Goal: Task Accomplishment & Management: Complete application form

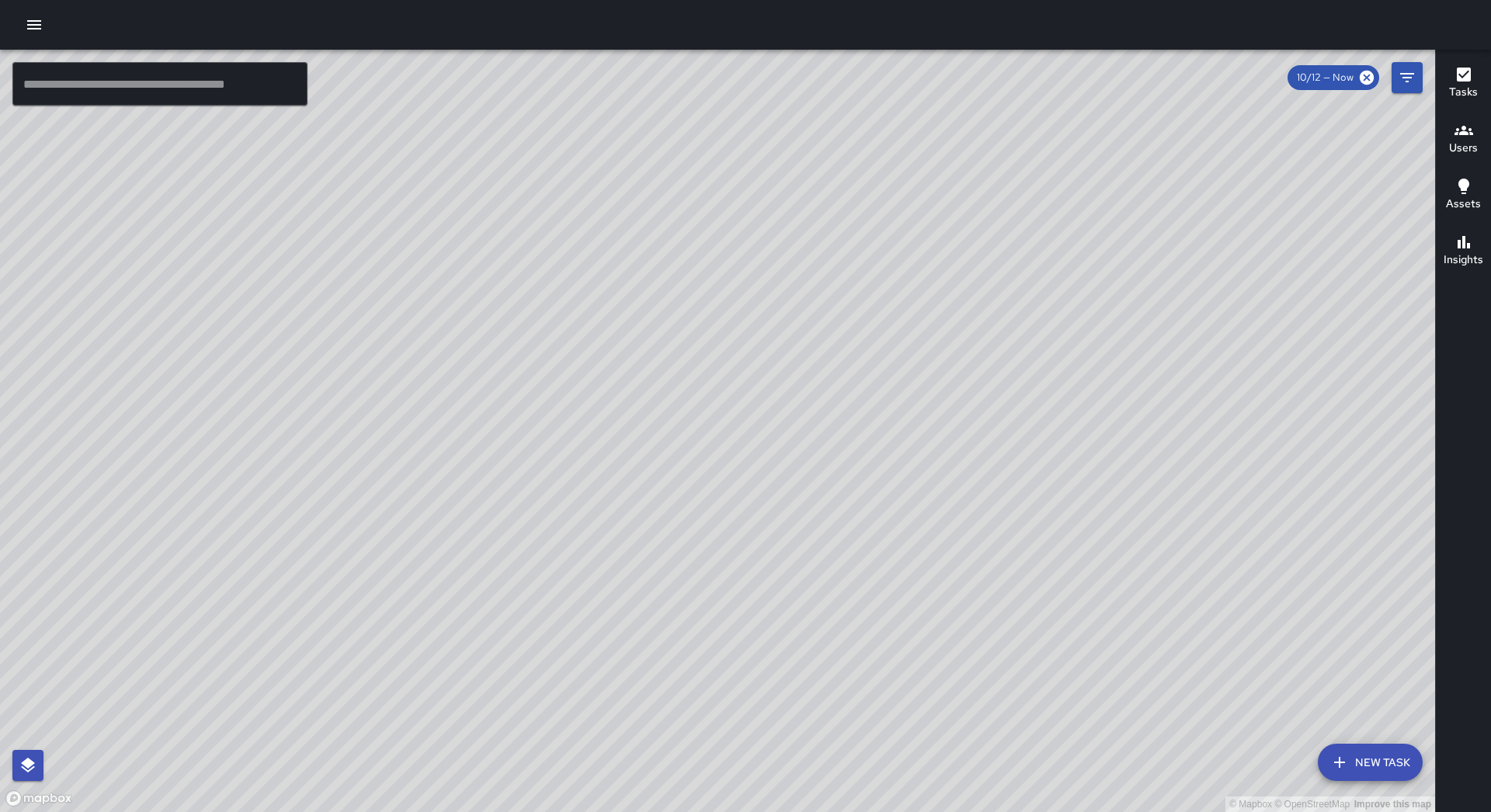
click at [36, 31] on icon "button" at bounding box center [34, 24] width 19 height 19
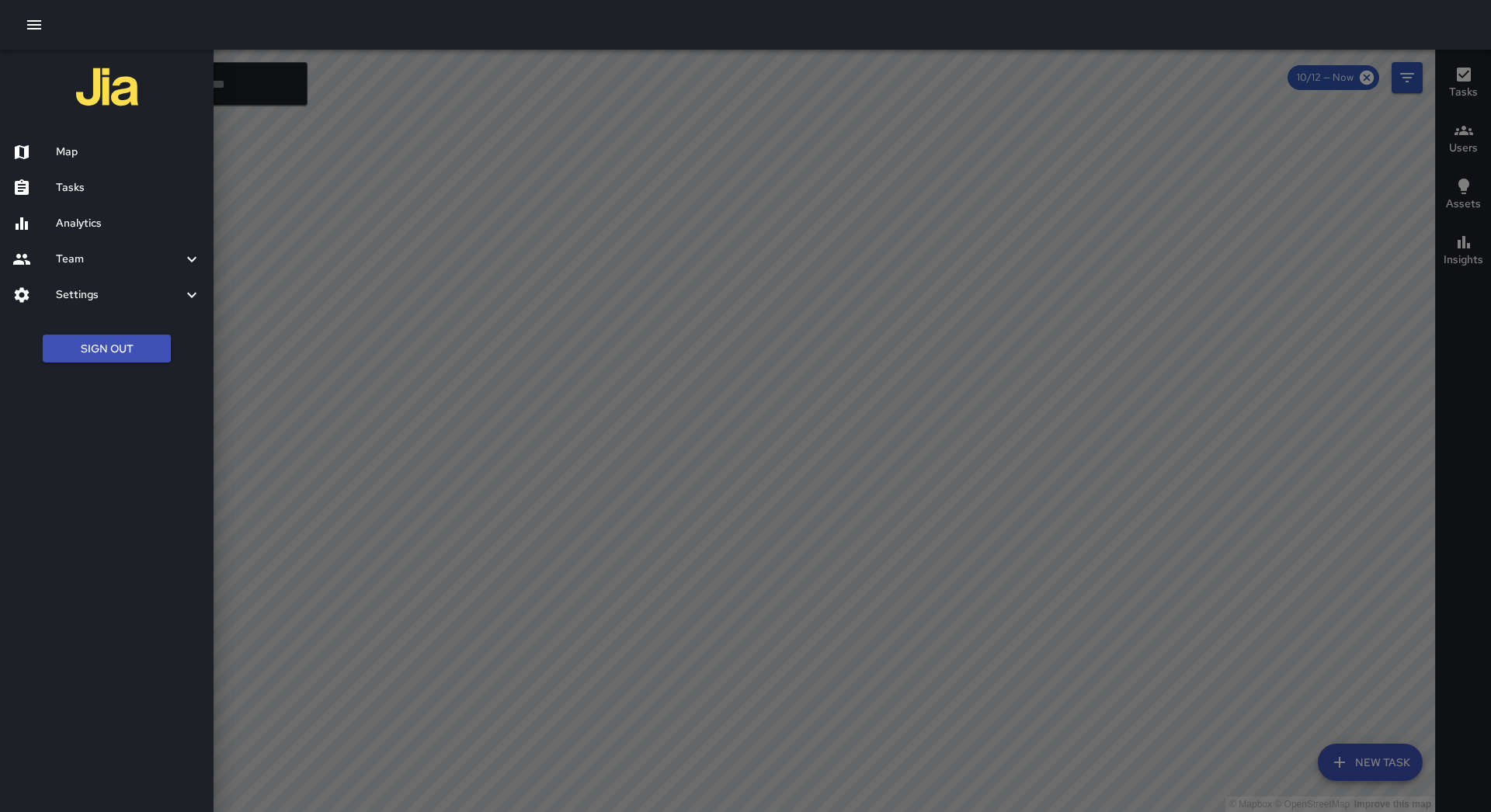
click at [158, 193] on h6 "Tasks" at bounding box center [128, 187] width 145 height 17
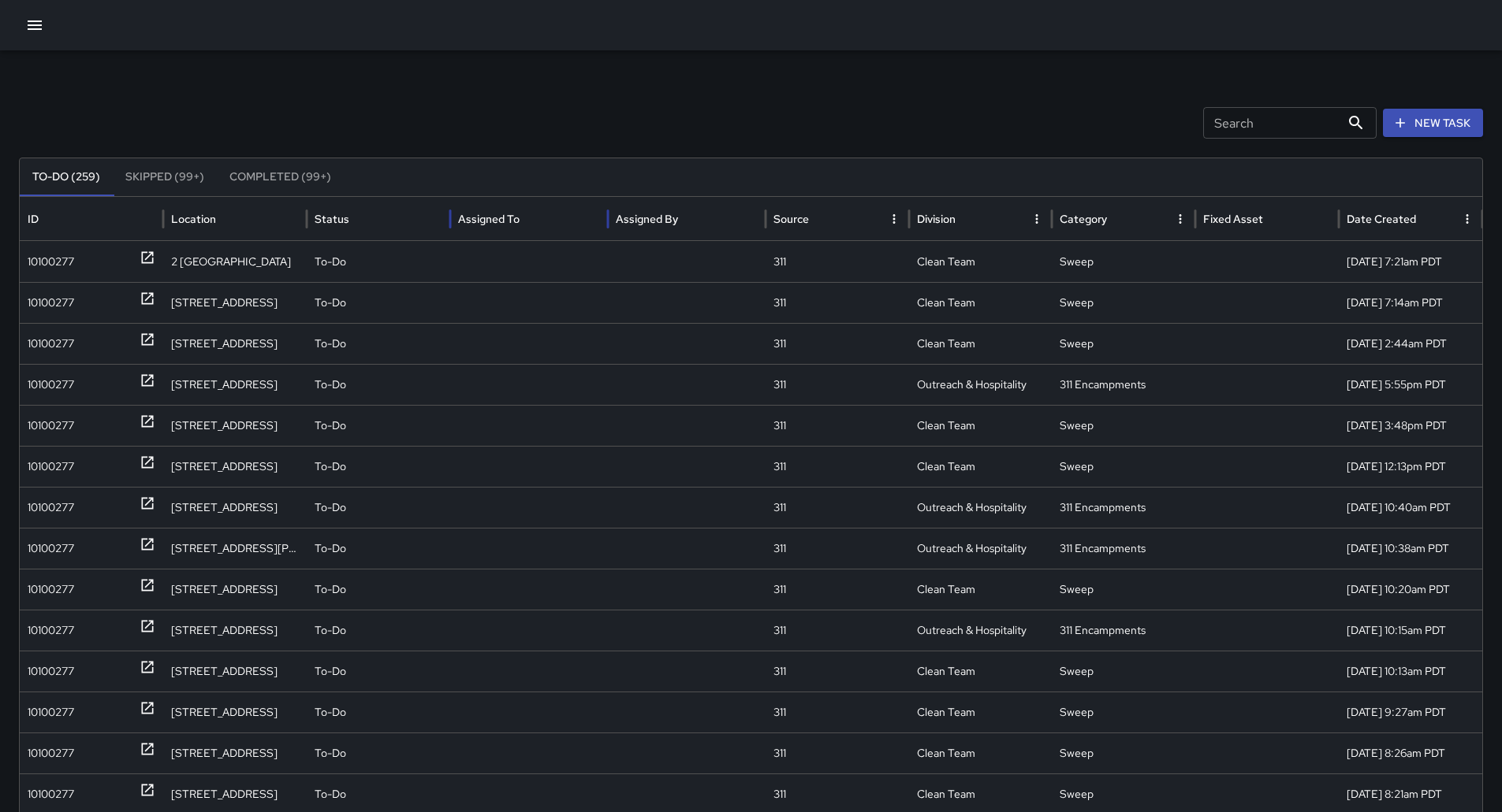
click at [545, 219] on div "Assigned To" at bounding box center [528, 219] width 142 height 43
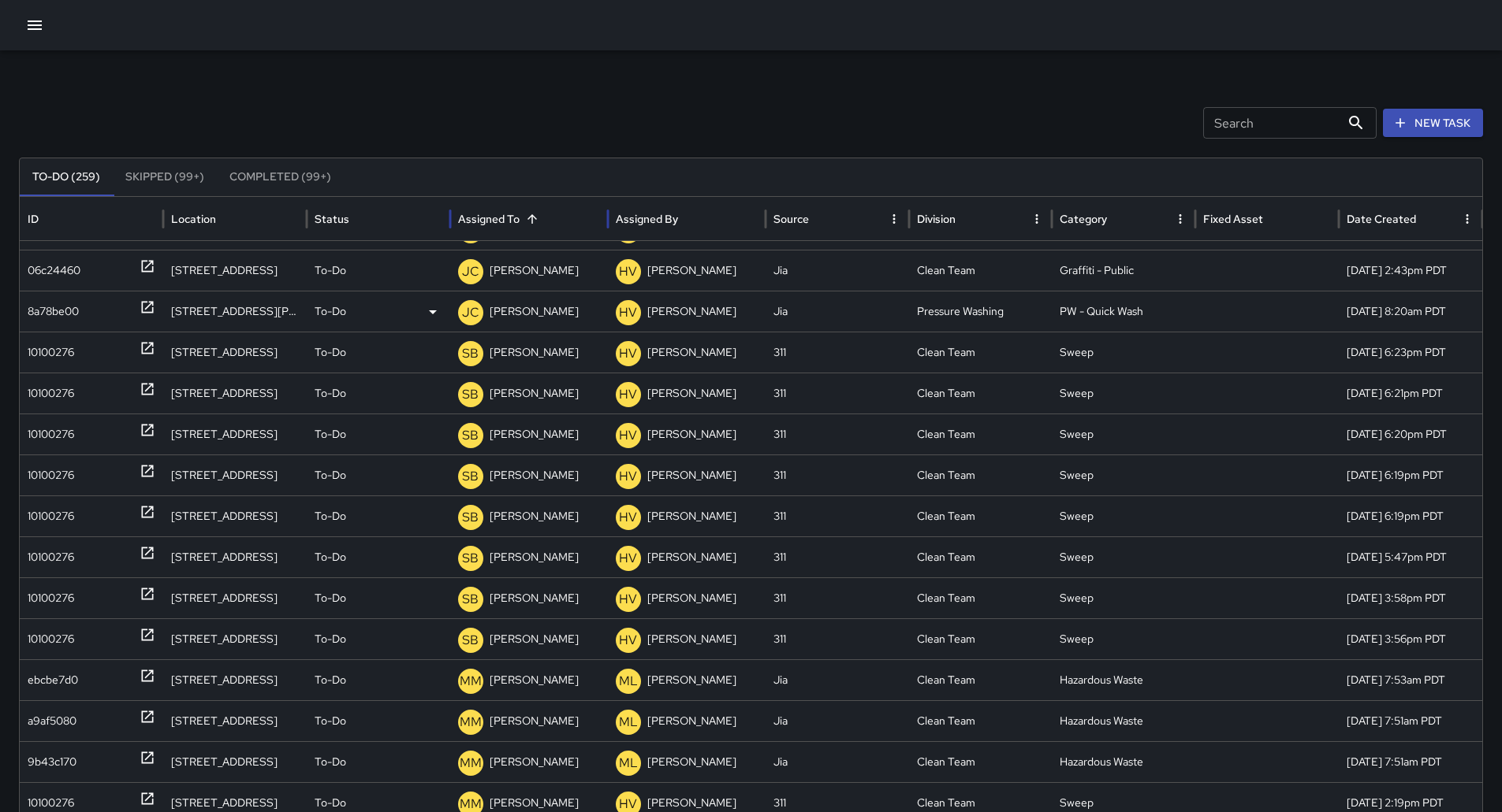
scroll to position [883, 0]
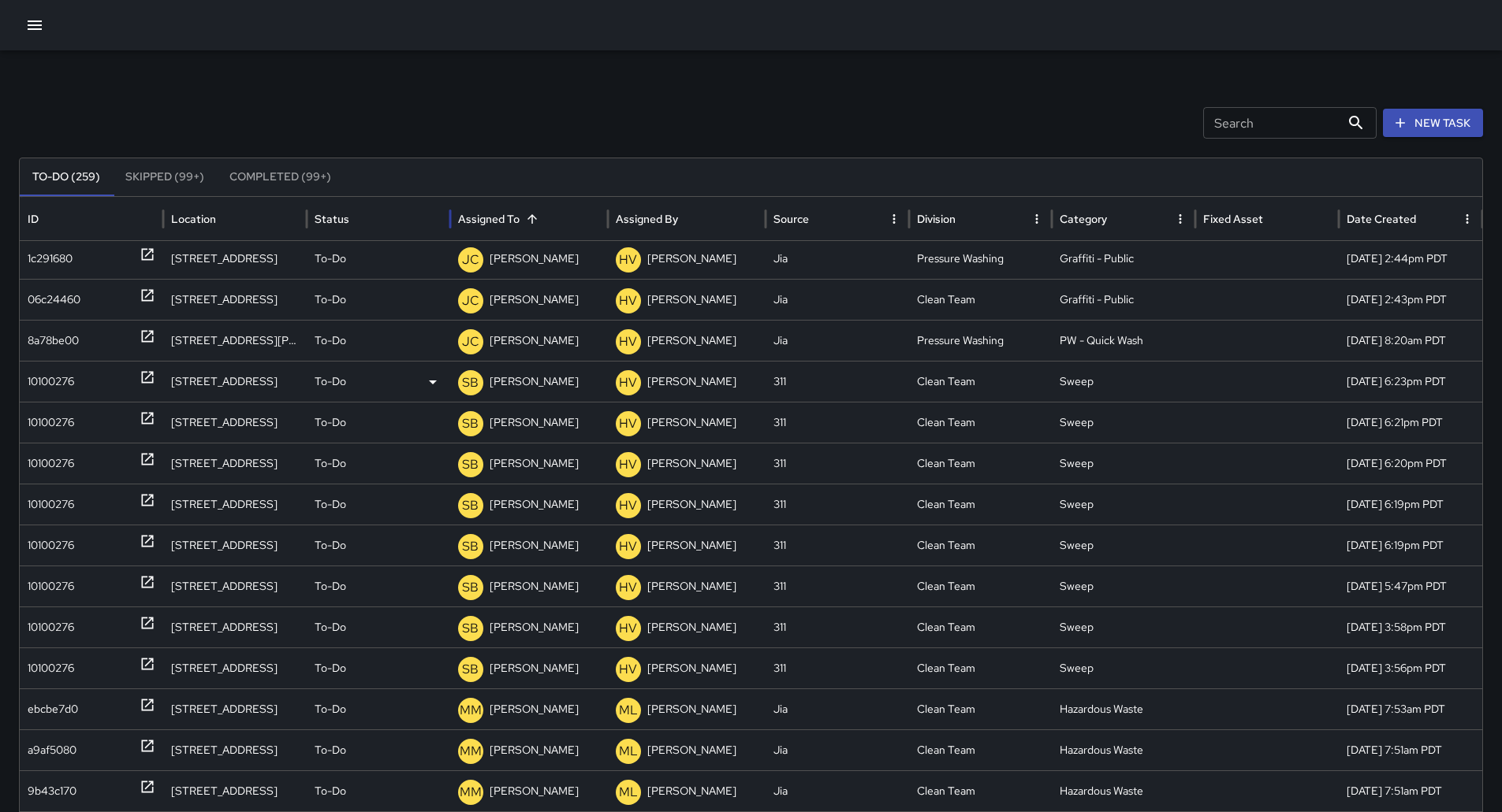
click at [88, 375] on div "10100276" at bounding box center [92, 381] width 128 height 40
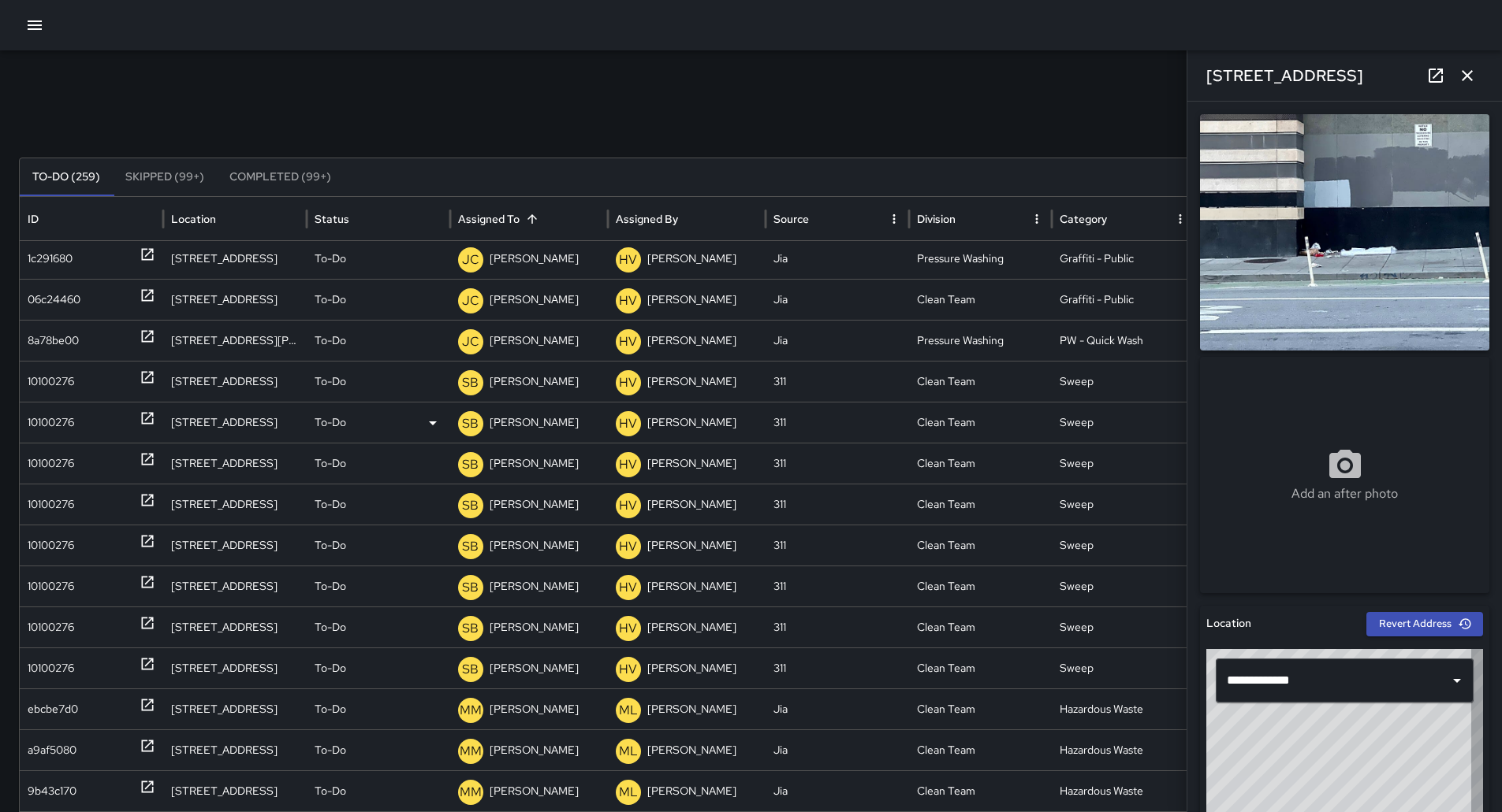
type input "**********"
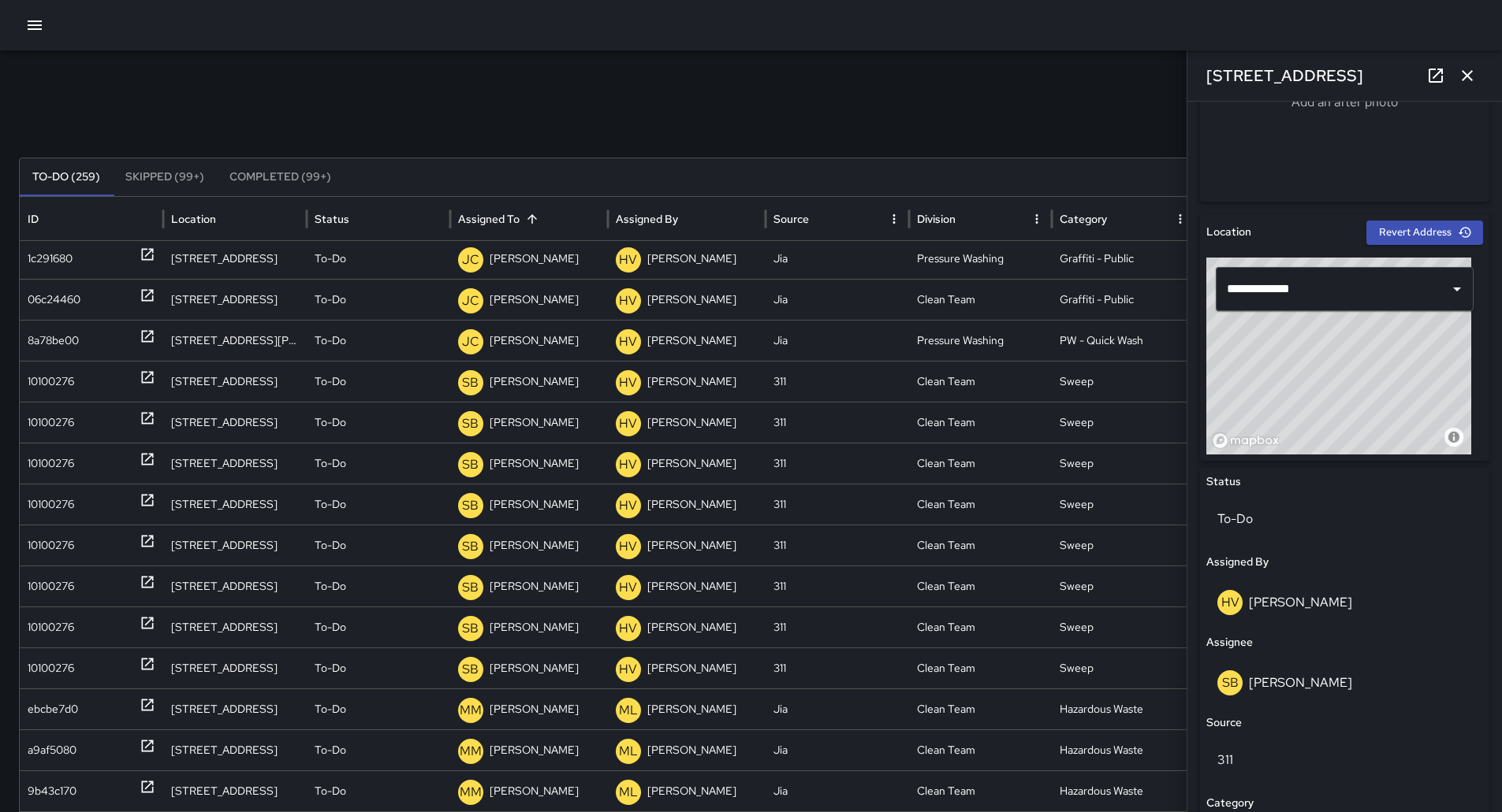
scroll to position [323, 0]
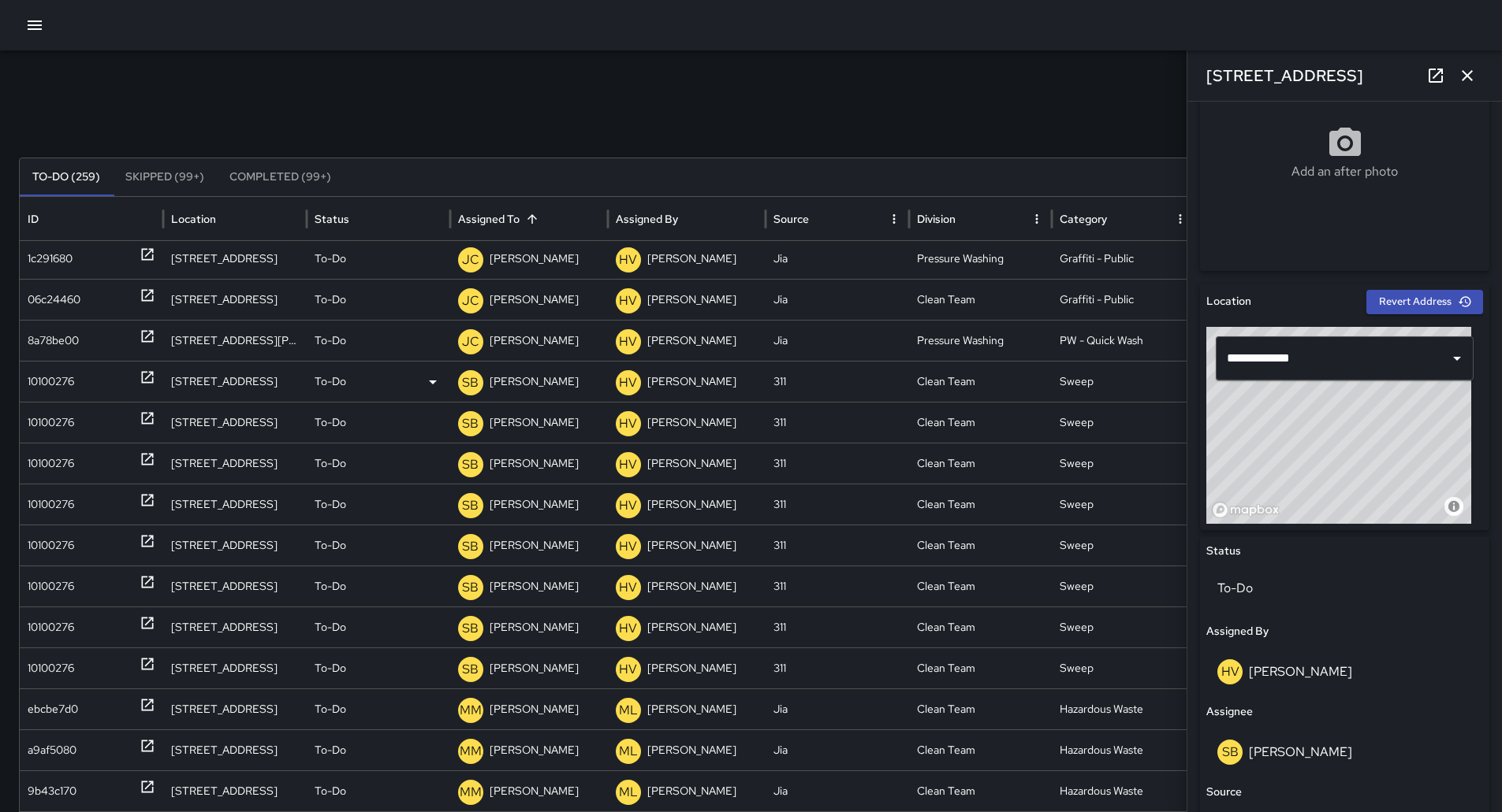
click at [505, 372] on p "[PERSON_NAME]" at bounding box center [534, 381] width 89 height 40
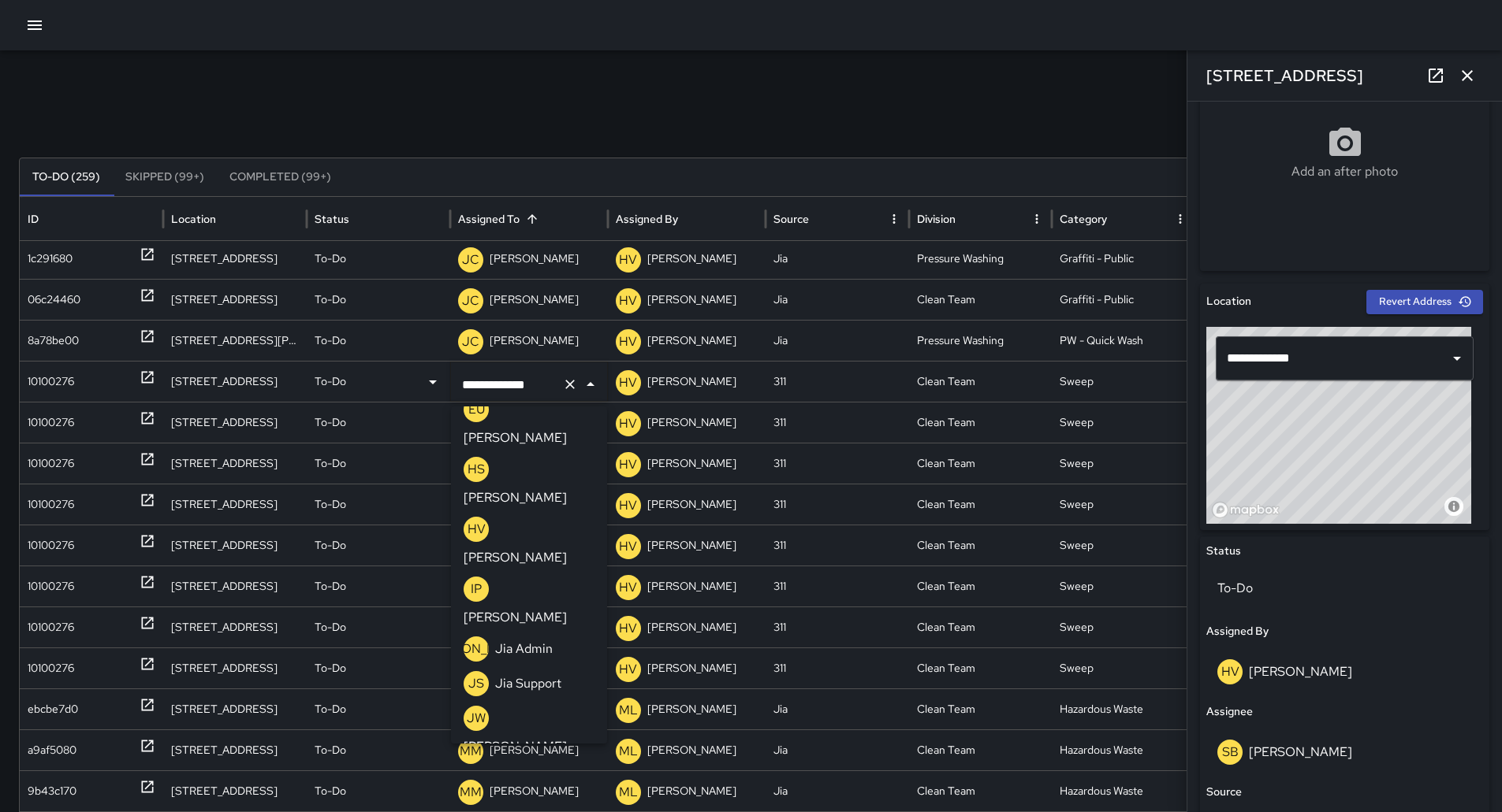
scroll to position [0, 0]
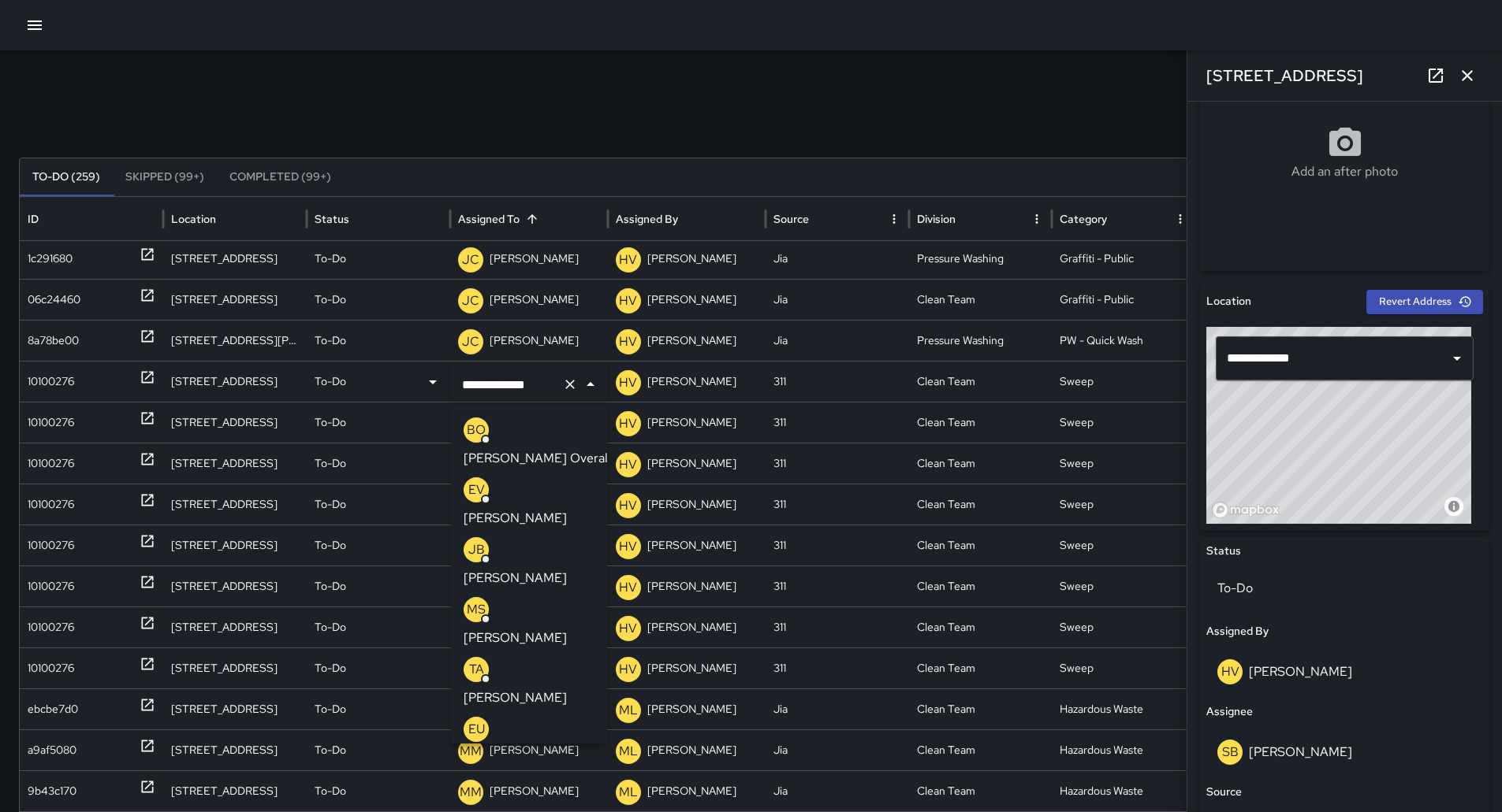
click at [542, 629] on p "[PERSON_NAME]" at bounding box center [515, 638] width 103 height 19
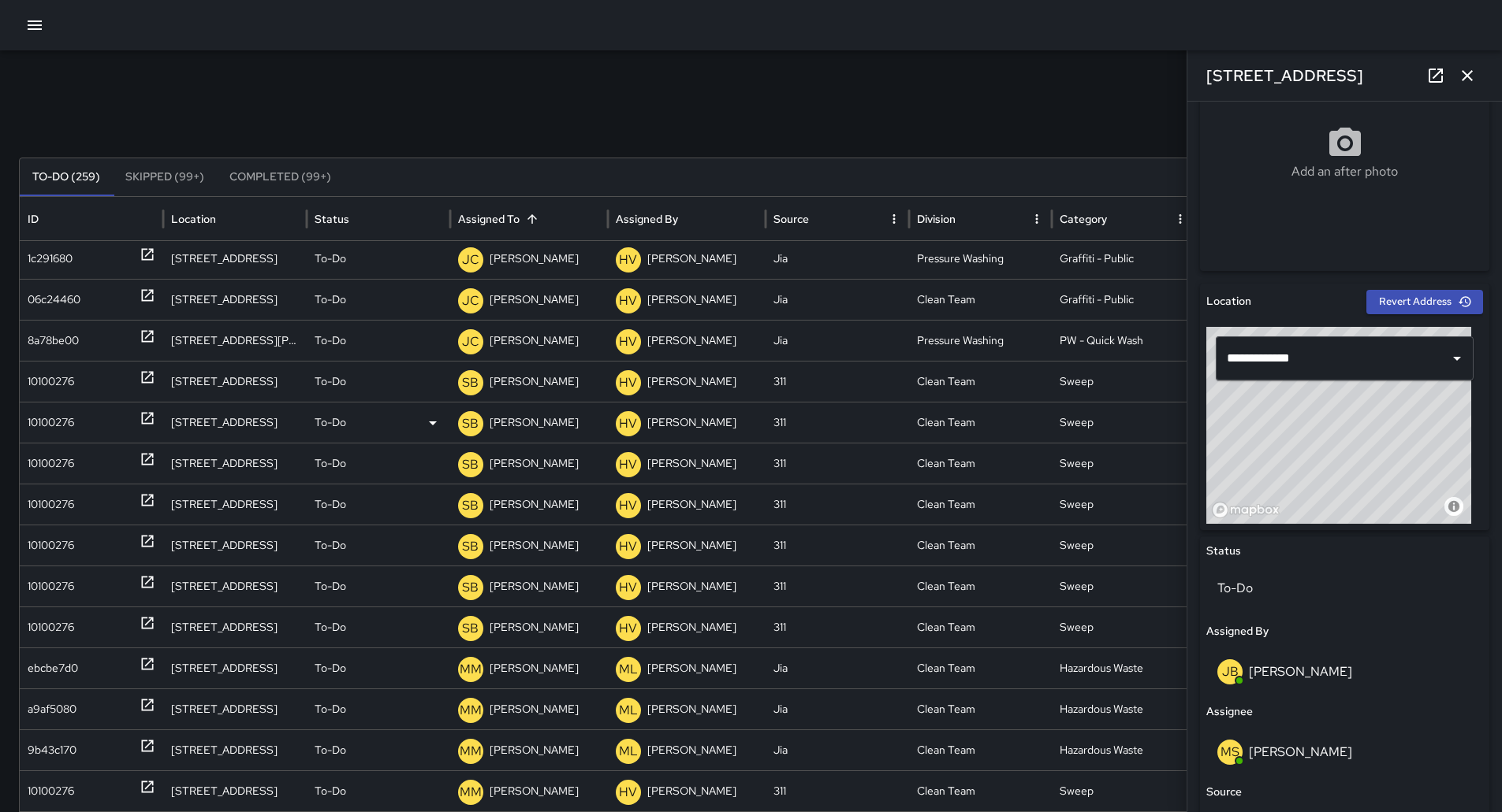
click at [92, 431] on div "10100276" at bounding box center [92, 422] width 128 height 40
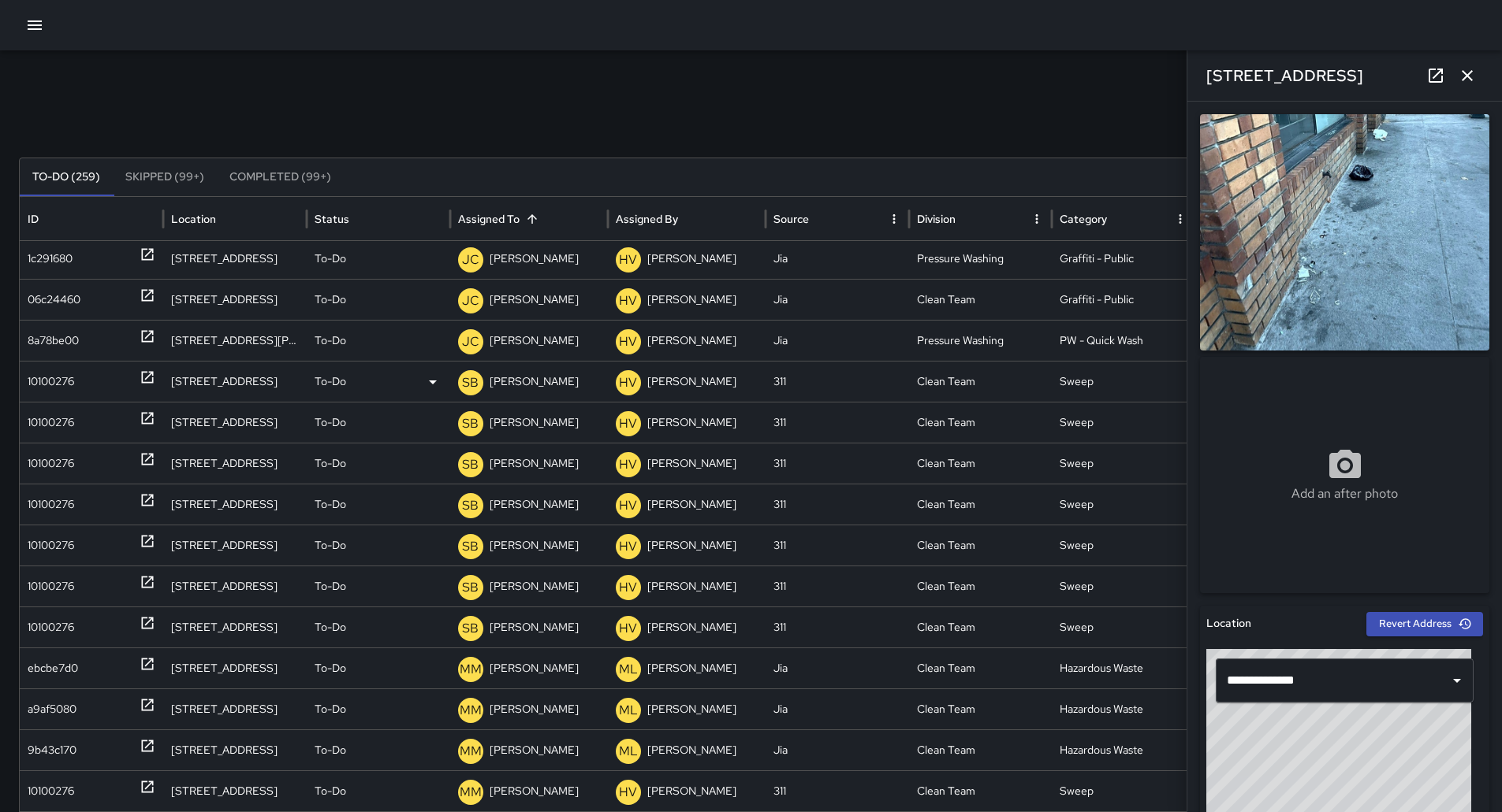
click at [509, 387] on p "[PERSON_NAME]" at bounding box center [534, 381] width 89 height 40
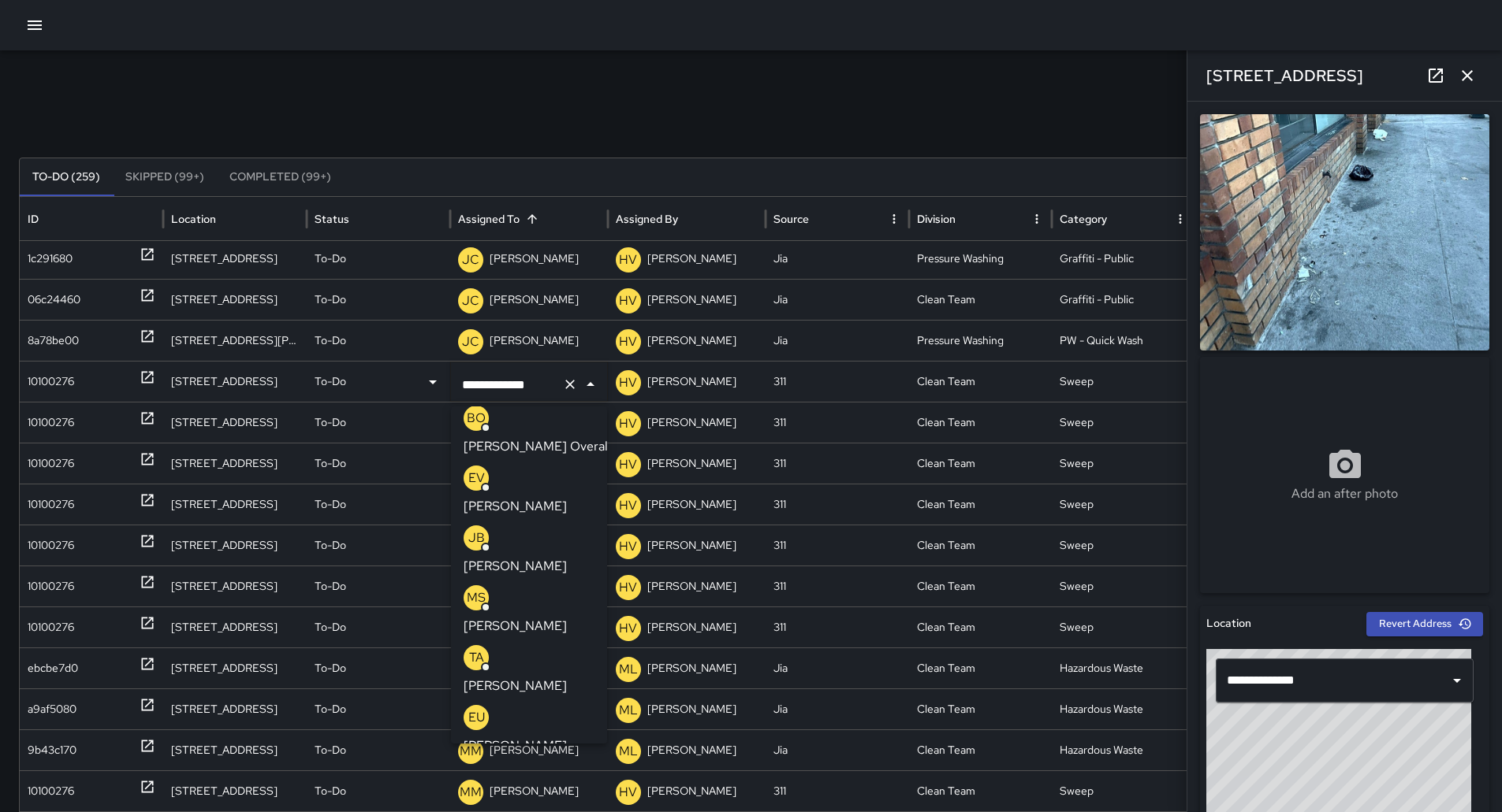
scroll to position [11, 0]
click at [518, 586] on div "MS [PERSON_NAME]" at bounding box center [529, 611] width 131 height 51
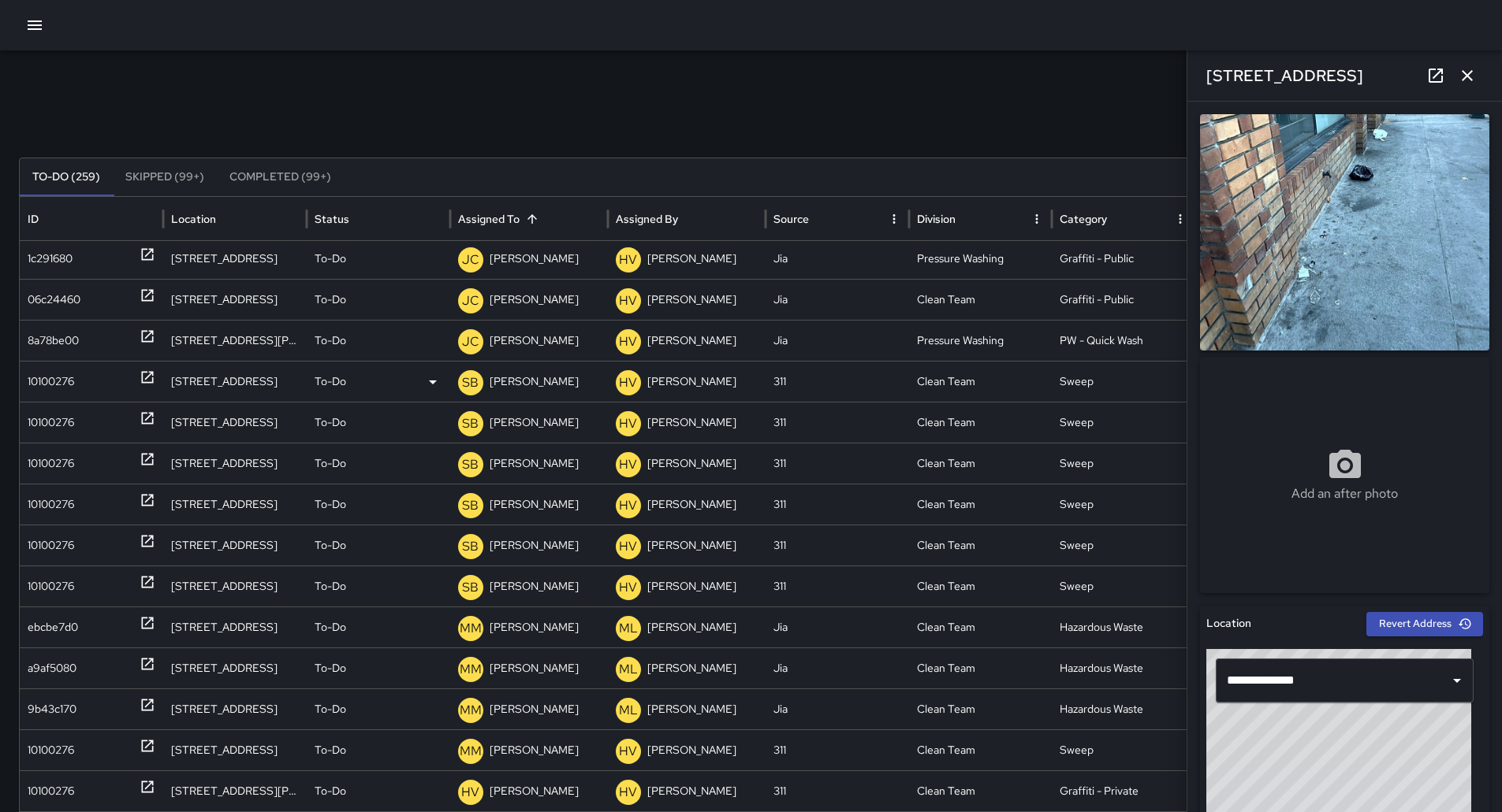
click at [48, 381] on div "10100276" at bounding box center [51, 381] width 47 height 40
click at [80, 377] on div "10100276" at bounding box center [92, 381] width 128 height 40
click at [83, 415] on div "10100276" at bounding box center [92, 422] width 128 height 40
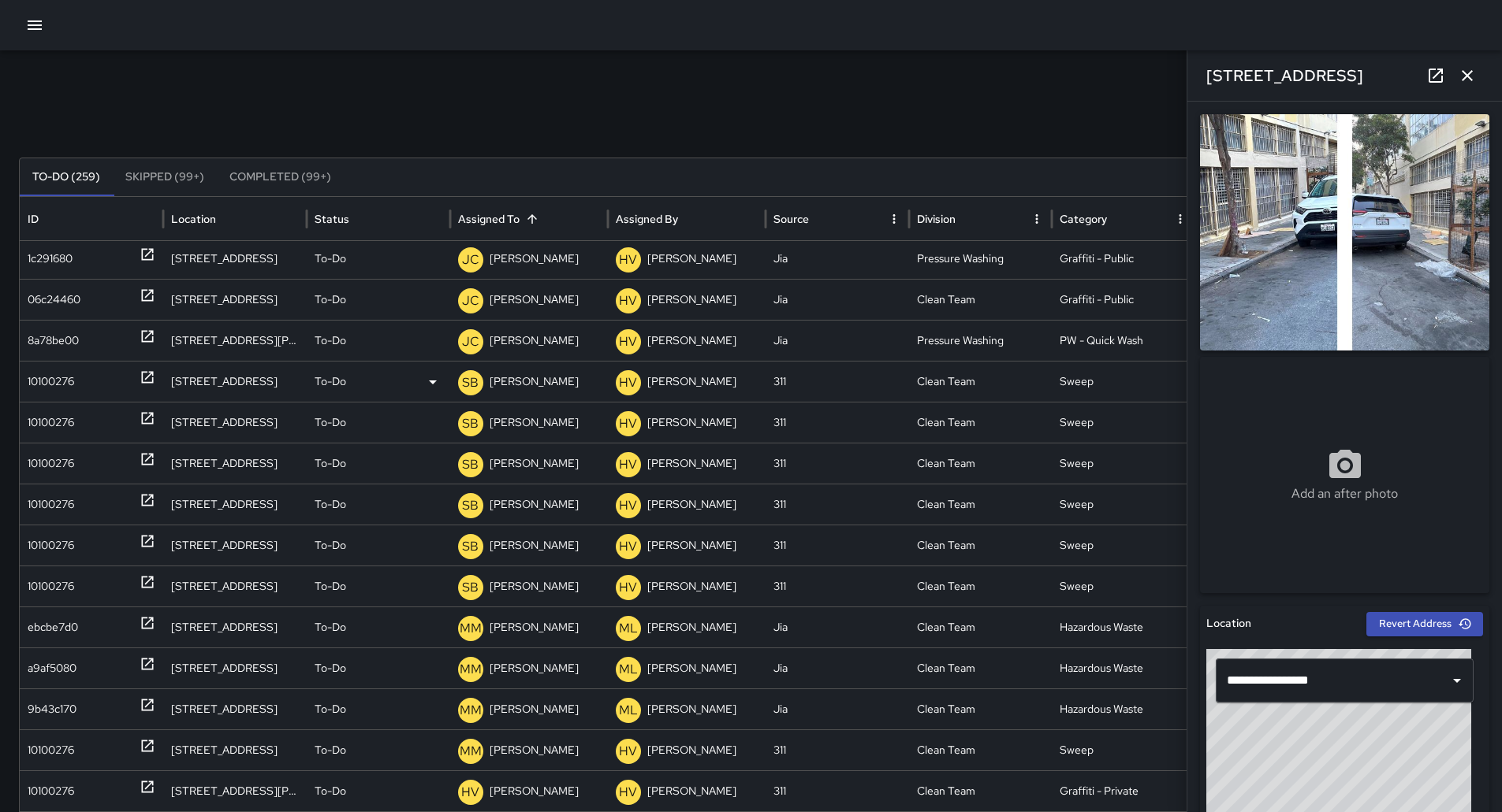
click at [85, 389] on div "10100276" at bounding box center [92, 381] width 128 height 40
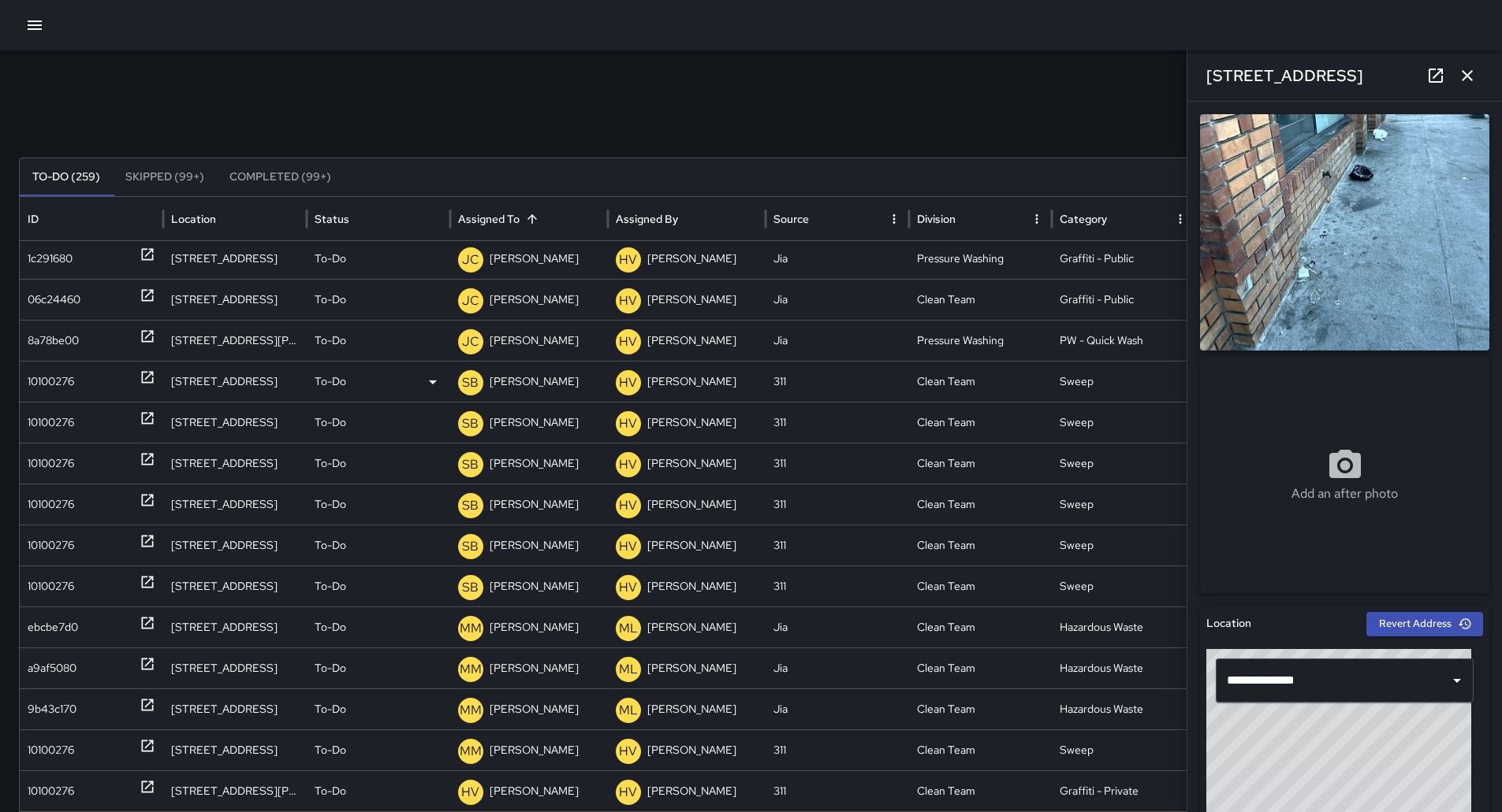
click at [415, 385] on div "To-Do" at bounding box center [378, 381] width 128 height 40
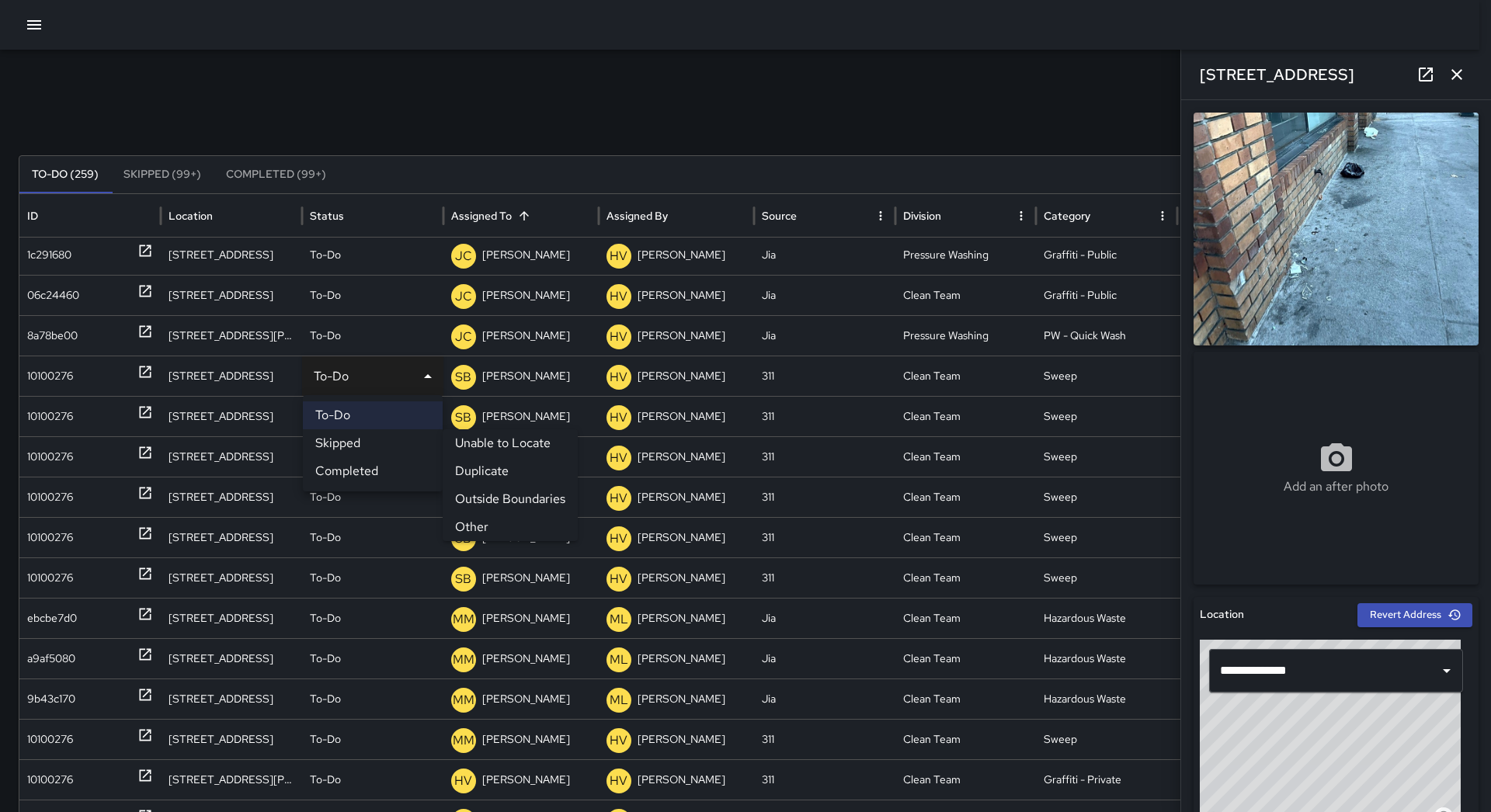
click at [474, 468] on li "Duplicate" at bounding box center [510, 471] width 135 height 28
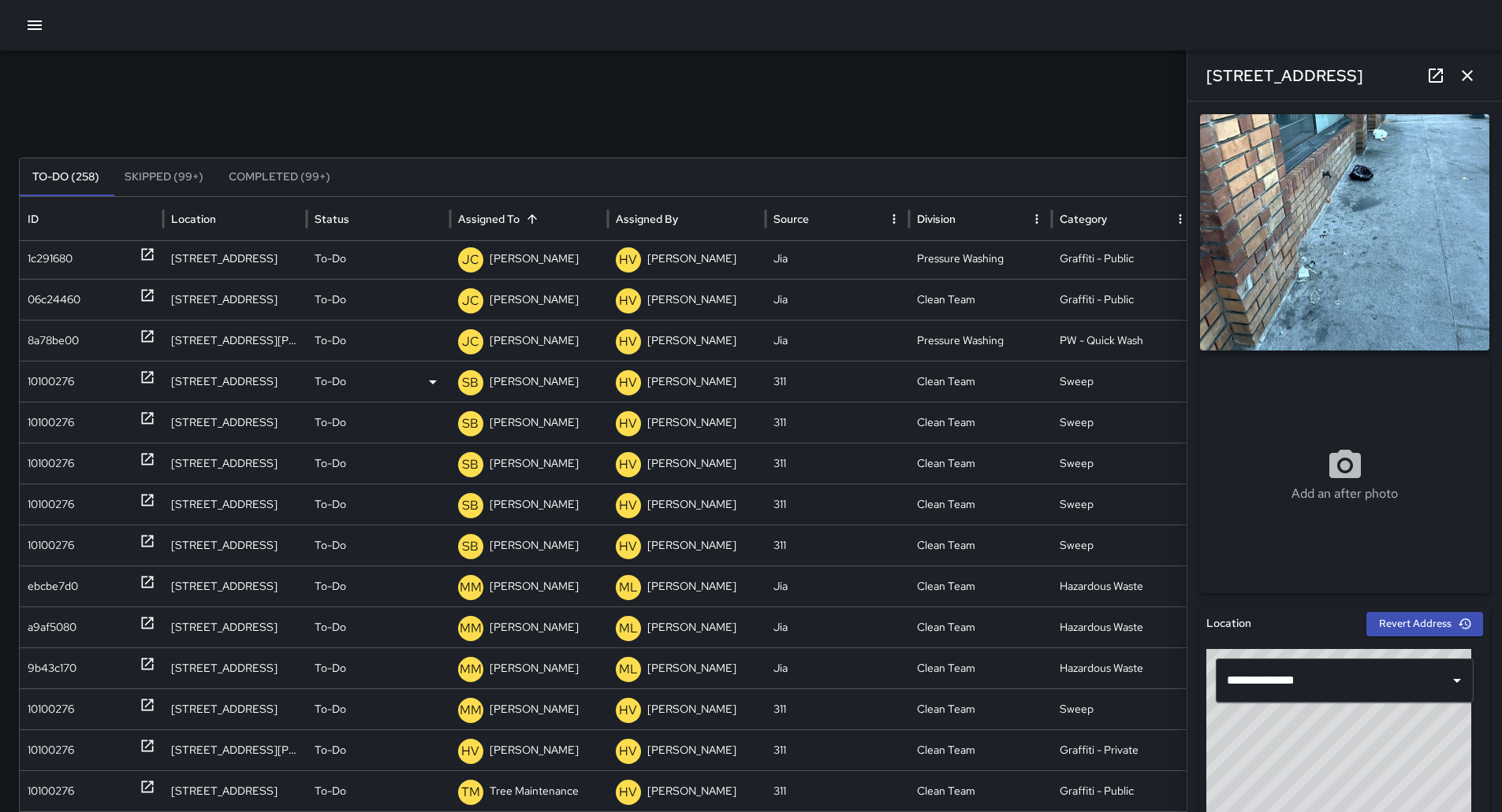
click at [63, 386] on div "10100276" at bounding box center [51, 381] width 47 height 40
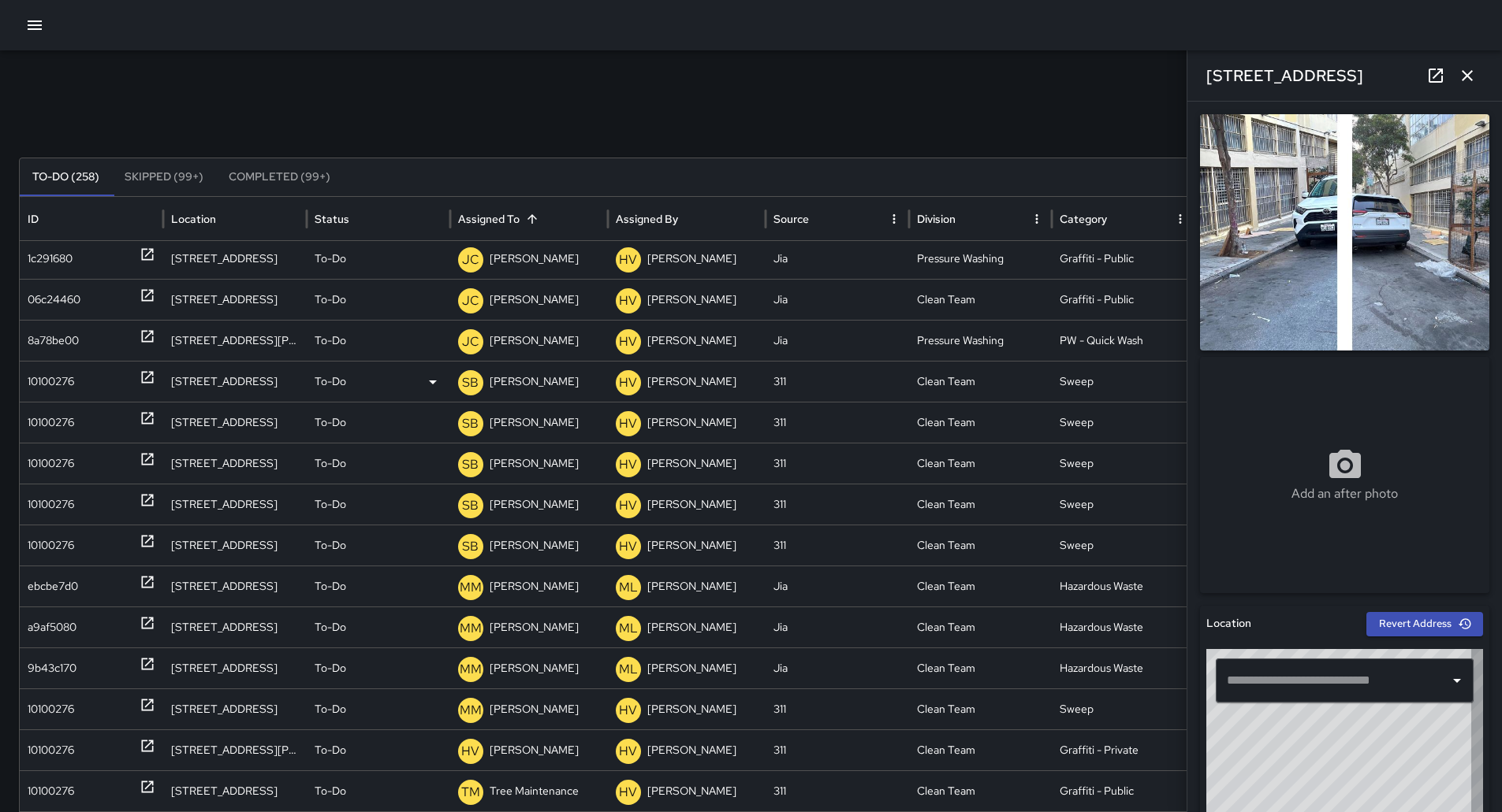
type input "**********"
click at [523, 377] on p "[PERSON_NAME]" at bounding box center [534, 381] width 89 height 40
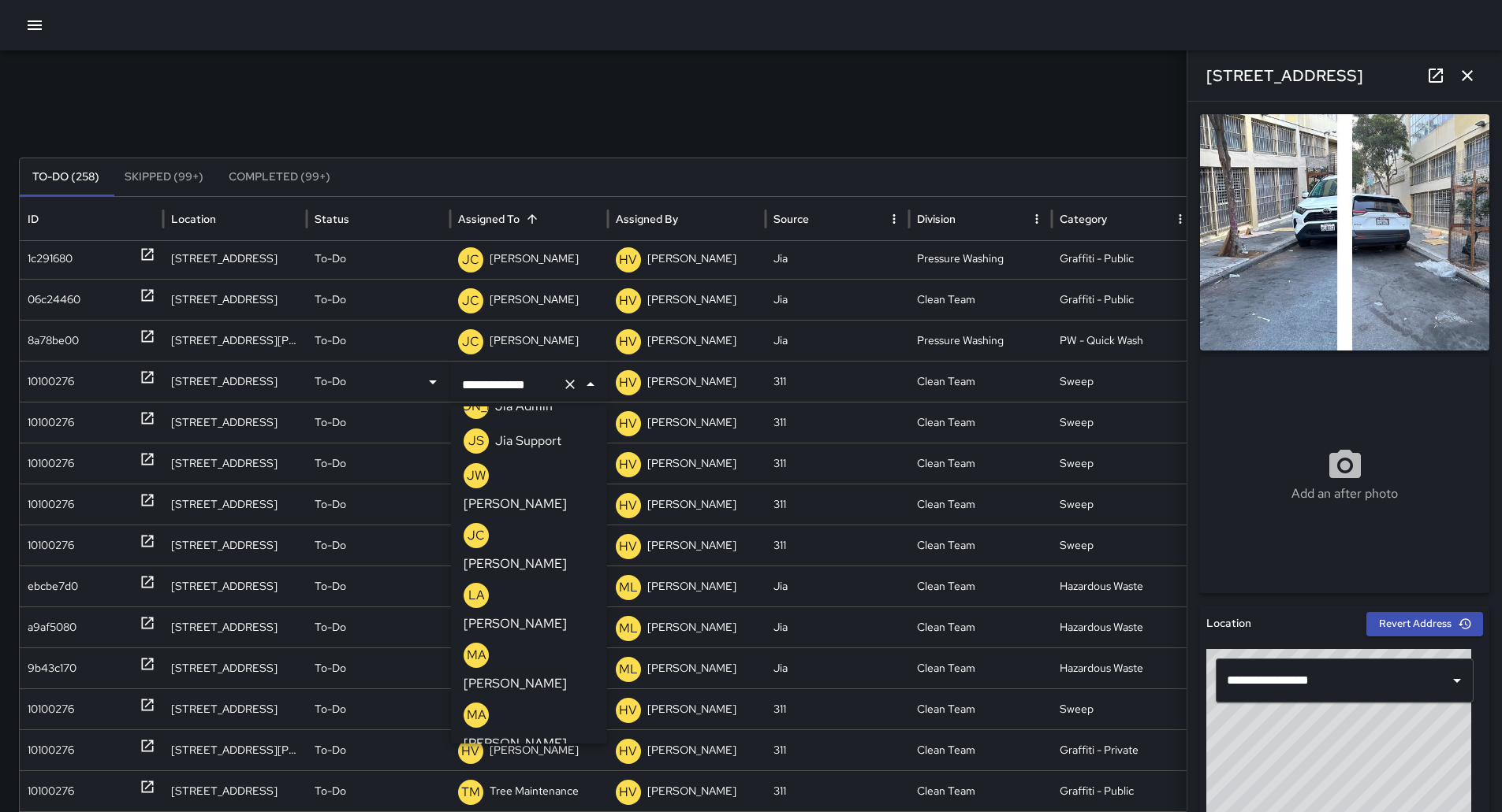
scroll to position [0, 0]
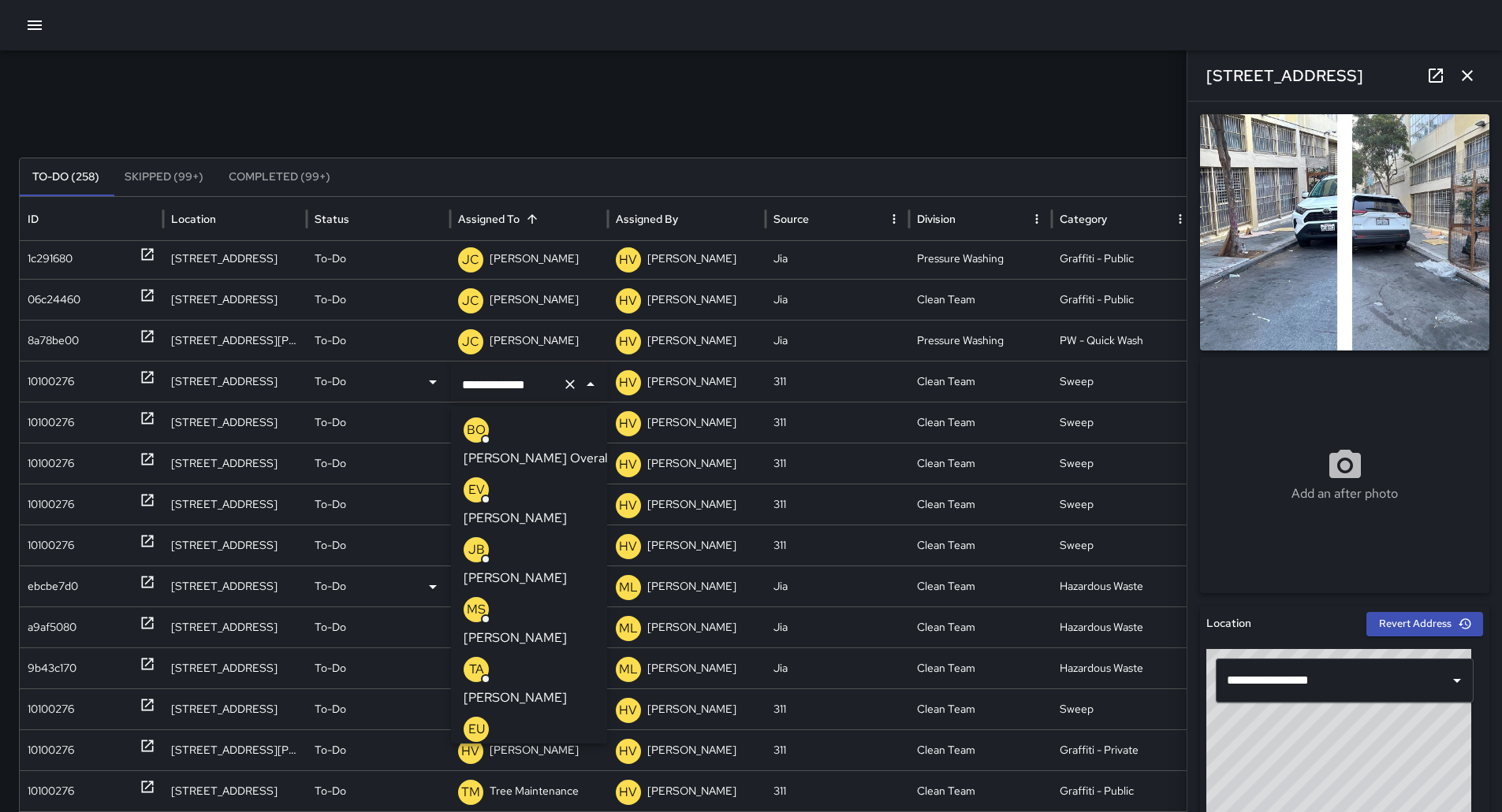
click at [542, 598] on div "MS [PERSON_NAME]" at bounding box center [529, 623] width 131 height 51
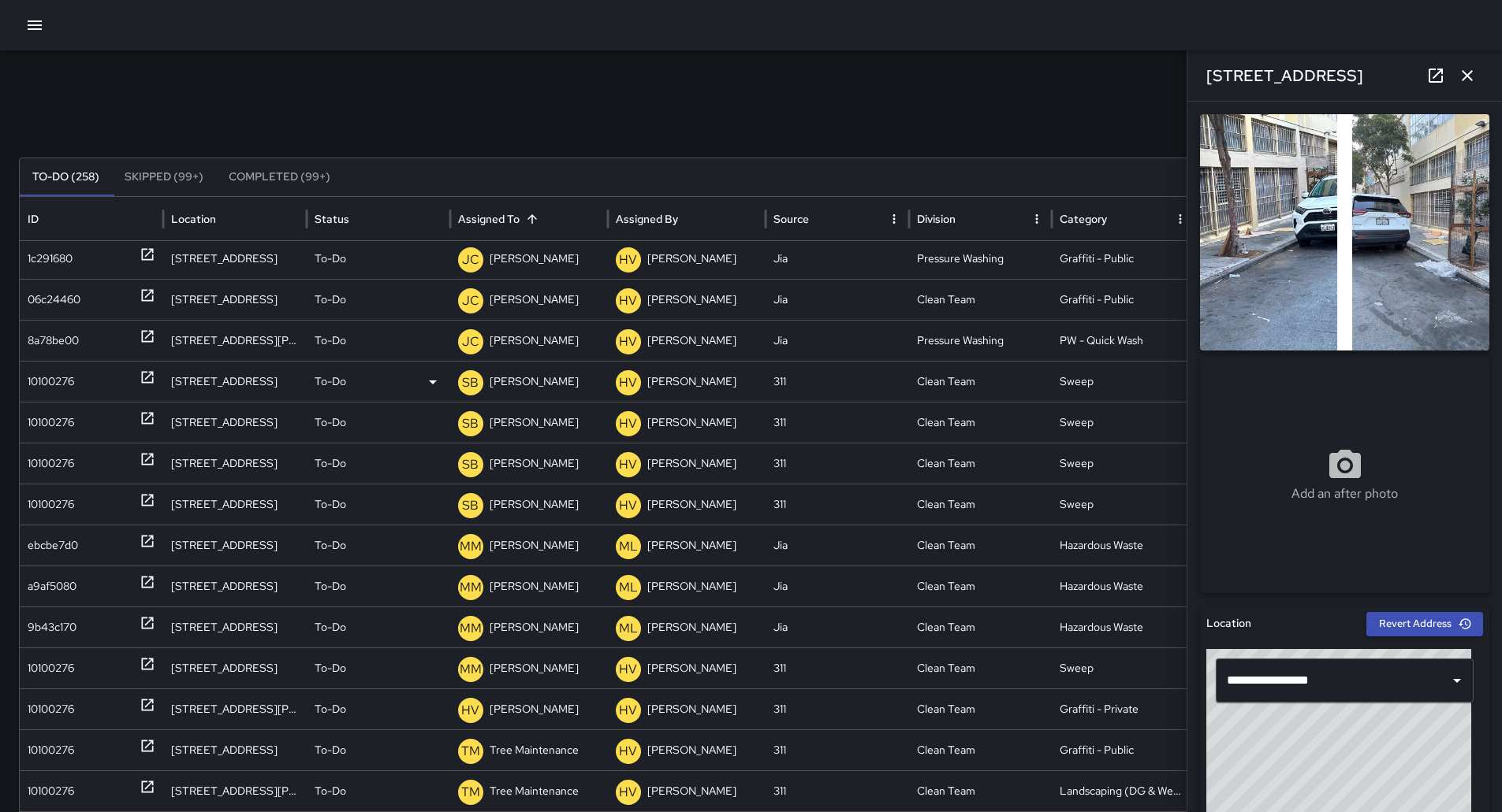
drag, startPoint x: 47, startPoint y: 372, endPoint x: 115, endPoint y: 381, distance: 68.6
click at [48, 372] on div "10100276" at bounding box center [51, 381] width 47 height 40
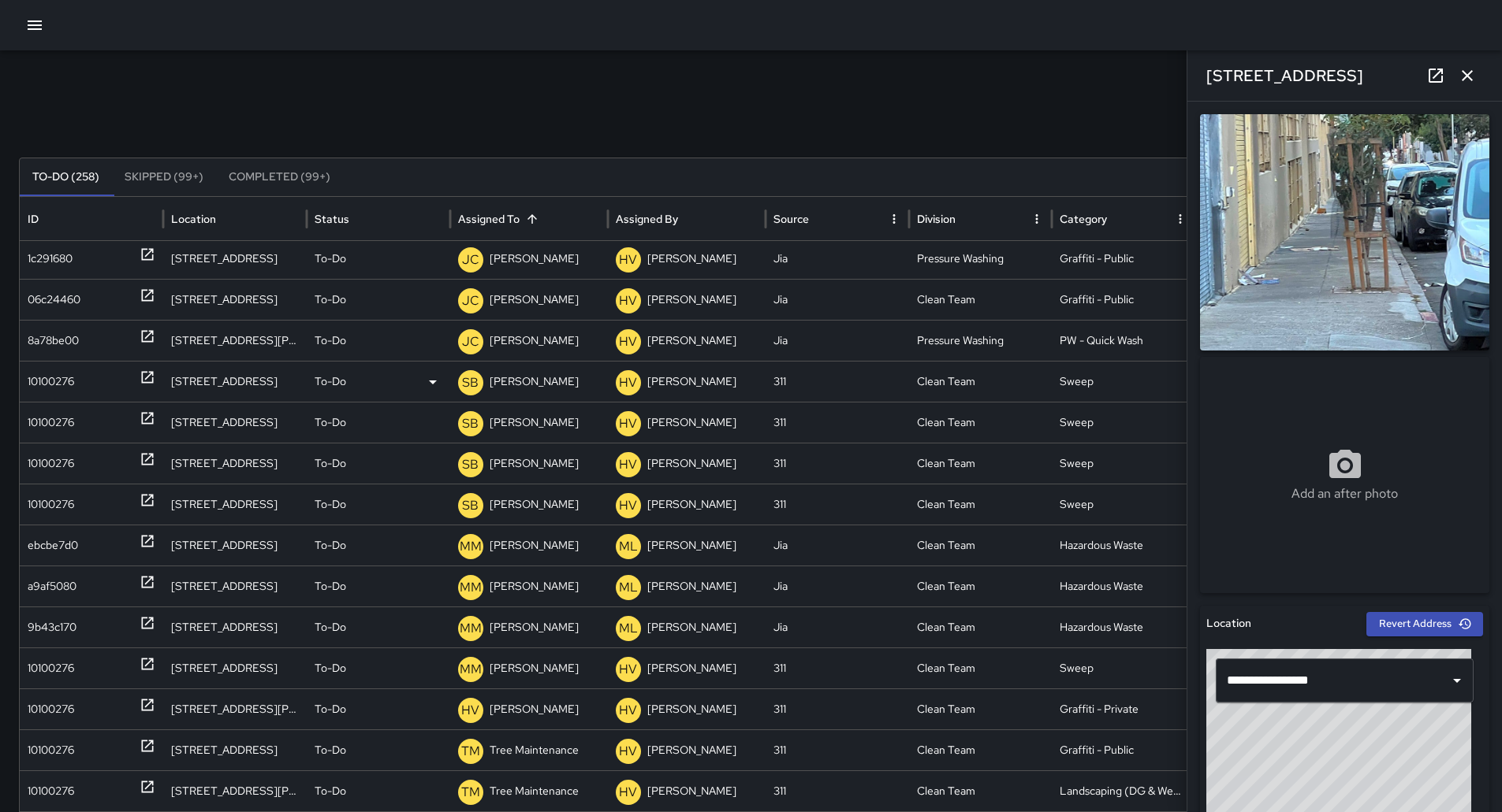
click at [531, 383] on p "[PERSON_NAME]" at bounding box center [534, 381] width 89 height 40
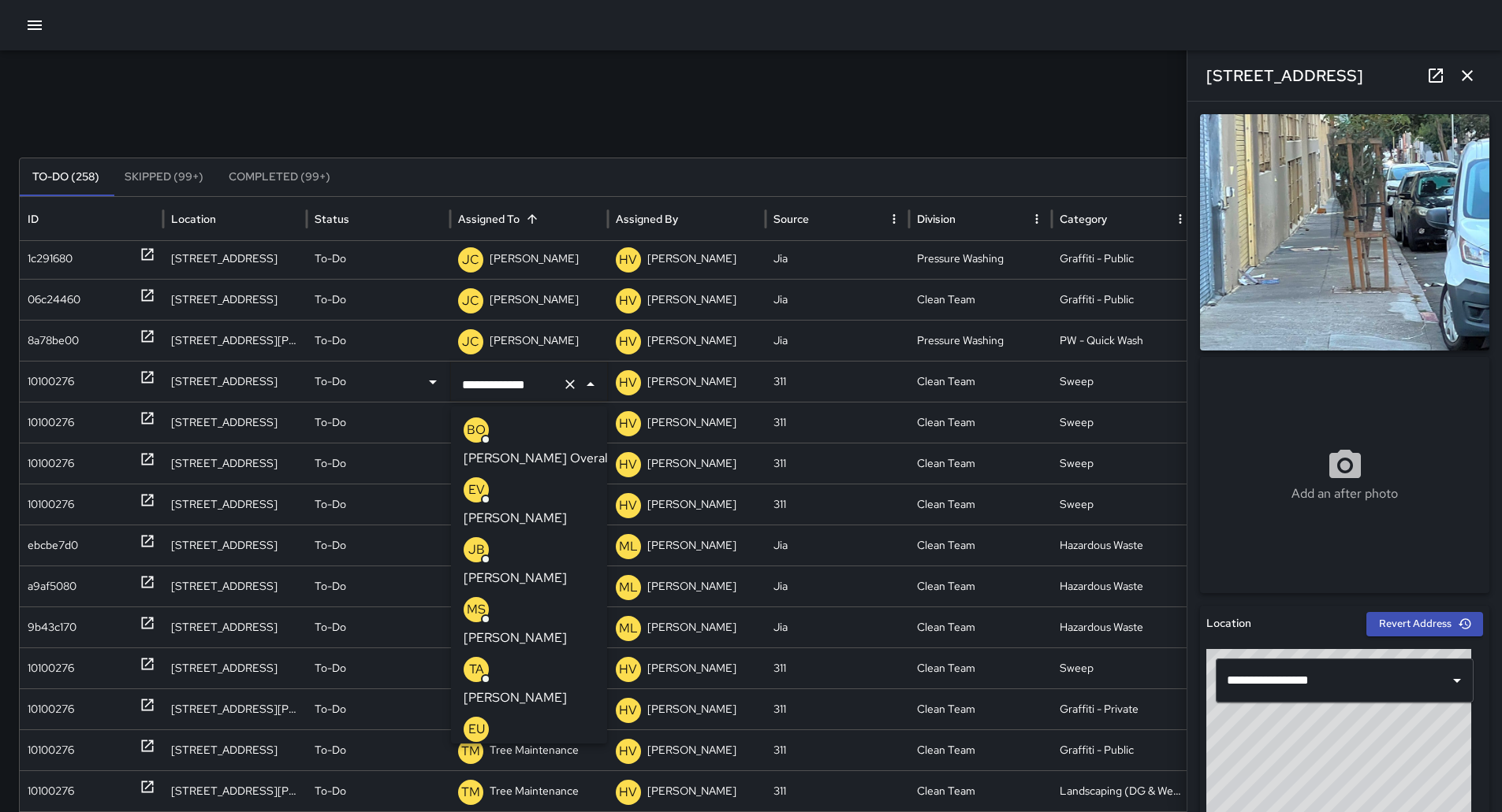
click at [544, 629] on p "[PERSON_NAME]" at bounding box center [515, 638] width 103 height 19
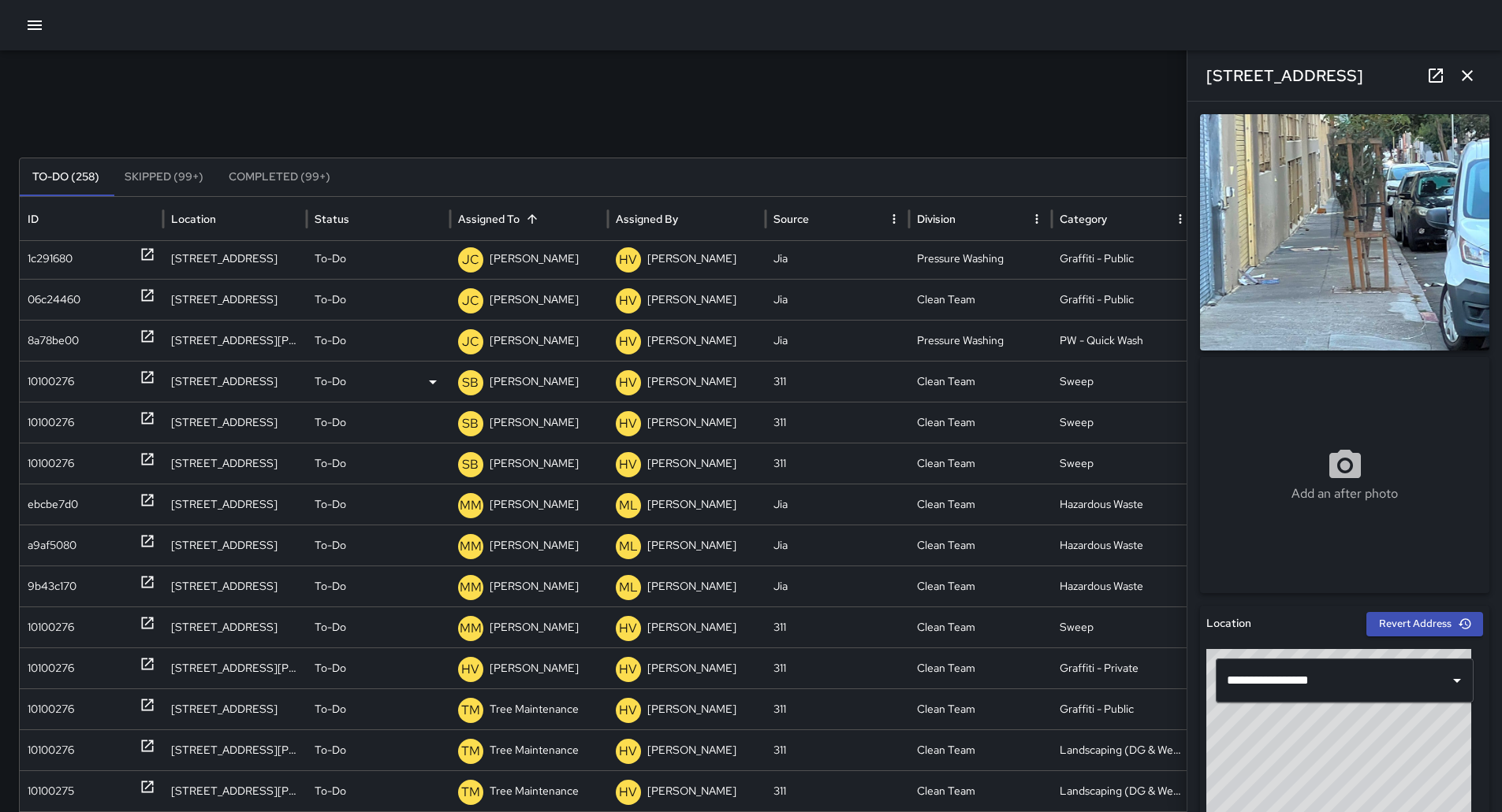
drag, startPoint x: 74, startPoint y: 386, endPoint x: 91, endPoint y: 386, distance: 17.0
click at [74, 385] on div "10100276" at bounding box center [51, 381] width 47 height 40
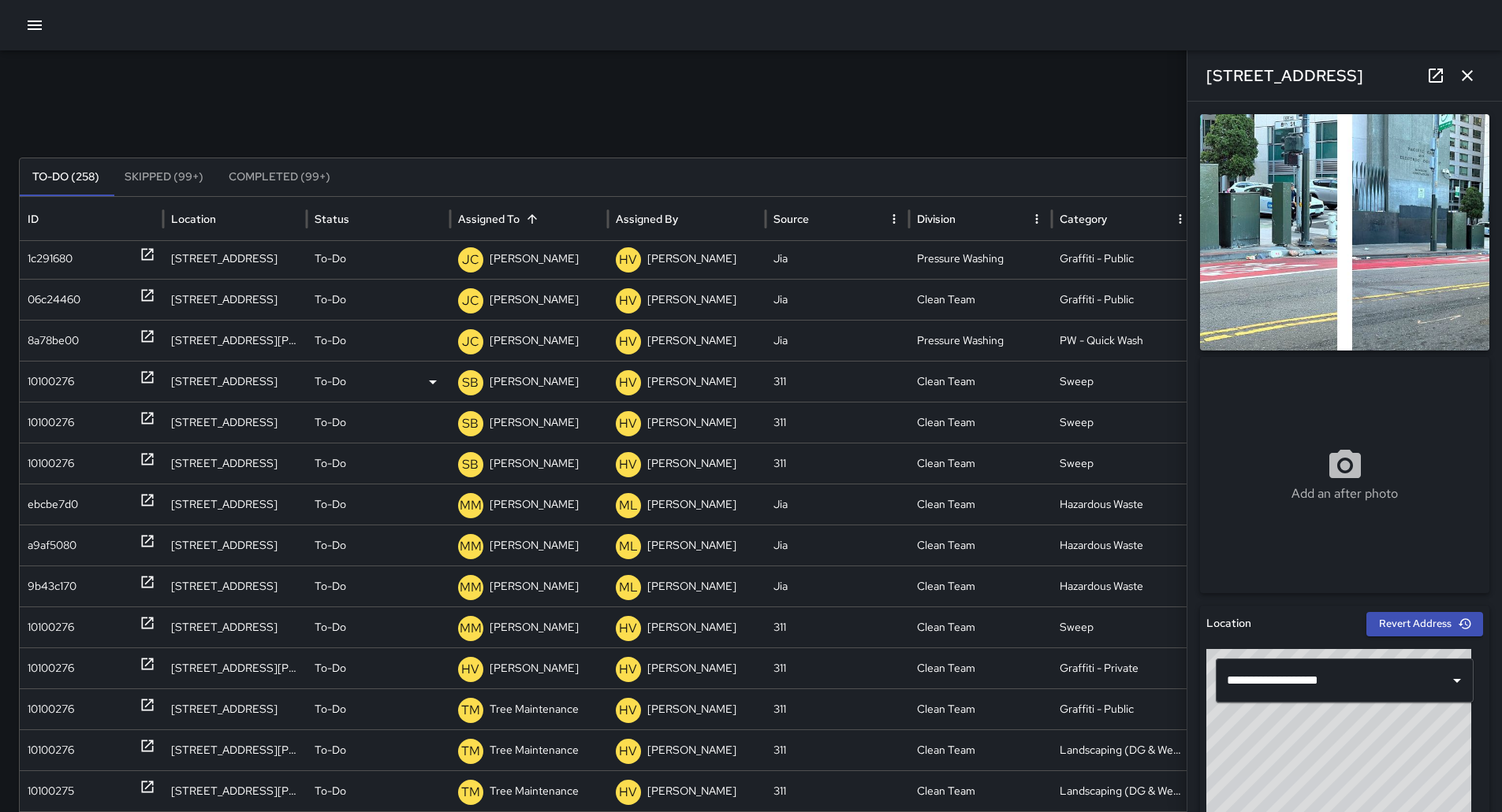
click at [533, 382] on p "[PERSON_NAME]" at bounding box center [534, 381] width 89 height 40
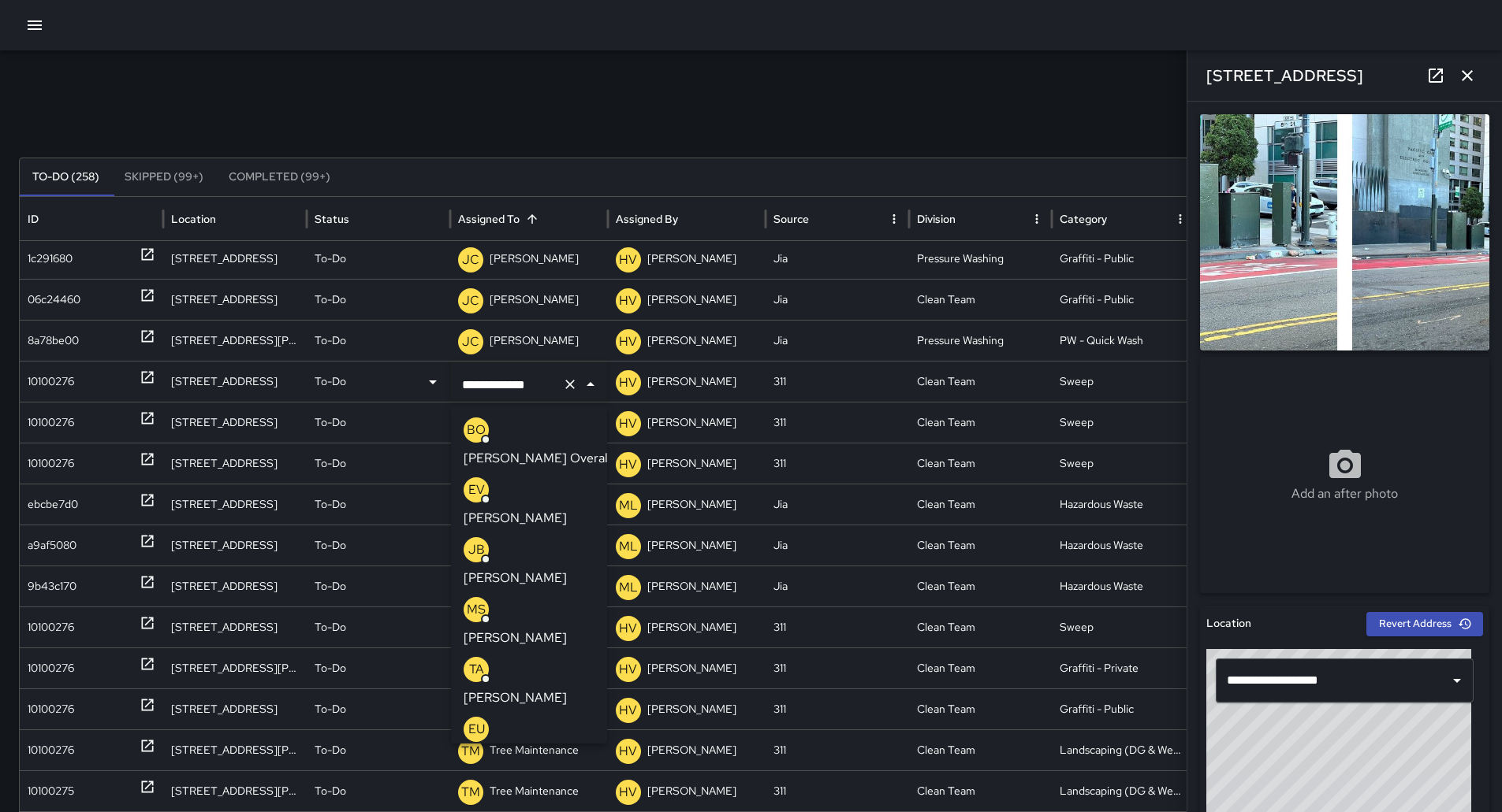
click at [551, 598] on div "MS [PERSON_NAME]" at bounding box center [529, 623] width 131 height 51
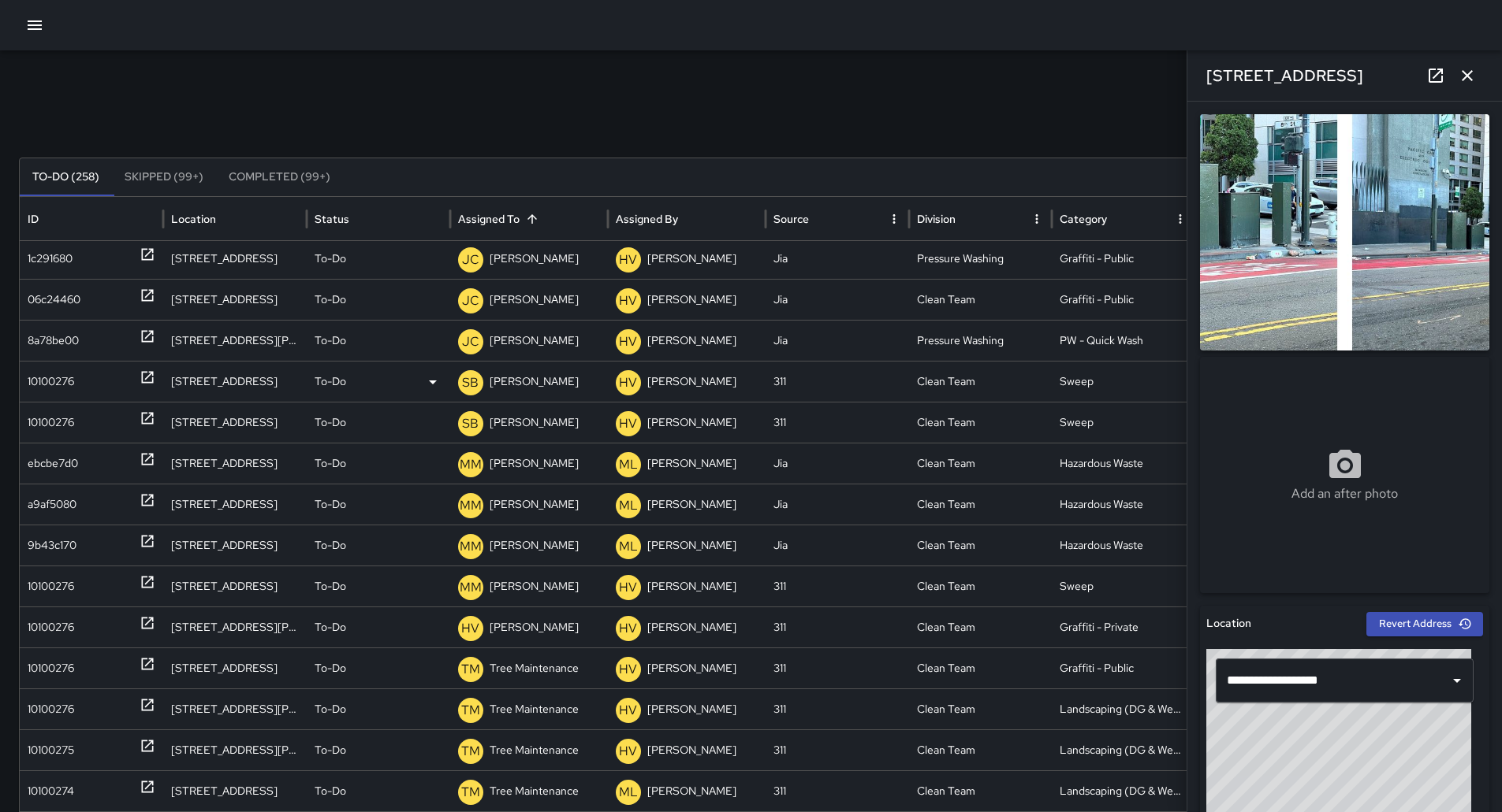
click at [51, 386] on div "10100276" at bounding box center [51, 381] width 47 height 40
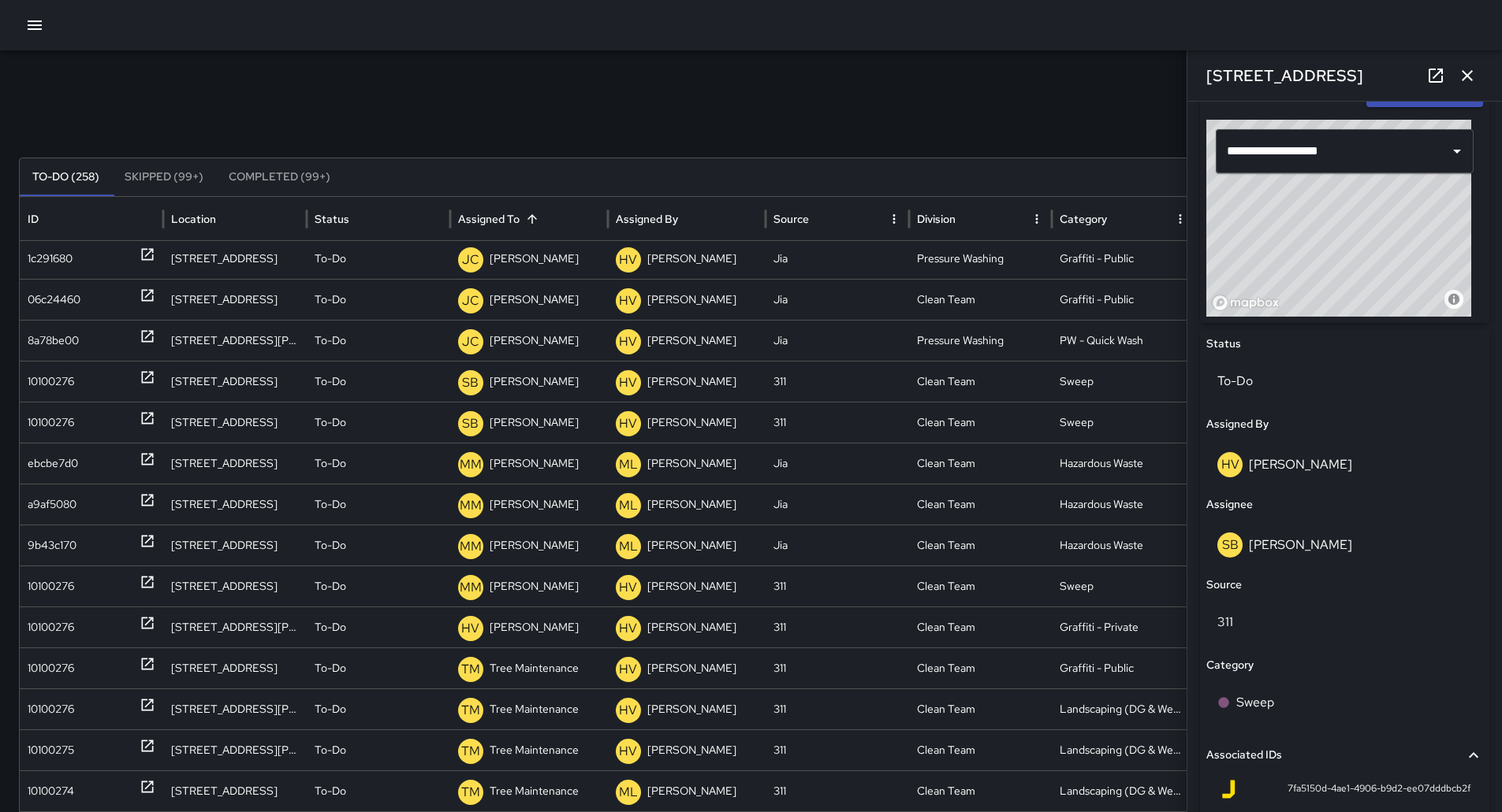
scroll to position [237, 0]
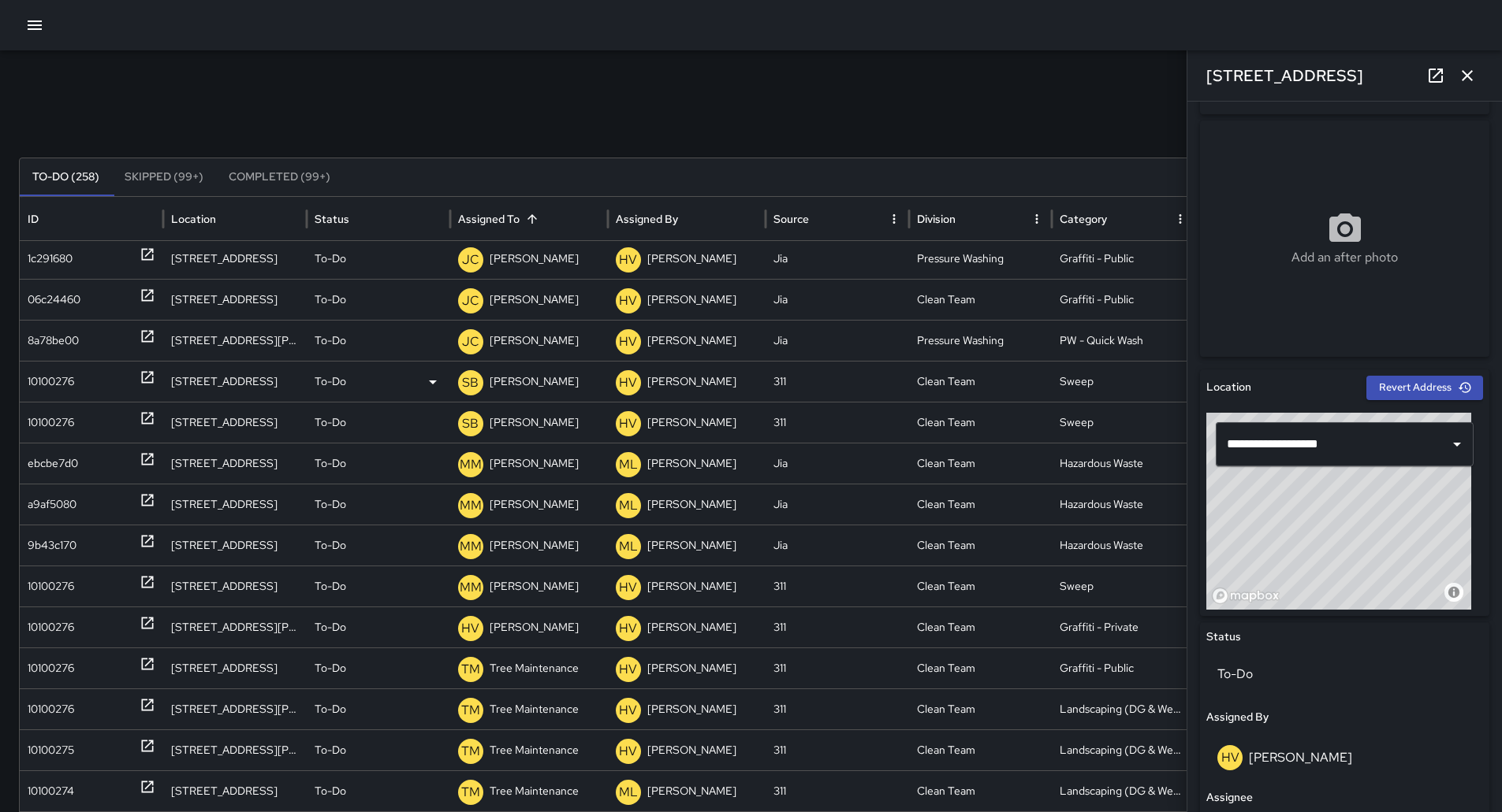
click at [500, 386] on p "[PERSON_NAME]" at bounding box center [534, 381] width 89 height 40
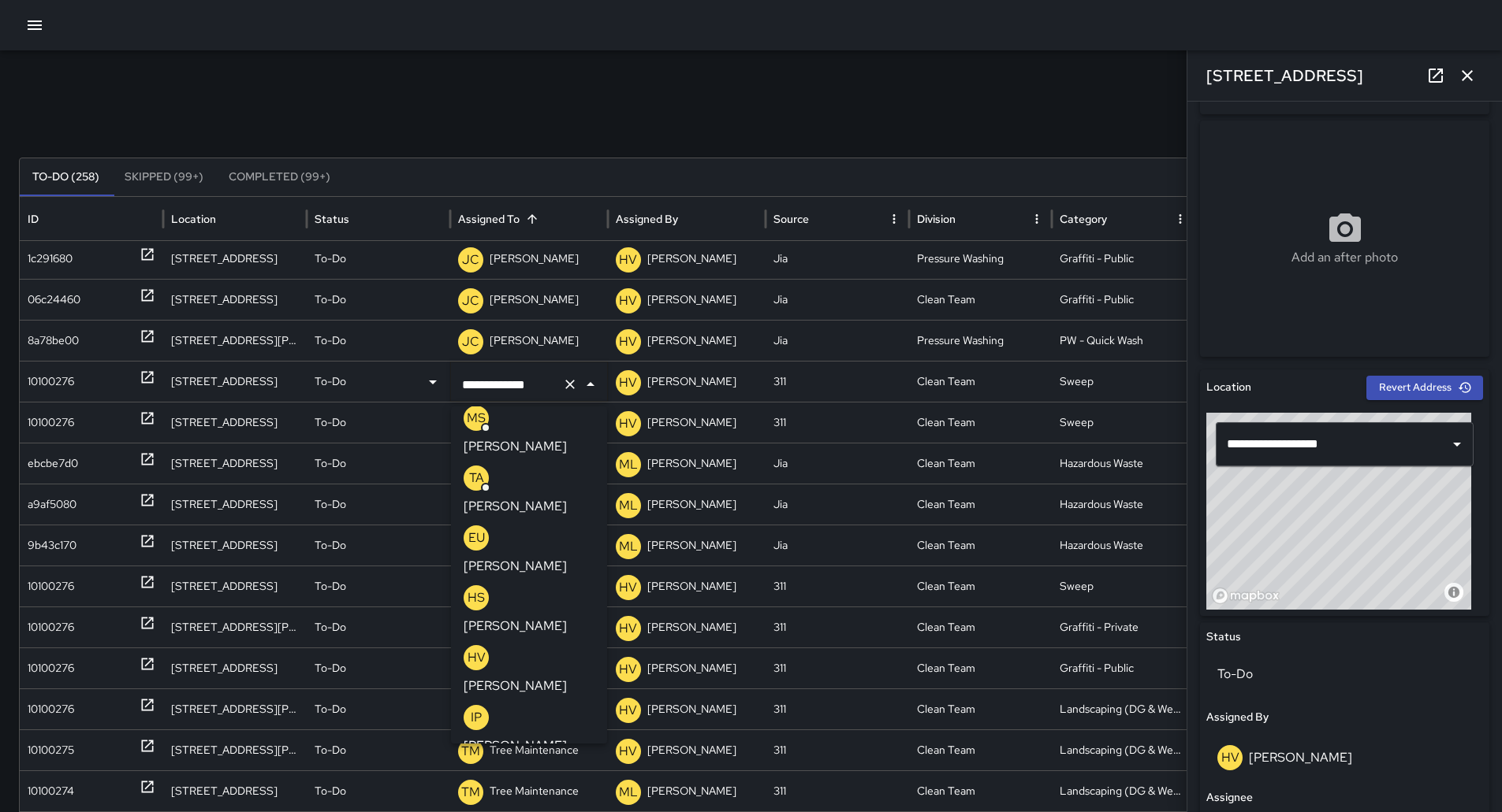
scroll to position [0, 0]
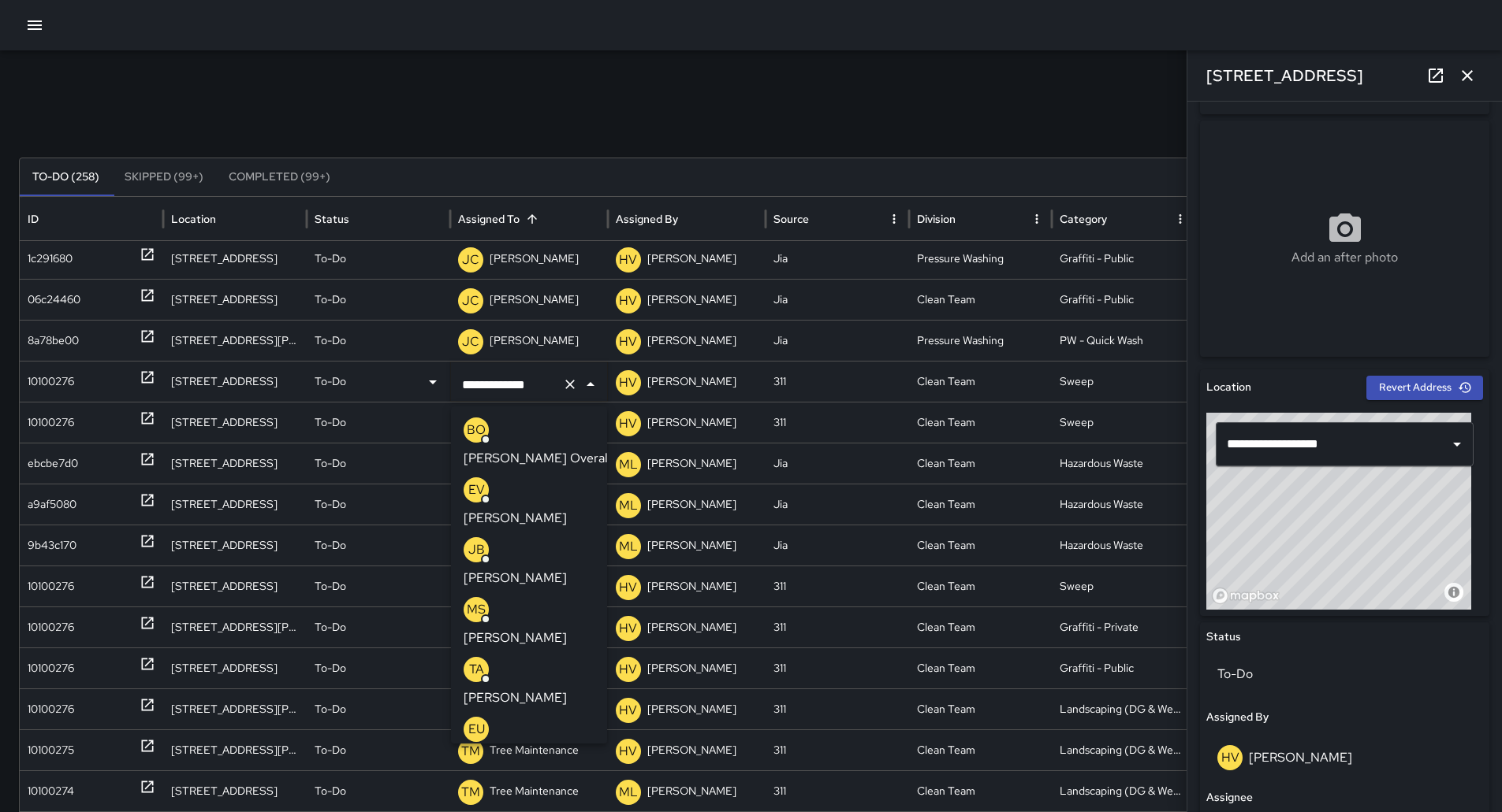
click at [543, 598] on div "MS [PERSON_NAME]" at bounding box center [529, 623] width 131 height 51
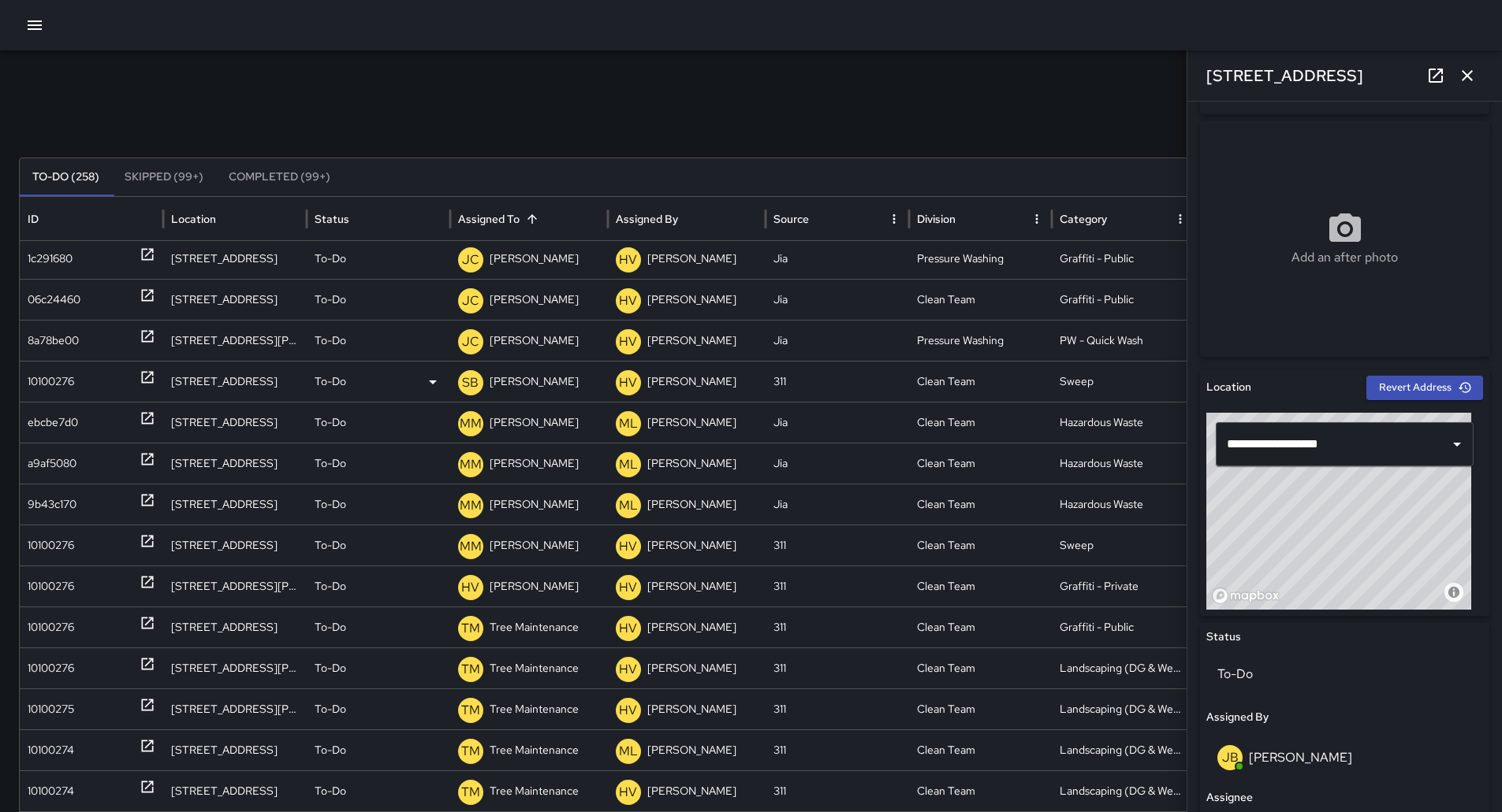
click at [88, 391] on div "10100276" at bounding box center [92, 381] width 128 height 40
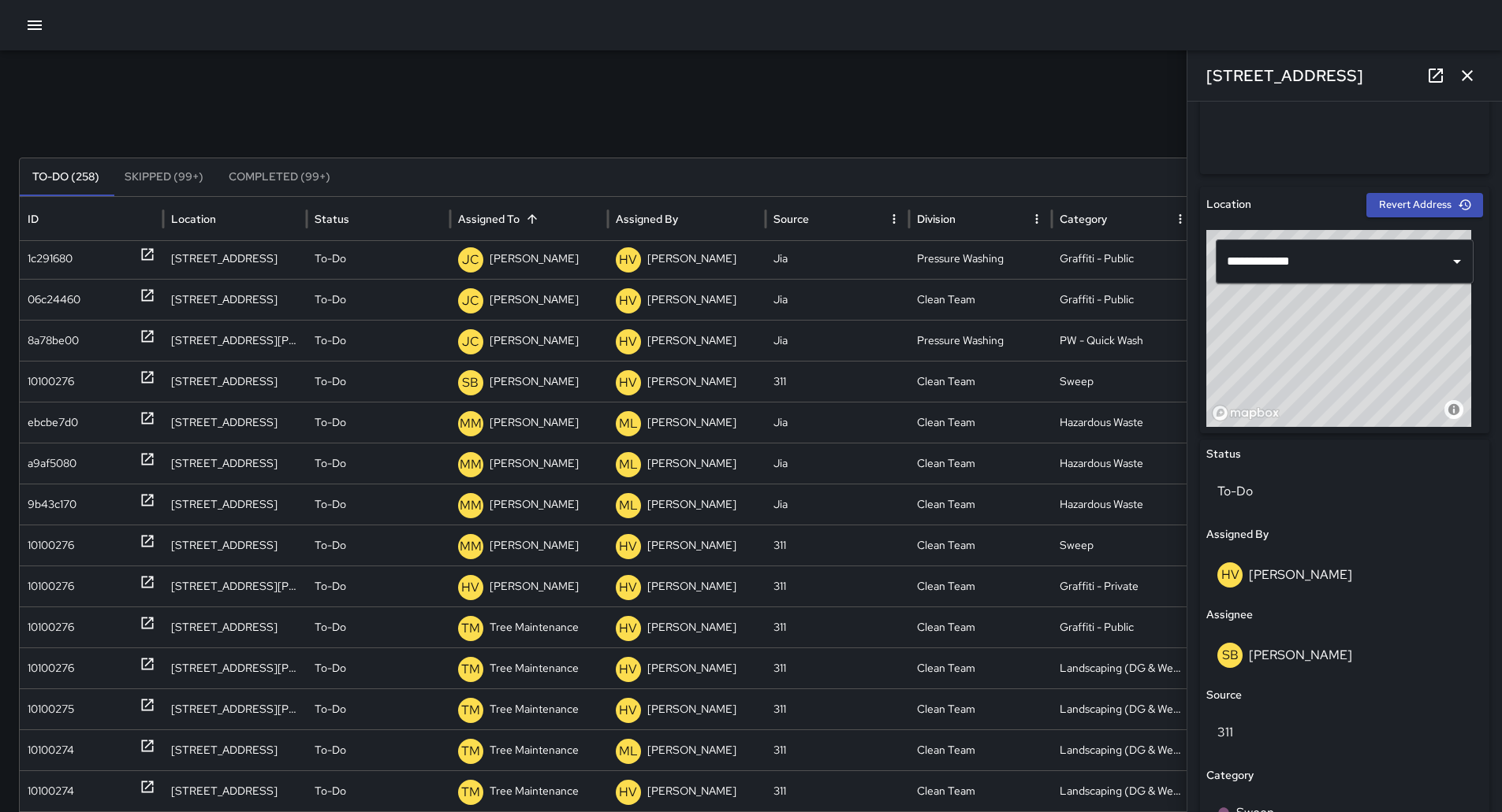
scroll to position [394, 0]
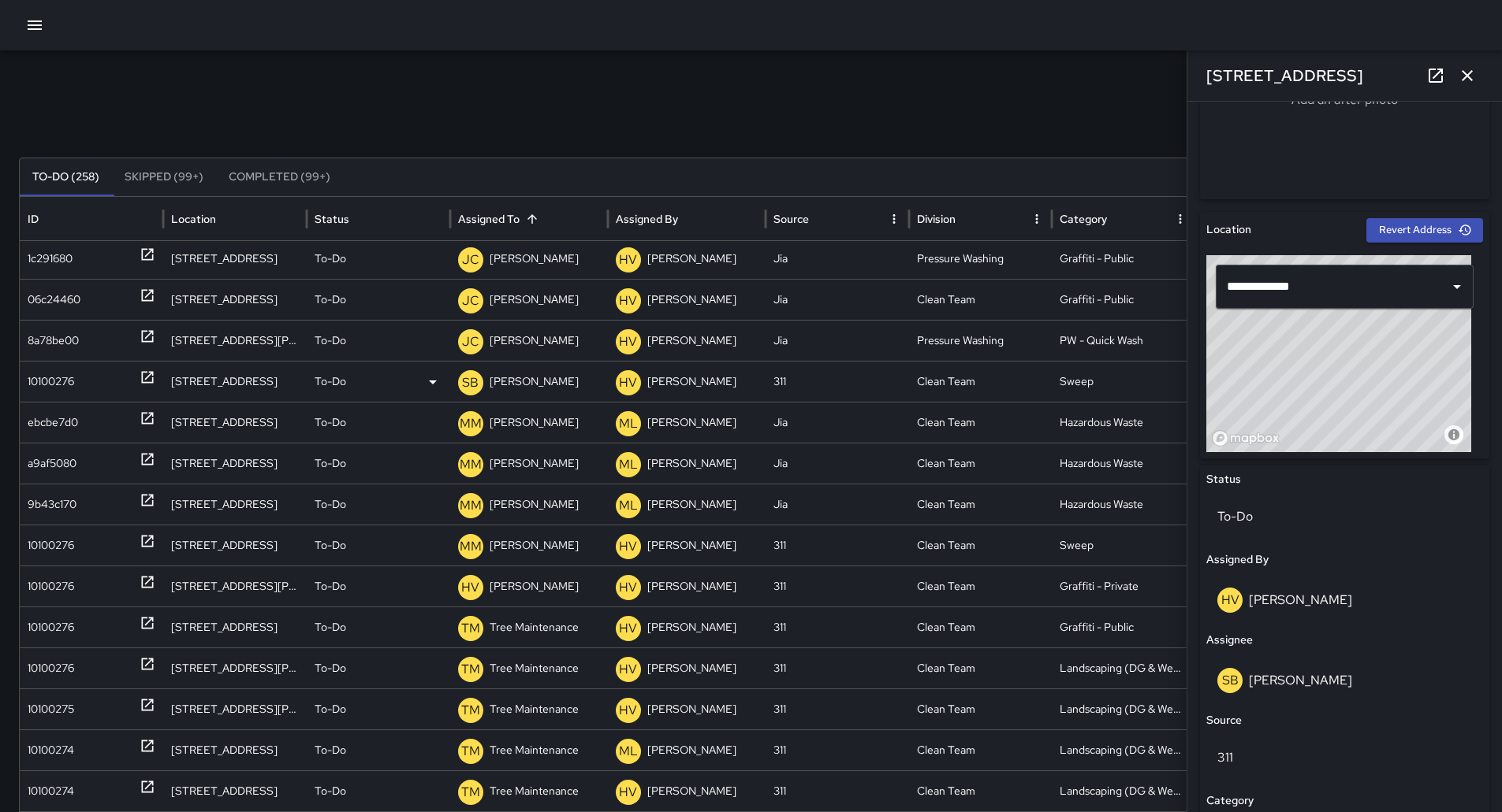
click at [556, 377] on p "[PERSON_NAME]" at bounding box center [534, 381] width 89 height 40
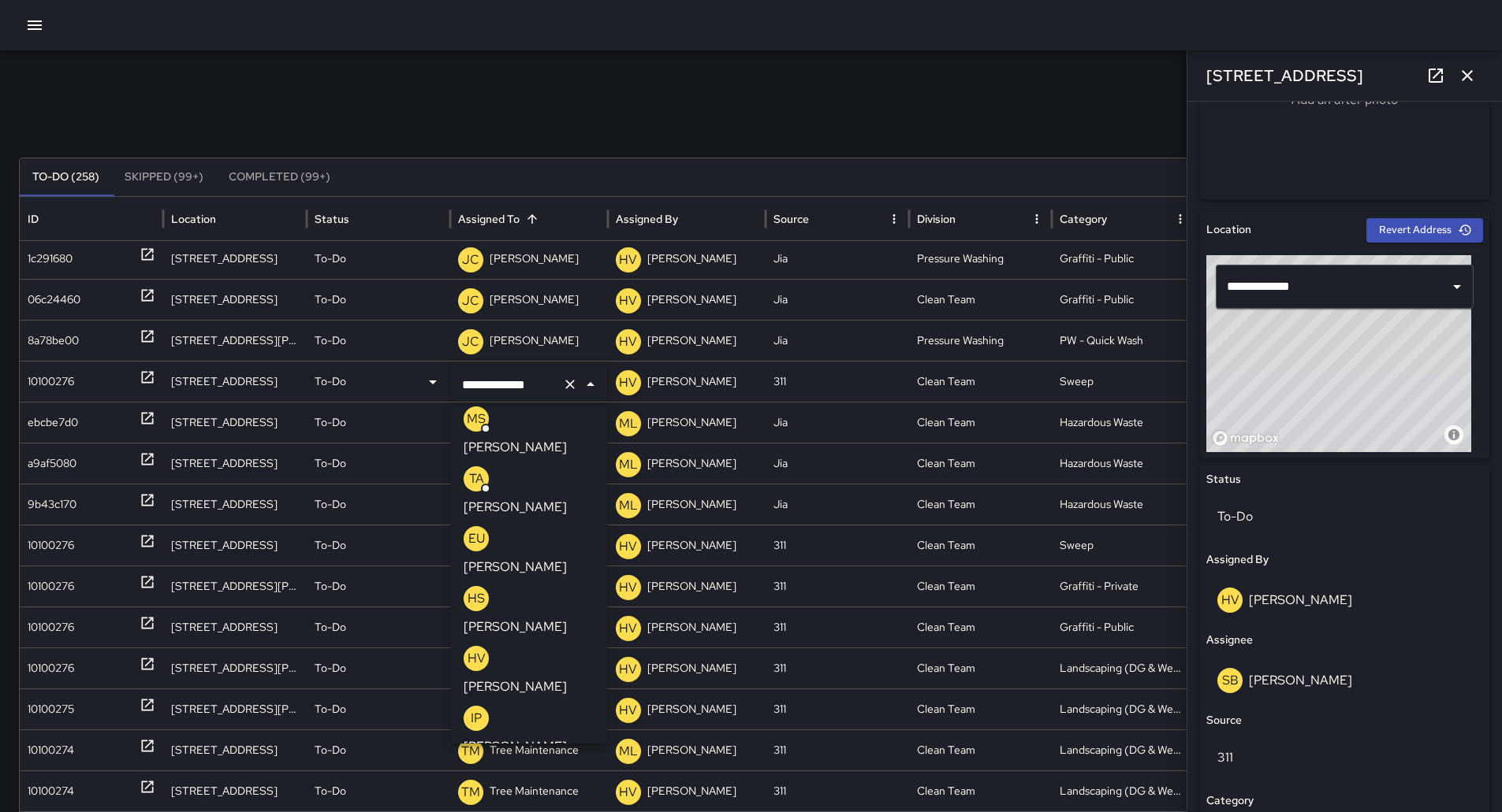
scroll to position [0, 0]
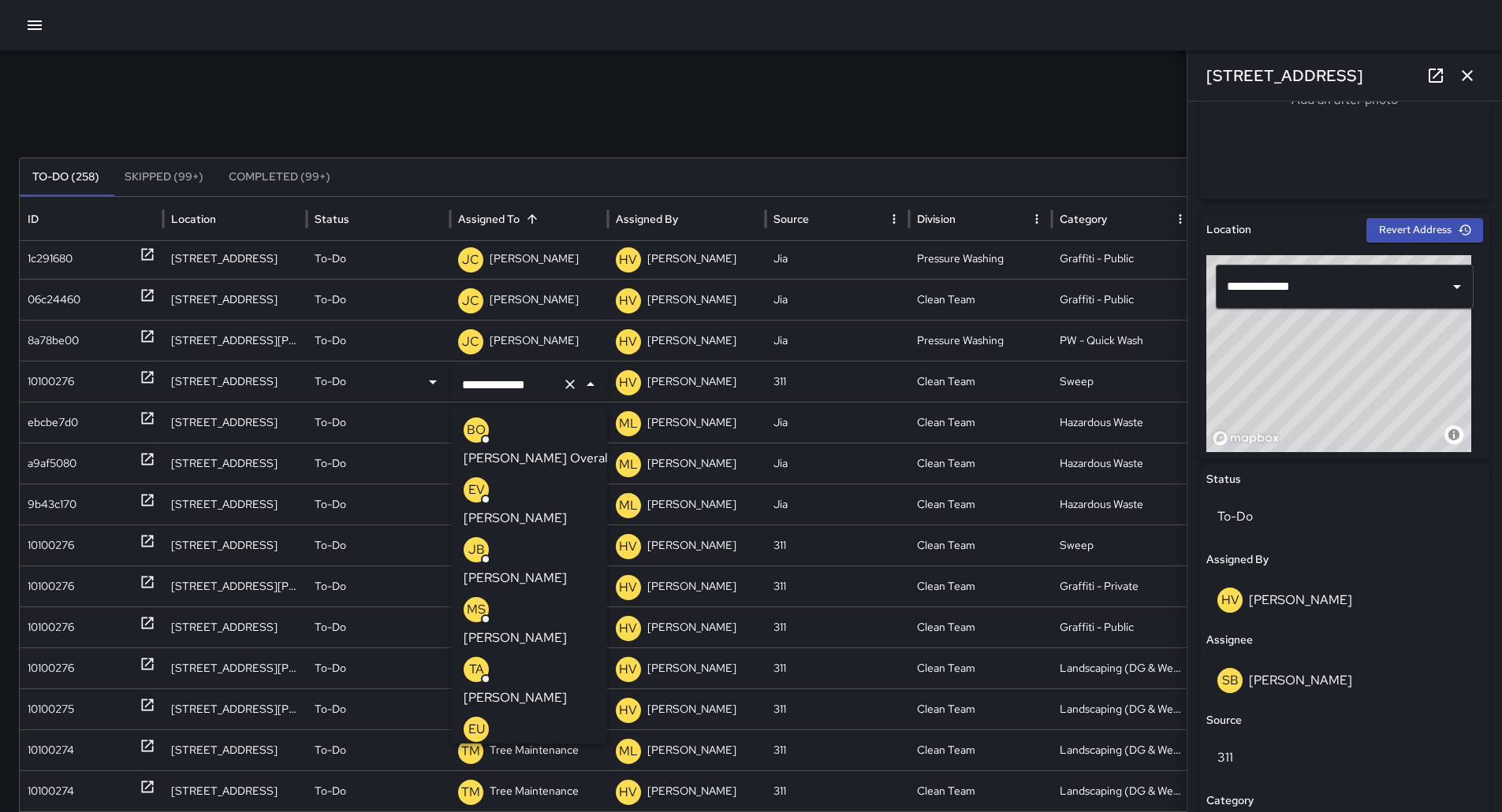
click at [512, 598] on div "MS [PERSON_NAME]" at bounding box center [529, 623] width 131 height 51
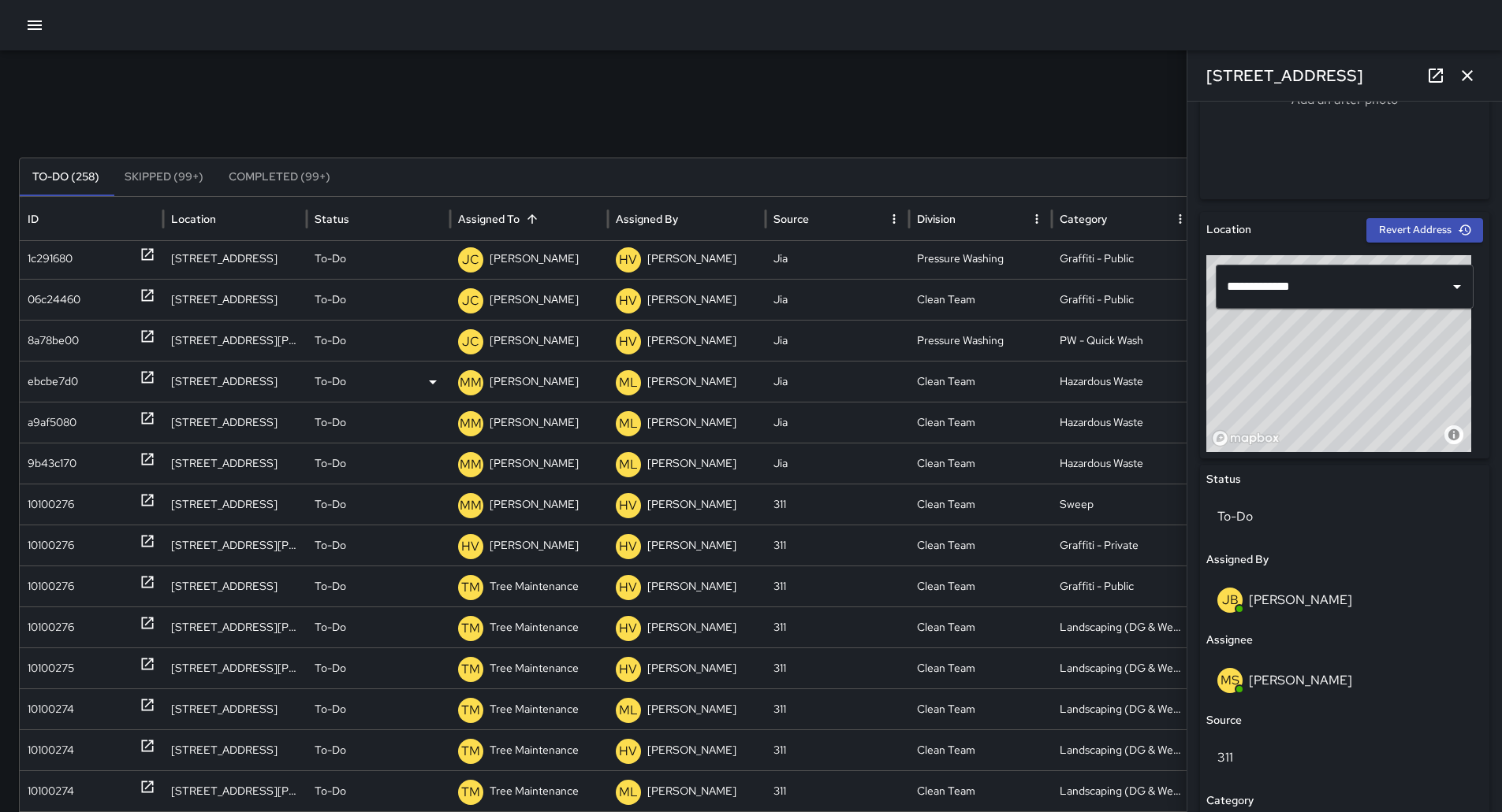
click at [43, 389] on div "ebcbe7d0" at bounding box center [53, 381] width 51 height 40
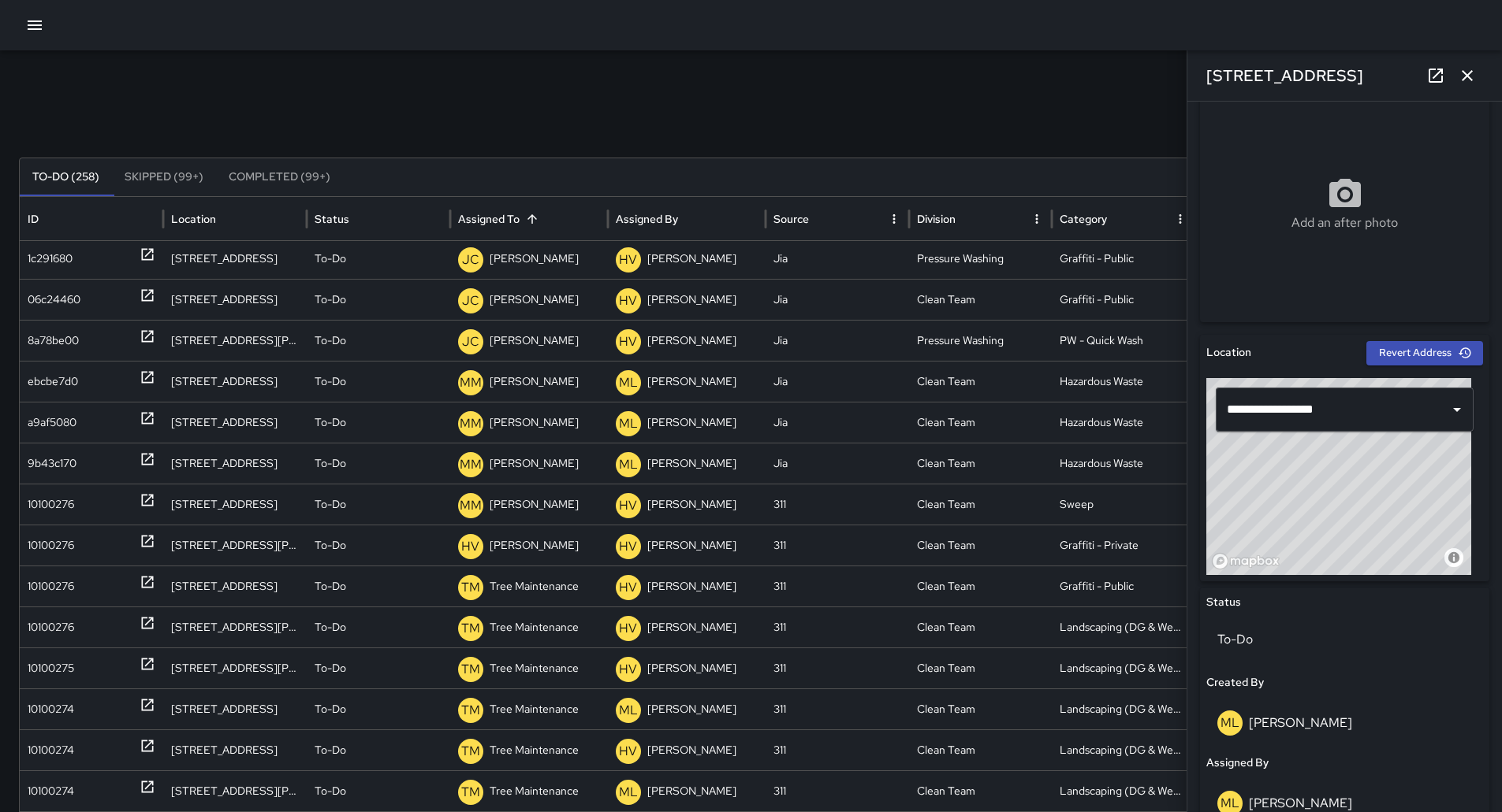
scroll to position [237, 0]
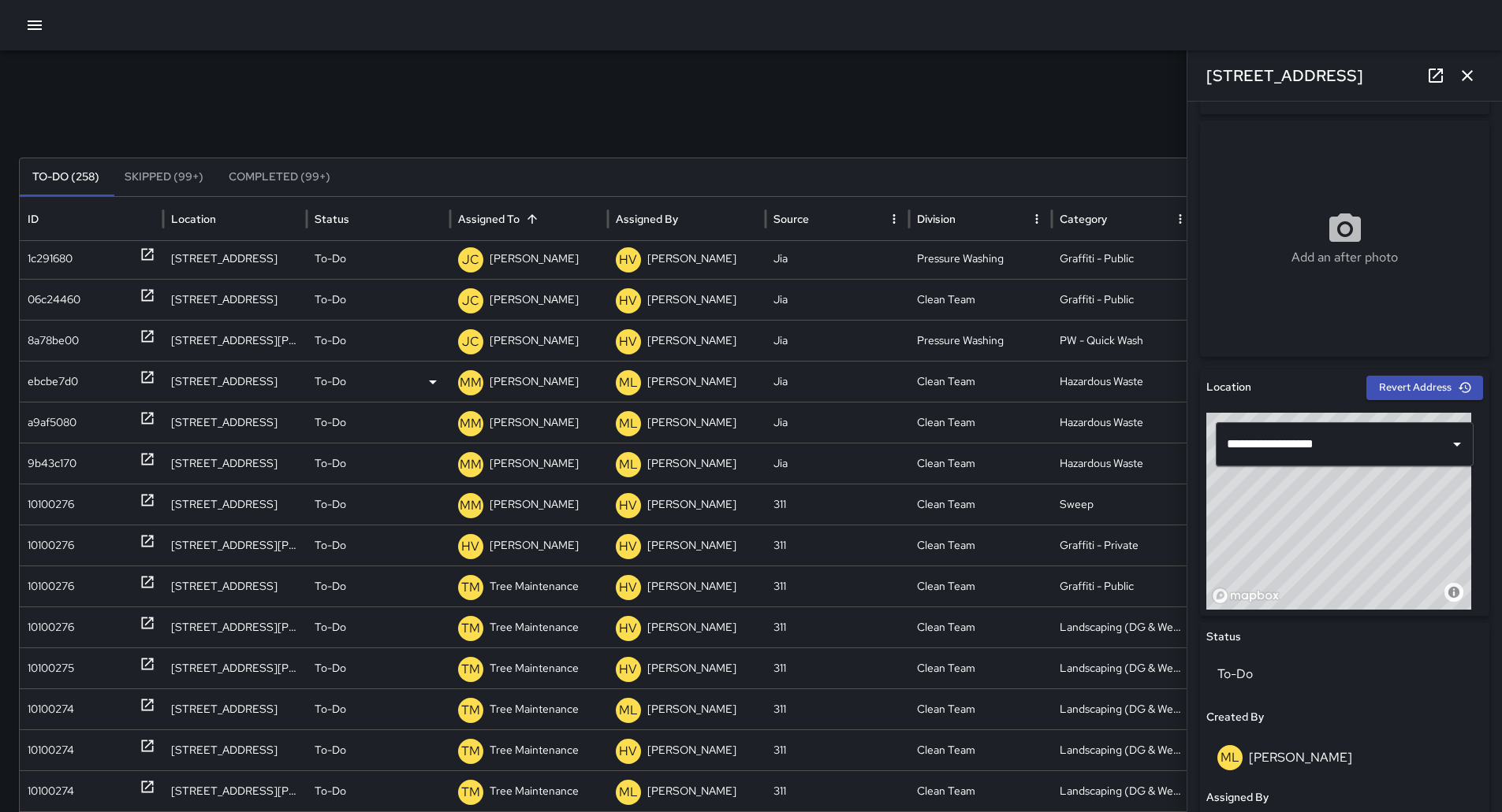
click at [515, 372] on p "[PERSON_NAME]" at bounding box center [534, 381] width 89 height 40
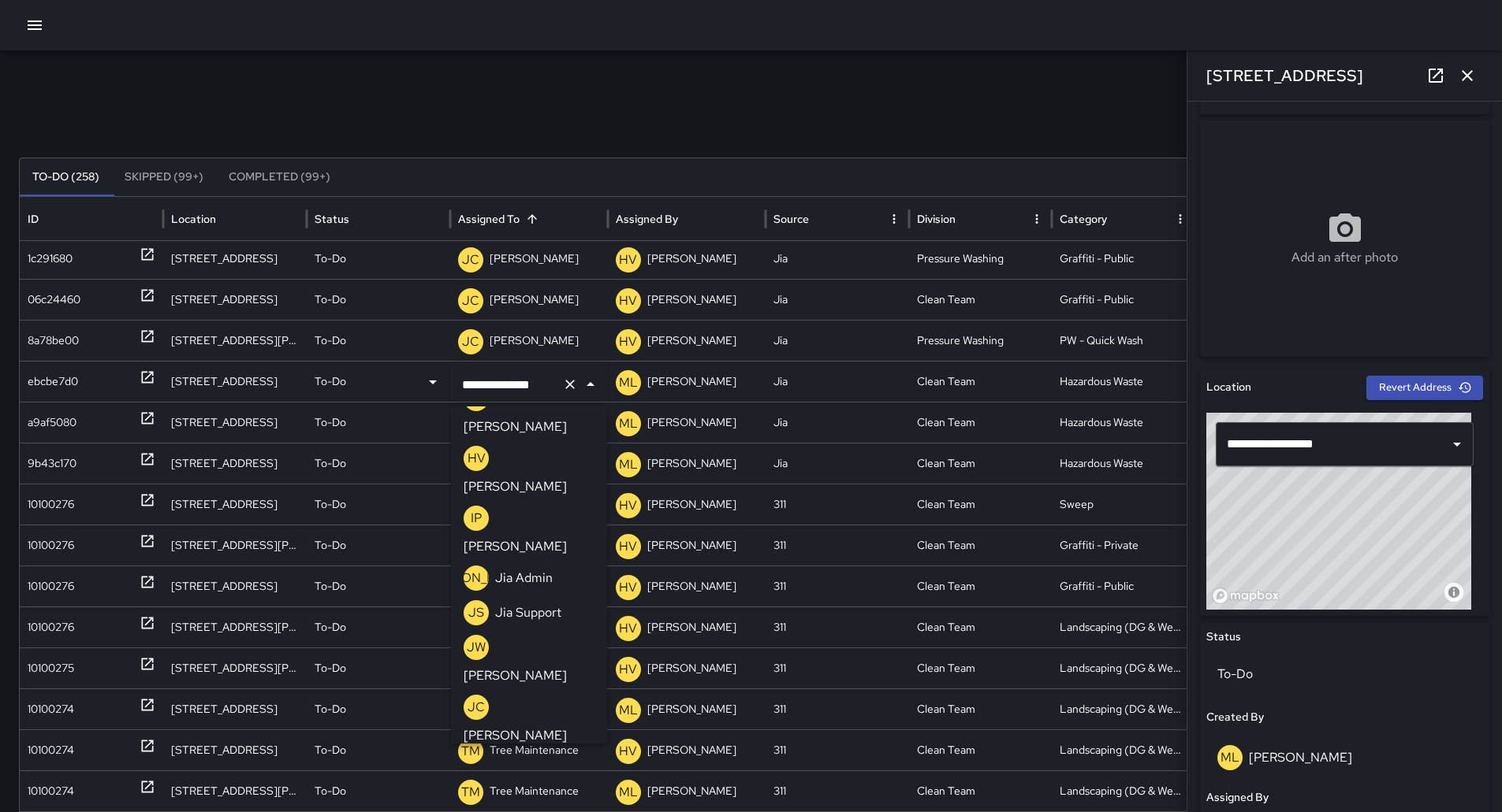
scroll to position [0, 0]
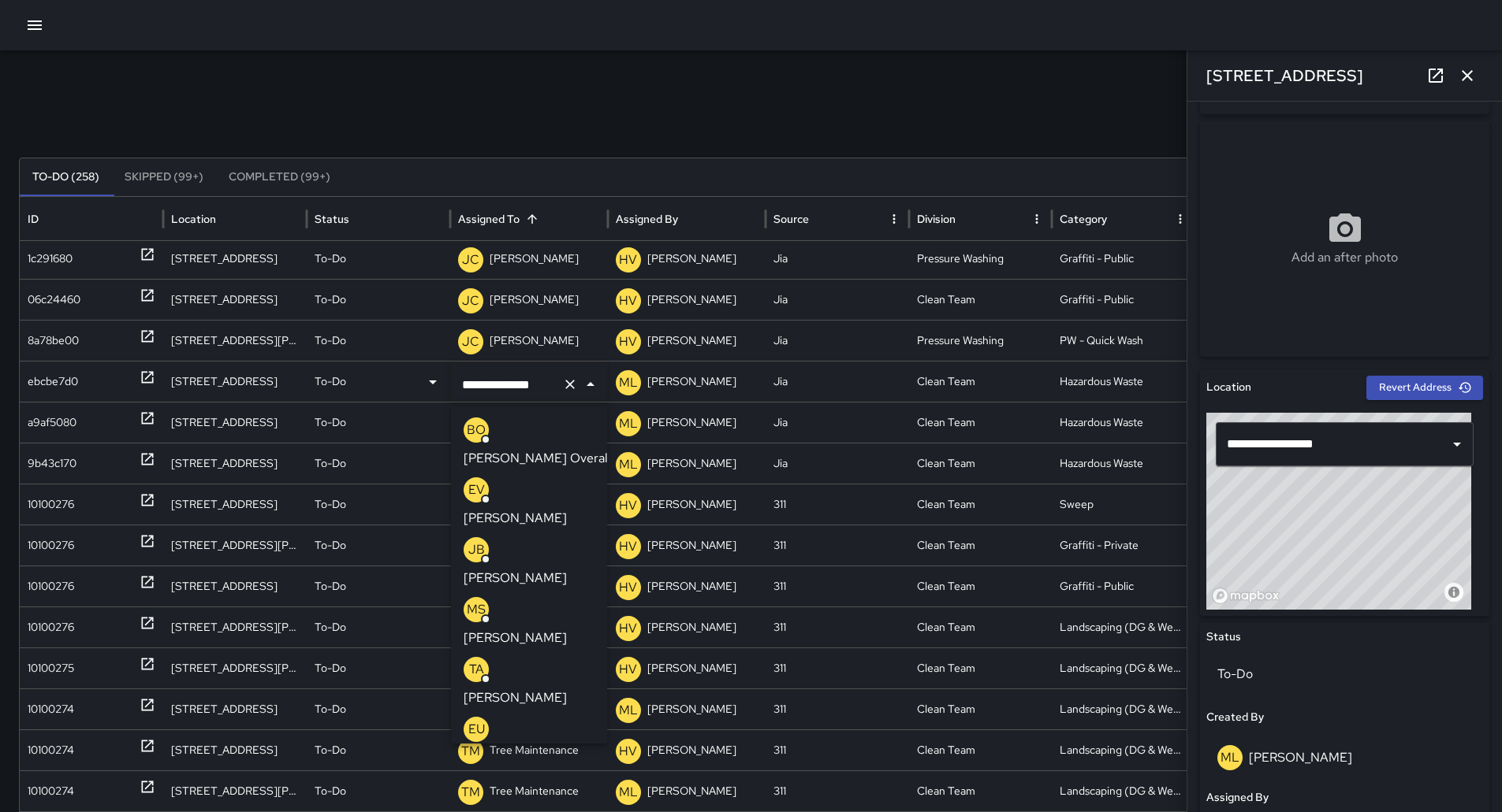
click at [517, 652] on li "TA [PERSON_NAME]" at bounding box center [529, 682] width 156 height 60
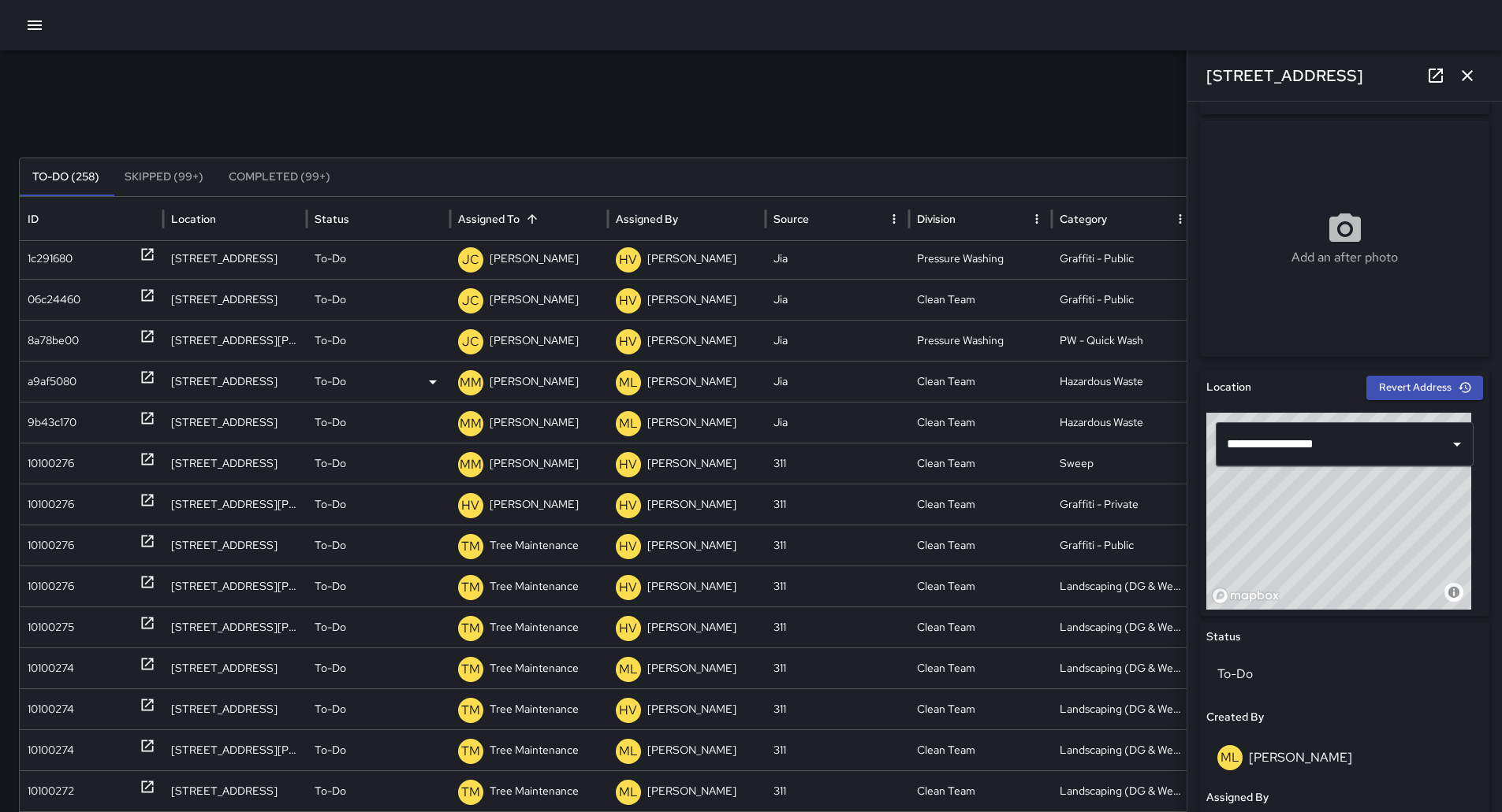
click at [61, 372] on div "a9af5080" at bounding box center [52, 381] width 49 height 40
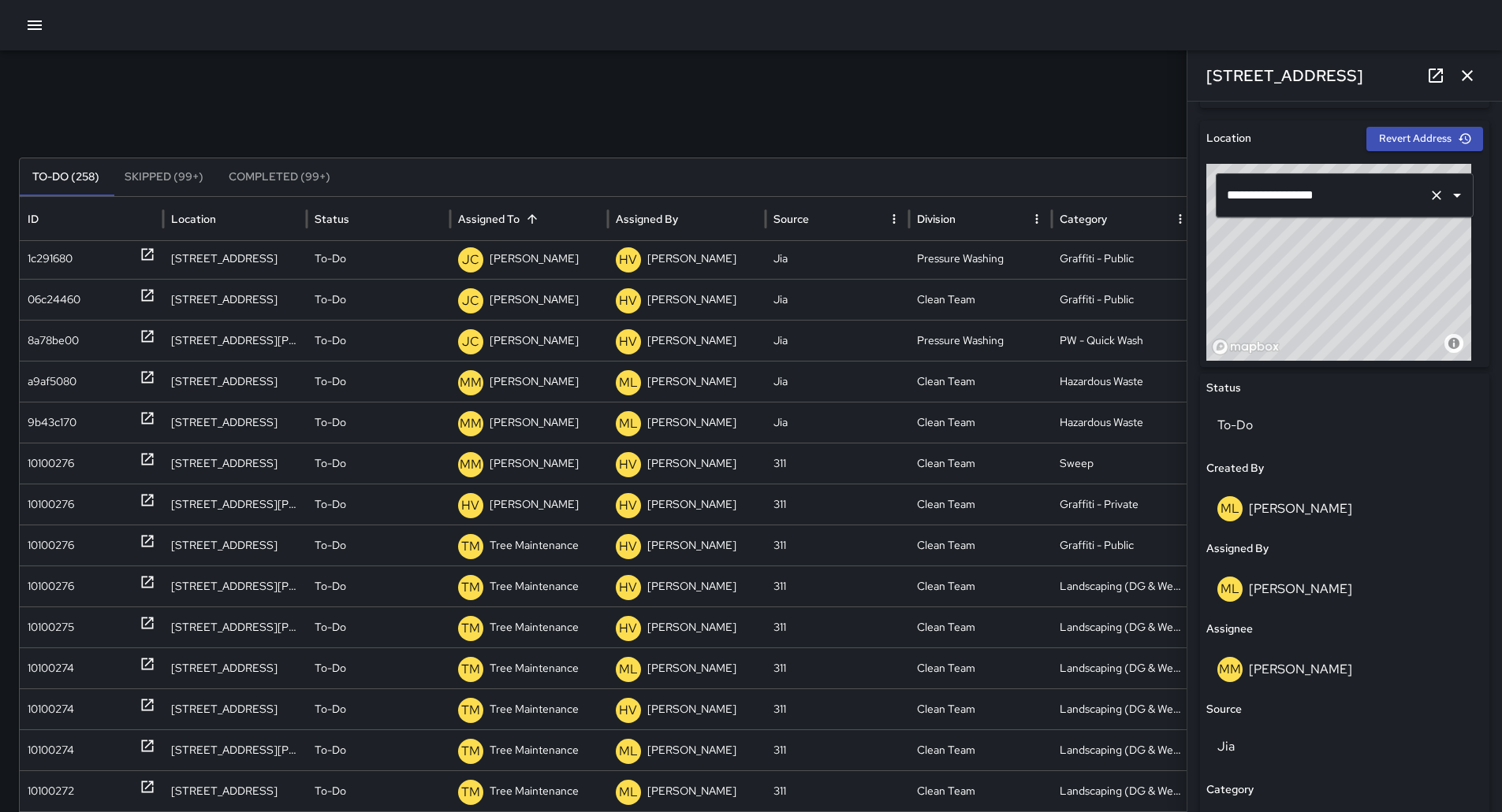
scroll to position [158, 0]
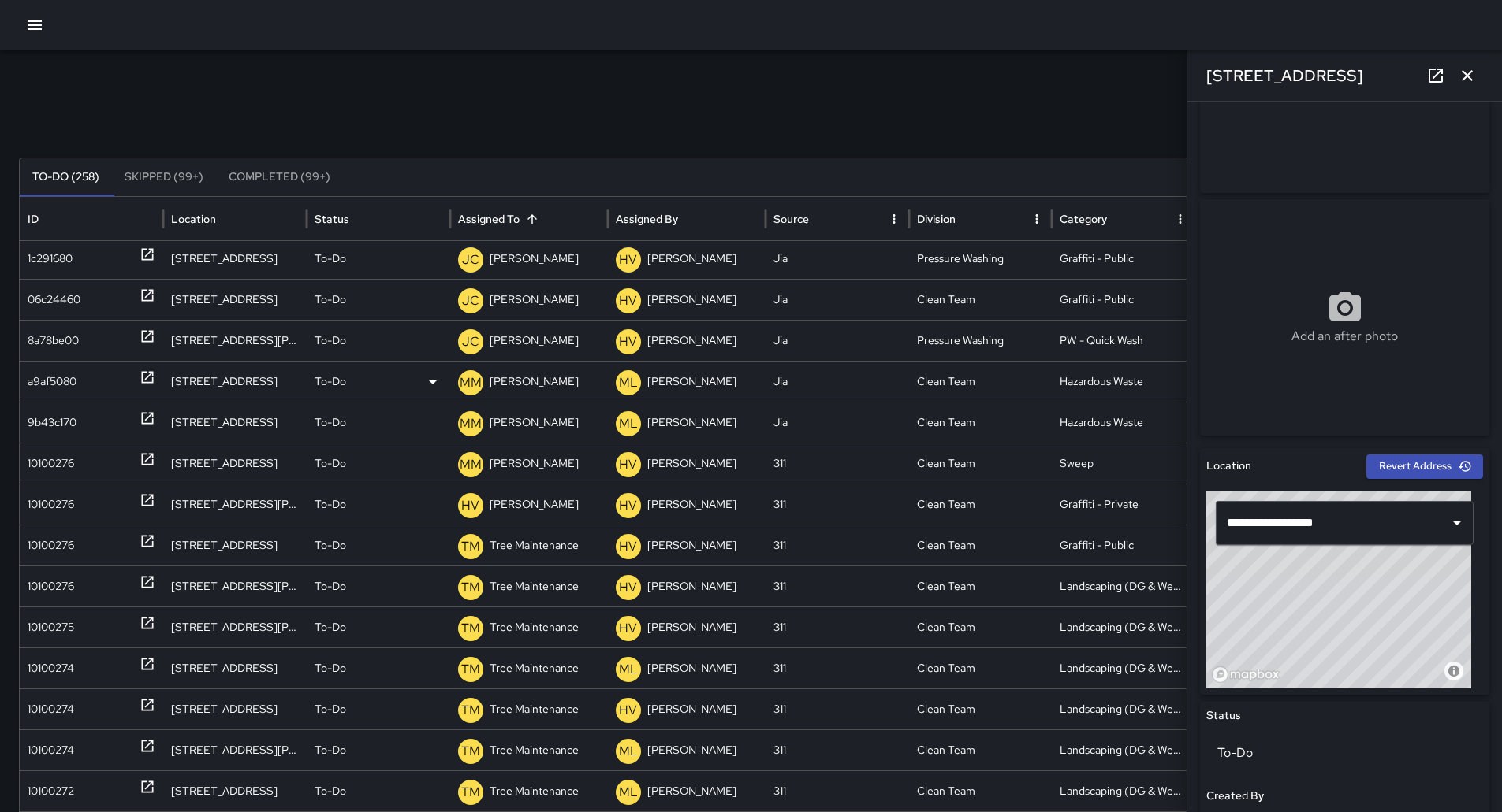
click at [504, 381] on p "[PERSON_NAME]" at bounding box center [534, 381] width 89 height 40
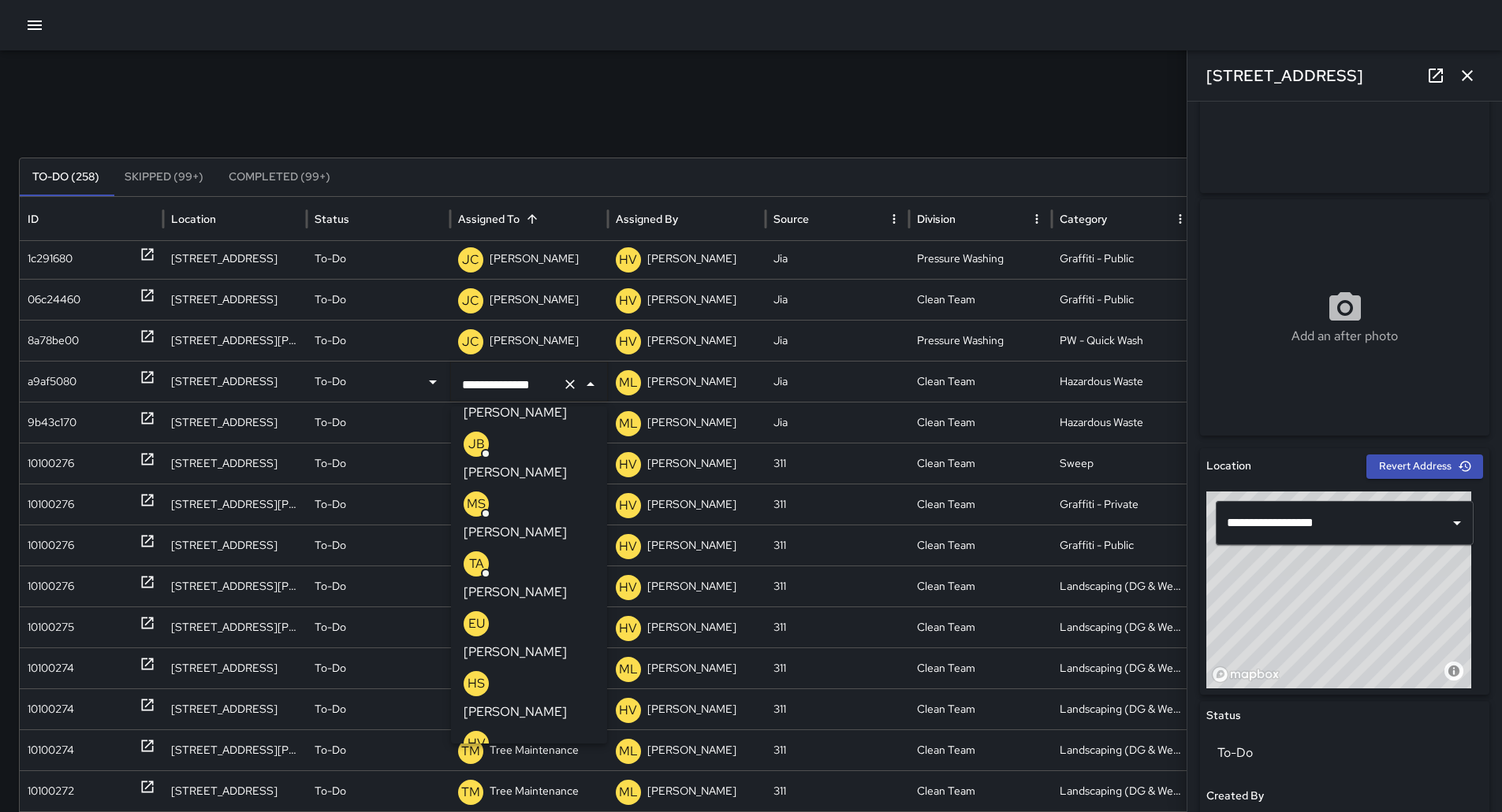
scroll to position [0, 0]
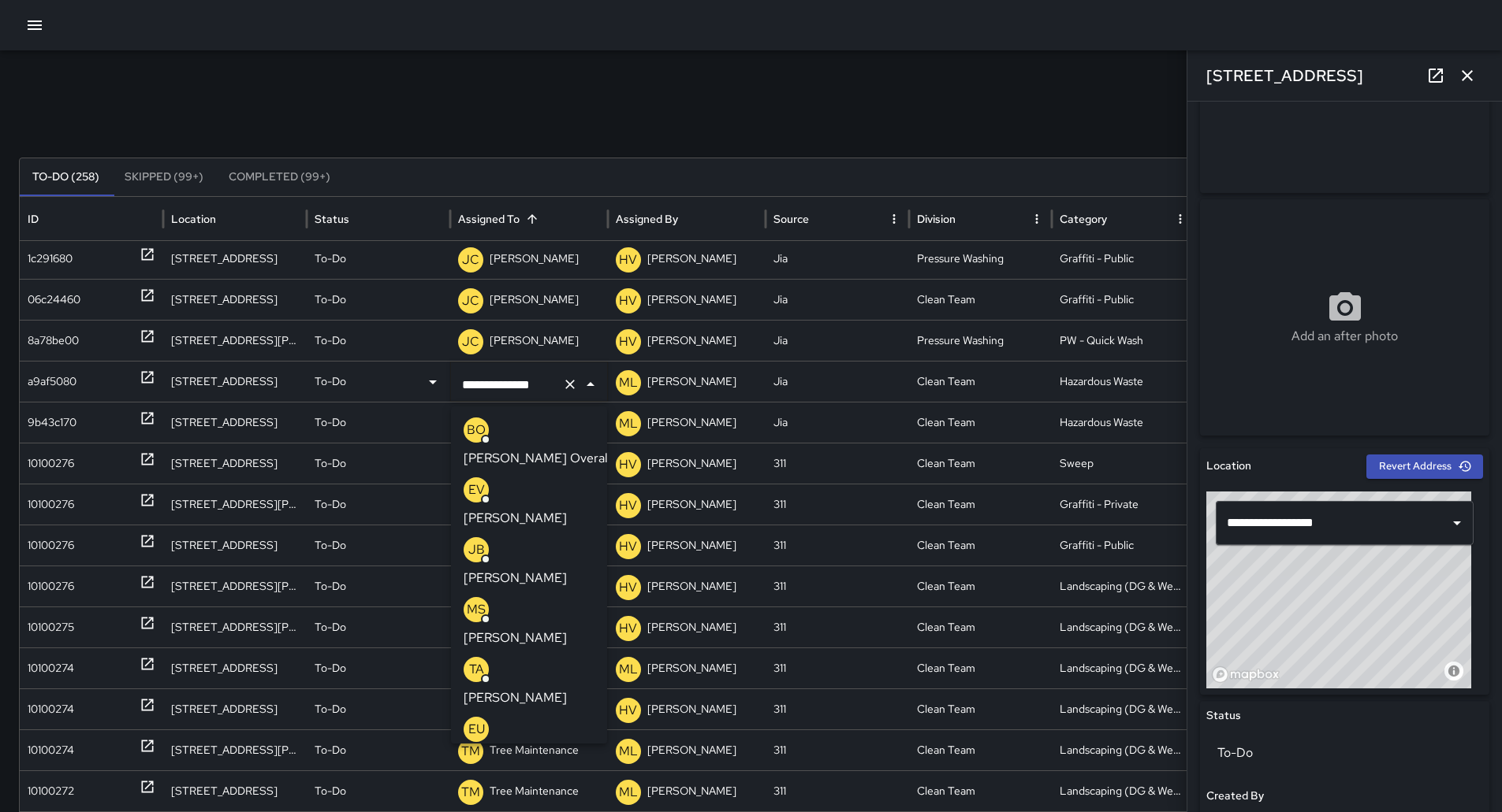
click at [546, 688] on p "[PERSON_NAME]" at bounding box center [515, 697] width 103 height 19
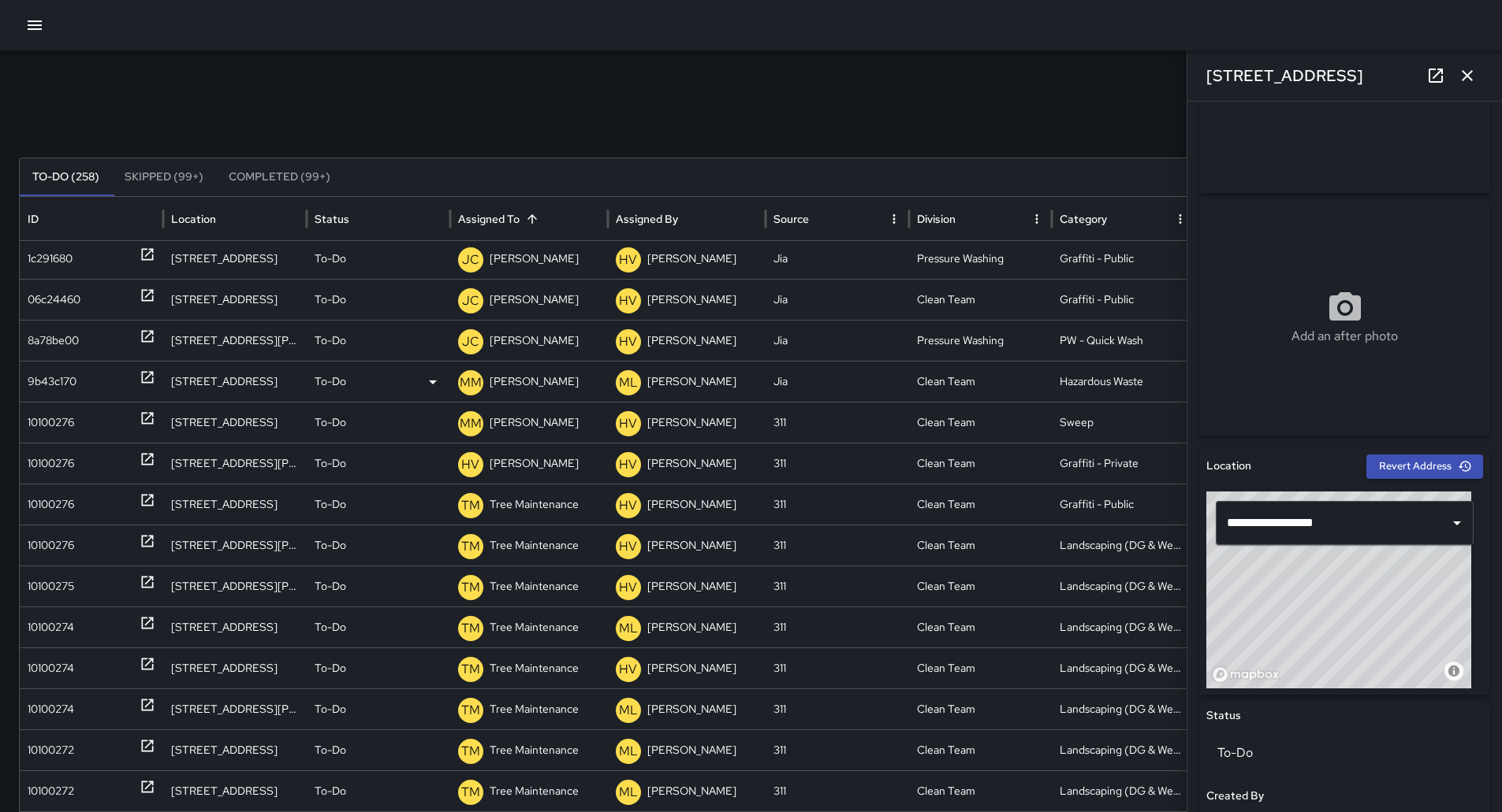
click at [29, 387] on div "9b43c170" at bounding box center [52, 381] width 49 height 40
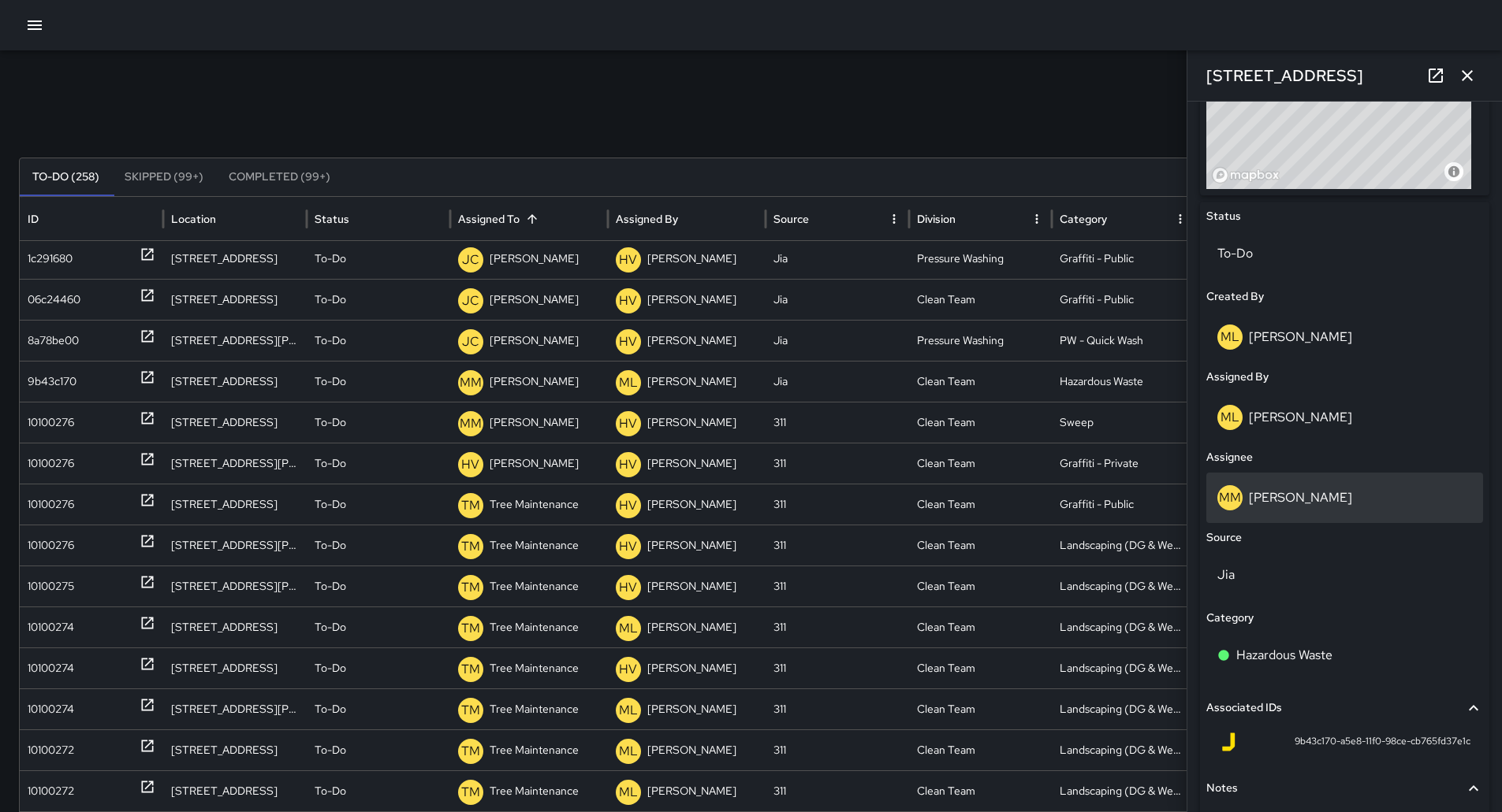
scroll to position [630, 0]
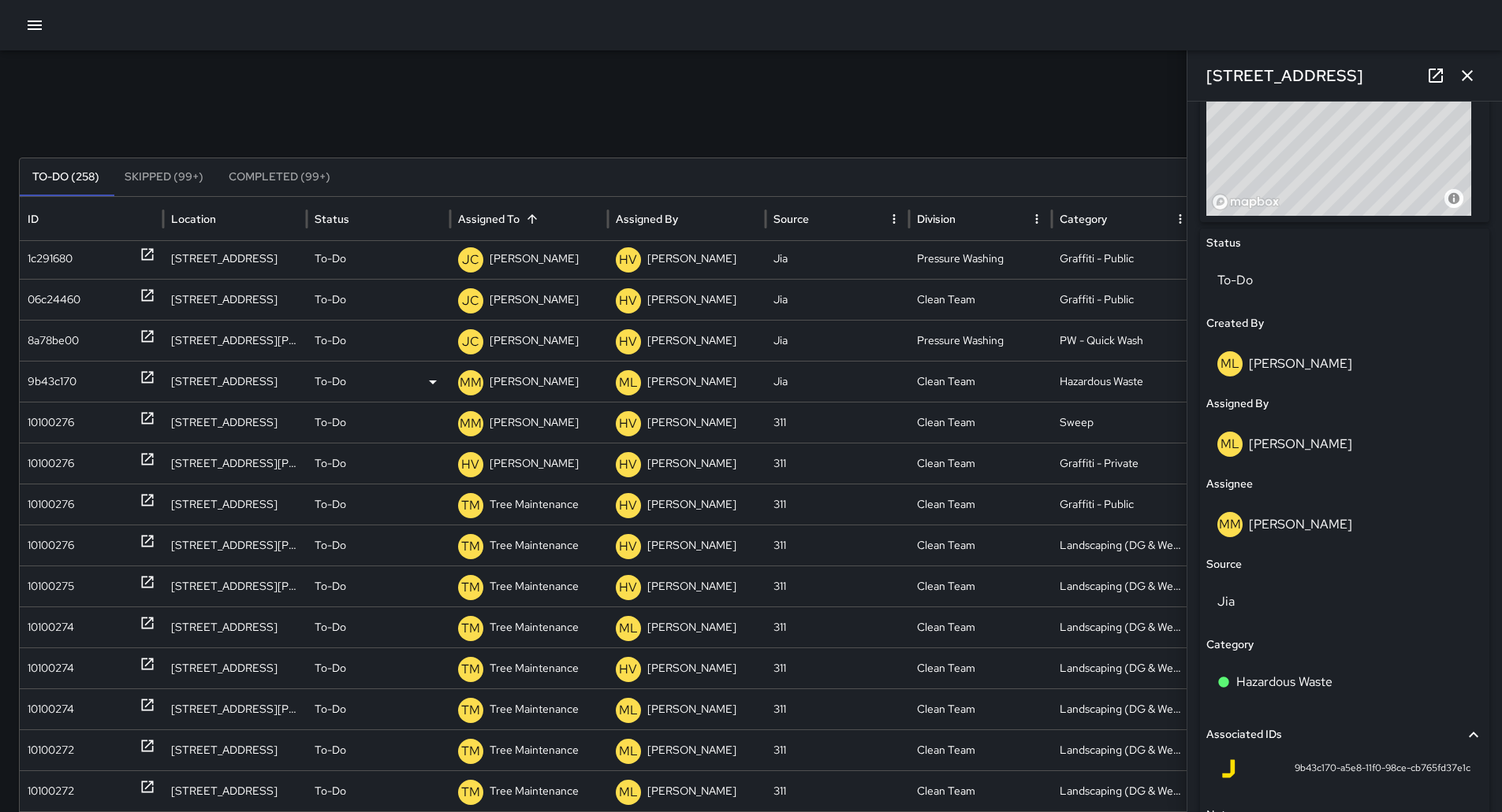
click at [554, 379] on p "[PERSON_NAME]" at bounding box center [534, 381] width 89 height 40
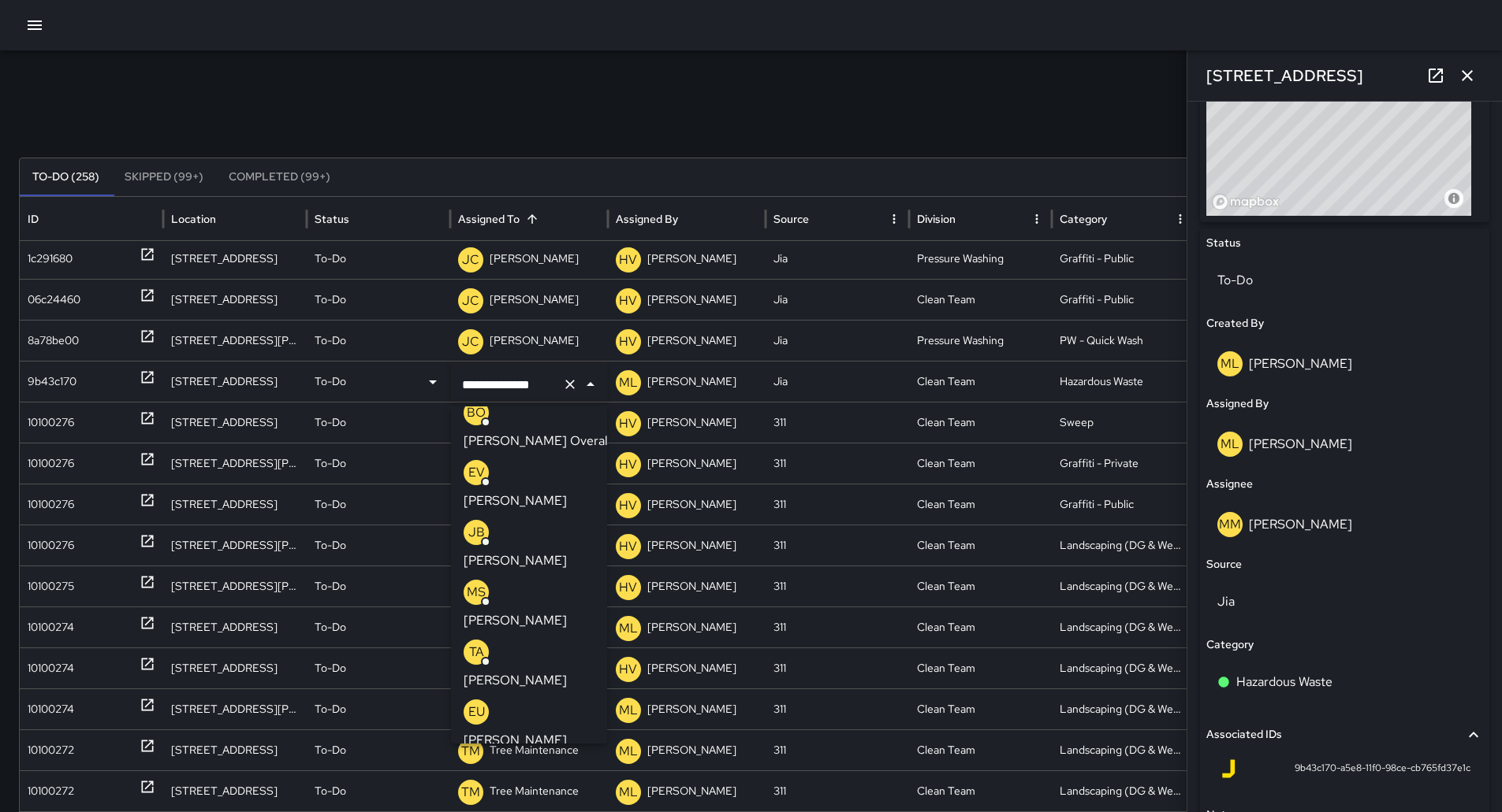
scroll to position [0, 0]
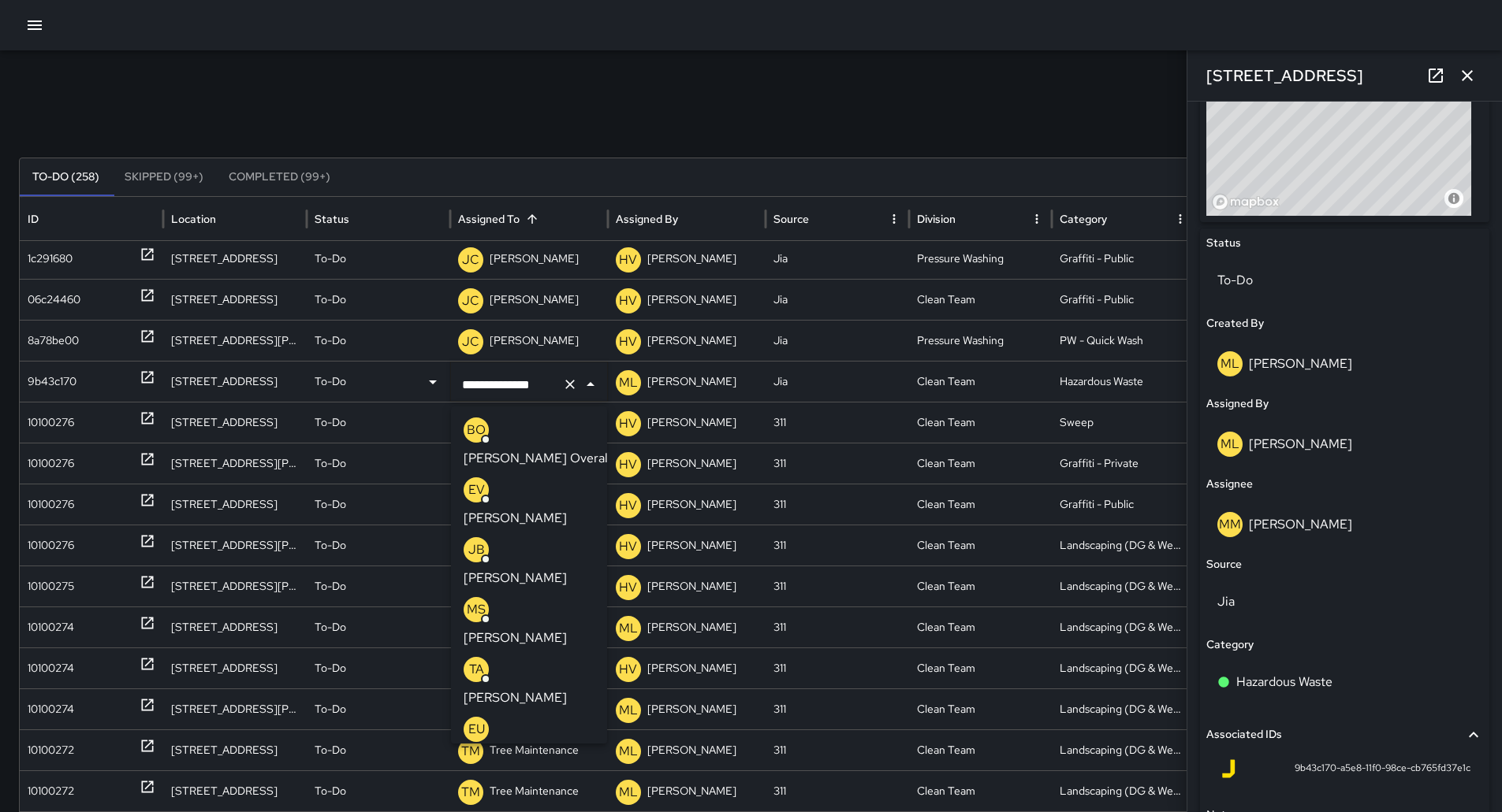
click at [521, 688] on p "[PERSON_NAME]" at bounding box center [515, 697] width 103 height 19
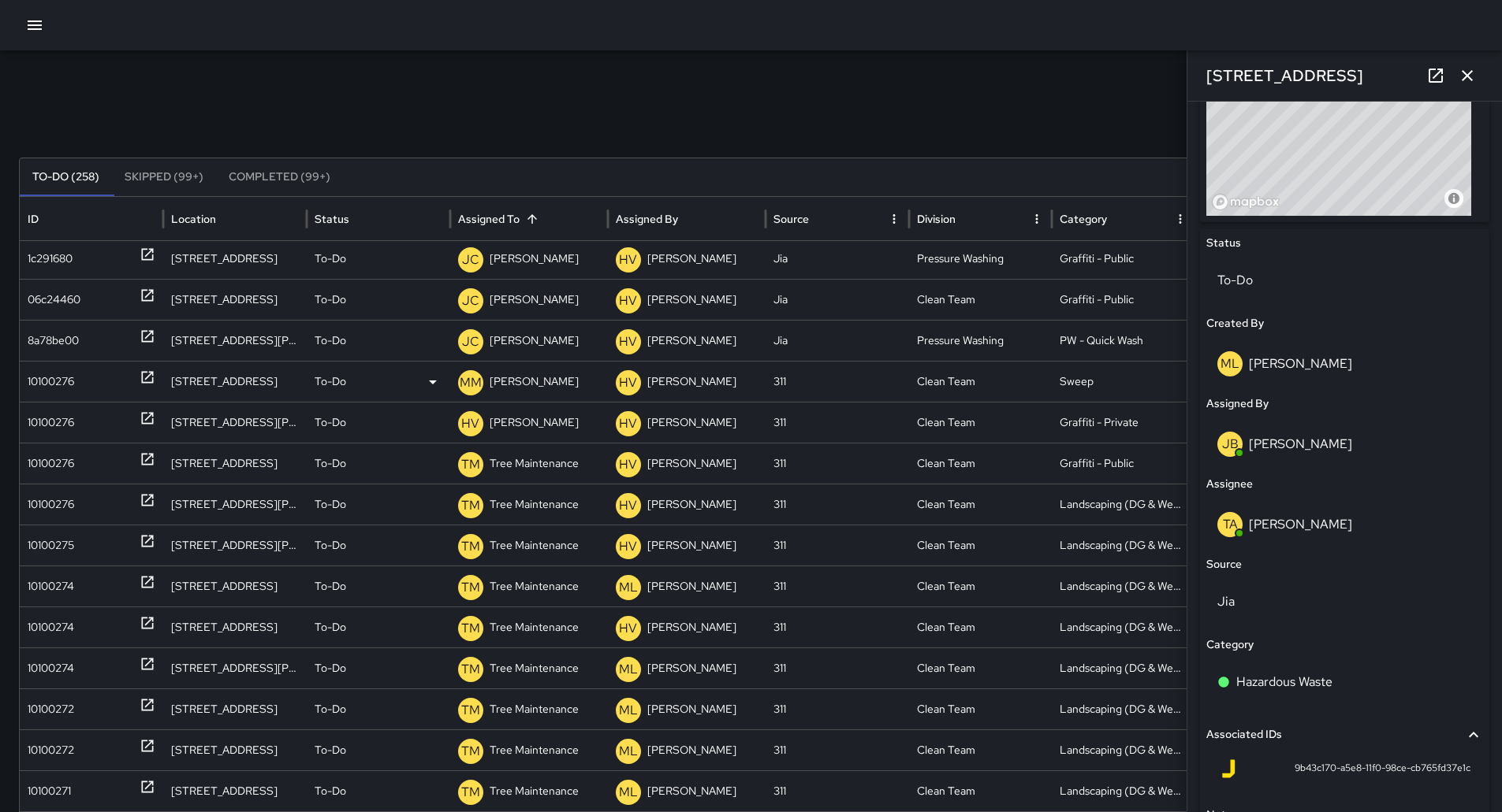
click at [92, 379] on div "10100276" at bounding box center [92, 381] width 128 height 40
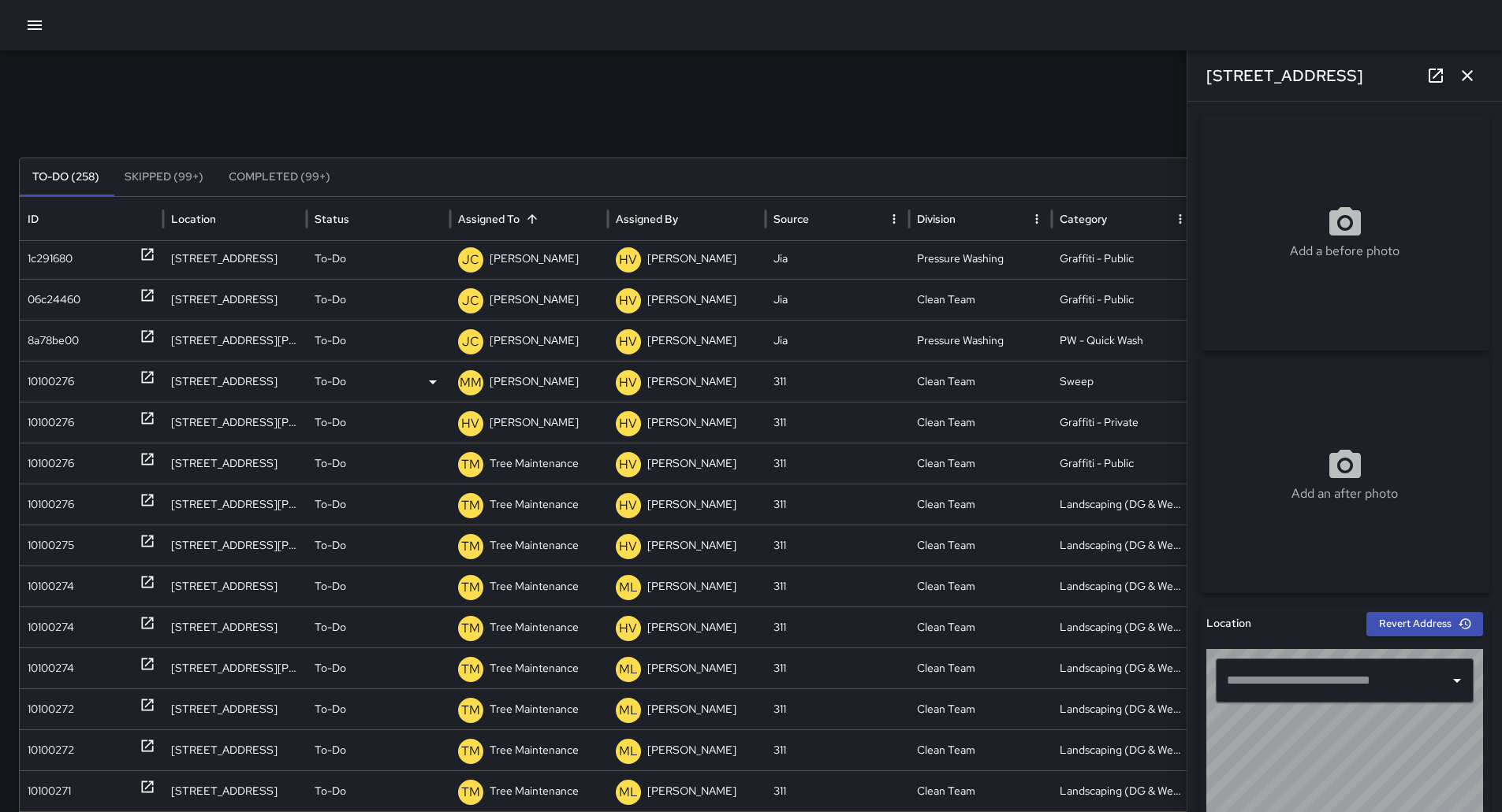
type input "**********"
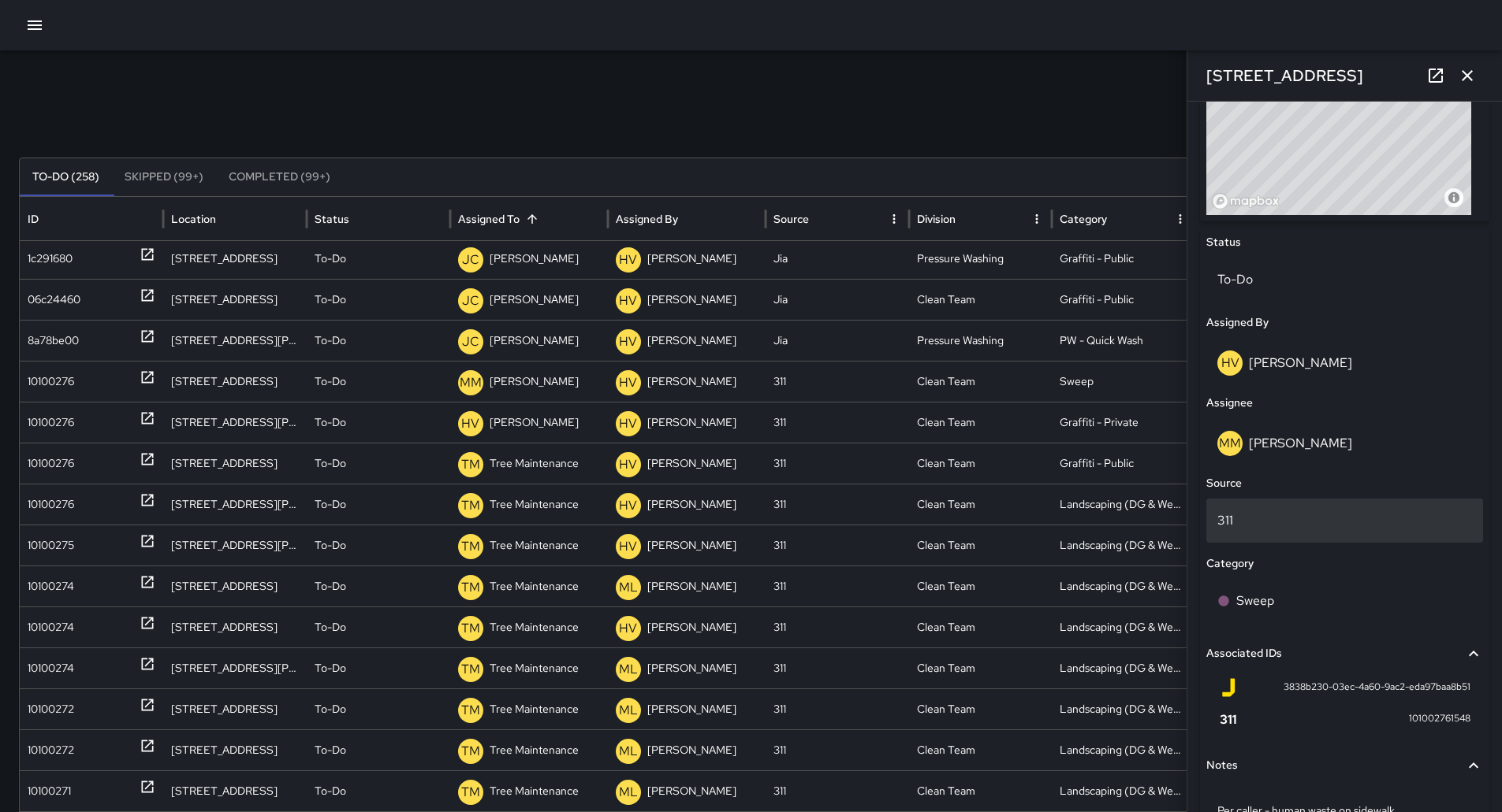
scroll to position [716, 0]
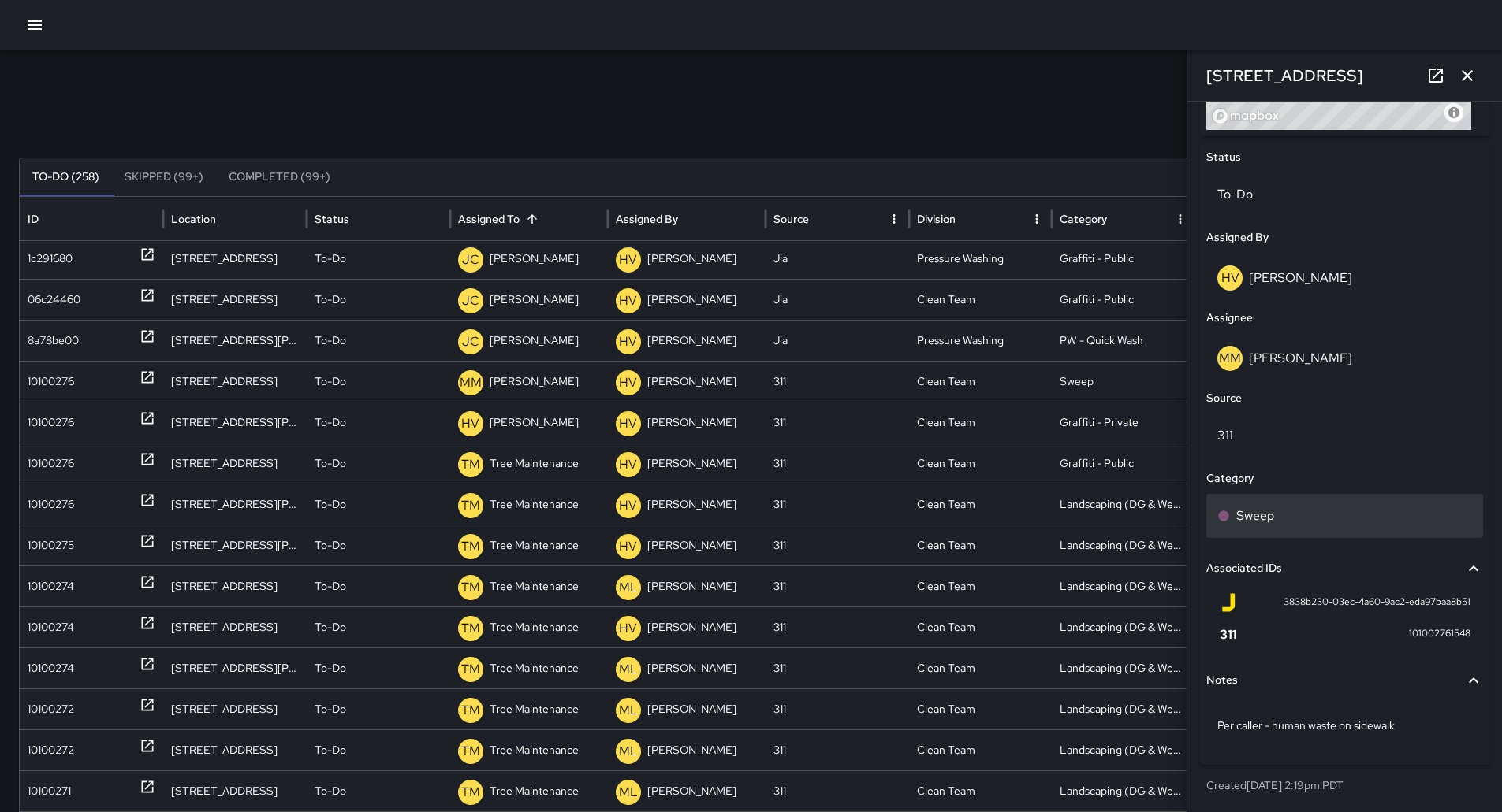
click at [1255, 505] on div "Sweep" at bounding box center [1345, 517] width 277 height 44
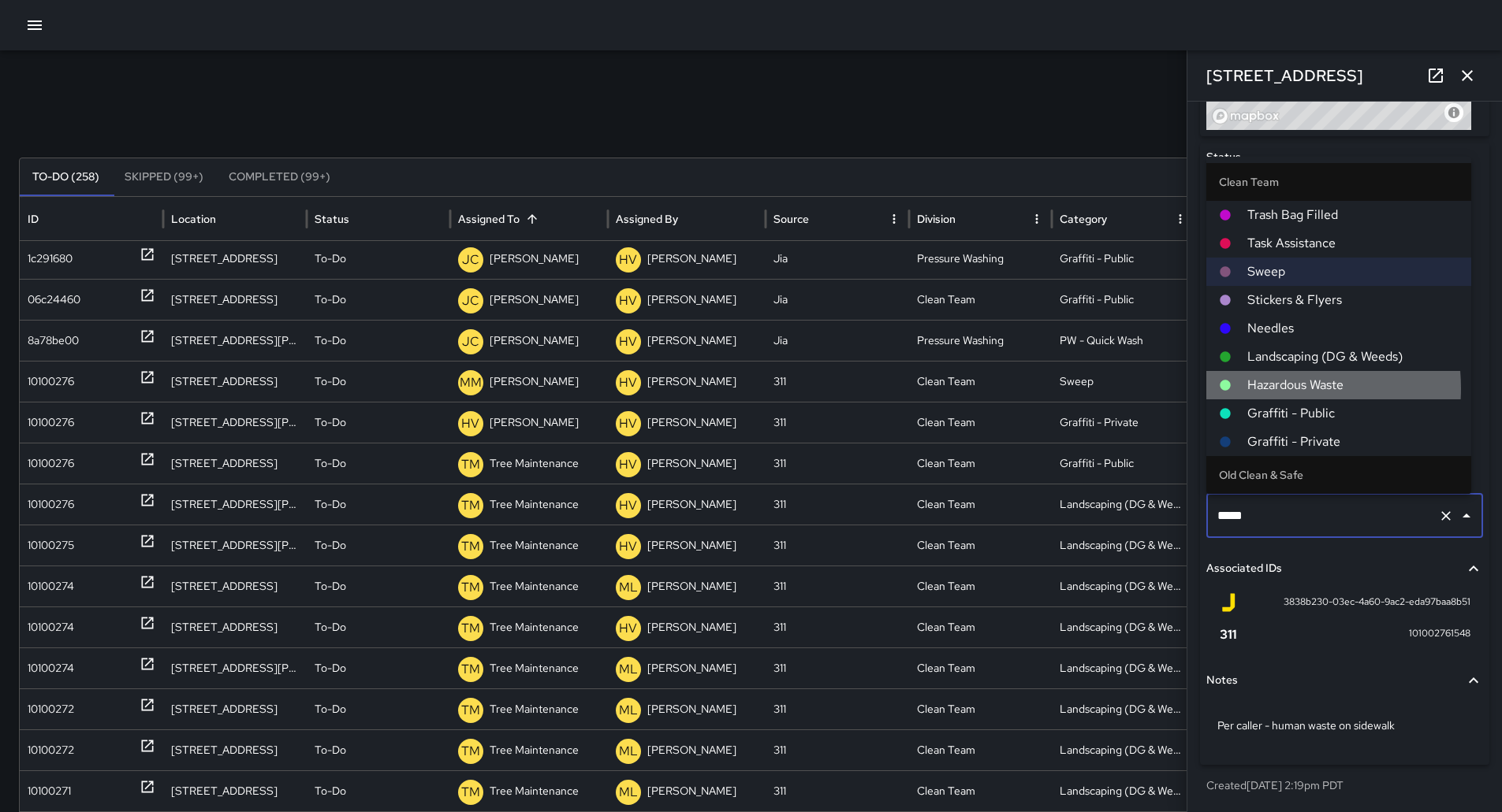
click at [1260, 384] on span "Hazardous Waste" at bounding box center [1353, 385] width 211 height 19
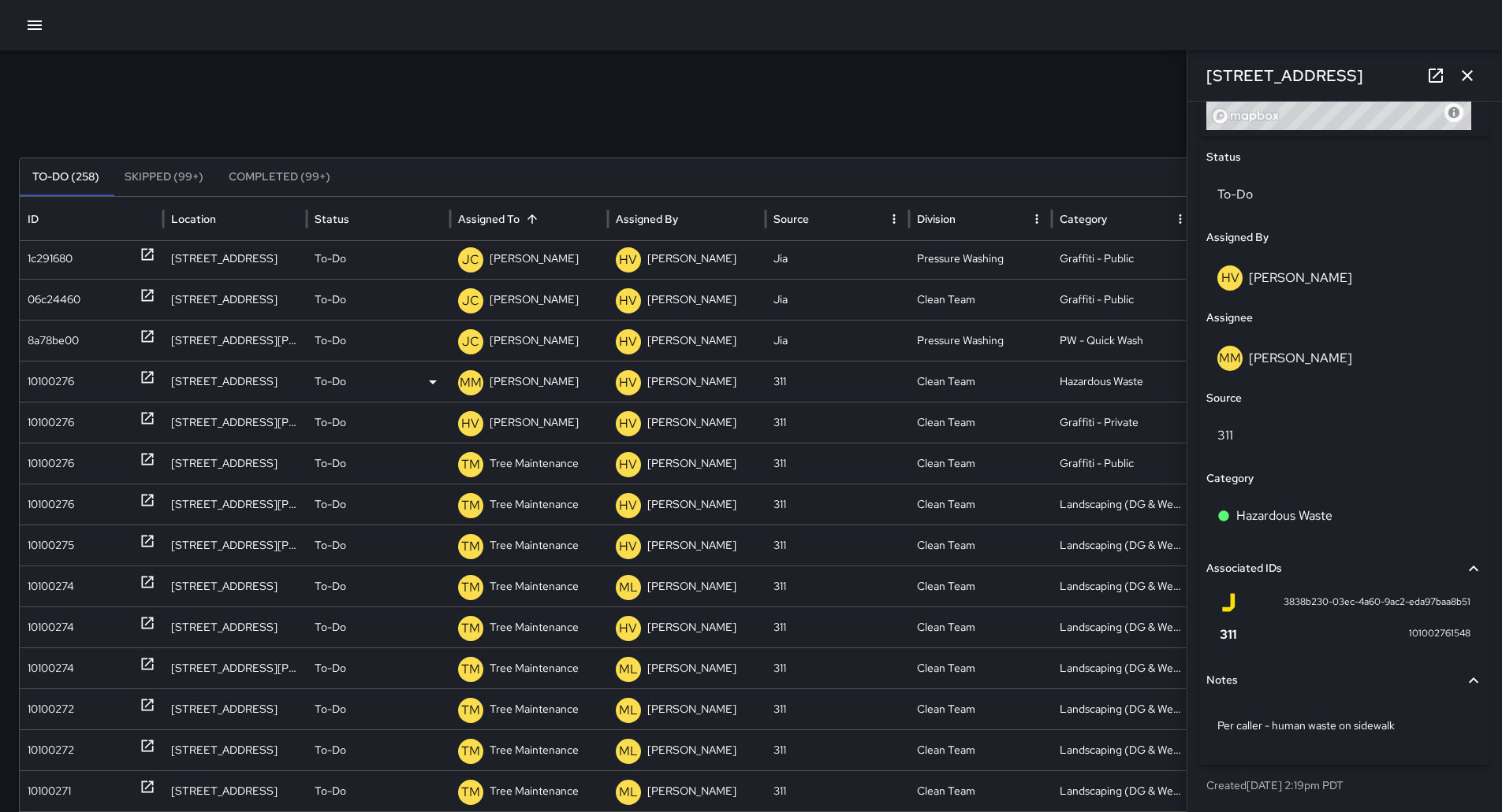
click at [539, 382] on p "[PERSON_NAME]" at bounding box center [534, 381] width 89 height 40
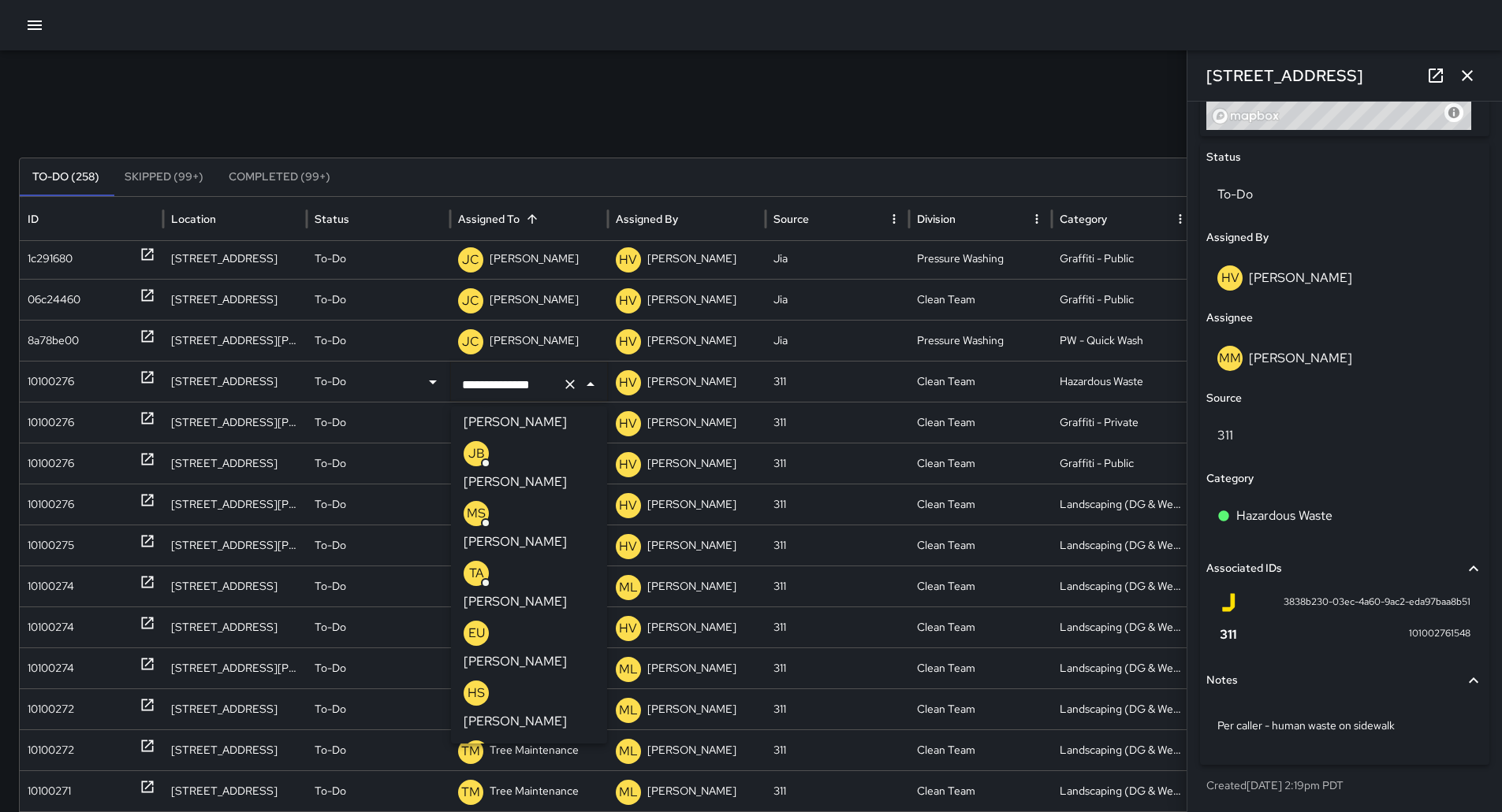
scroll to position [0, 0]
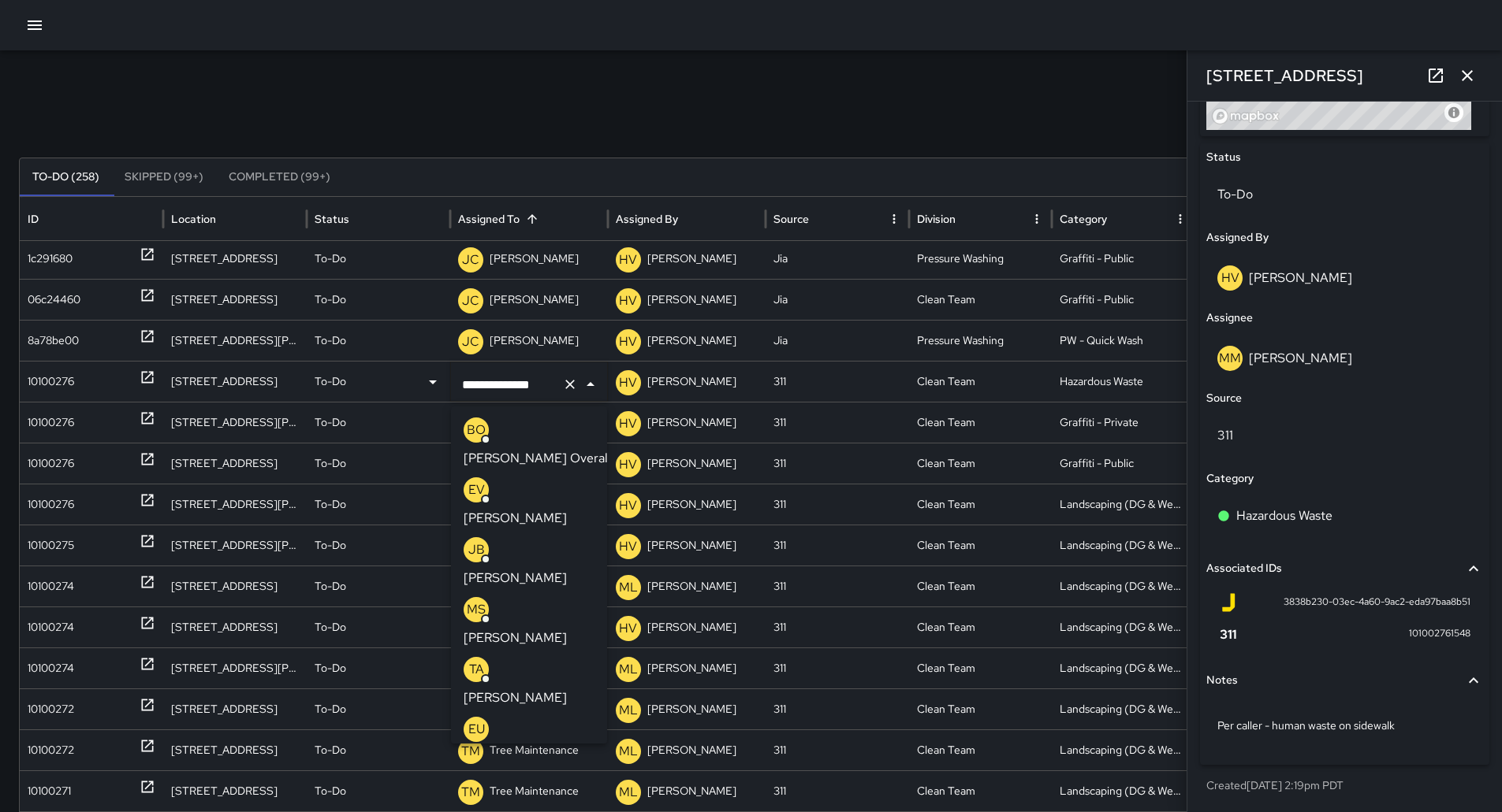
click at [520, 688] on p "[PERSON_NAME]" at bounding box center [515, 697] width 103 height 19
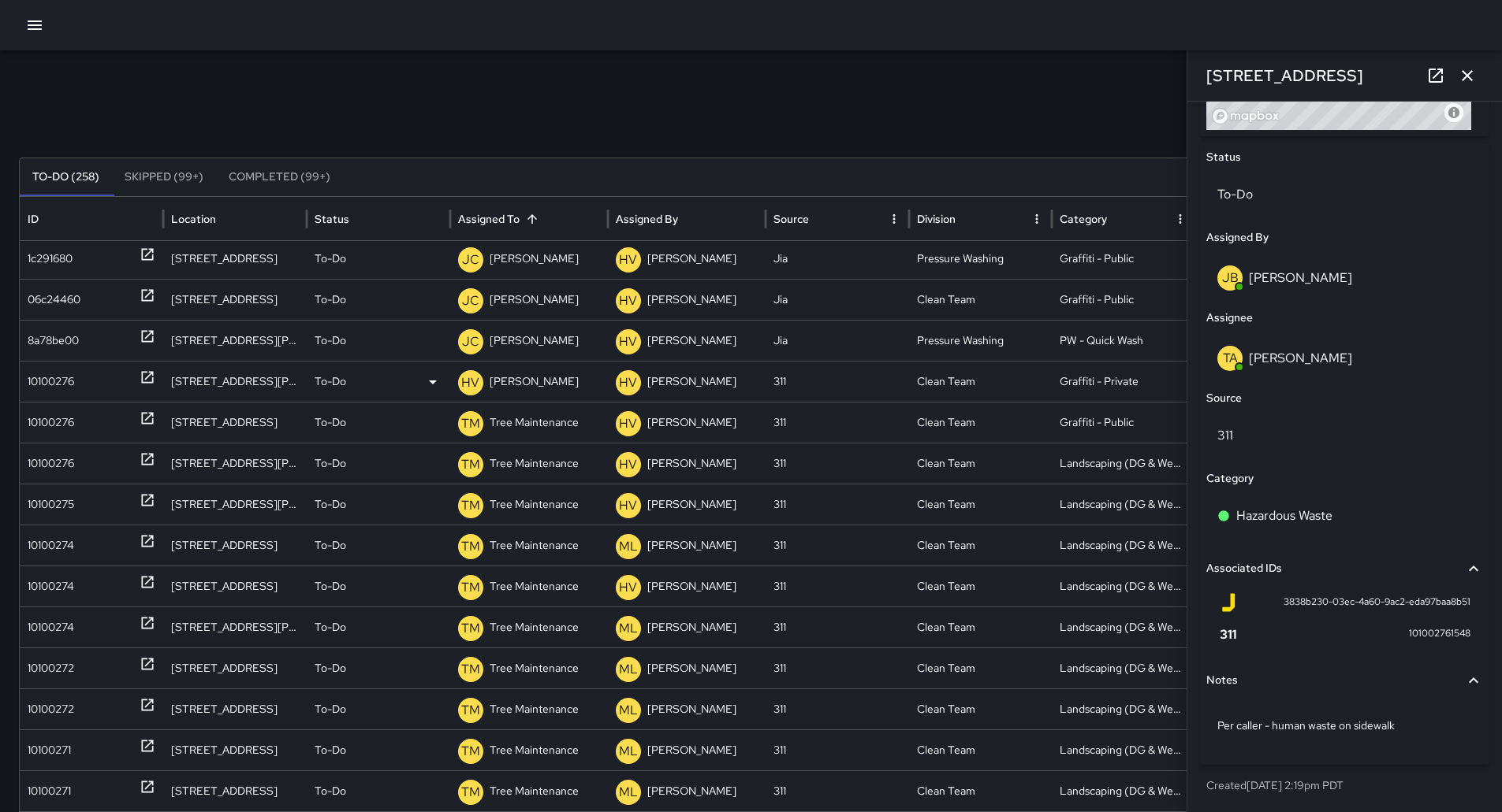
drag, startPoint x: 48, startPoint y: 377, endPoint x: 68, endPoint y: 377, distance: 20.0
click at [48, 377] on div "10100276" at bounding box center [51, 381] width 47 height 40
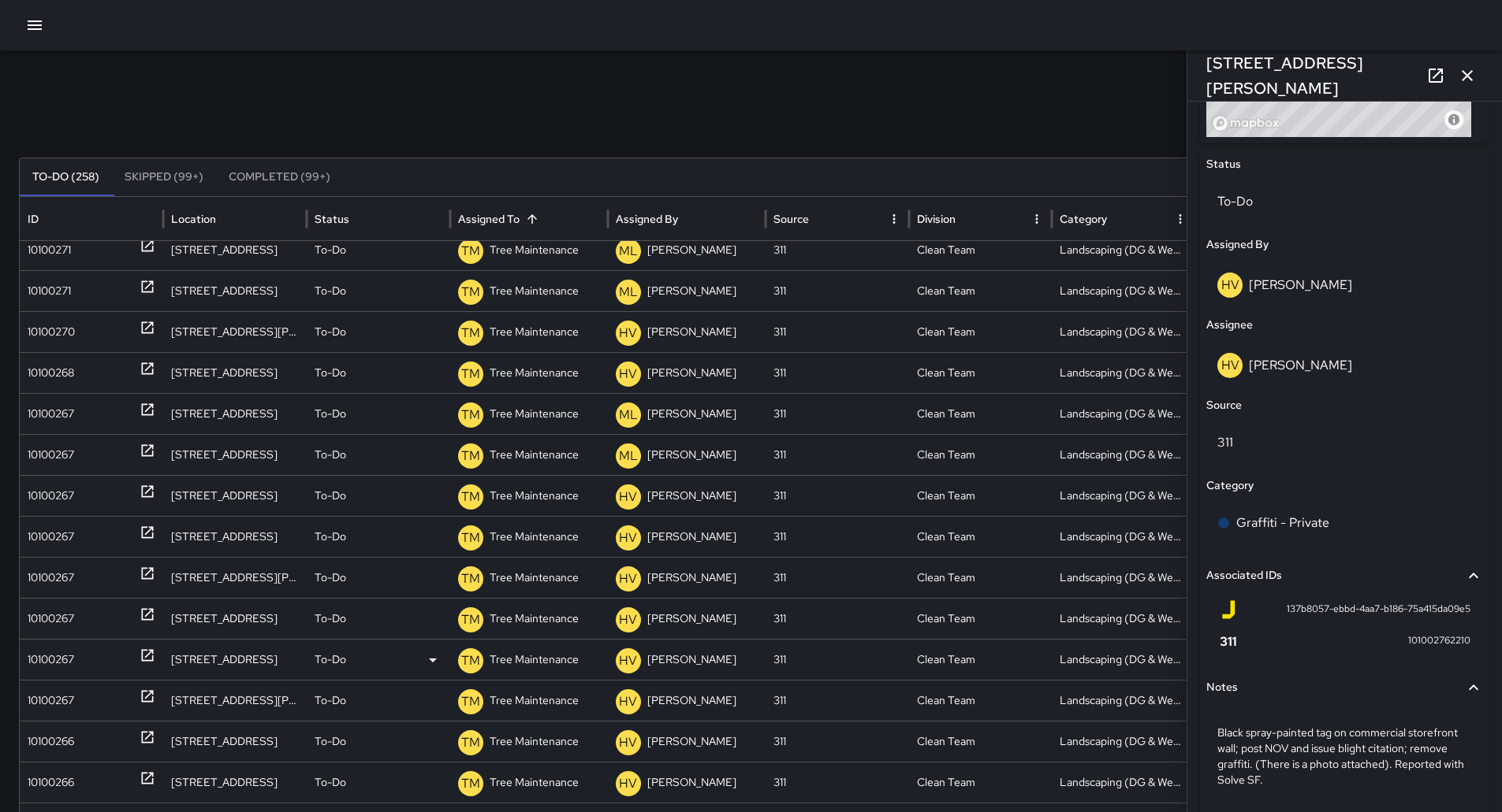
scroll to position [1693, 0]
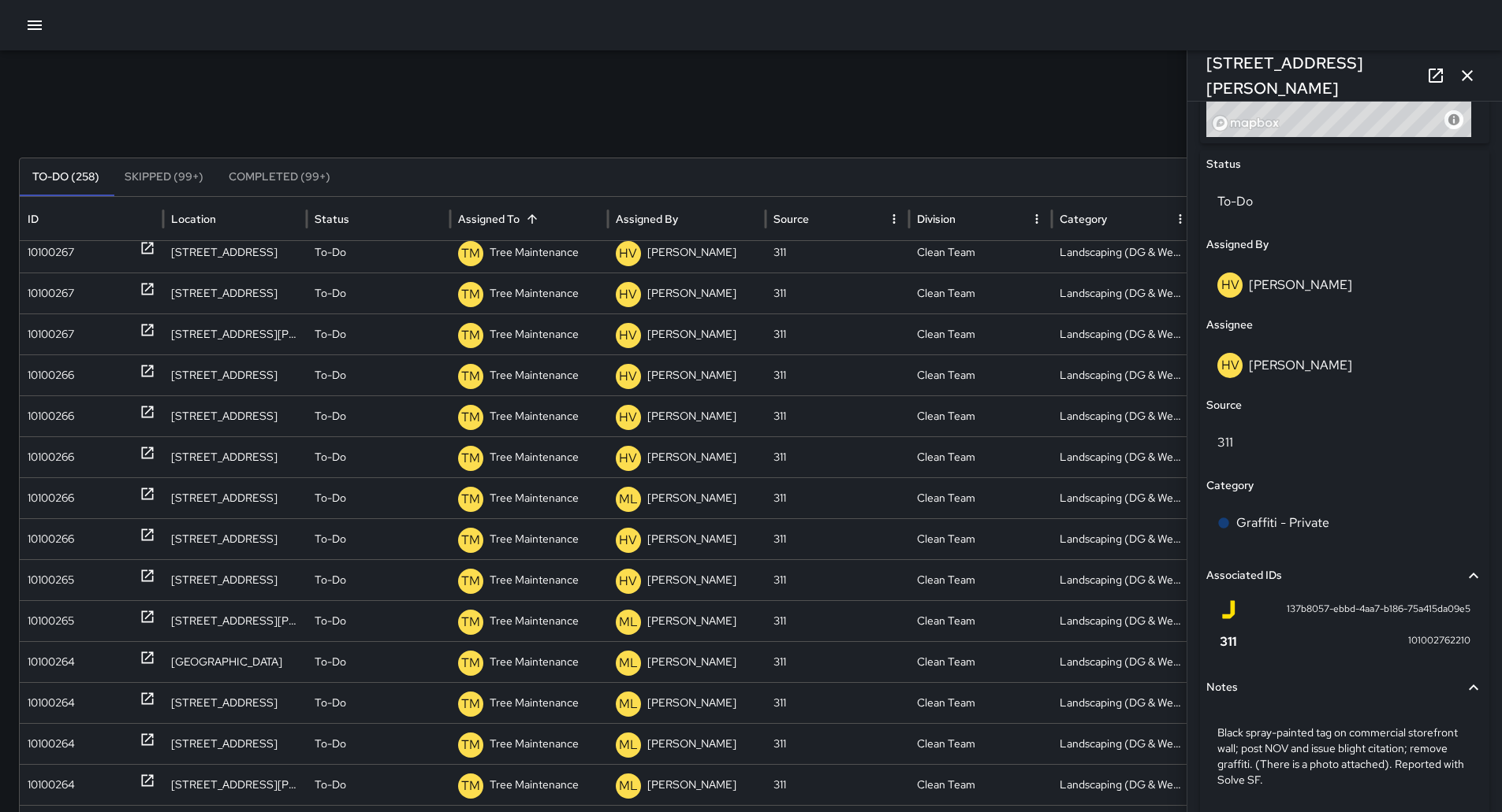
click at [1481, 68] on button "button" at bounding box center [1467, 75] width 32 height 32
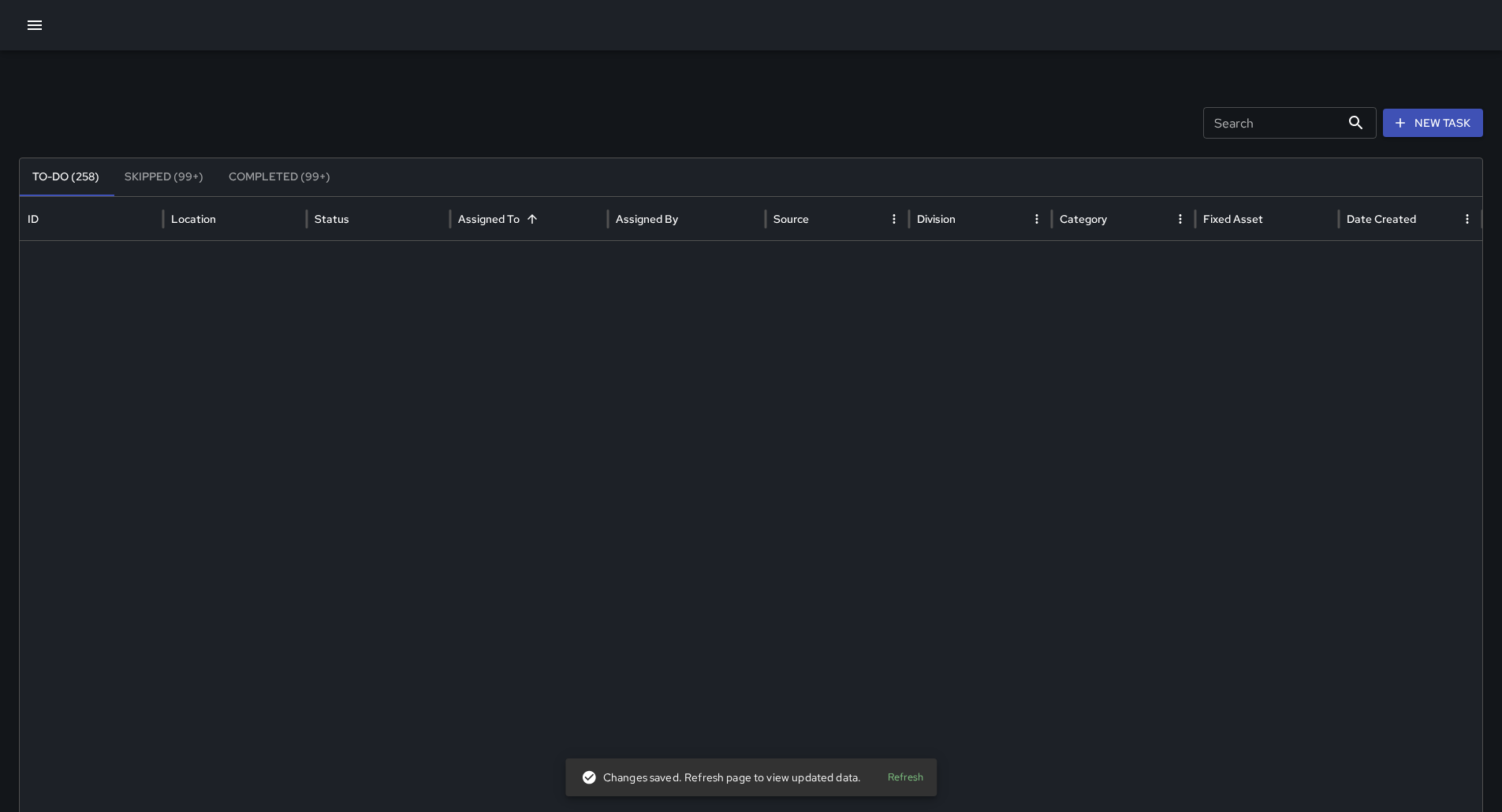
scroll to position [0, 0]
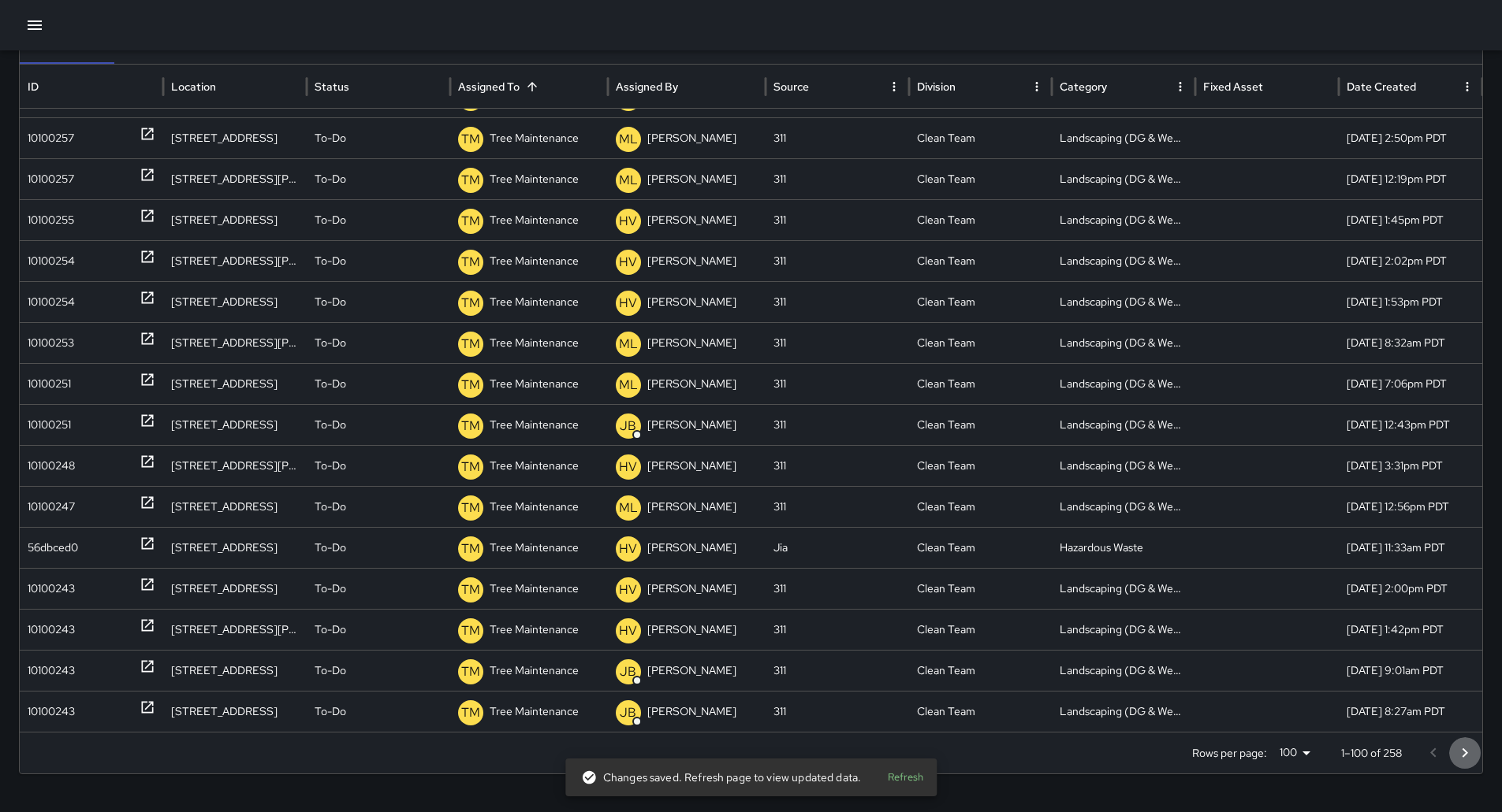
click at [1469, 753] on icon "Go to next page" at bounding box center [1464, 753] width 19 height 19
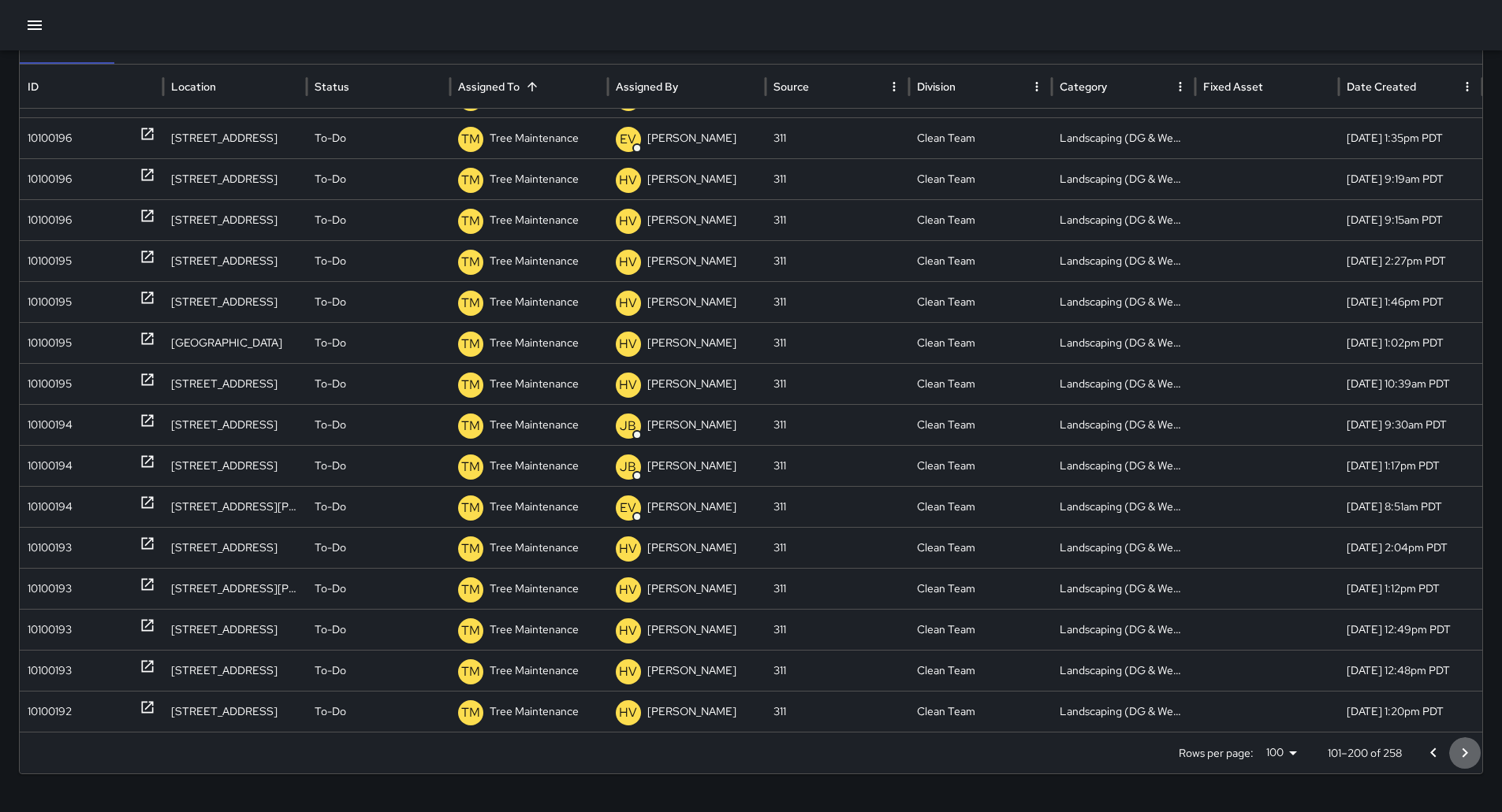
click at [1468, 754] on icon "Go to next page" at bounding box center [1465, 754] width 6 height 10
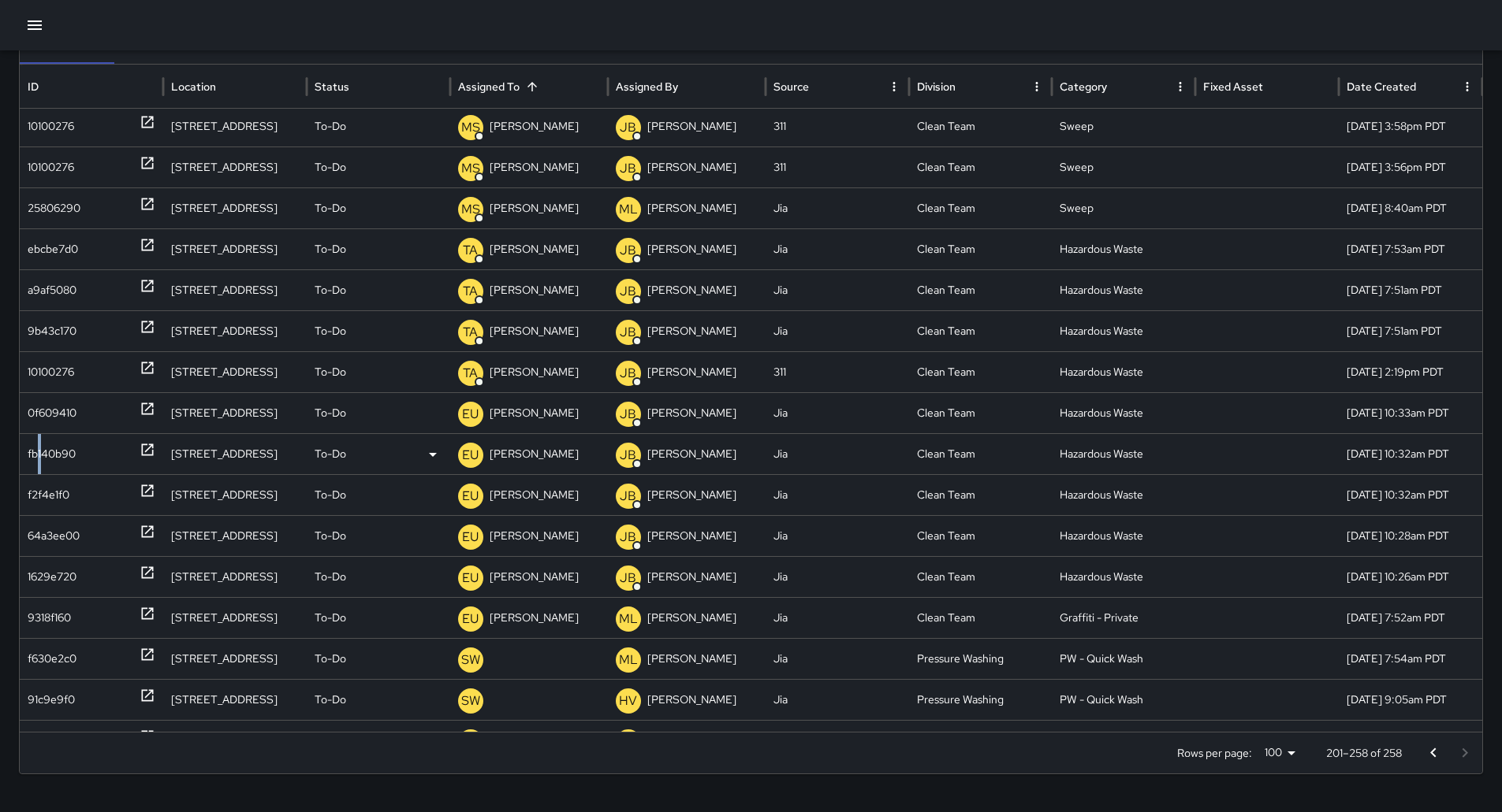
click at [43, 449] on div "fb140b90" at bounding box center [52, 453] width 48 height 40
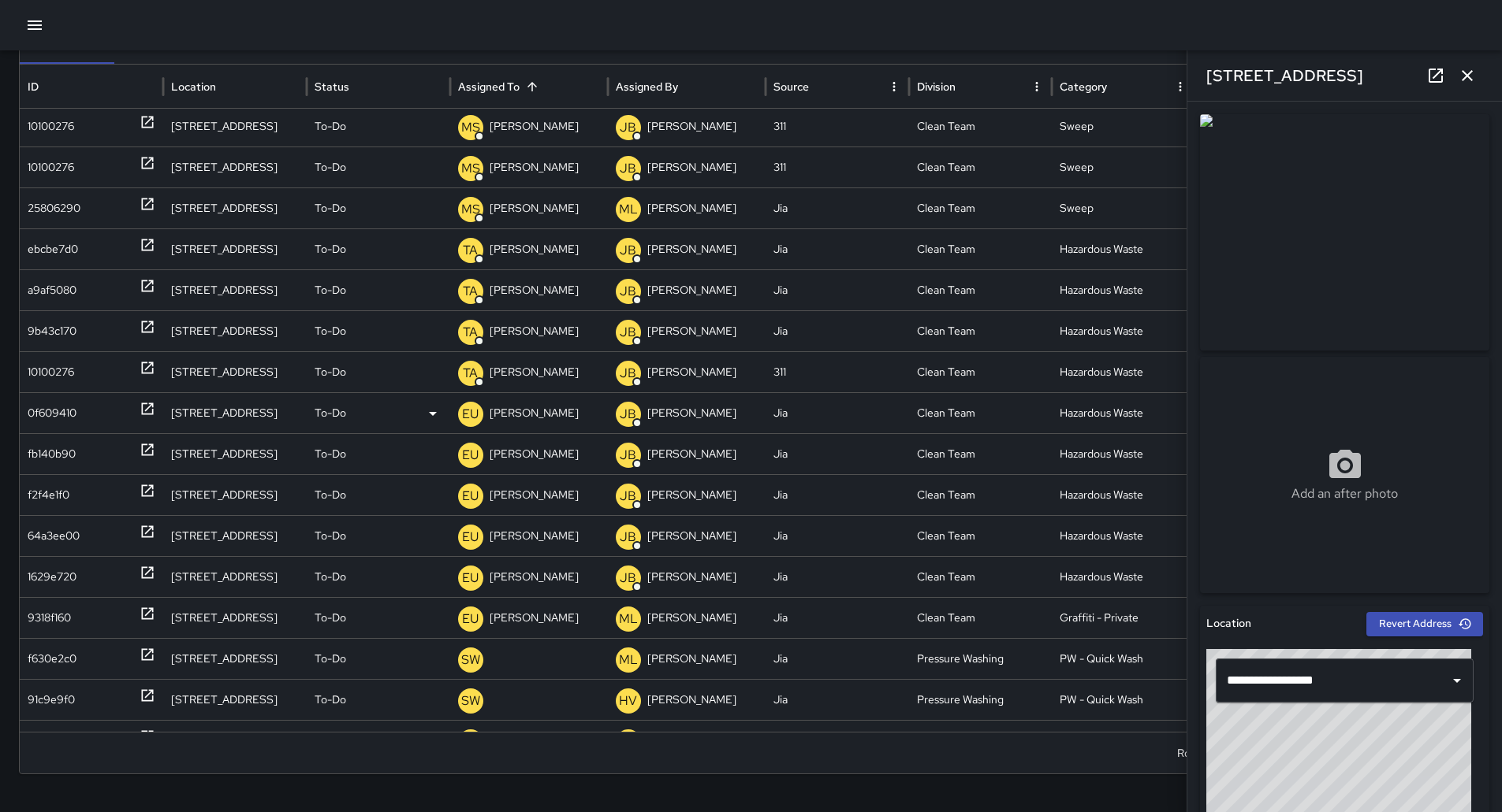
click at [76, 399] on div "0f609410" at bounding box center [52, 413] width 49 height 40
type input "**********"
click at [527, 413] on p "[PERSON_NAME]" at bounding box center [534, 413] width 89 height 40
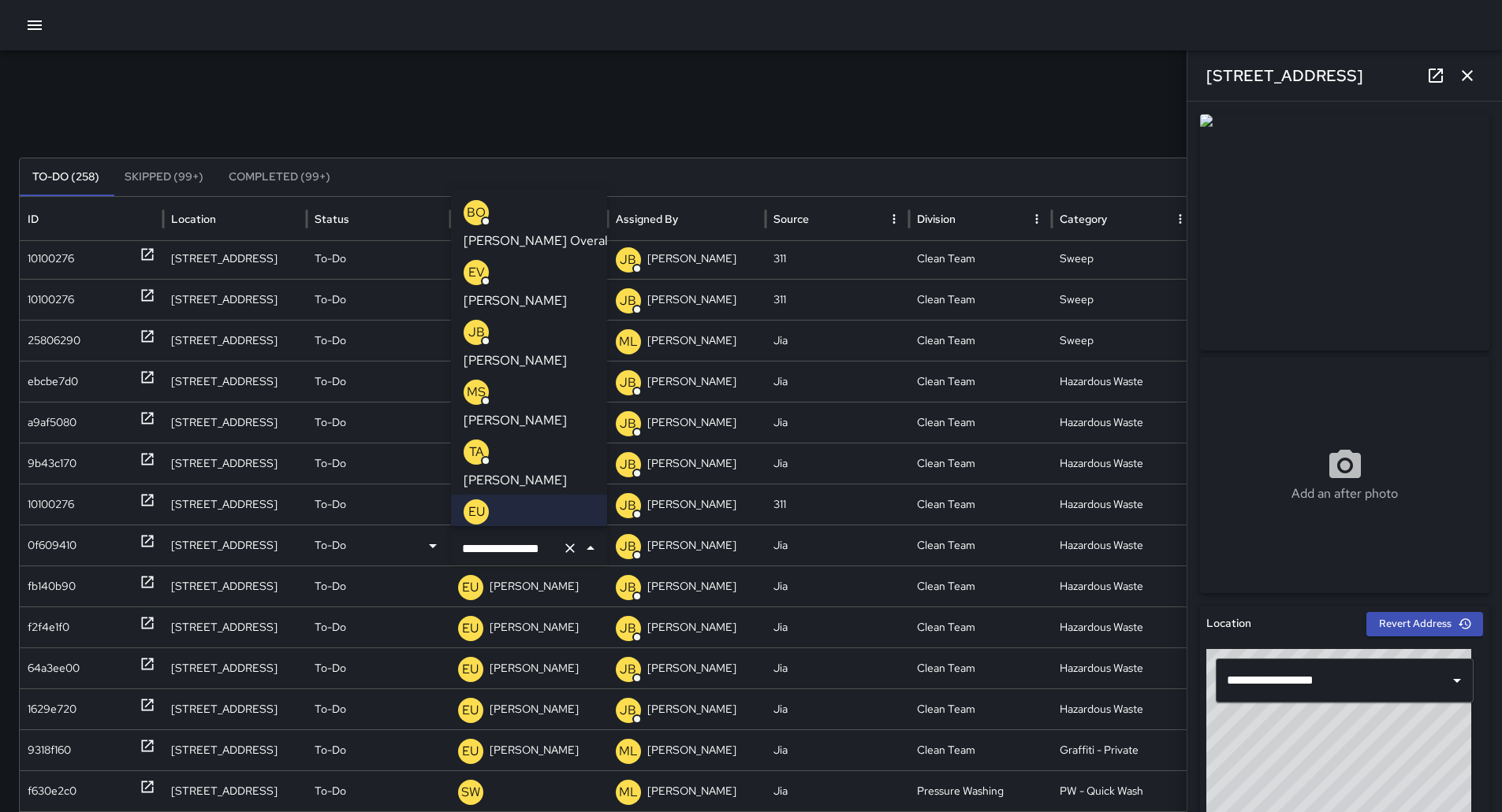
click at [518, 435] on li "TA [PERSON_NAME]" at bounding box center [529, 464] width 156 height 60
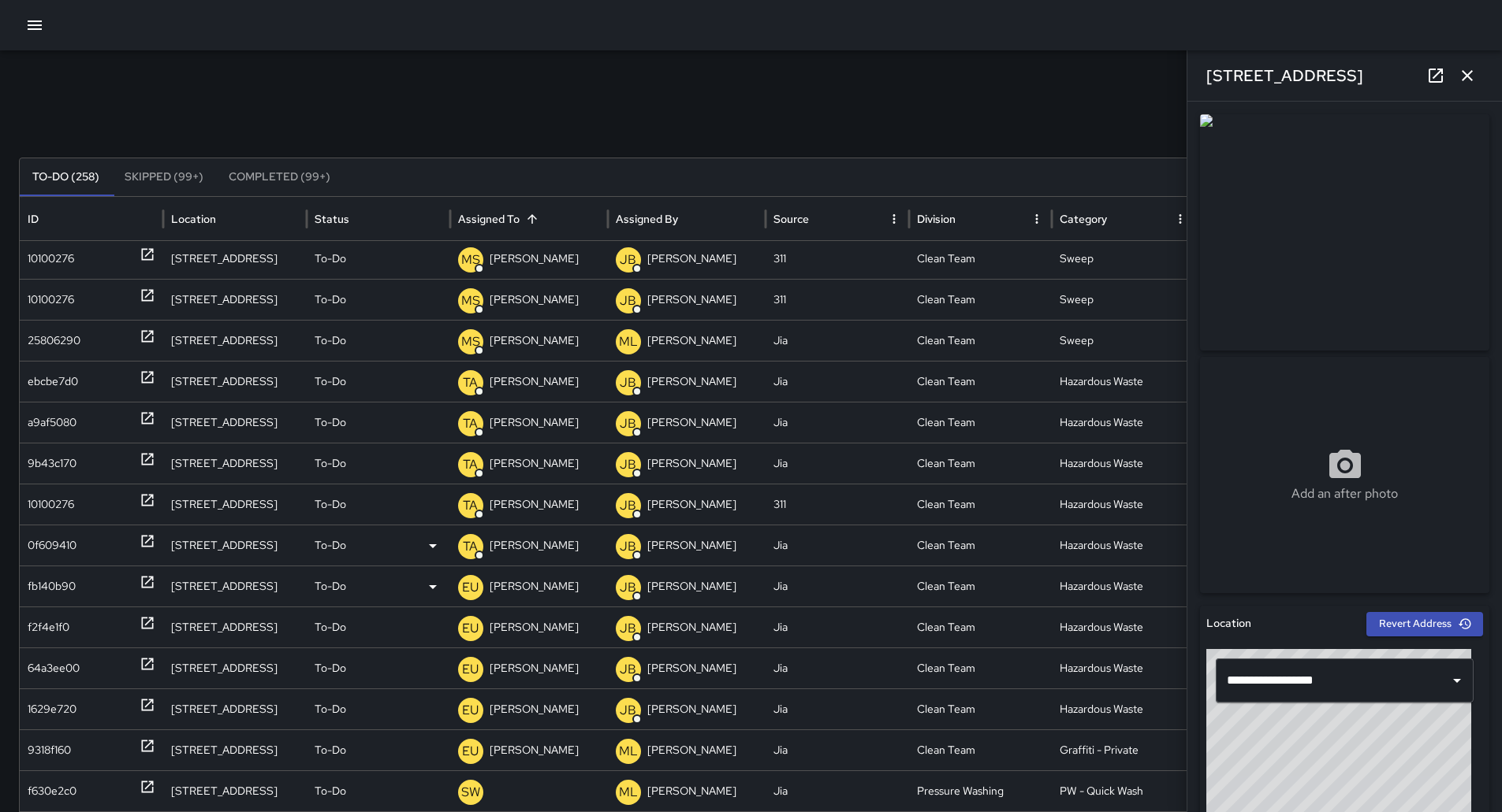
click at [104, 582] on div "fb140b90" at bounding box center [92, 586] width 128 height 40
click at [508, 585] on p "[PERSON_NAME]" at bounding box center [534, 586] width 89 height 40
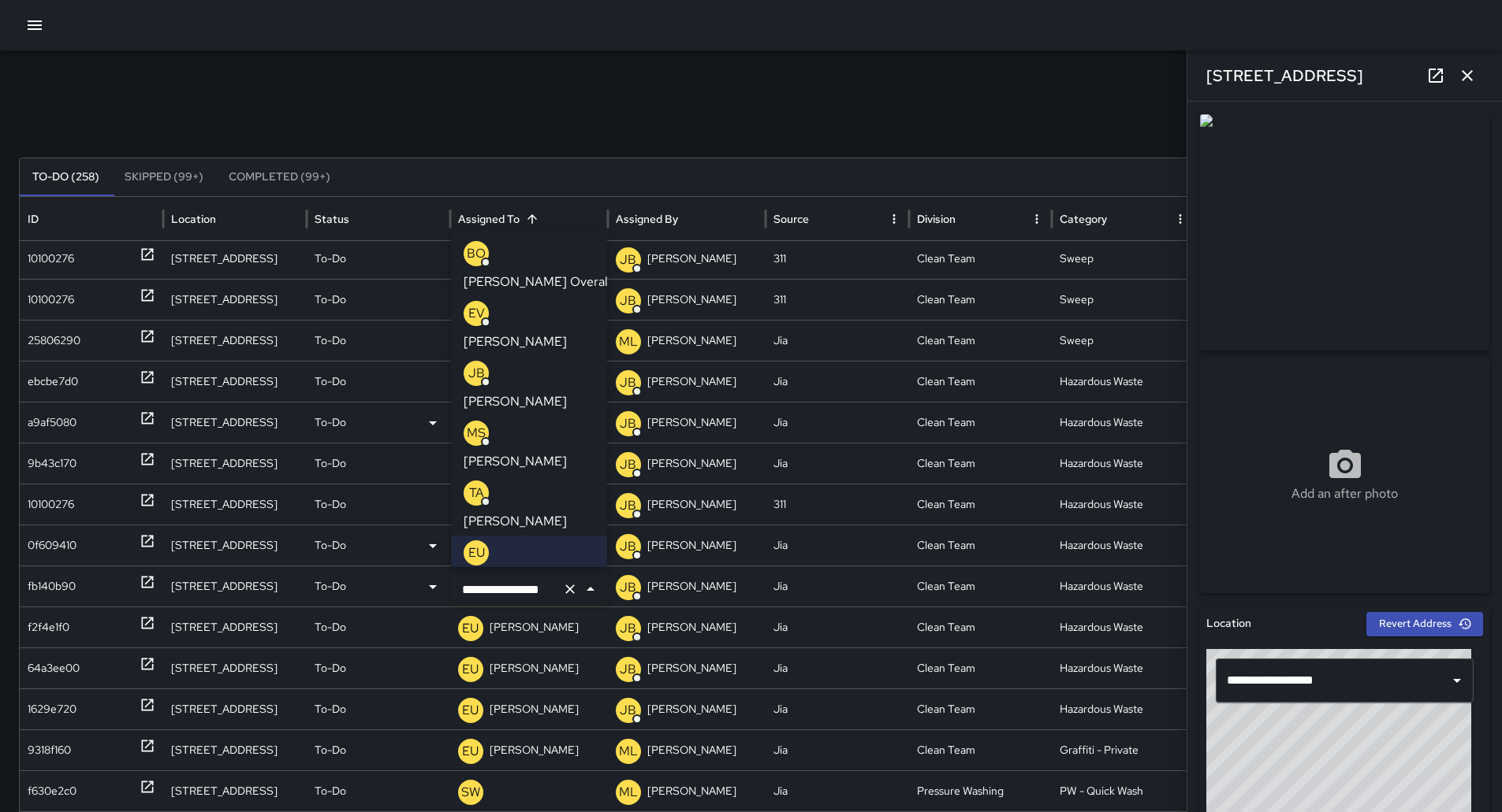
drag, startPoint x: 529, startPoint y: 417, endPoint x: 514, endPoint y: 432, distance: 21.2
click at [530, 512] on p "[PERSON_NAME]" at bounding box center [515, 521] width 103 height 19
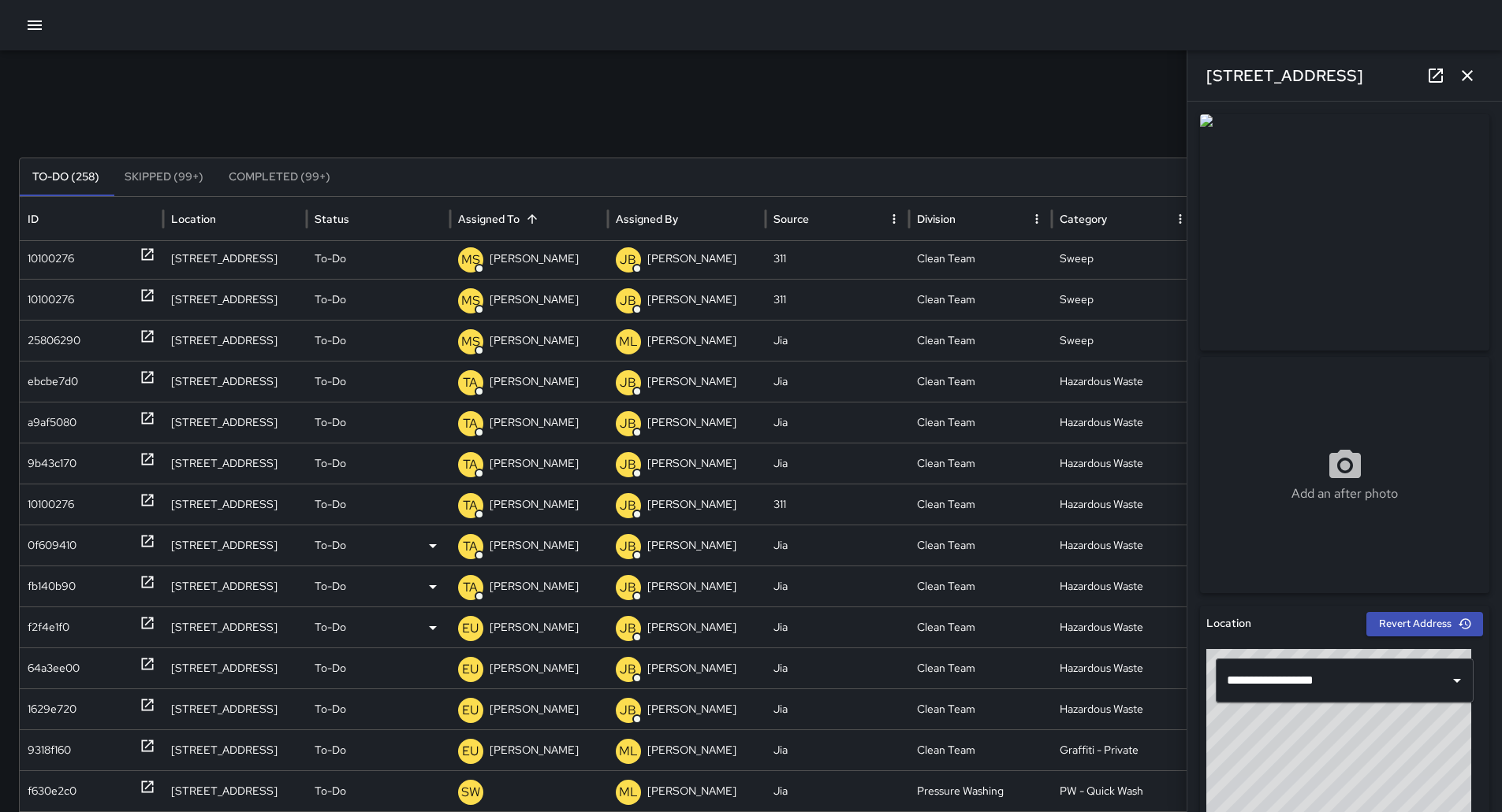
drag, startPoint x: 87, startPoint y: 641, endPoint x: 150, endPoint y: 637, distance: 63.1
click at [88, 641] on div "f2f4e1f0" at bounding box center [92, 627] width 128 height 40
click at [538, 629] on p "[PERSON_NAME]" at bounding box center [534, 627] width 89 height 40
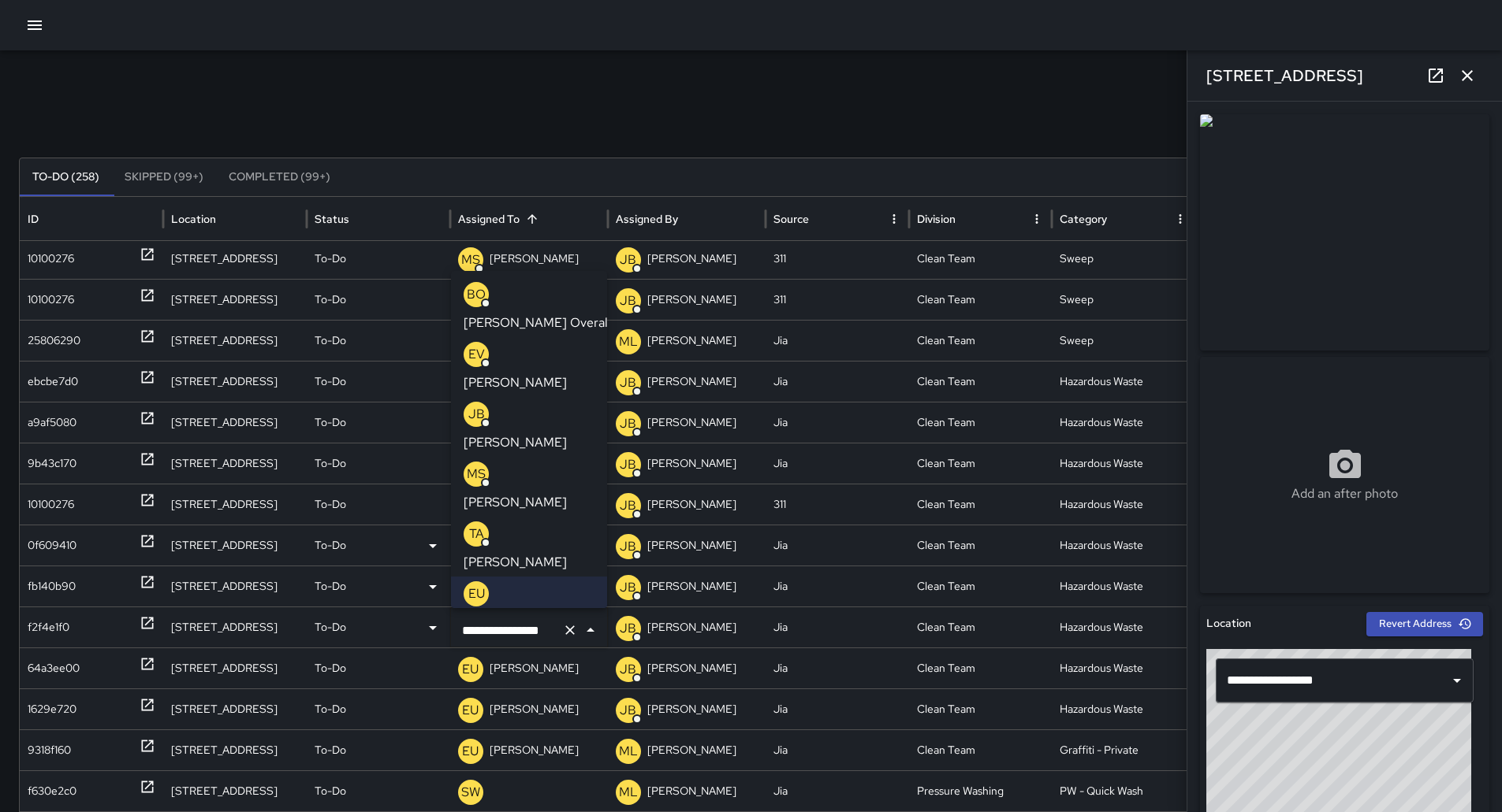
click at [541, 553] on p "[PERSON_NAME]" at bounding box center [515, 562] width 103 height 19
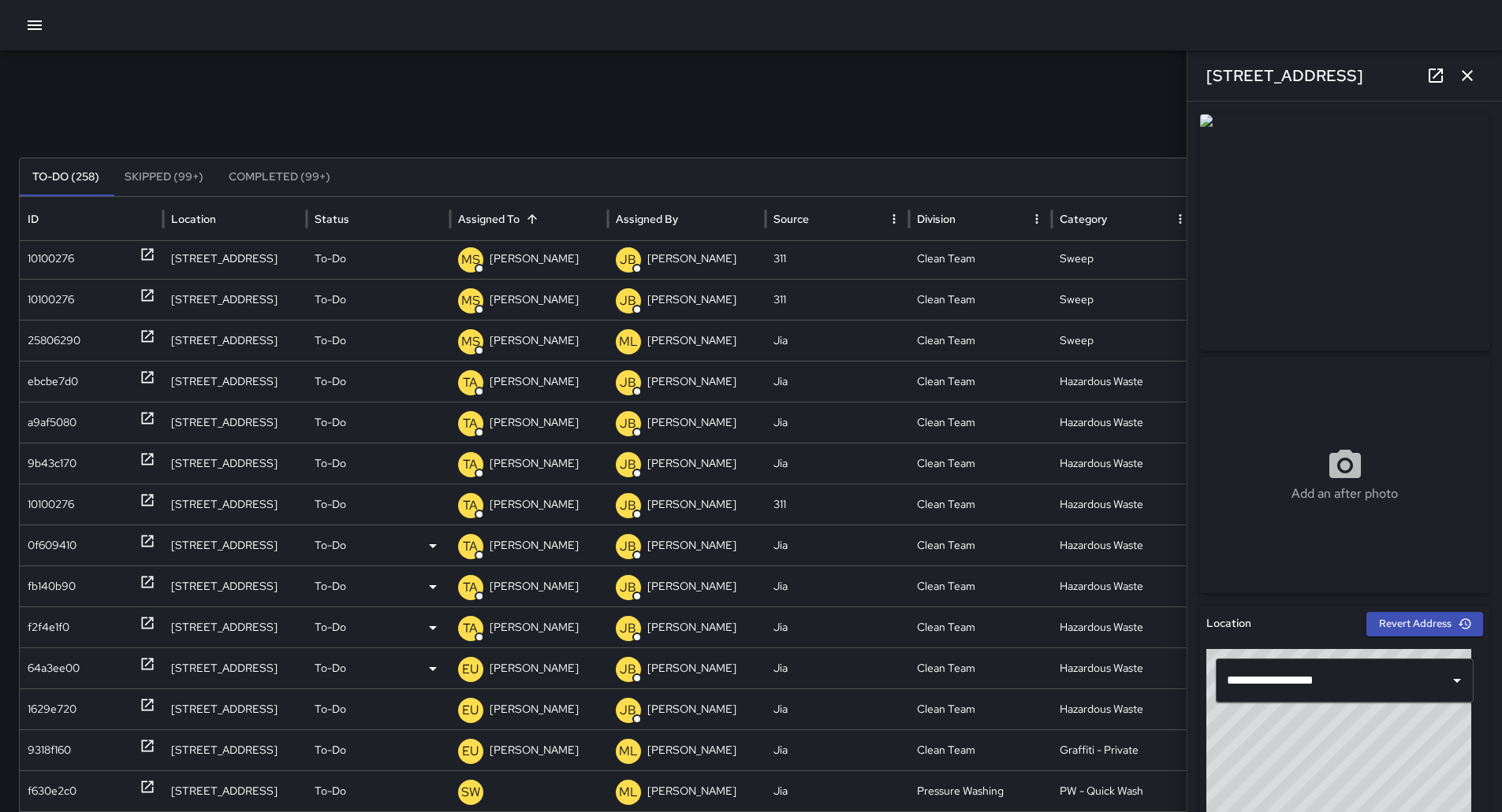
click at [77, 656] on div "64a3ee00" at bounding box center [54, 668] width 52 height 40
click at [580, 663] on div "EU [PERSON_NAME]" at bounding box center [528, 668] width 142 height 40
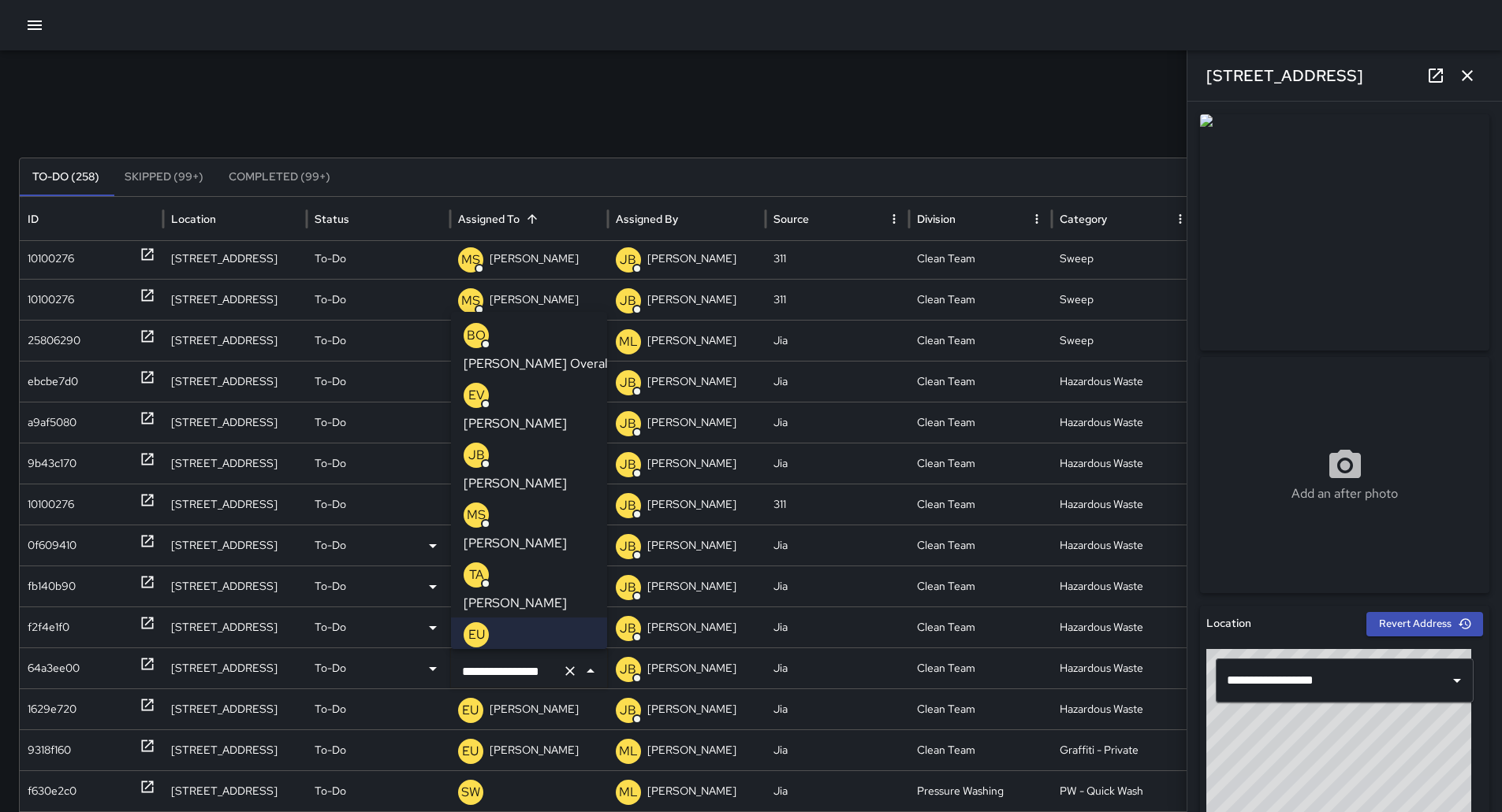
click at [538, 594] on p "[PERSON_NAME]" at bounding box center [515, 603] width 103 height 19
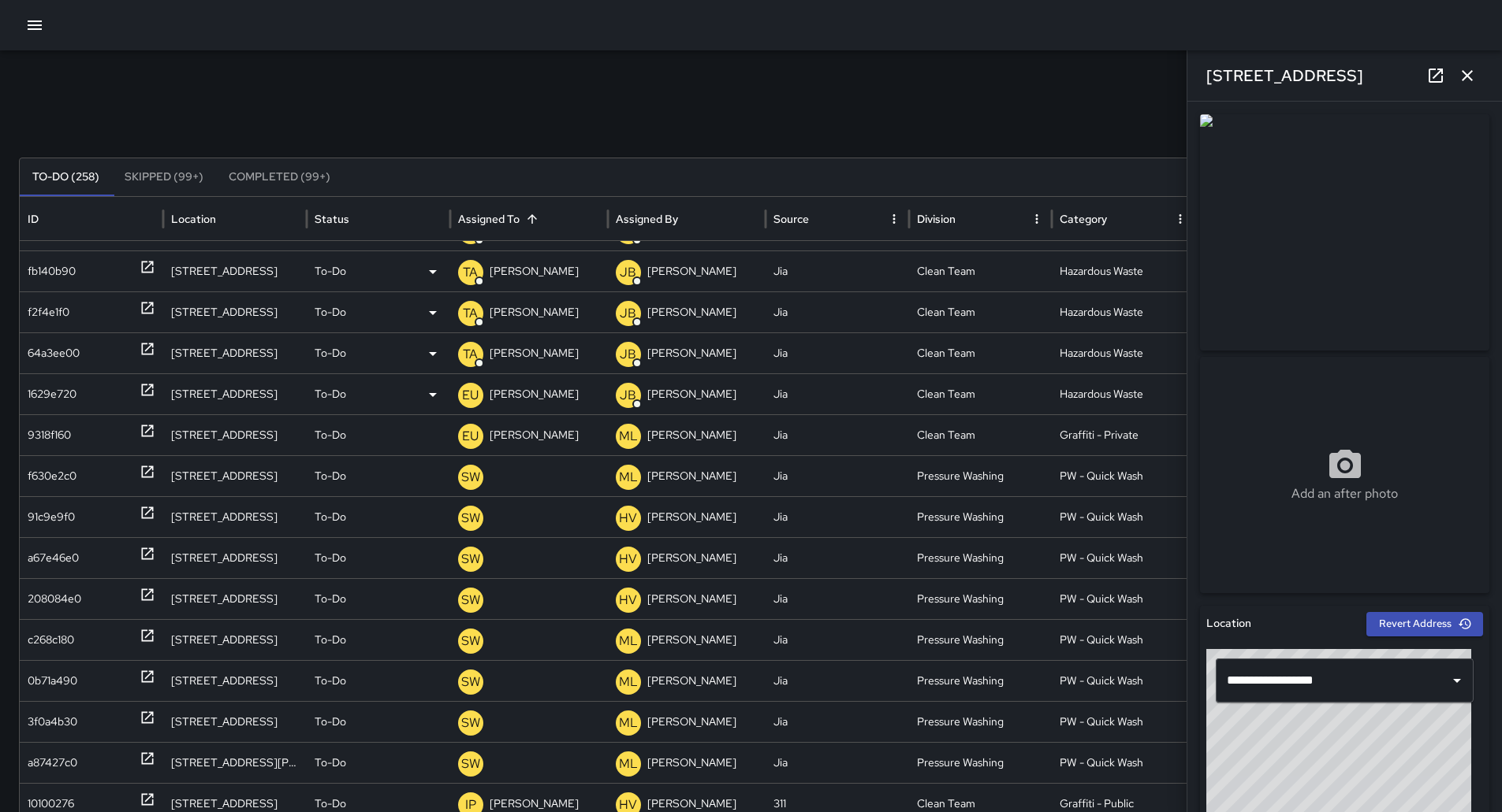
drag, startPoint x: 81, startPoint y: 401, endPoint x: 96, endPoint y: 397, distance: 15.5
click at [83, 401] on div "1629e720" at bounding box center [92, 394] width 128 height 40
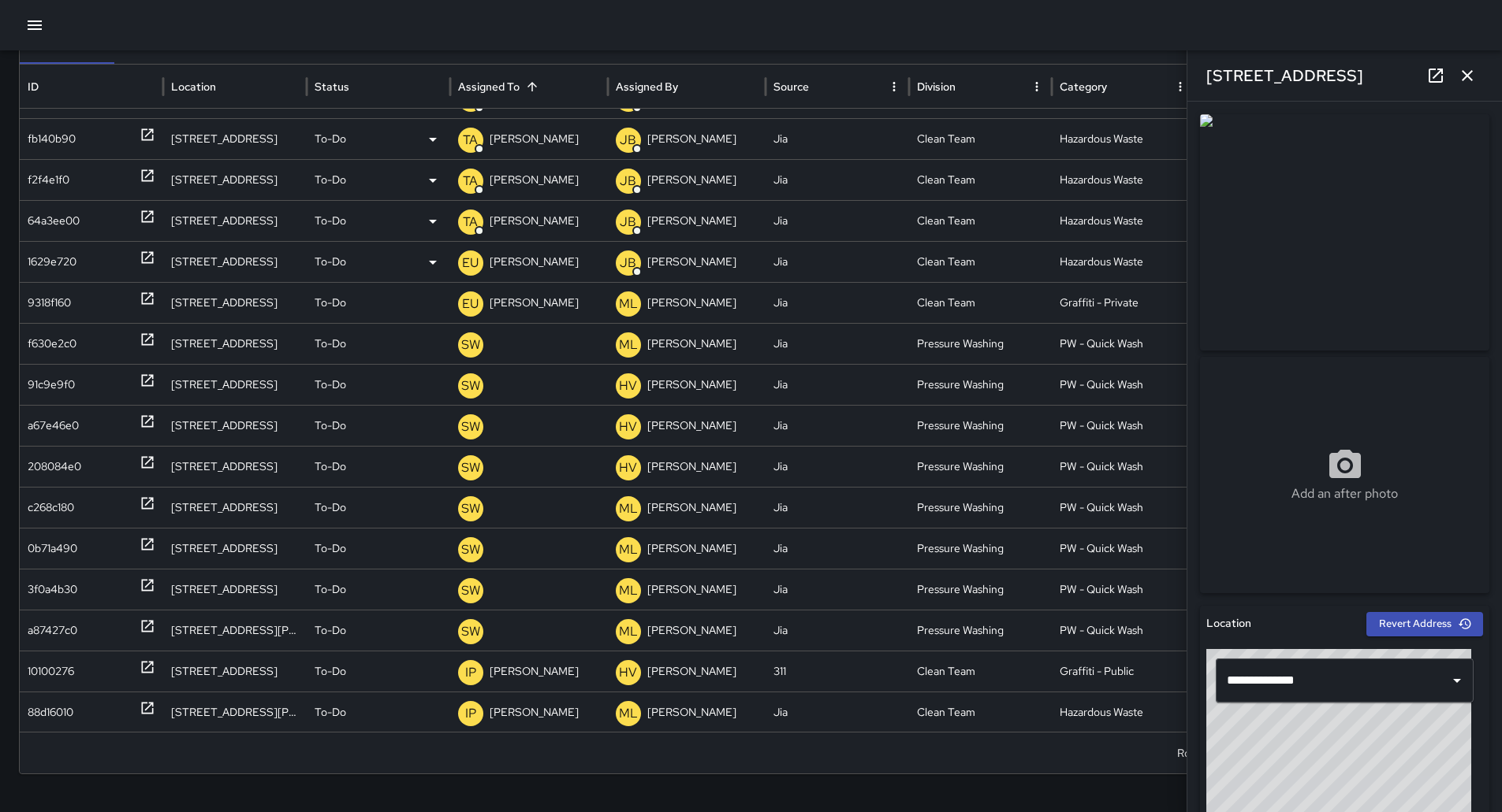
click at [518, 259] on p "[PERSON_NAME]" at bounding box center [534, 262] width 89 height 40
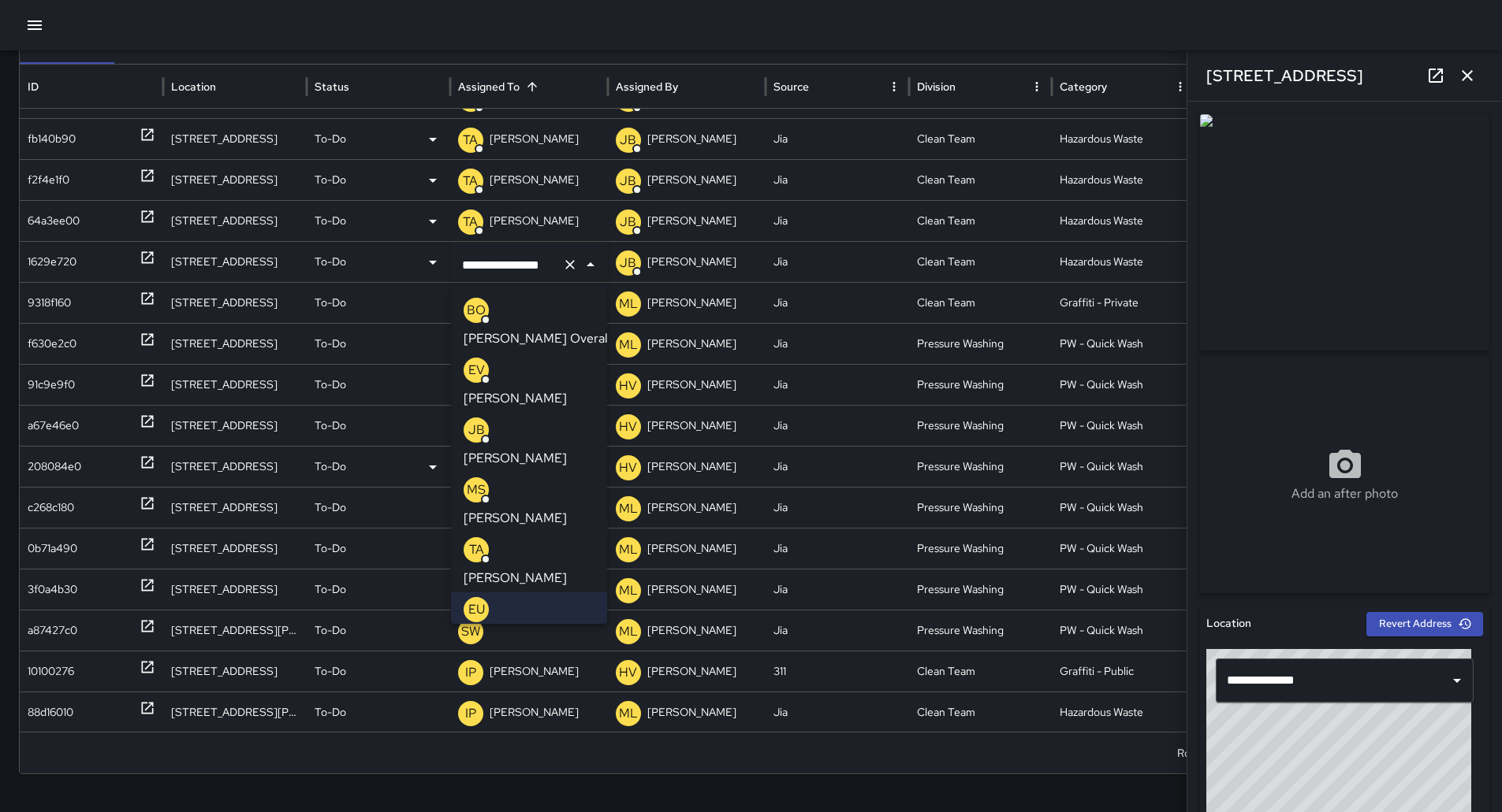
click at [538, 569] on p "[PERSON_NAME]" at bounding box center [515, 578] width 103 height 19
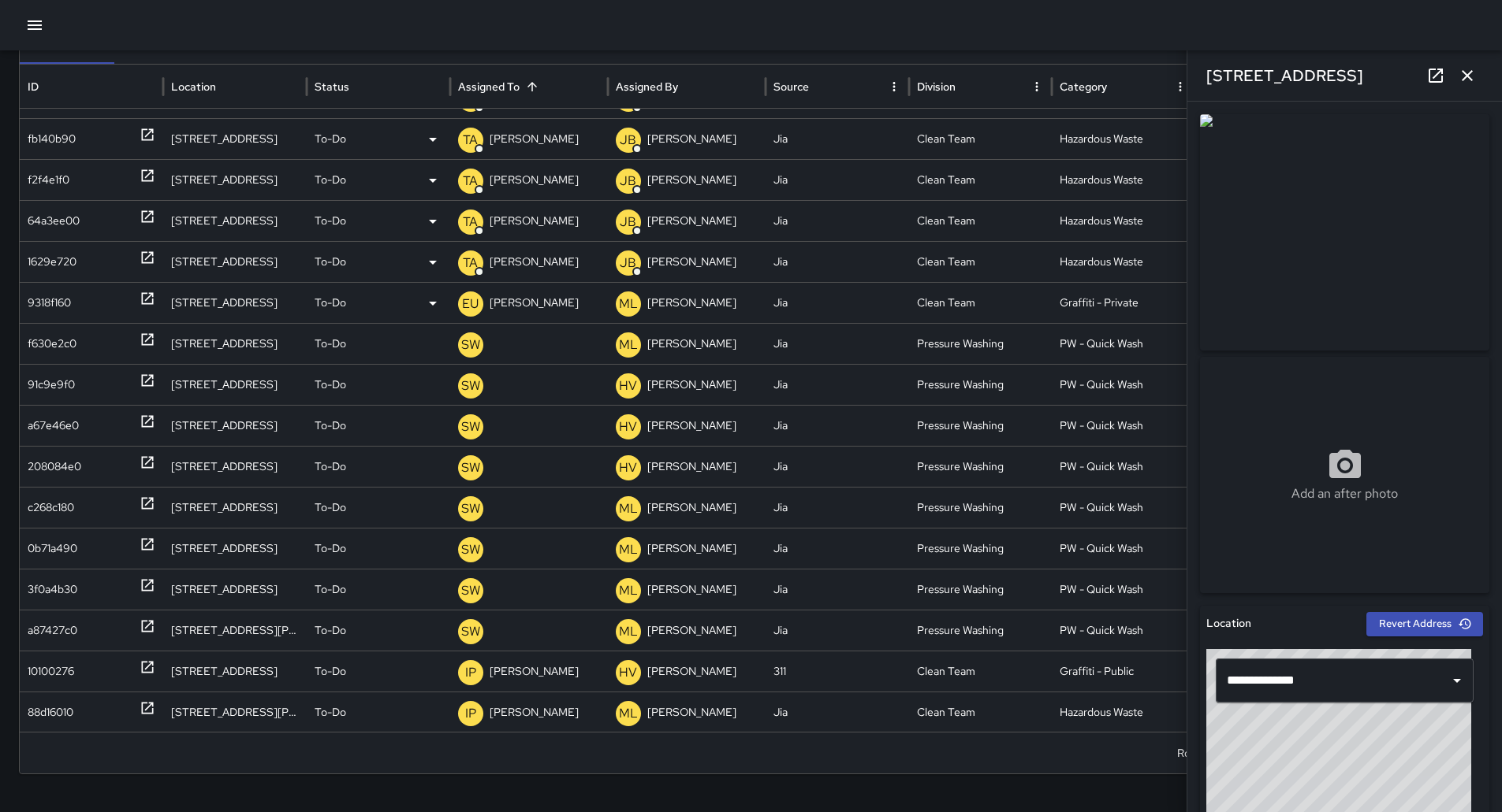
click at [57, 304] on div "9318f160" at bounding box center [49, 303] width 43 height 40
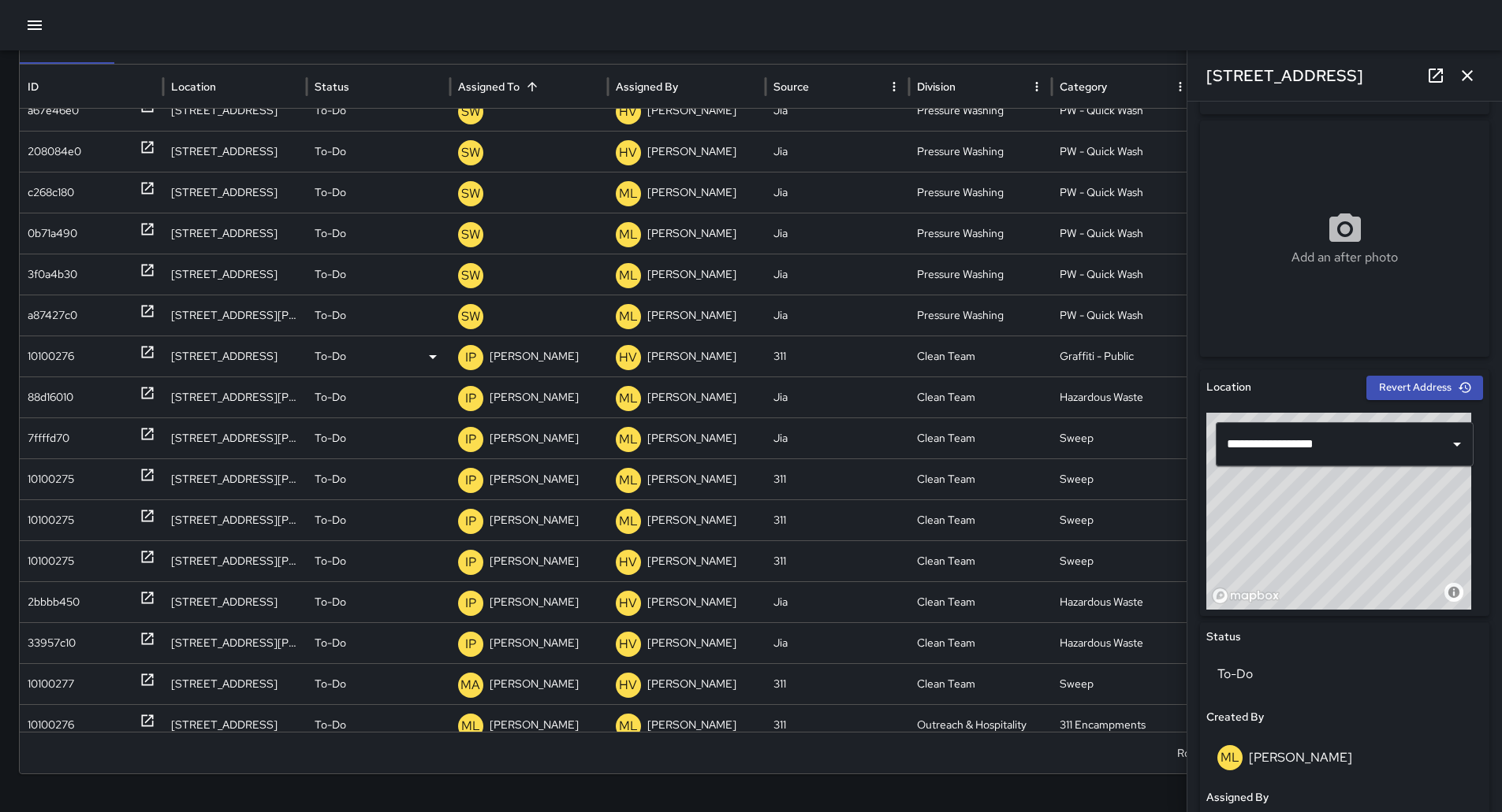
click at [40, 359] on div "10100276" at bounding box center [51, 356] width 47 height 40
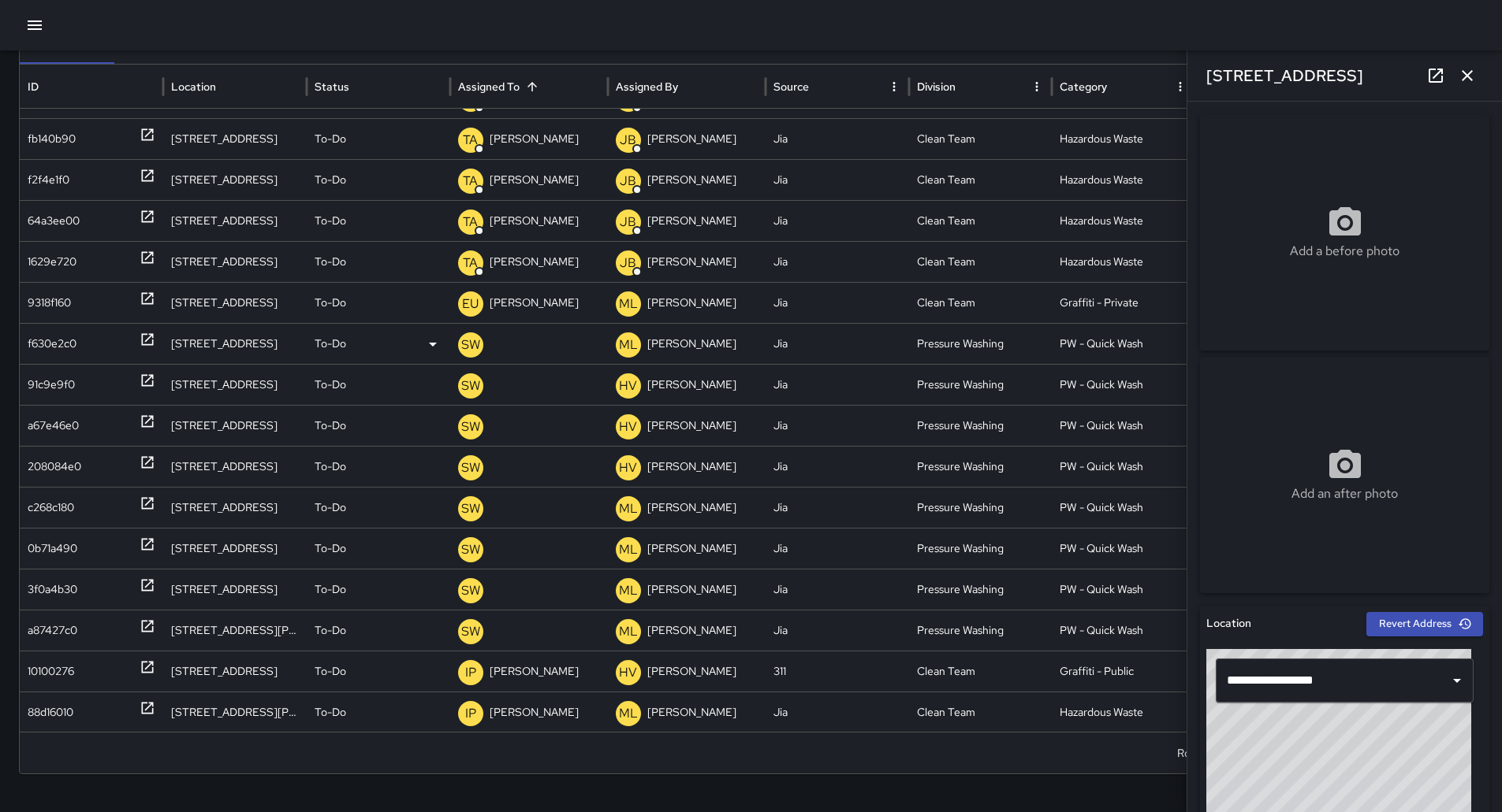
click at [64, 345] on div "f630e2c0" at bounding box center [52, 344] width 49 height 40
click at [74, 374] on div "91c9e9f0" at bounding box center [52, 385] width 48 height 40
click at [82, 428] on div "a67e46e0" at bounding box center [92, 426] width 128 height 40
click at [86, 476] on div "208084e0" at bounding box center [92, 467] width 128 height 40
click at [79, 503] on div "c268c180" at bounding box center [92, 508] width 128 height 40
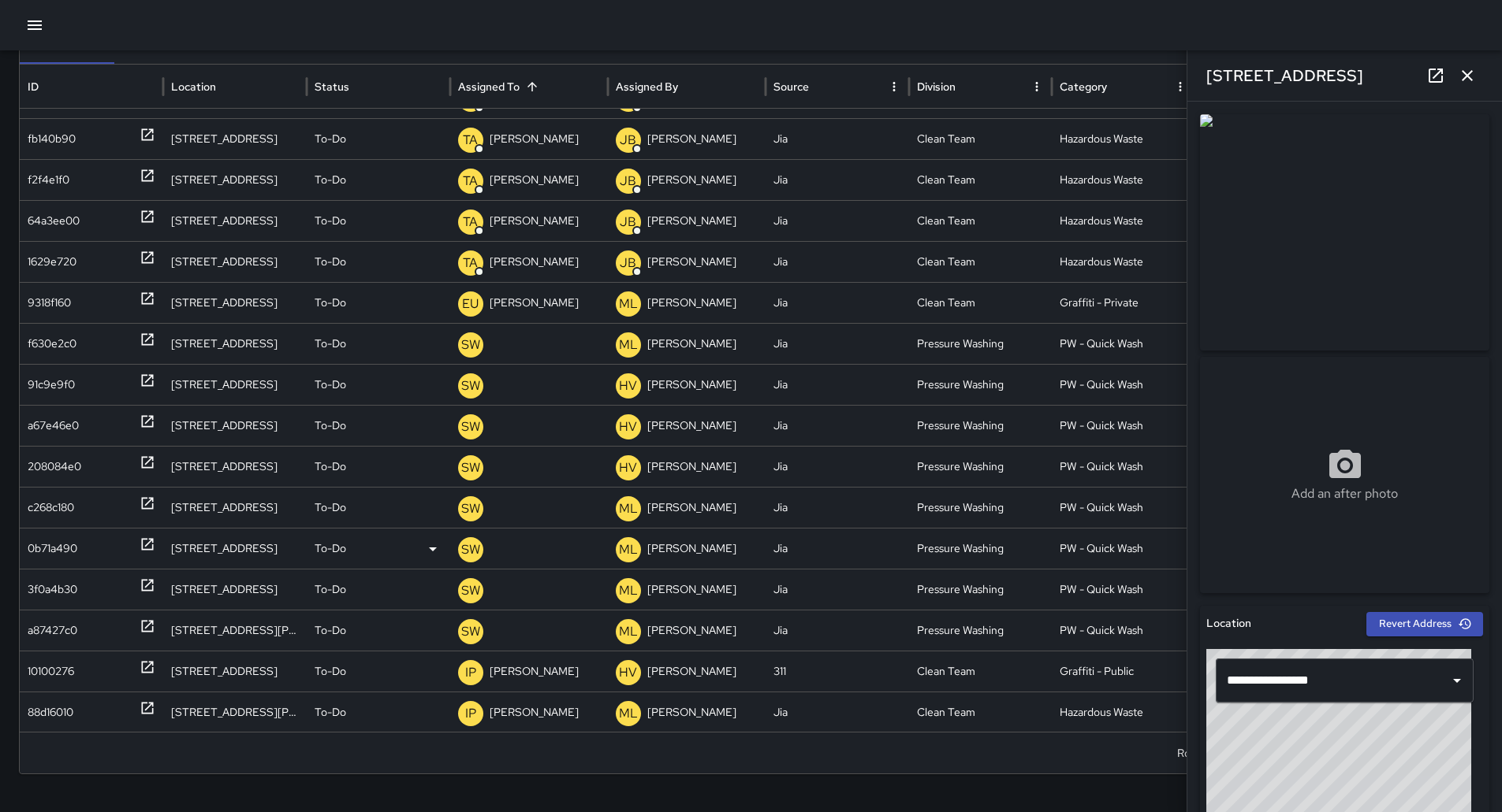
click at [74, 543] on div "0b71a490" at bounding box center [52, 548] width 50 height 40
click at [70, 580] on div "3f0a4b30" at bounding box center [52, 589] width 50 height 40
click at [75, 619] on div "a87427c0" at bounding box center [52, 630] width 50 height 40
click at [560, 370] on p "[PERSON_NAME] Weekly" at bounding box center [521, 390] width 127 height 40
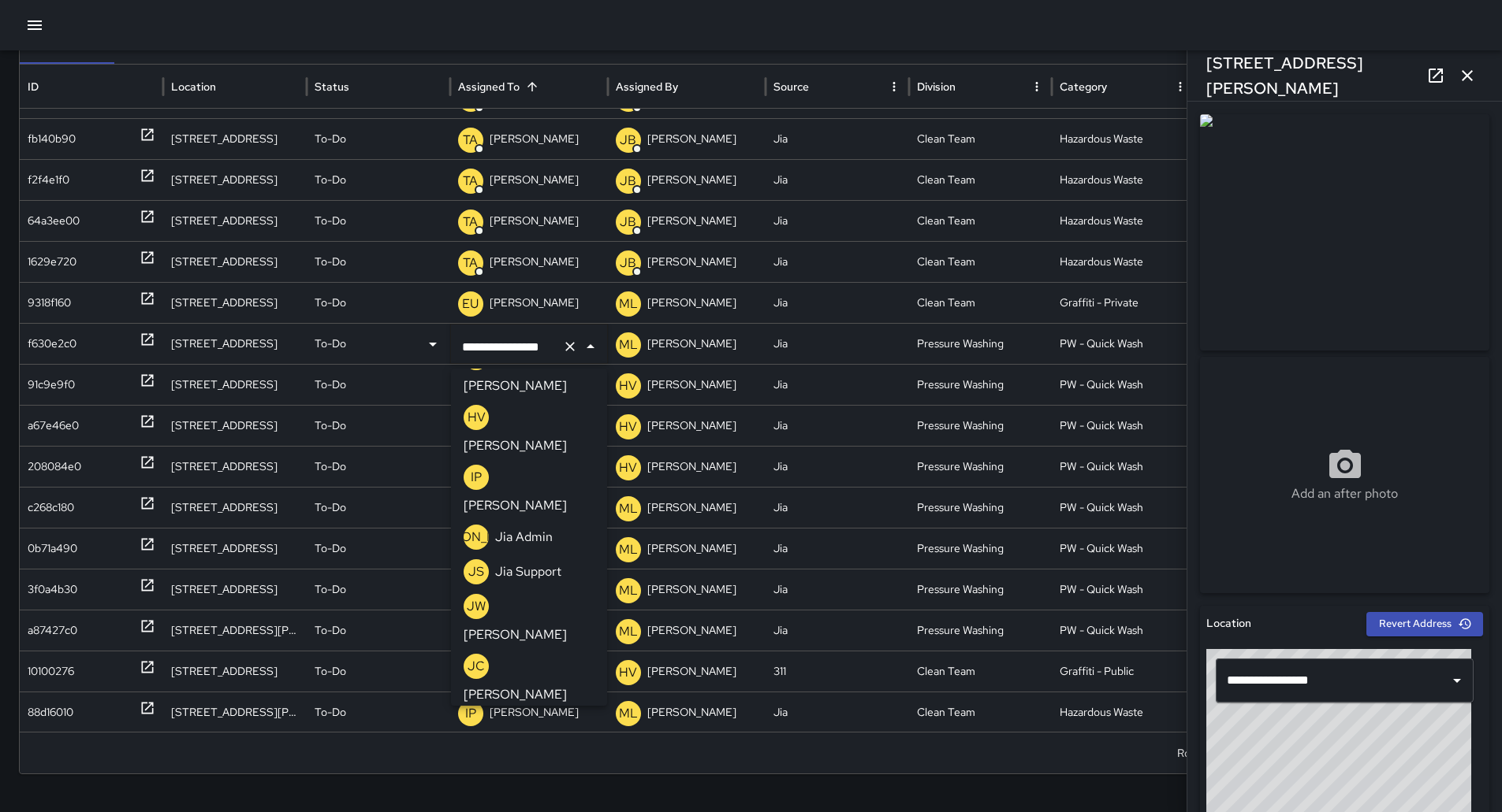
click at [548, 685] on p "[PERSON_NAME]" at bounding box center [515, 694] width 103 height 19
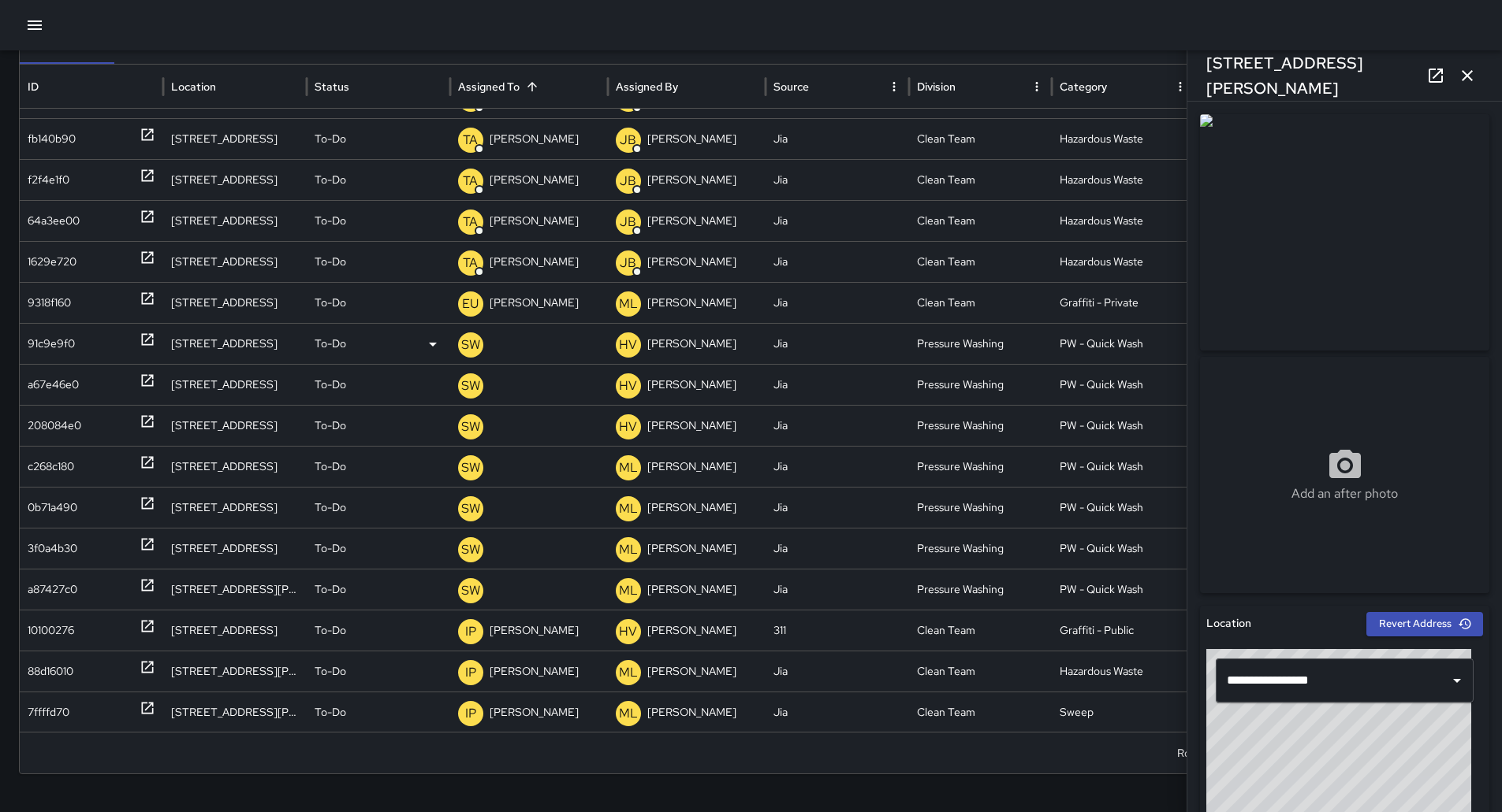
click at [517, 370] on p "[PERSON_NAME] Weekly" at bounding box center [521, 390] width 127 height 40
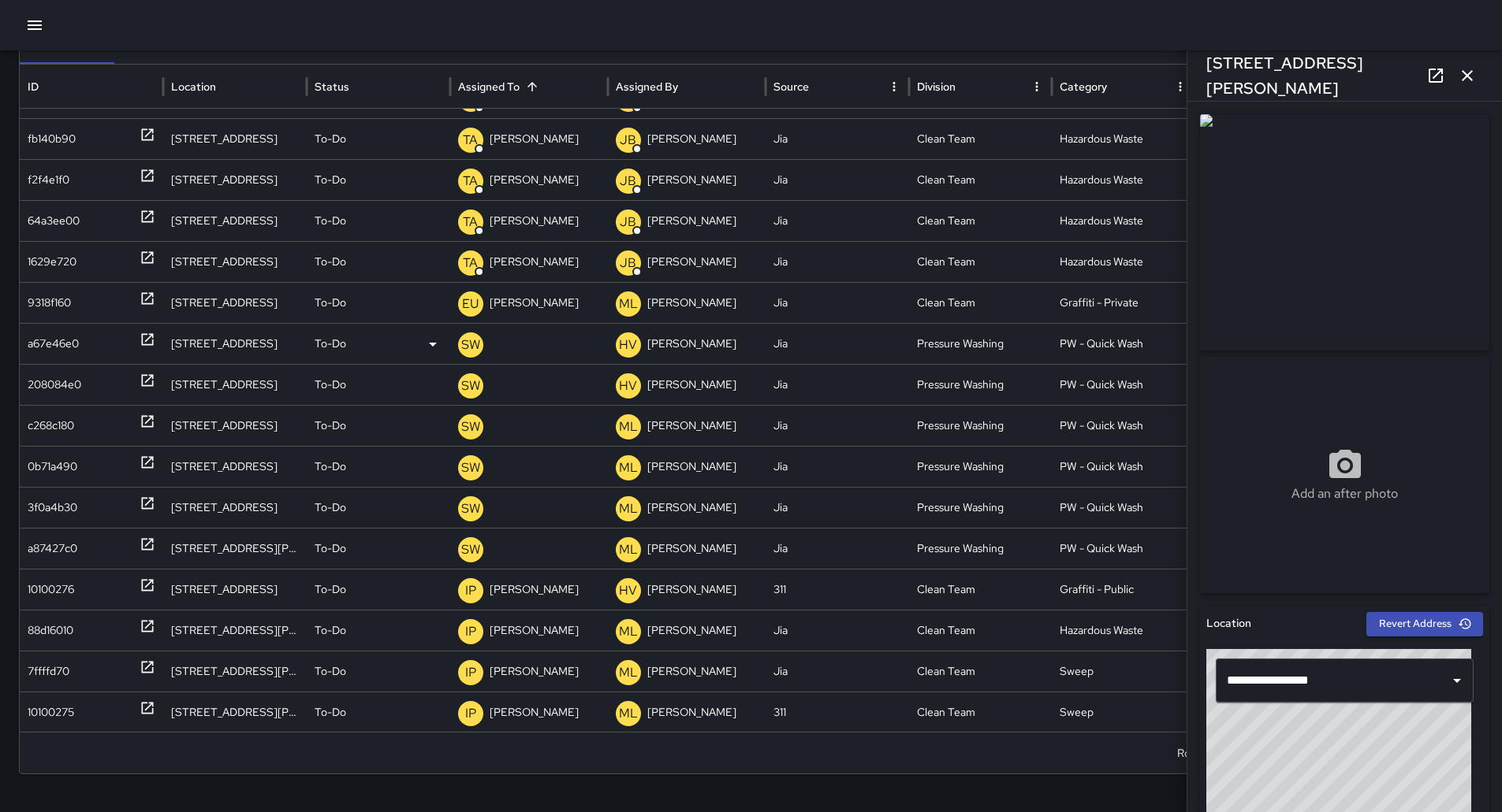
click at [517, 370] on p "[PERSON_NAME] Weekly" at bounding box center [521, 390] width 127 height 40
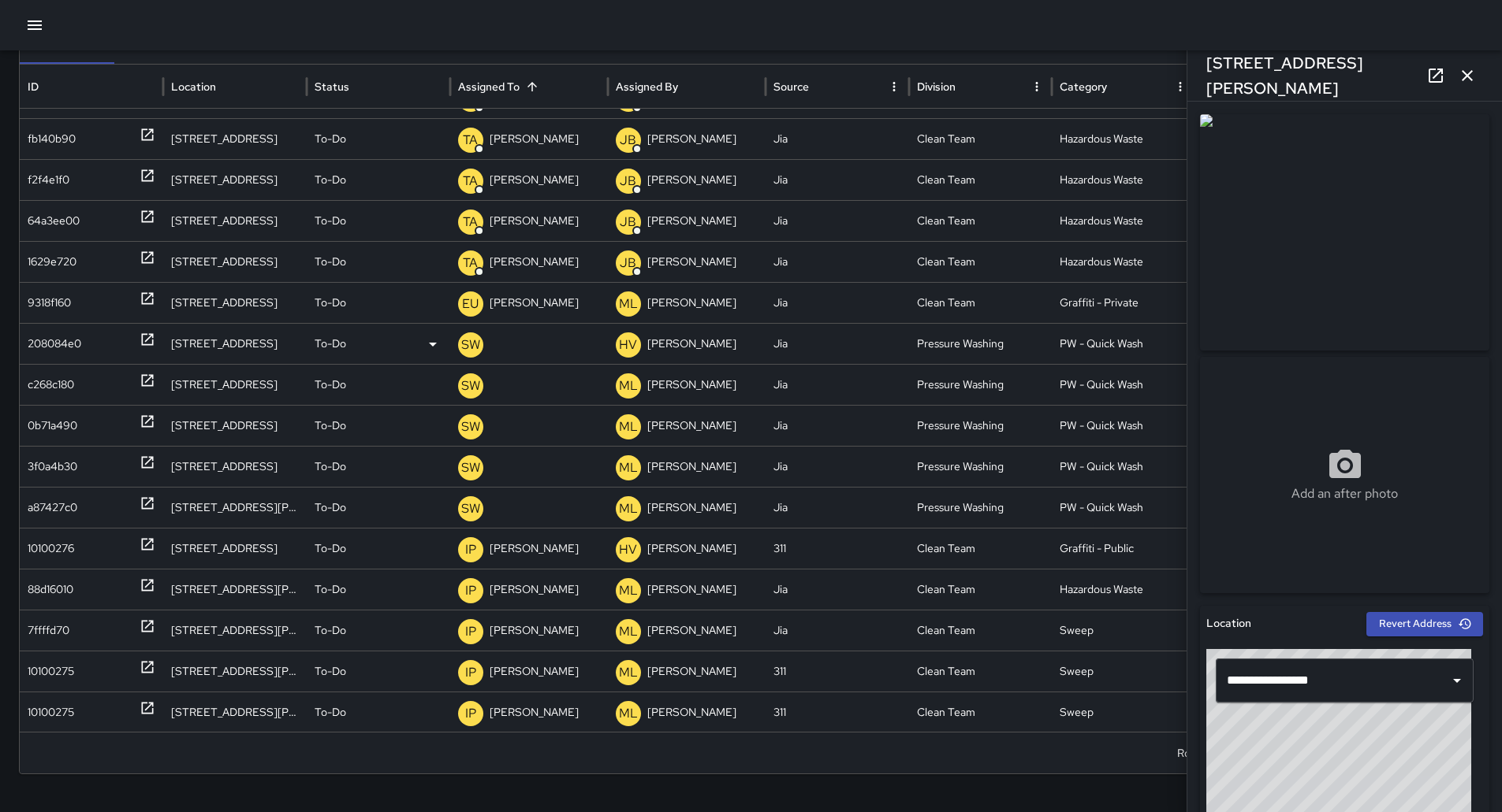
click at [547, 370] on p "[PERSON_NAME] Weekly" at bounding box center [521, 390] width 127 height 40
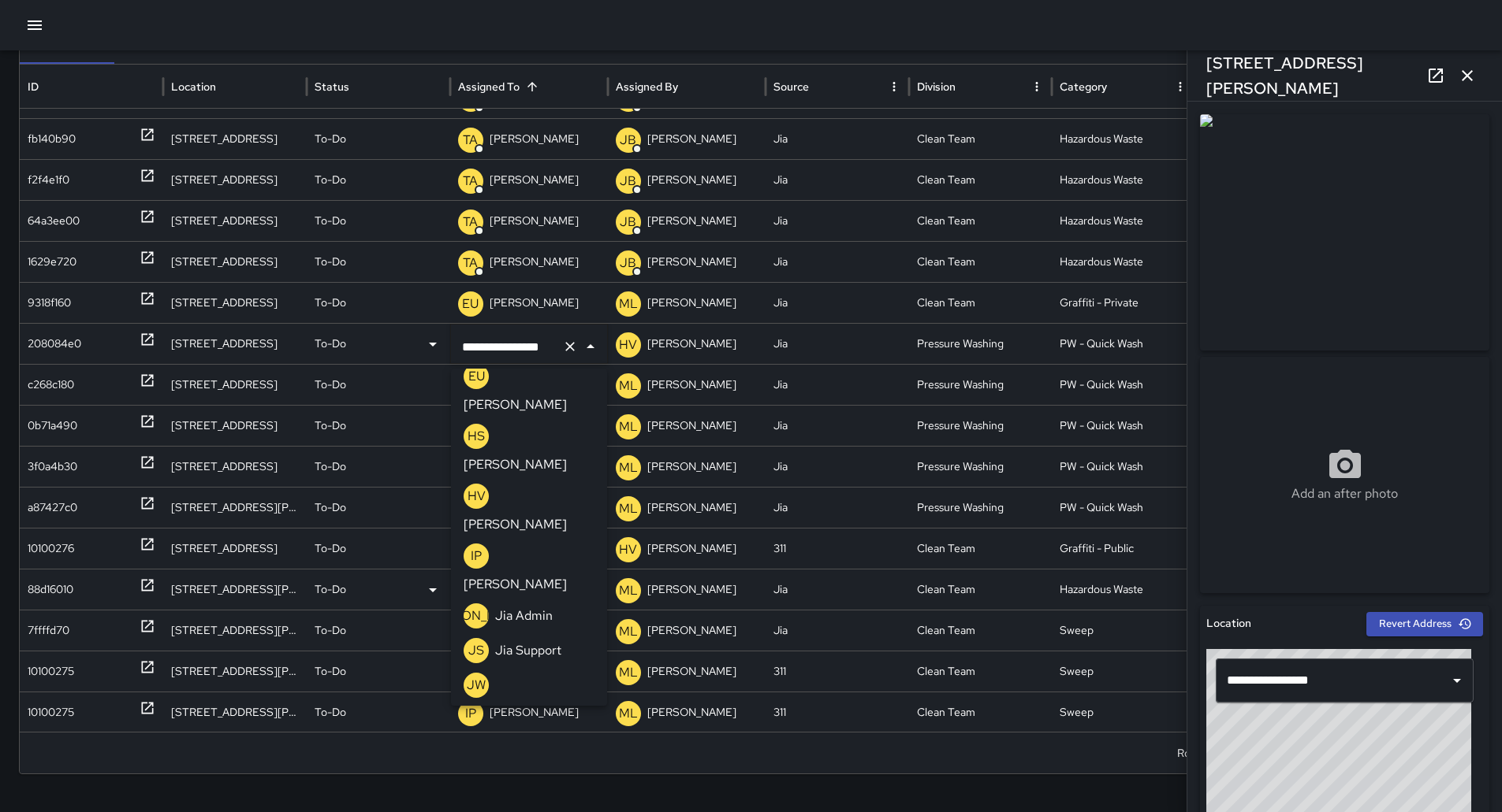
click at [553, 765] on p "[PERSON_NAME]" at bounding box center [515, 774] width 103 height 19
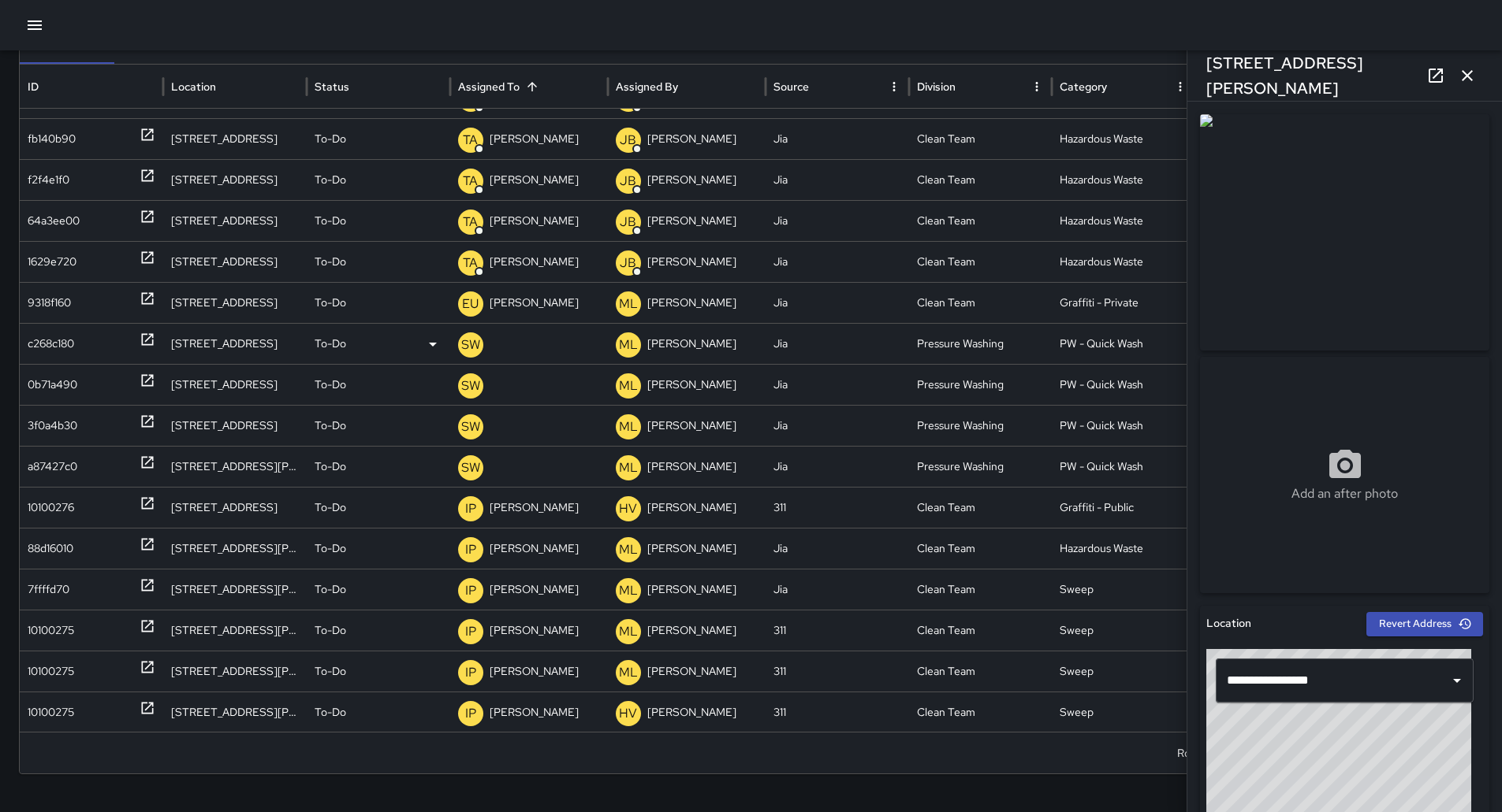
click at [552, 370] on p "[PERSON_NAME] Weekly" at bounding box center [521, 390] width 127 height 40
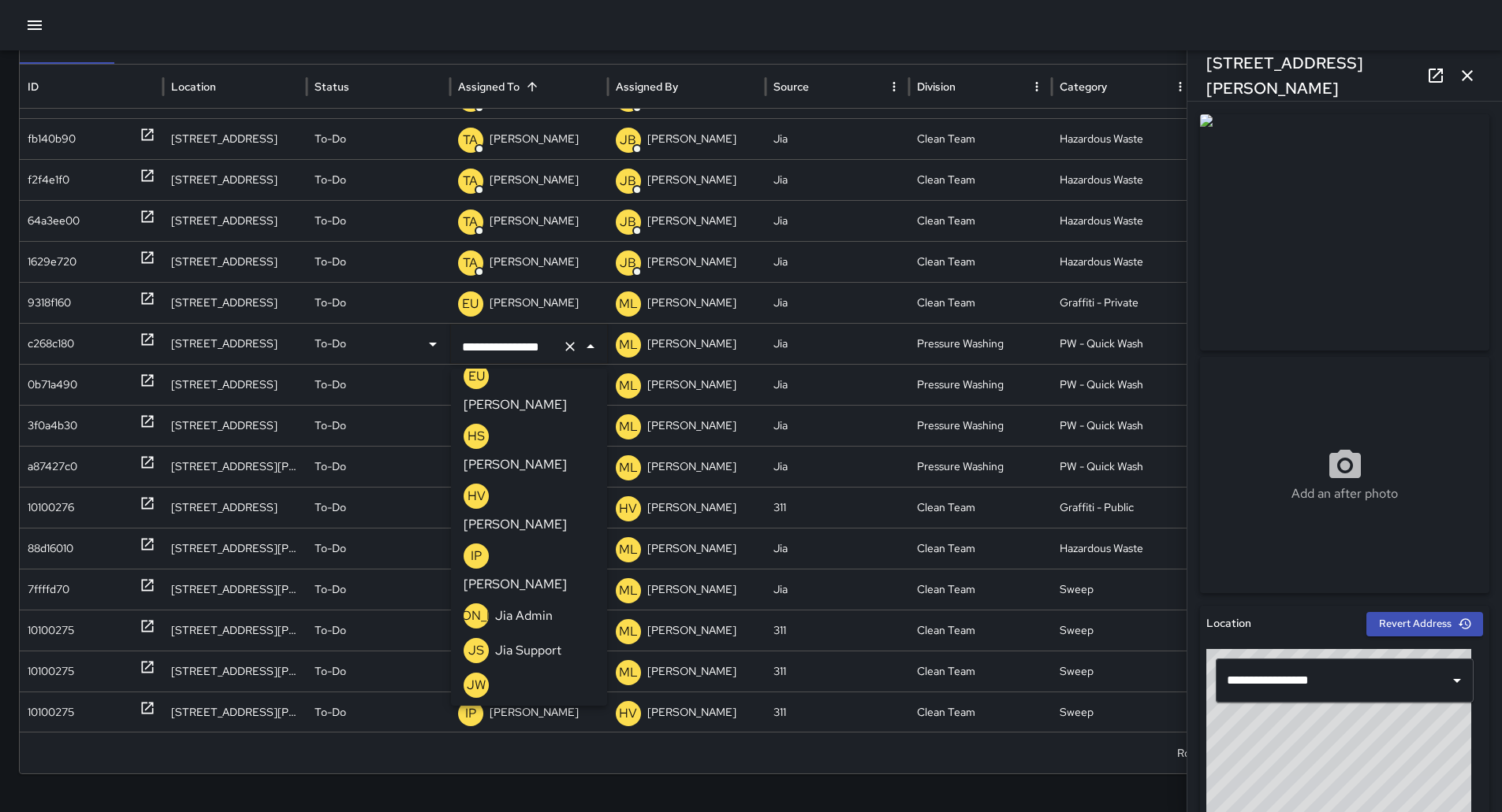
click at [536, 765] on p "[PERSON_NAME]" at bounding box center [515, 774] width 103 height 19
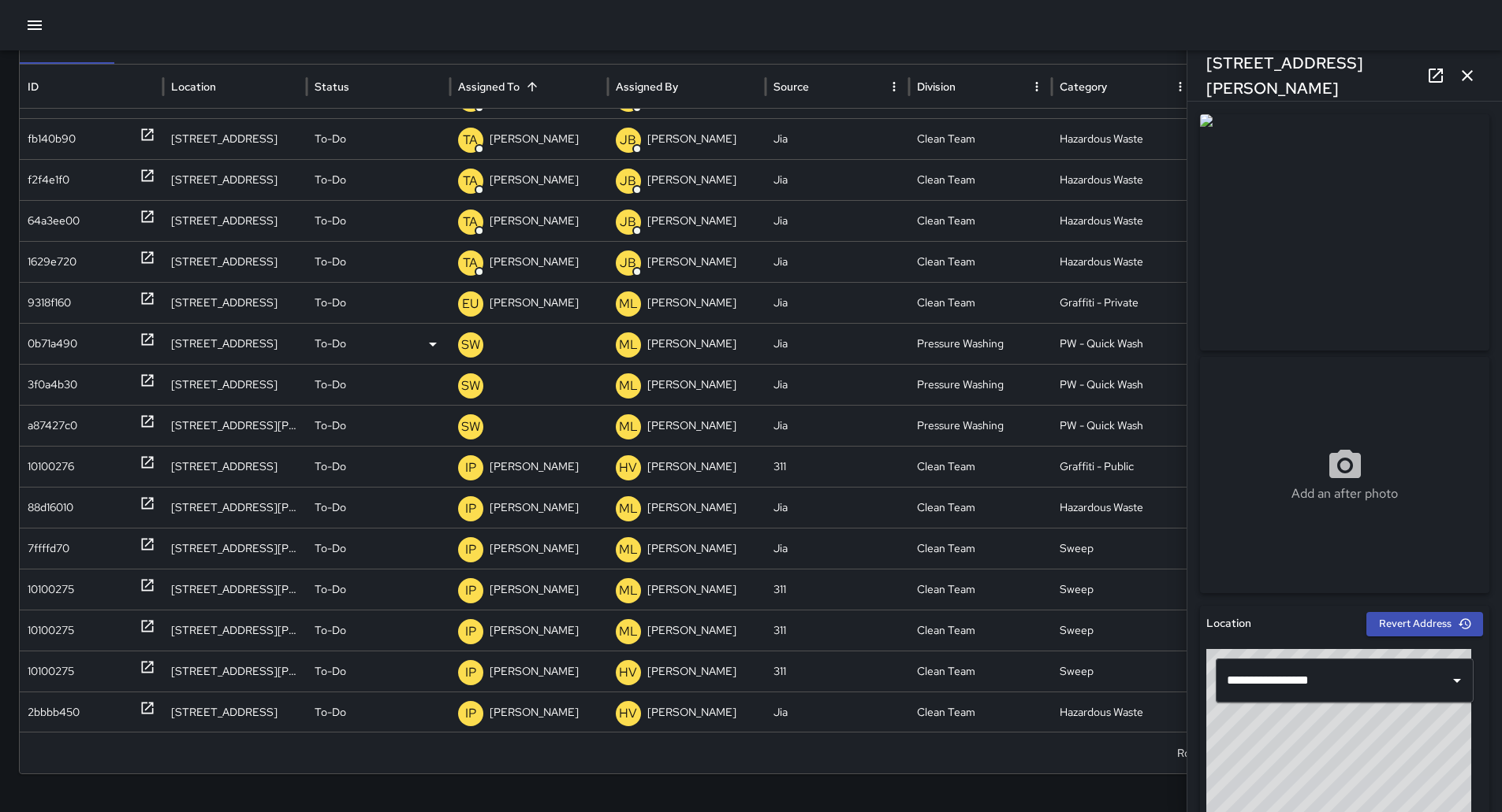
click at [515, 370] on p "[PERSON_NAME] Weekly" at bounding box center [521, 390] width 127 height 40
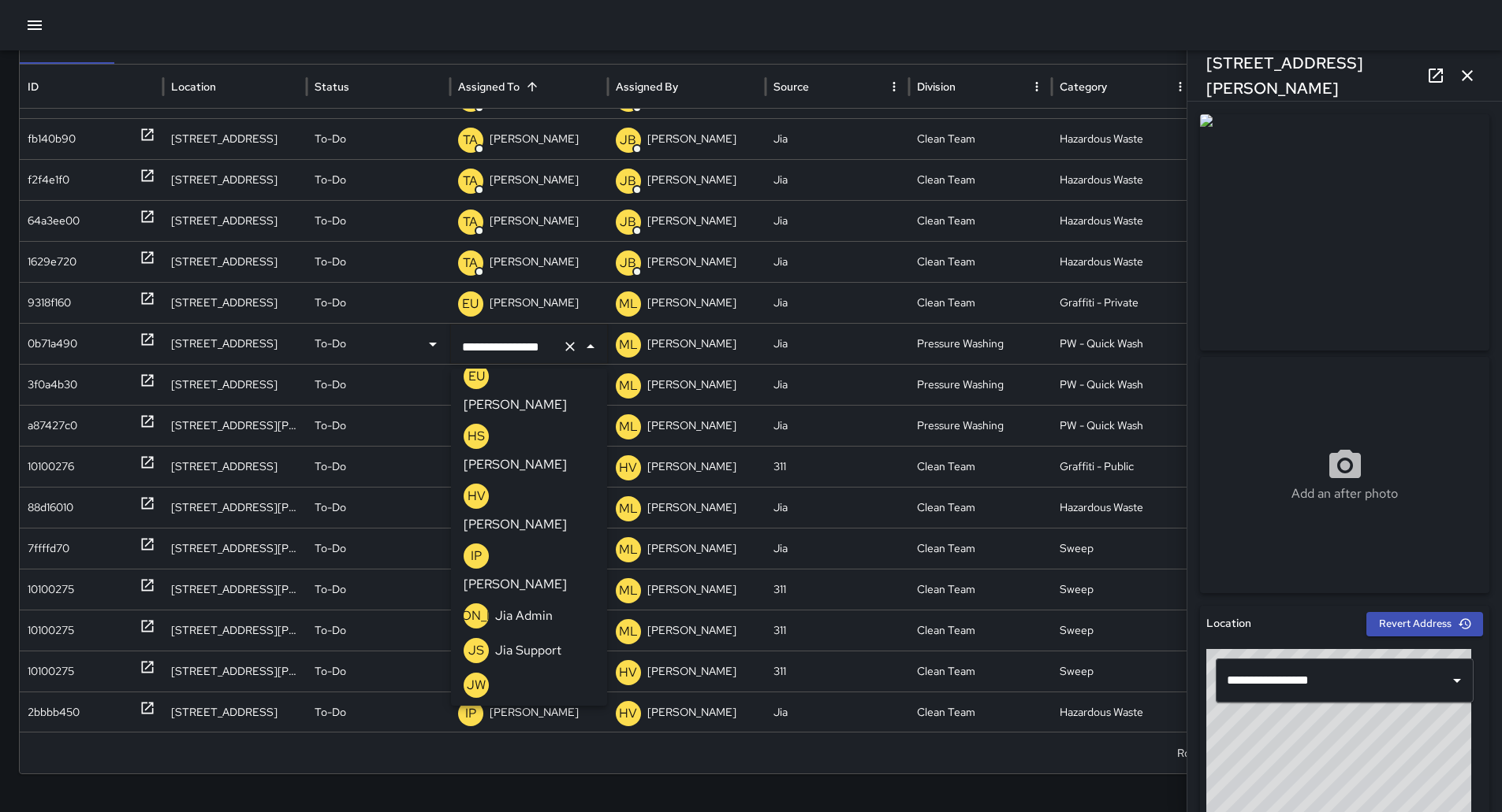
click at [533, 765] on p "[PERSON_NAME]" at bounding box center [515, 774] width 103 height 19
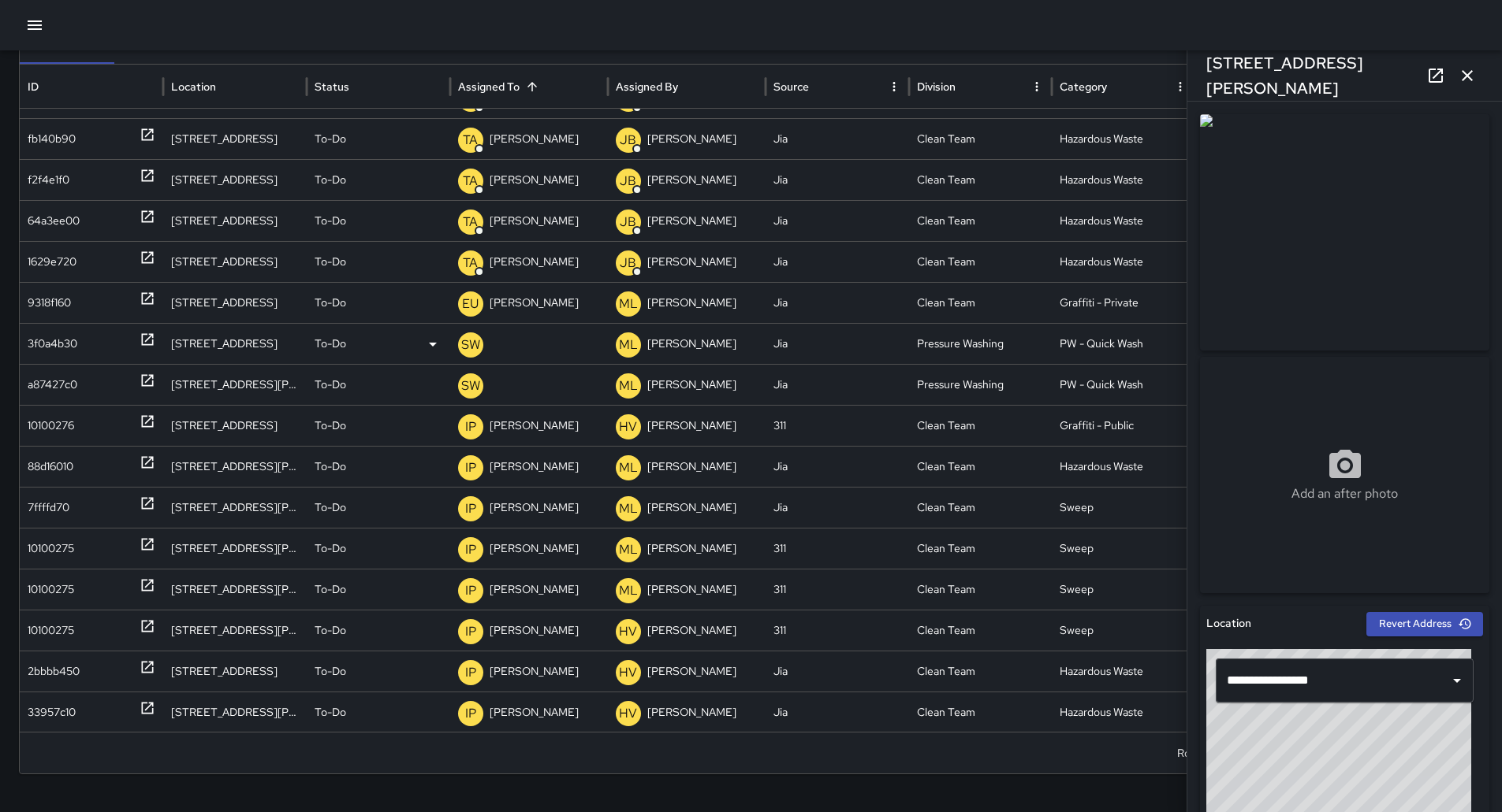
click at [537, 370] on p "[PERSON_NAME] Weekly" at bounding box center [521, 390] width 127 height 40
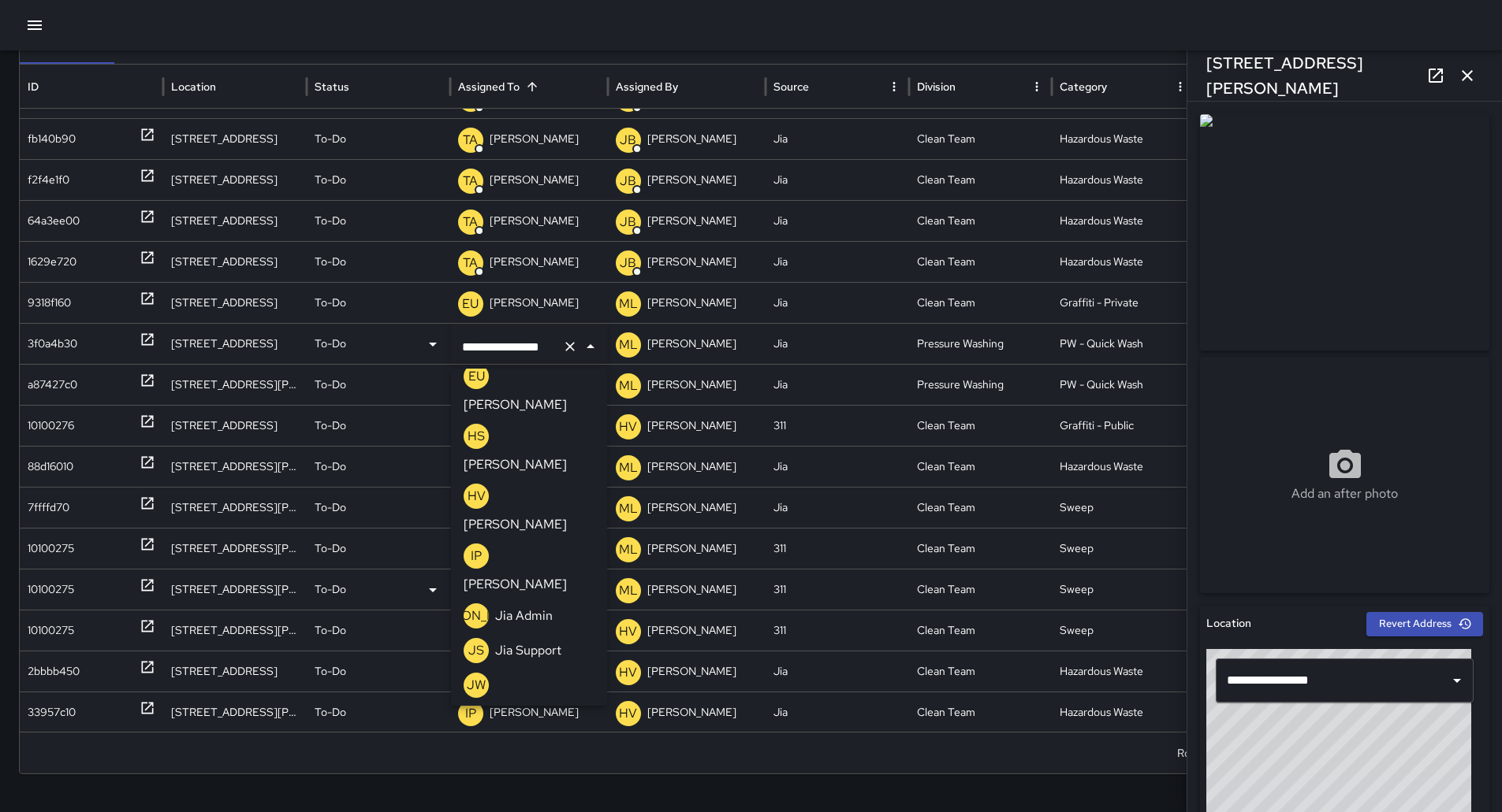
click at [543, 765] on p "[PERSON_NAME]" at bounding box center [515, 774] width 103 height 19
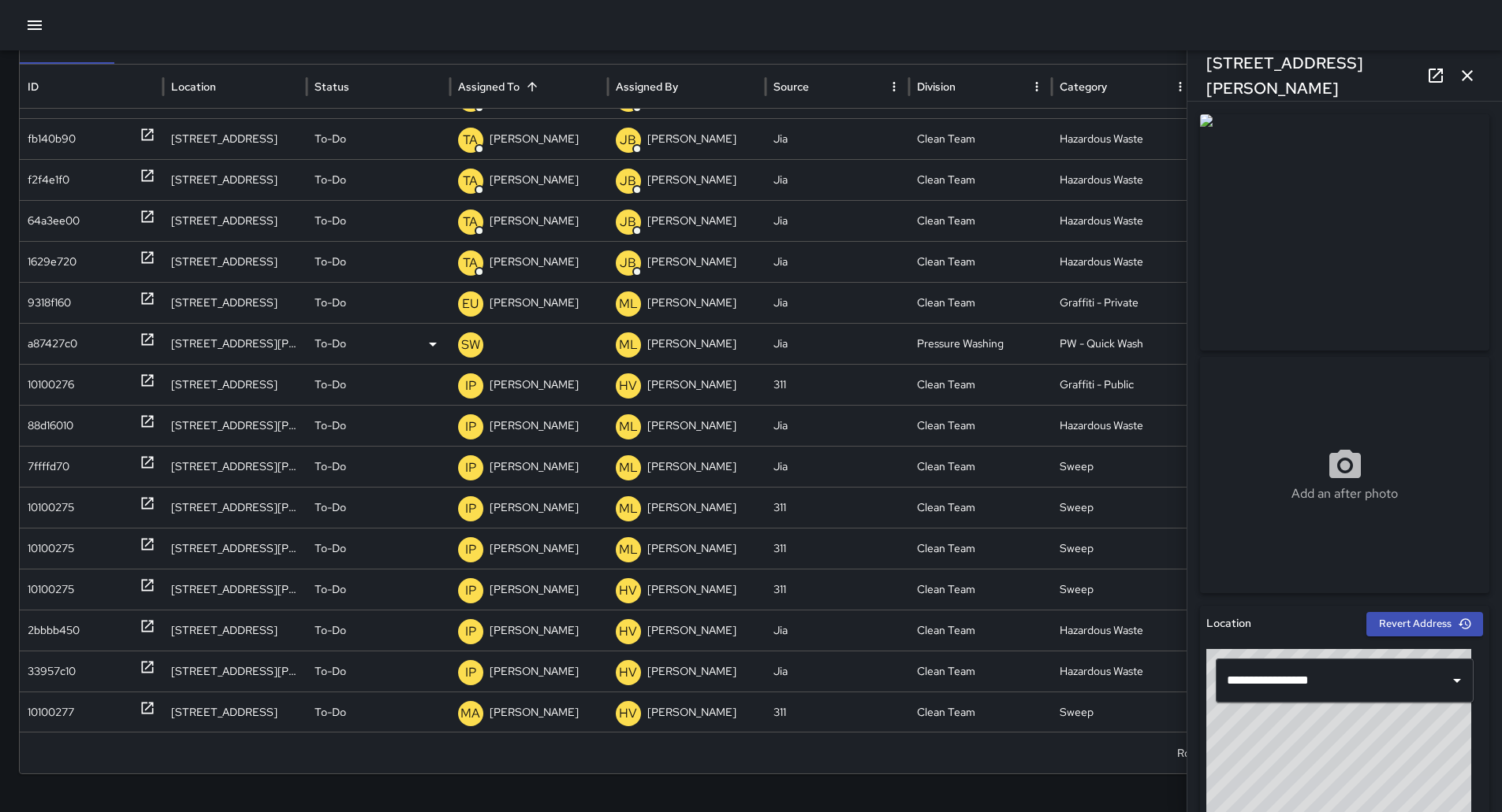
click at [527, 370] on p "[PERSON_NAME] Weekly" at bounding box center [521, 390] width 127 height 40
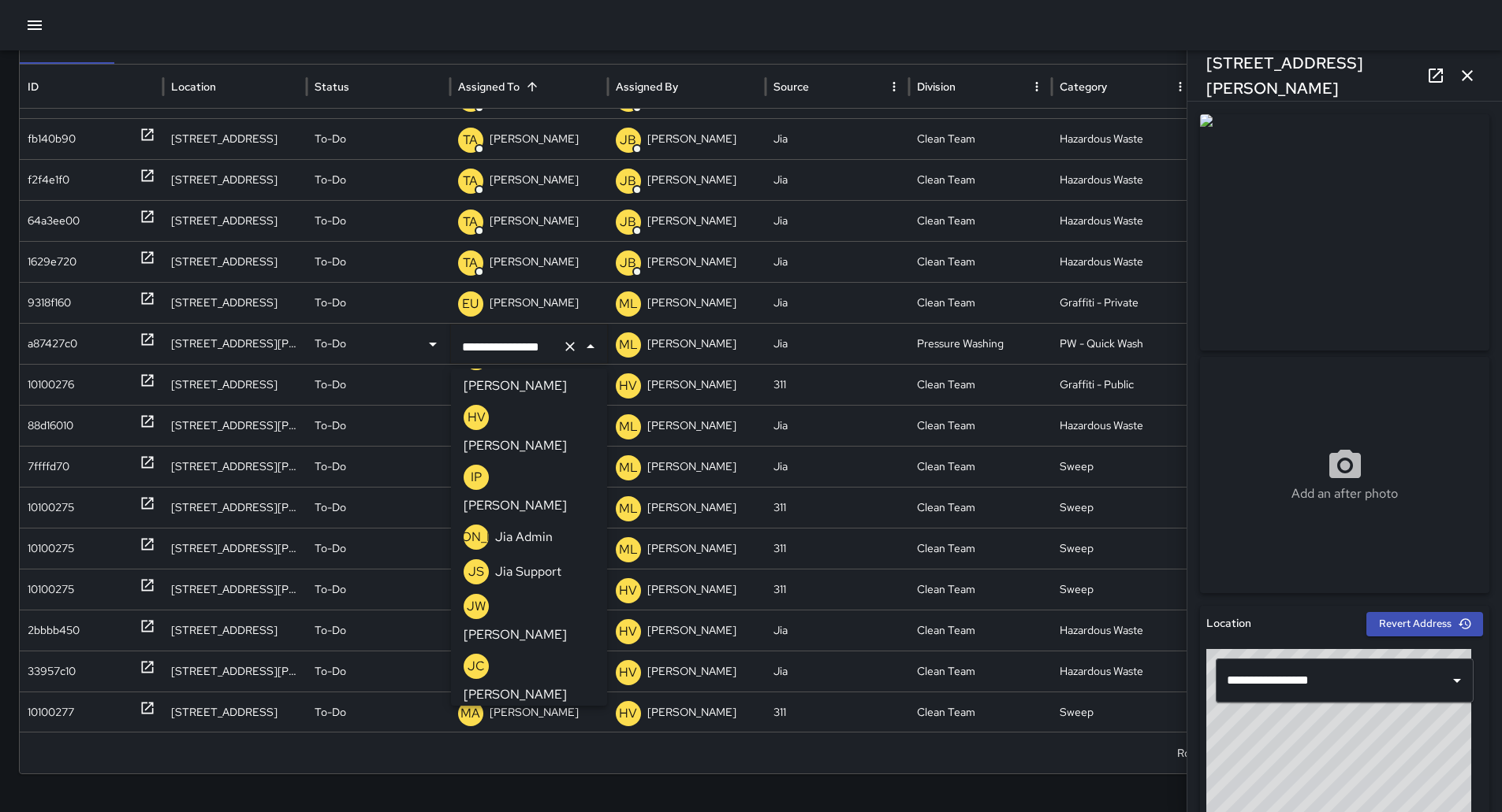
click at [554, 685] on p "[PERSON_NAME]" at bounding box center [515, 694] width 103 height 19
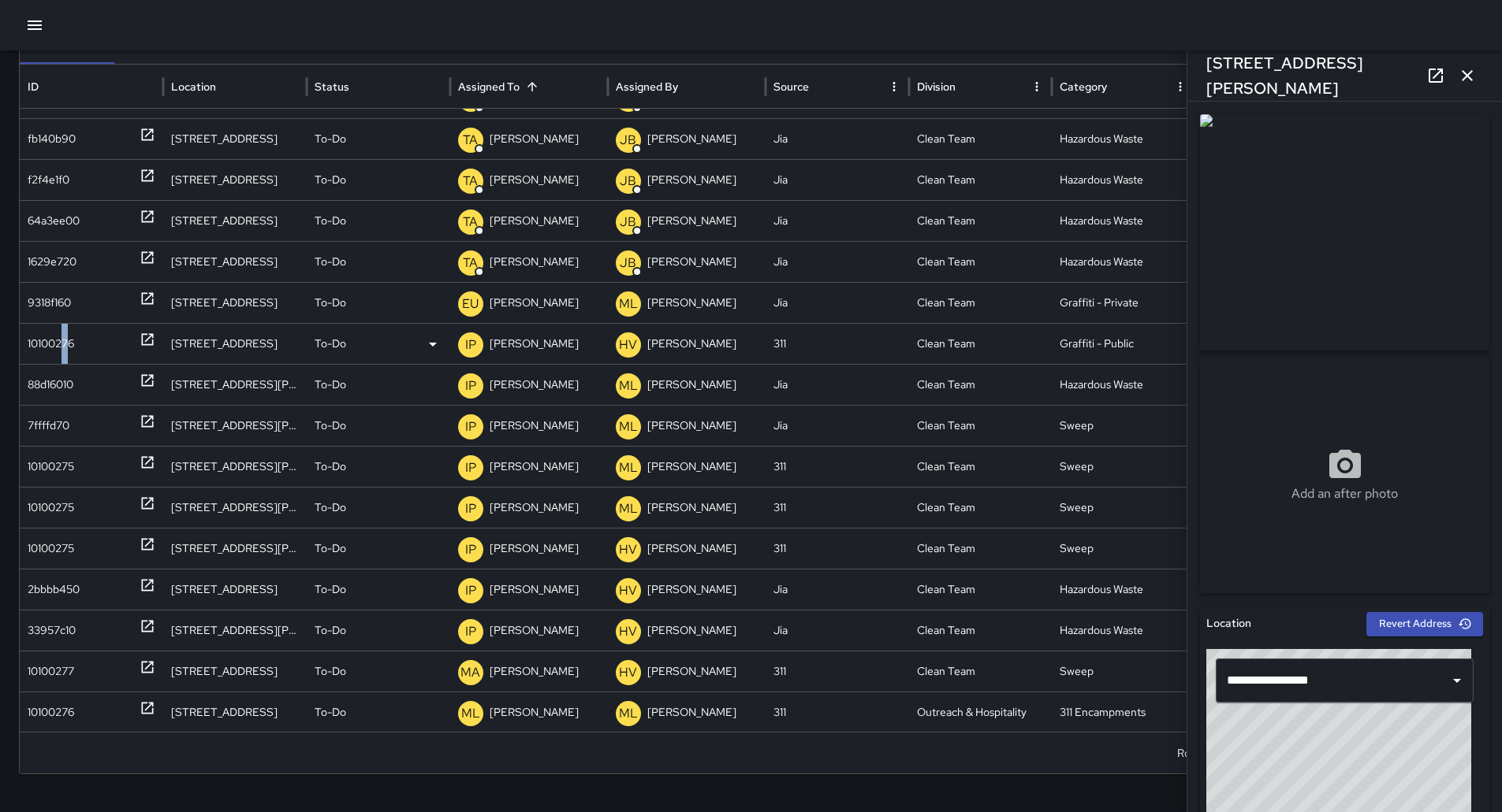
click at [66, 348] on div "10100276" at bounding box center [51, 344] width 47 height 40
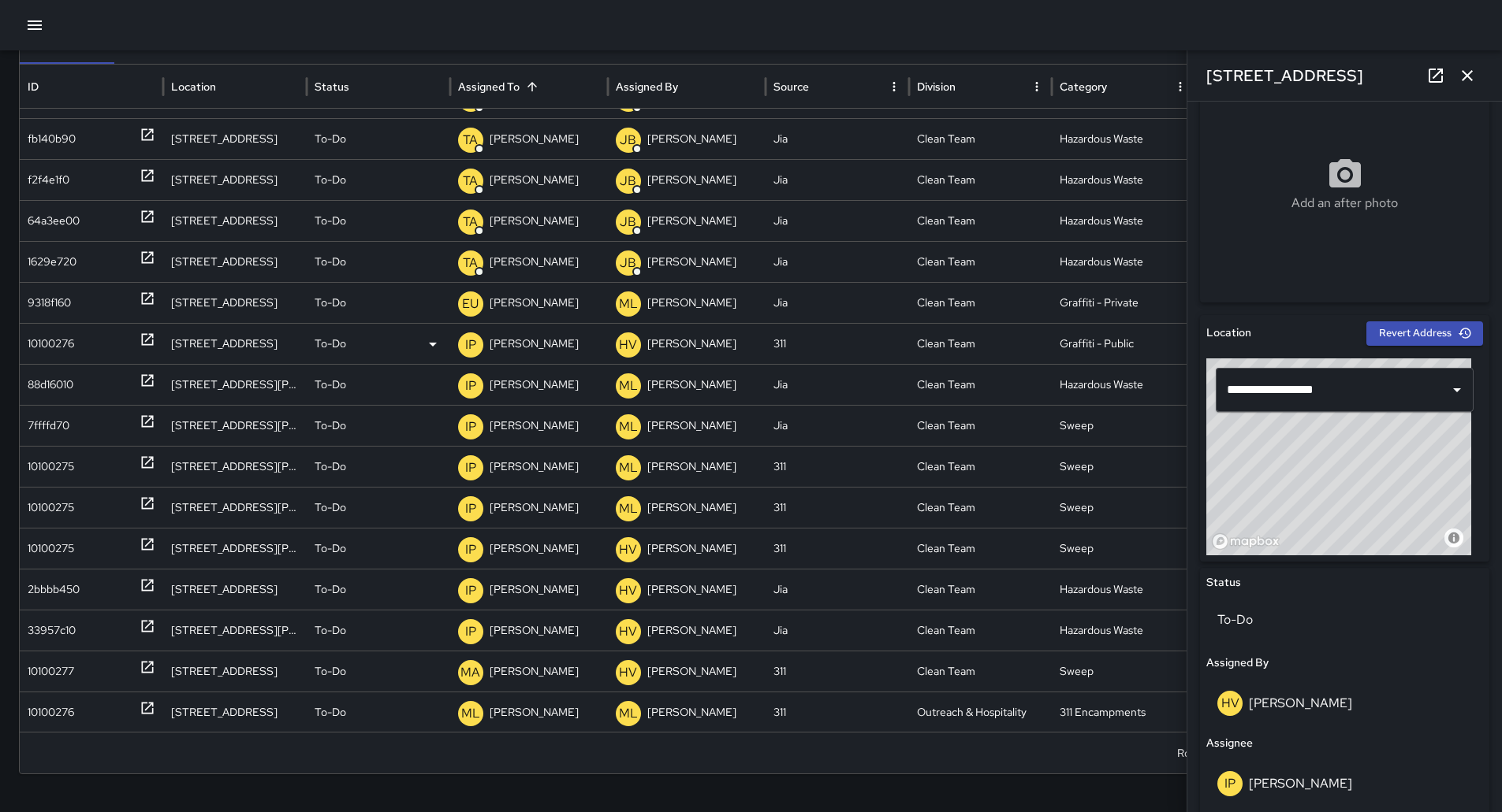
click at [549, 348] on p "[PERSON_NAME]" at bounding box center [534, 344] width 89 height 40
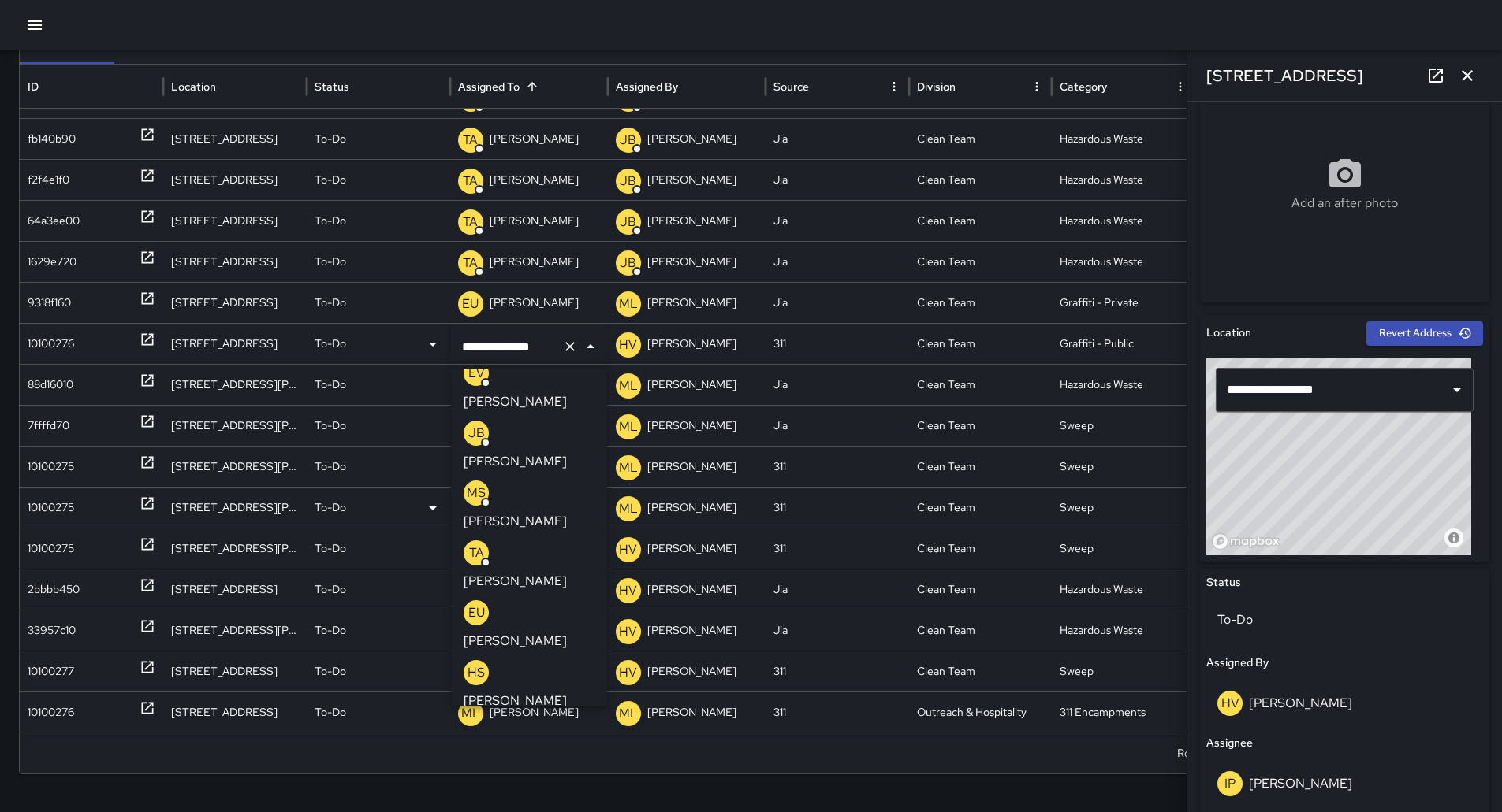
click at [500, 601] on div "EU [PERSON_NAME]" at bounding box center [529, 626] width 131 height 51
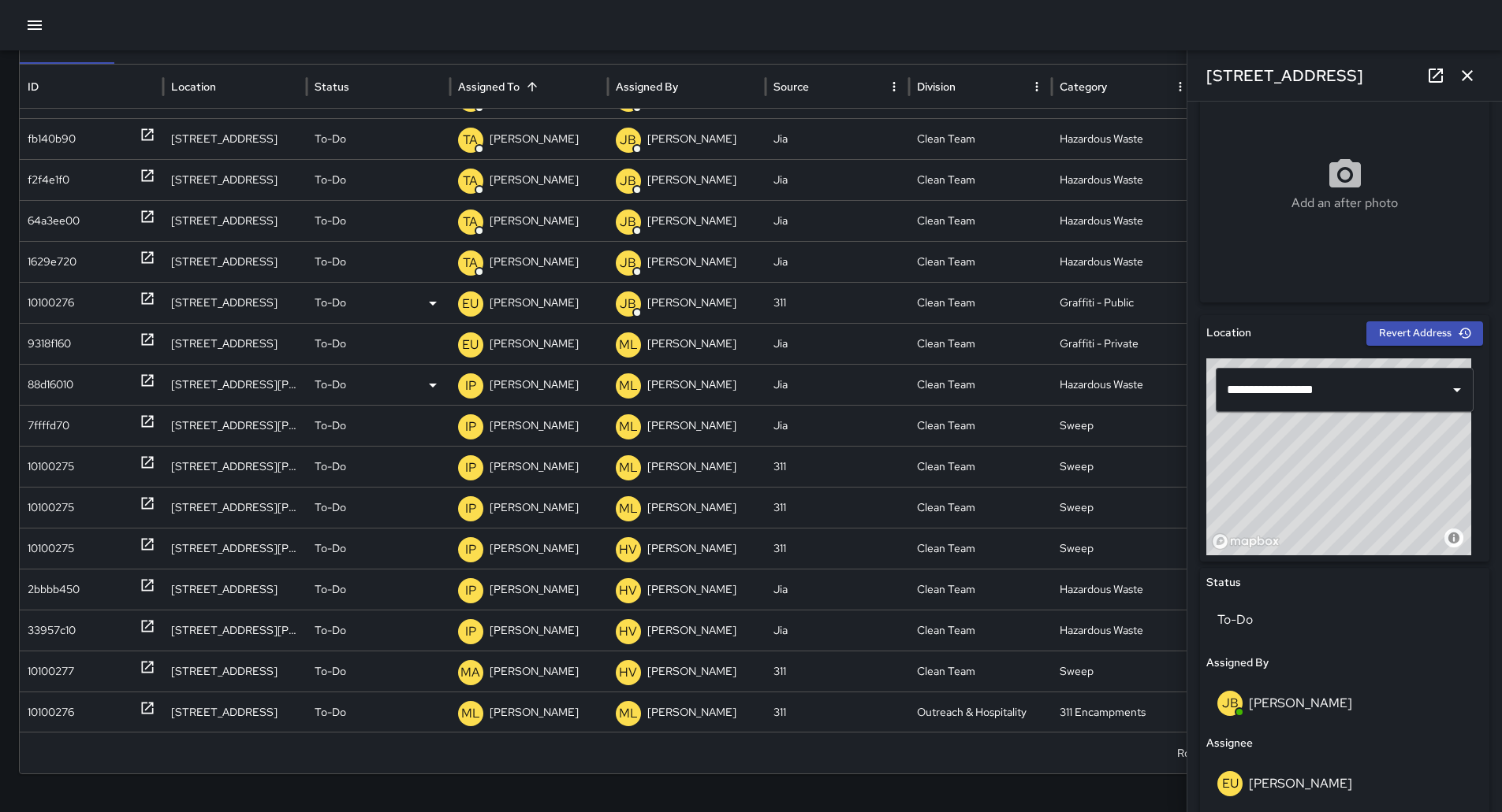
click at [50, 386] on div "88d16010" at bounding box center [51, 385] width 46 height 40
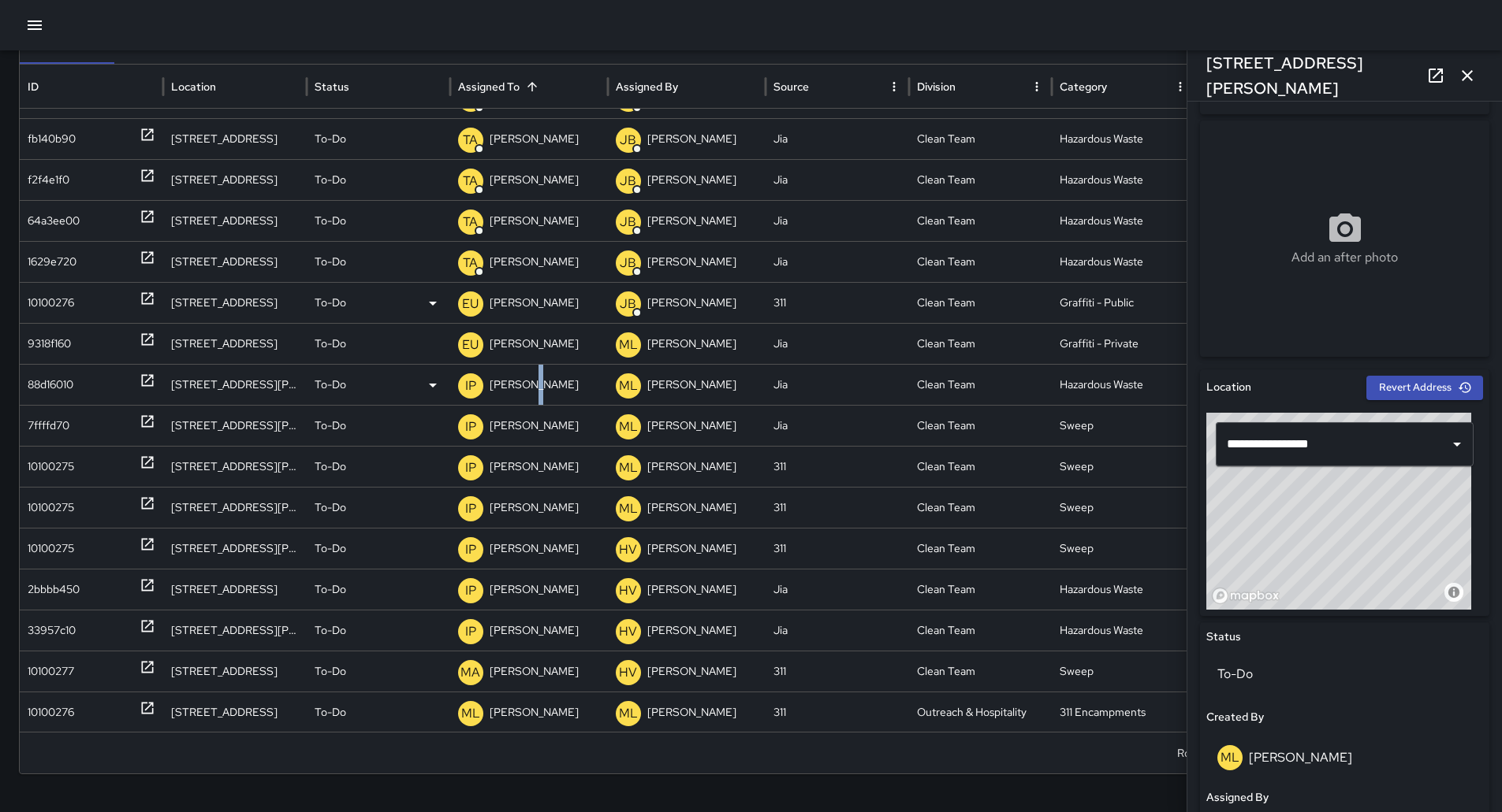
click at [527, 386] on p "[PERSON_NAME]" at bounding box center [534, 385] width 89 height 40
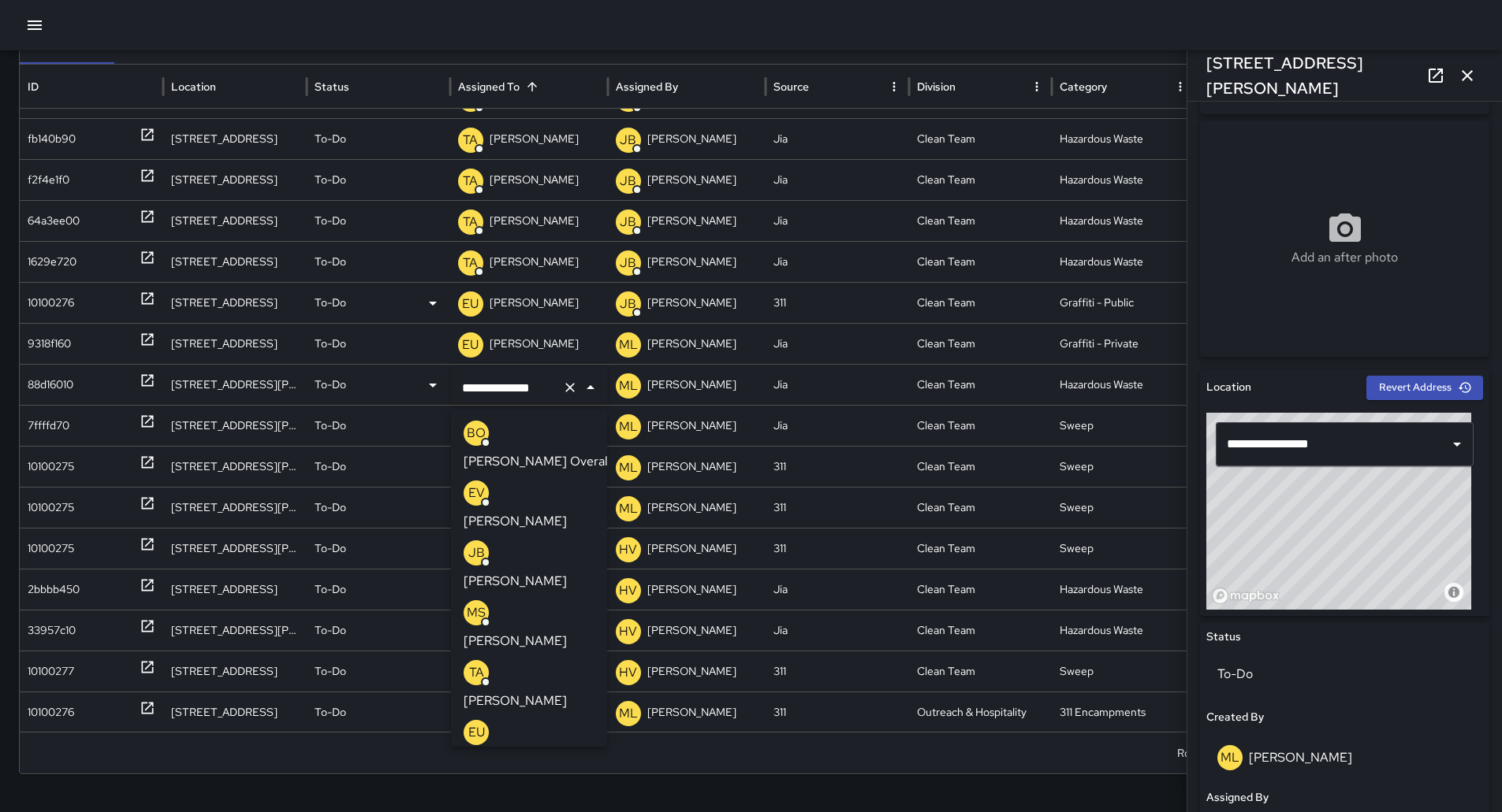
click at [536, 453] on p "[PERSON_NAME] Overall" at bounding box center [537, 462] width 147 height 19
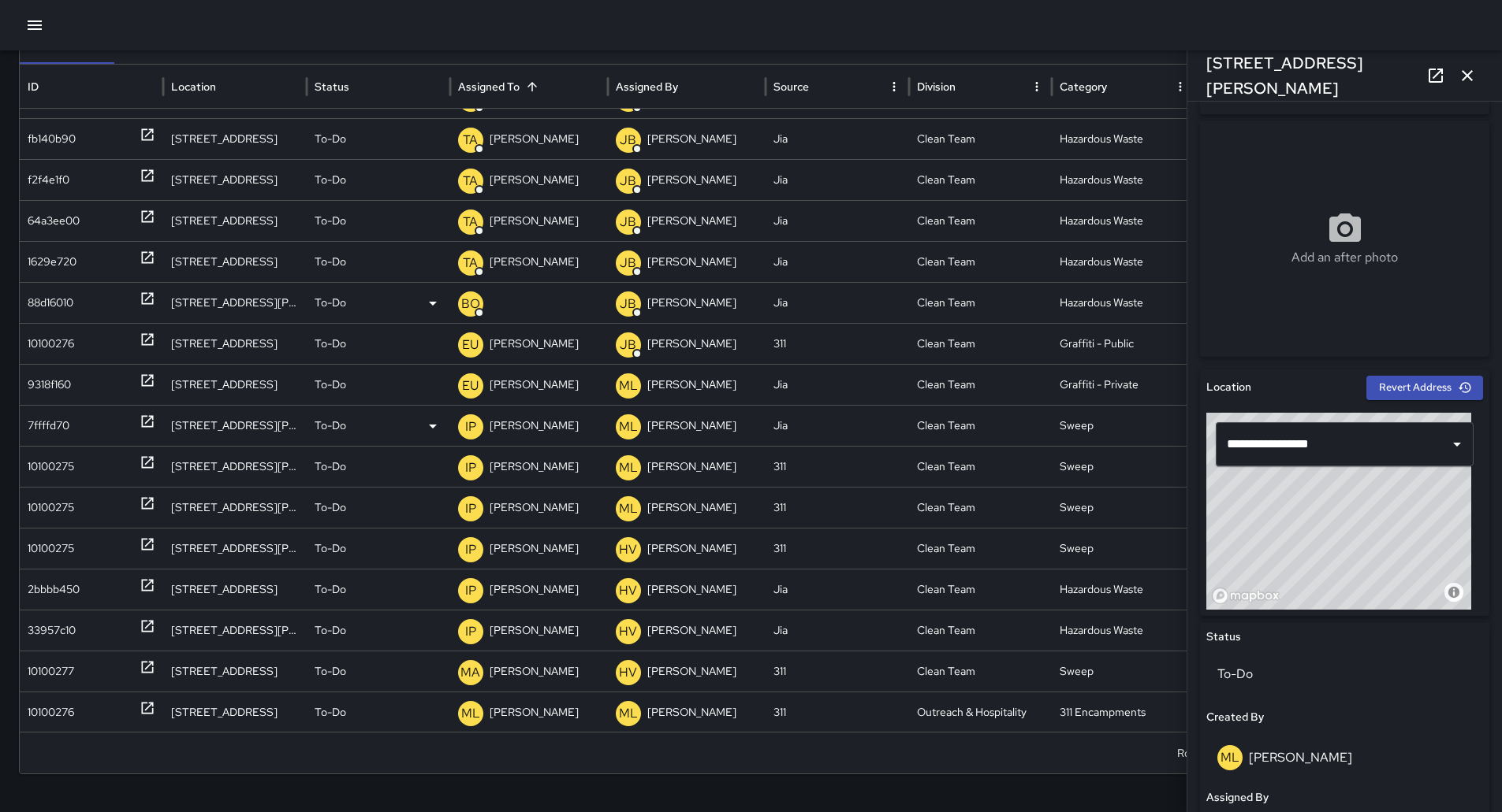
click at [24, 427] on div "7ffffd70" at bounding box center [91, 426] width 143 height 41
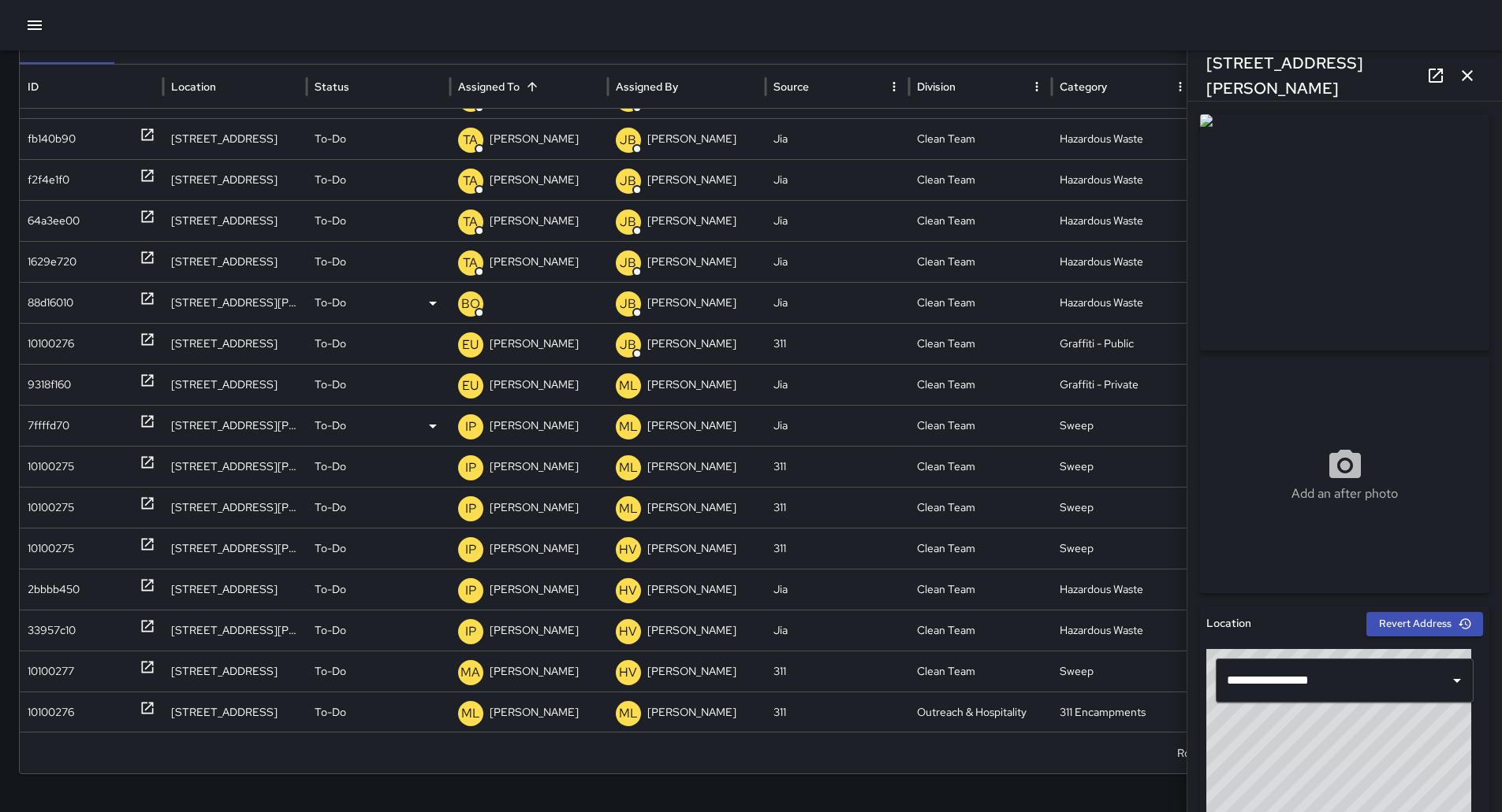
click at [509, 431] on p "[PERSON_NAME]" at bounding box center [534, 426] width 89 height 40
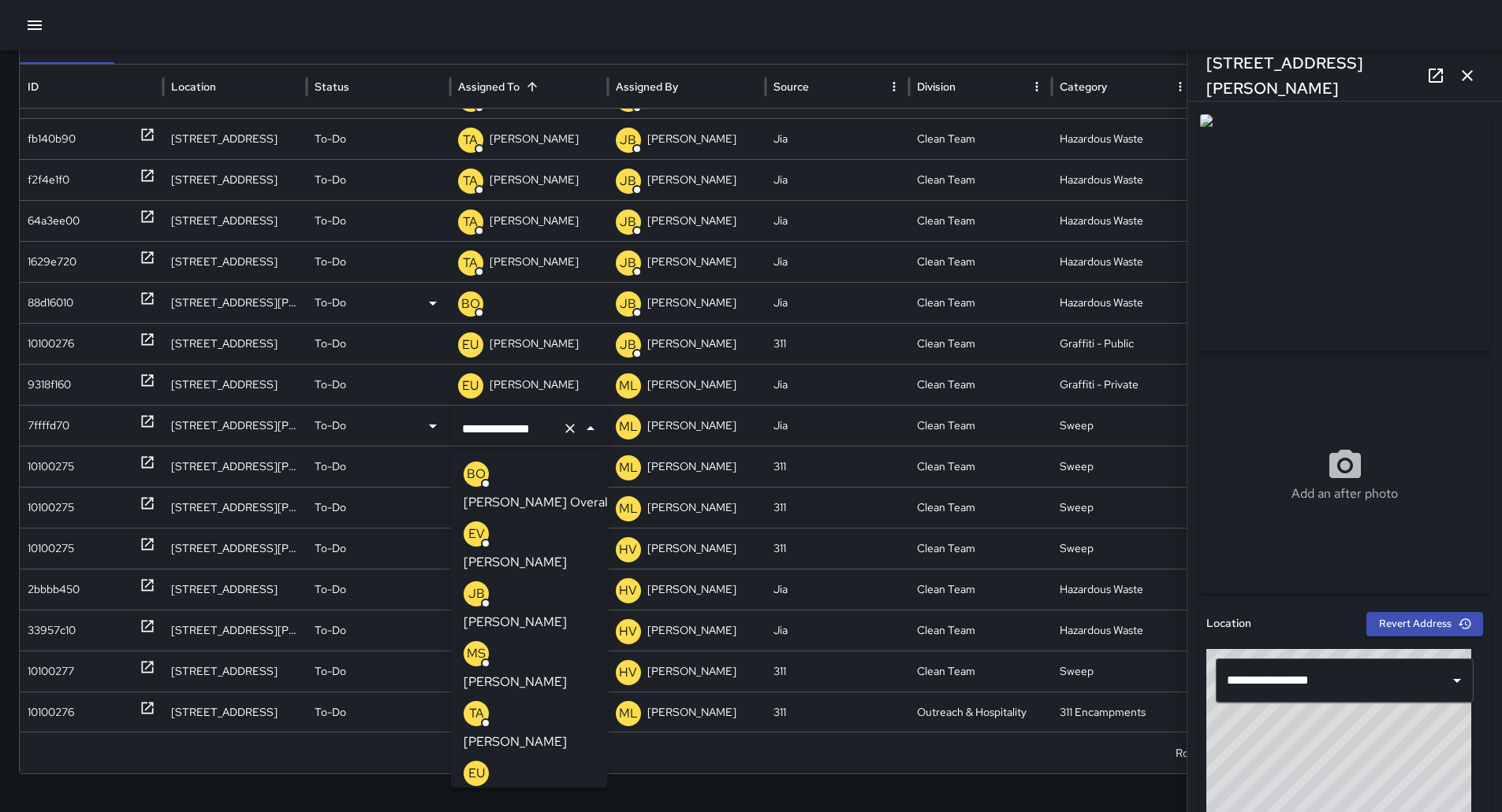
click at [544, 494] on p "[PERSON_NAME] Overall" at bounding box center [537, 503] width 147 height 19
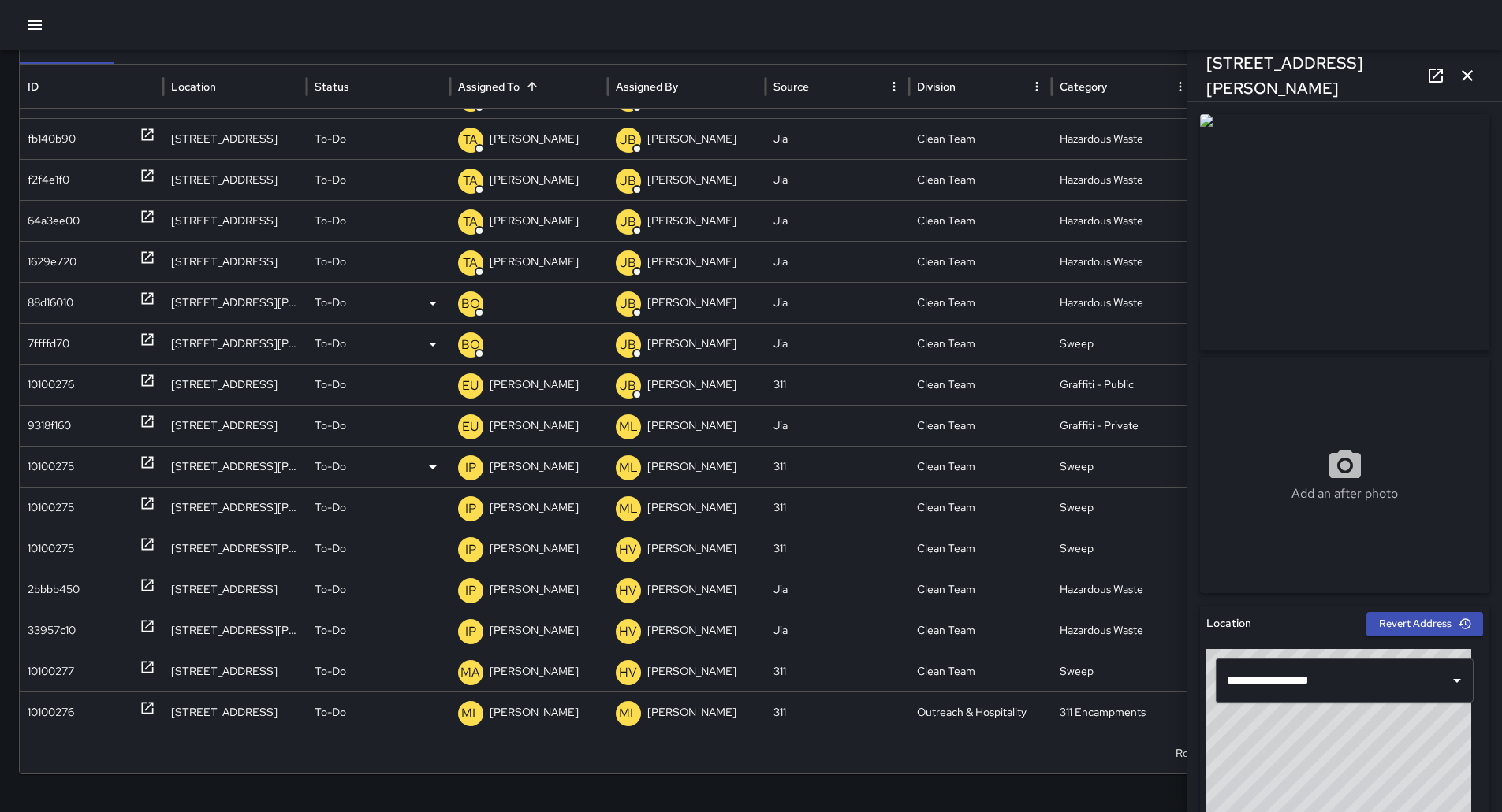
click at [92, 479] on div "10100275" at bounding box center [92, 467] width 128 height 40
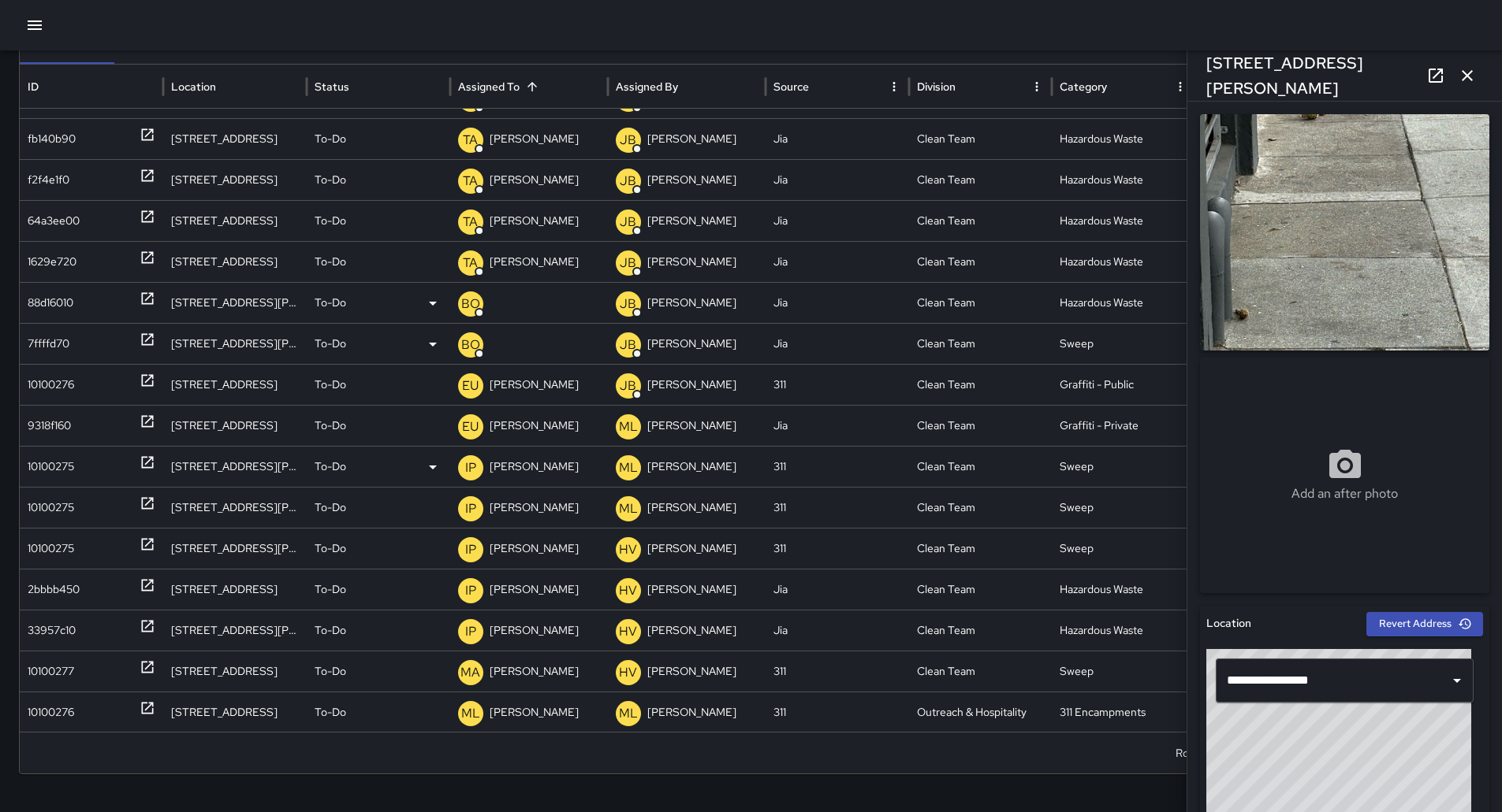
click at [538, 472] on p "[PERSON_NAME]" at bounding box center [534, 467] width 89 height 40
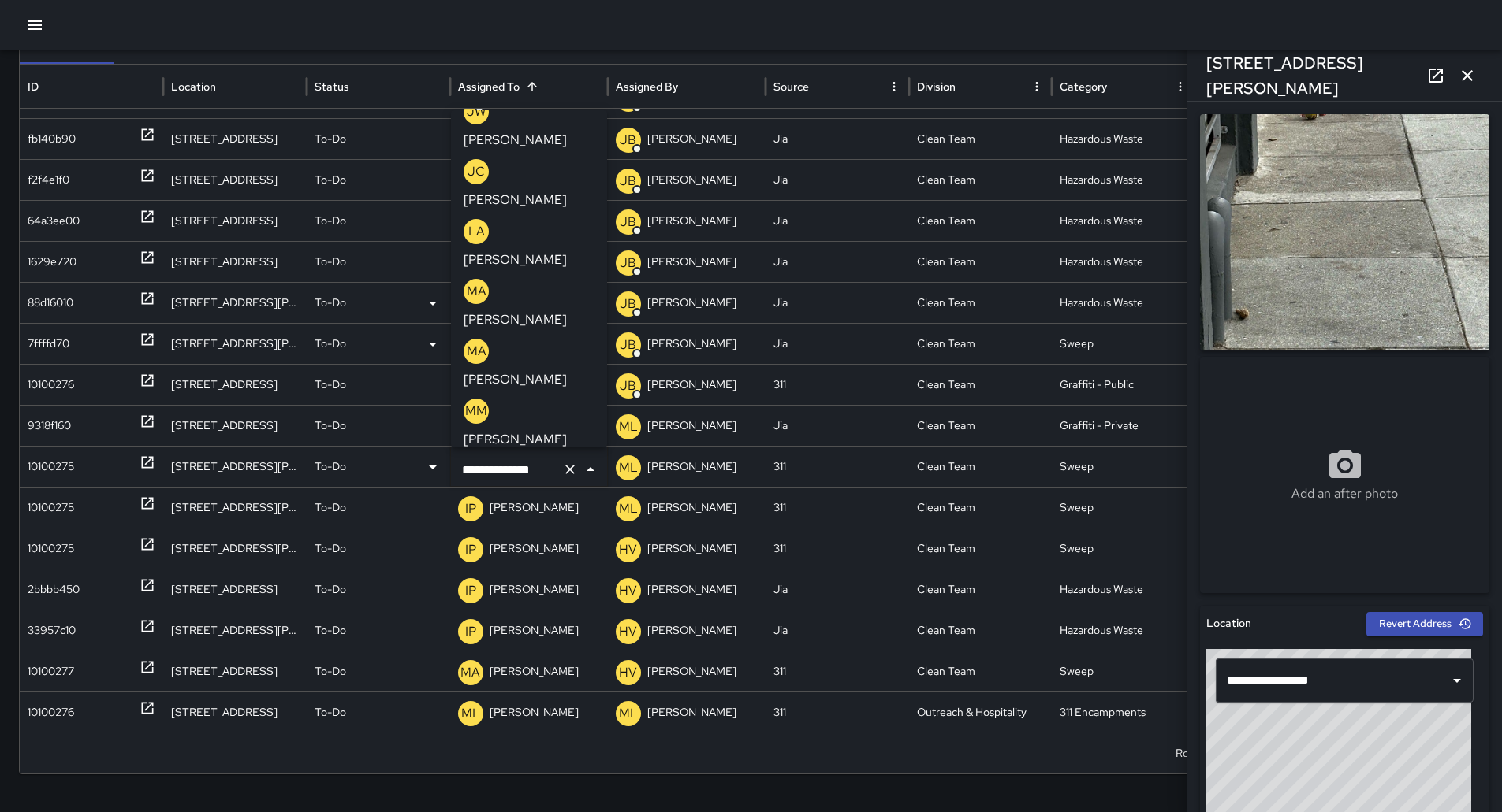
click at [545, 610] on p "[PERSON_NAME]" at bounding box center [515, 619] width 103 height 19
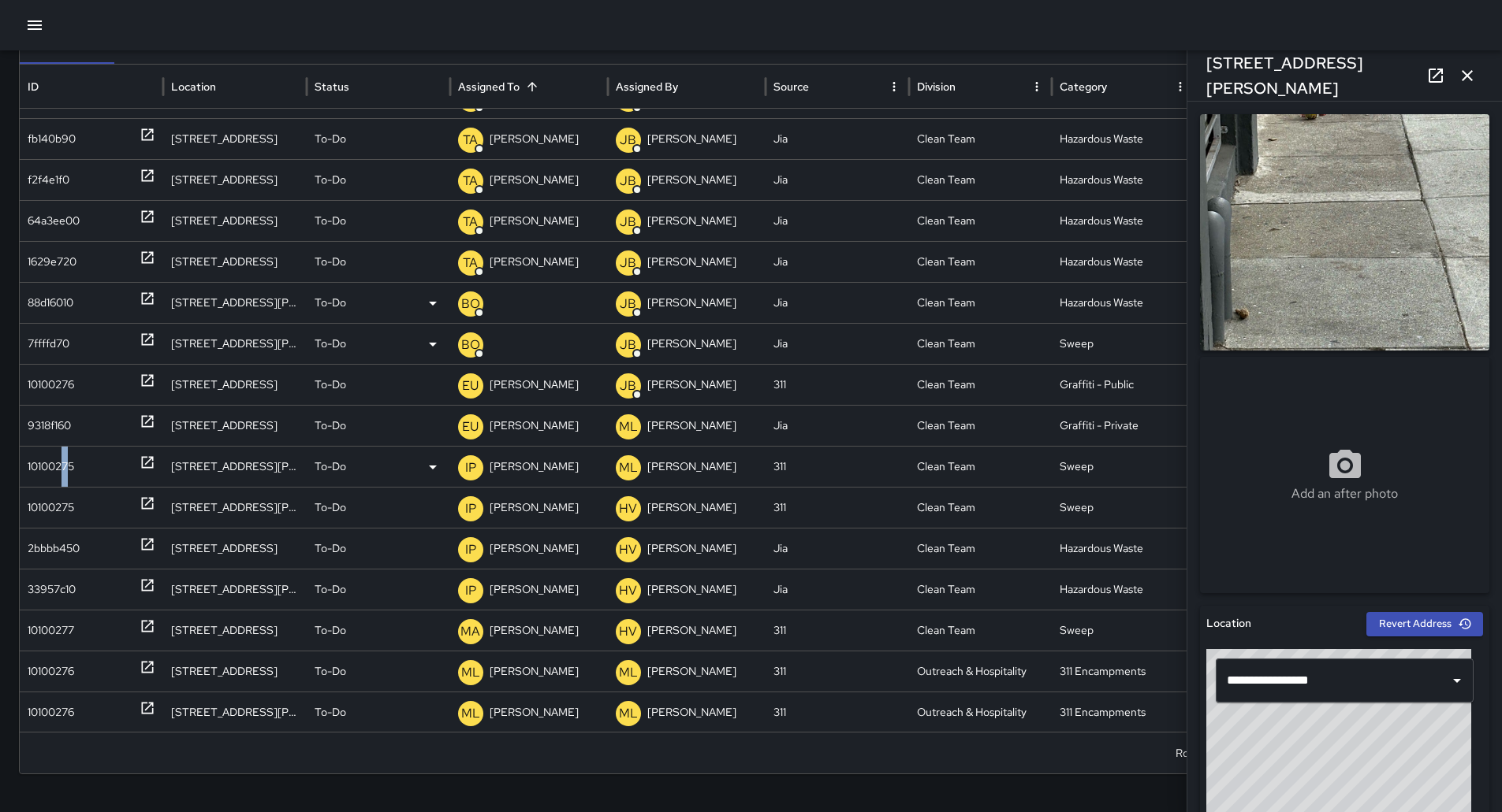
click at [68, 468] on div "10100275" at bounding box center [51, 467] width 47 height 40
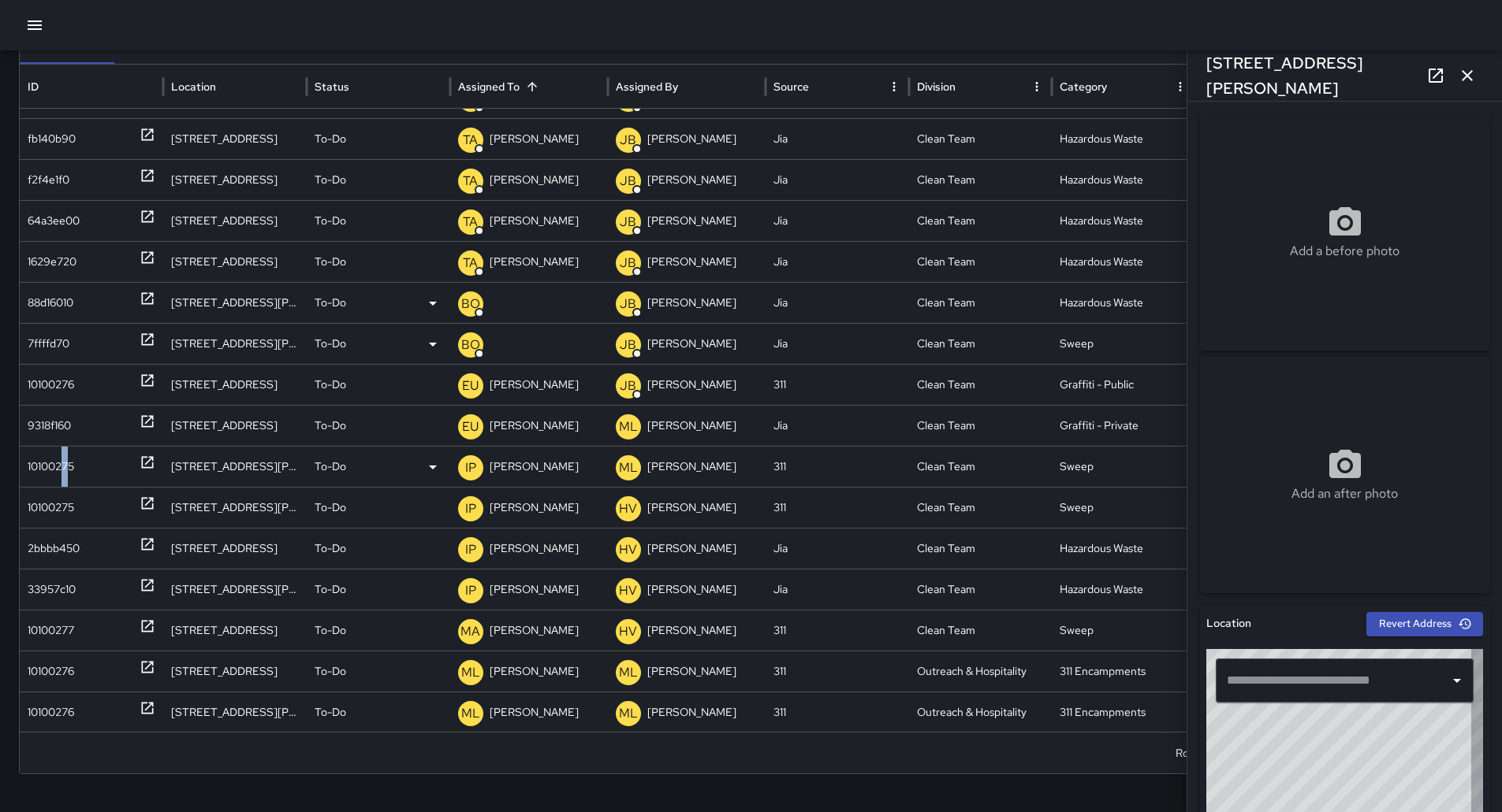
type input "**********"
click at [540, 456] on p "[PERSON_NAME]" at bounding box center [534, 467] width 89 height 40
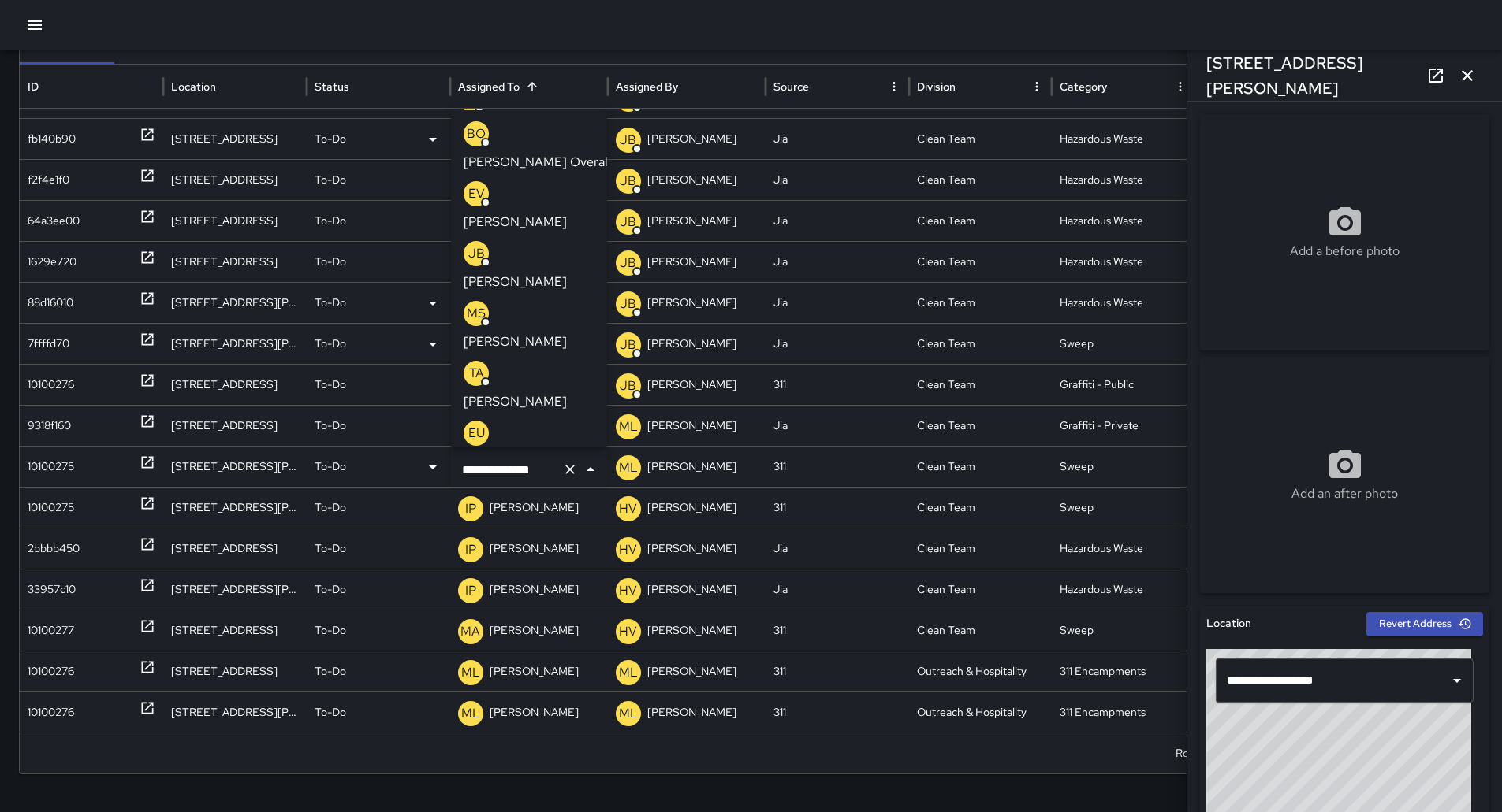
click at [517, 153] on p "[PERSON_NAME] Overall" at bounding box center [537, 162] width 147 height 19
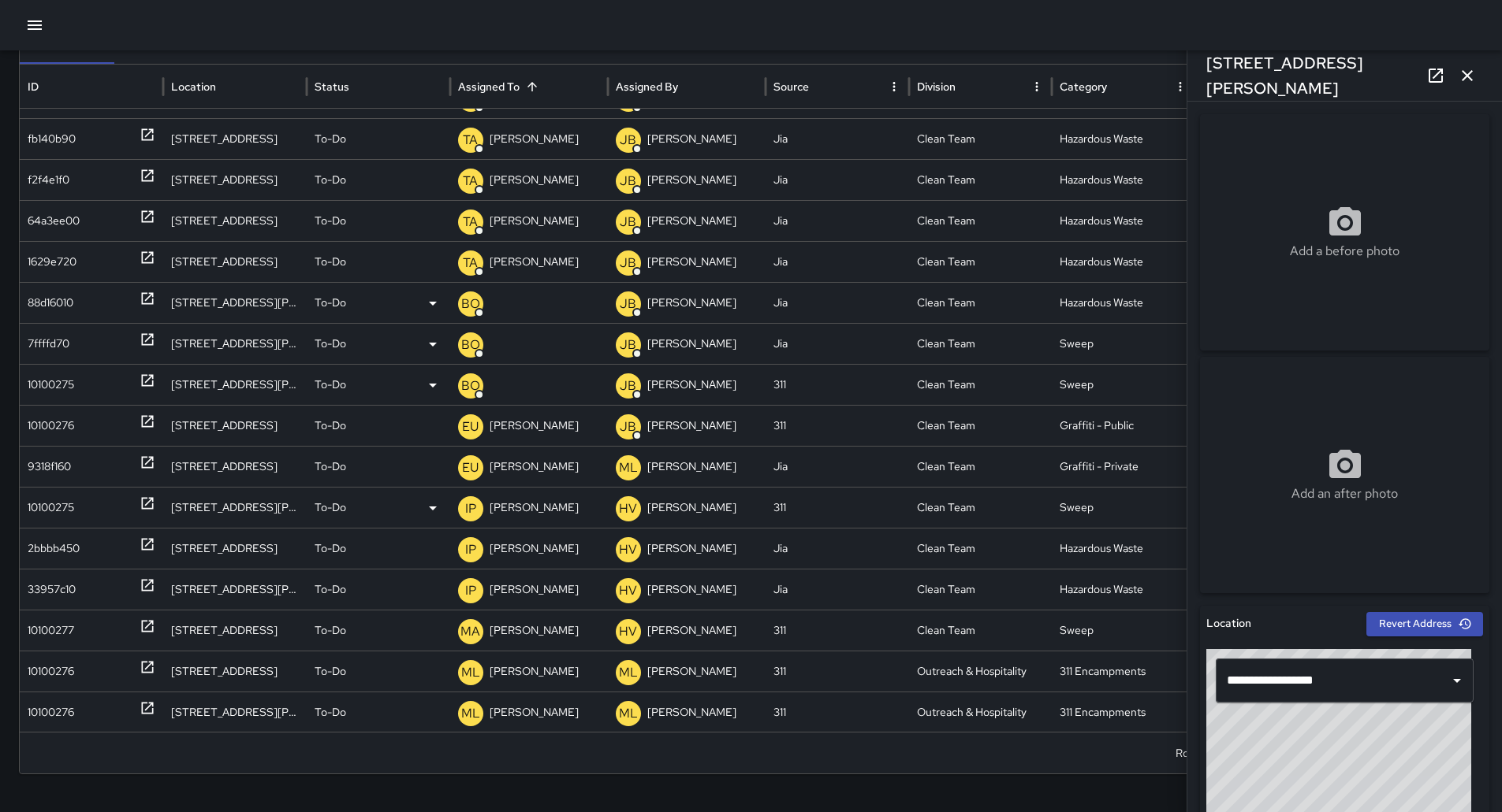
click at [48, 505] on div "10100275" at bounding box center [51, 508] width 47 height 40
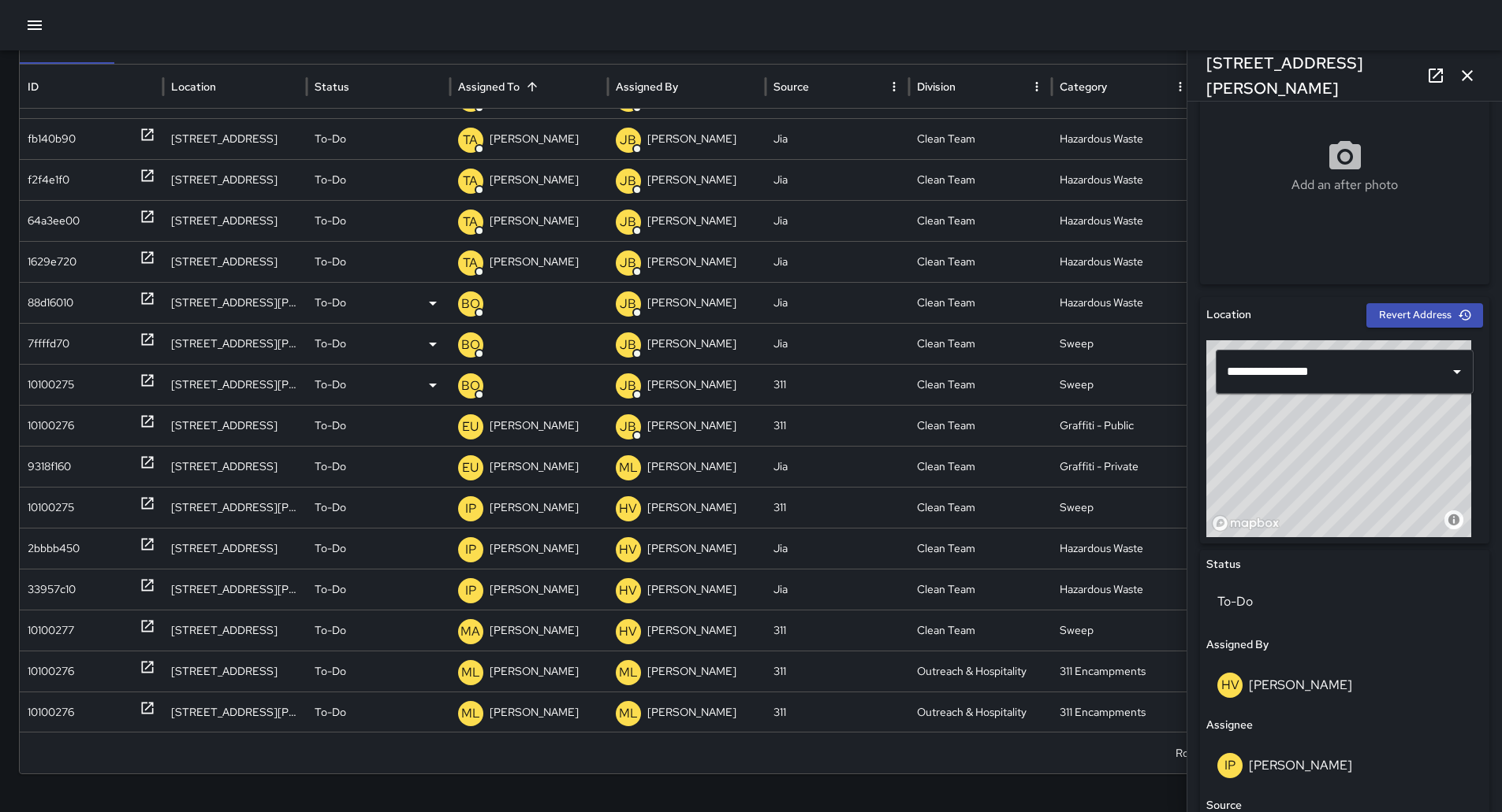
scroll to position [552, 0]
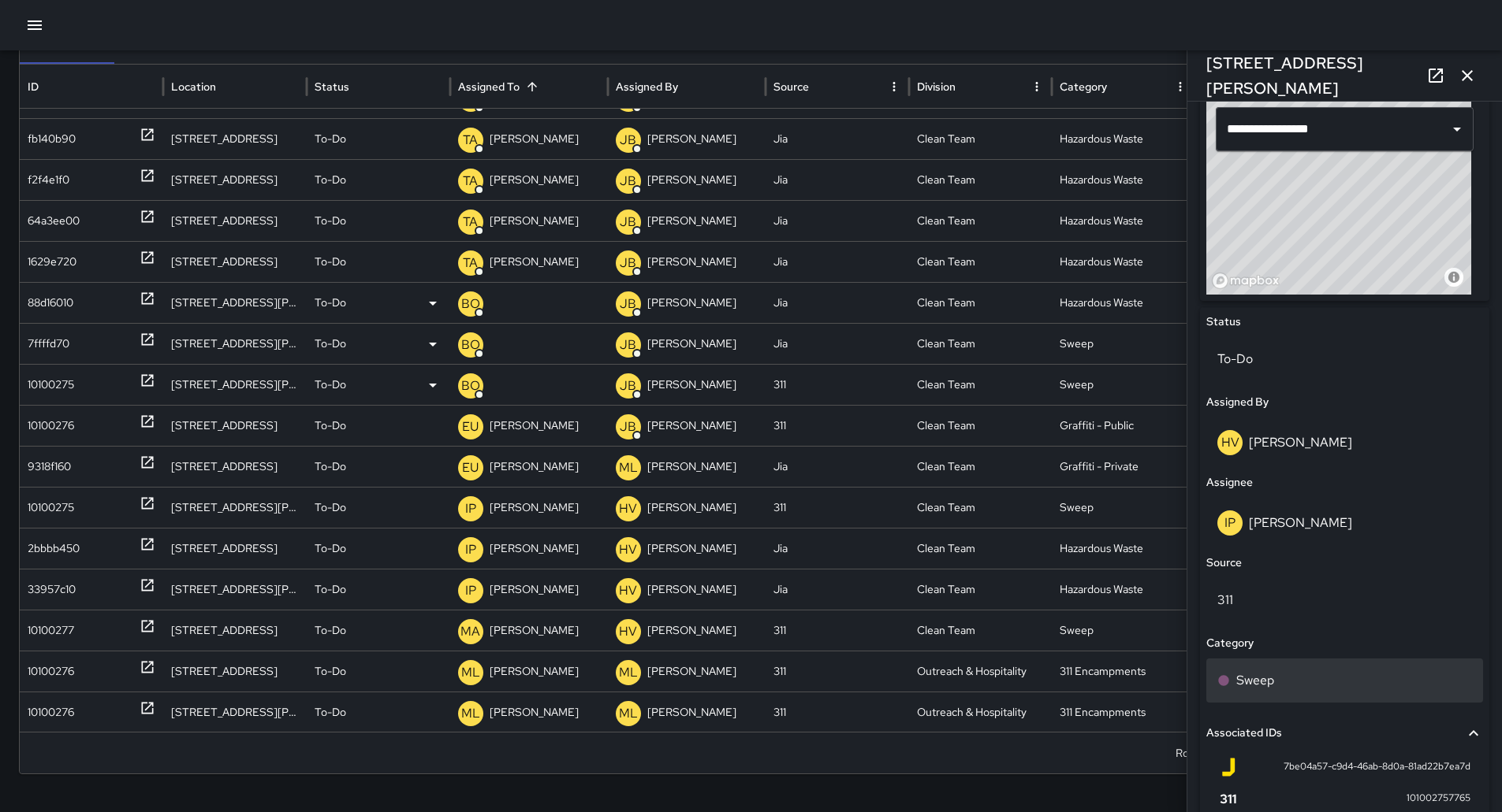
click at [1318, 678] on div "Sweep" at bounding box center [1344, 680] width 255 height 19
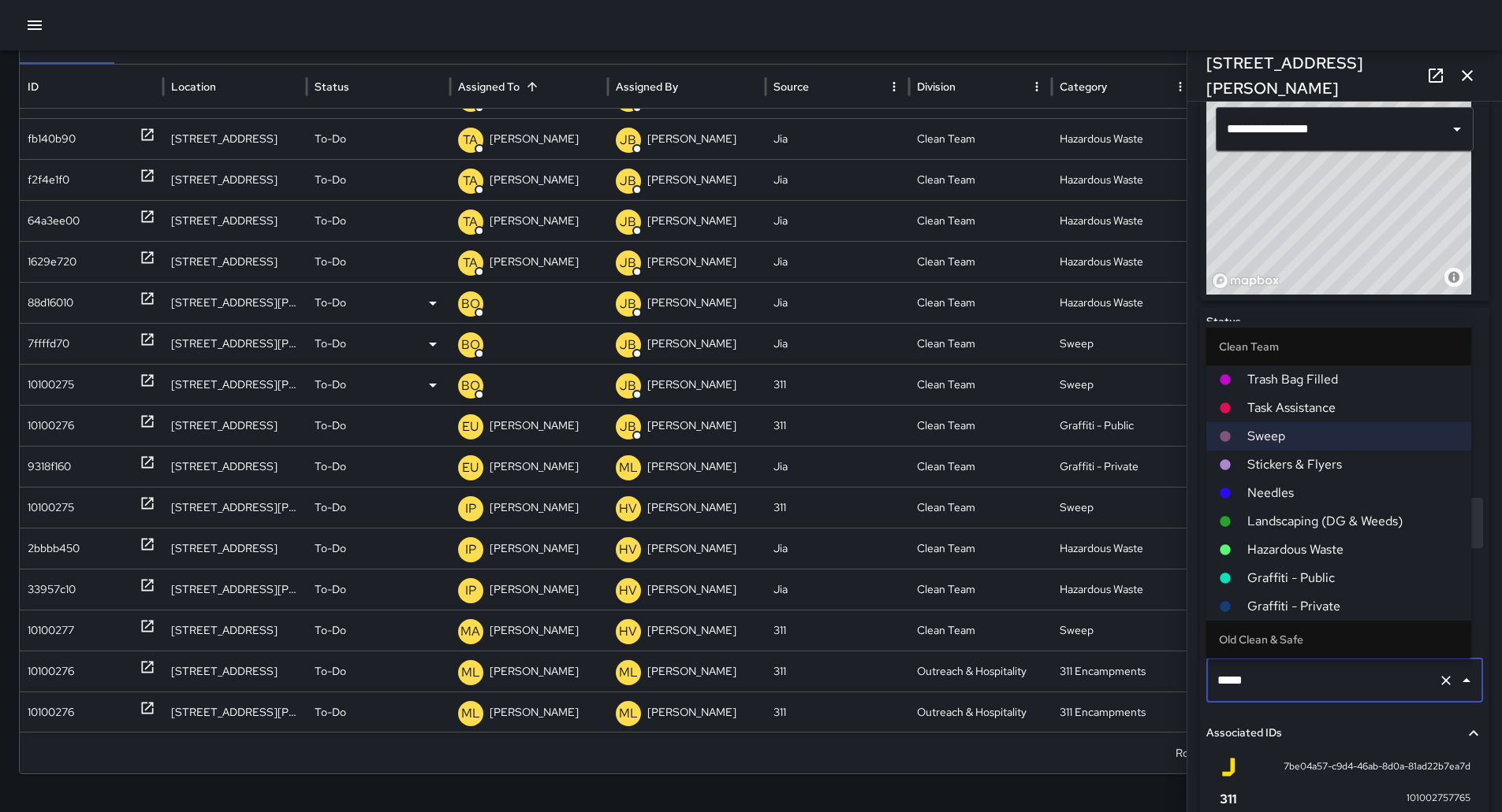
click at [1292, 543] on span "Hazardous Waste" at bounding box center [1353, 549] width 211 height 19
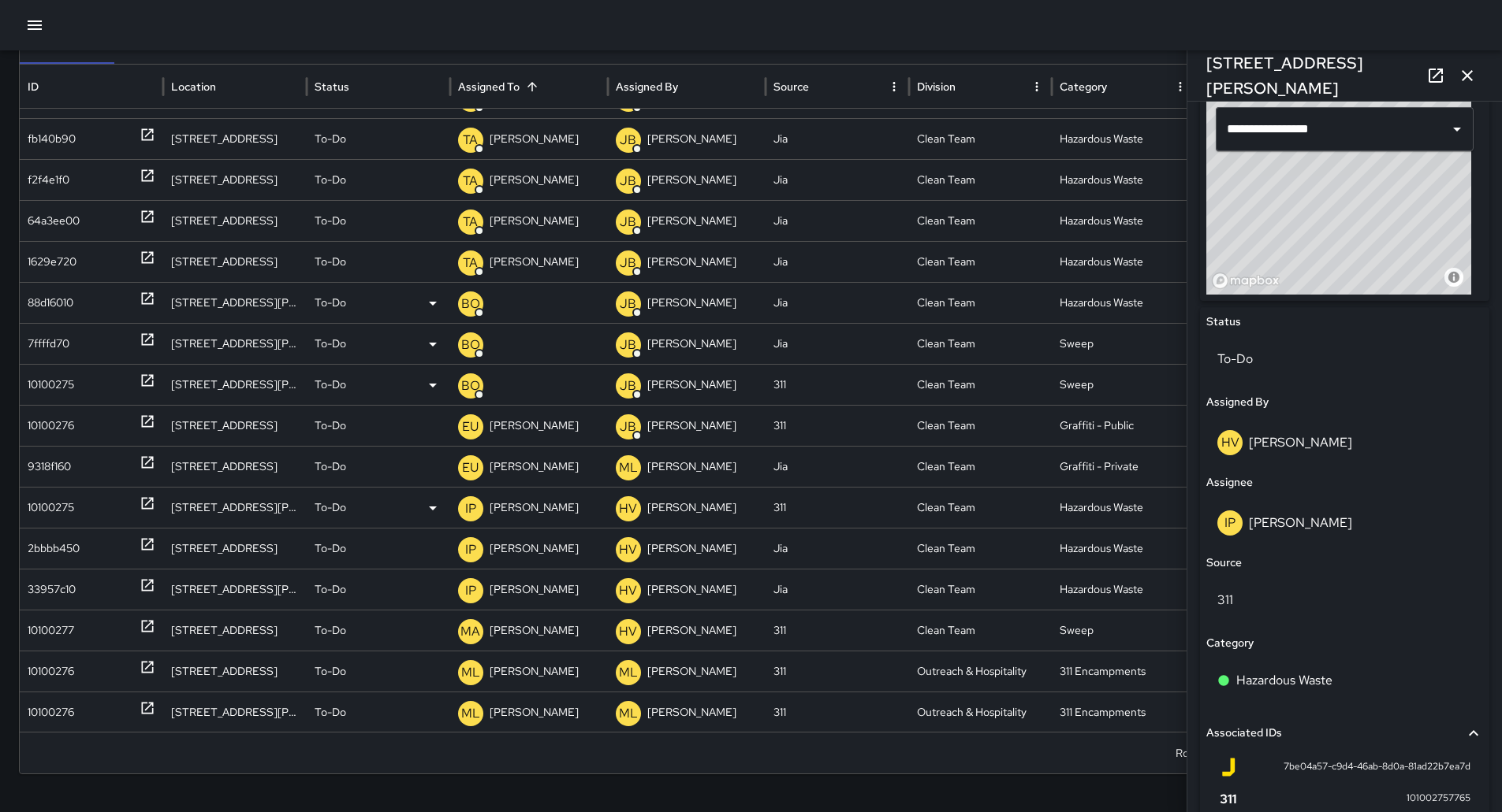
click at [509, 506] on p "[PERSON_NAME]" at bounding box center [534, 508] width 89 height 40
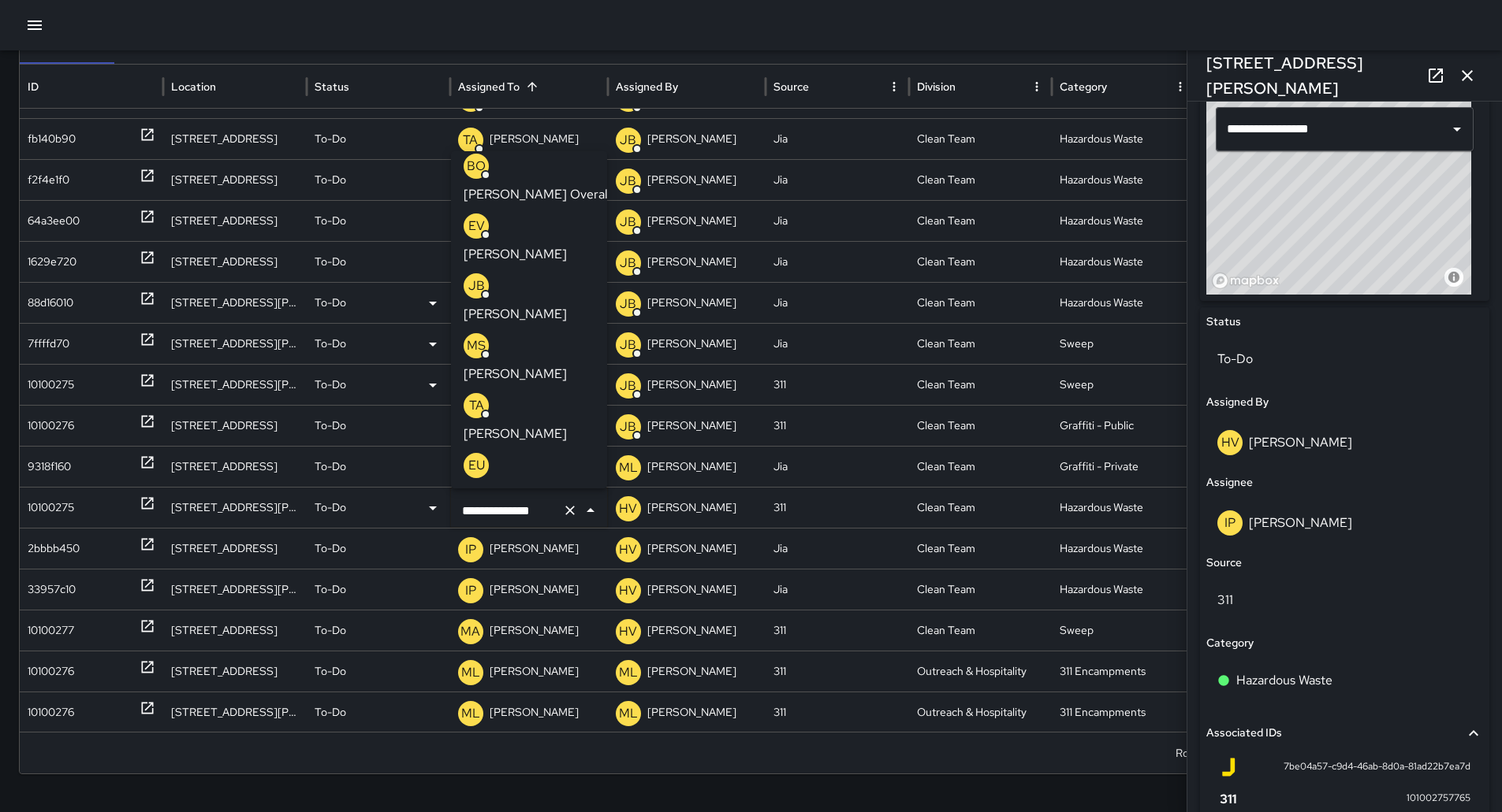
scroll to position [0, 0]
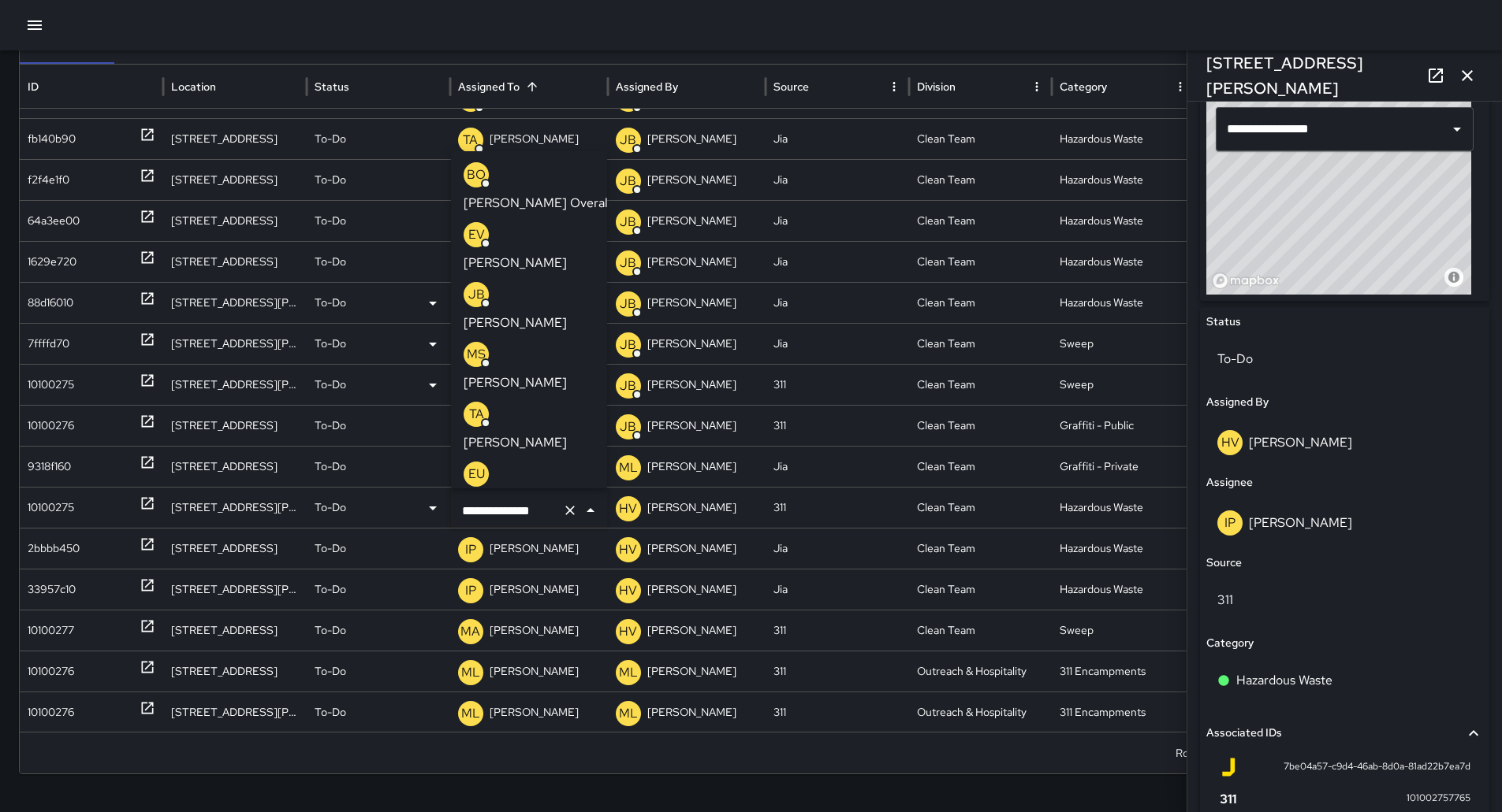
click at [513, 162] on div "[PERSON_NAME] Overall" at bounding box center [529, 187] width 131 height 51
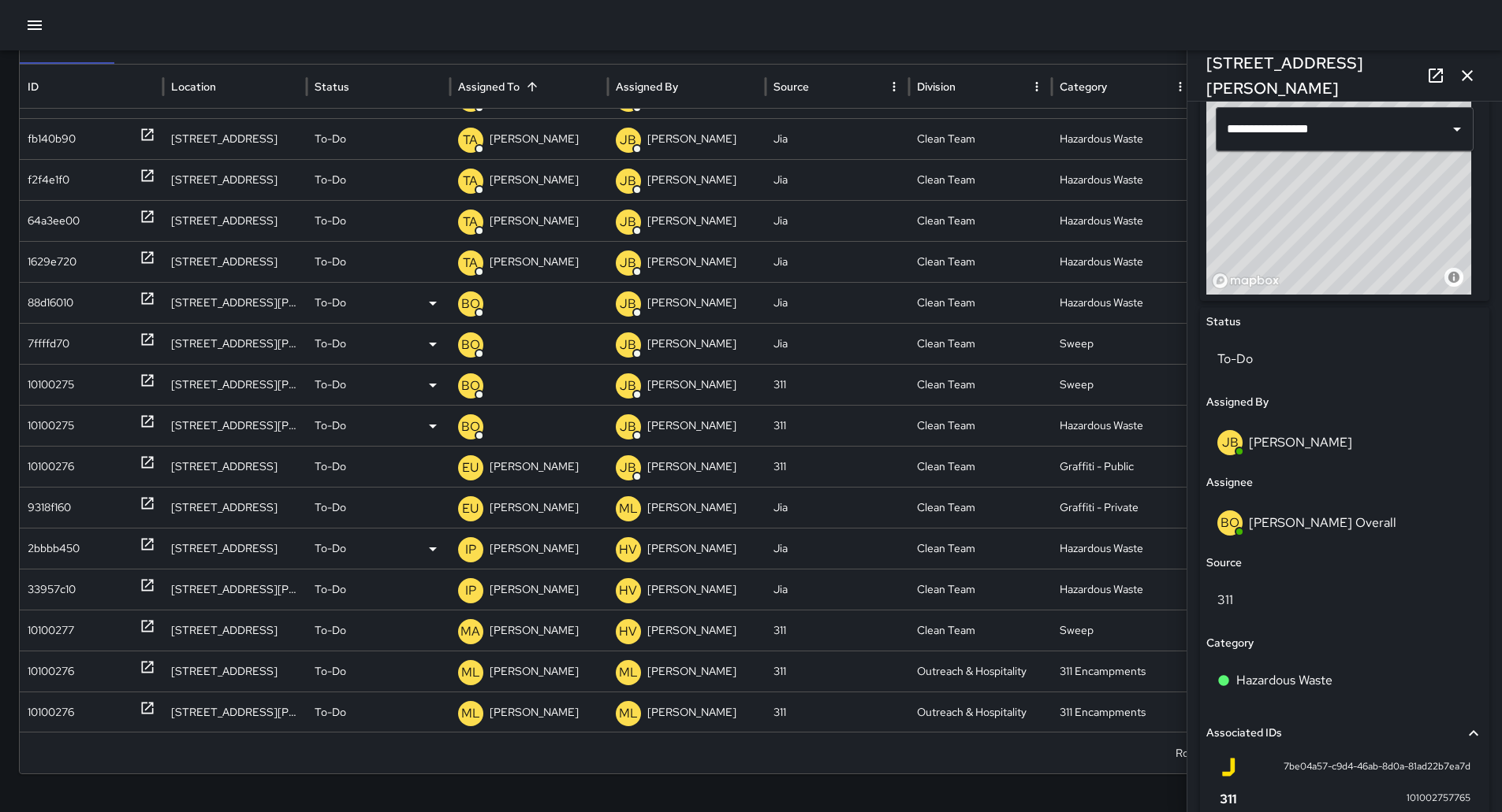
click at [23, 546] on div "2bbbb450" at bounding box center [91, 548] width 143 height 41
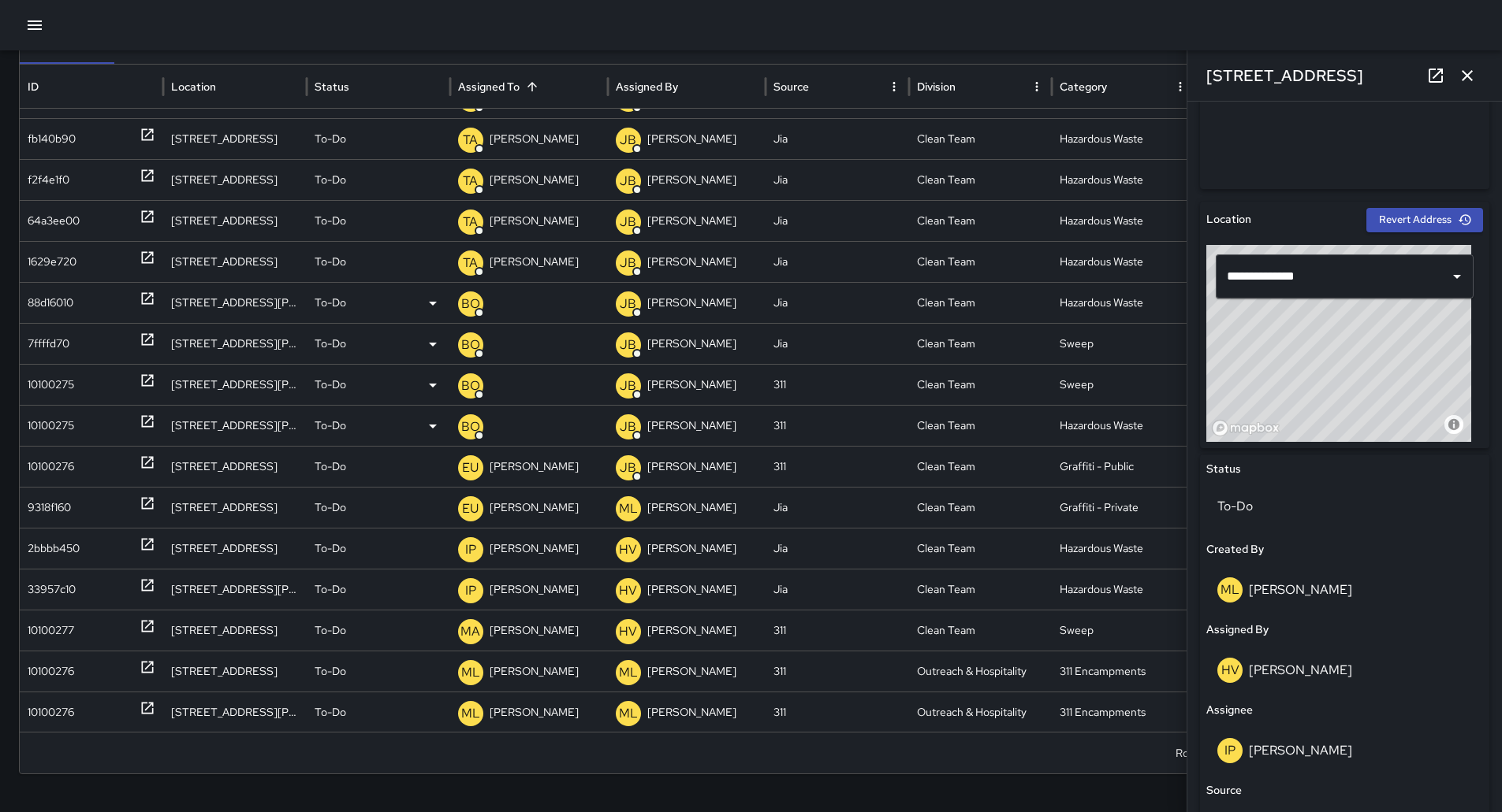
scroll to position [394, 0]
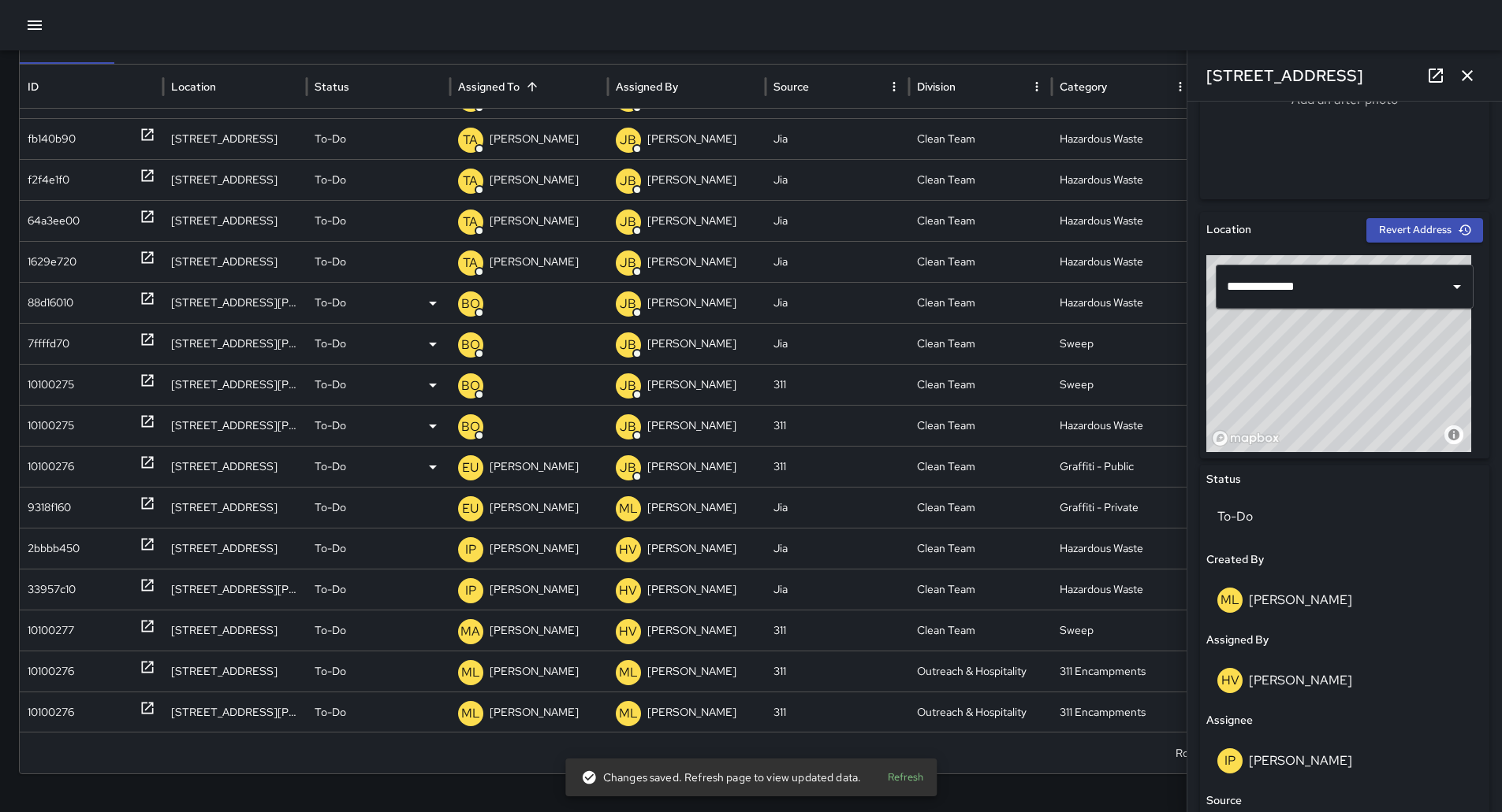
click at [541, 470] on p "[PERSON_NAME]" at bounding box center [534, 467] width 89 height 40
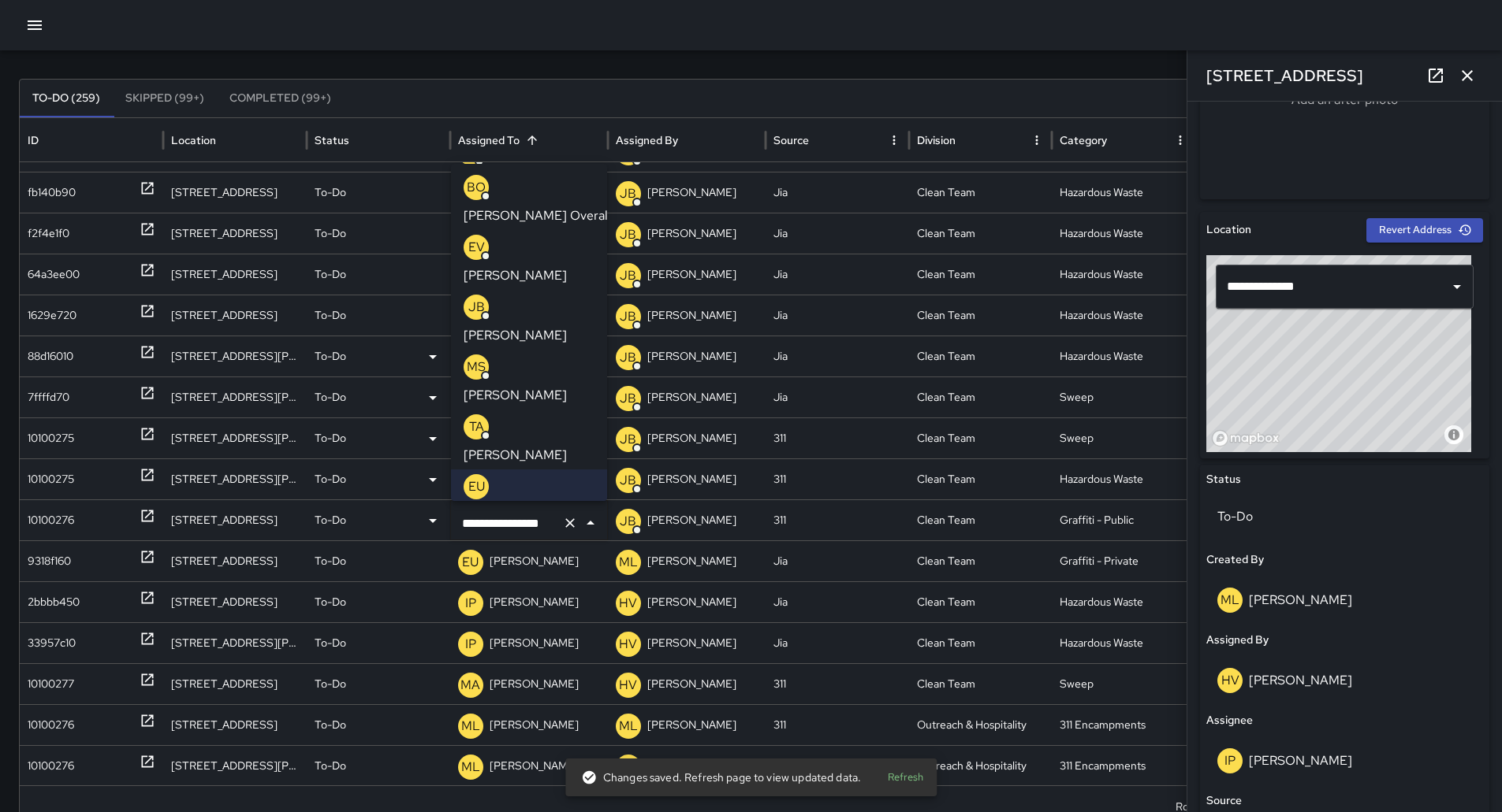
scroll to position [0, 0]
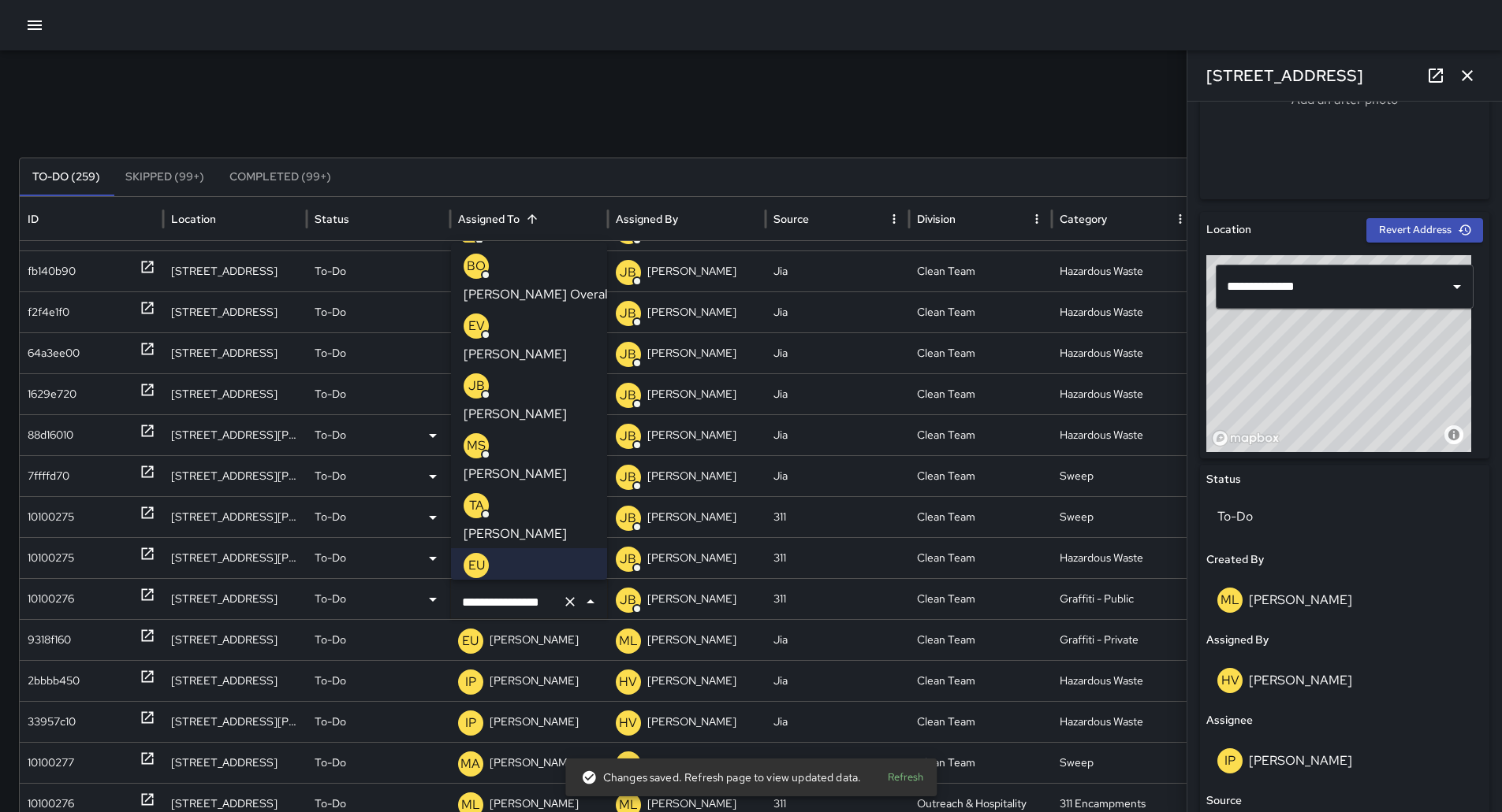
click at [518, 285] on p "[PERSON_NAME] Overall" at bounding box center [537, 294] width 147 height 19
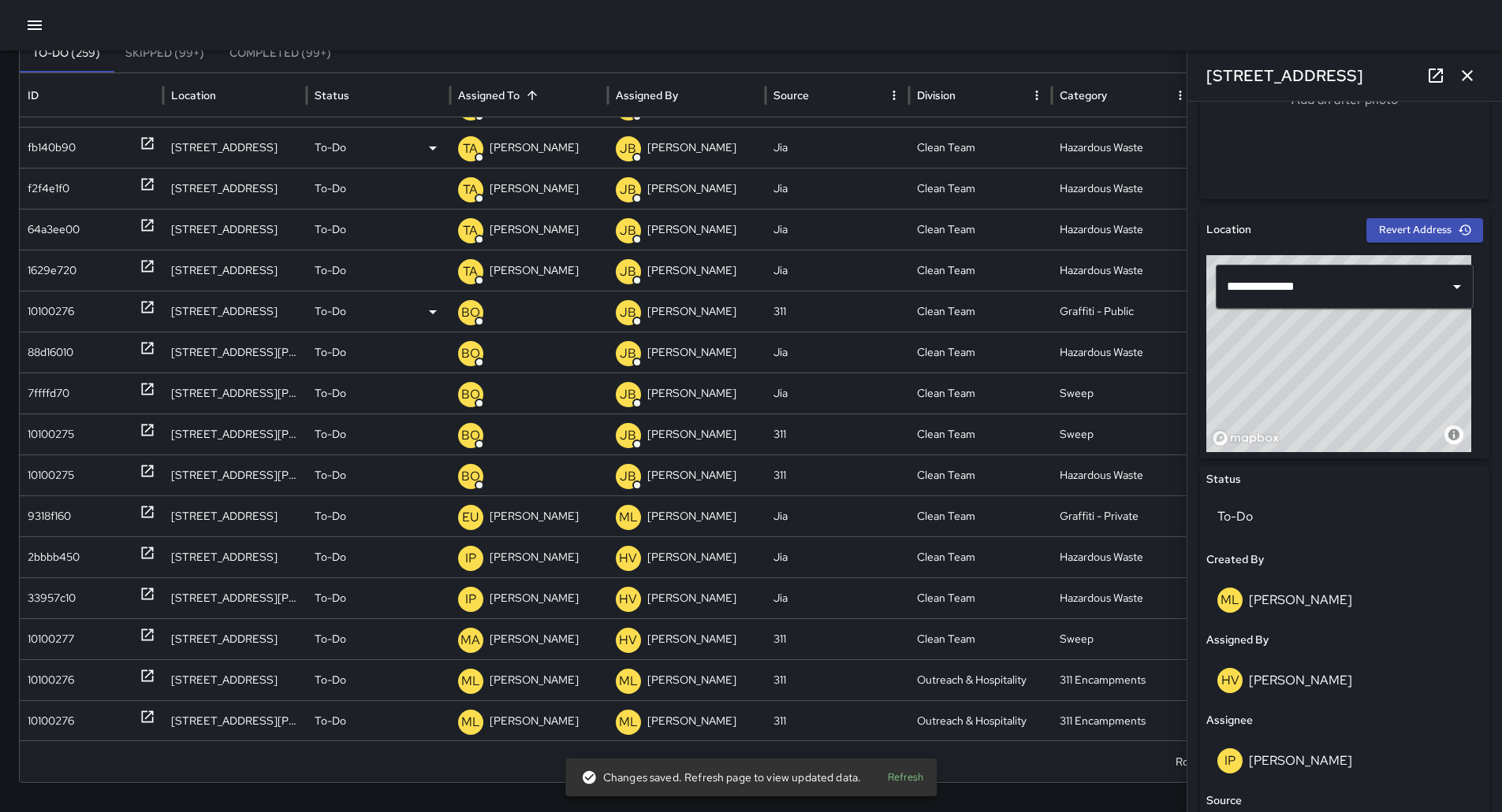
scroll to position [133, 0]
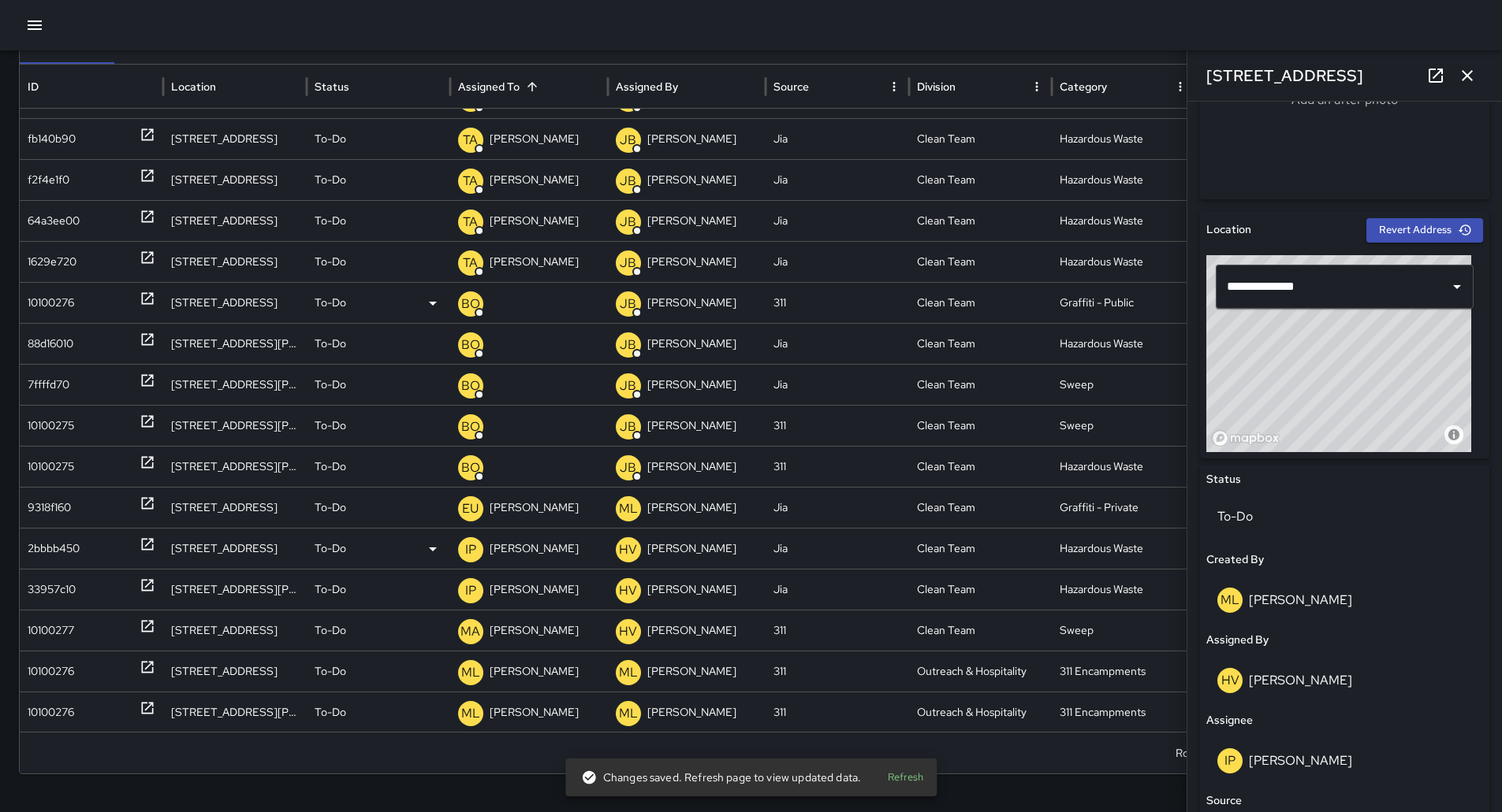
click at [34, 542] on div "2bbbb450" at bounding box center [54, 548] width 52 height 40
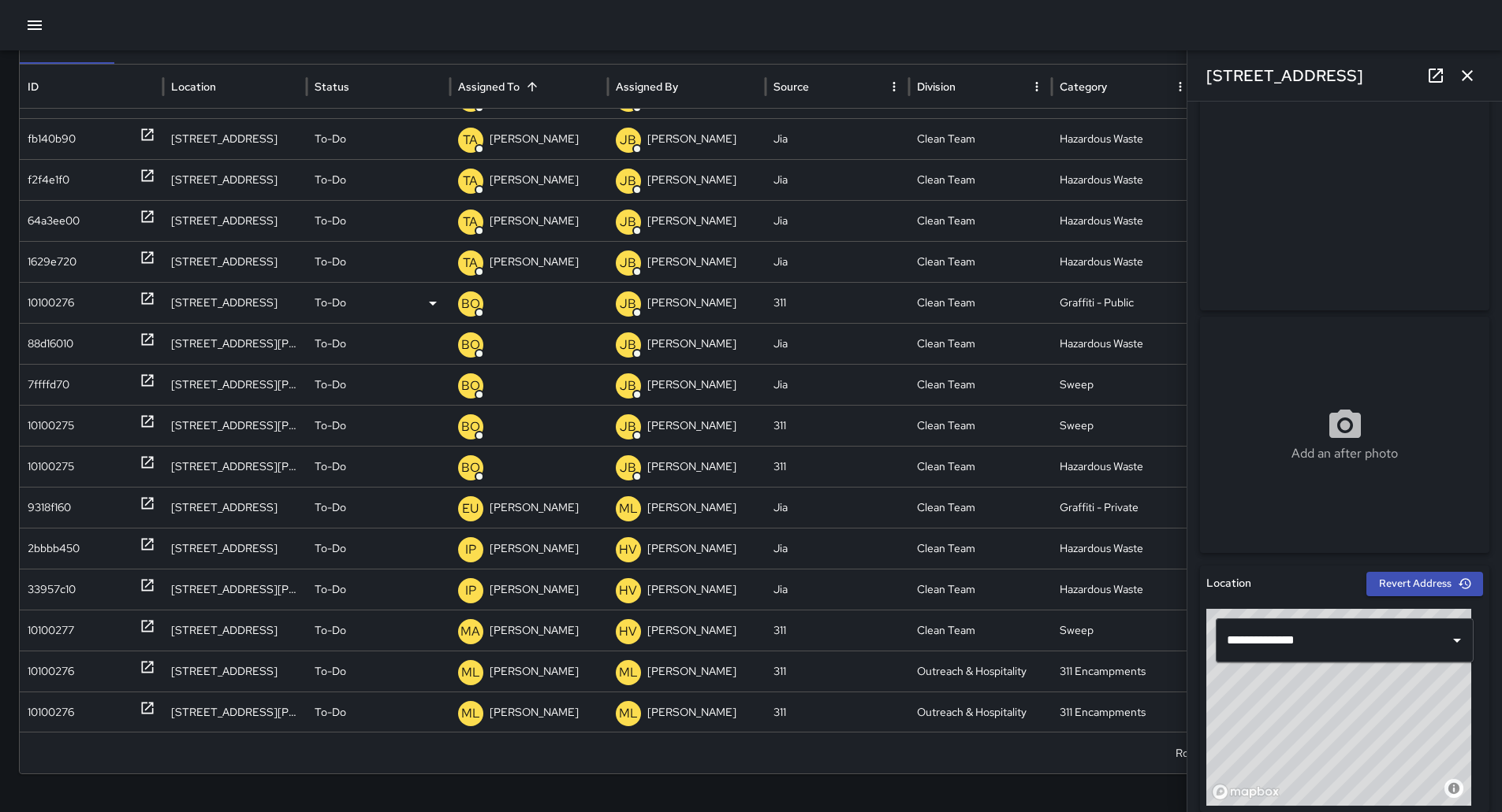
scroll to position [0, 0]
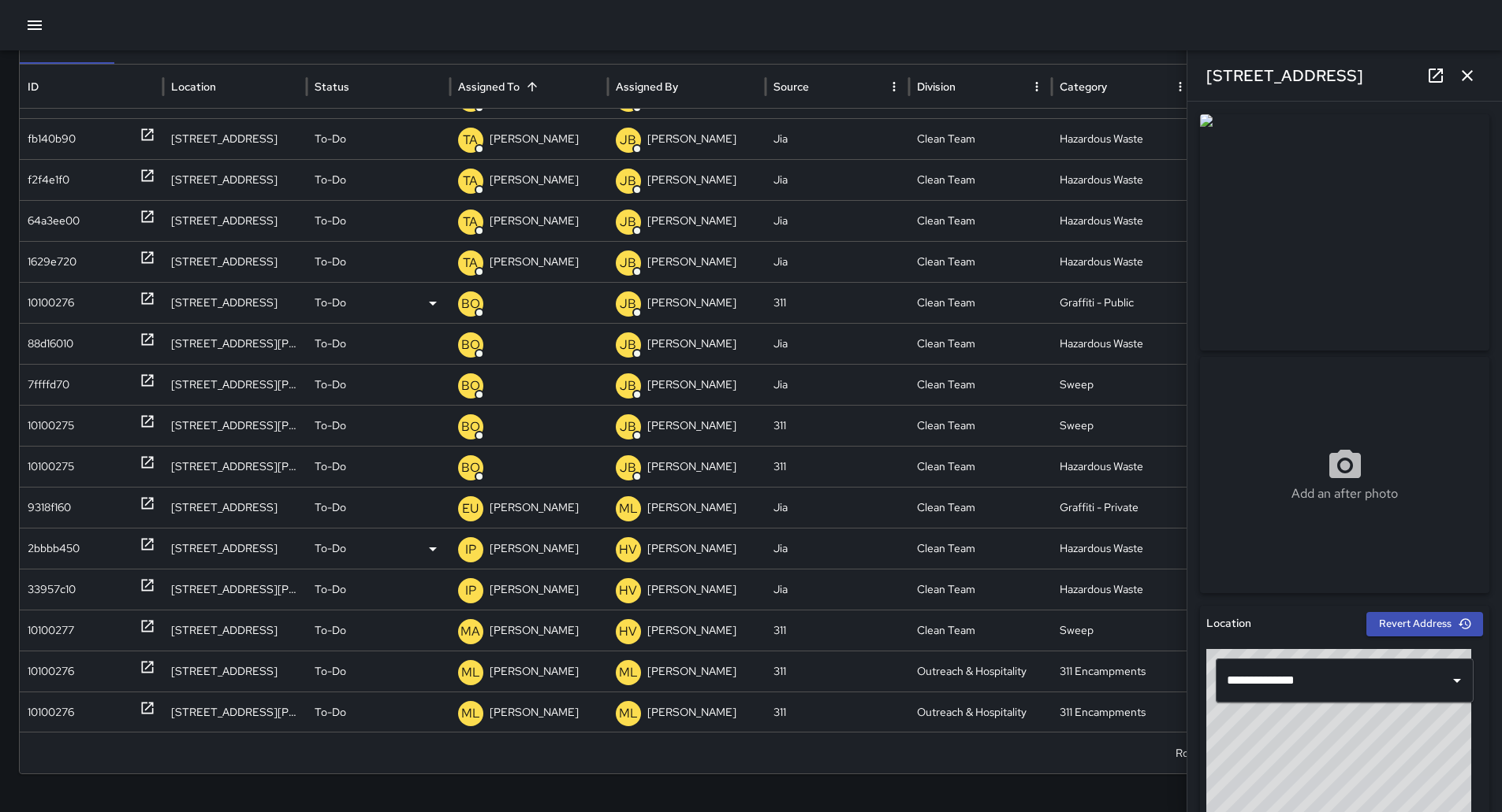
click at [61, 551] on div "2bbbb450" at bounding box center [54, 548] width 52 height 40
drag, startPoint x: 70, startPoint y: 585, endPoint x: 72, endPoint y: 577, distance: 8.2
click at [71, 584] on div "33957c10" at bounding box center [52, 589] width 48 height 40
click at [79, 540] on div "2bbbb450" at bounding box center [54, 548] width 52 height 40
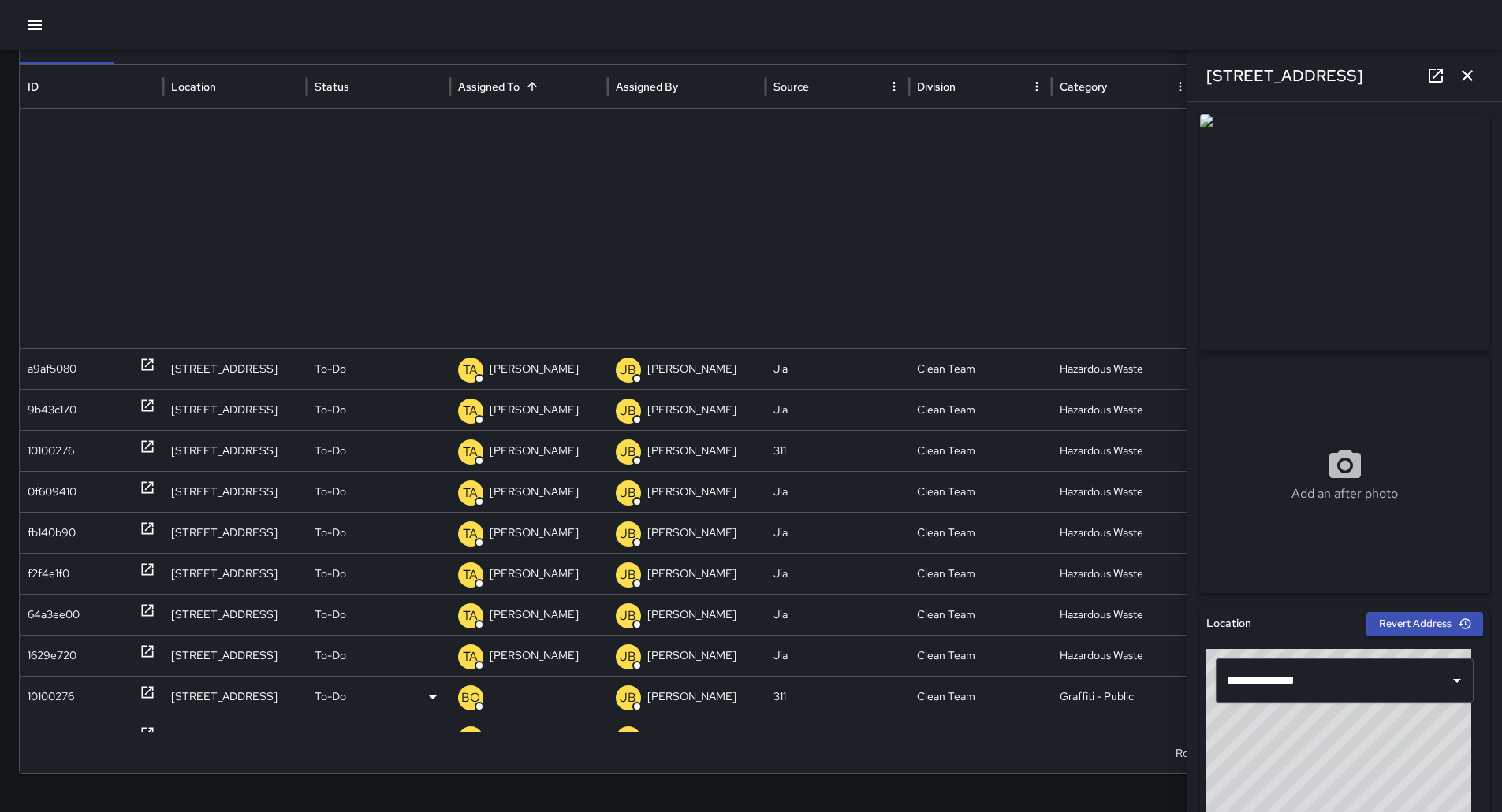
scroll to position [1671, 0]
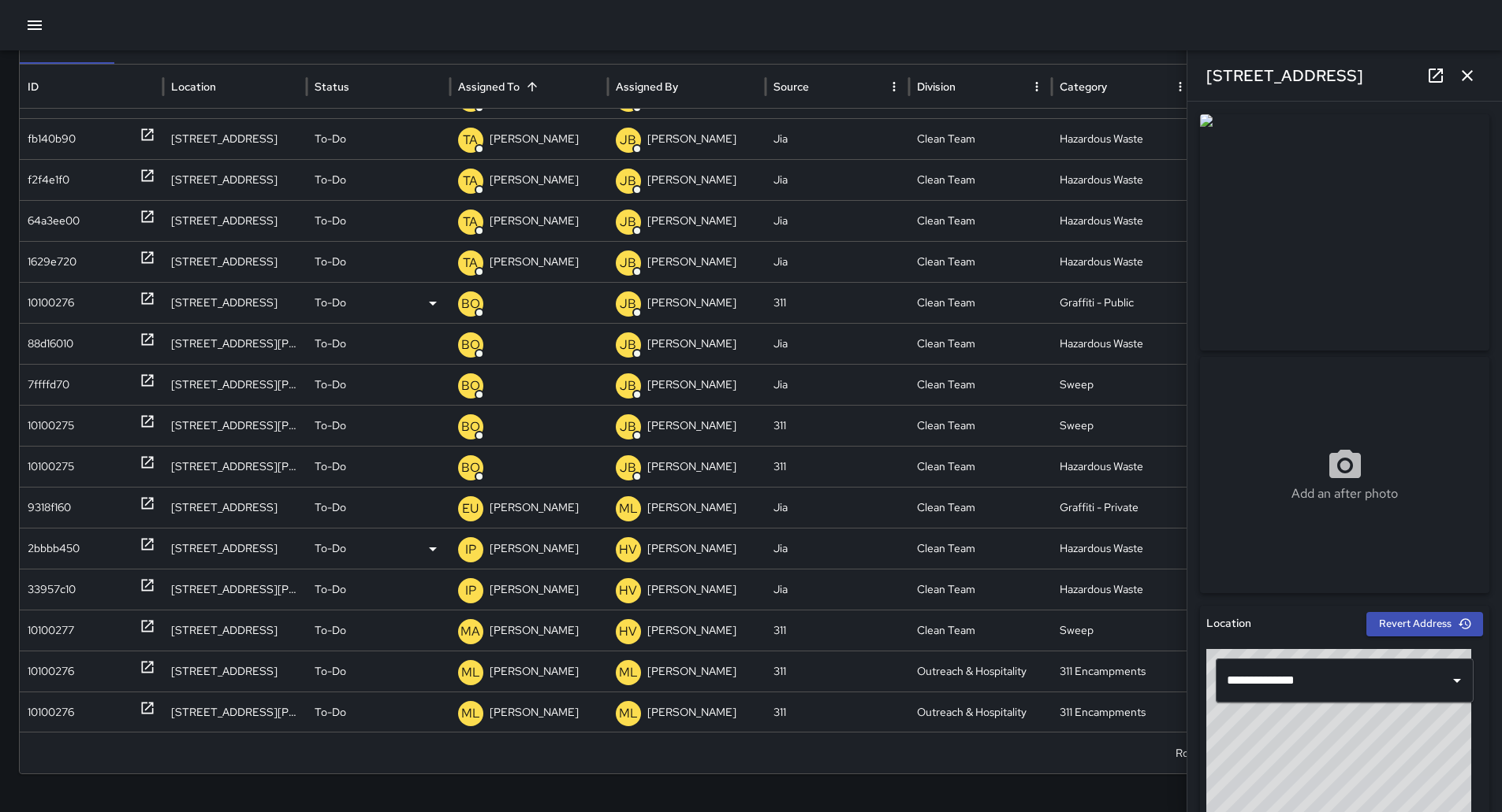
click at [559, 552] on p "[PERSON_NAME]" at bounding box center [534, 548] width 89 height 40
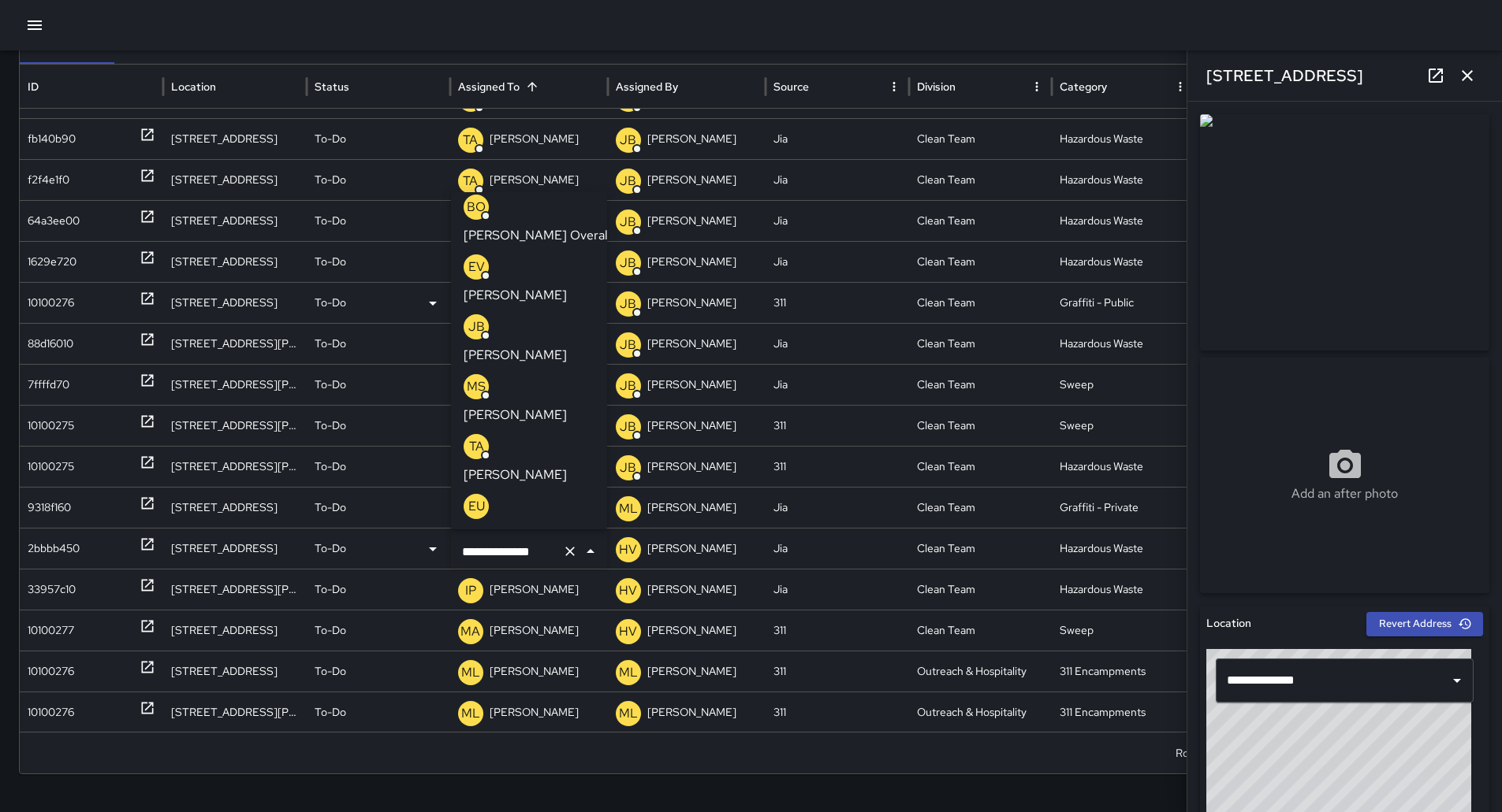
scroll to position [0, 0]
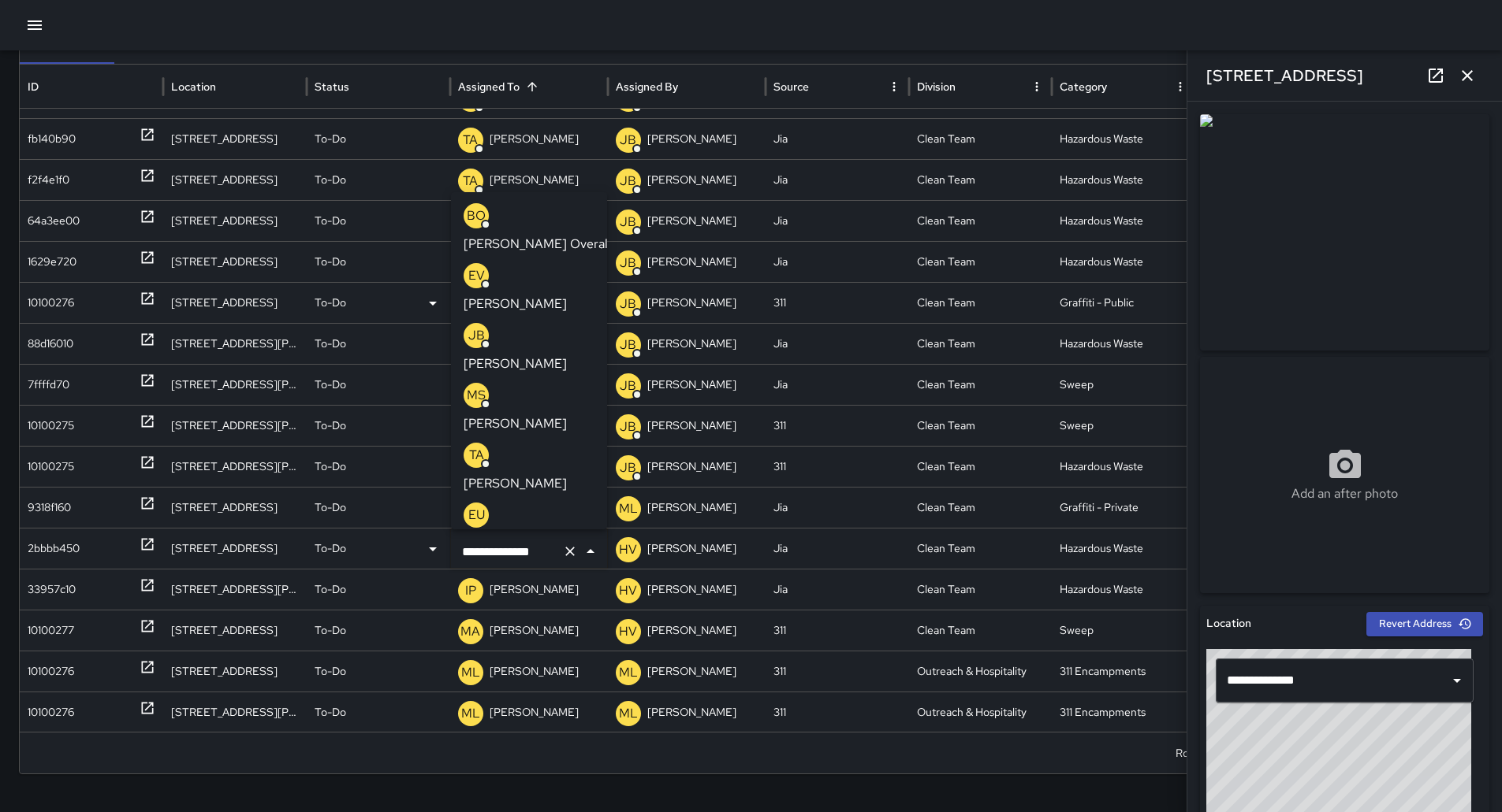
click at [539, 235] on p "[PERSON_NAME] Overall" at bounding box center [537, 244] width 147 height 19
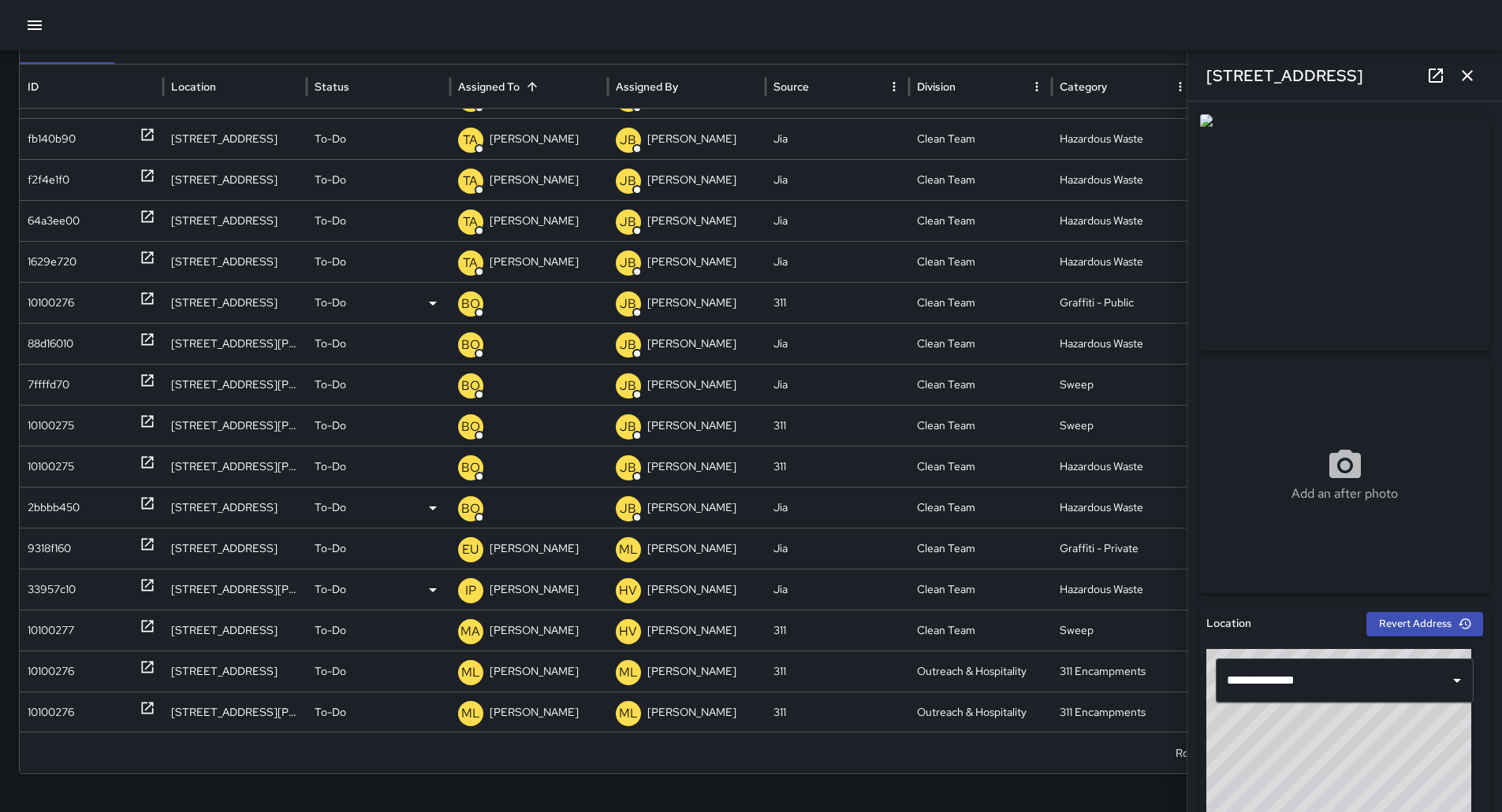
click at [110, 601] on div "33957c10" at bounding box center [92, 589] width 128 height 40
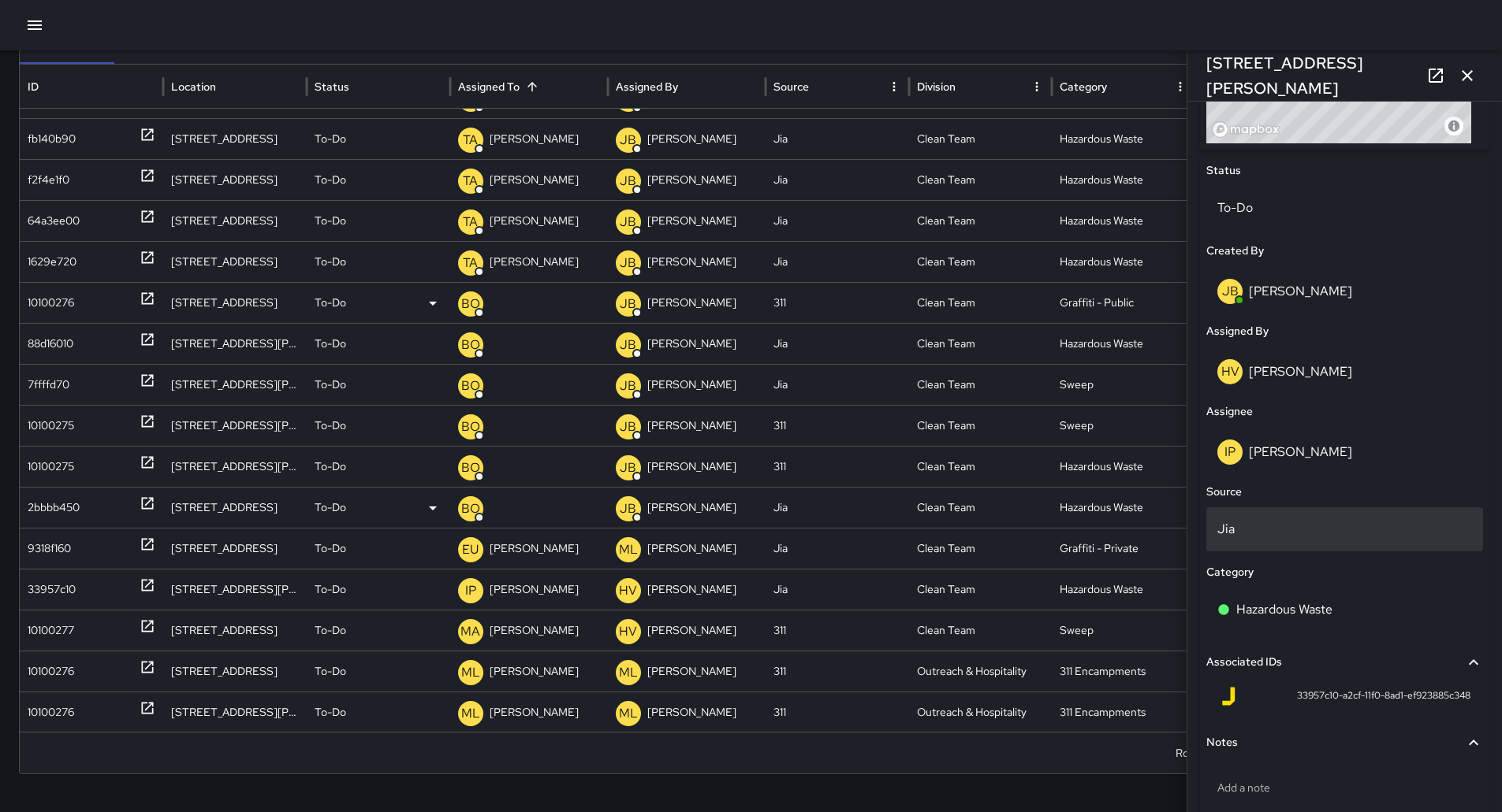
scroll to position [765, 0]
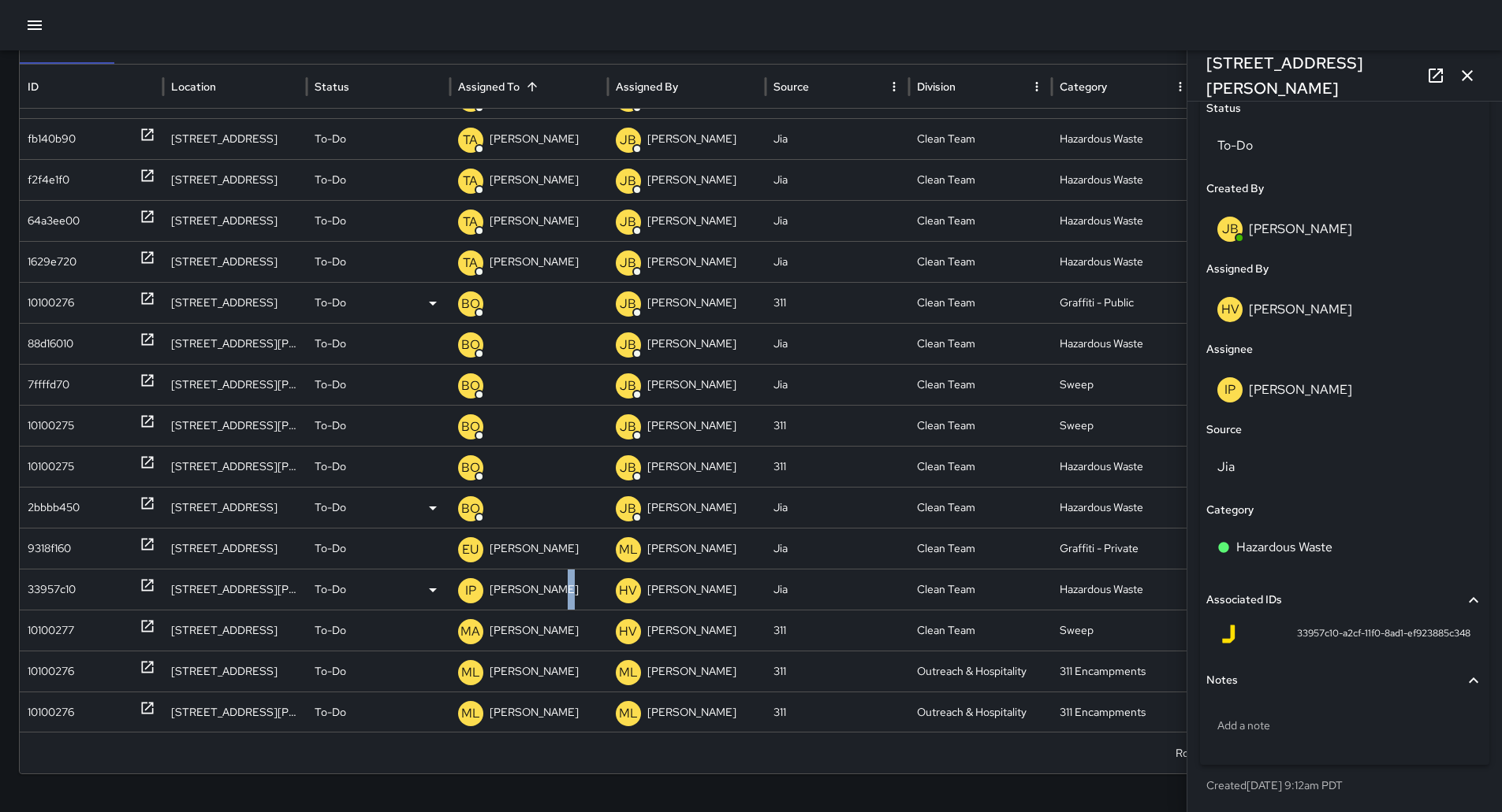
click at [548, 588] on p "[PERSON_NAME]" at bounding box center [534, 589] width 89 height 40
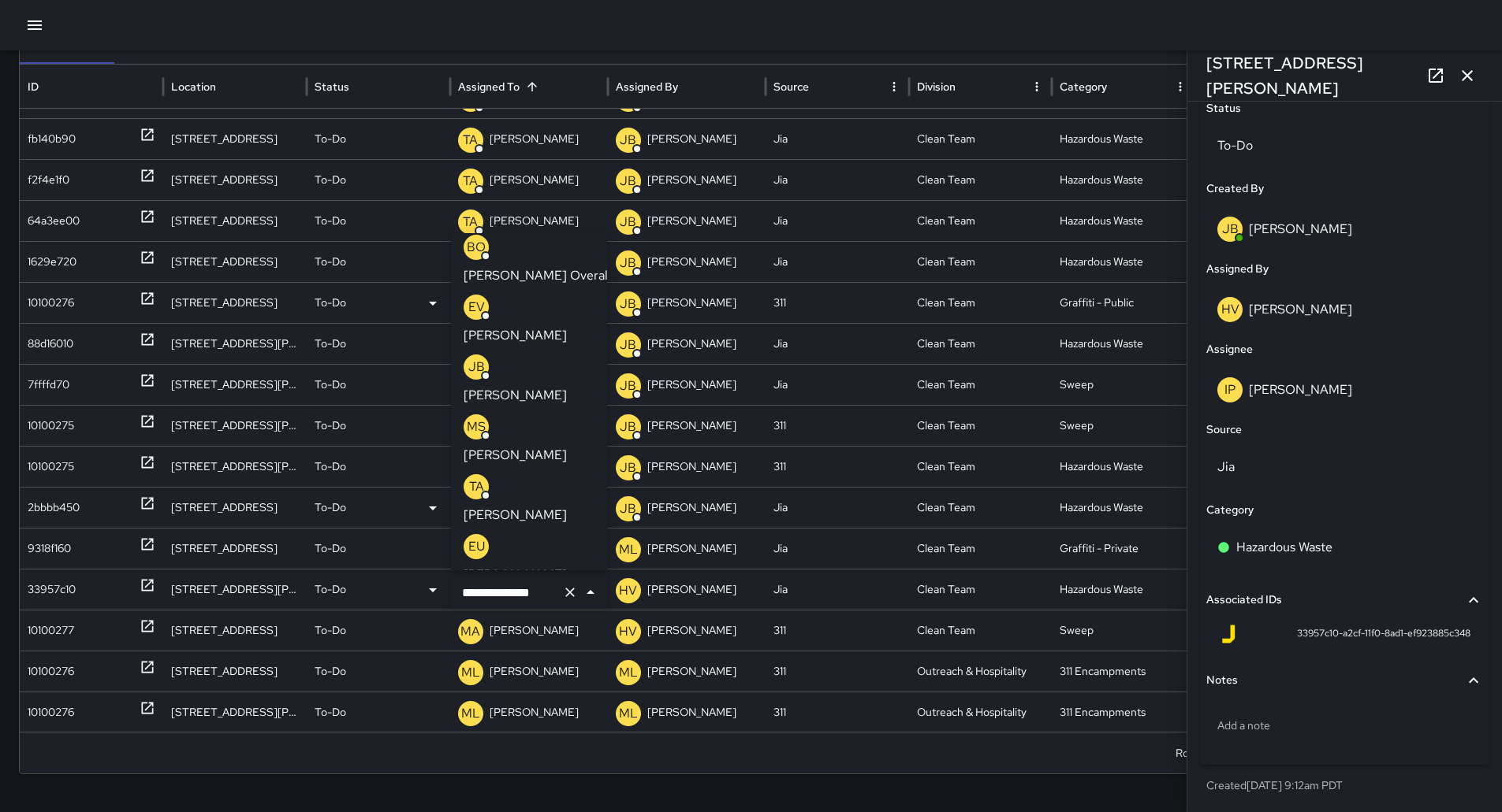
scroll to position [0, 0]
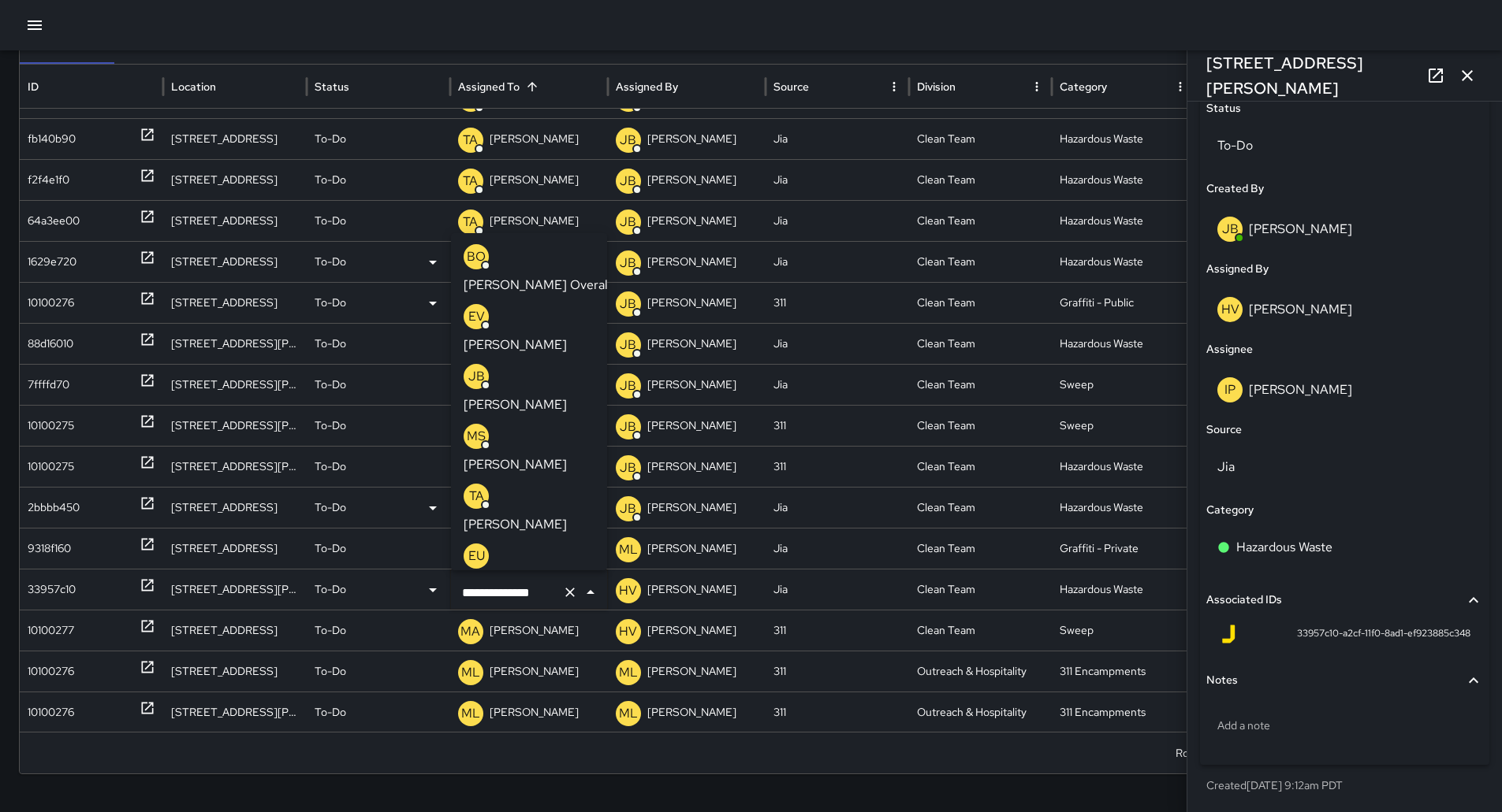
click at [522, 276] on p "[PERSON_NAME] Overall" at bounding box center [537, 285] width 147 height 19
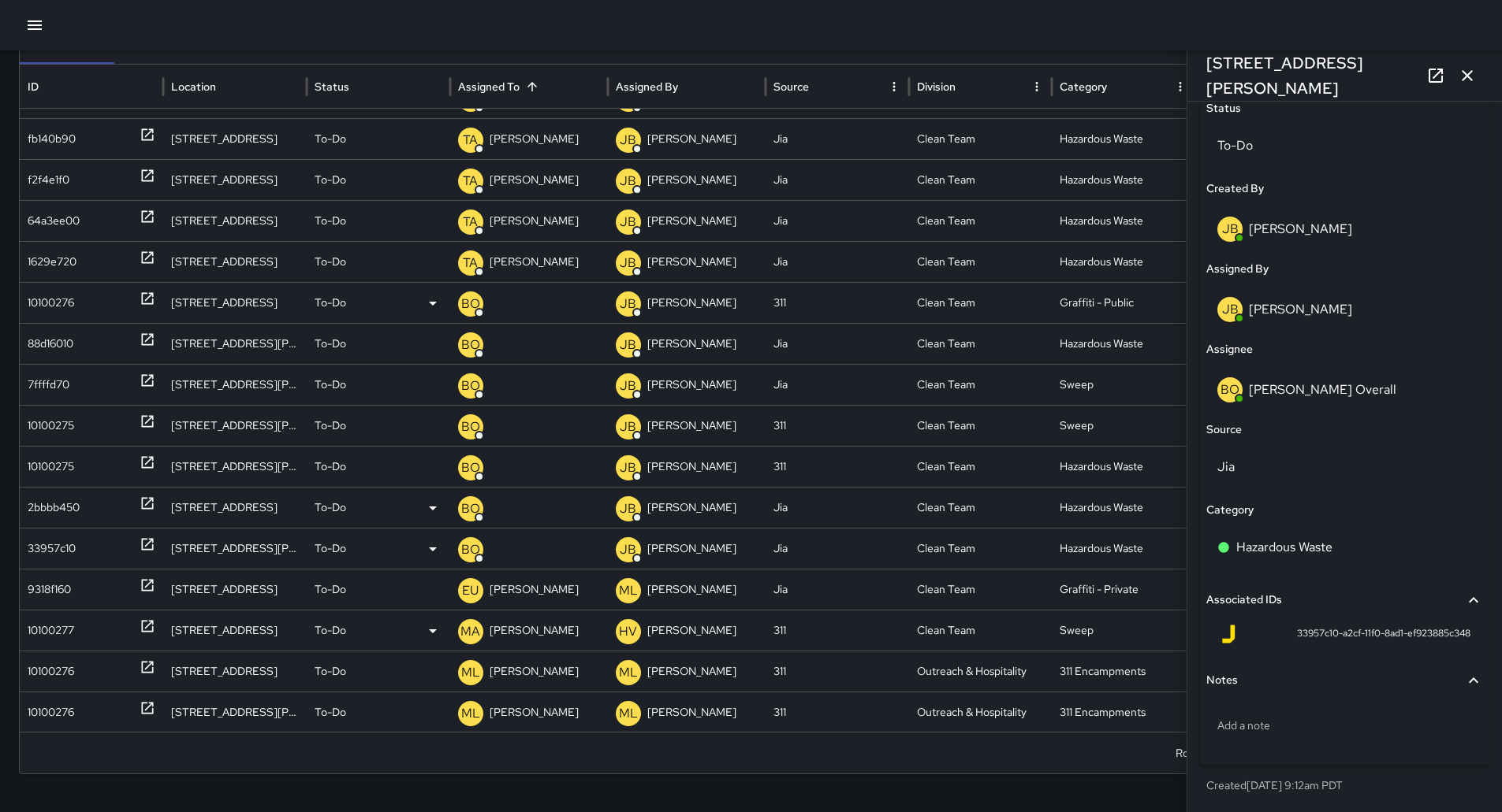
click at [21, 621] on div "Search Search New Task To-Do (259) Skipped (99+) Completed (99+) ID Location St…" at bounding box center [751, 365] width 1502 height 895
drag, startPoint x: 21, startPoint y: 621, endPoint x: 64, endPoint y: 628, distance: 43.6
click at [64, 628] on div "10100277" at bounding box center [51, 630] width 47 height 40
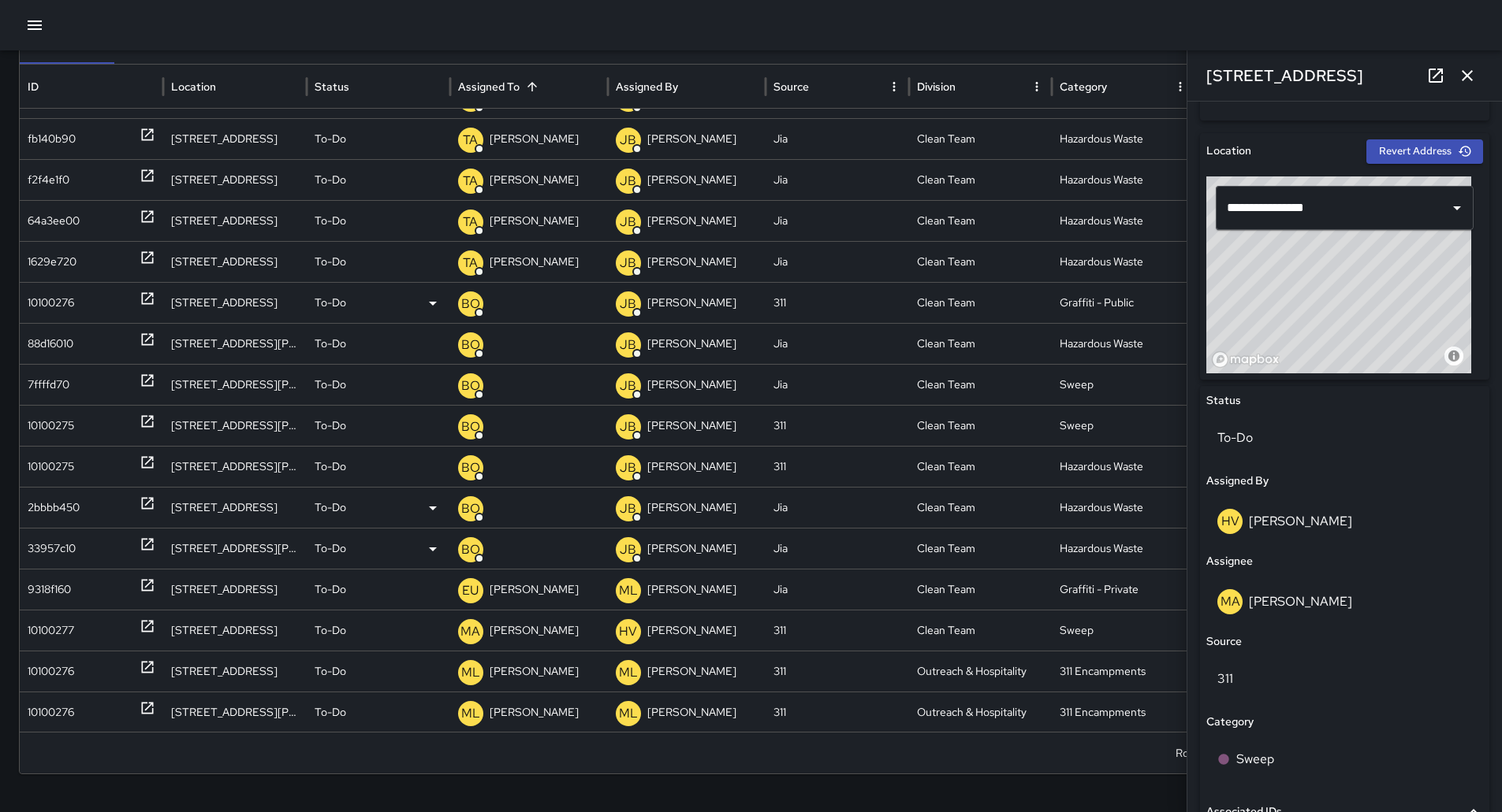
scroll to position [394, 0]
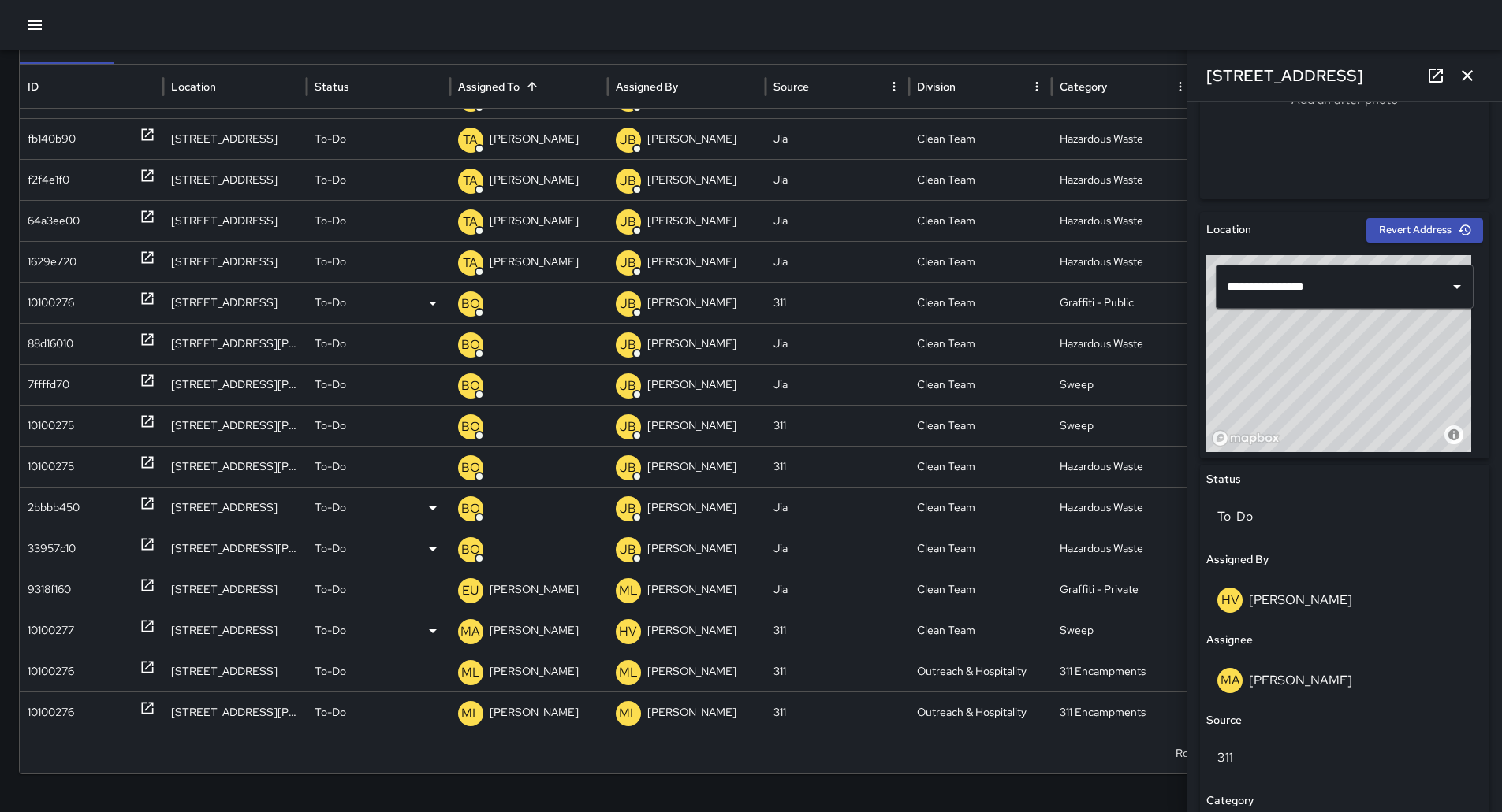
click at [541, 630] on p "[PERSON_NAME]" at bounding box center [534, 630] width 89 height 40
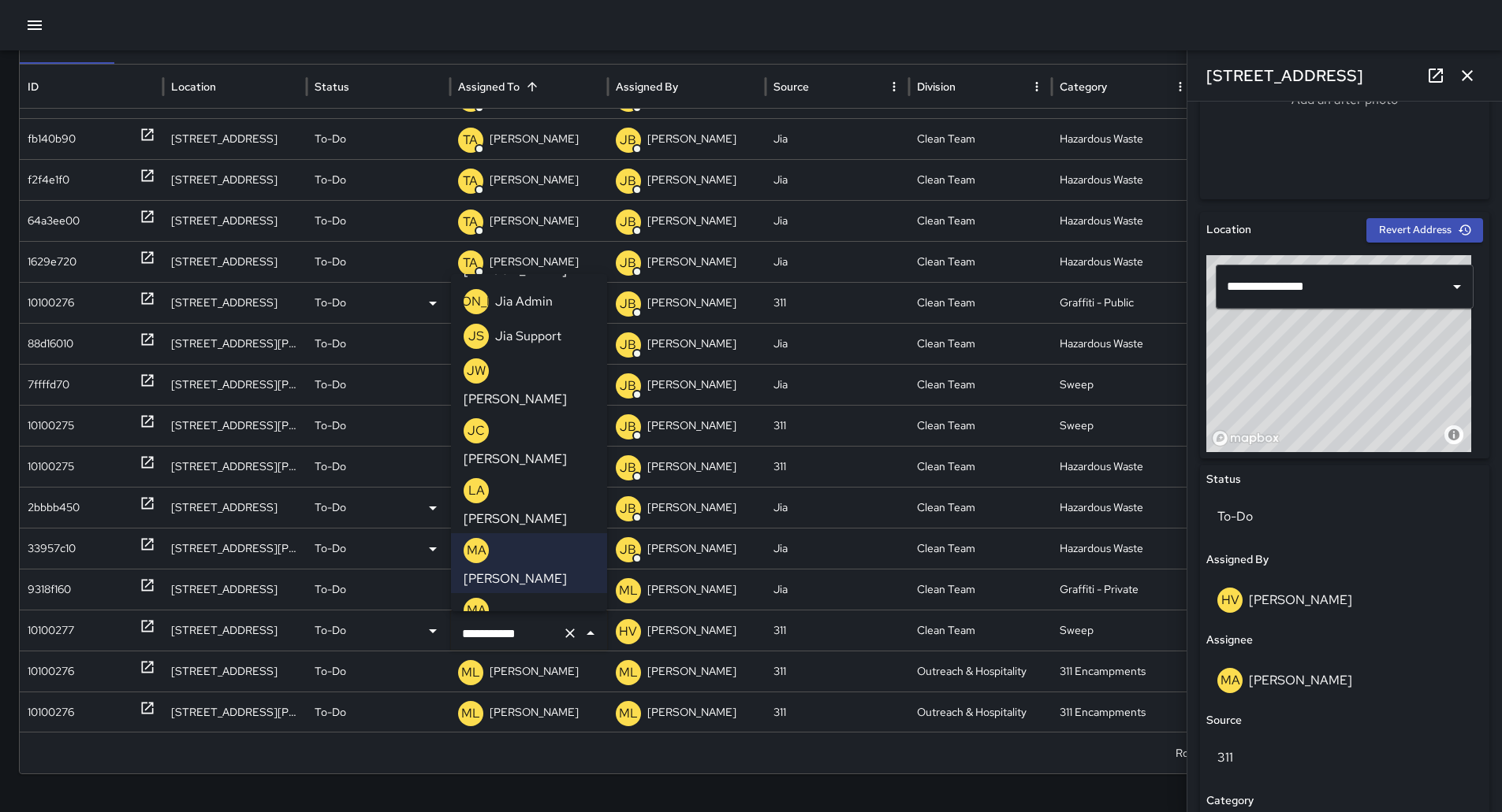
scroll to position [629, 0]
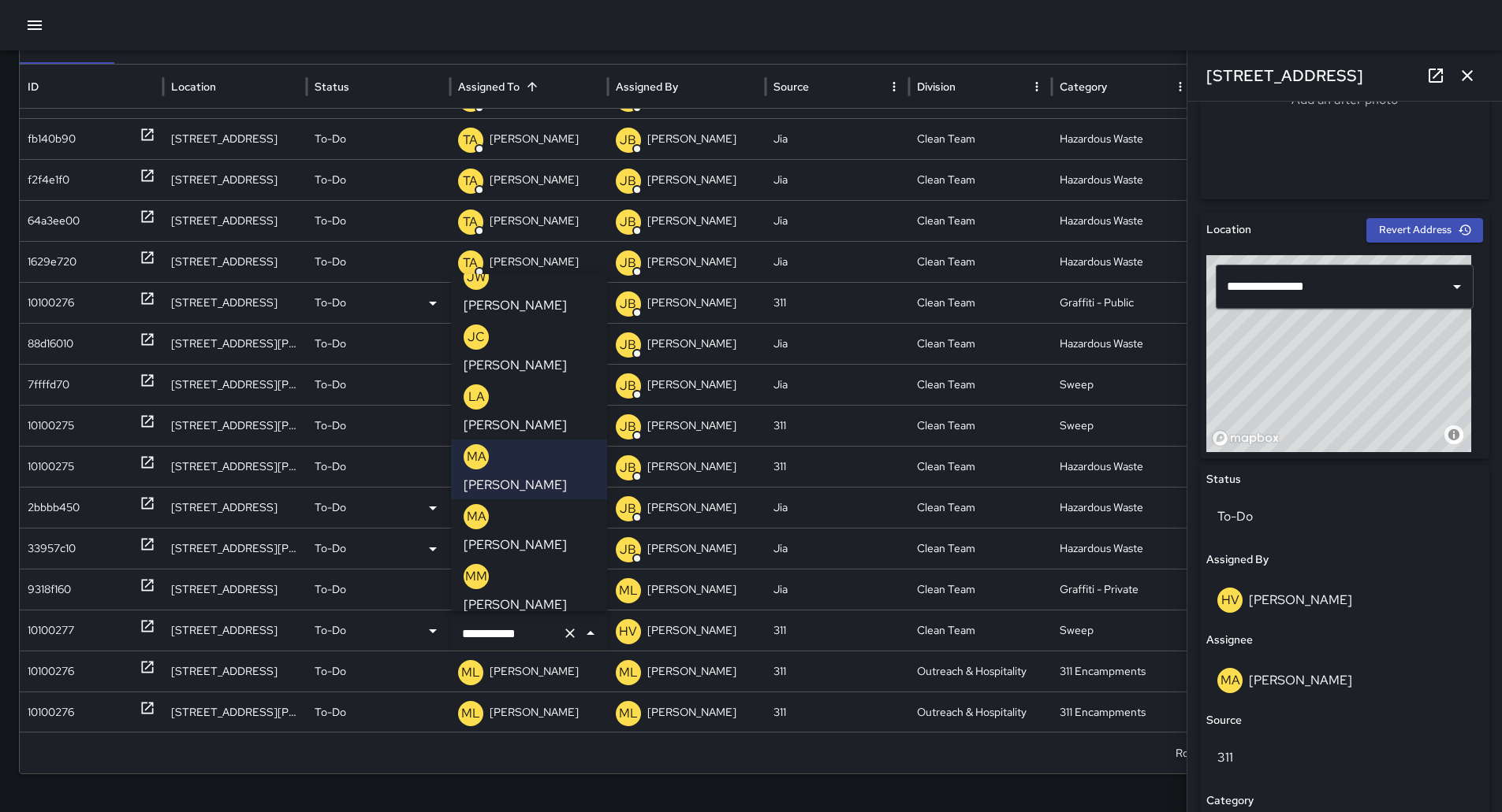
click at [563, 775] on p "[PERSON_NAME]" at bounding box center [515, 784] width 103 height 19
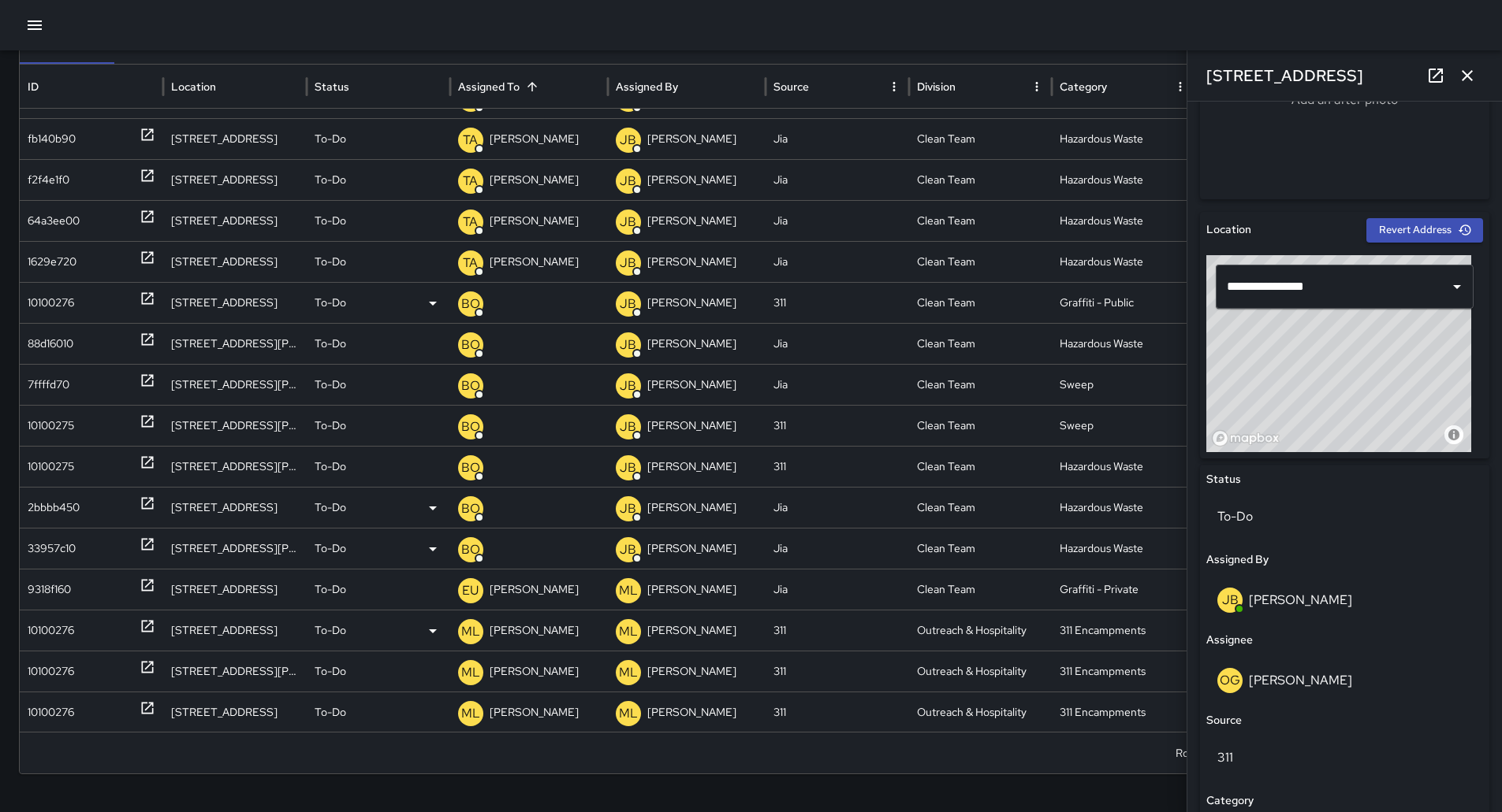
scroll to position [1639, 0]
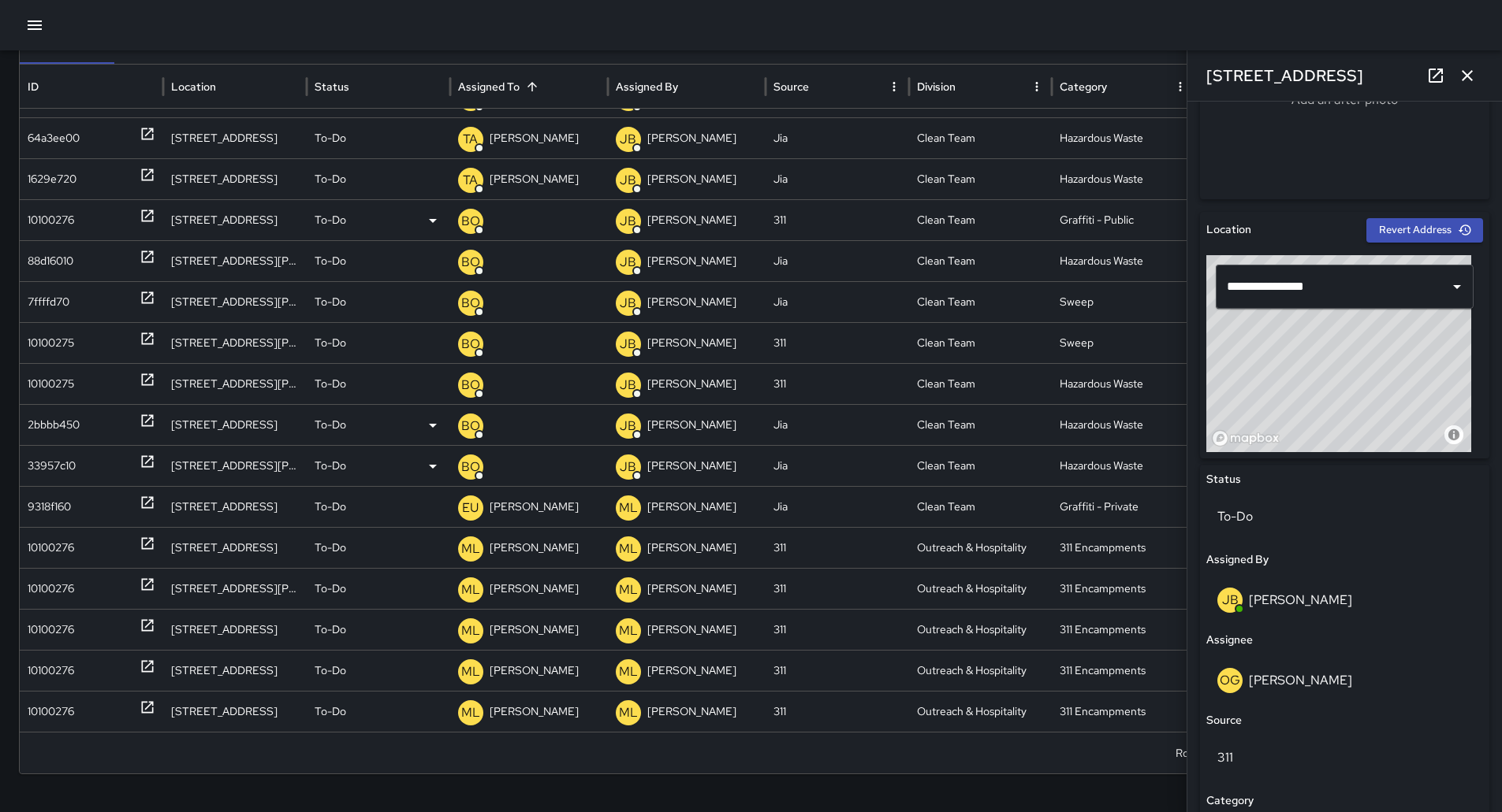
click at [1466, 68] on button "button" at bounding box center [1467, 75] width 32 height 32
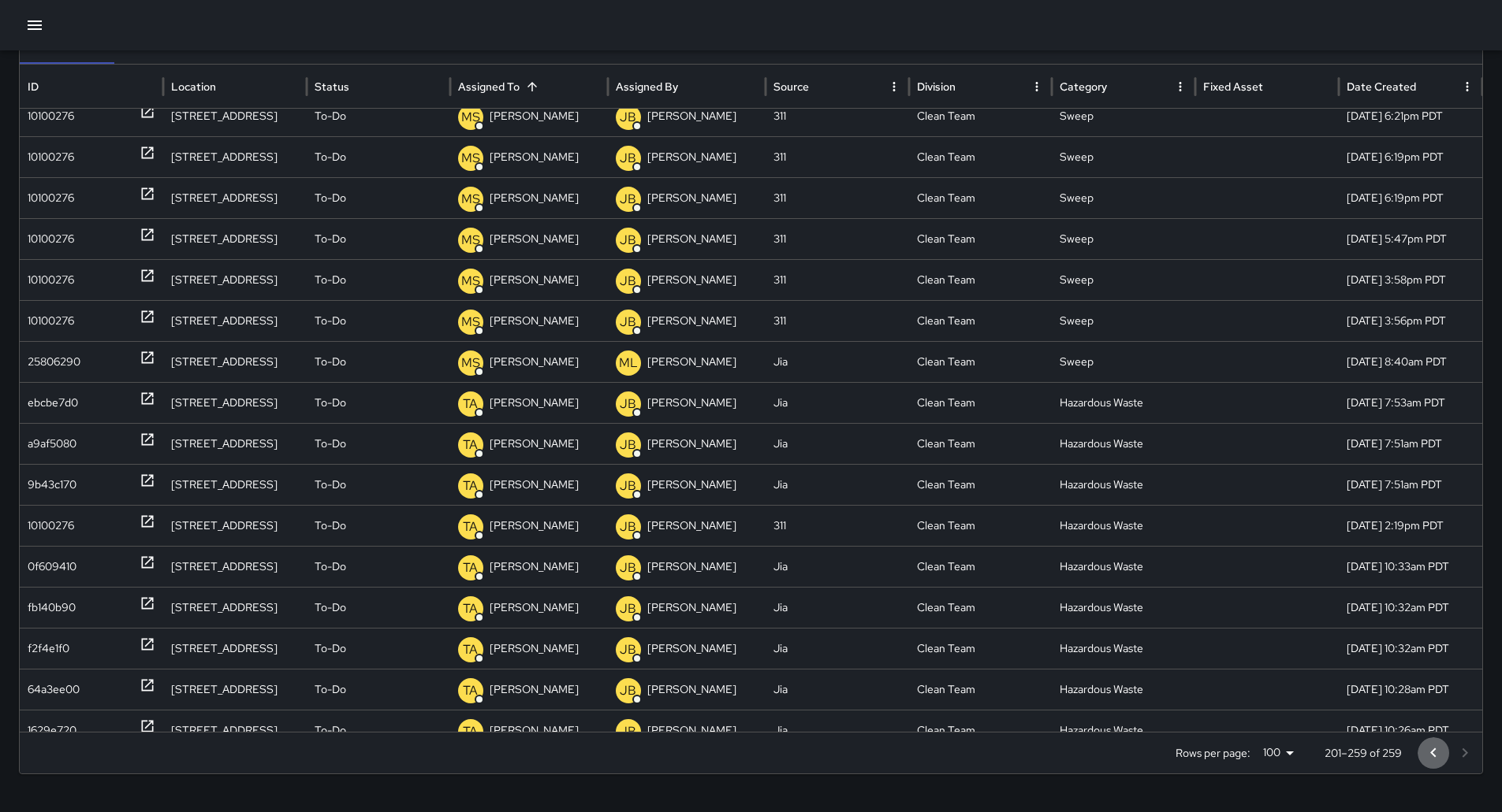
click at [1443, 756] on icon "Go to previous page" at bounding box center [1433, 753] width 19 height 19
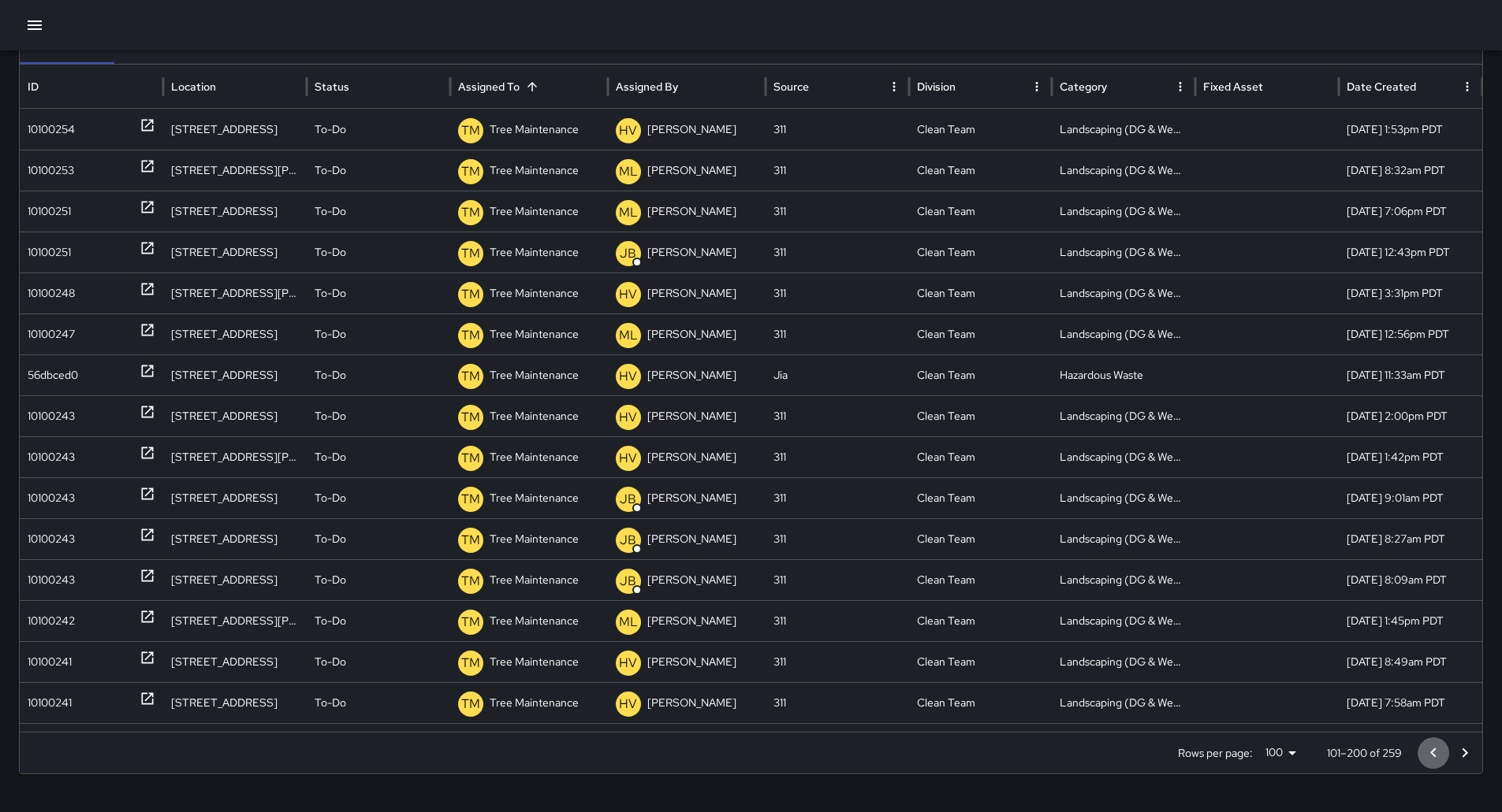
click at [1443, 758] on icon "Go to previous page" at bounding box center [1433, 753] width 19 height 19
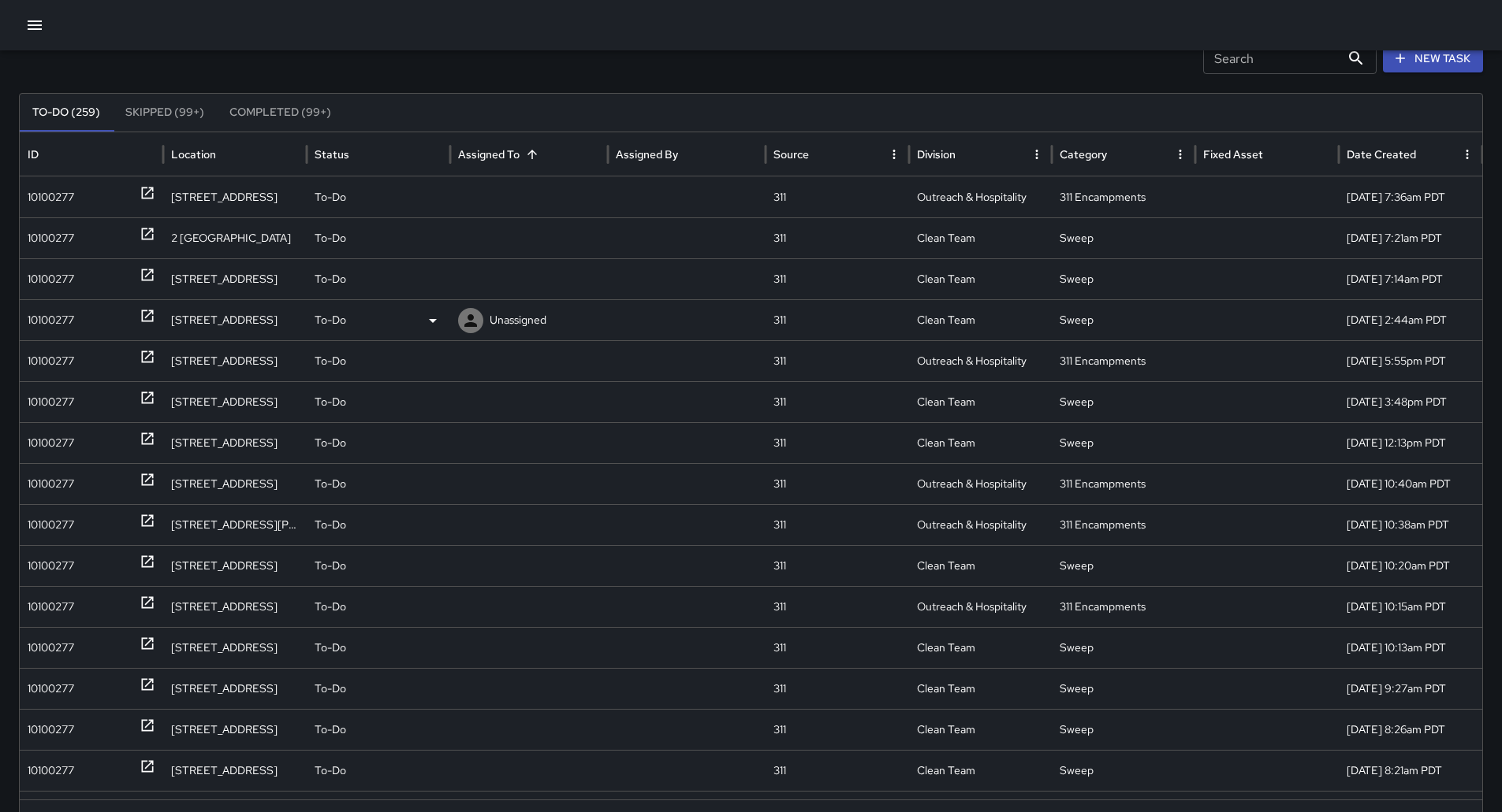
scroll to position [0, 0]
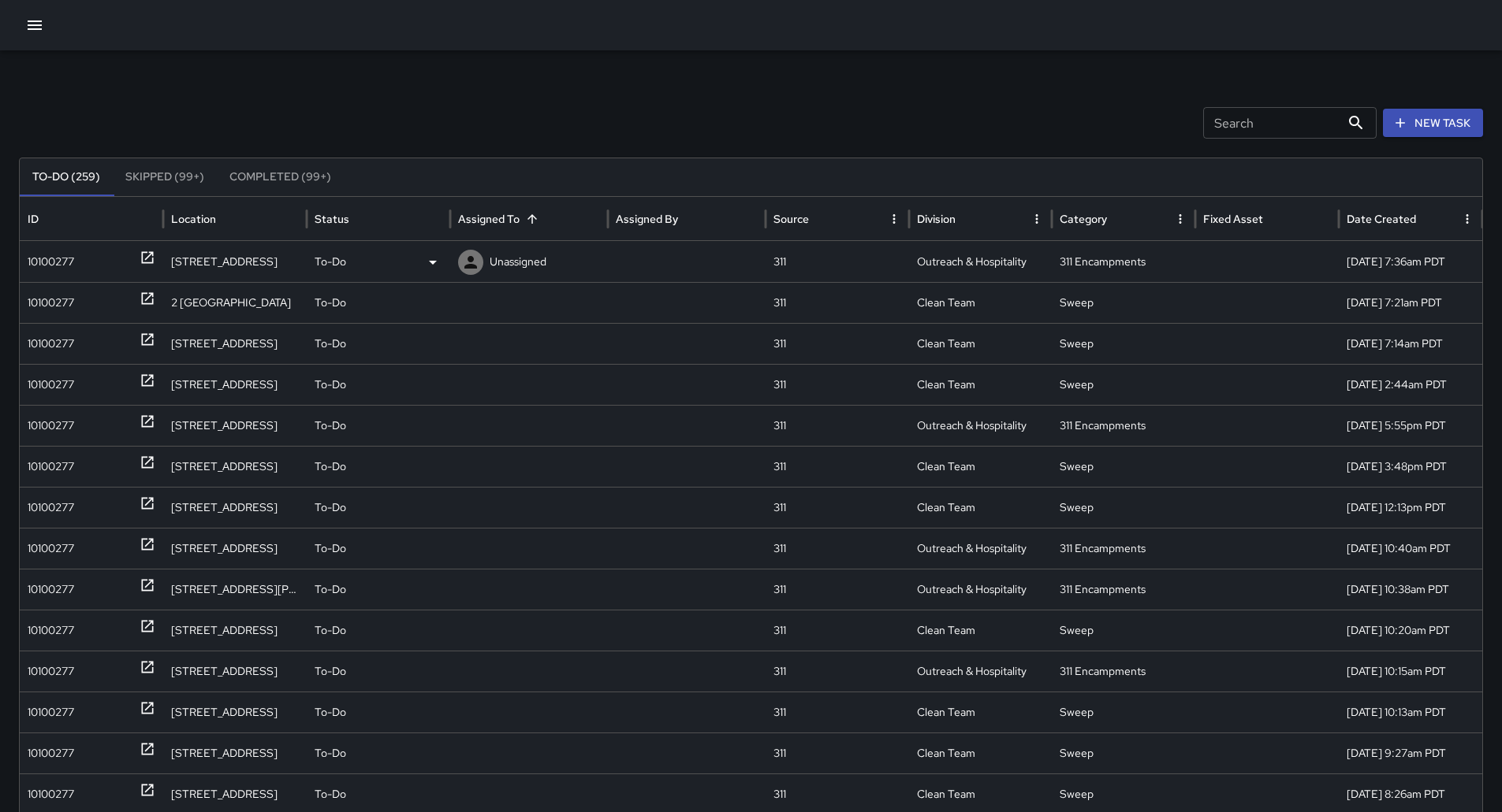
click at [60, 262] on div "10100277" at bounding box center [51, 262] width 47 height 40
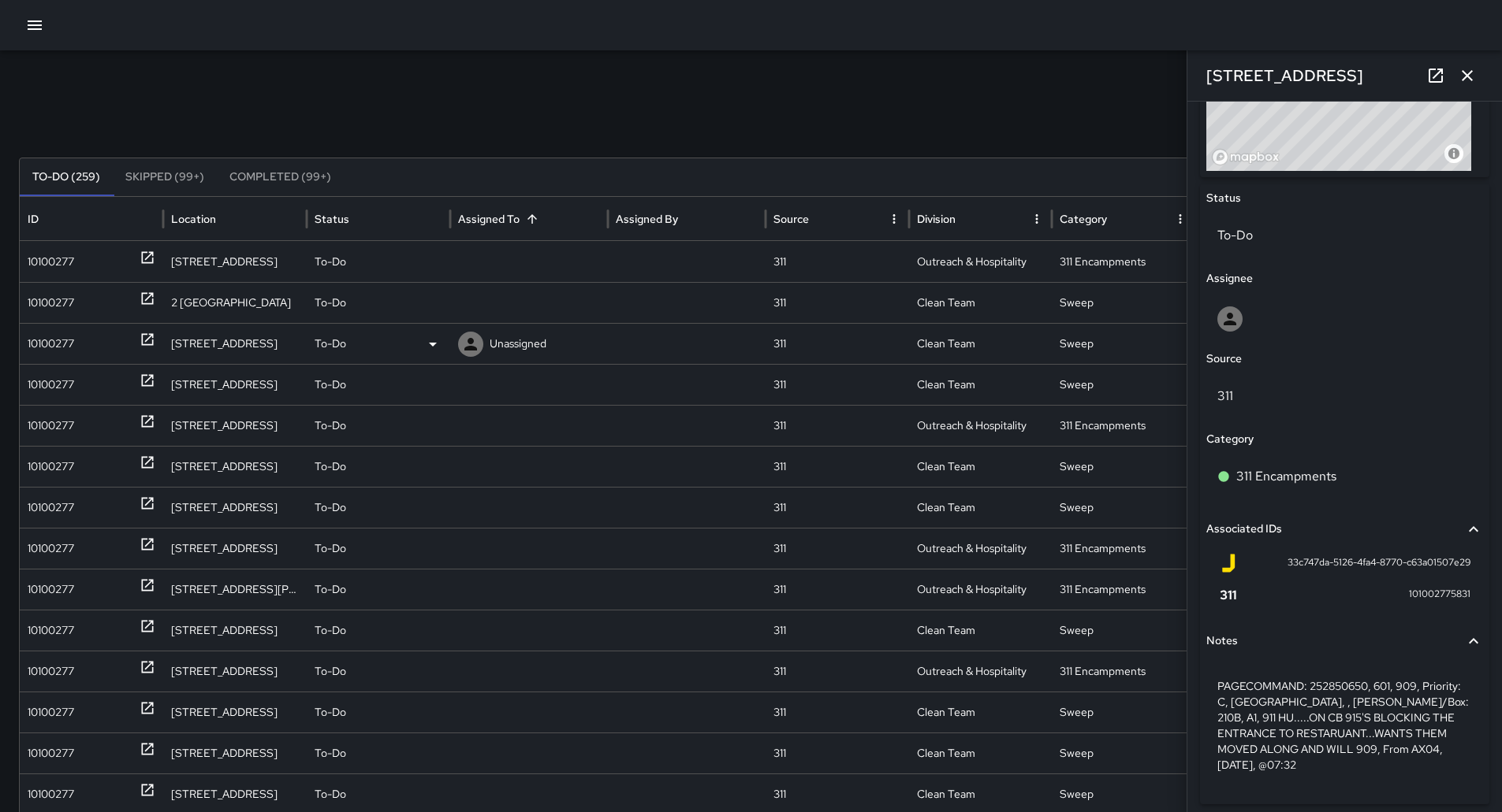
scroll to position [715, 0]
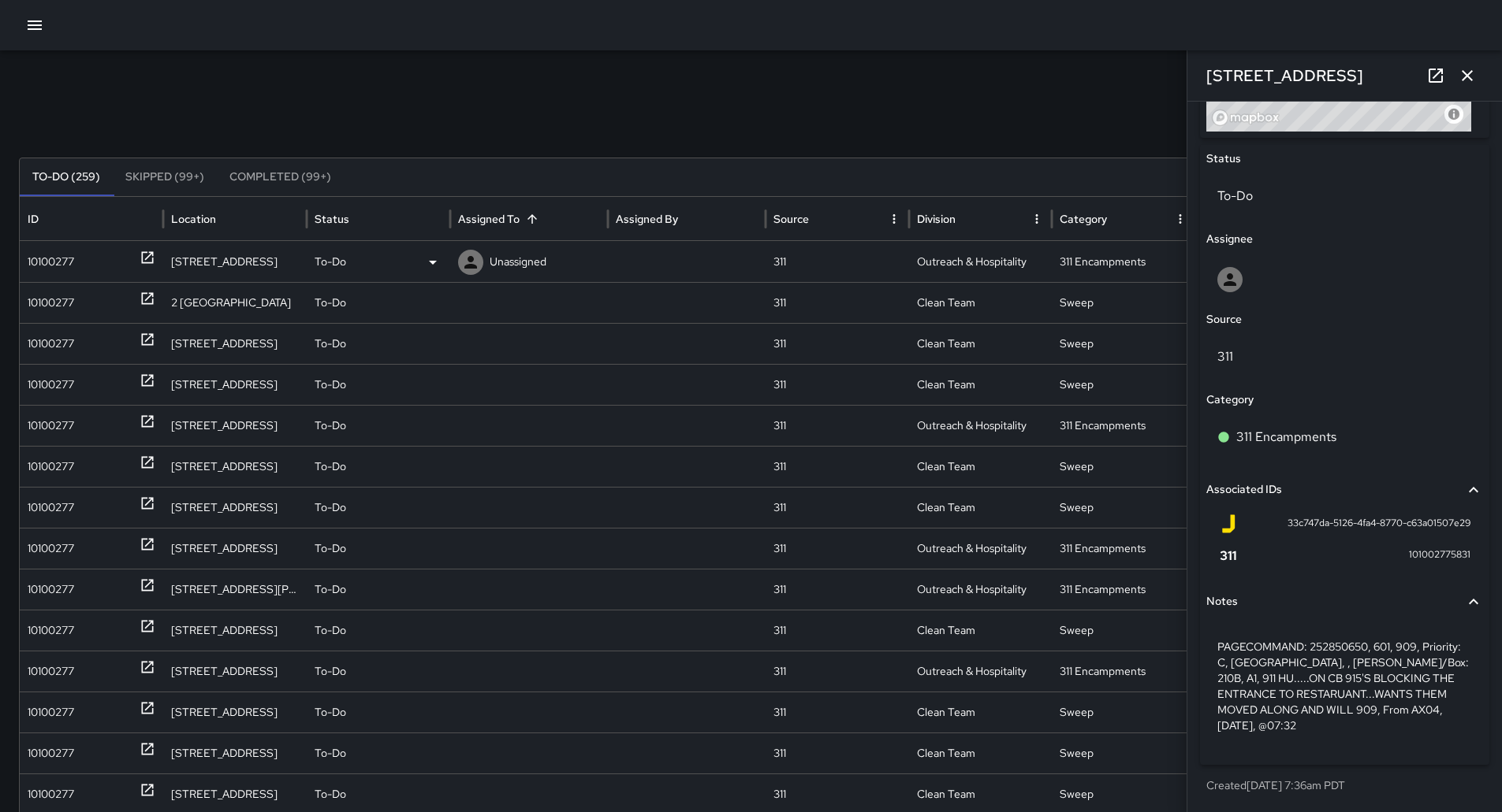
click at [548, 250] on div "Unassigned" at bounding box center [528, 262] width 142 height 40
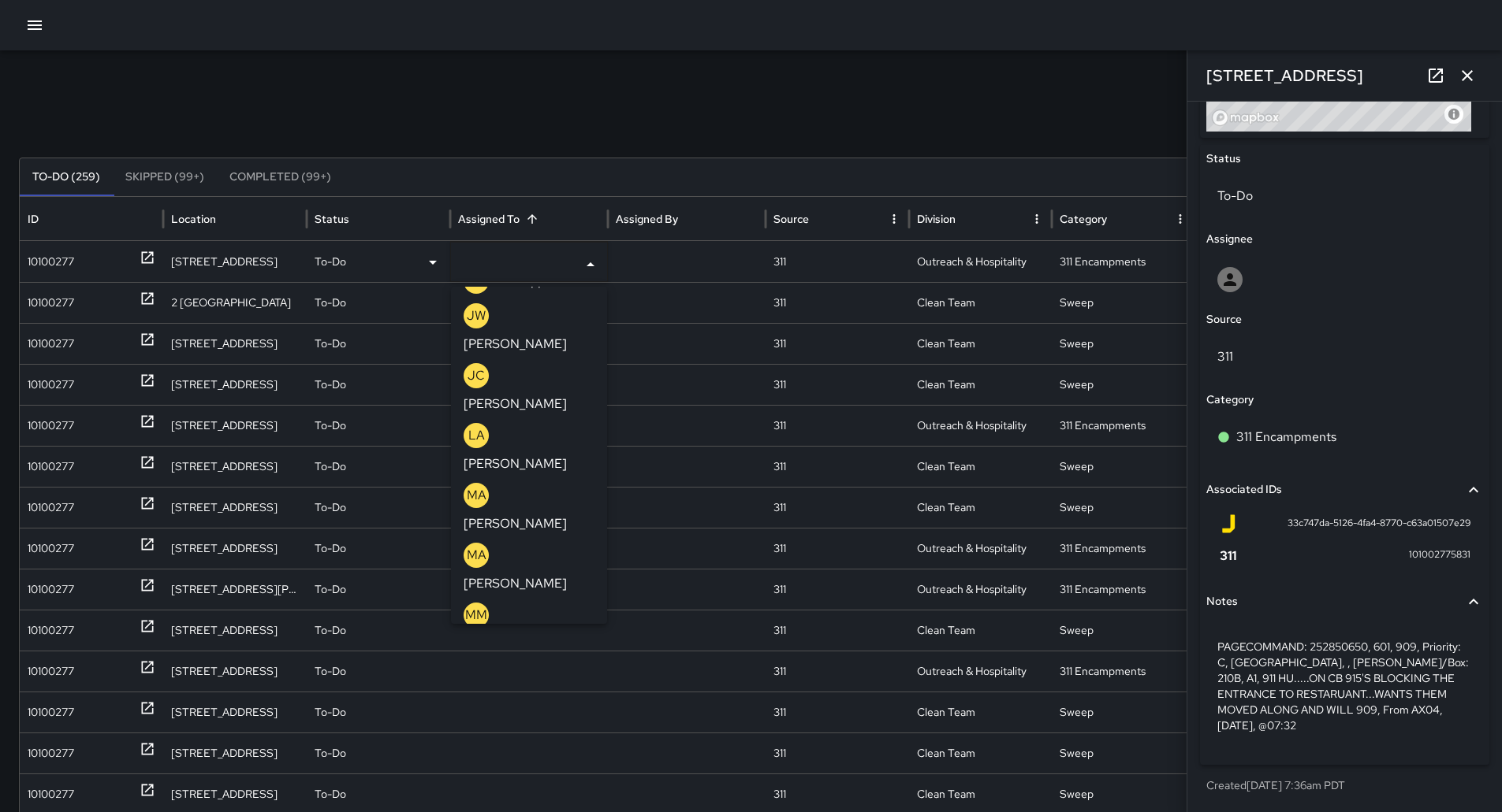
scroll to position [688, 0]
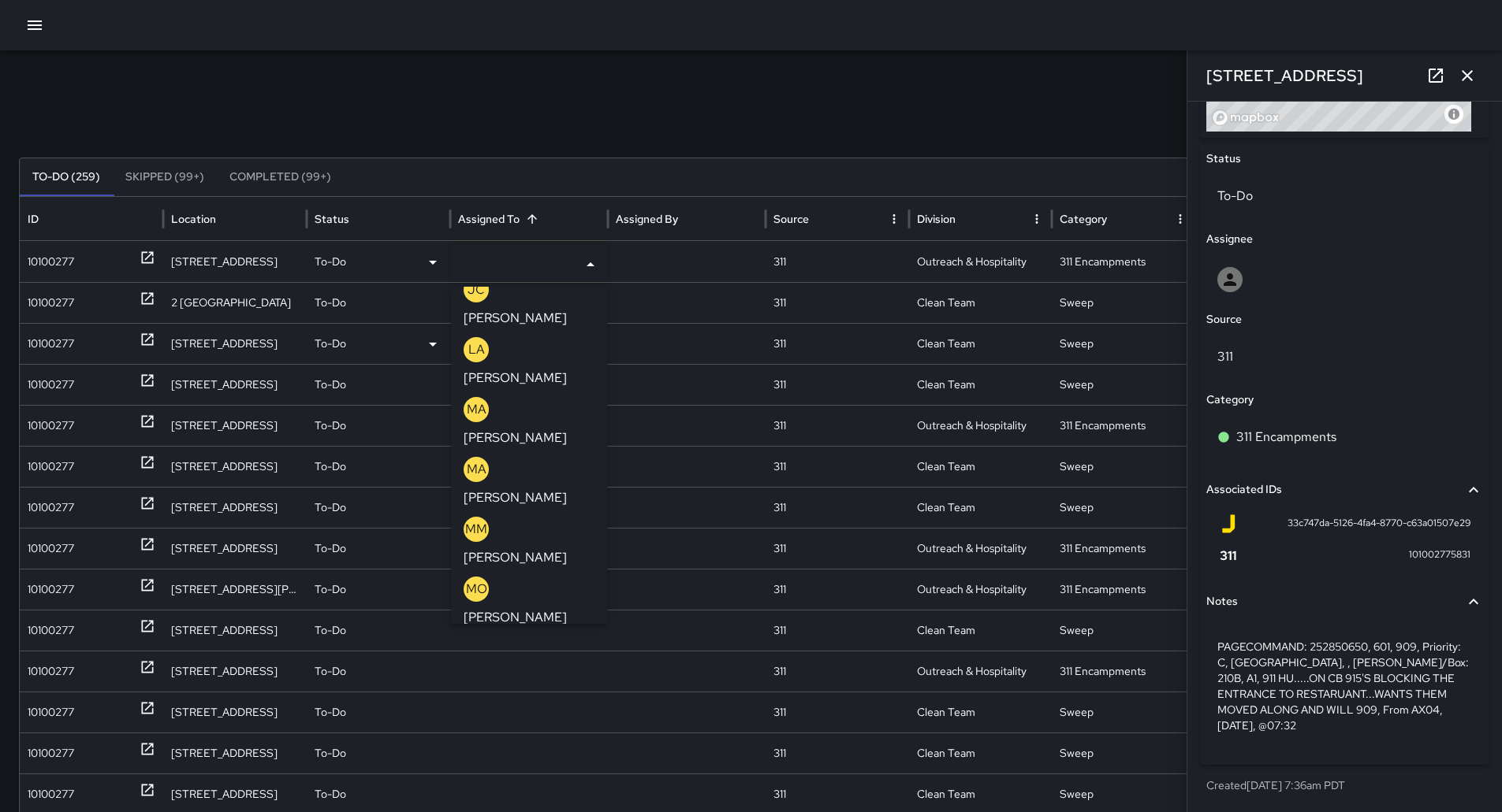
click at [545, 668] on p "[PERSON_NAME]" at bounding box center [515, 677] width 103 height 19
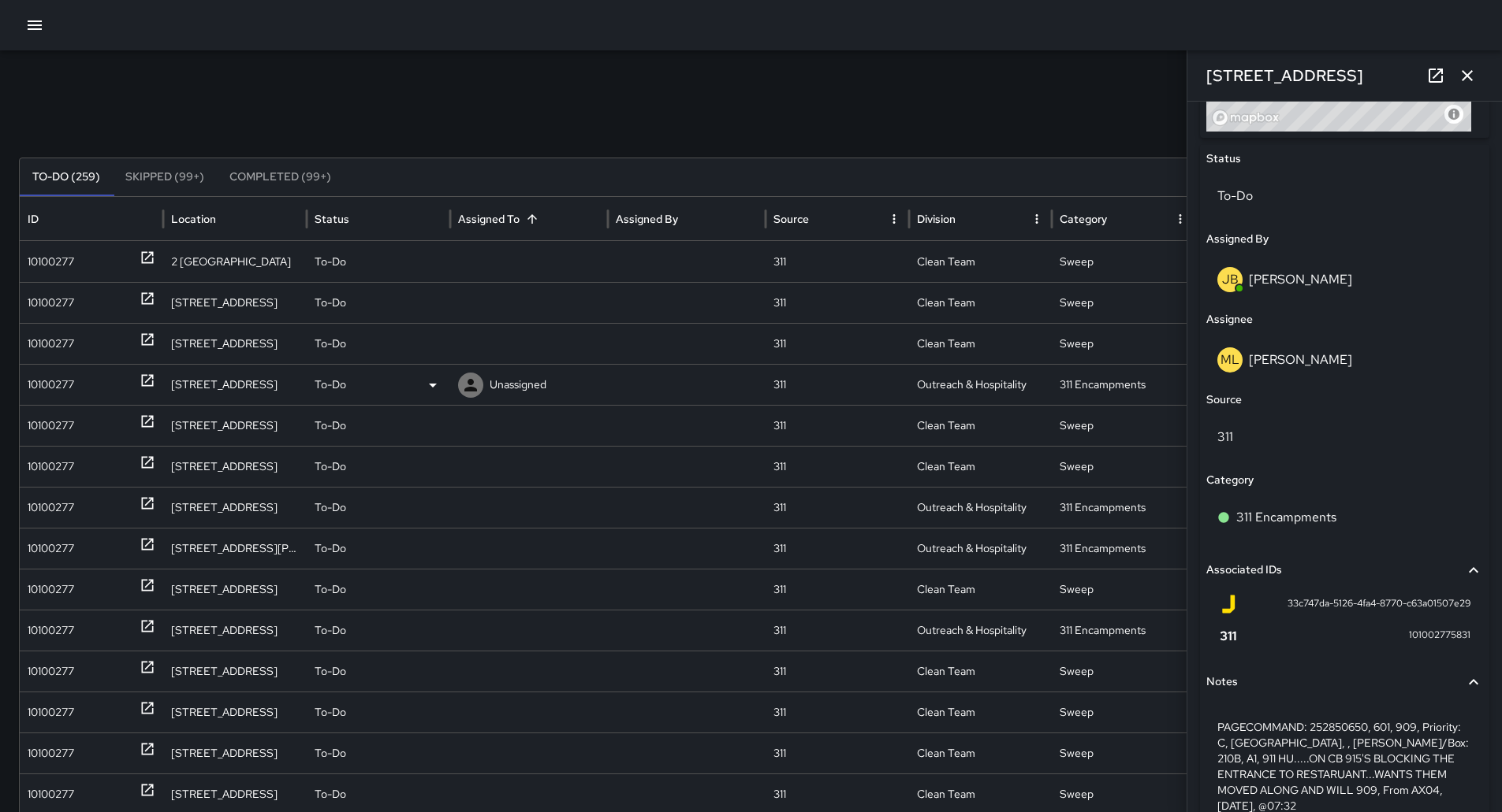
click at [61, 386] on div "10100277" at bounding box center [51, 385] width 47 height 40
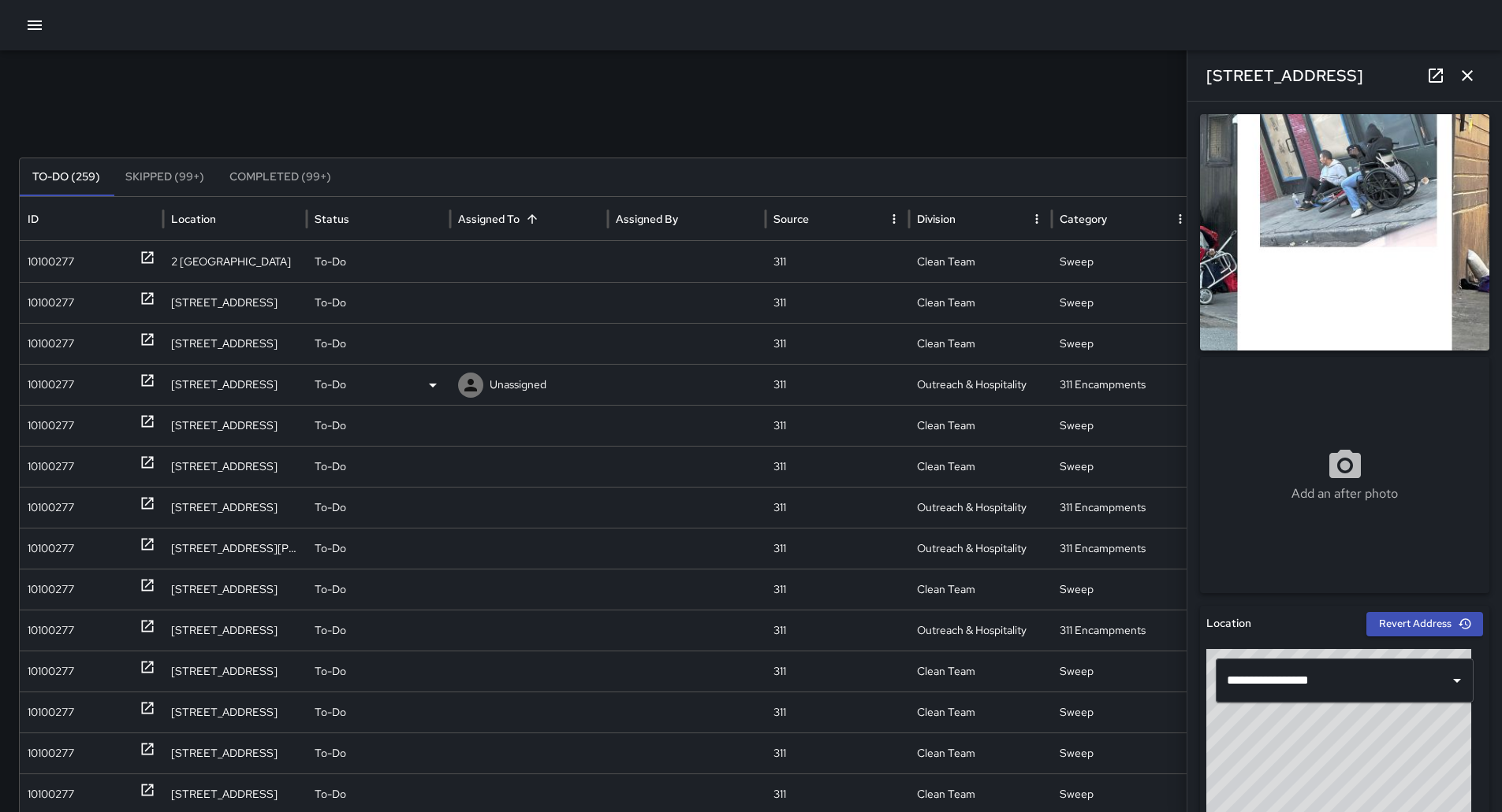
click at [478, 390] on icon at bounding box center [470, 385] width 19 height 19
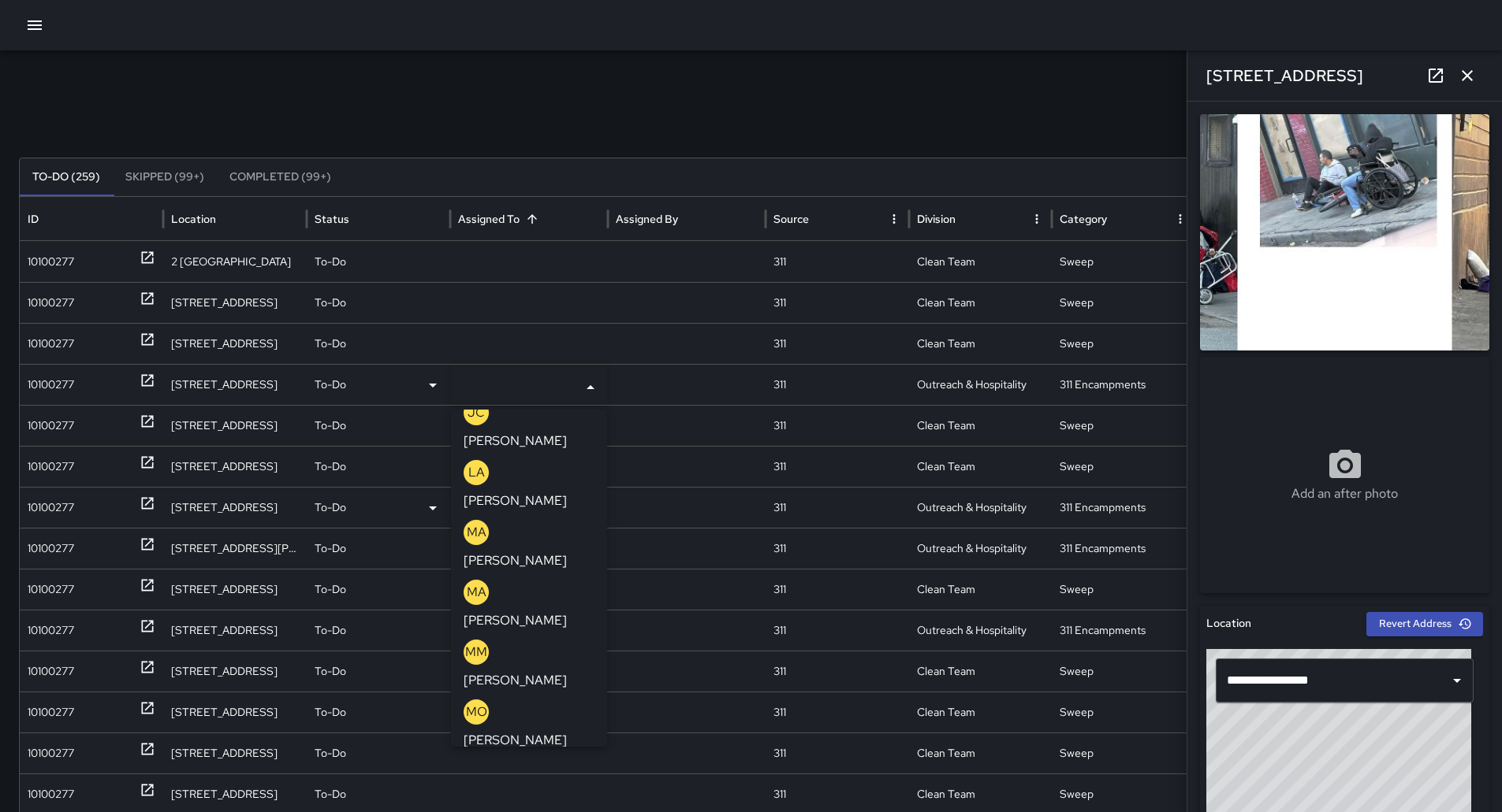
drag, startPoint x: 533, startPoint y: 447, endPoint x: 522, endPoint y: 448, distance: 11.0
click at [533, 791] on p "[PERSON_NAME]" at bounding box center [515, 800] width 103 height 19
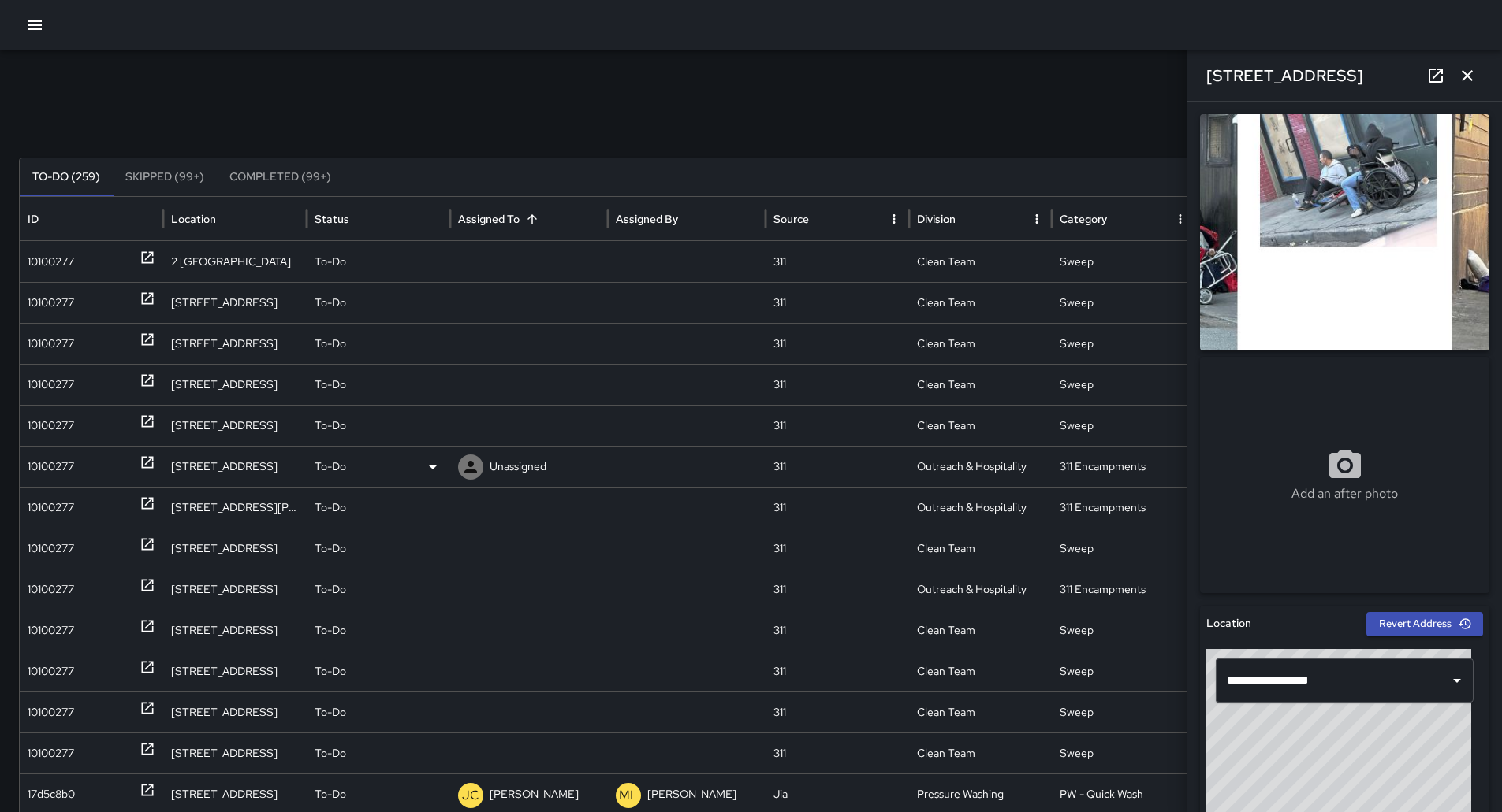
click at [74, 478] on div "10100277" at bounding box center [51, 467] width 47 height 40
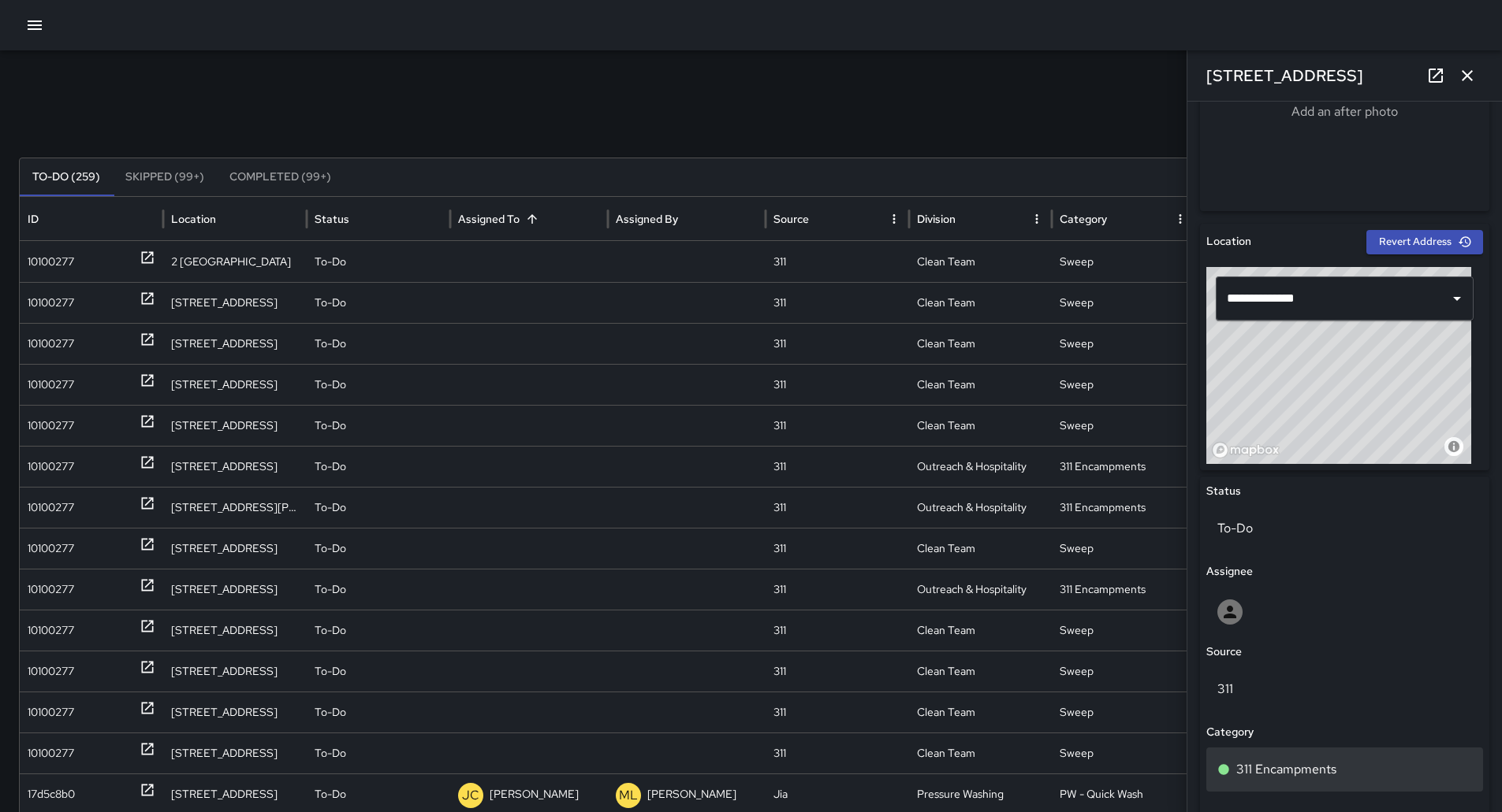
scroll to position [667, 0]
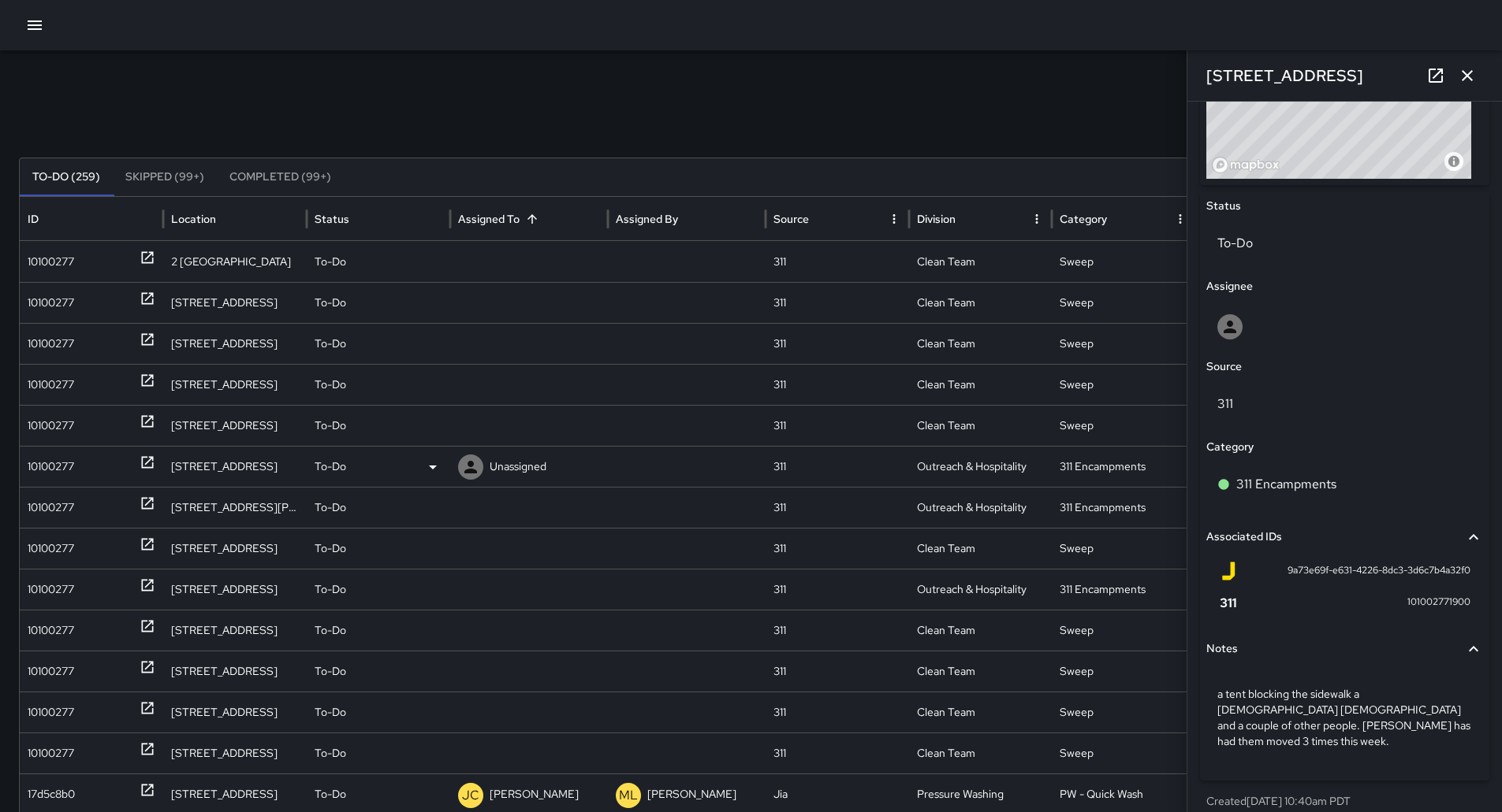
click at [542, 460] on p "Unassigned" at bounding box center [518, 467] width 57 height 40
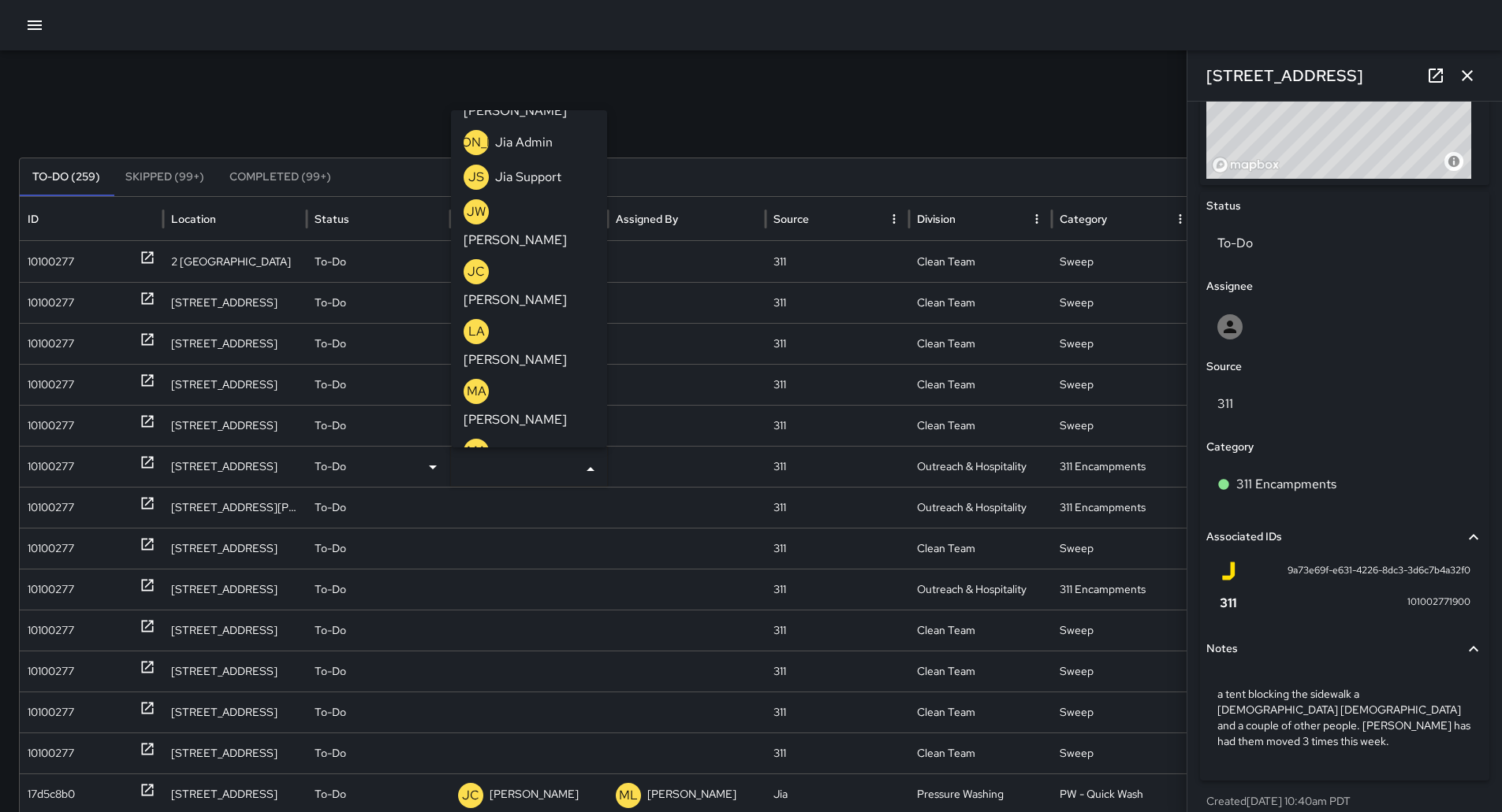
scroll to position [630, 0]
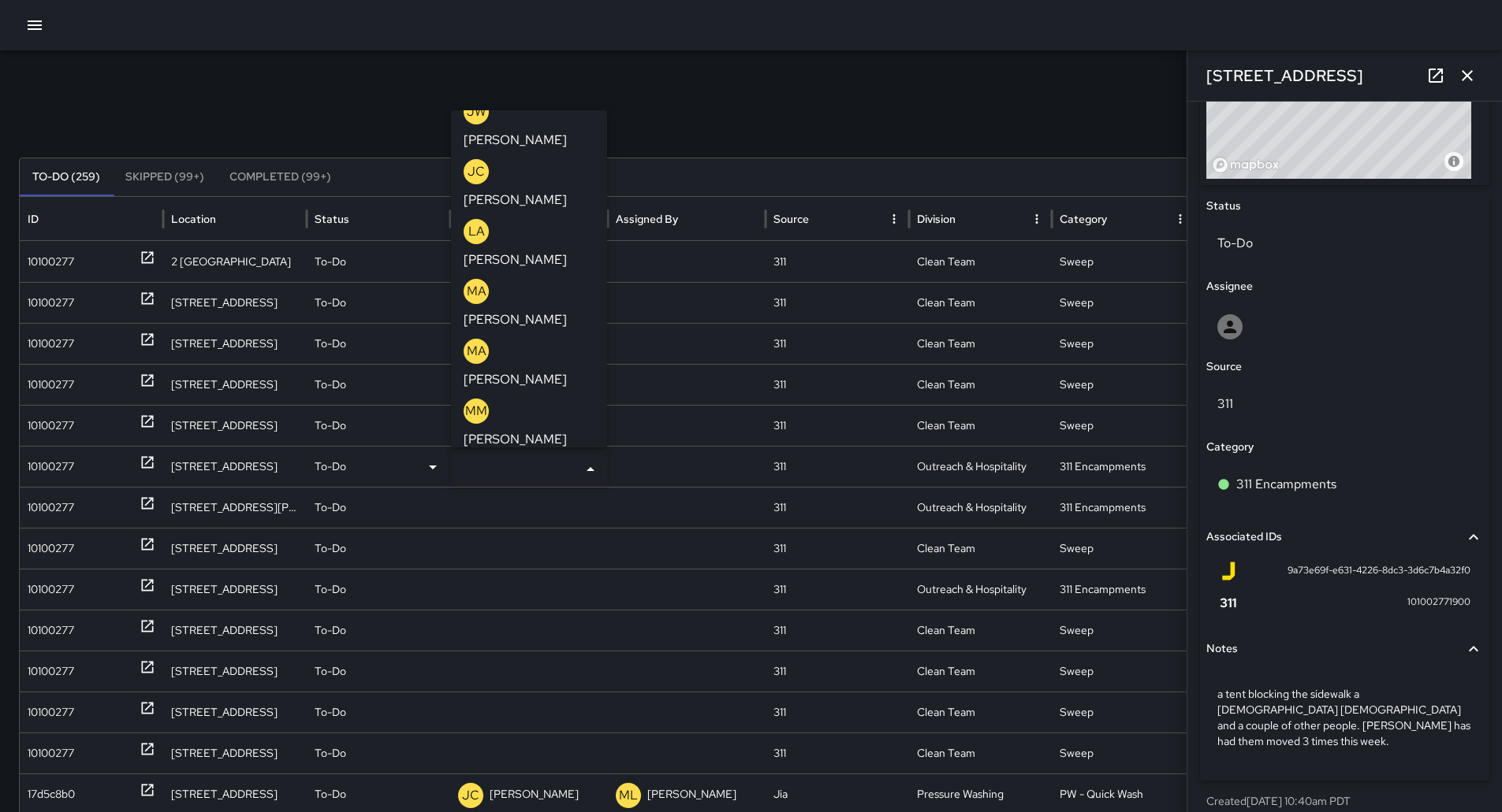
drag, startPoint x: 526, startPoint y: 195, endPoint x: 517, endPoint y: 195, distance: 9.0
click at [529, 550] on p "[PERSON_NAME]" at bounding box center [515, 559] width 103 height 19
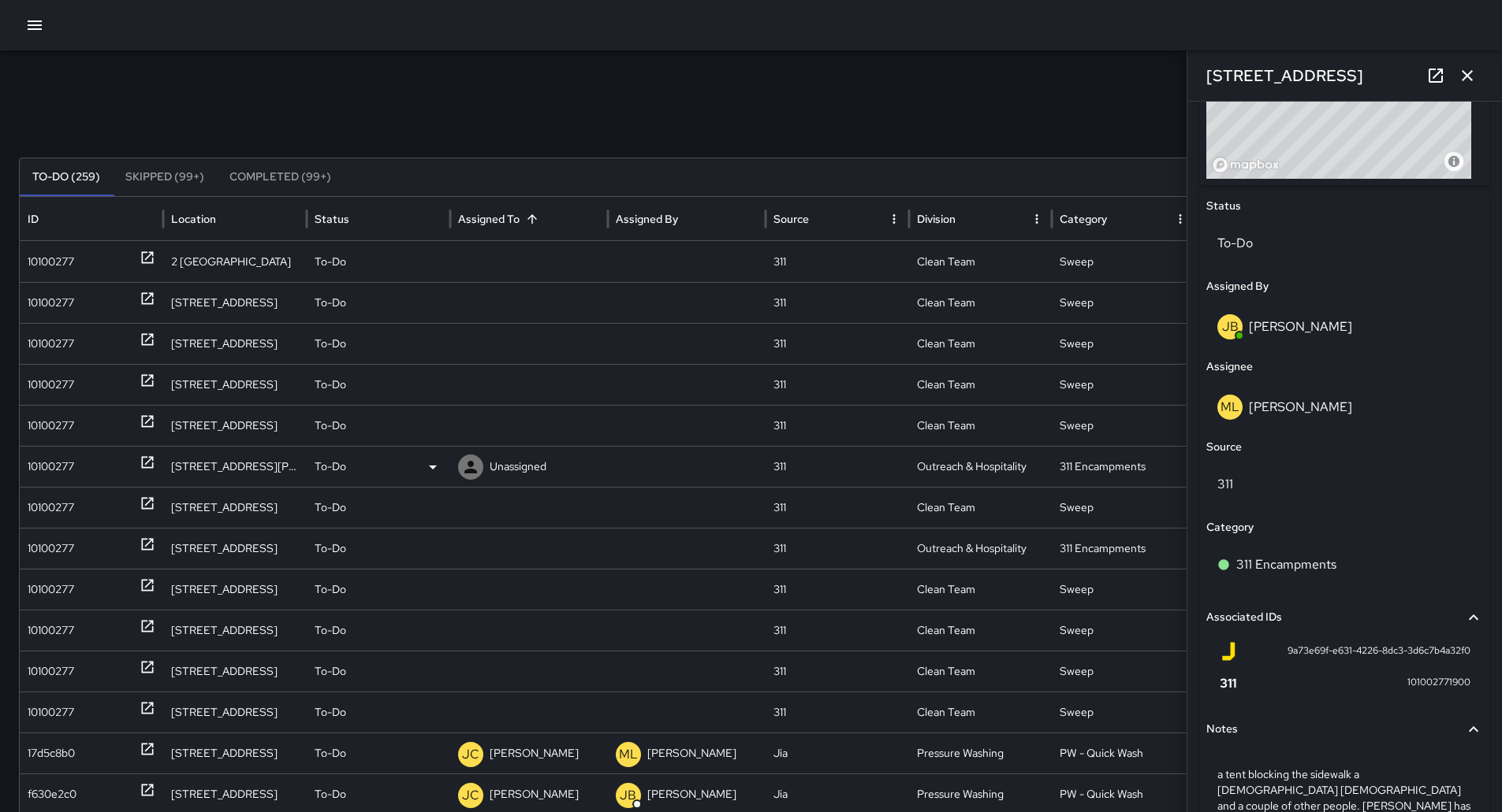
click at [61, 462] on div "10100277" at bounding box center [51, 467] width 47 height 40
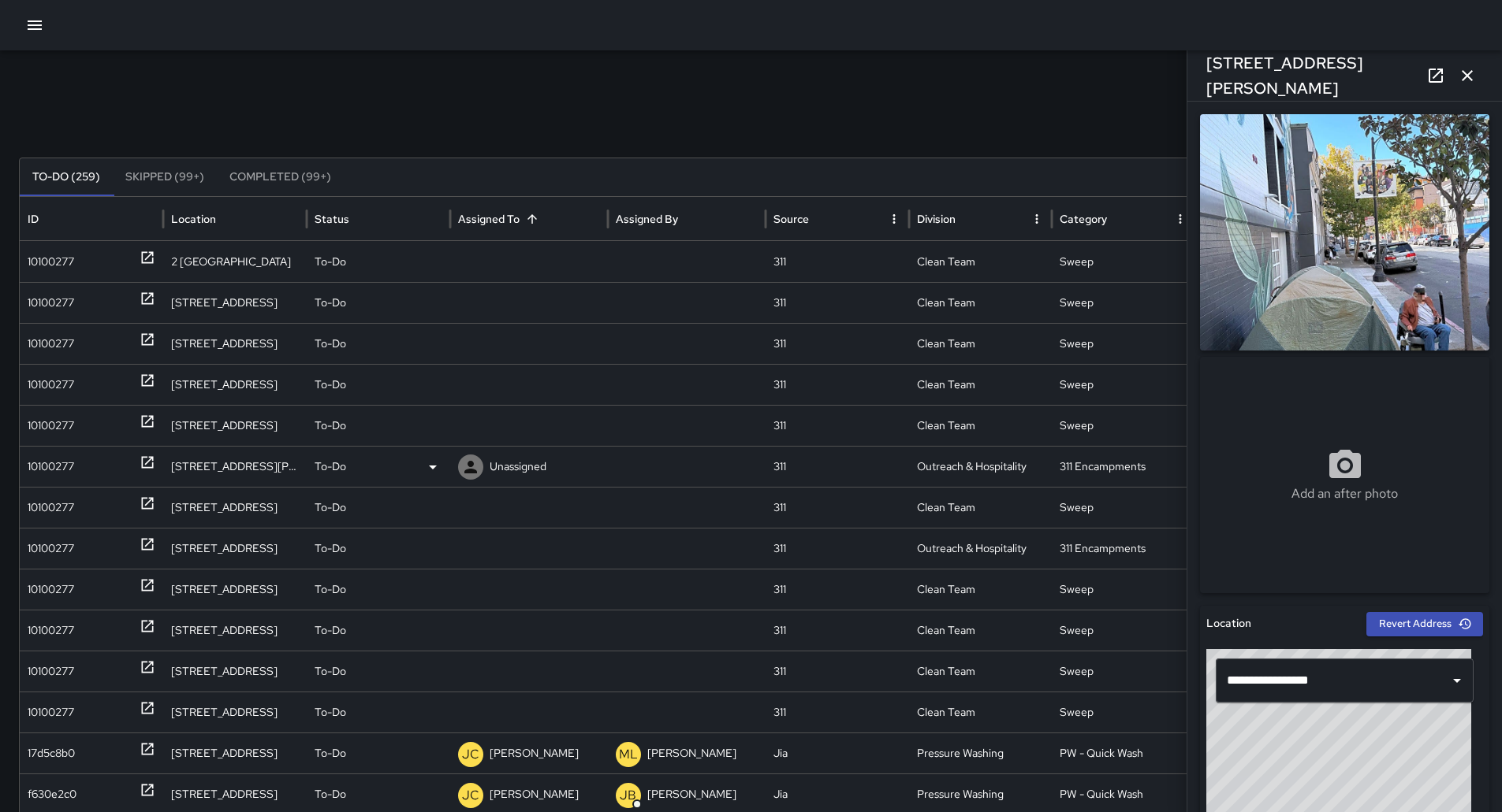
click at [535, 459] on p "Unassigned" at bounding box center [518, 467] width 57 height 40
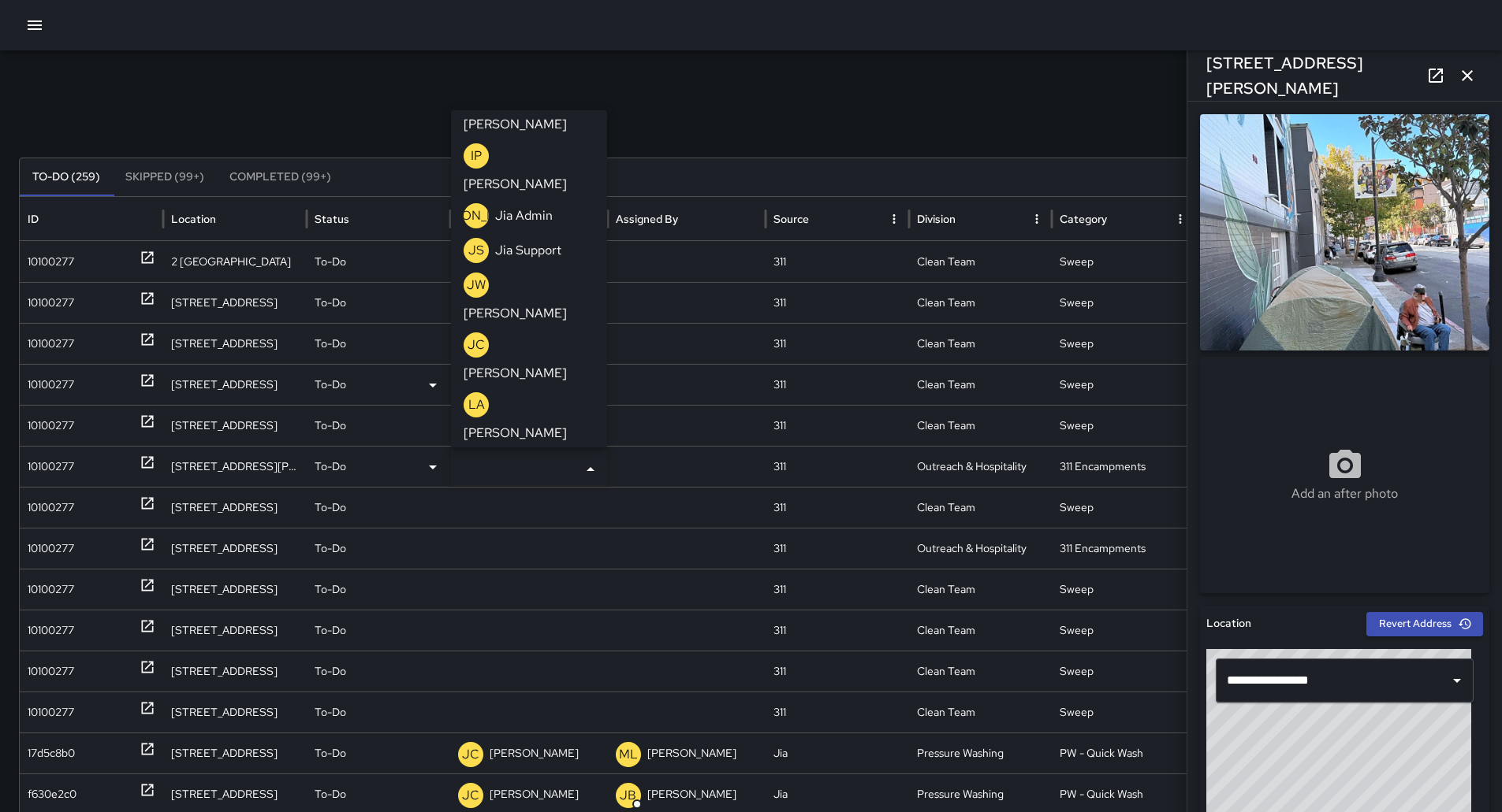
scroll to position [688, 0]
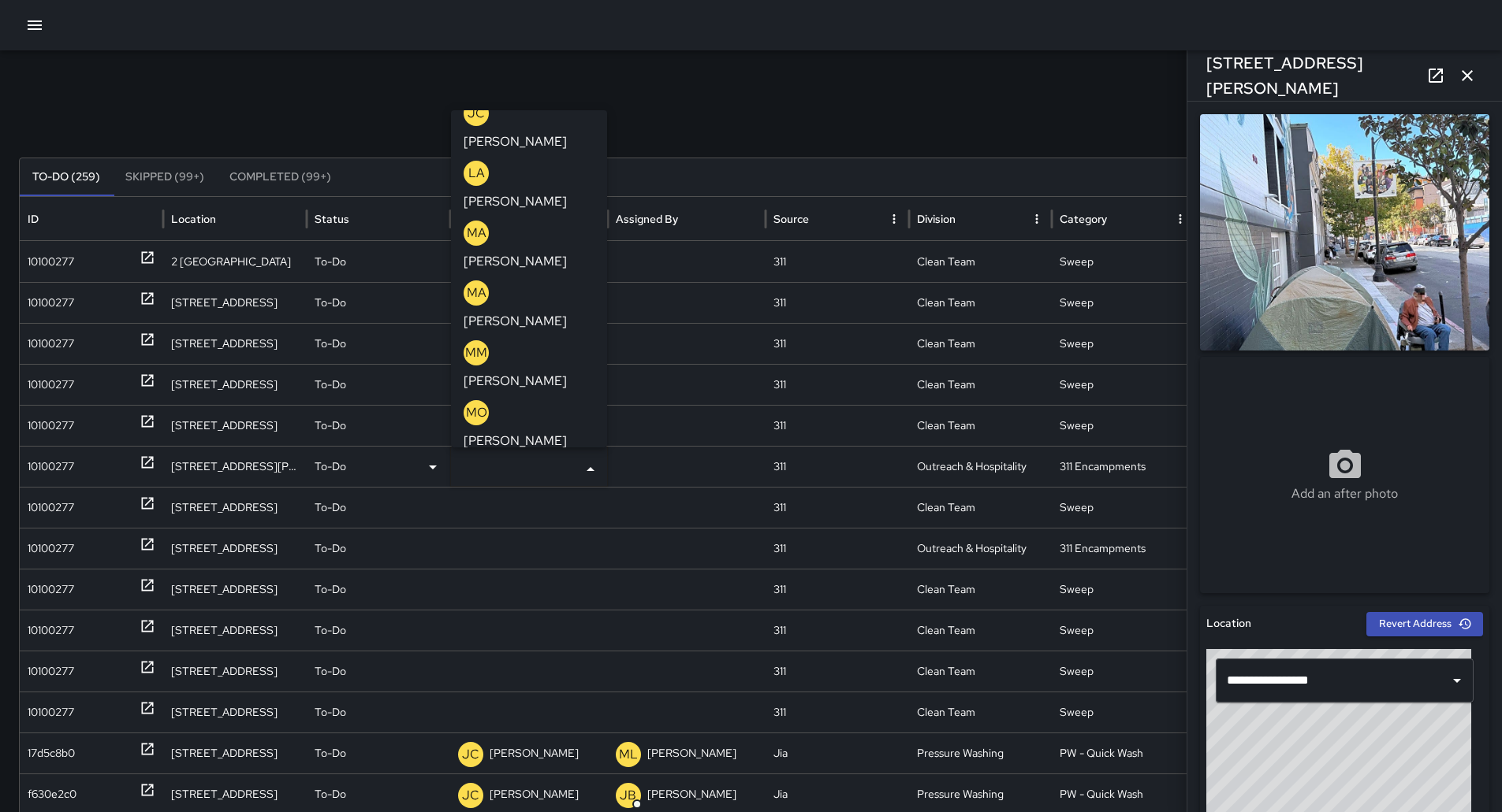
click at [529, 492] on p "[PERSON_NAME]" at bounding box center [515, 501] width 103 height 19
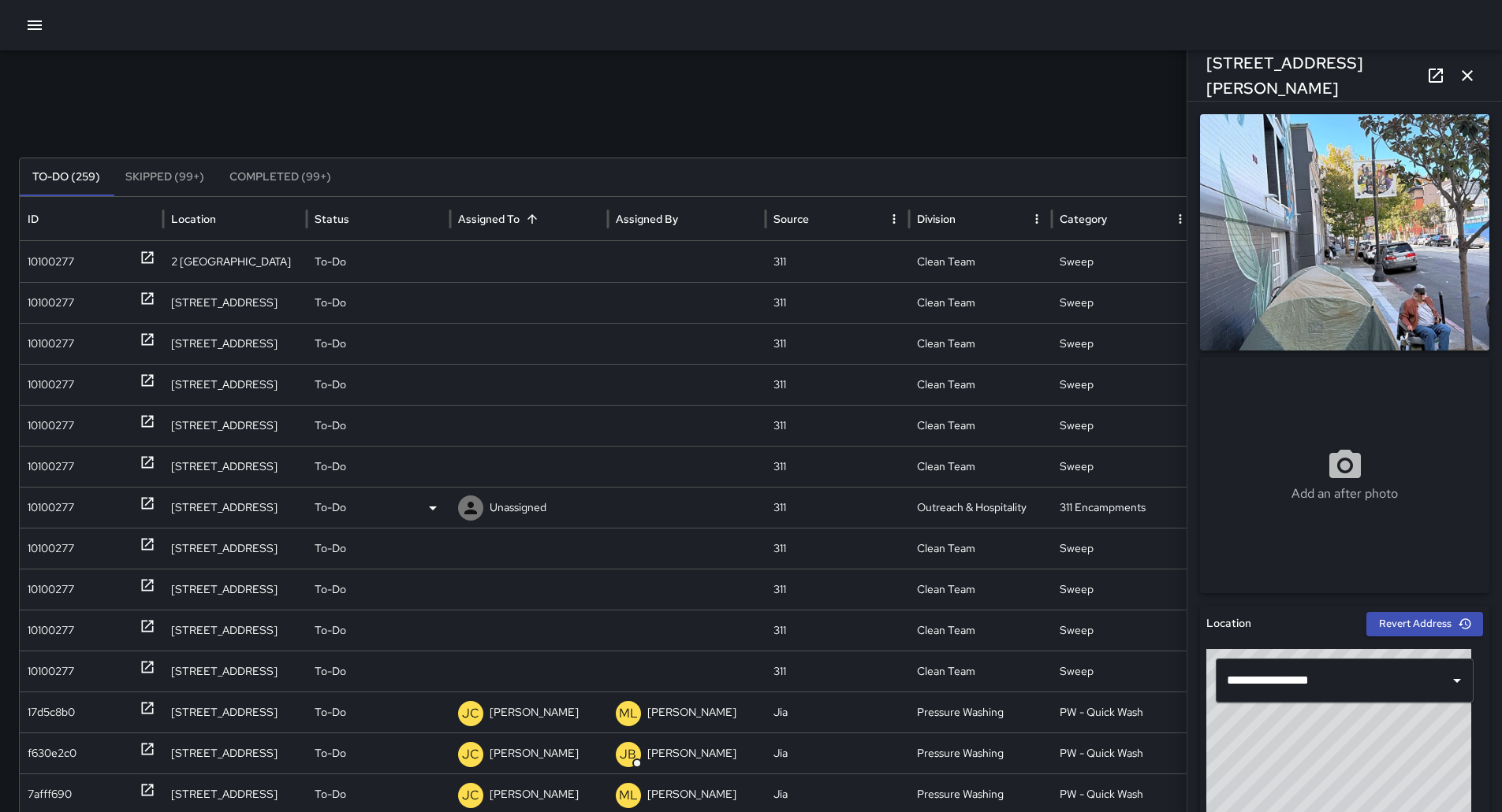
click at [76, 524] on div "10100277" at bounding box center [92, 508] width 128 height 40
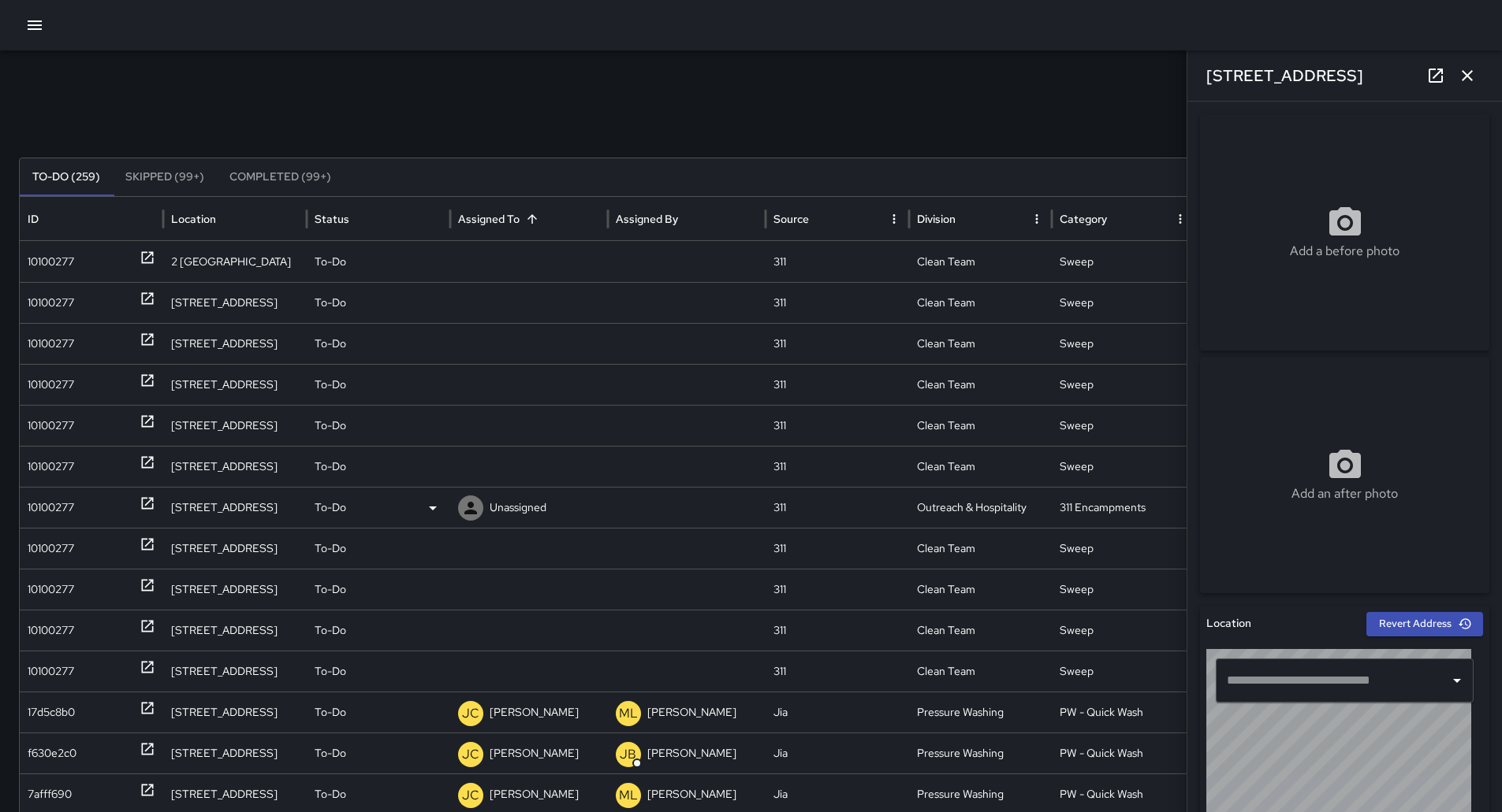
type input "**********"
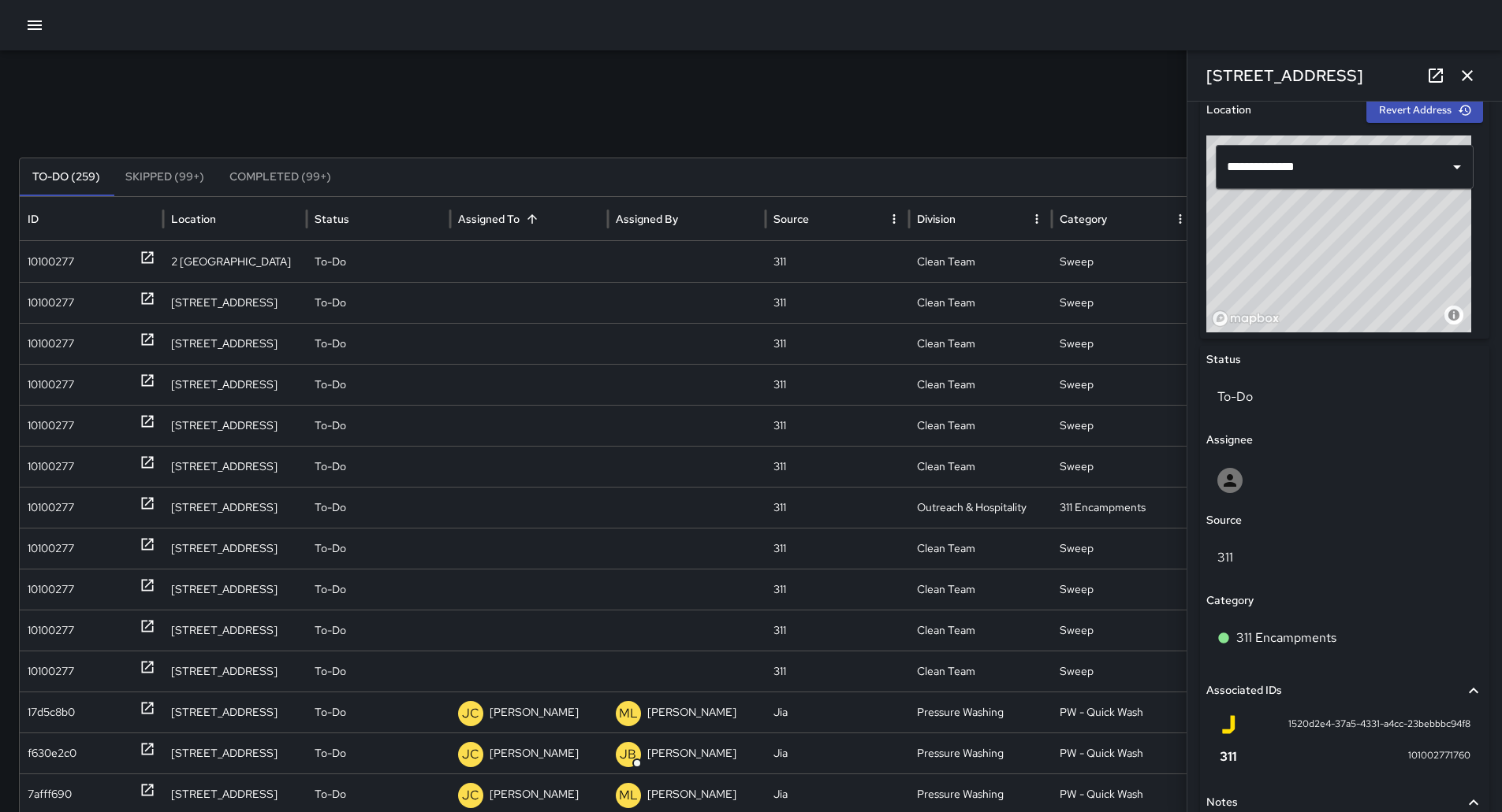
scroll to position [630, 0]
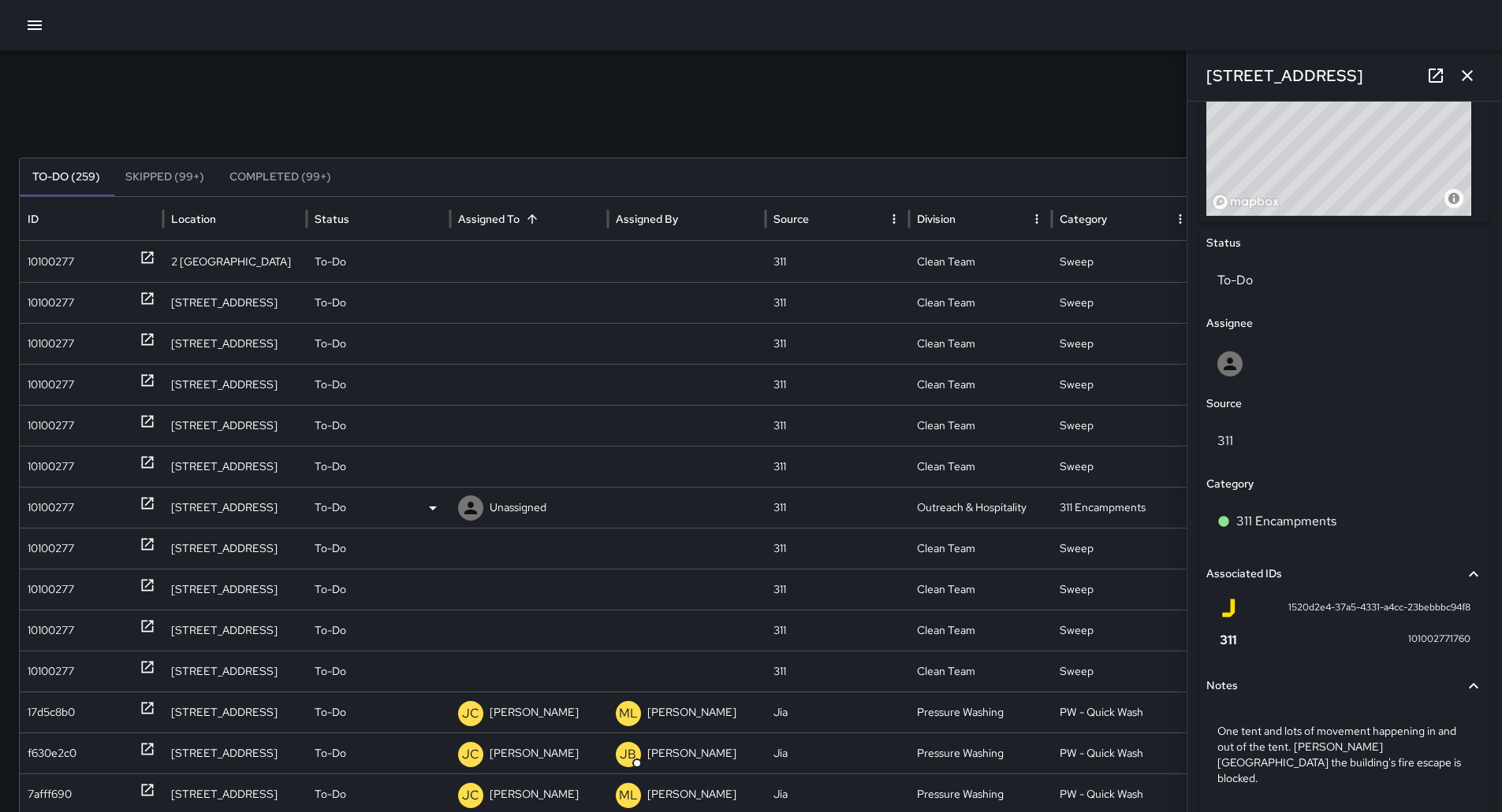
click at [497, 509] on p "Unassigned" at bounding box center [518, 508] width 57 height 40
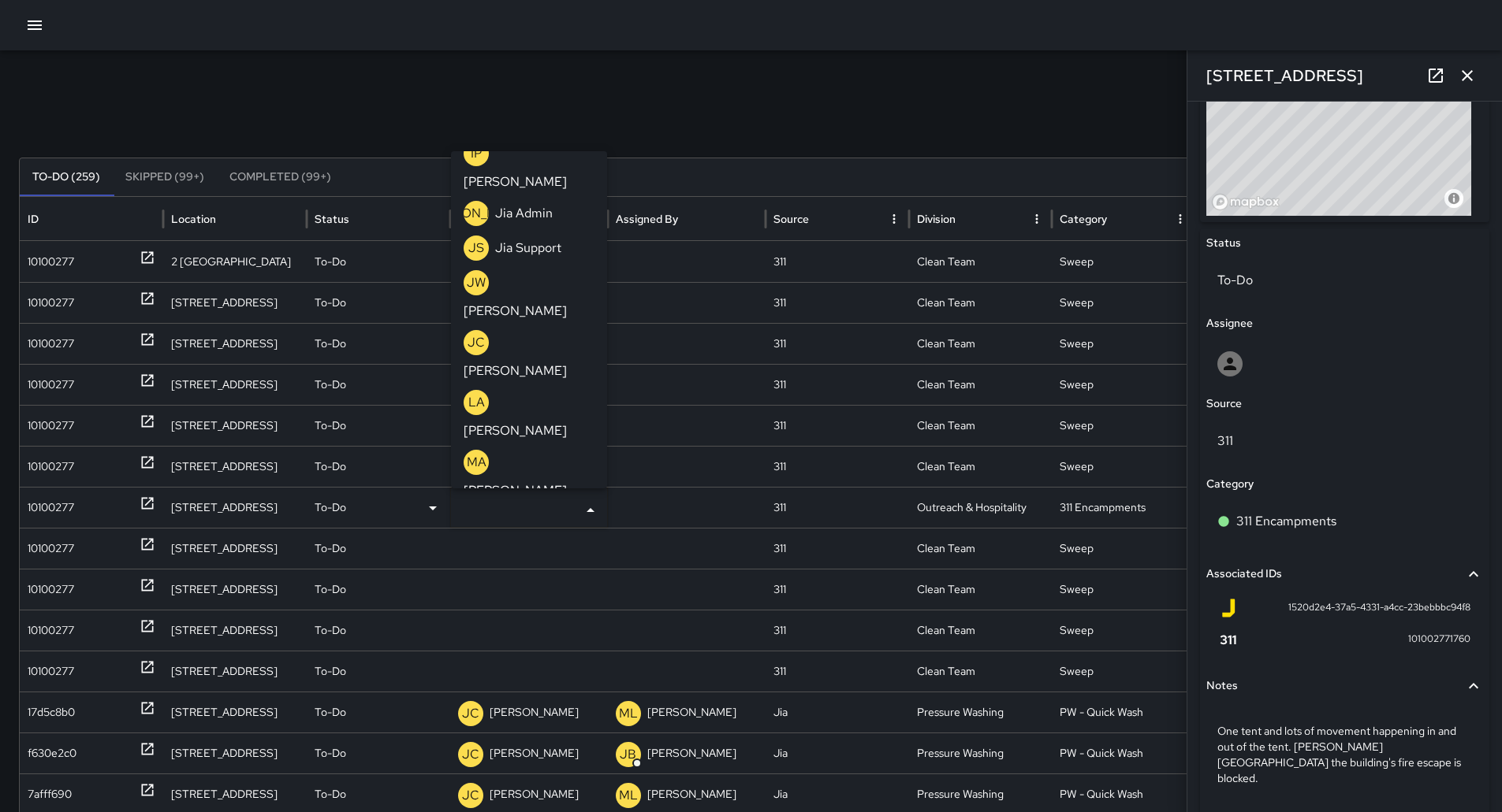
scroll to position [688, 0]
click at [541, 533] on p "[PERSON_NAME]" at bounding box center [515, 542] width 103 height 19
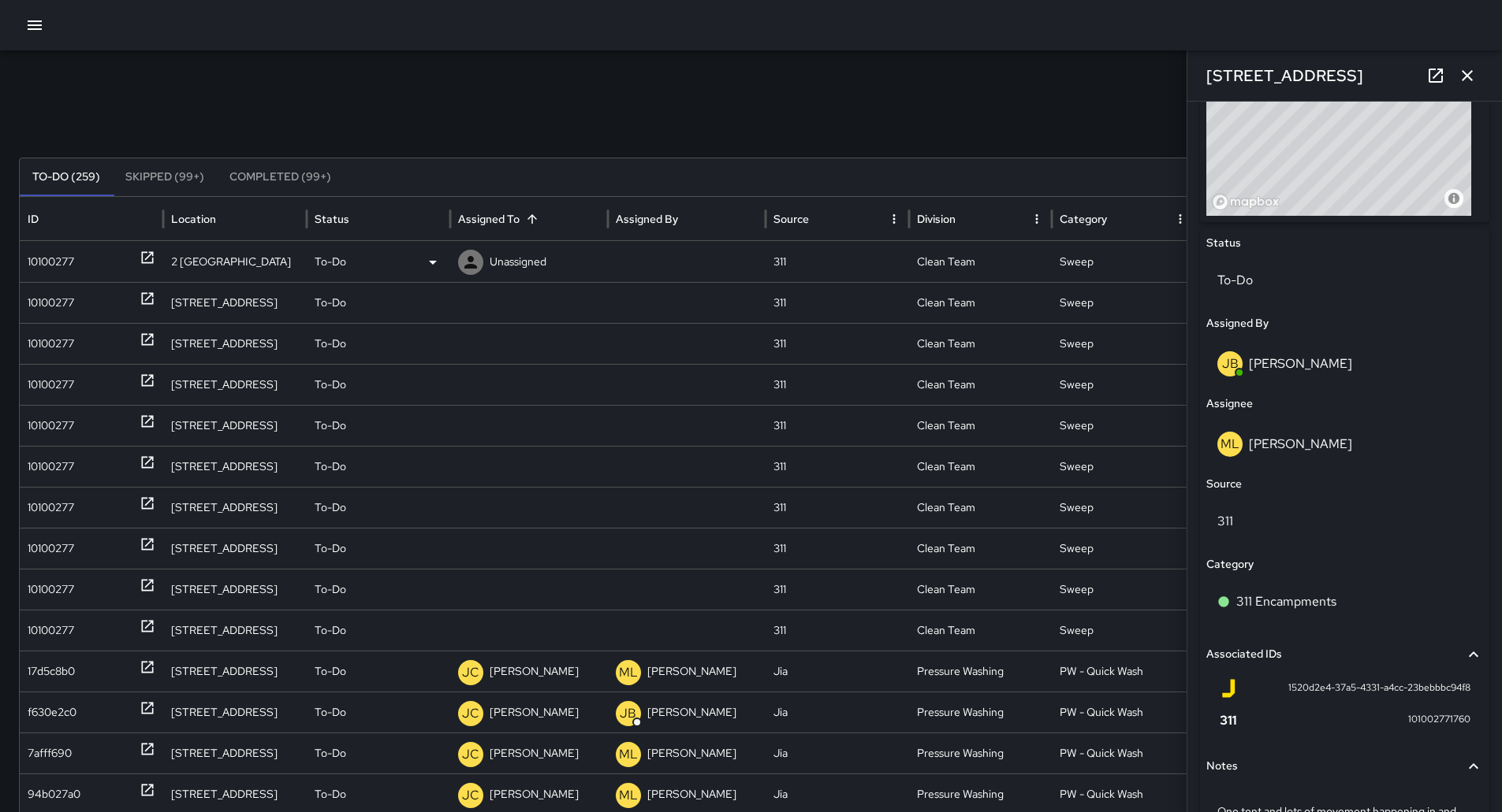
click at [60, 268] on div "10100277" at bounding box center [51, 262] width 47 height 40
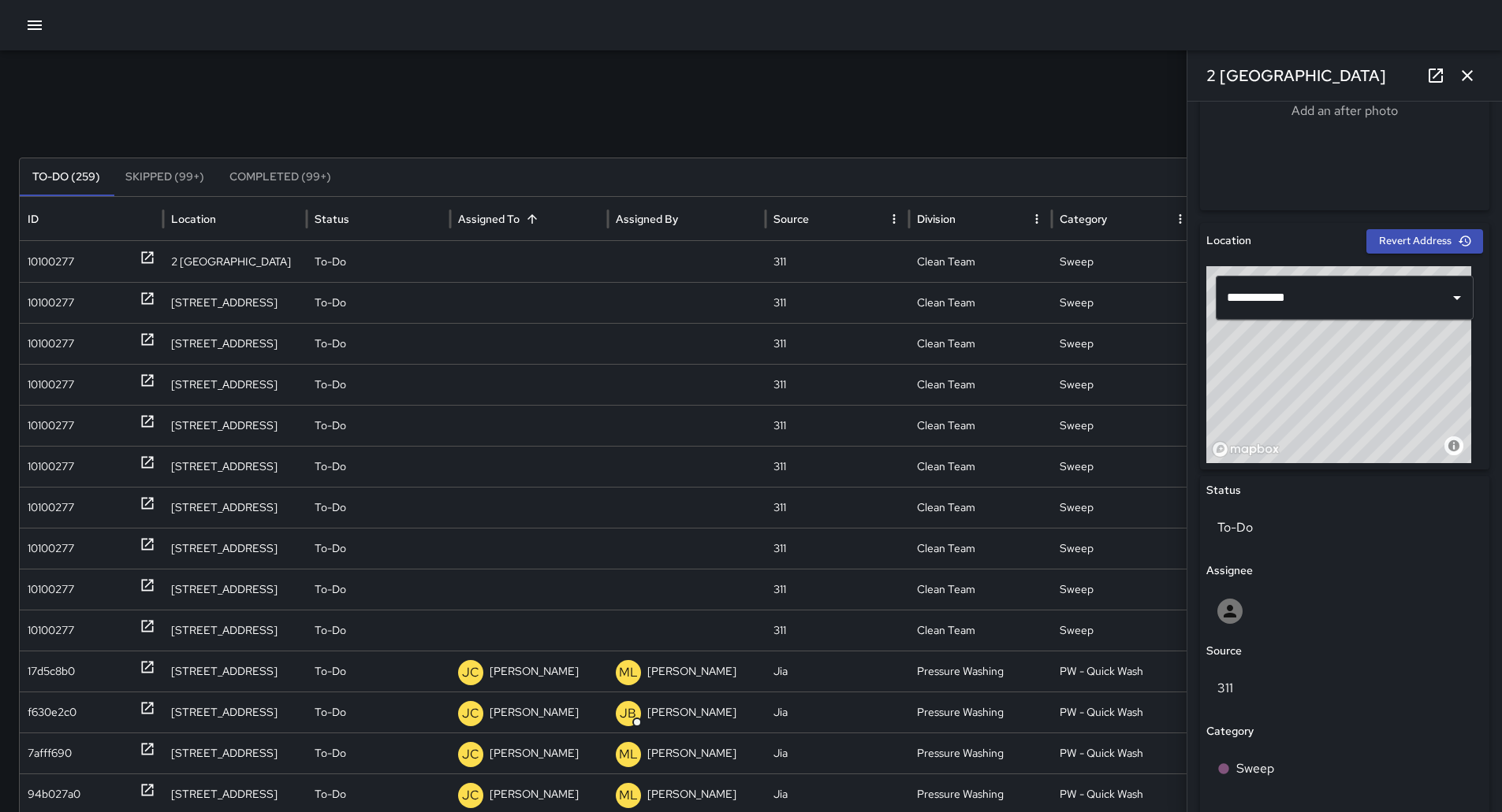
scroll to position [552, 0]
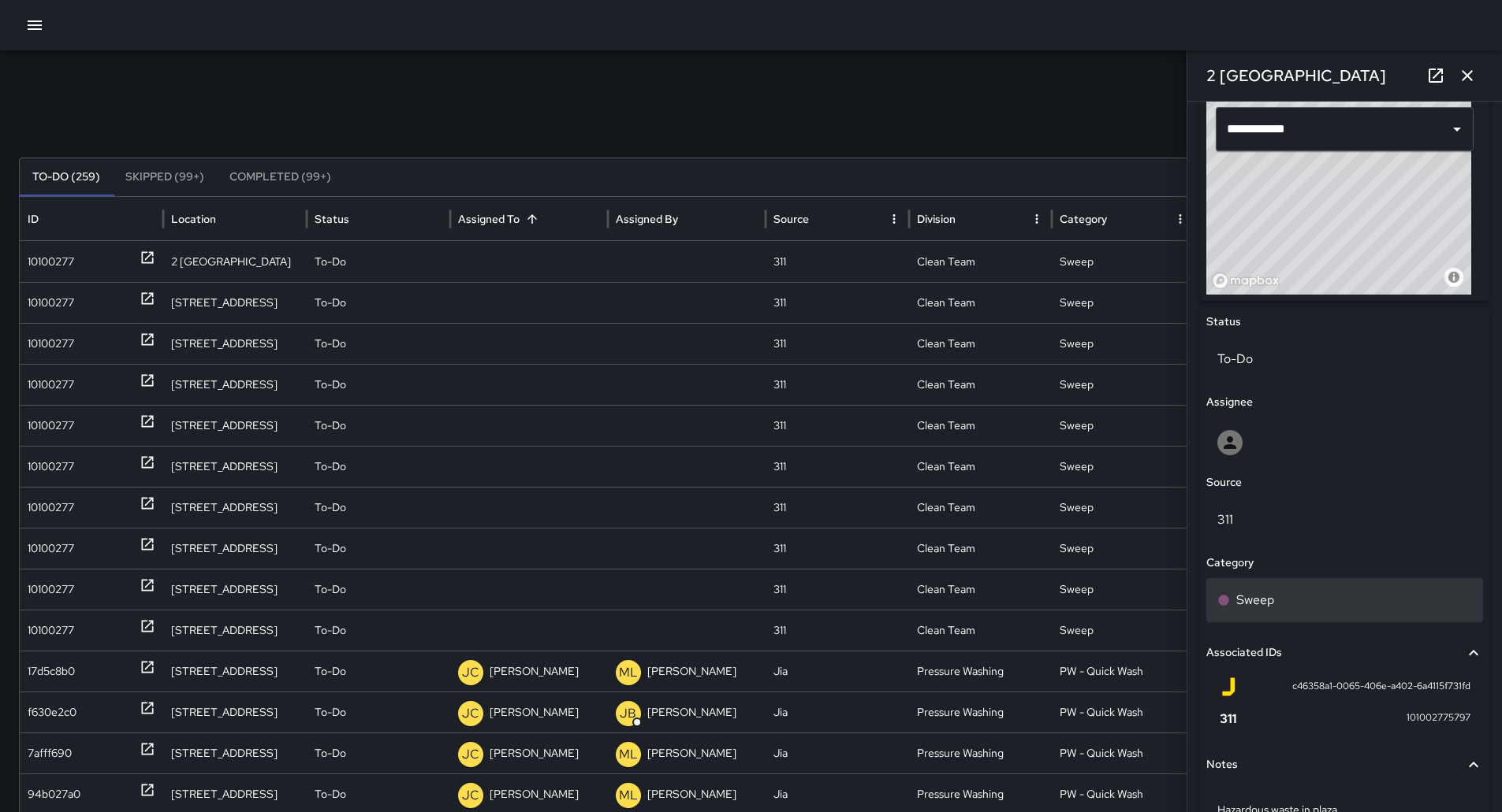
click at [1317, 593] on div "Sweep" at bounding box center [1344, 600] width 255 height 19
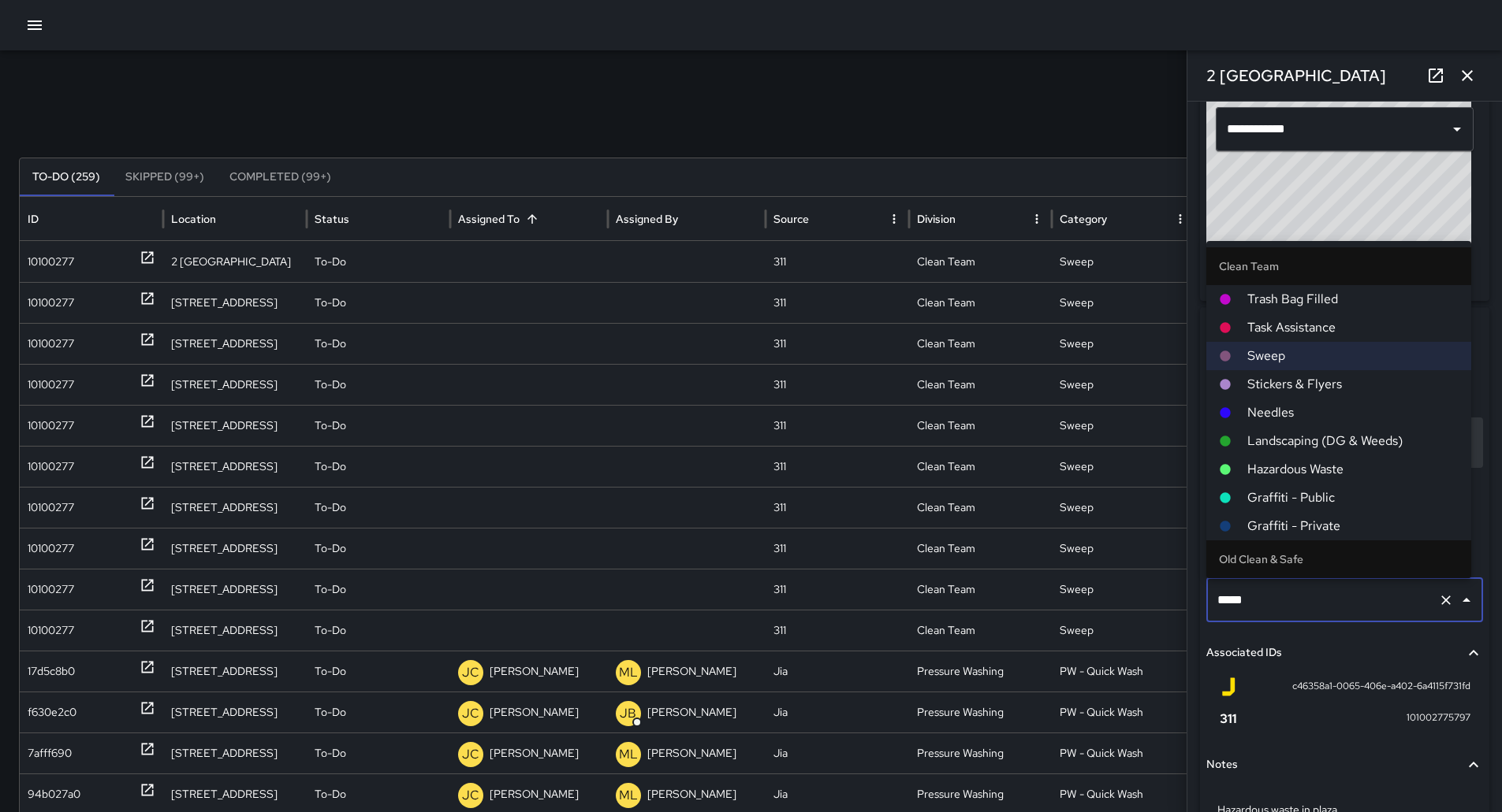
click at [1305, 461] on span "Hazardous Waste" at bounding box center [1353, 469] width 211 height 19
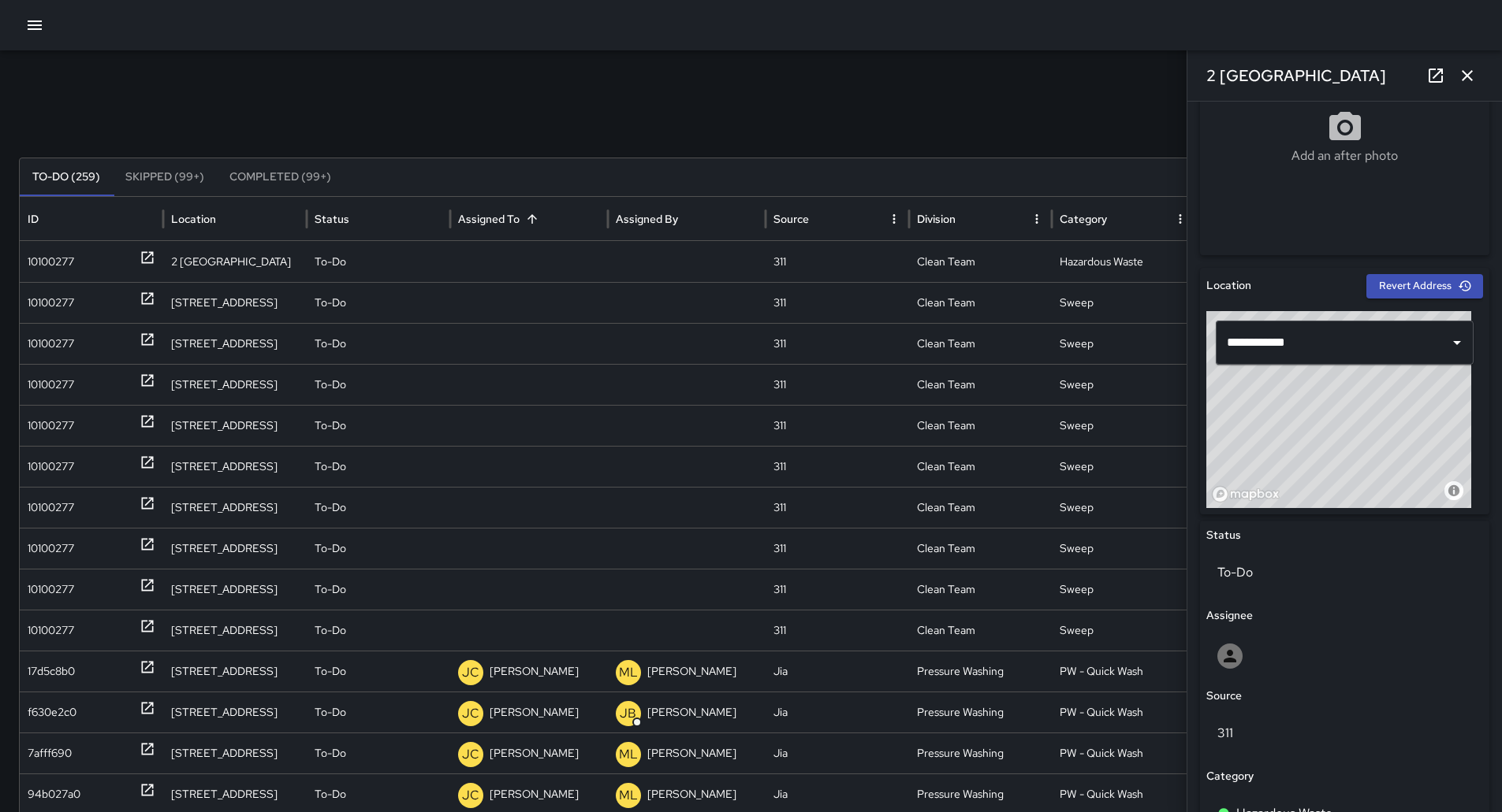
scroll to position [0, 0]
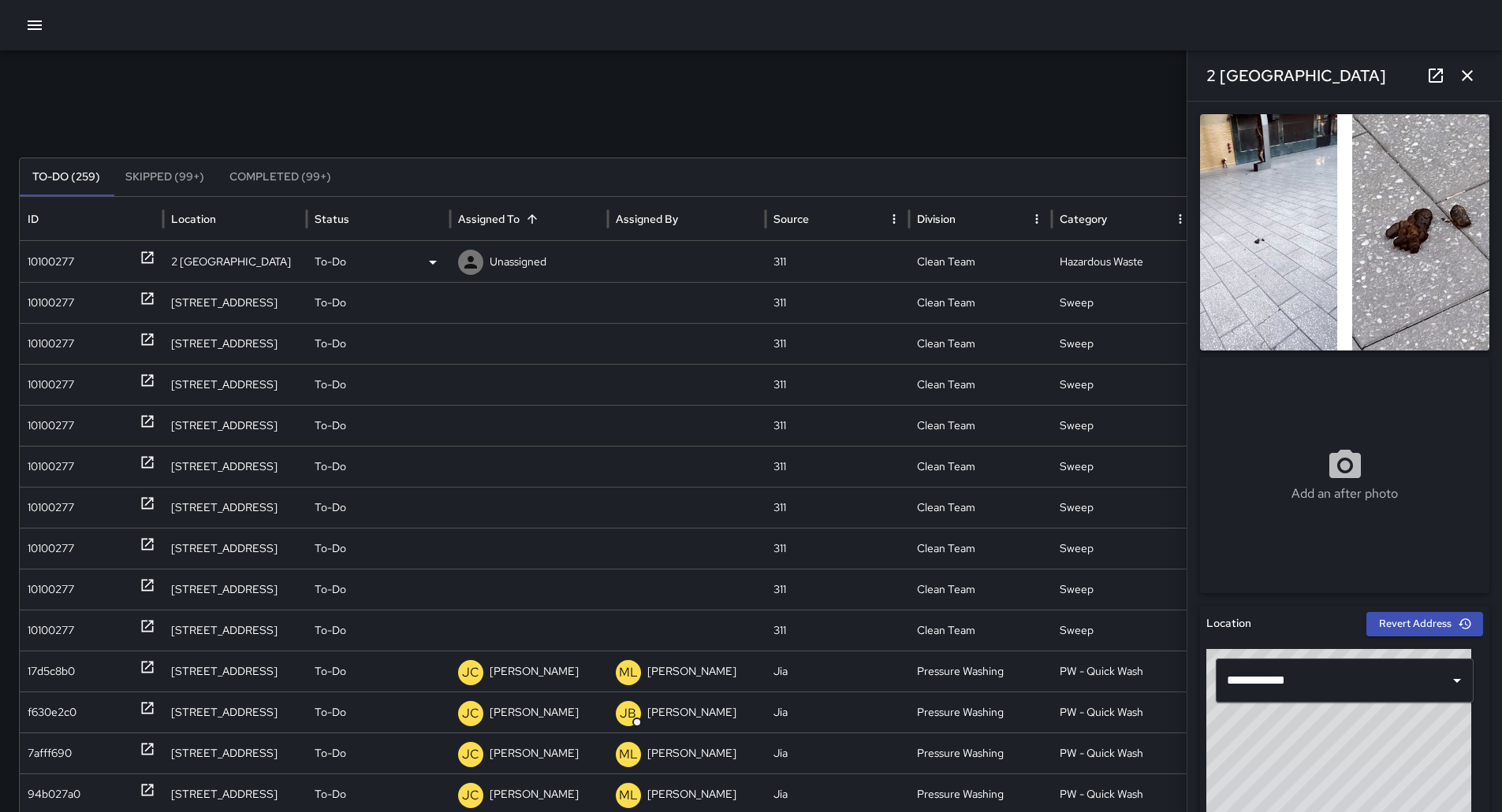
click at [68, 269] on div "10100277" at bounding box center [51, 262] width 47 height 40
click at [526, 257] on p "Unassigned" at bounding box center [518, 262] width 57 height 40
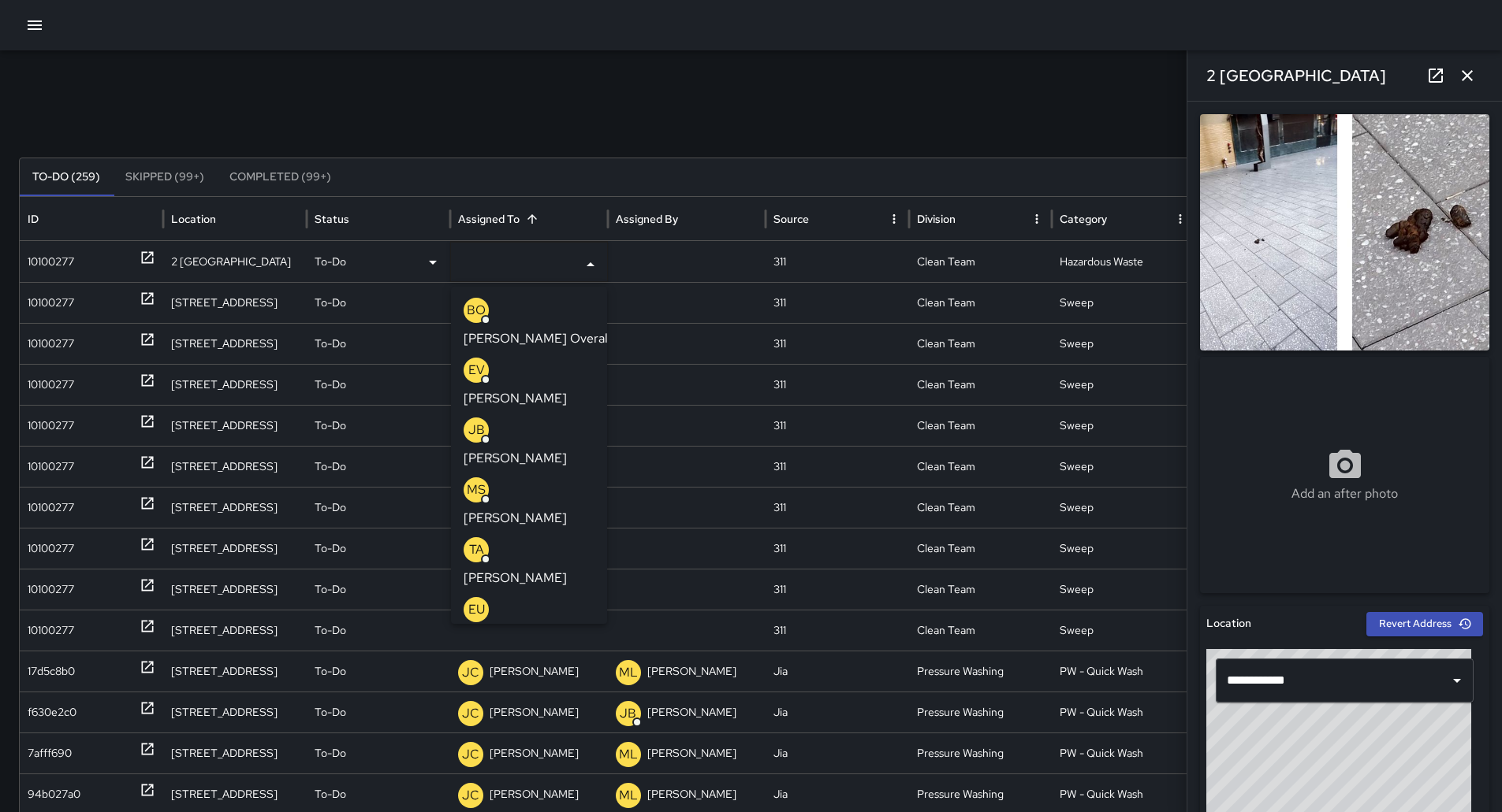
click at [535, 538] on div "TA [PERSON_NAME]" at bounding box center [529, 563] width 131 height 51
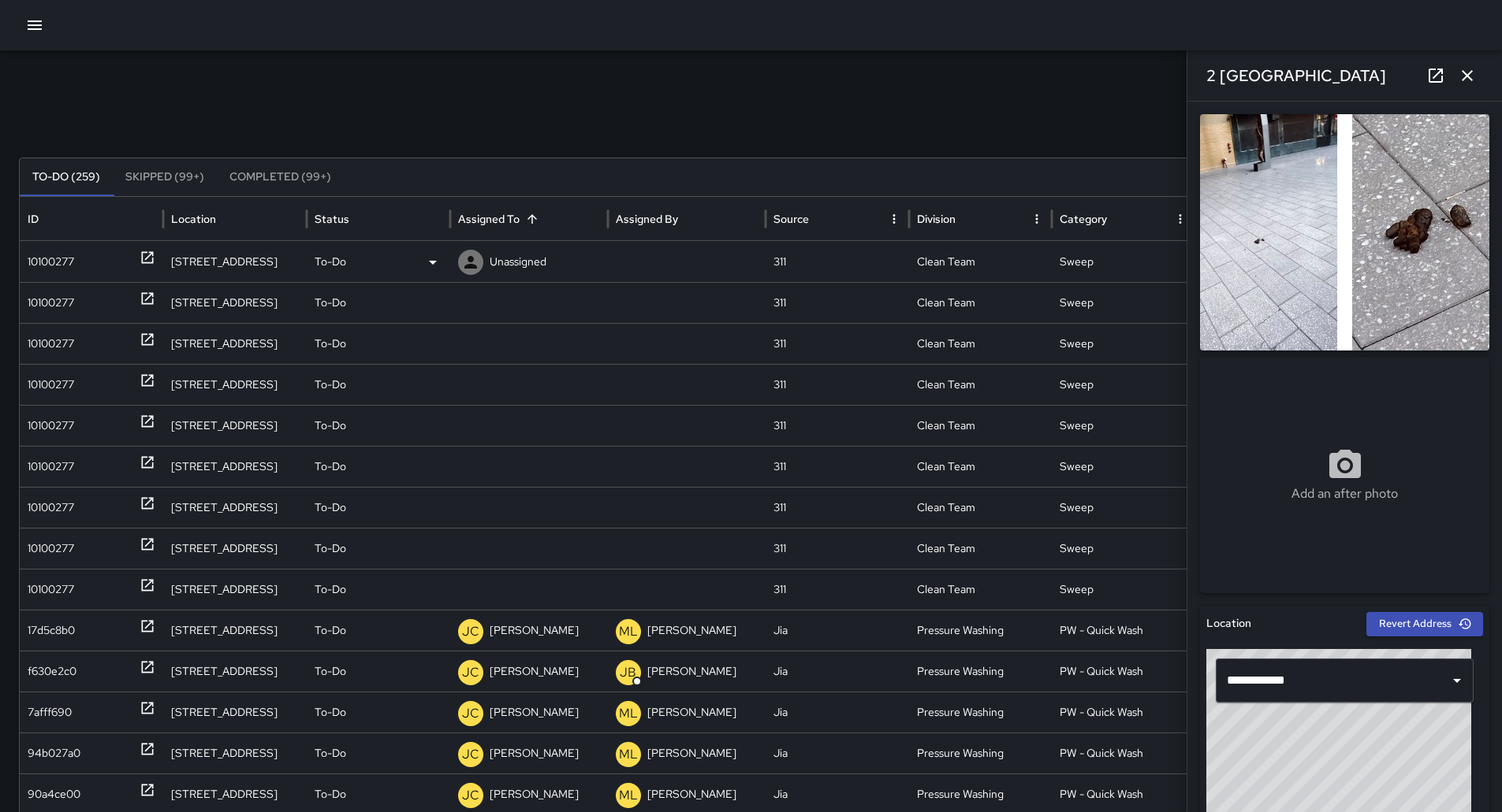
click at [88, 263] on div "10100277" at bounding box center [92, 262] width 128 height 40
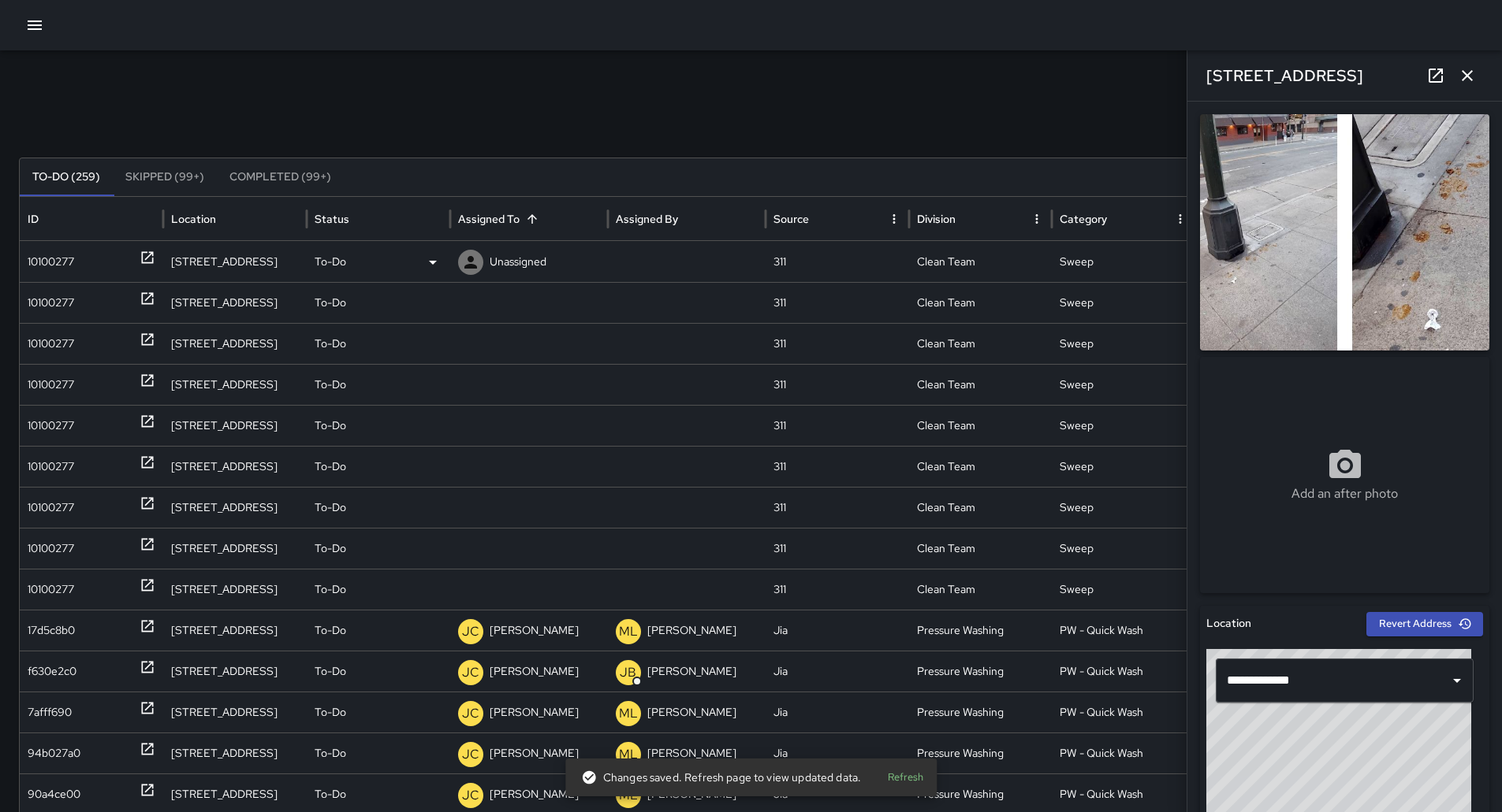
click at [498, 260] on p "Unassigned" at bounding box center [518, 262] width 57 height 40
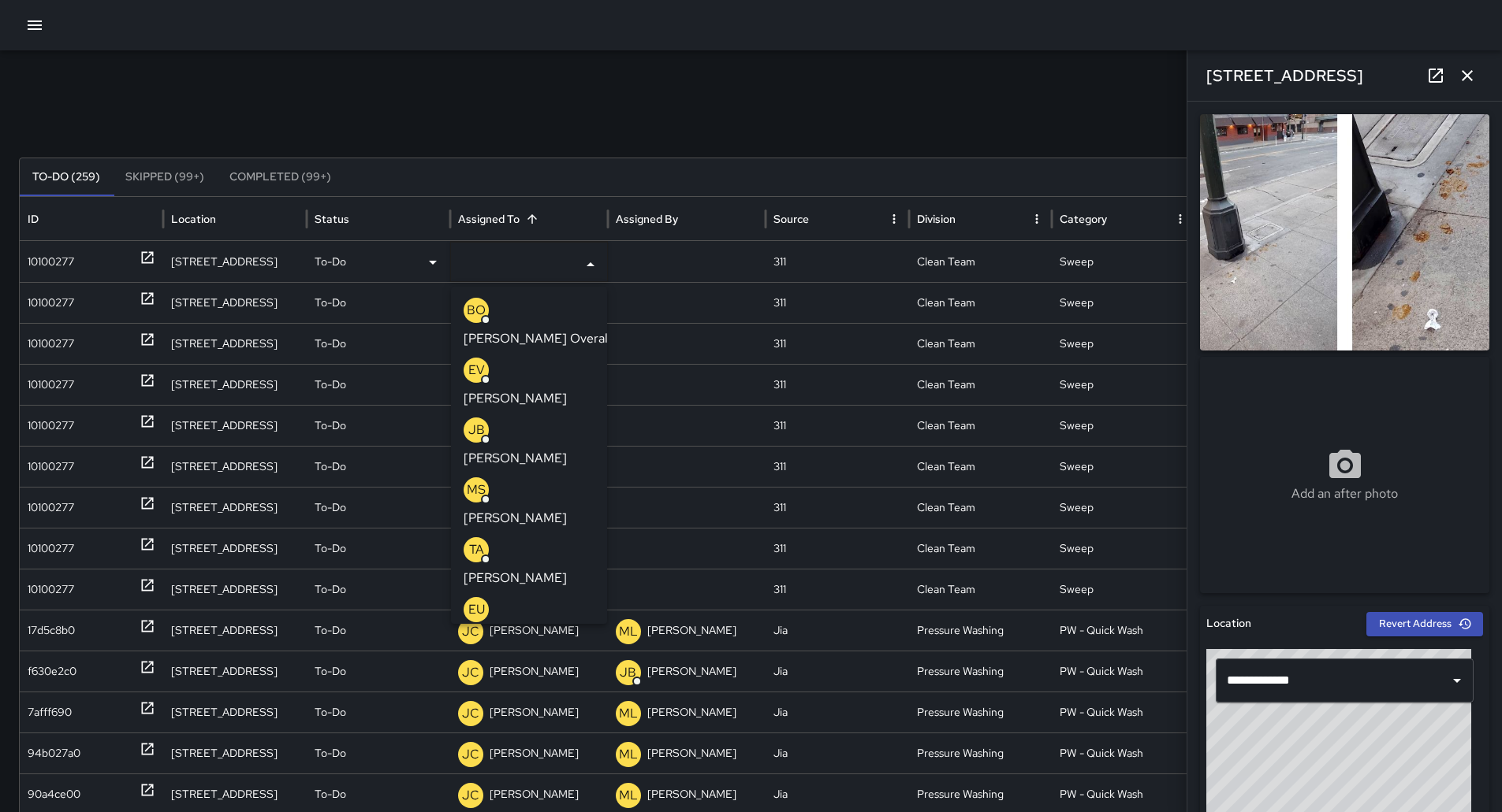
click at [548, 598] on div "EU [PERSON_NAME]" at bounding box center [529, 623] width 131 height 51
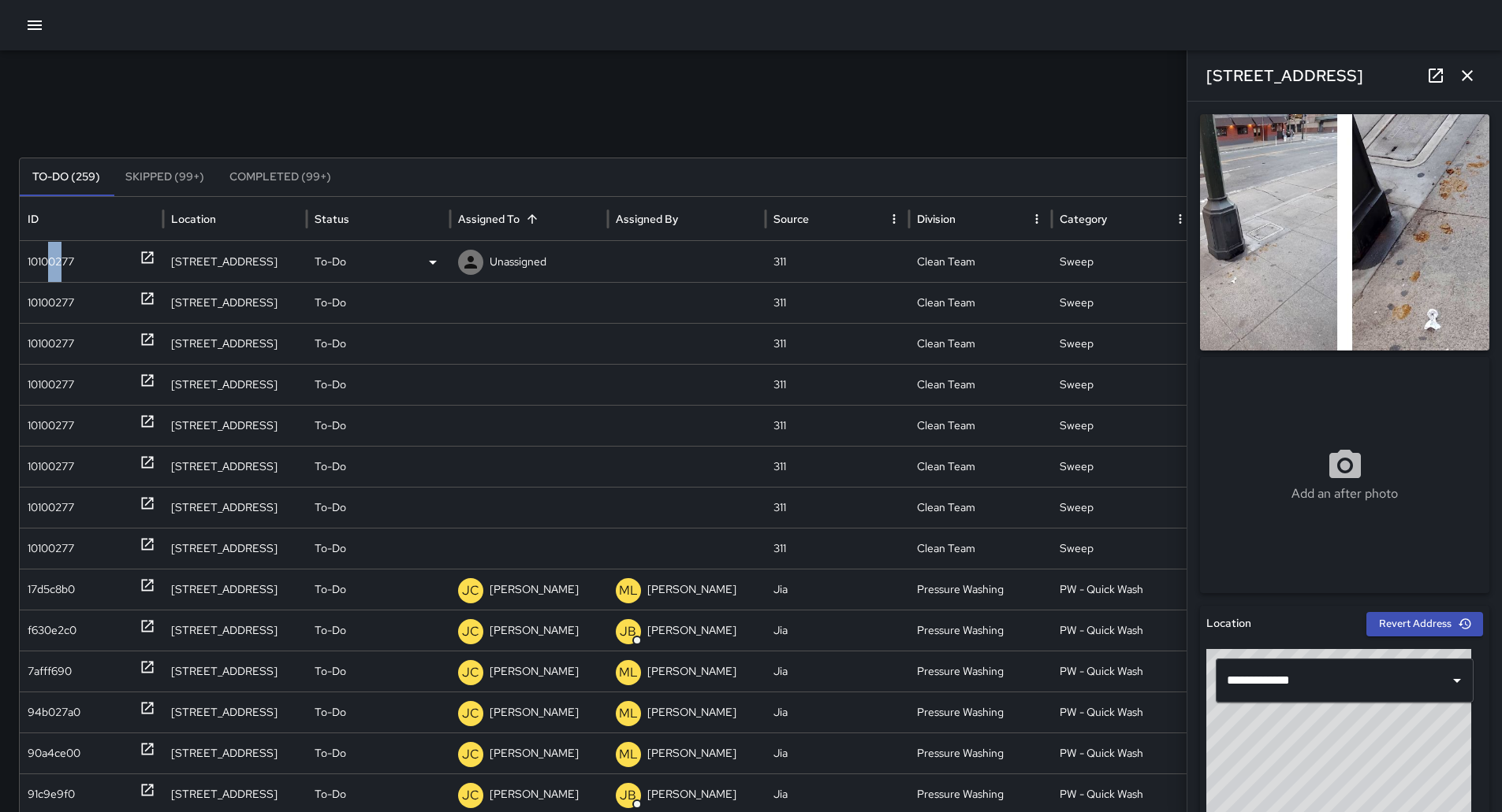
drag, startPoint x: 52, startPoint y: 266, endPoint x: 63, endPoint y: 264, distance: 11.2
click at [62, 264] on div "10100277" at bounding box center [51, 262] width 47 height 40
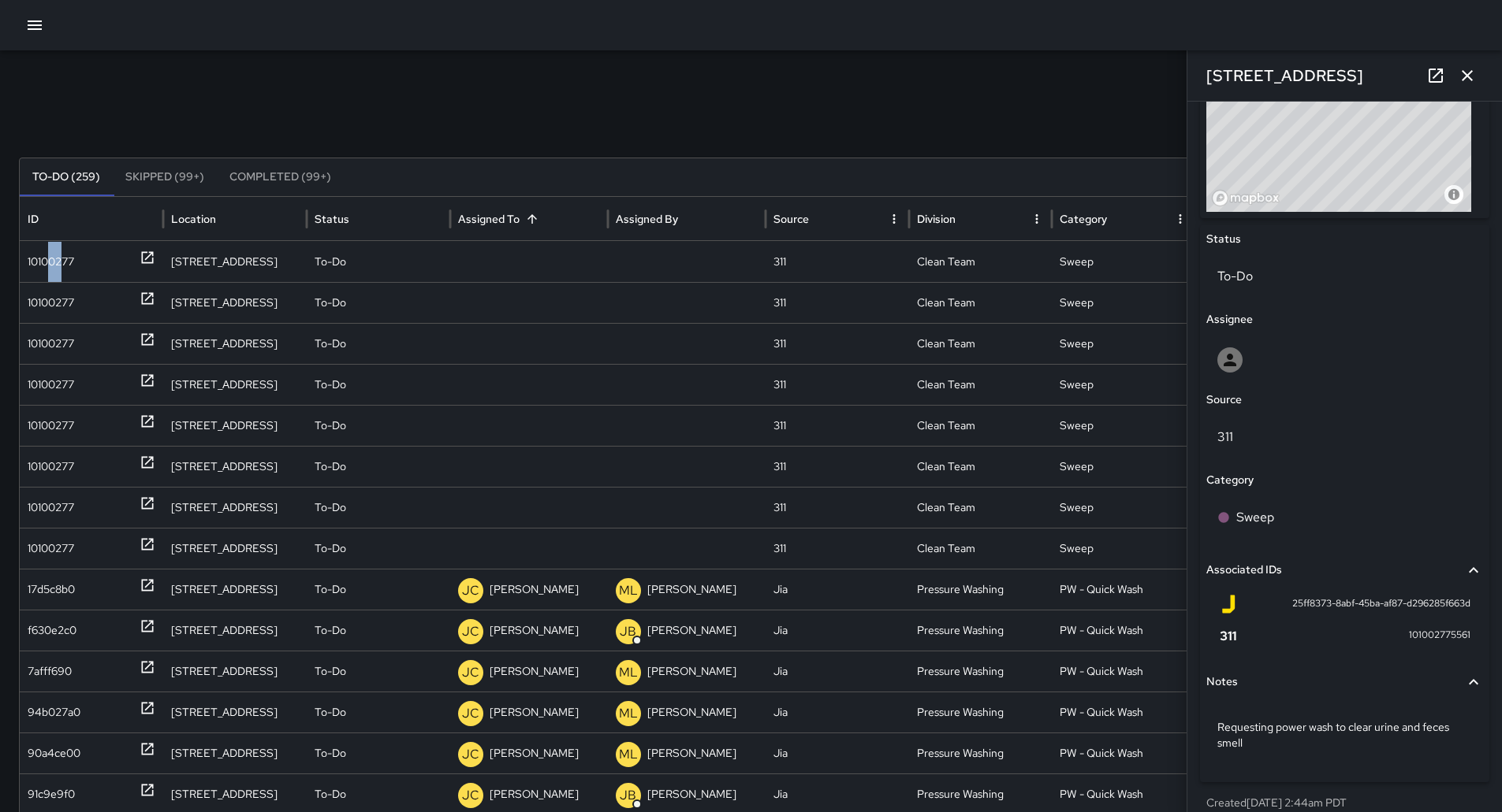
scroll to position [652, 0]
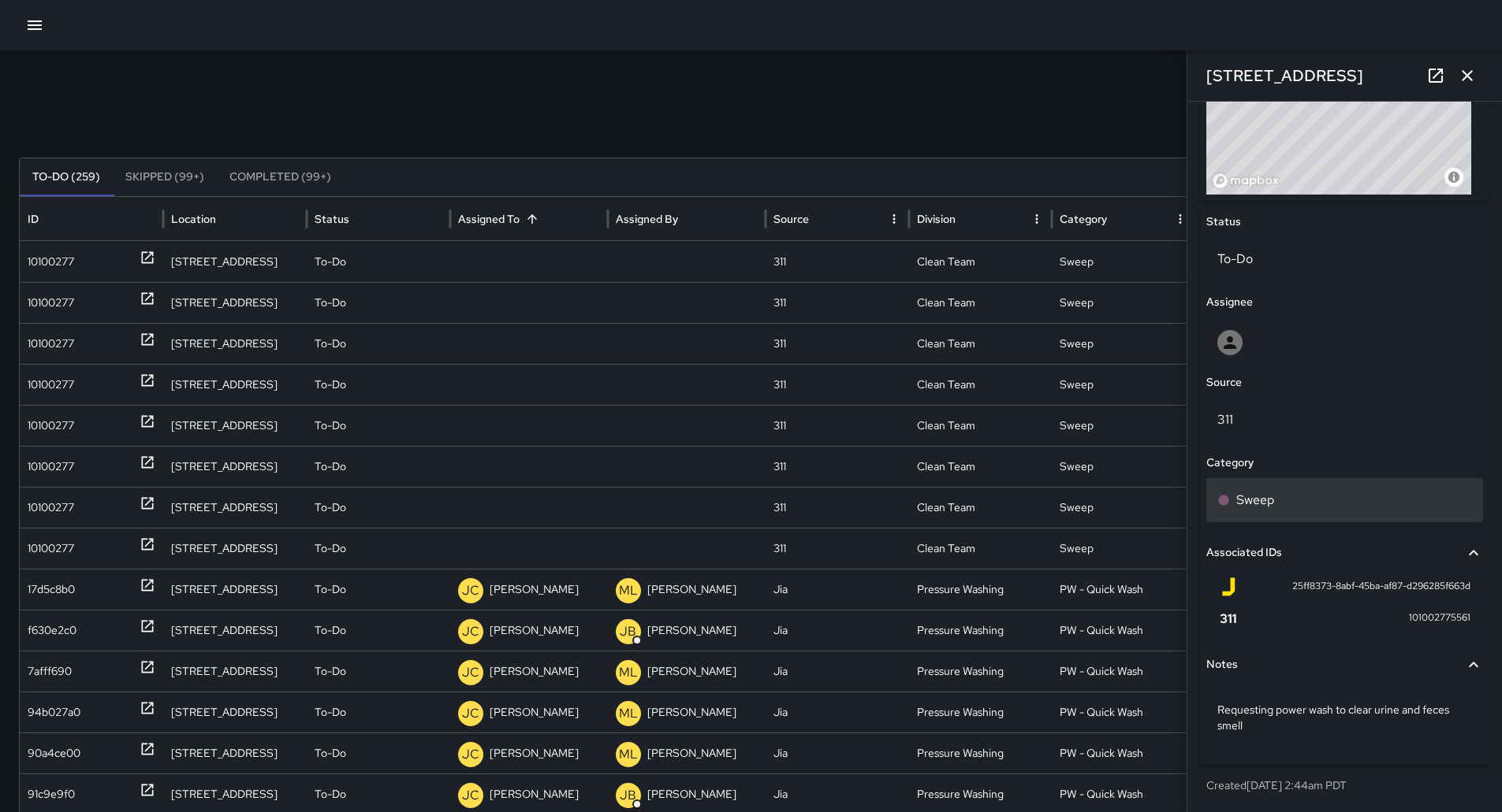
click at [1300, 503] on div "Sweep" at bounding box center [1344, 500] width 255 height 19
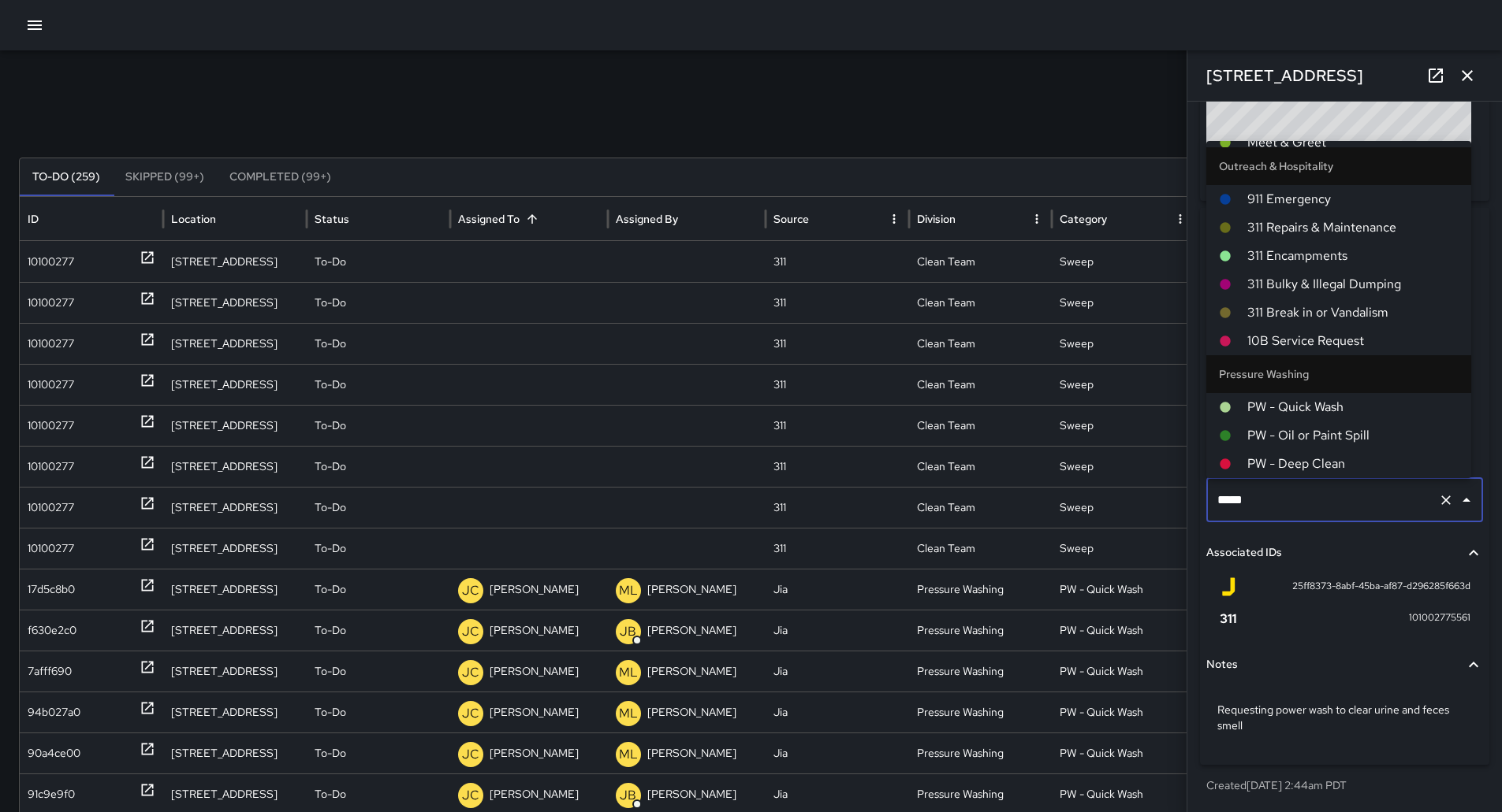
scroll to position [1297, 0]
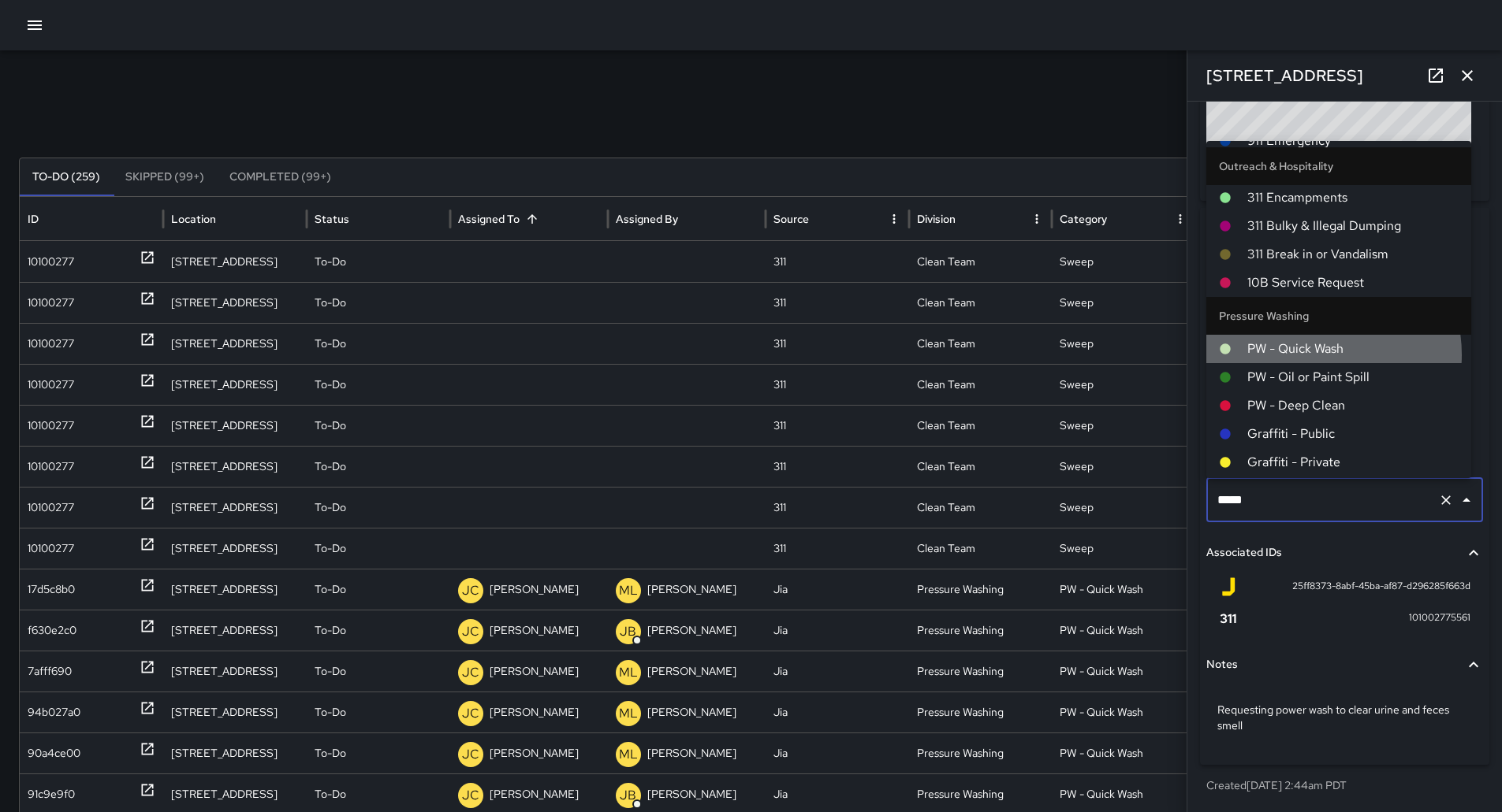
click at [1308, 350] on span "PW - Quick Wash" at bounding box center [1353, 349] width 211 height 19
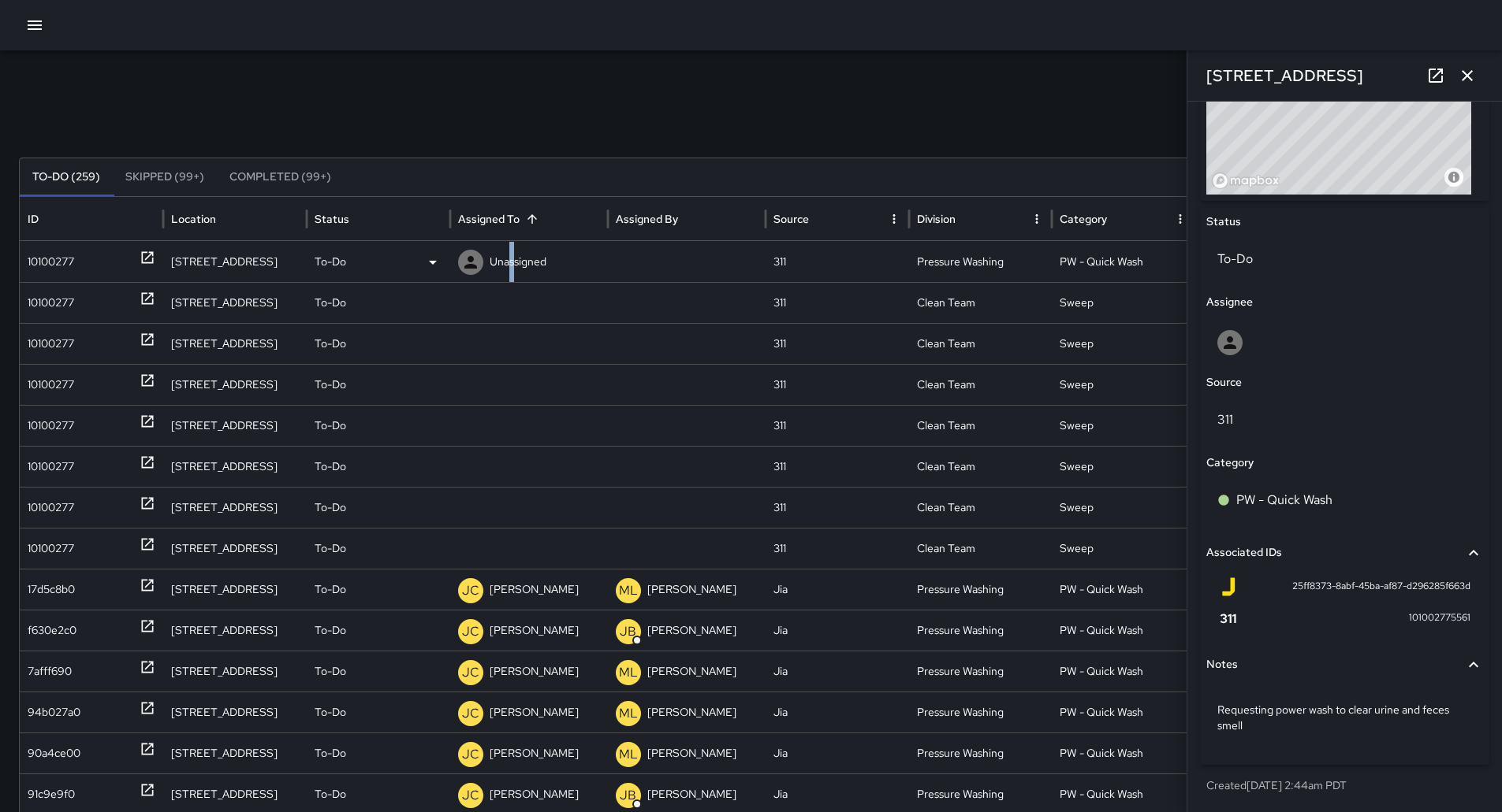
click at [512, 253] on p "Unassigned" at bounding box center [518, 262] width 57 height 40
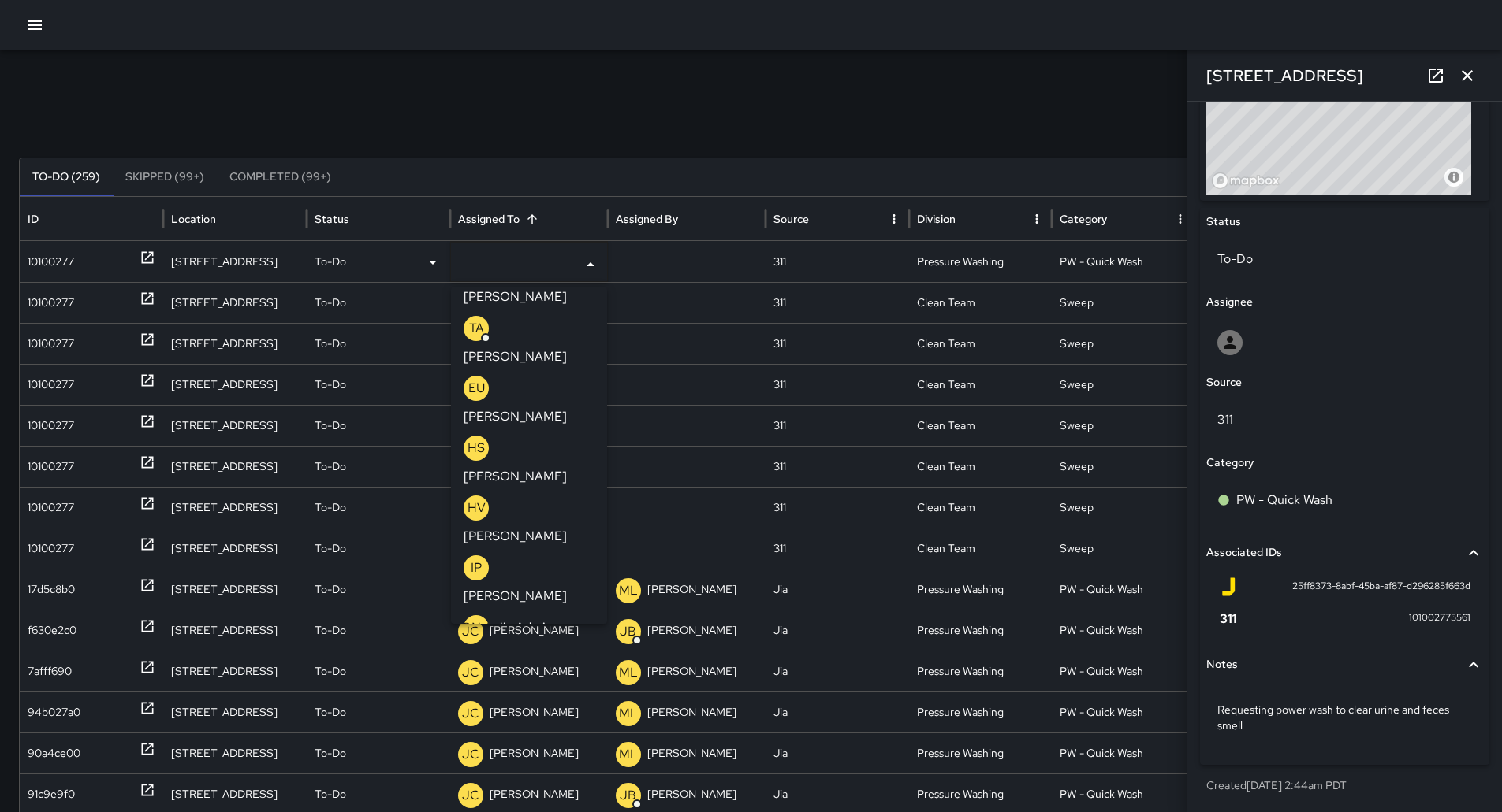
scroll to position [315, 0]
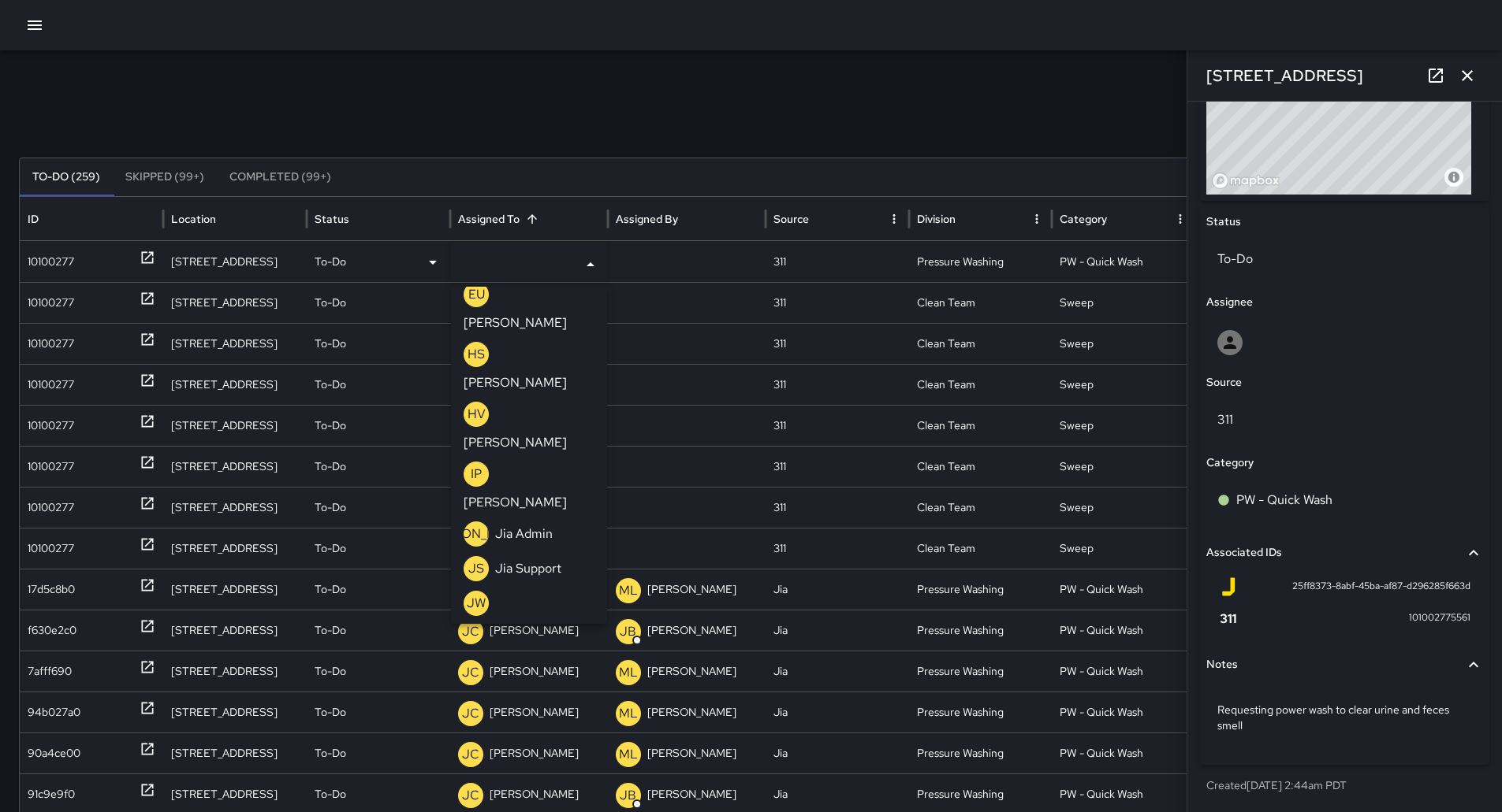
click at [554, 683] on p "[PERSON_NAME]" at bounding box center [515, 692] width 103 height 19
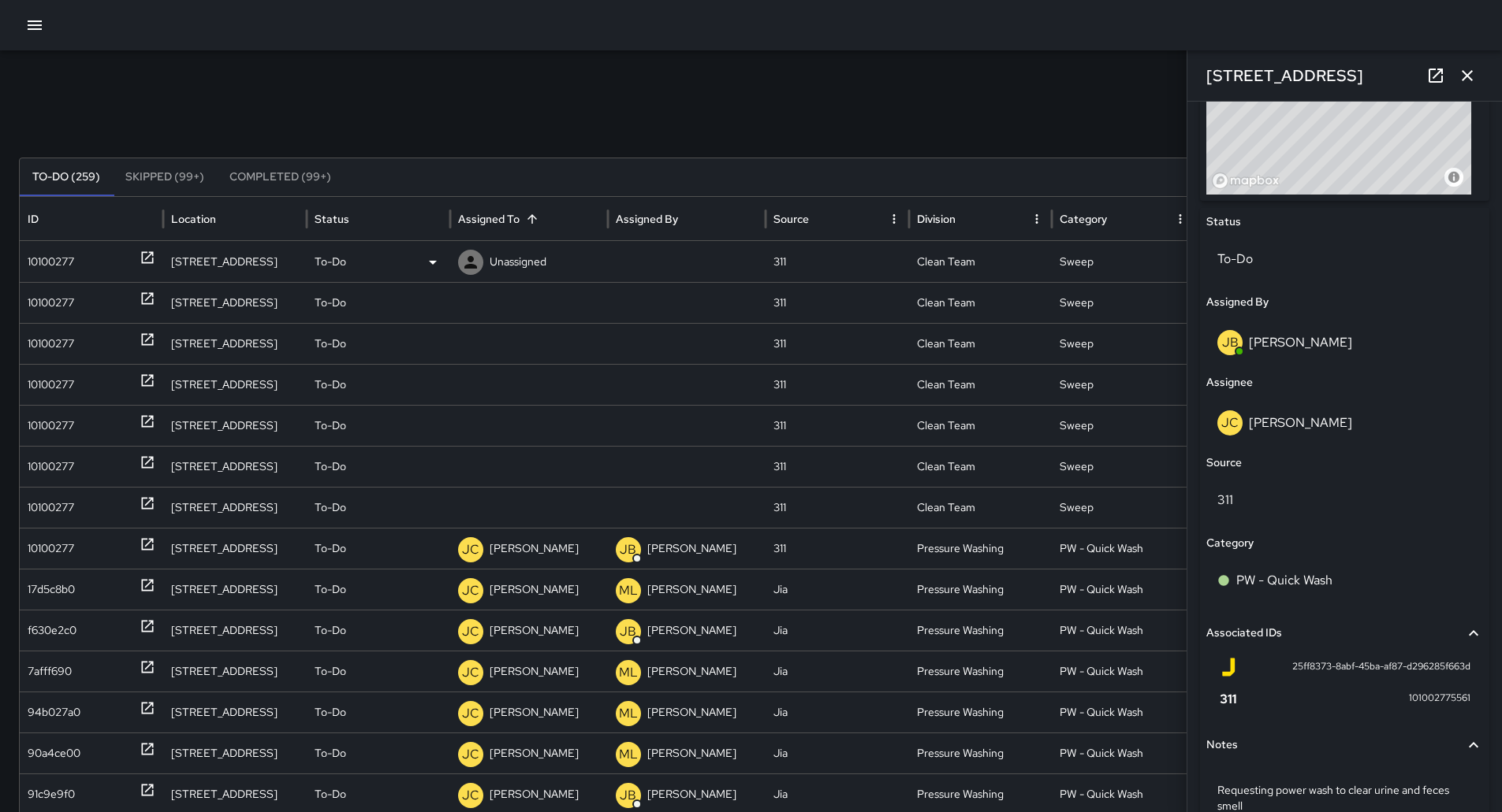
click at [29, 265] on div "10100277" at bounding box center [51, 262] width 47 height 40
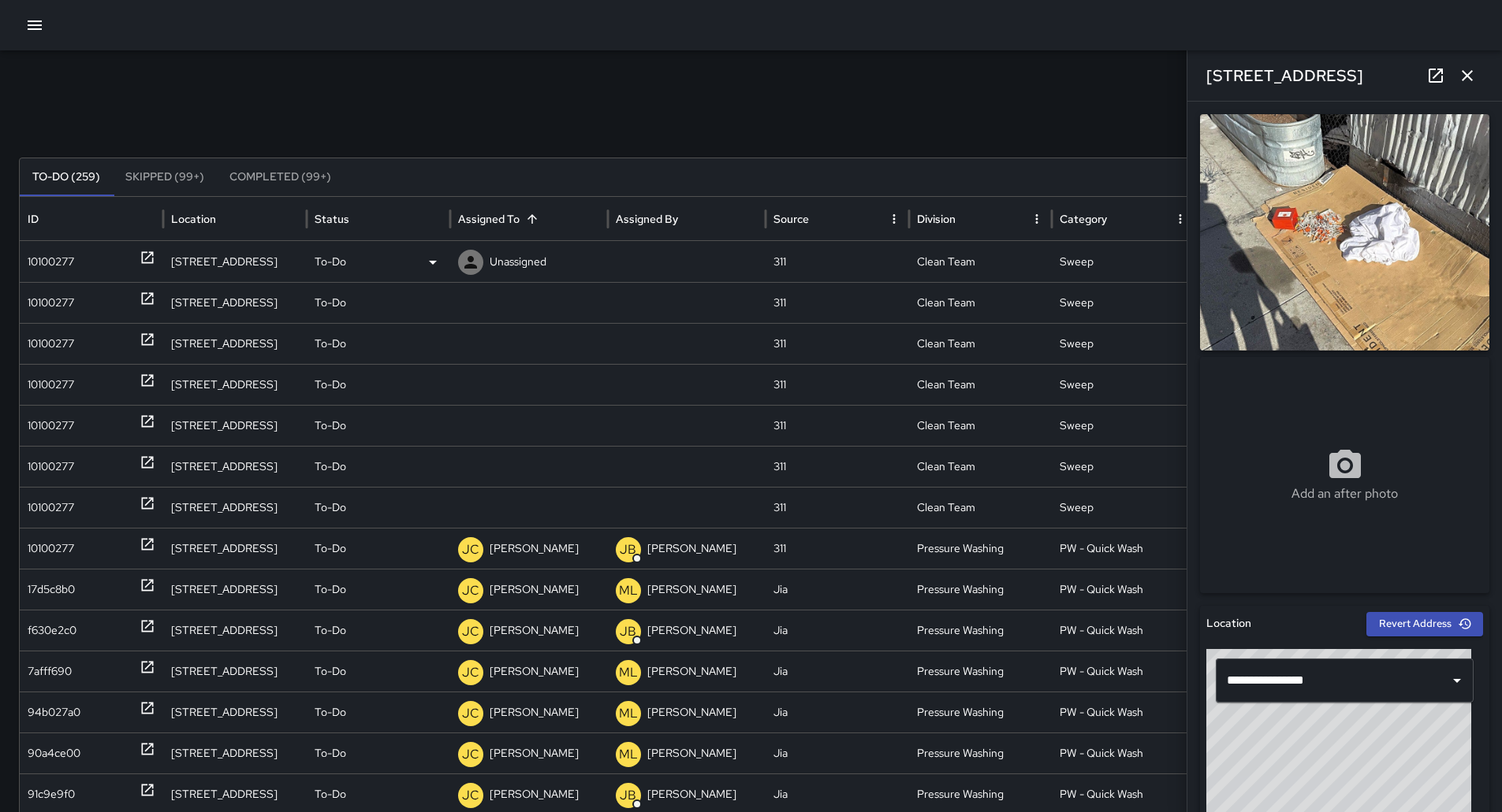
click at [539, 255] on p "Unassigned" at bounding box center [518, 262] width 57 height 40
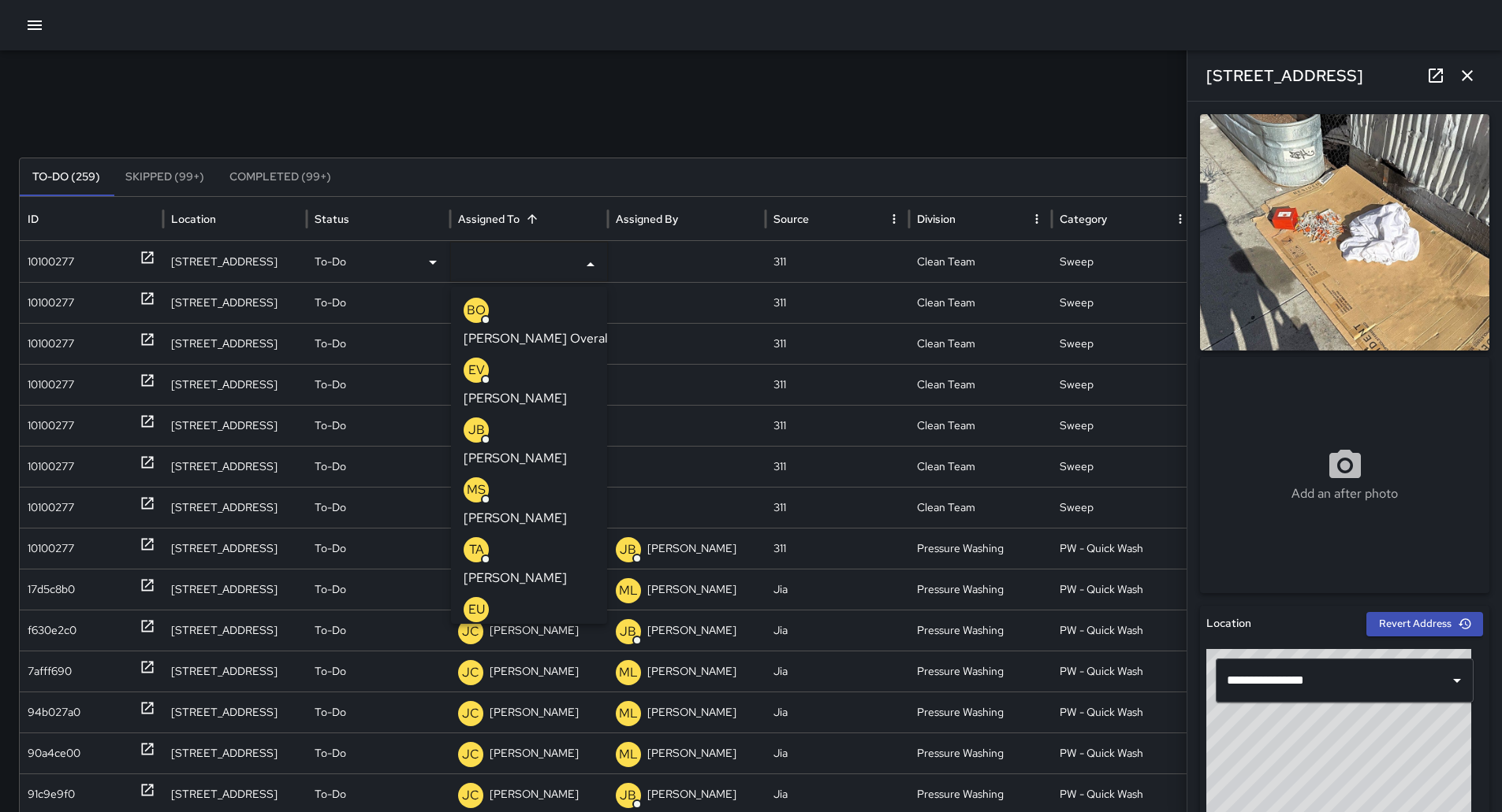
click at [540, 509] on p "[PERSON_NAME]" at bounding box center [515, 518] width 103 height 19
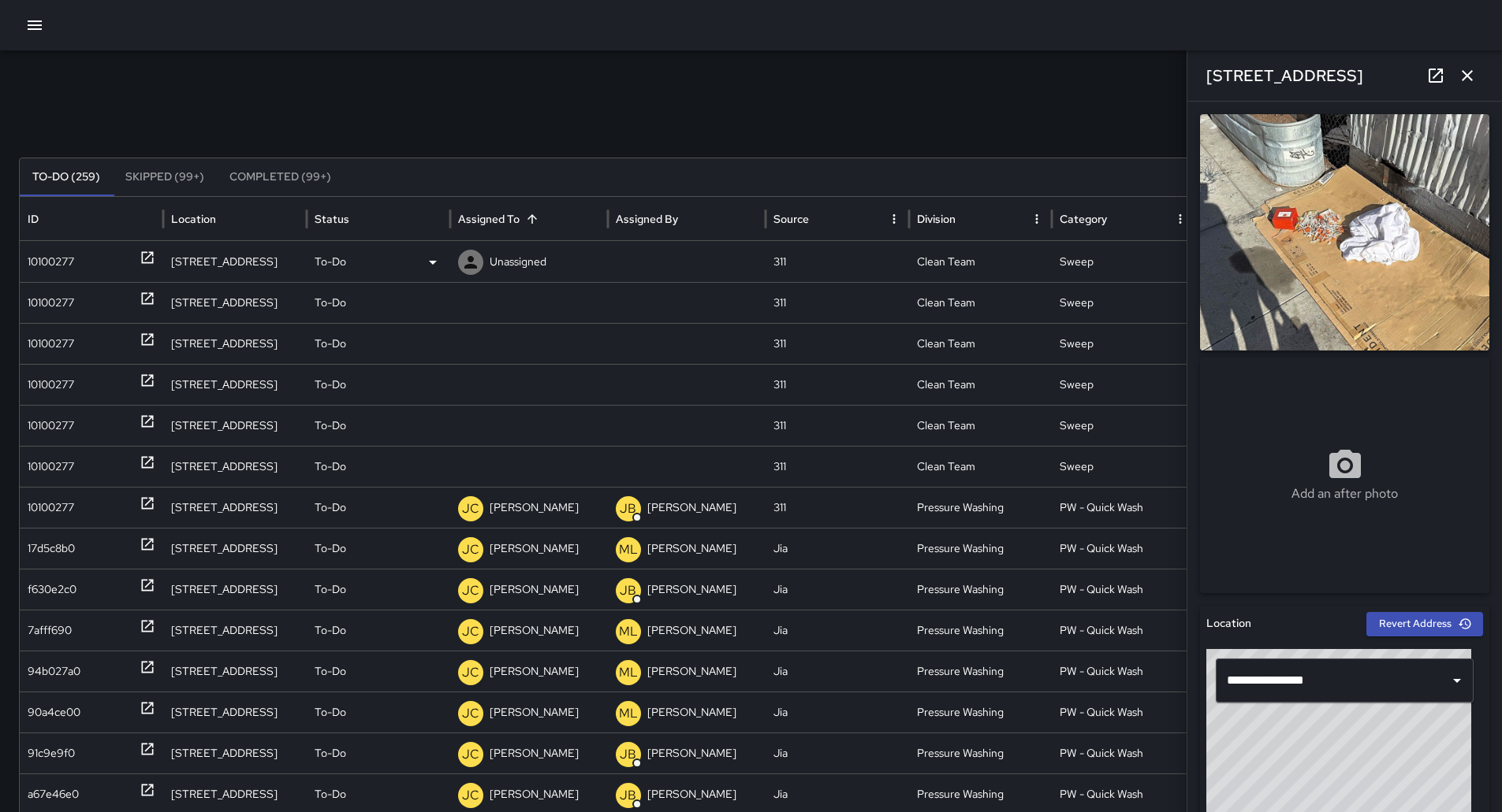
click at [81, 259] on div "10100277" at bounding box center [92, 262] width 128 height 40
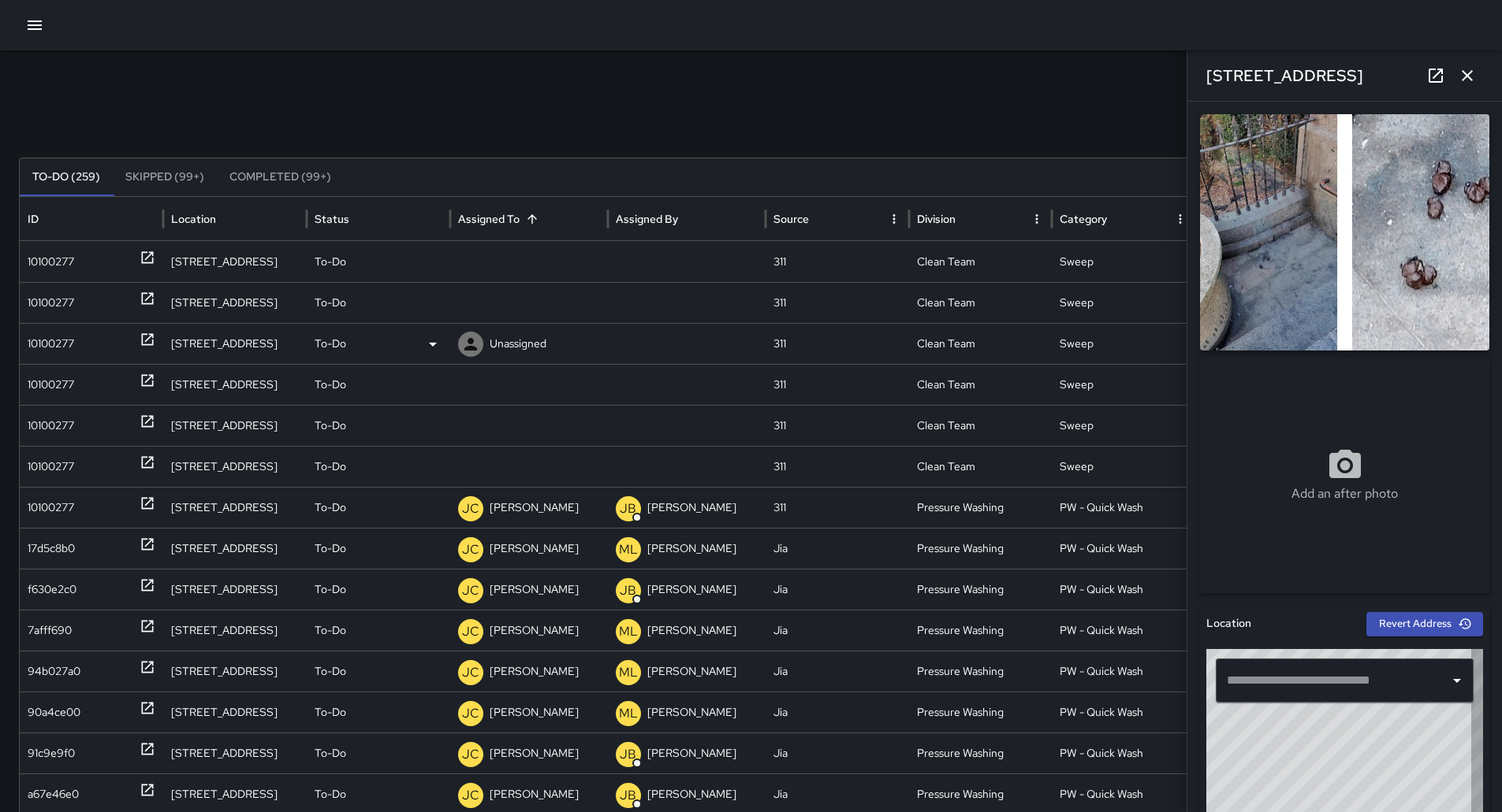
type input "**********"
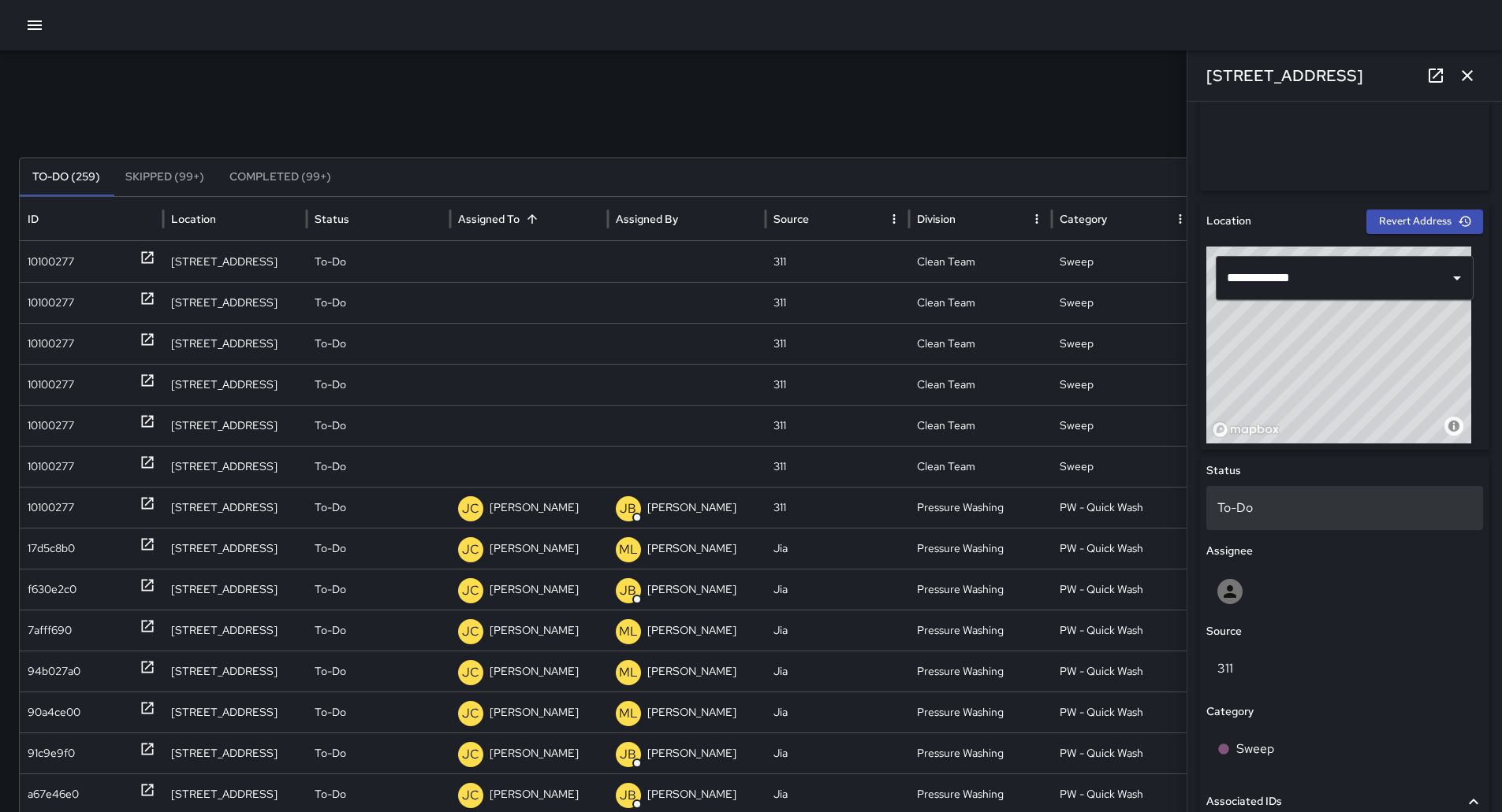
scroll to position [630, 0]
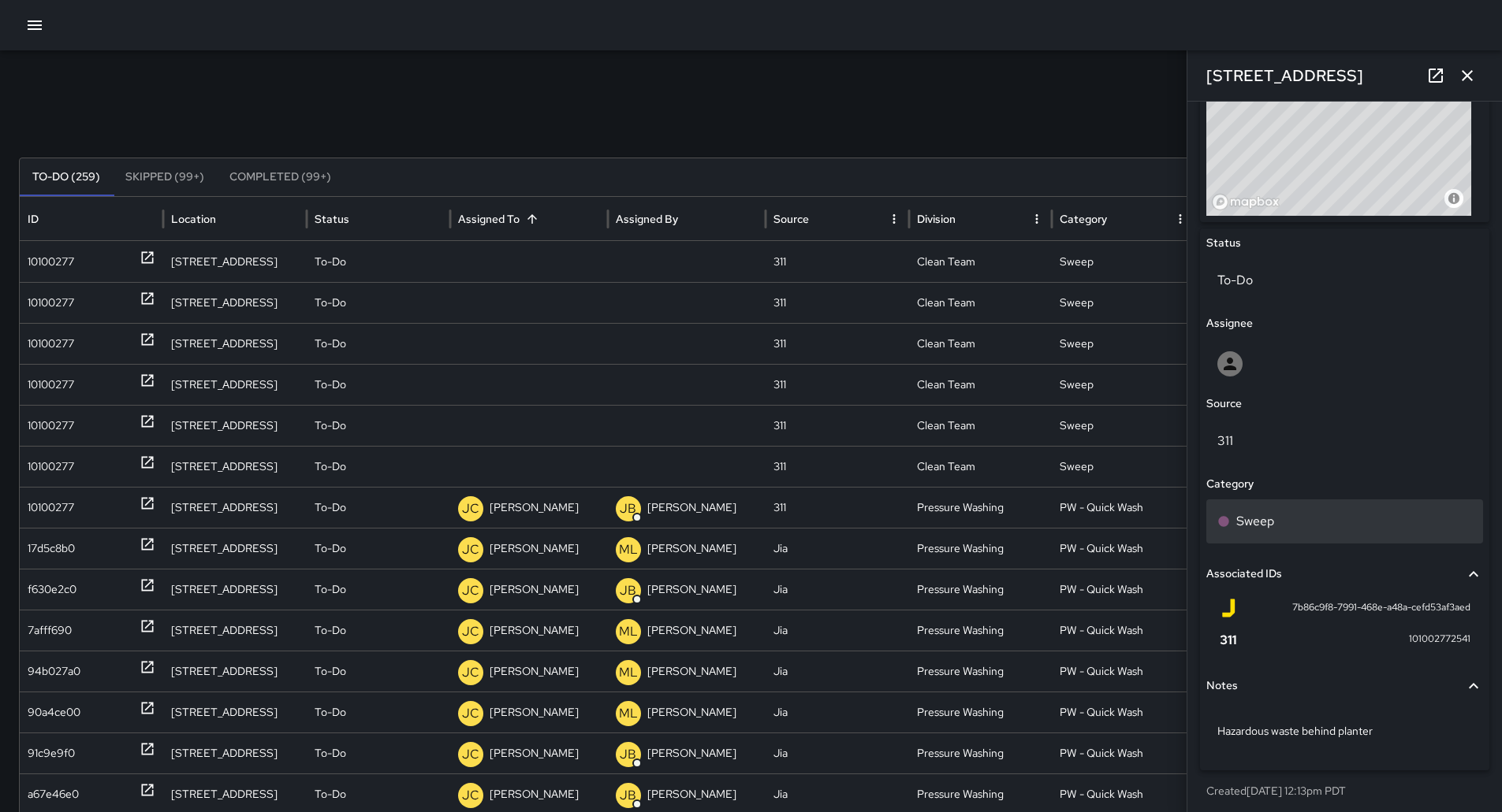
click at [1316, 523] on div "Sweep" at bounding box center [1344, 521] width 255 height 19
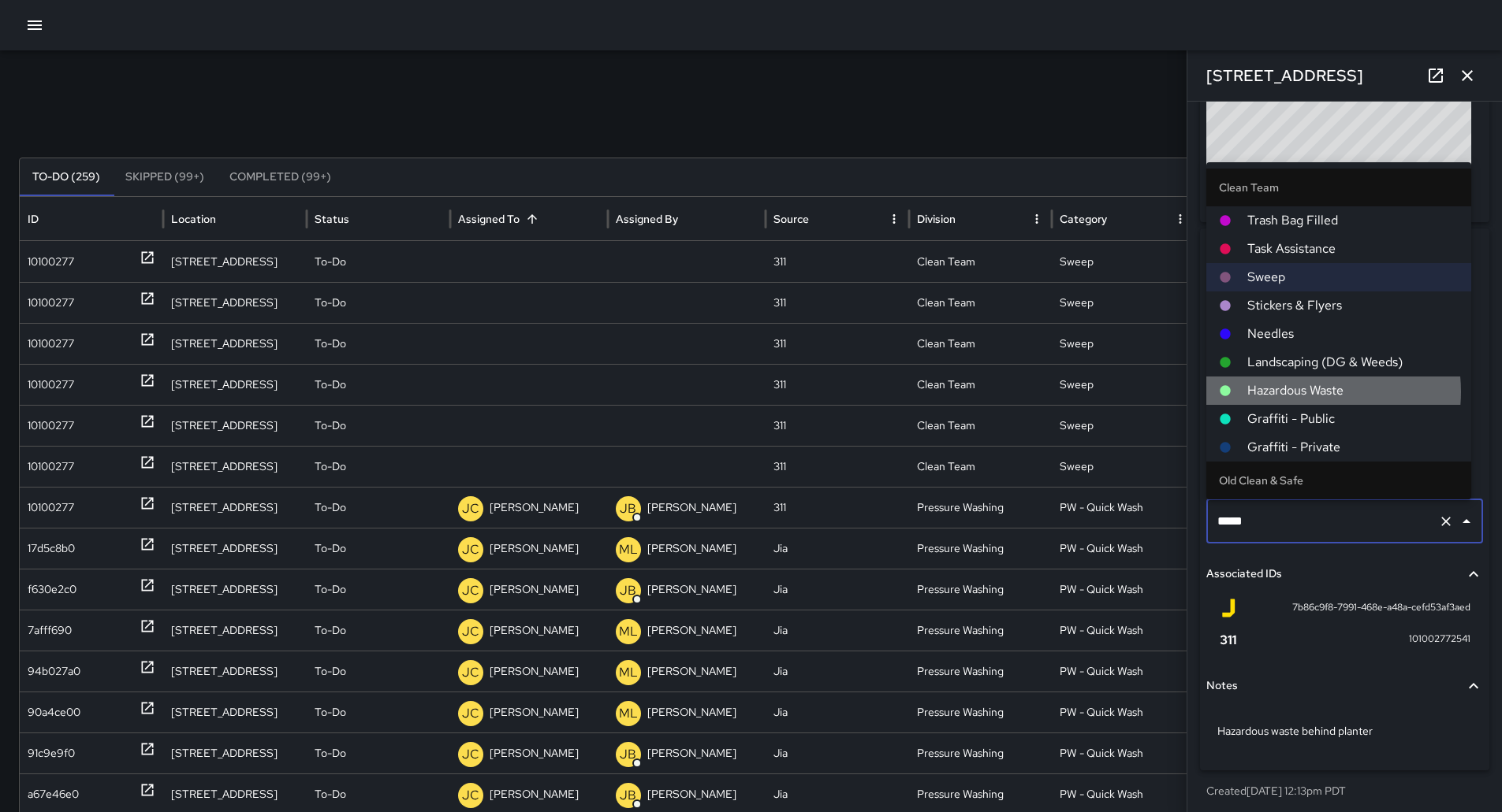
drag, startPoint x: 1309, startPoint y: 388, endPoint x: 1322, endPoint y: 409, distance: 24.7
click at [1314, 390] on span "Hazardous Waste" at bounding box center [1353, 390] width 211 height 19
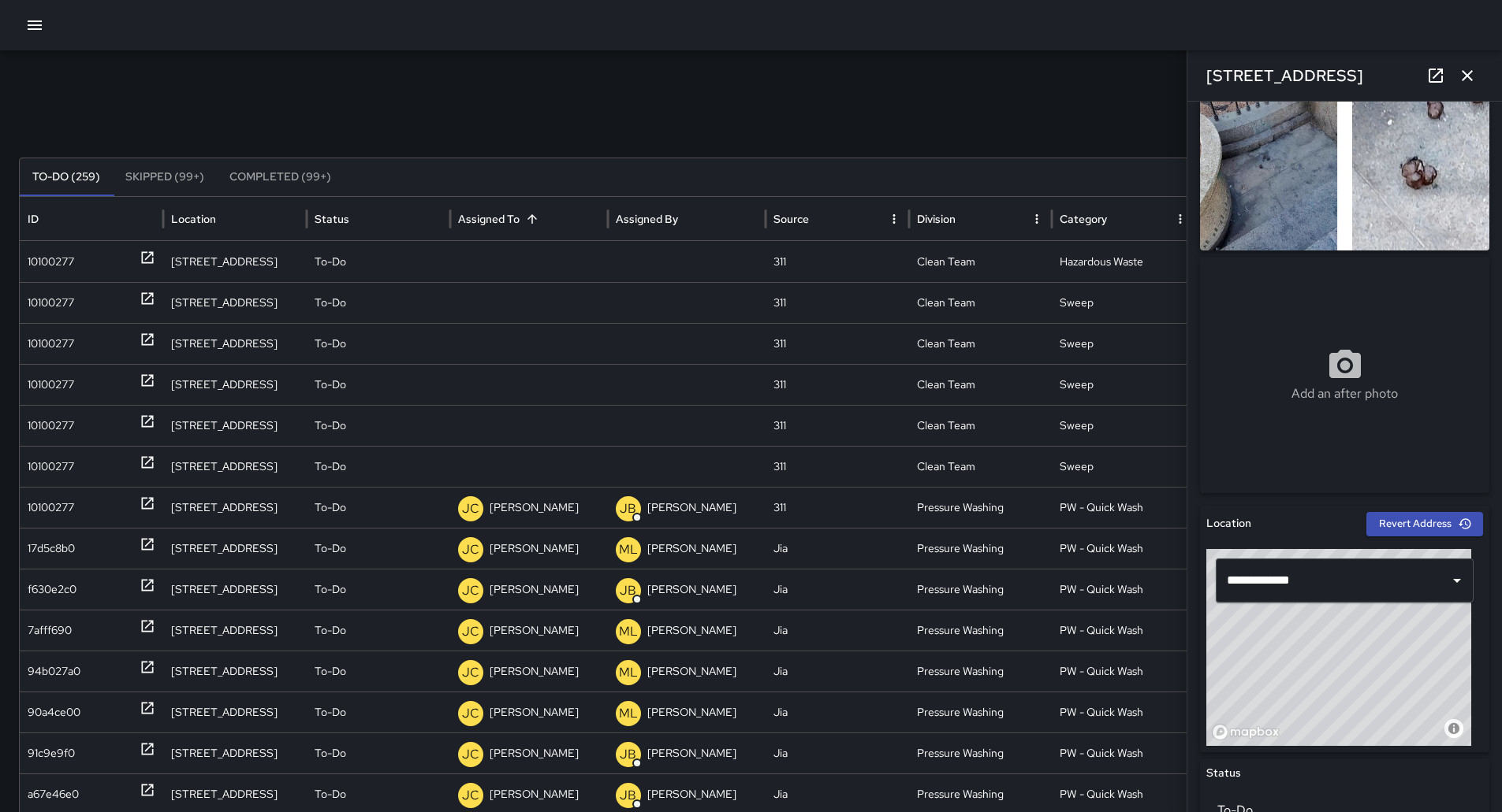
scroll to position [79, 0]
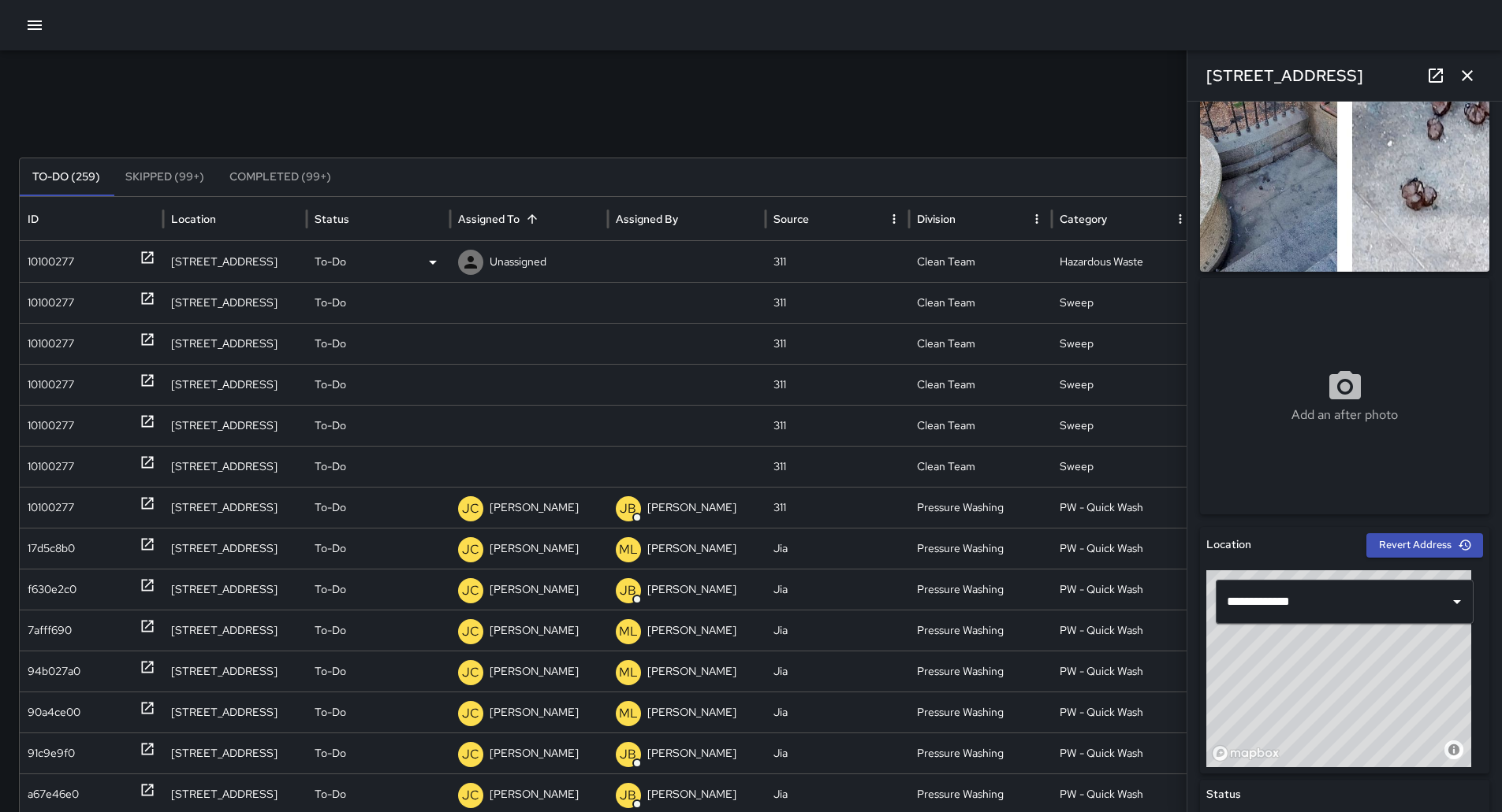
click at [491, 260] on p "Unassigned" at bounding box center [518, 262] width 57 height 40
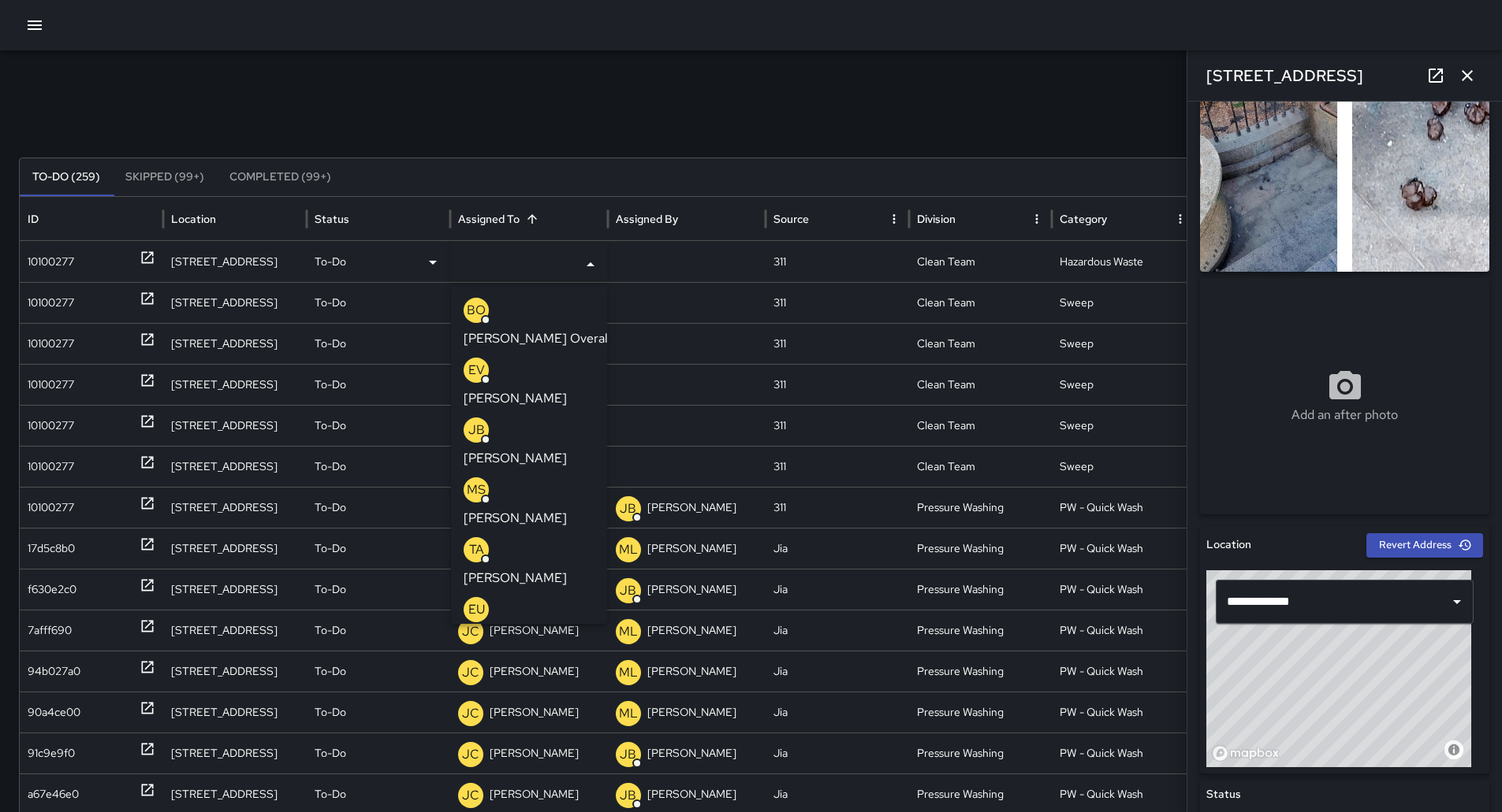
click at [553, 598] on div "EU [PERSON_NAME]" at bounding box center [529, 623] width 131 height 51
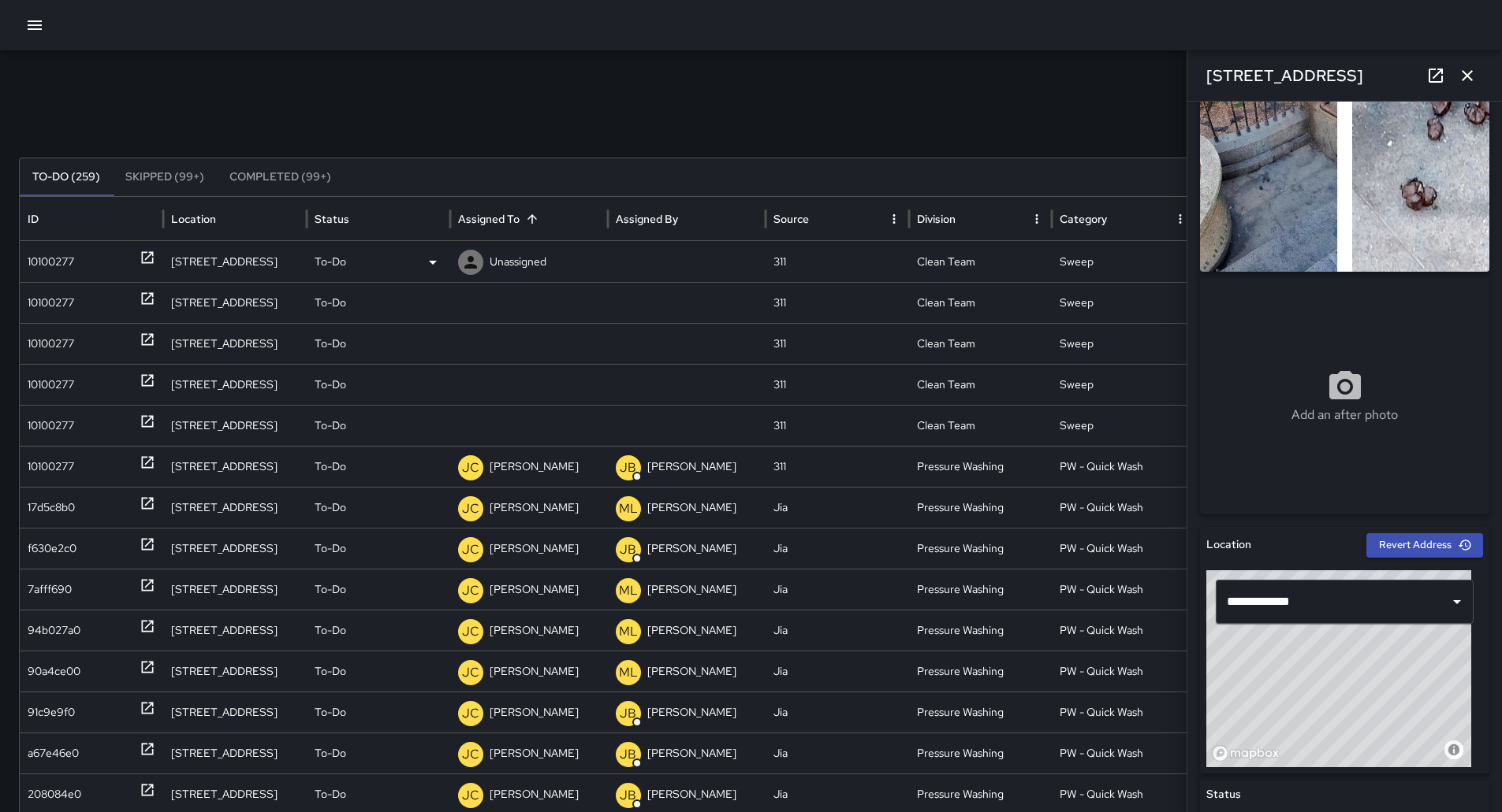
click at [39, 246] on div "10100277" at bounding box center [51, 262] width 47 height 40
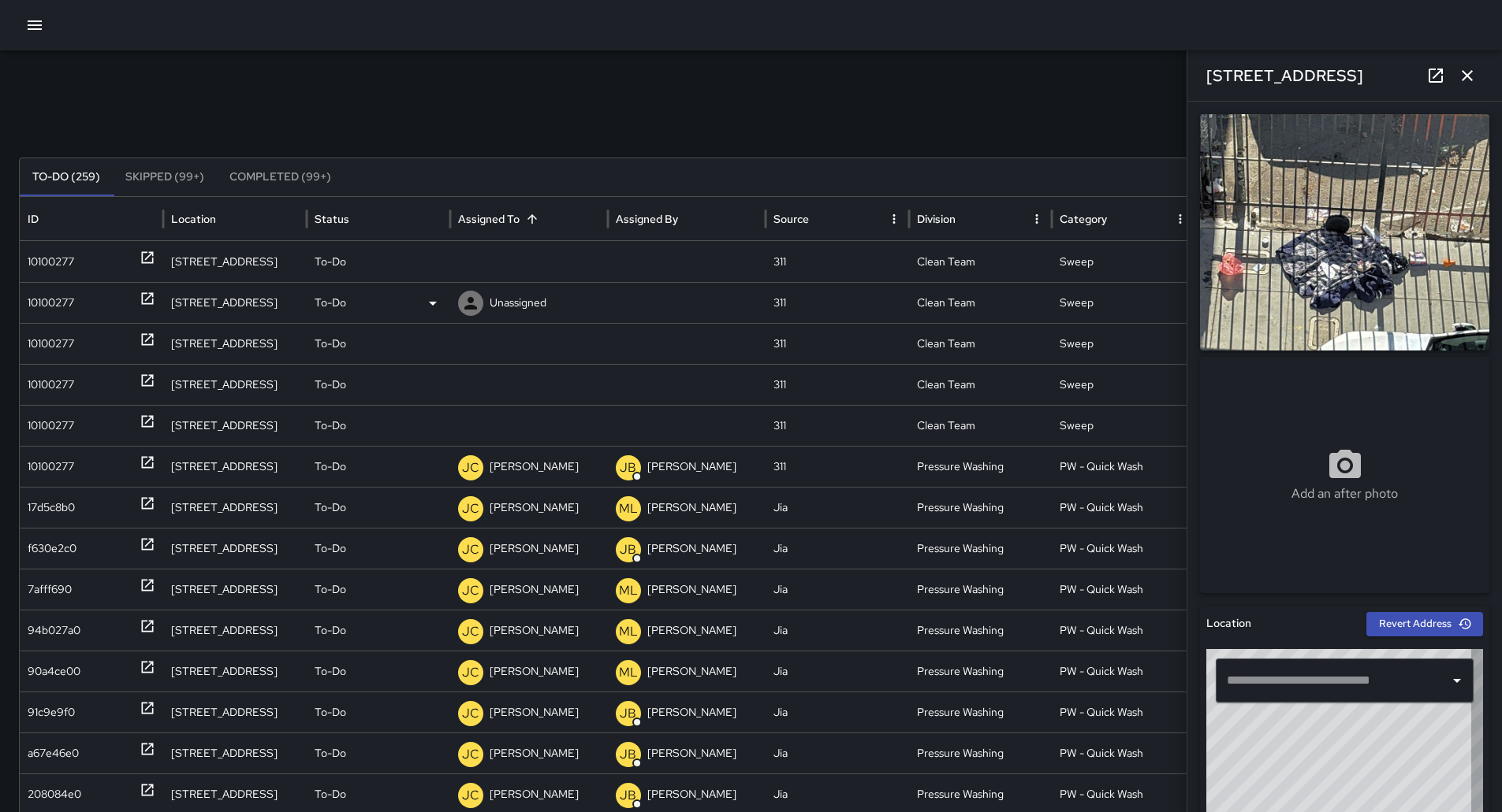
type input "**********"
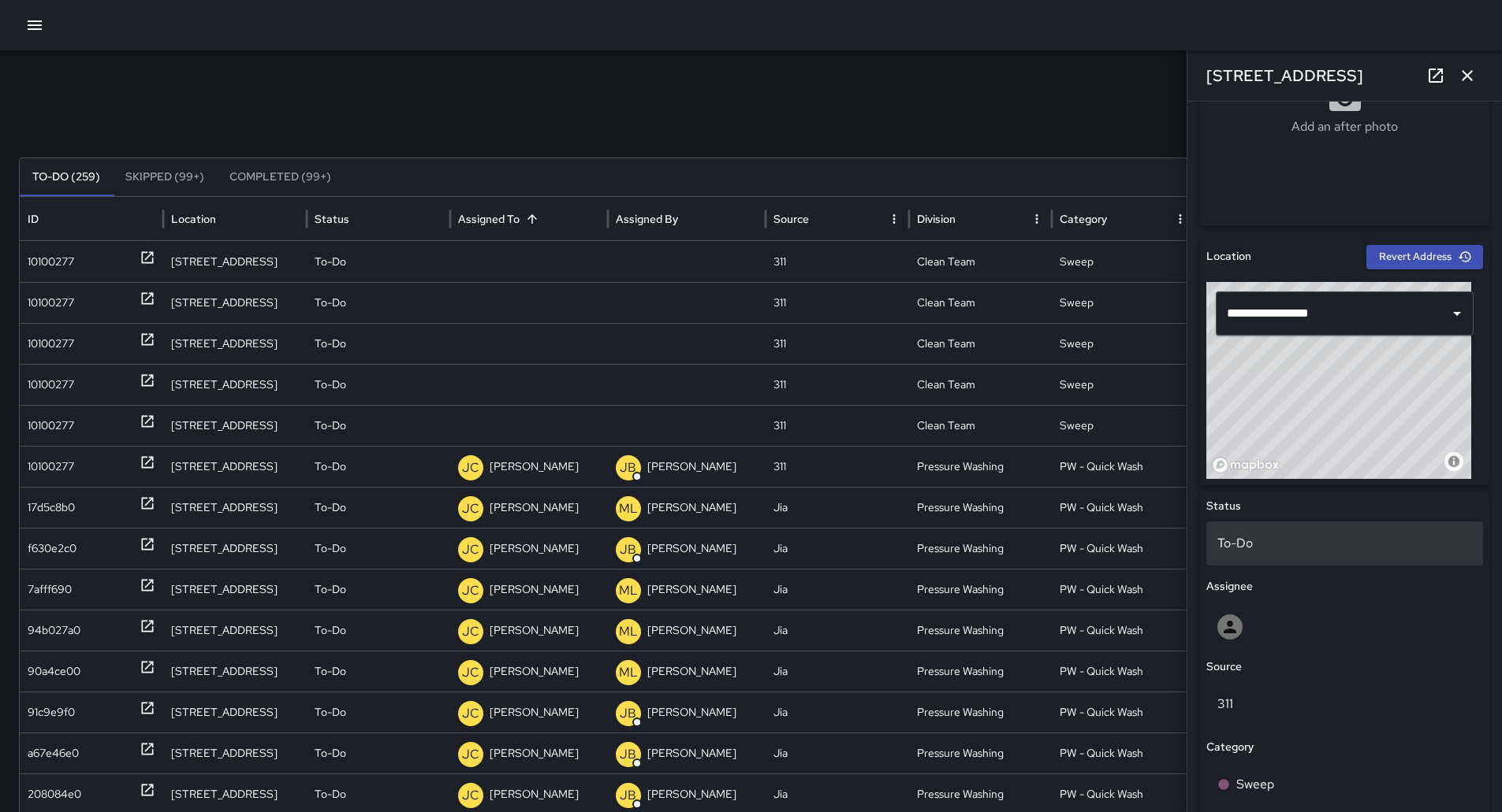
scroll to position [321, 0]
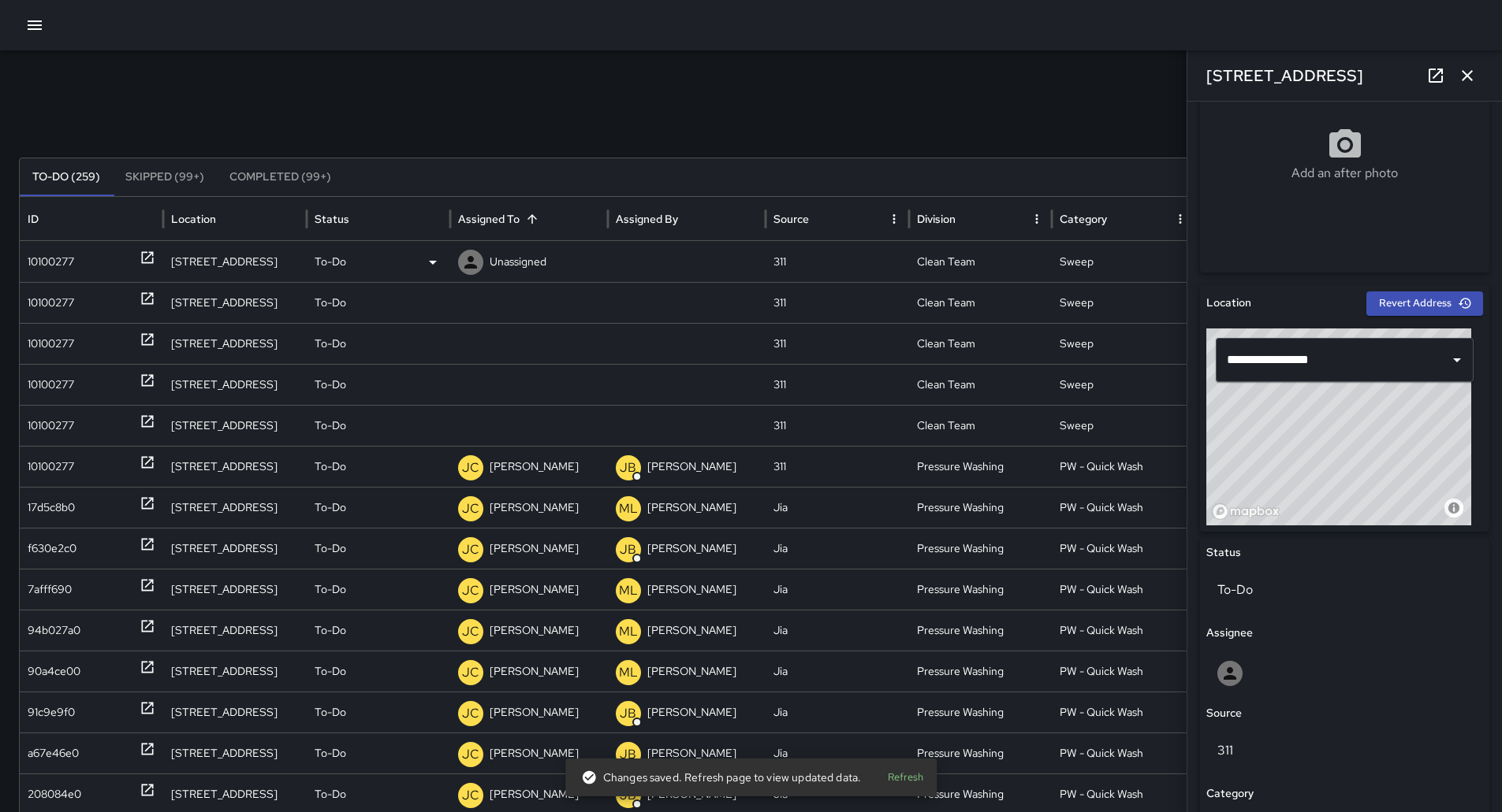
click at [514, 273] on p "Unassigned" at bounding box center [518, 262] width 57 height 40
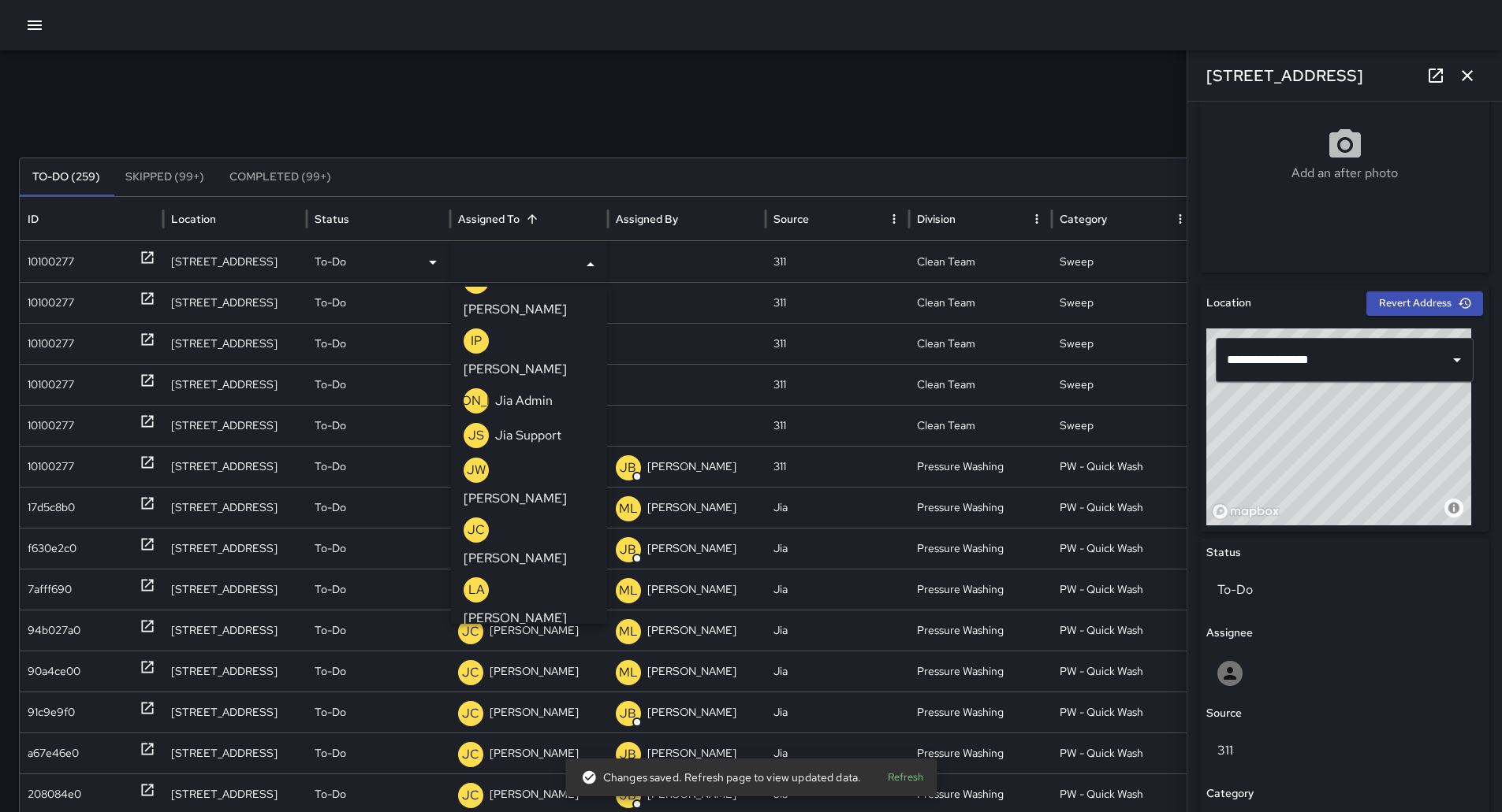
scroll to position [552, 0]
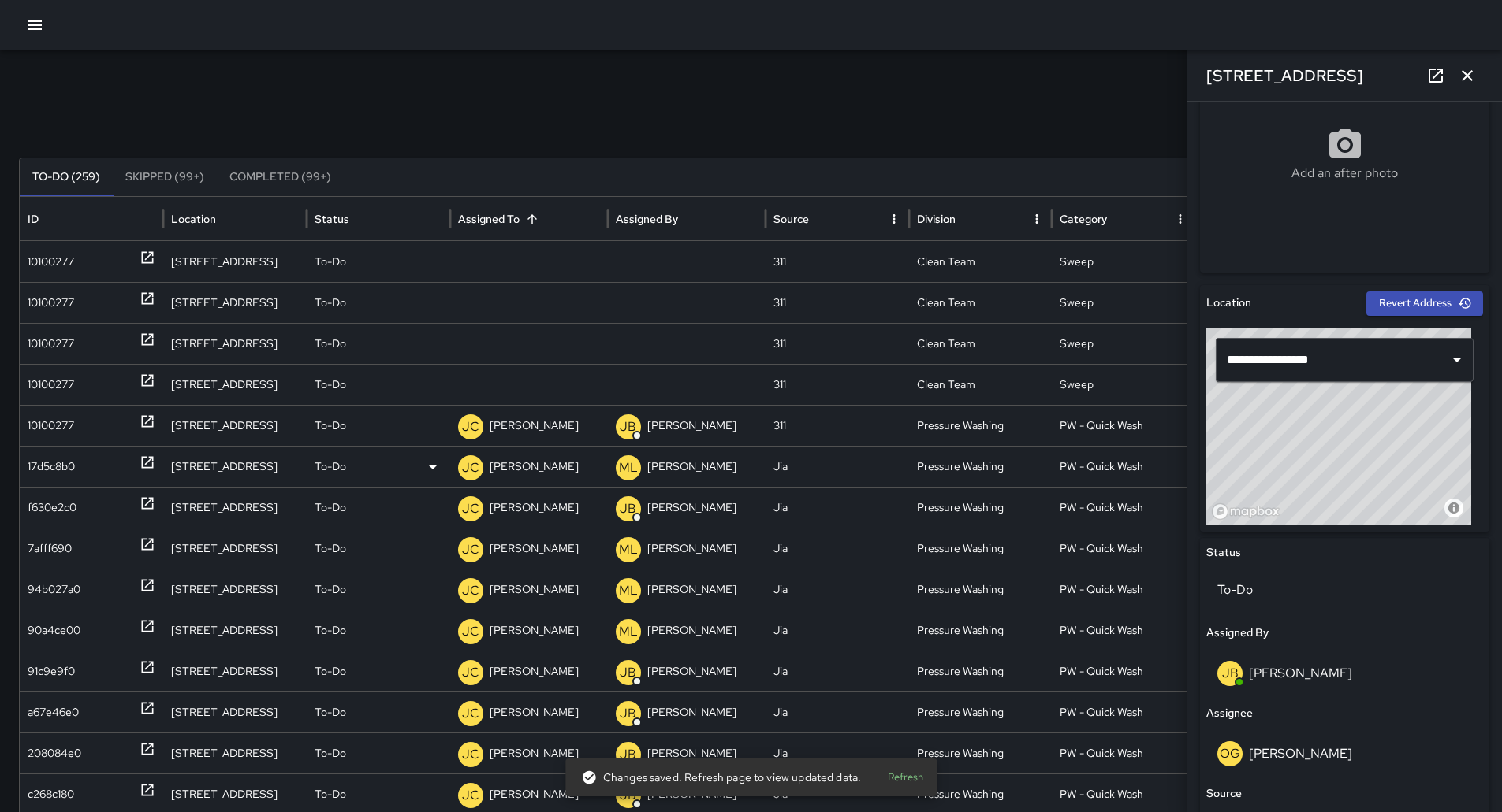
scroll to position [0, 0]
click at [69, 256] on div "10100277" at bounding box center [51, 262] width 47 height 40
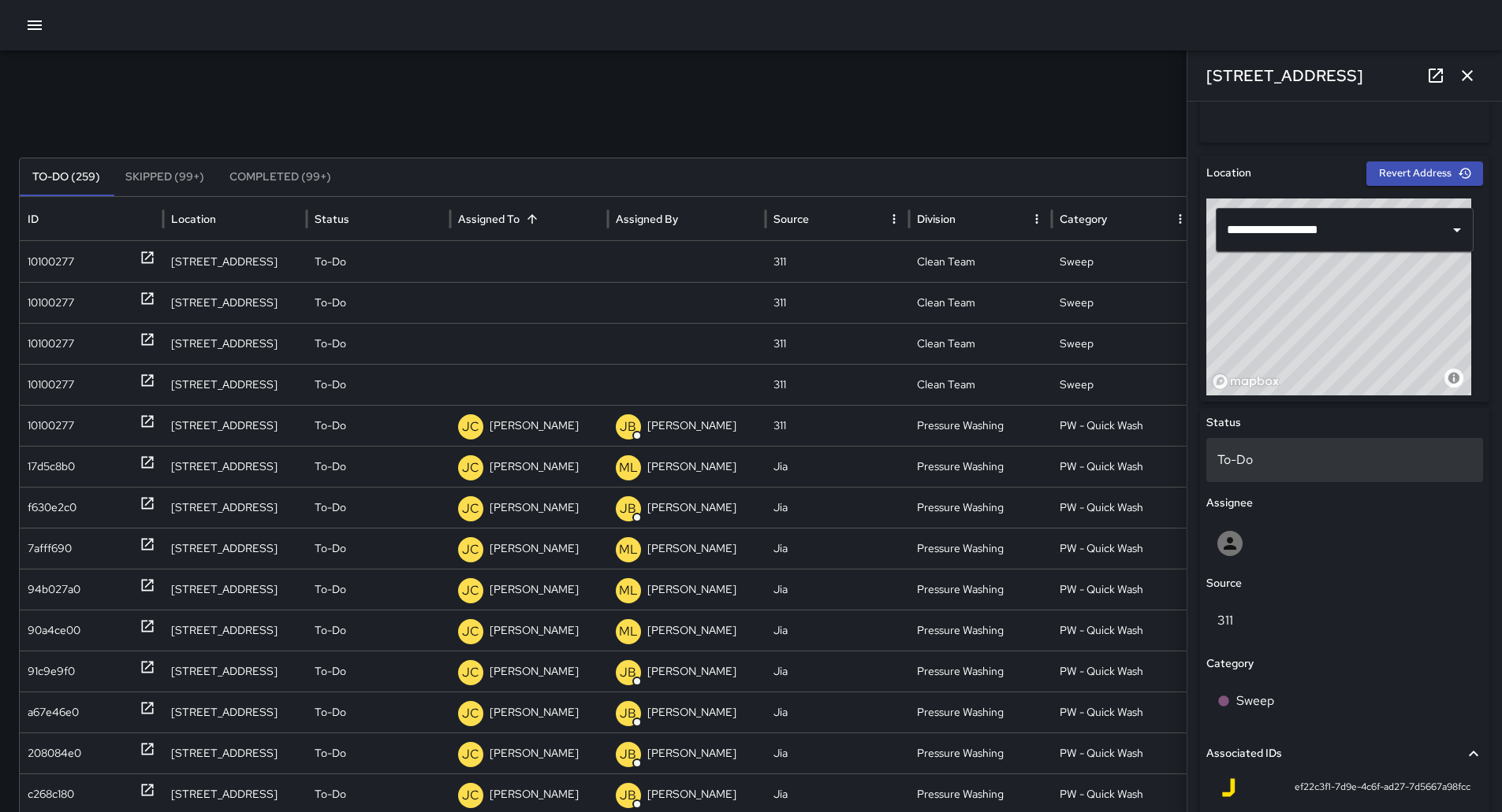
scroll to position [478, 0]
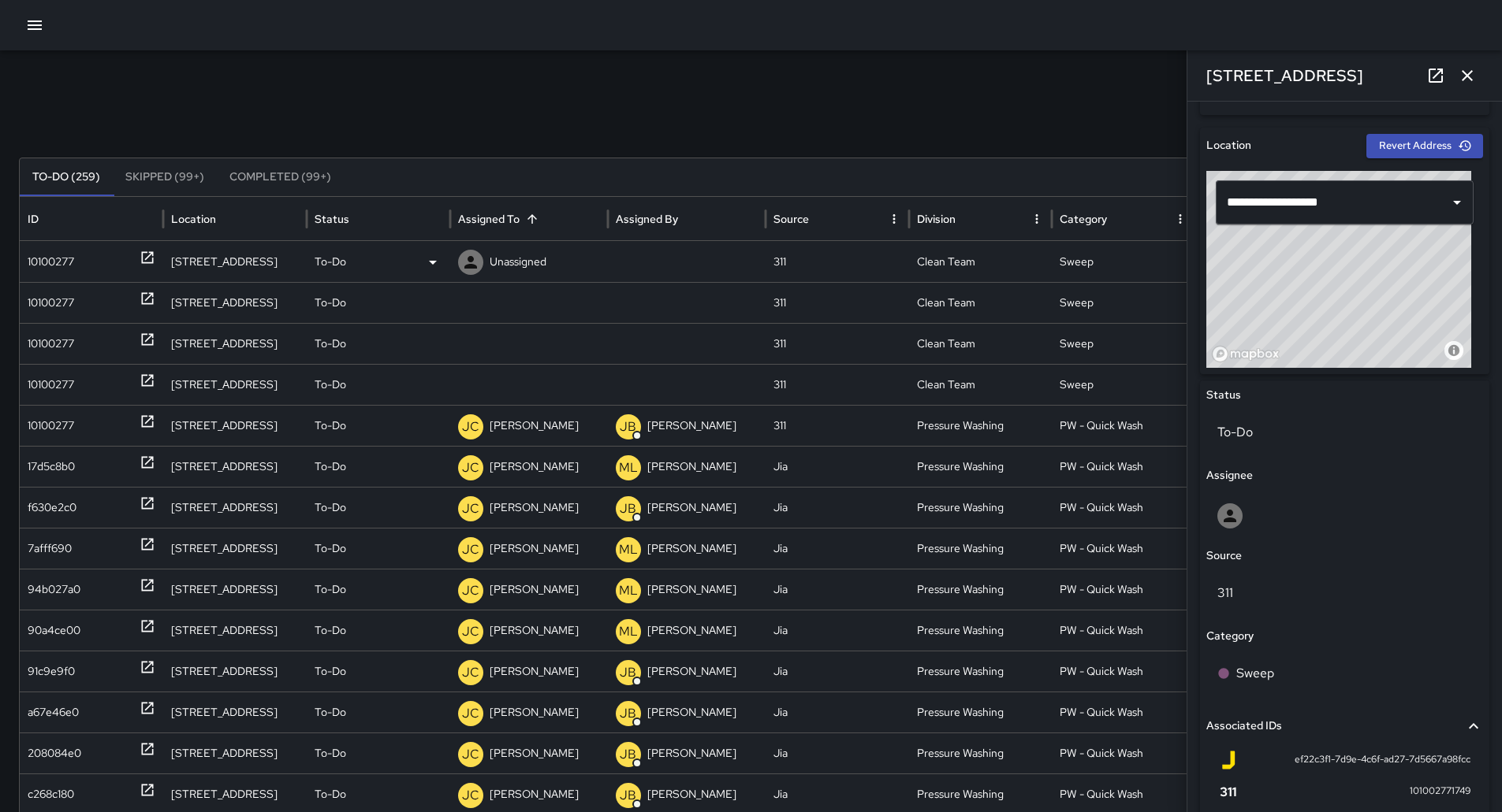
click at [610, 264] on div at bounding box center [686, 262] width 158 height 41
click at [493, 260] on p "Unassigned" at bounding box center [518, 262] width 57 height 40
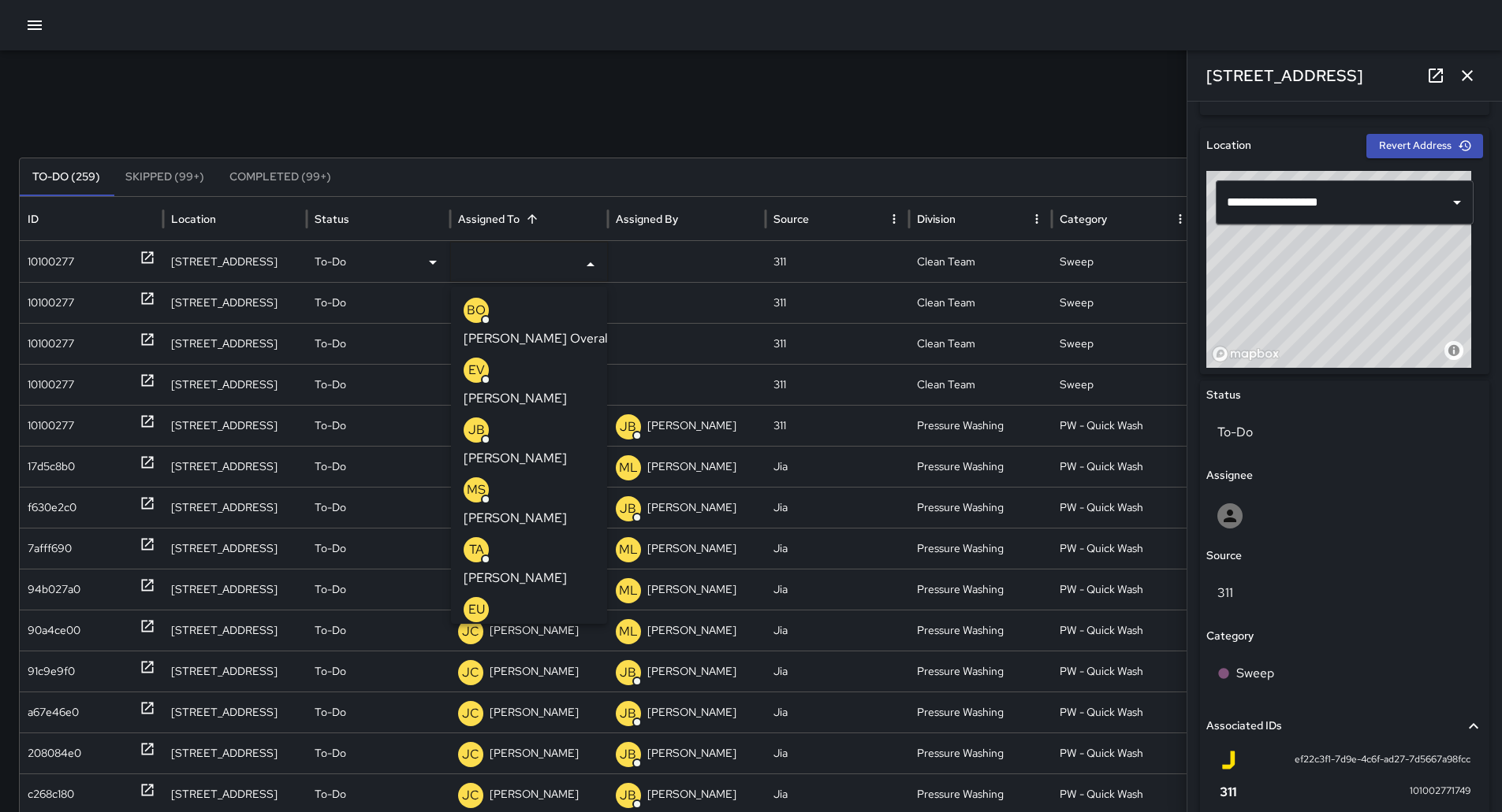
click at [523, 477] on div "MS [PERSON_NAME]" at bounding box center [529, 503] width 131 height 51
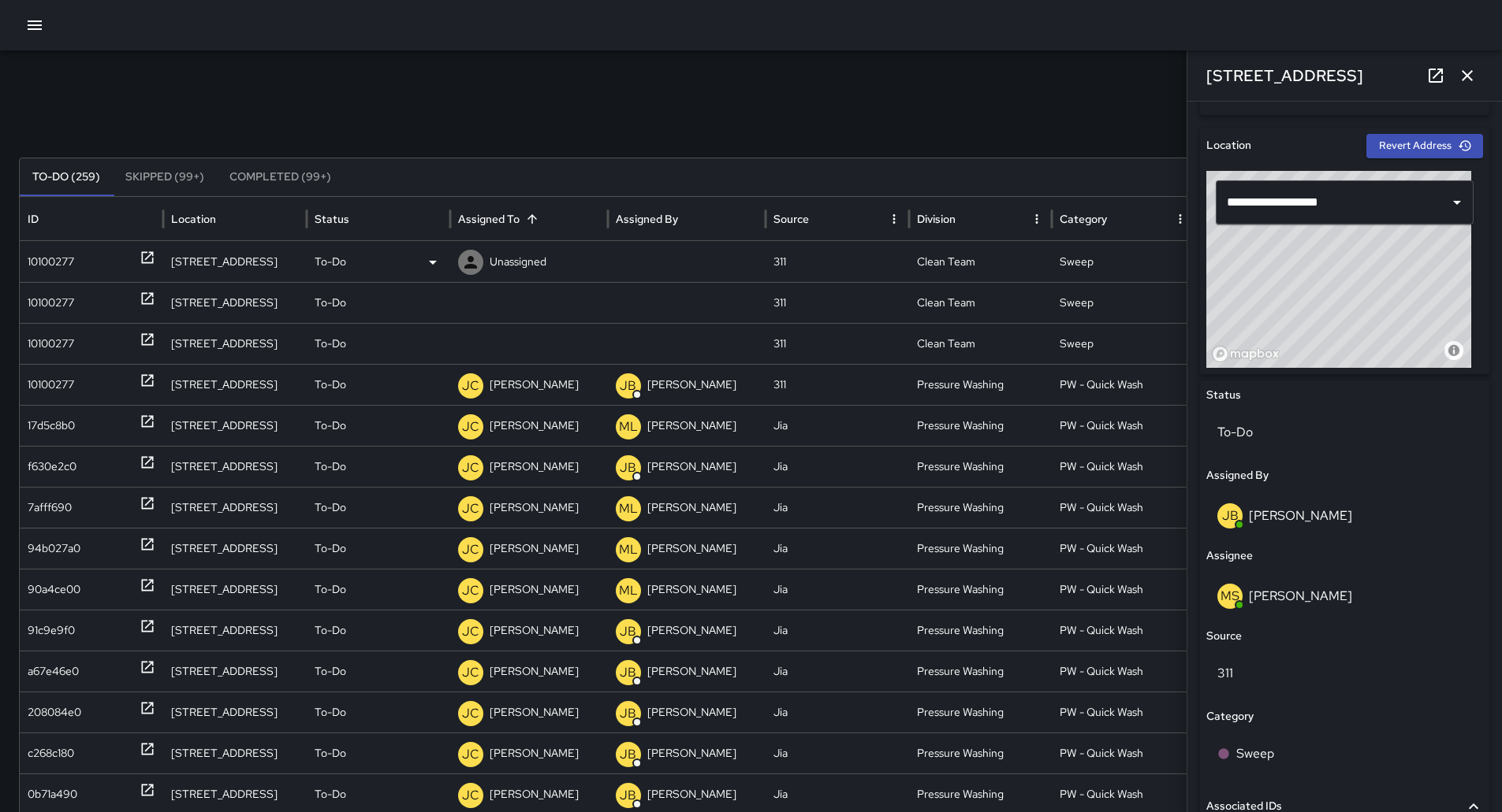
click at [107, 257] on div "10100277" at bounding box center [92, 262] width 128 height 40
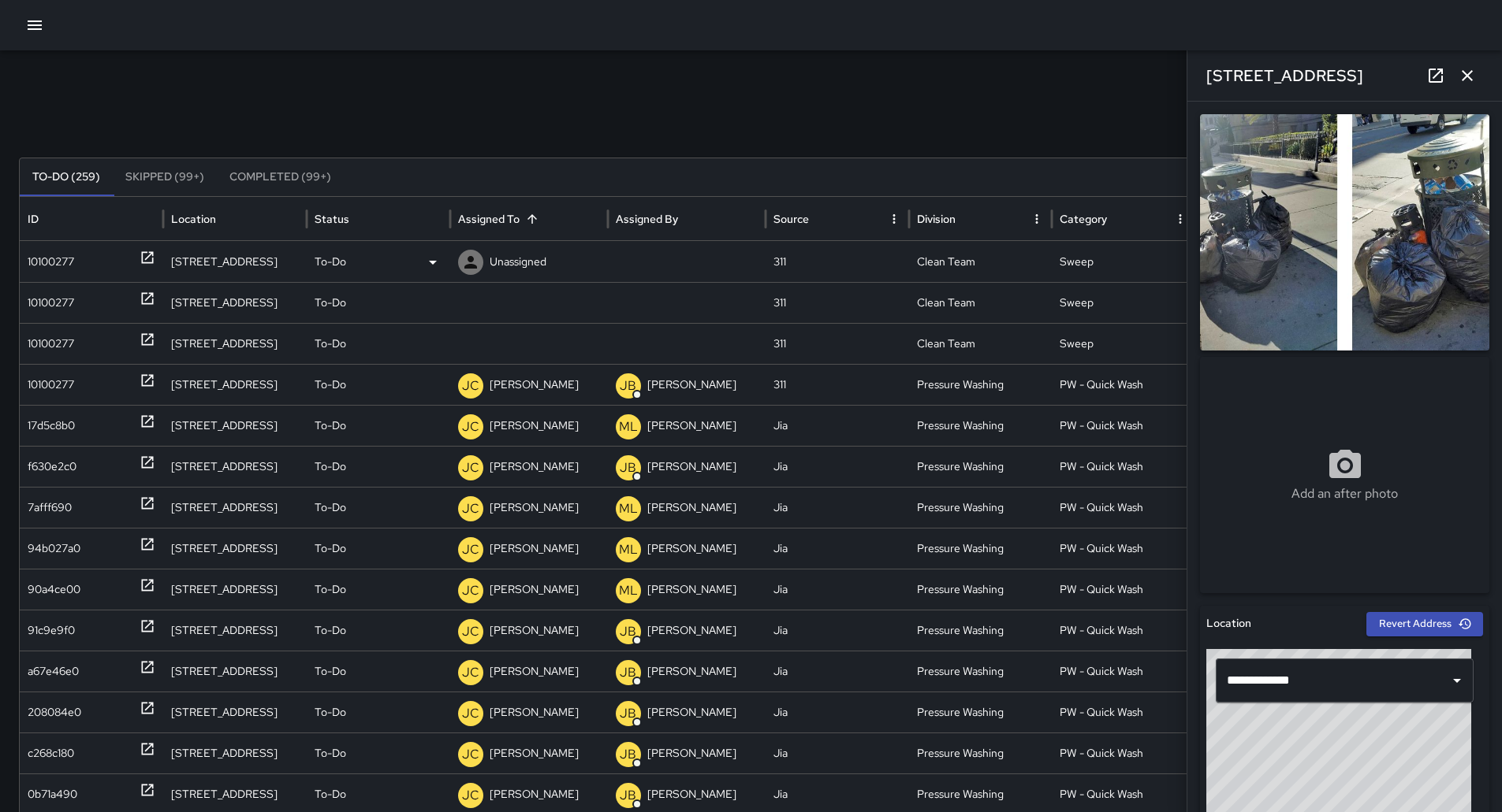
click at [411, 264] on div "To-Do" at bounding box center [378, 262] width 128 height 40
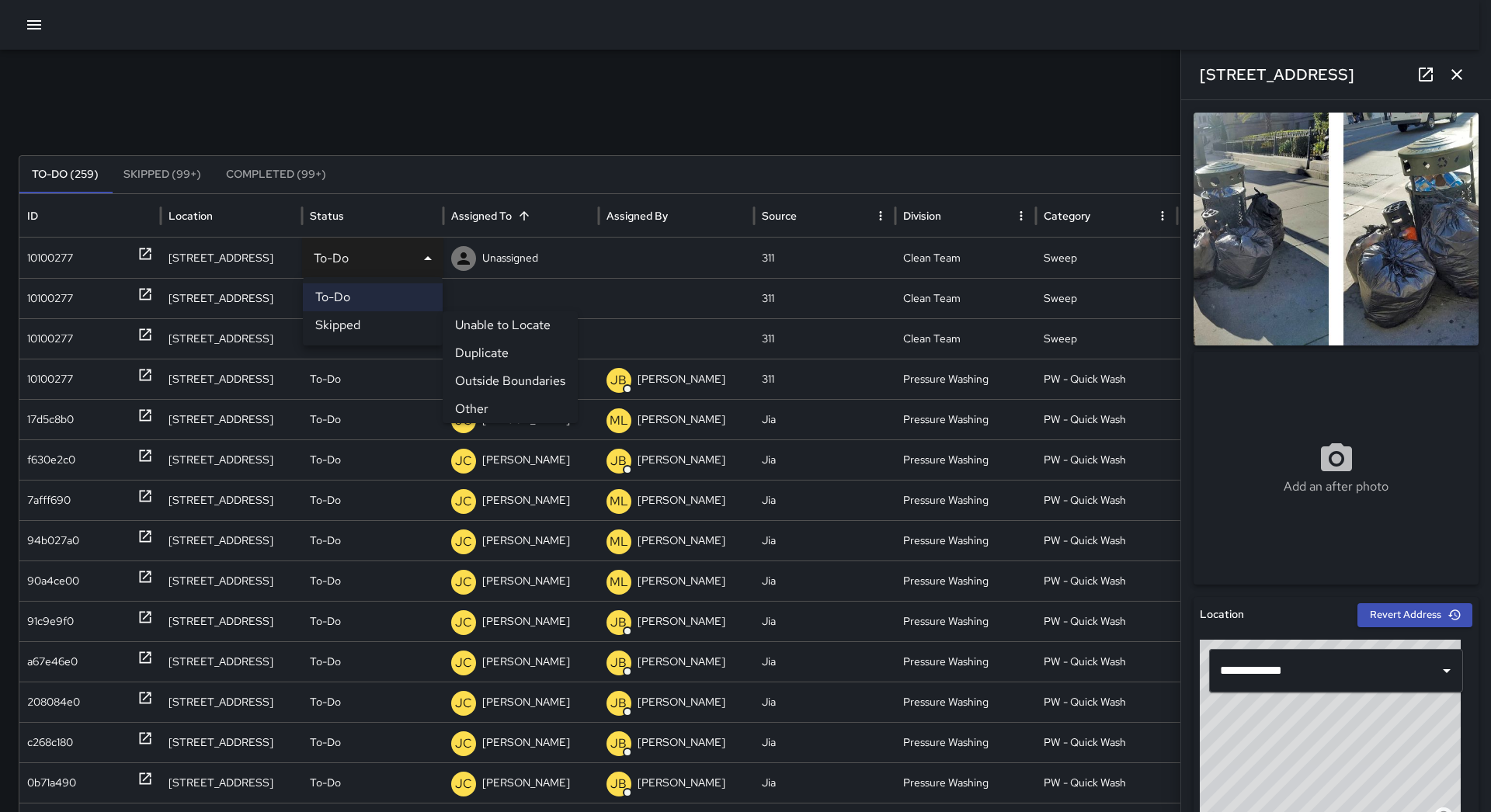
click at [507, 398] on li "Other" at bounding box center [510, 409] width 135 height 28
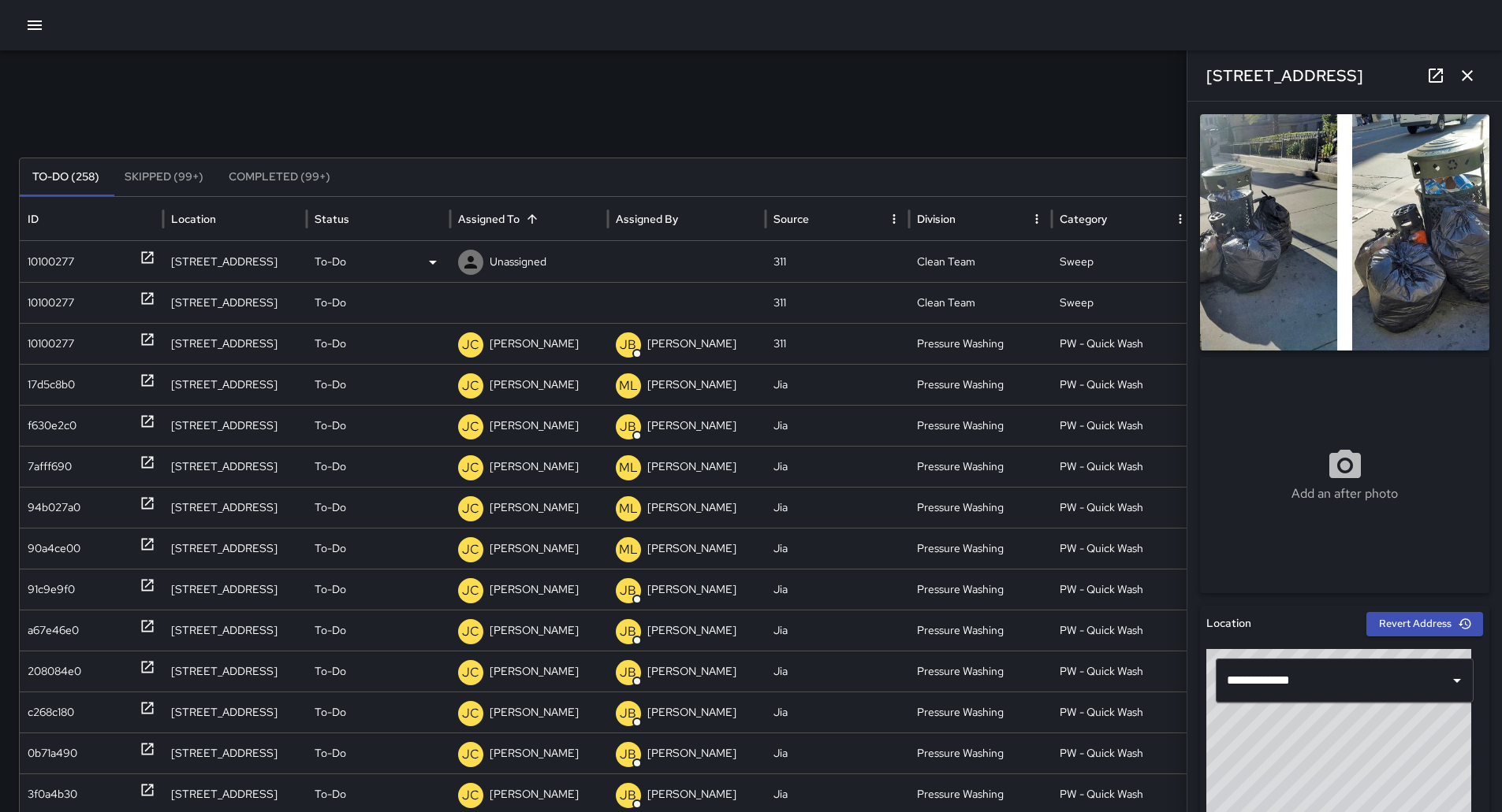
click at [120, 271] on div "10100277" at bounding box center [92, 262] width 128 height 40
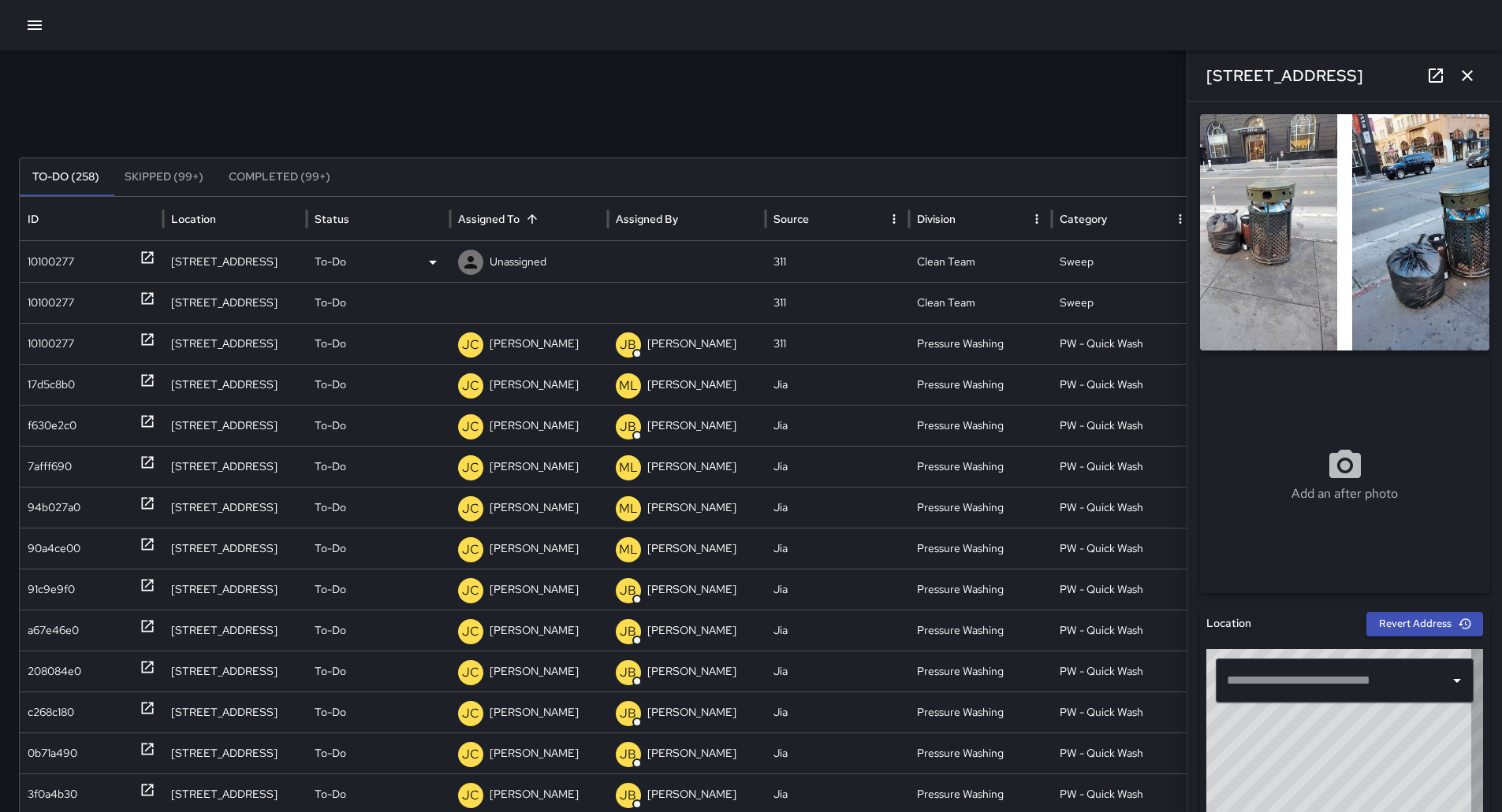
type input "**********"
click at [427, 275] on div "To-Do" at bounding box center [378, 262] width 128 height 40
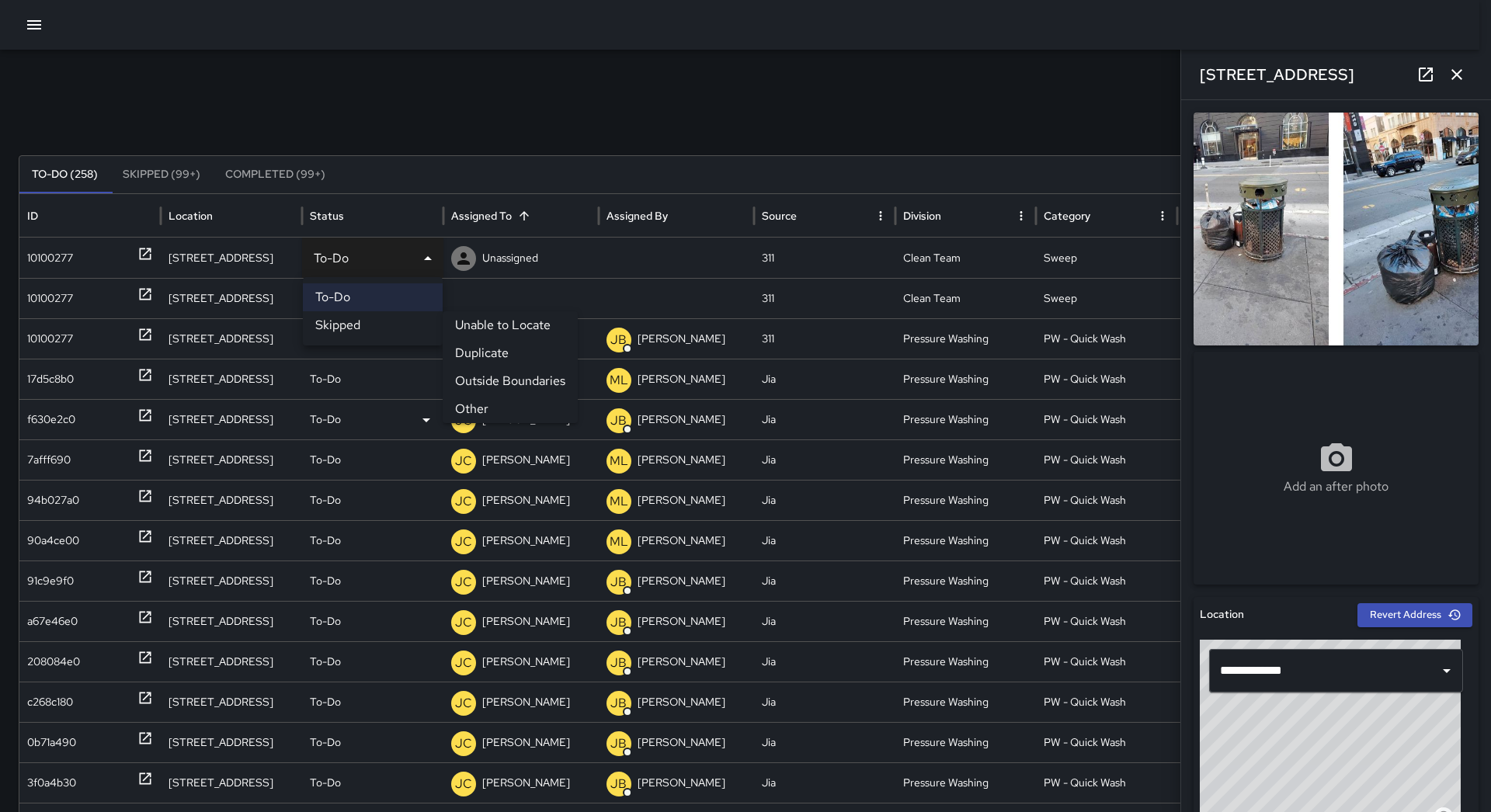
click at [525, 415] on li "Other" at bounding box center [510, 409] width 135 height 28
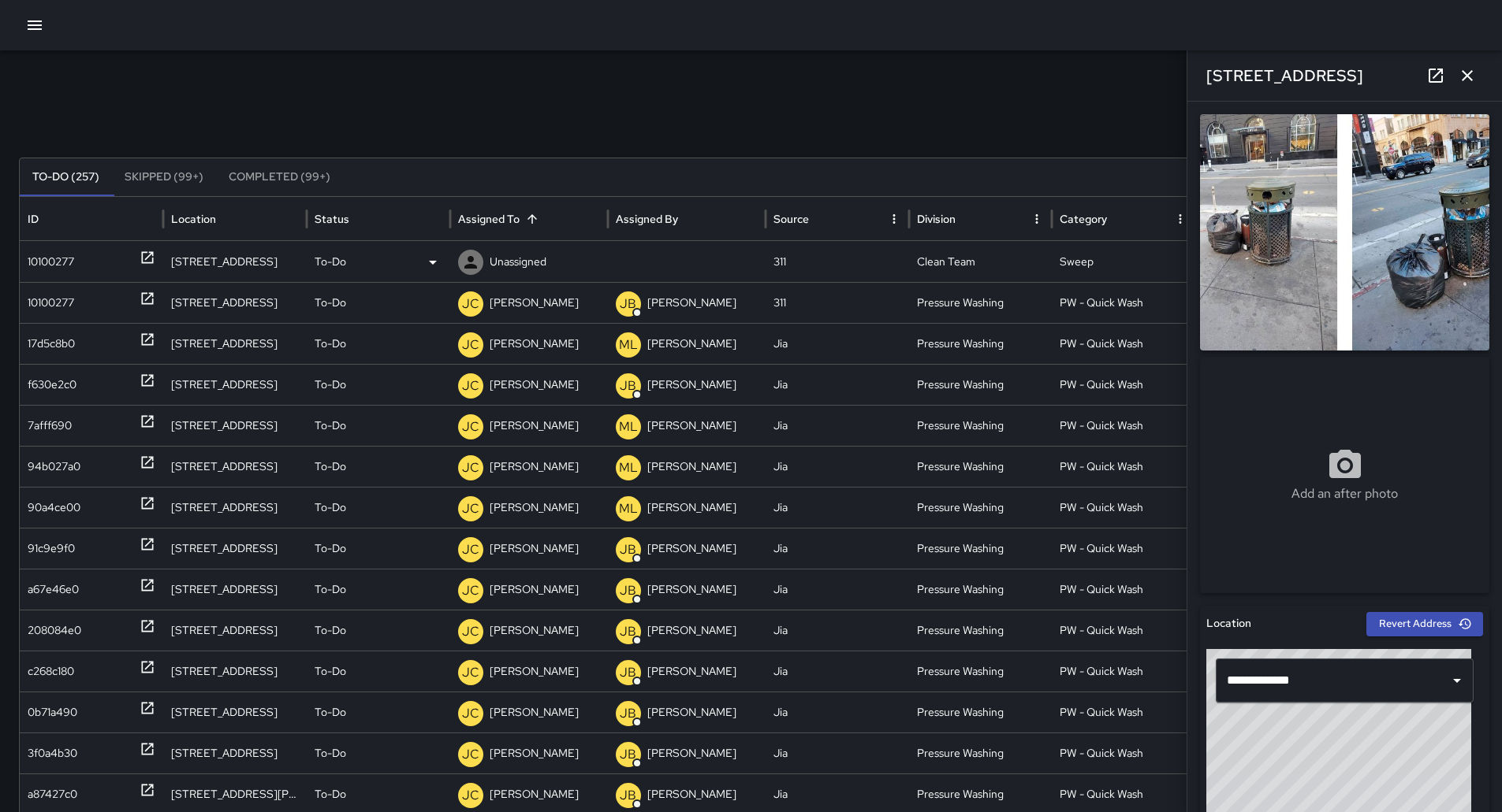
click at [98, 260] on div "10100277" at bounding box center [92, 262] width 128 height 40
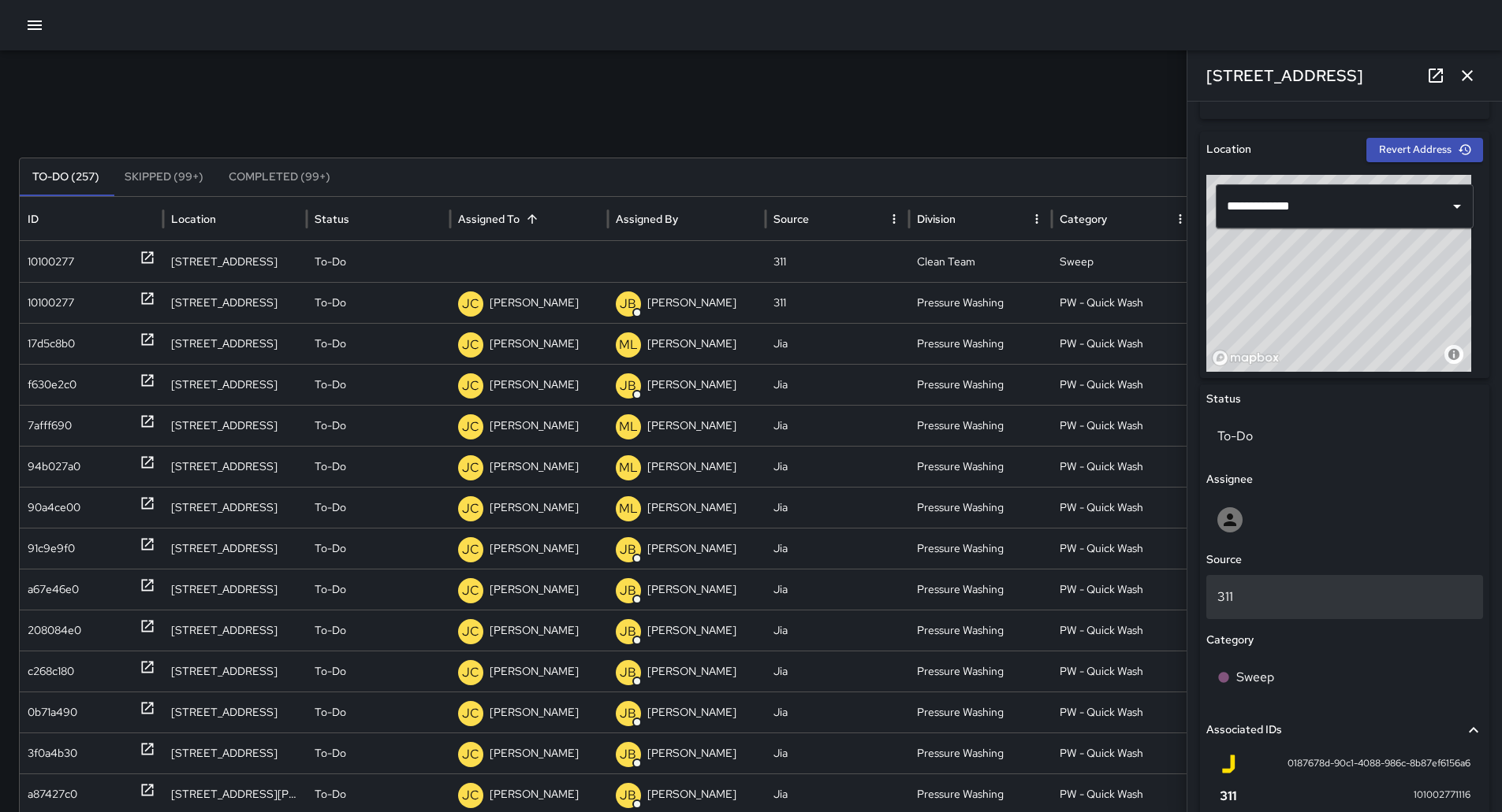
scroll to position [630, 0]
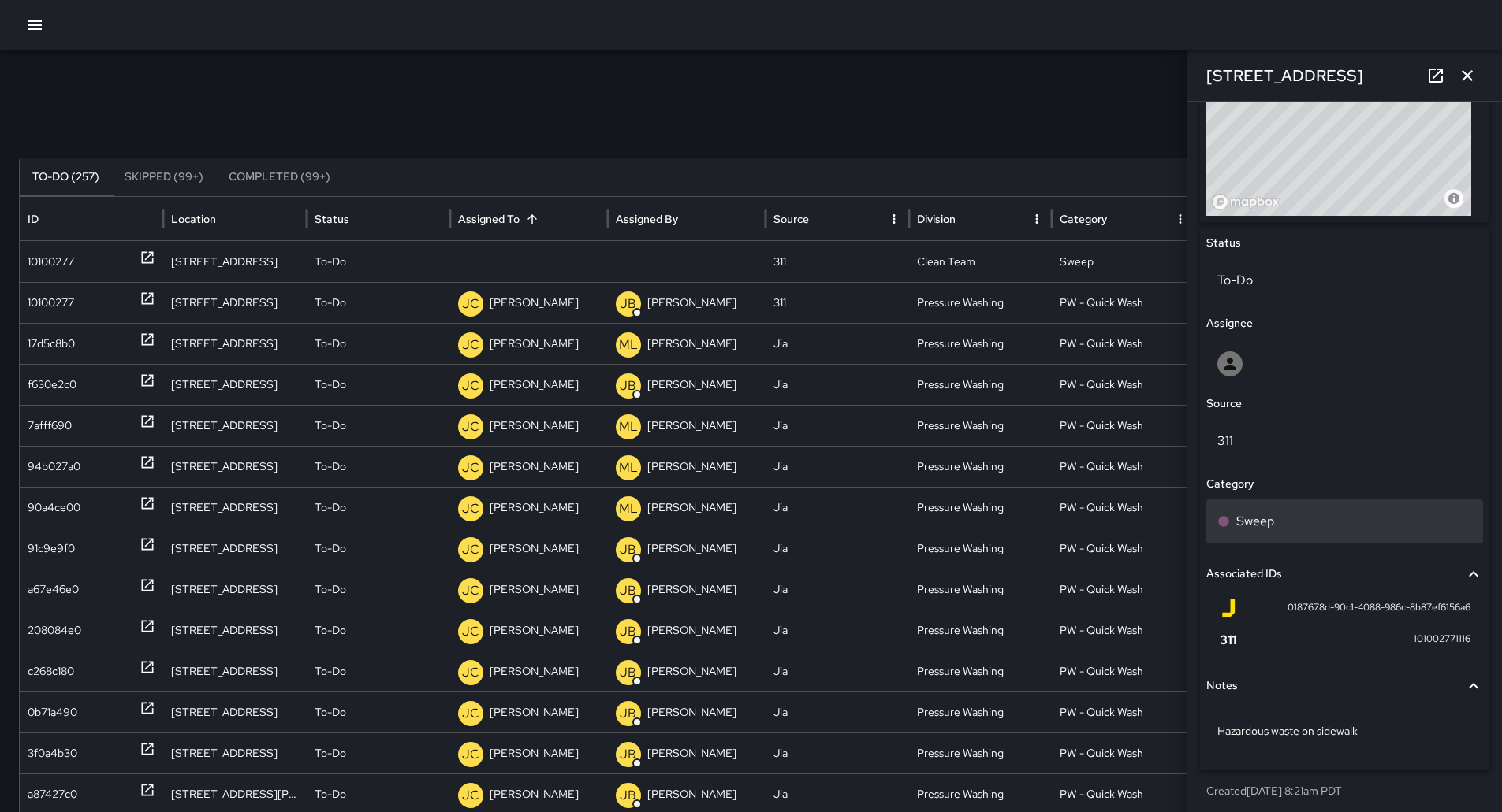
click at [1308, 508] on div "Sweep" at bounding box center [1345, 521] width 277 height 44
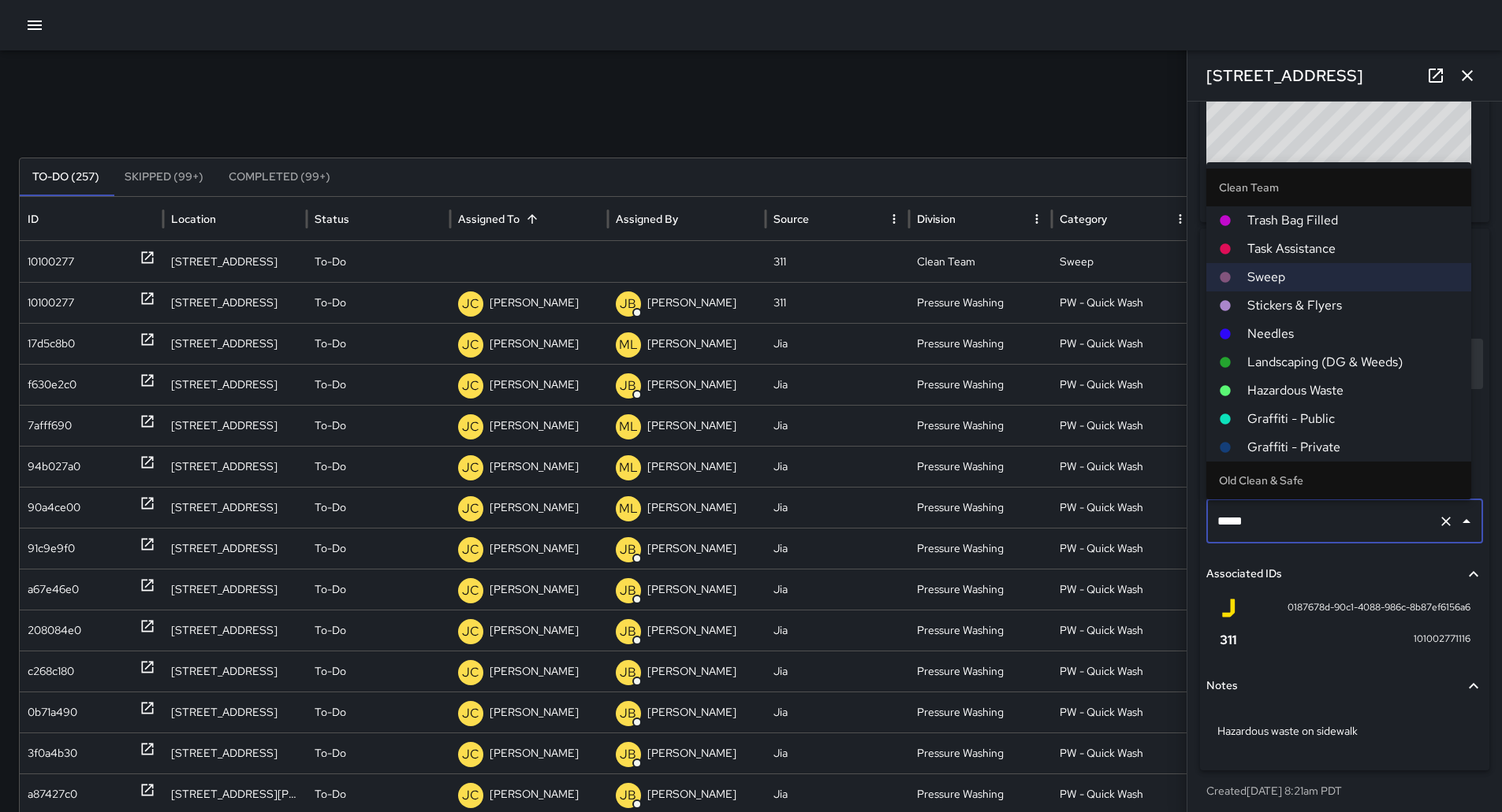
click at [1313, 387] on span "Hazardous Waste" at bounding box center [1353, 390] width 211 height 19
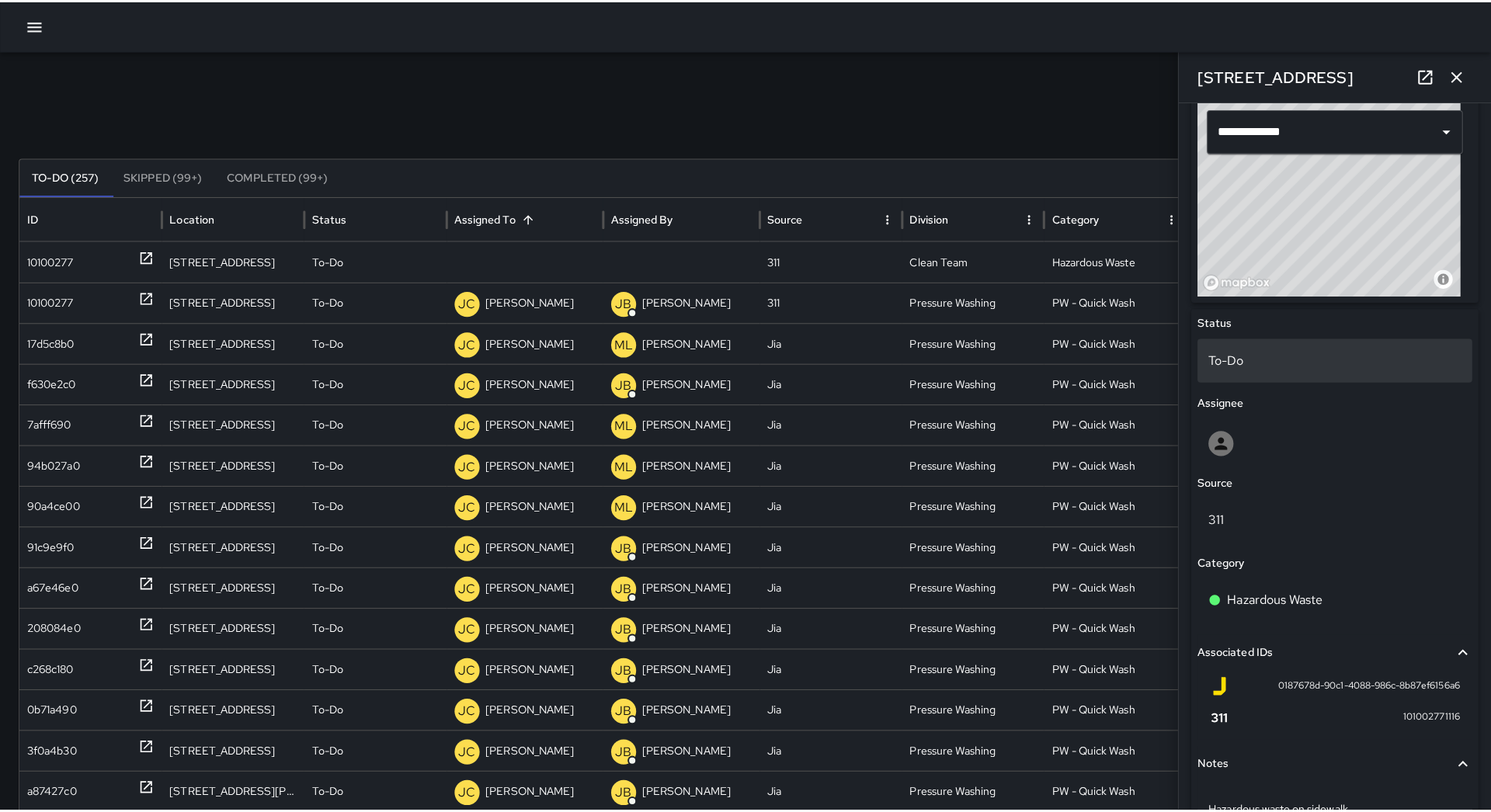
scroll to position [466, 0]
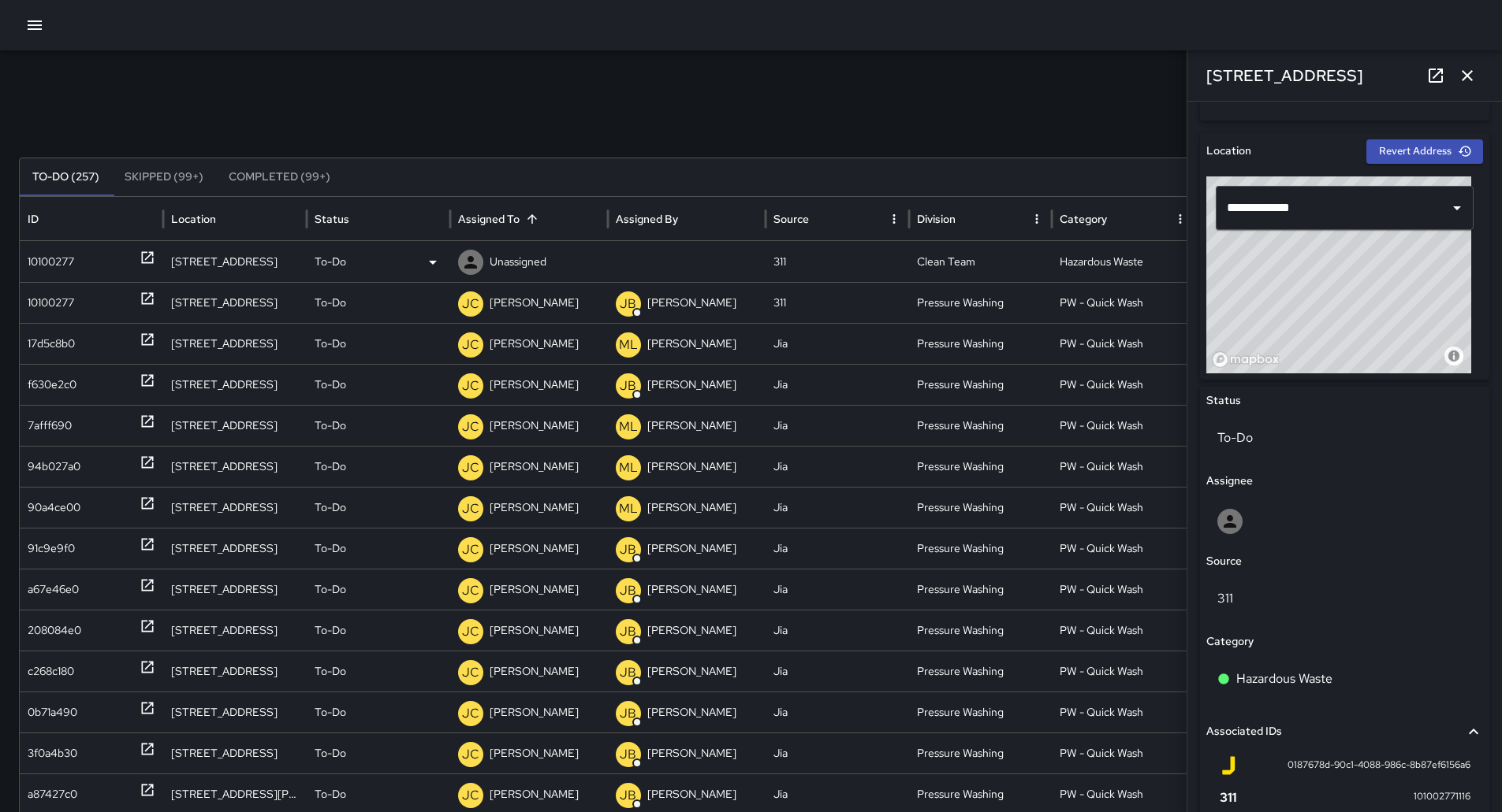
click at [579, 274] on div "Unassigned" at bounding box center [528, 262] width 142 height 40
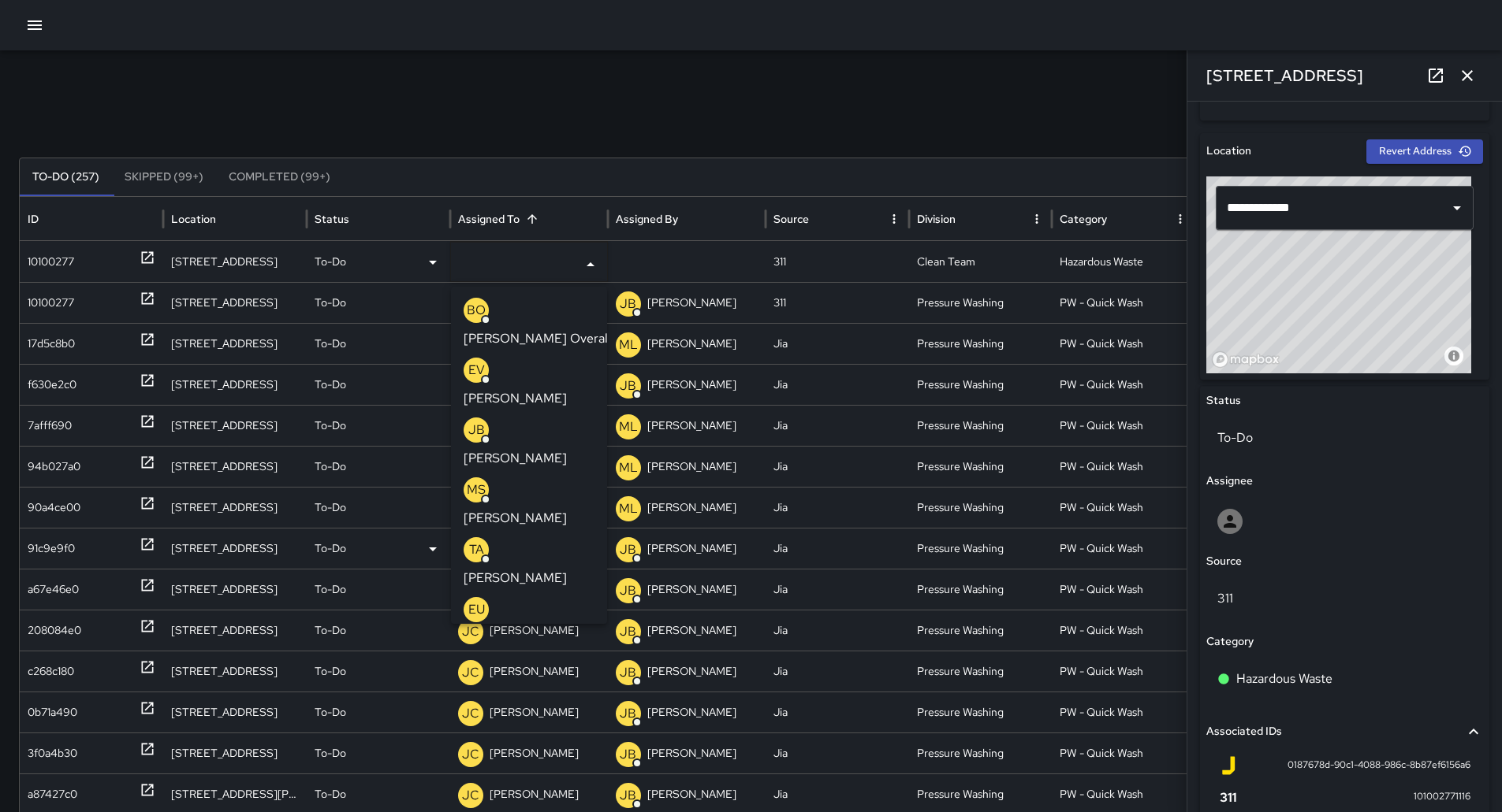
click at [524, 598] on div "EU [PERSON_NAME]" at bounding box center [529, 623] width 131 height 51
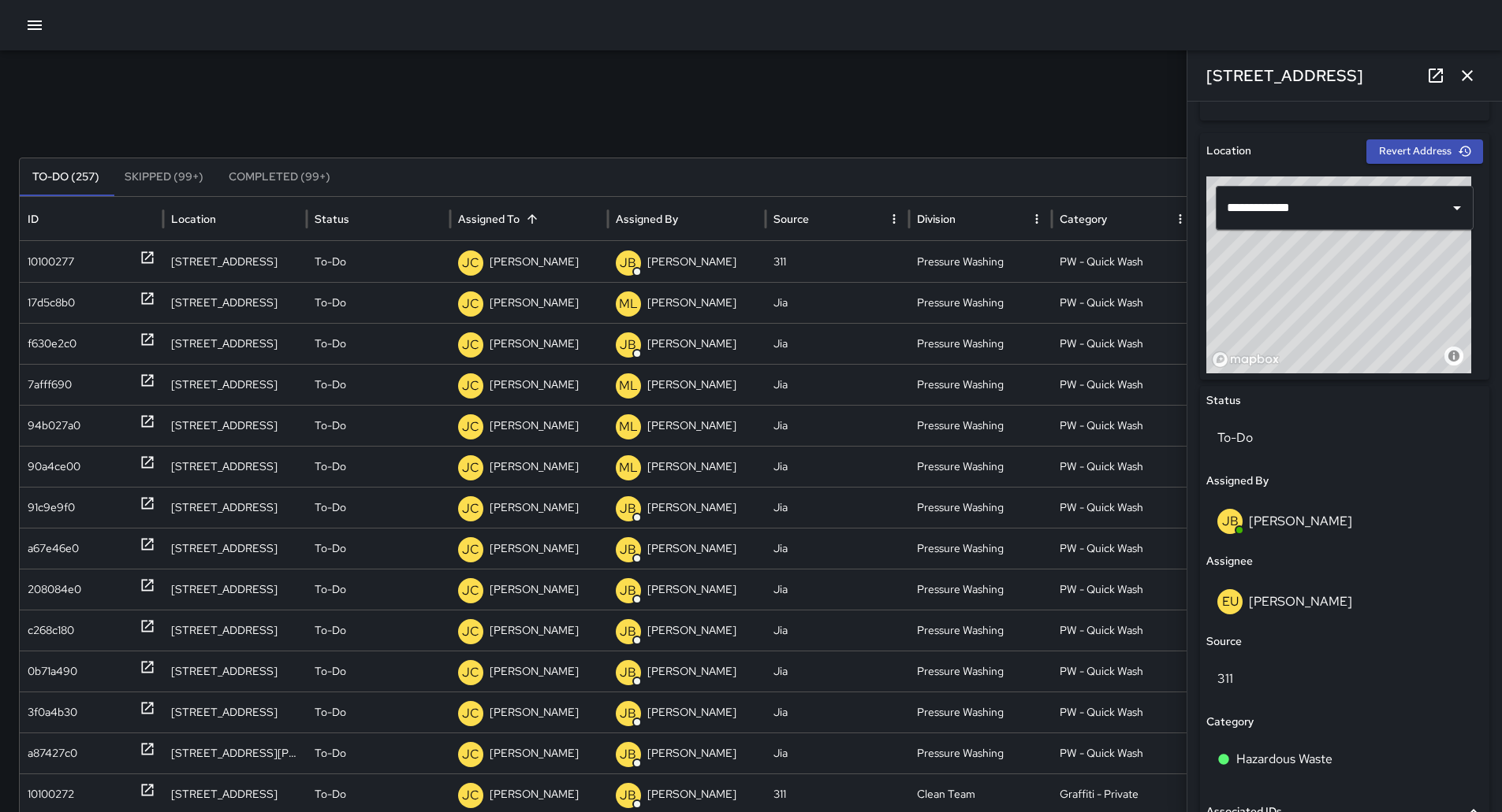
click at [34, 20] on icon "button" at bounding box center [34, 25] width 19 height 19
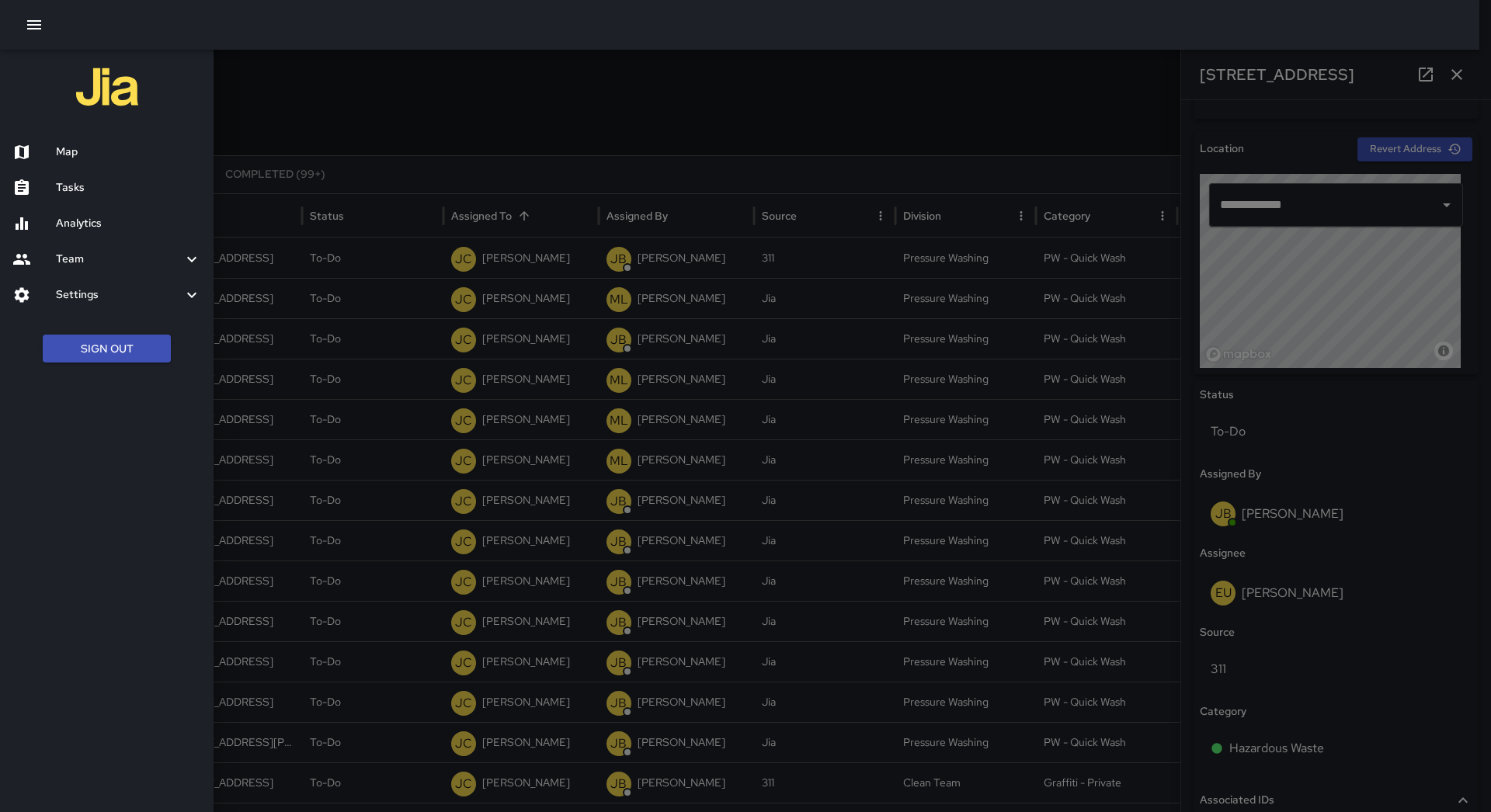
click at [107, 154] on h6 "Map" at bounding box center [128, 152] width 145 height 17
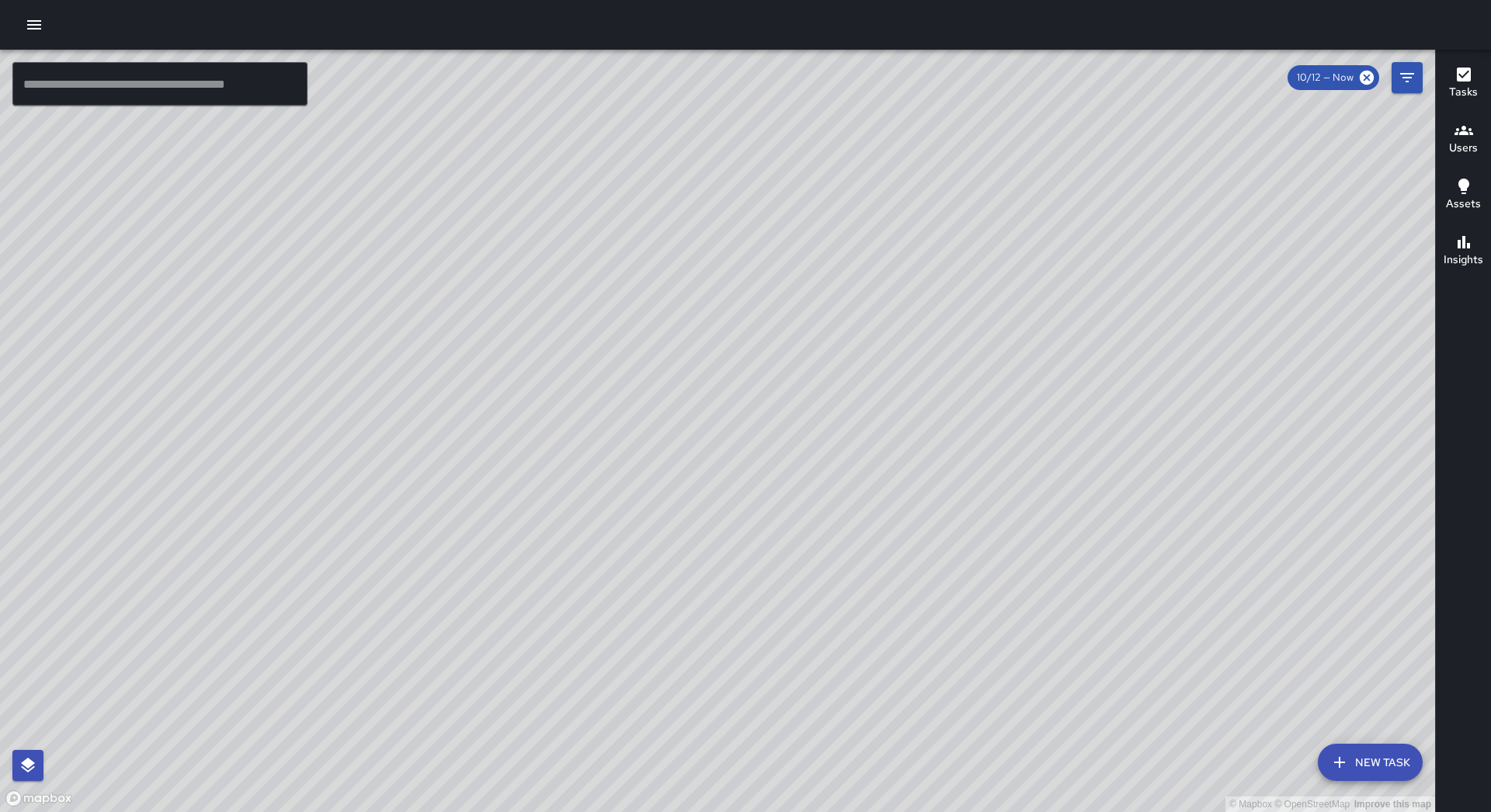
click at [1375, 757] on button "New Task" at bounding box center [1371, 762] width 105 height 37
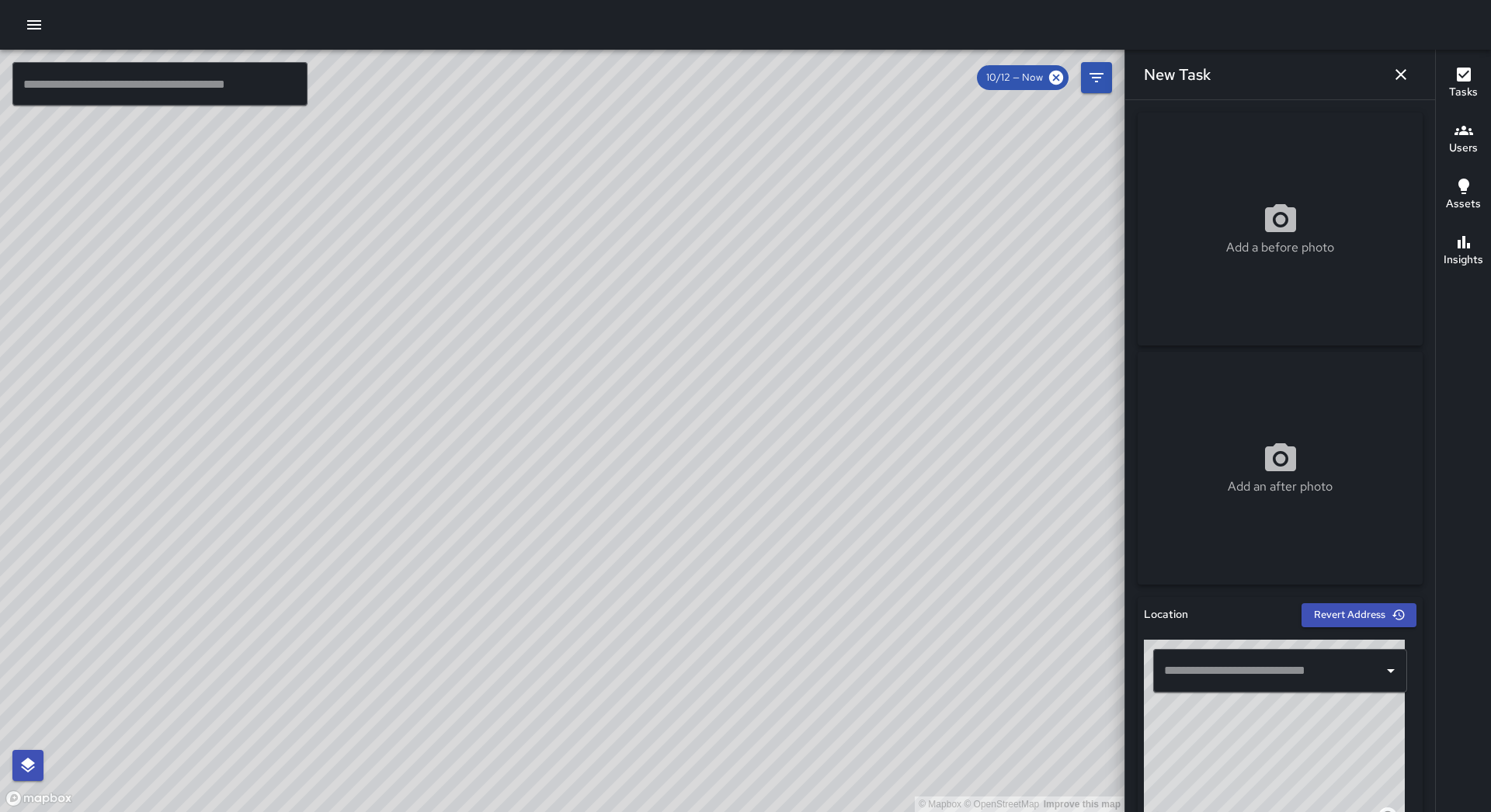
click at [1309, 656] on input "text" at bounding box center [1268, 670] width 217 height 30
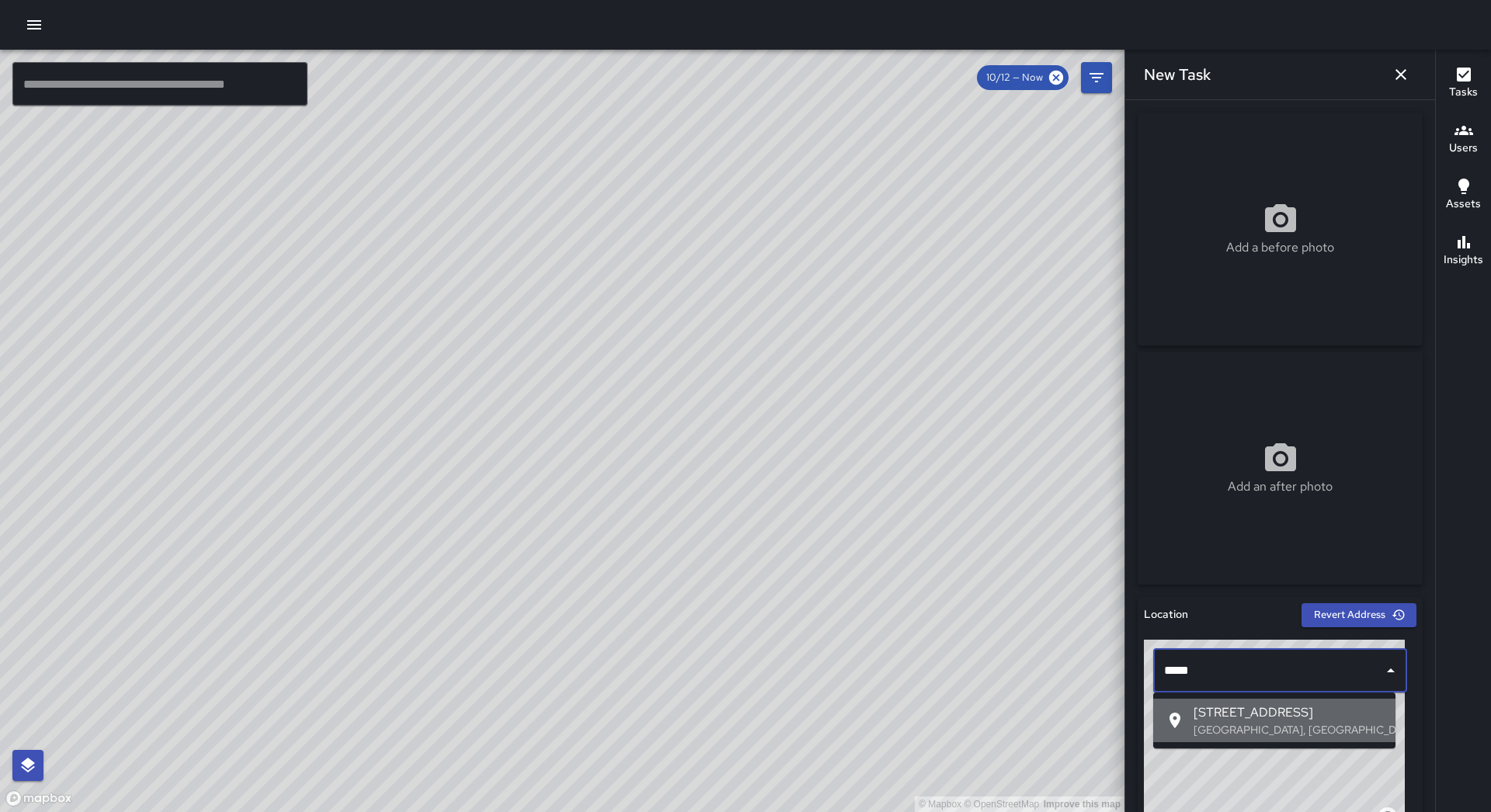
click at [1277, 715] on span "[STREET_ADDRESS]" at bounding box center [1288, 712] width 190 height 19
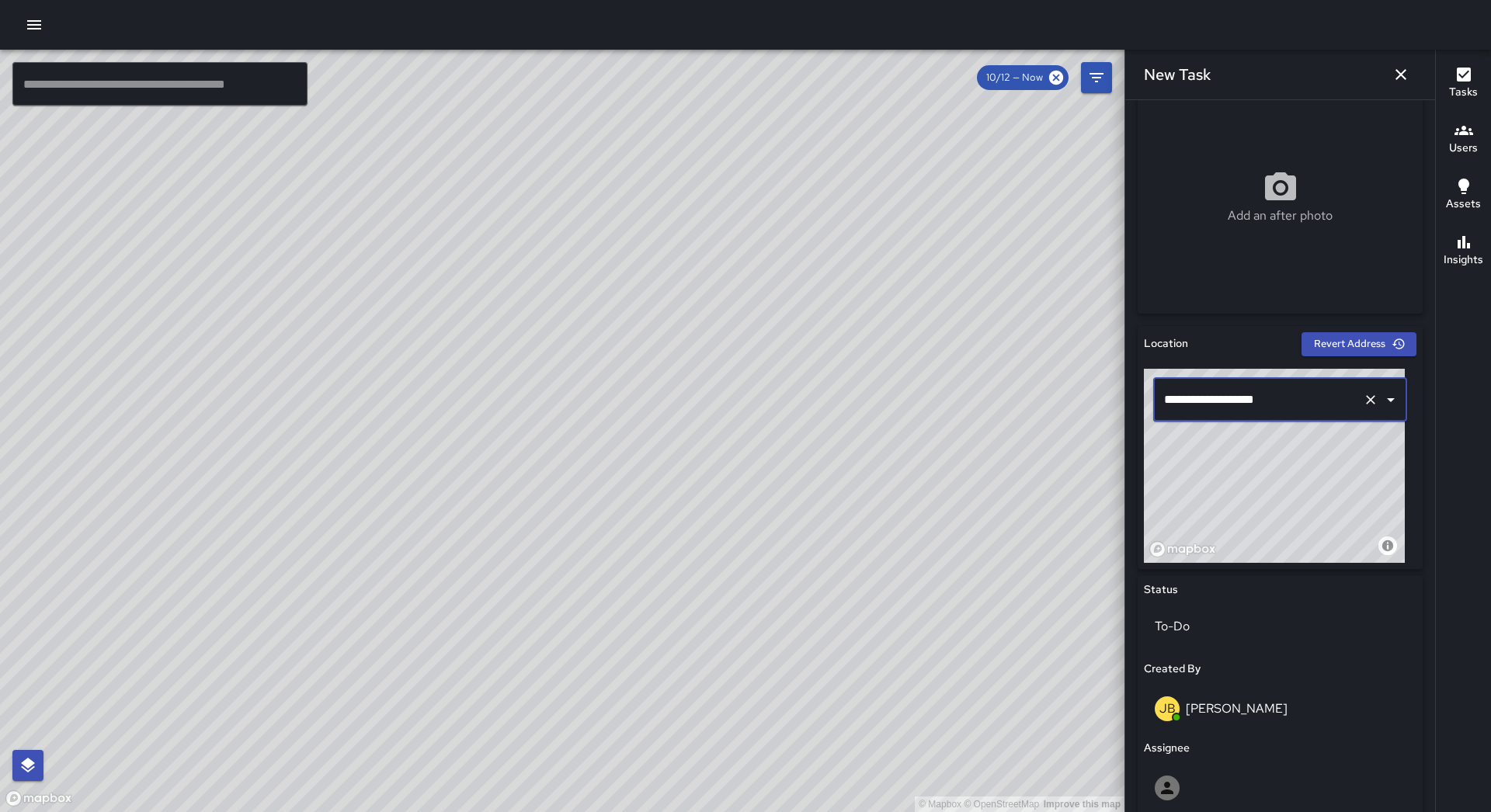
scroll to position [609, 0]
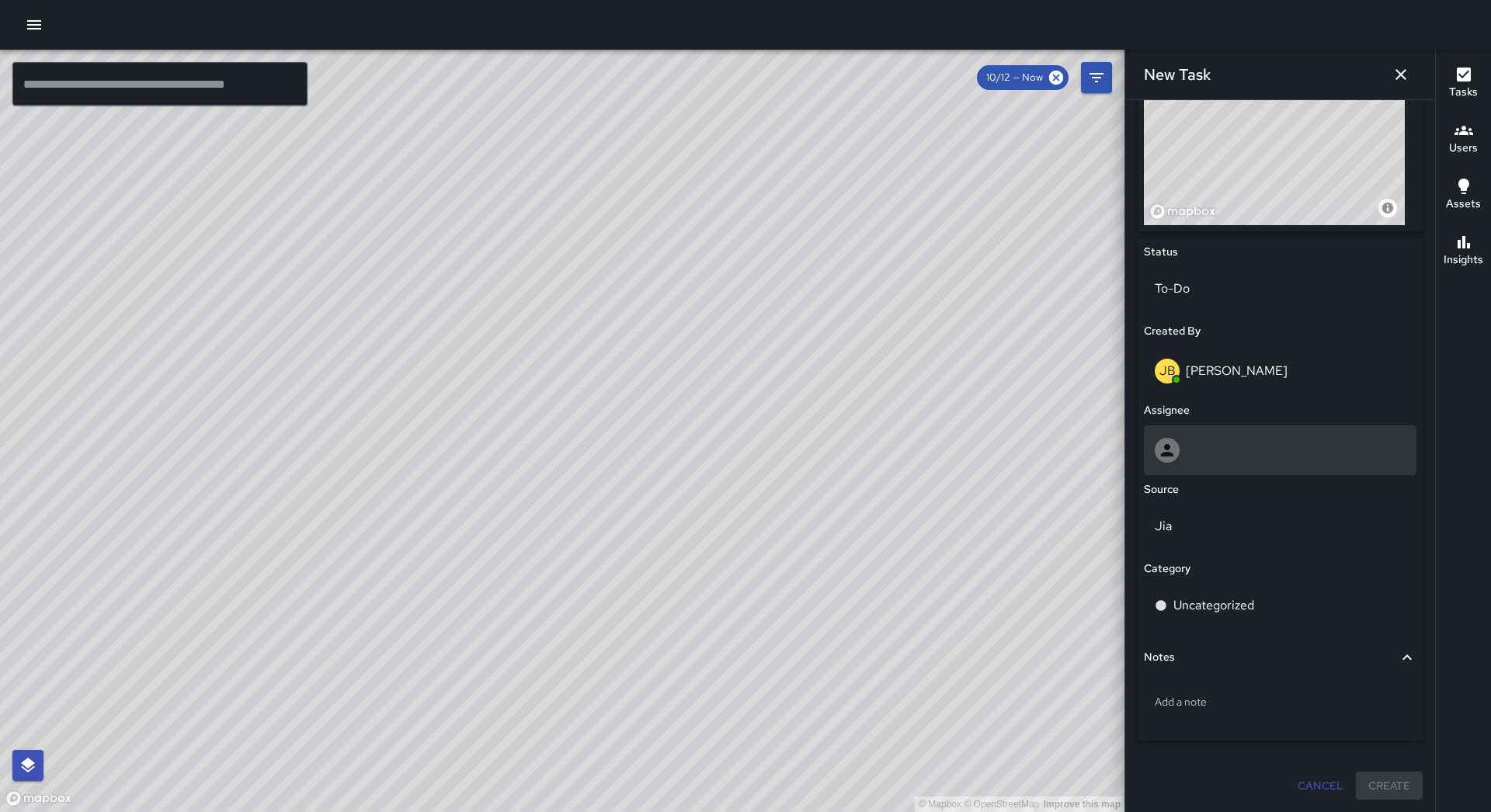
type input "**********"
click at [1238, 443] on div at bounding box center [1280, 450] width 251 height 25
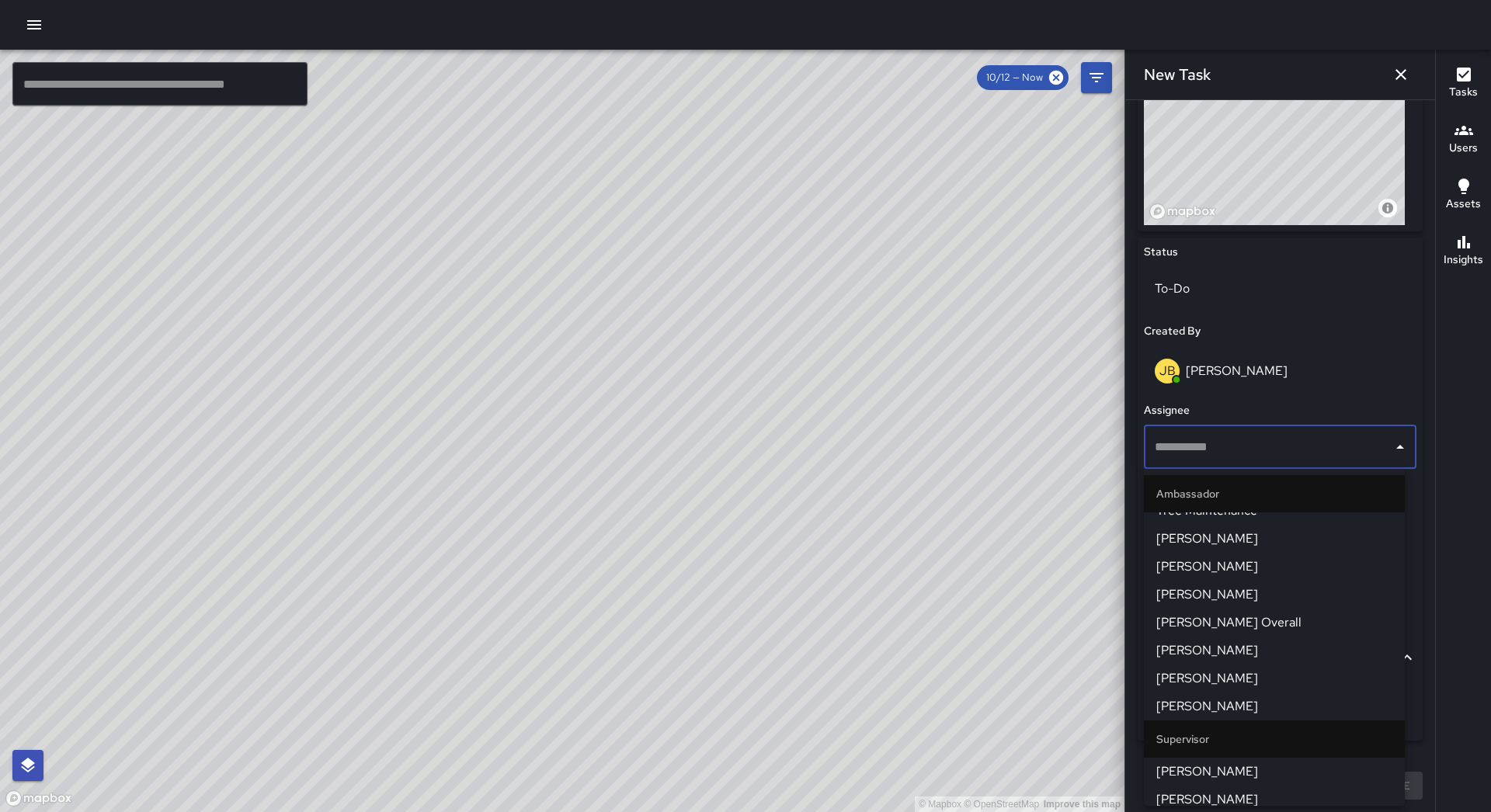
scroll to position [156, 0]
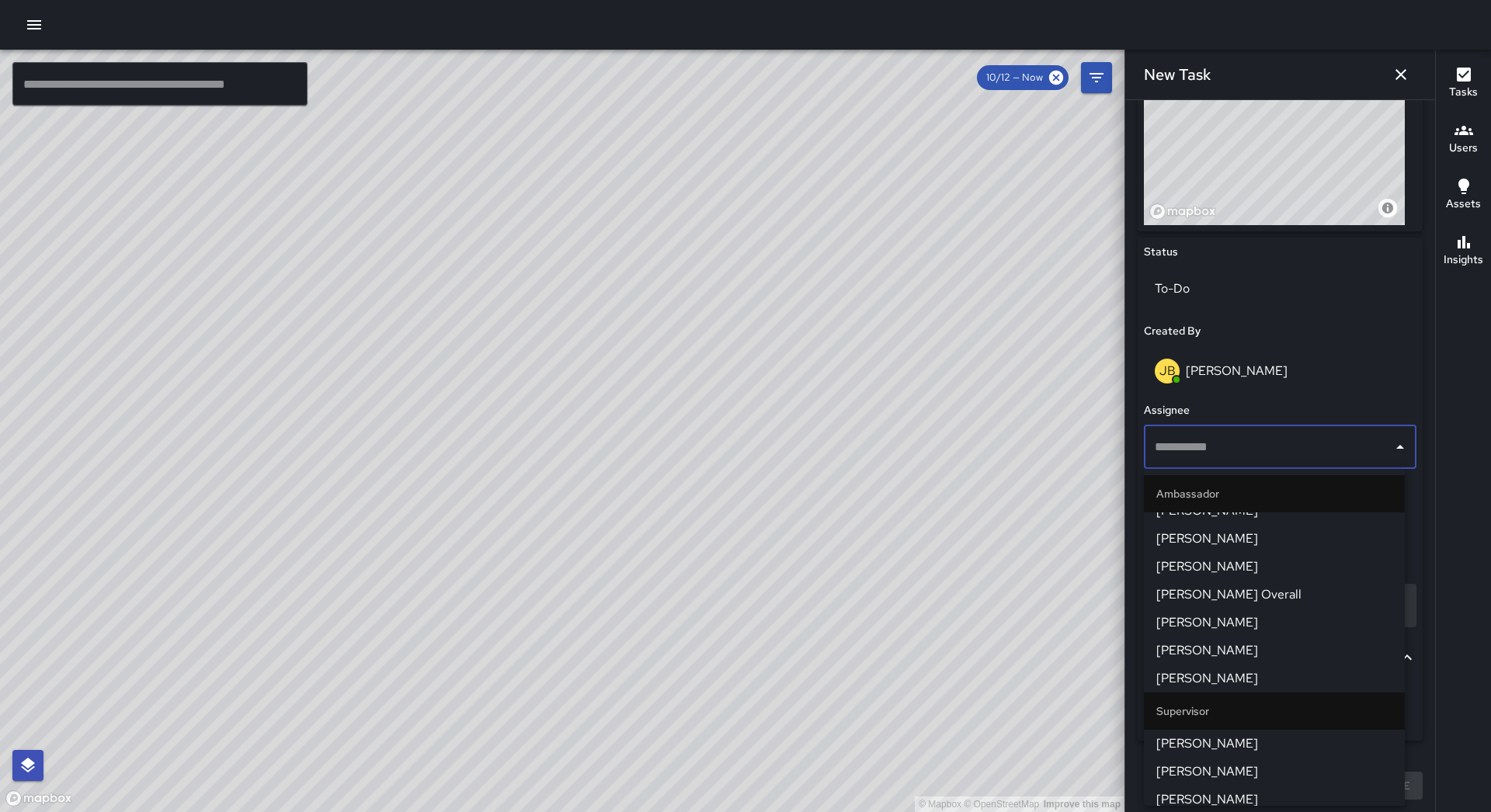
click at [1252, 670] on span "[PERSON_NAME]" at bounding box center [1274, 678] width 236 height 19
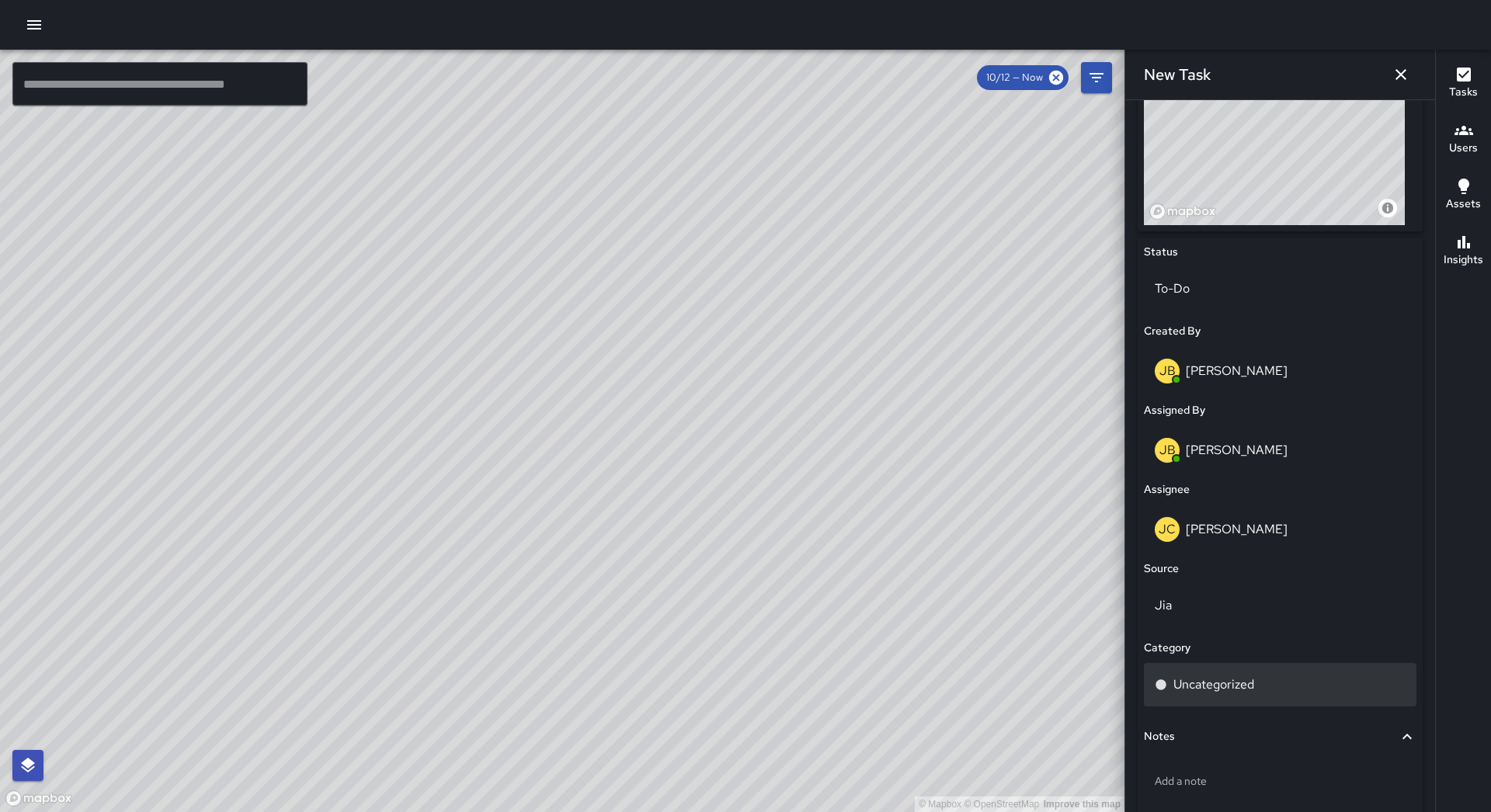
click at [1242, 666] on div "Uncategorized" at bounding box center [1280, 685] width 273 height 44
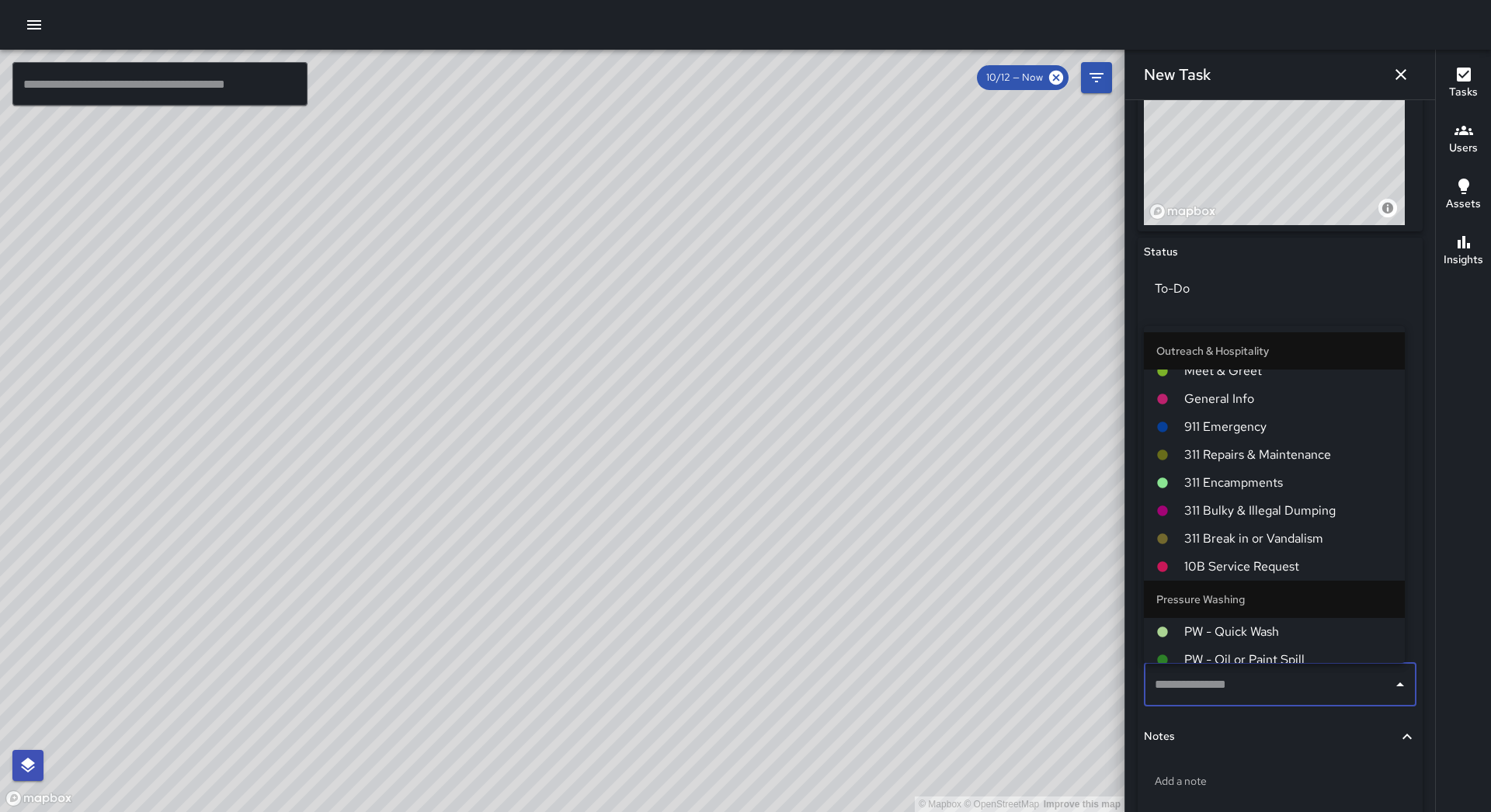
scroll to position [1278, 0]
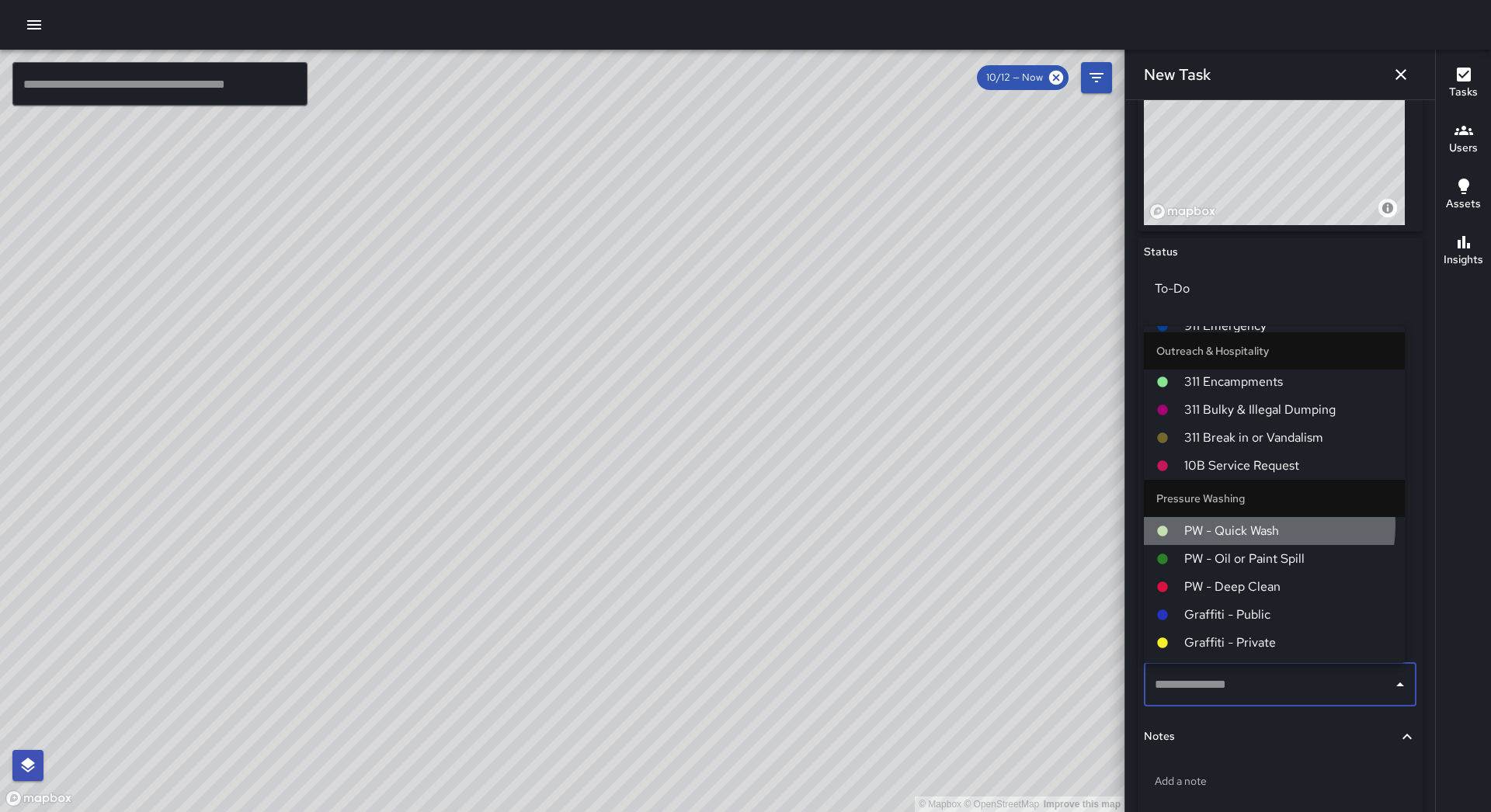
click at [1252, 526] on span "PW - Quick Wash" at bounding box center [1288, 531] width 208 height 19
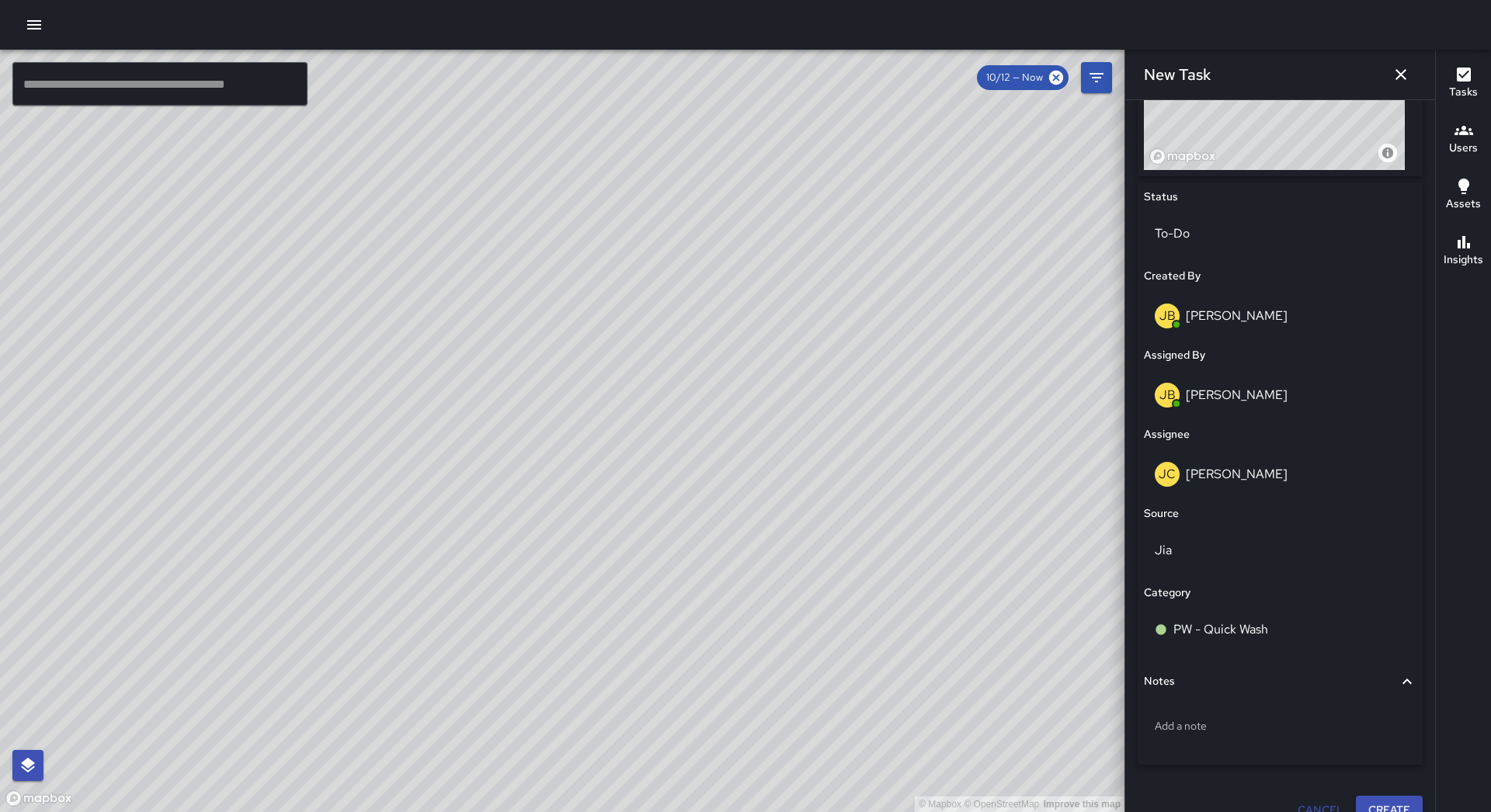
scroll to position [688, 0]
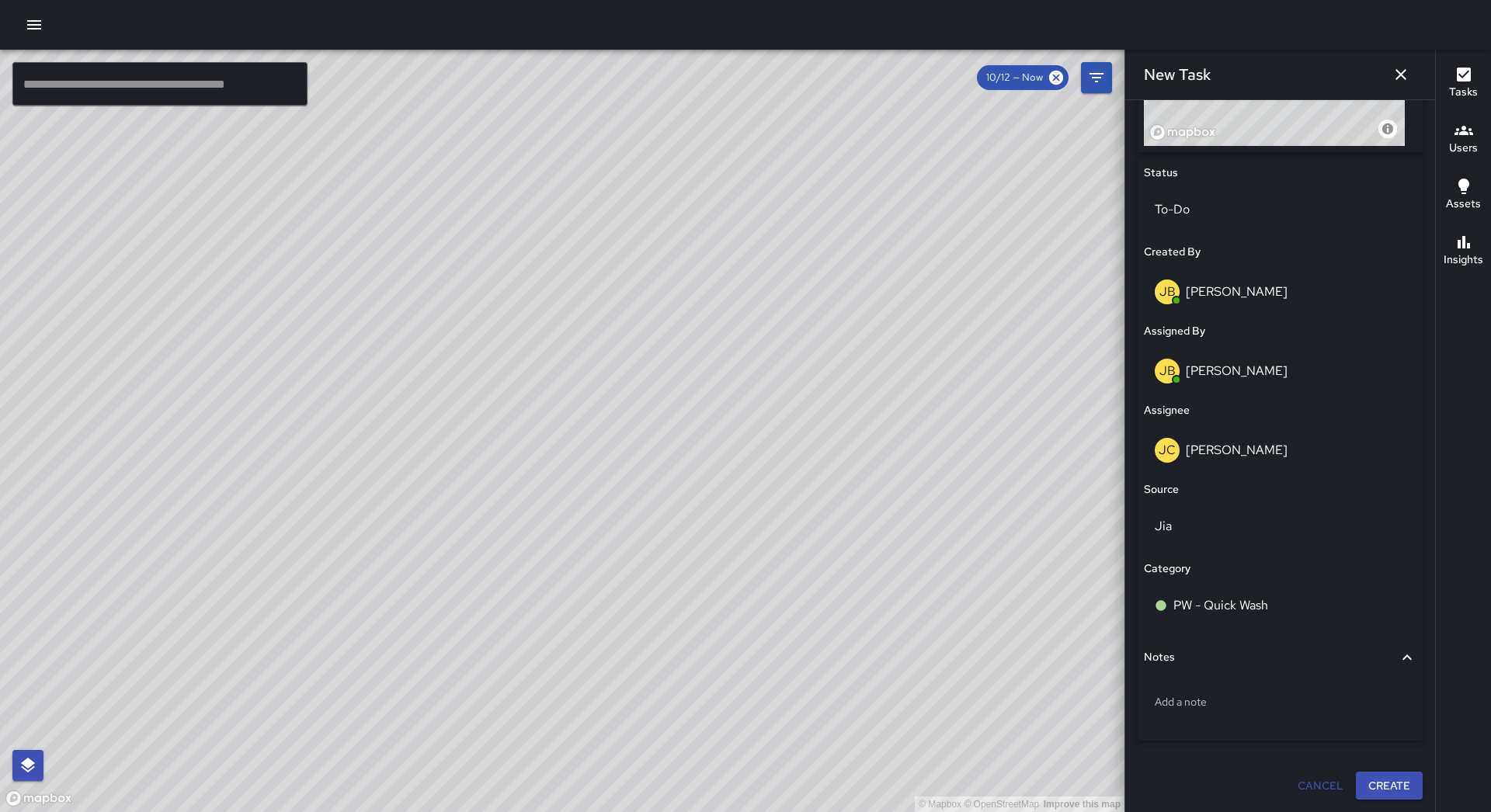
click at [1405, 784] on button "Create" at bounding box center [1389, 786] width 67 height 29
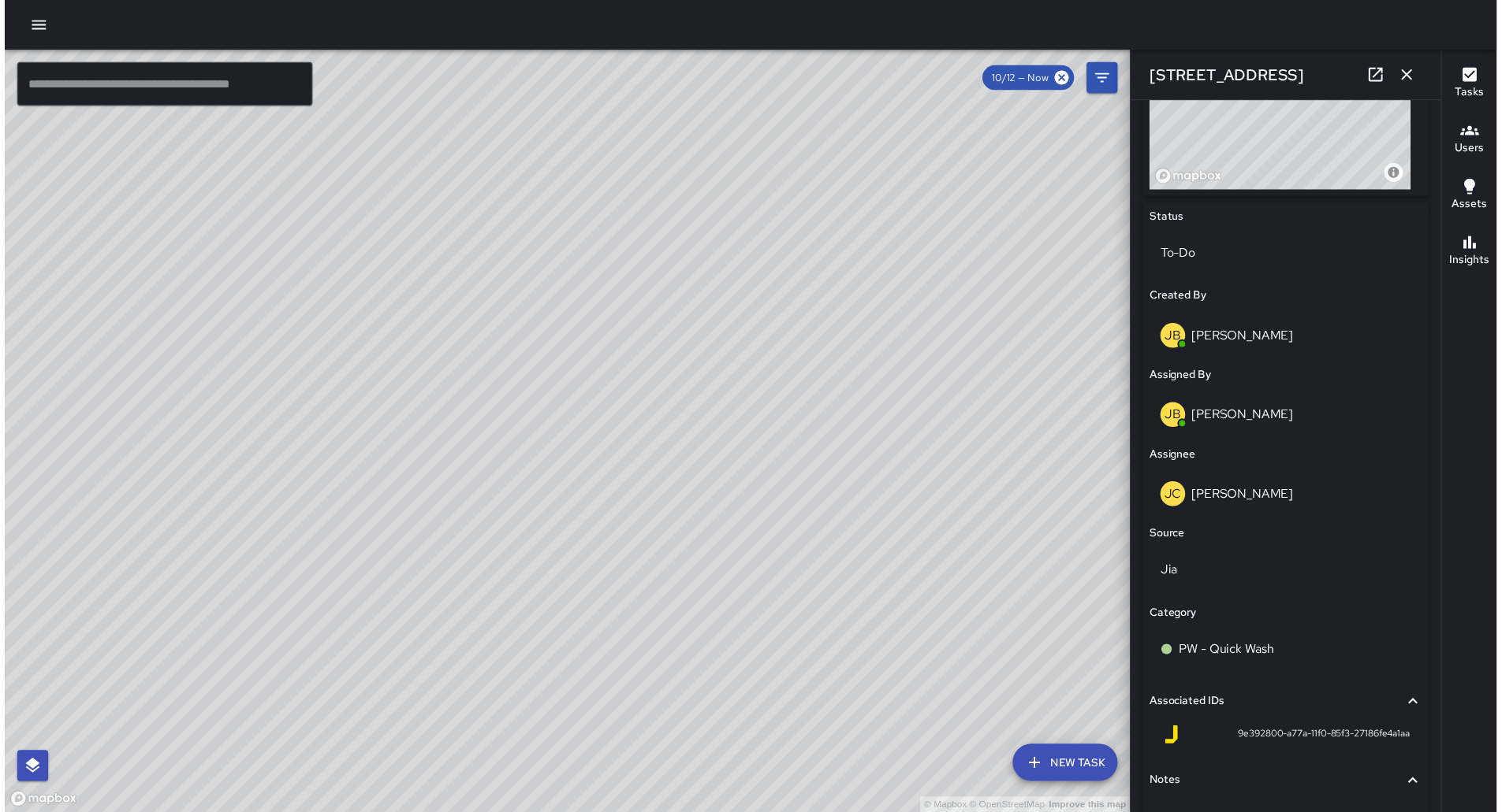
scroll to position [596, 0]
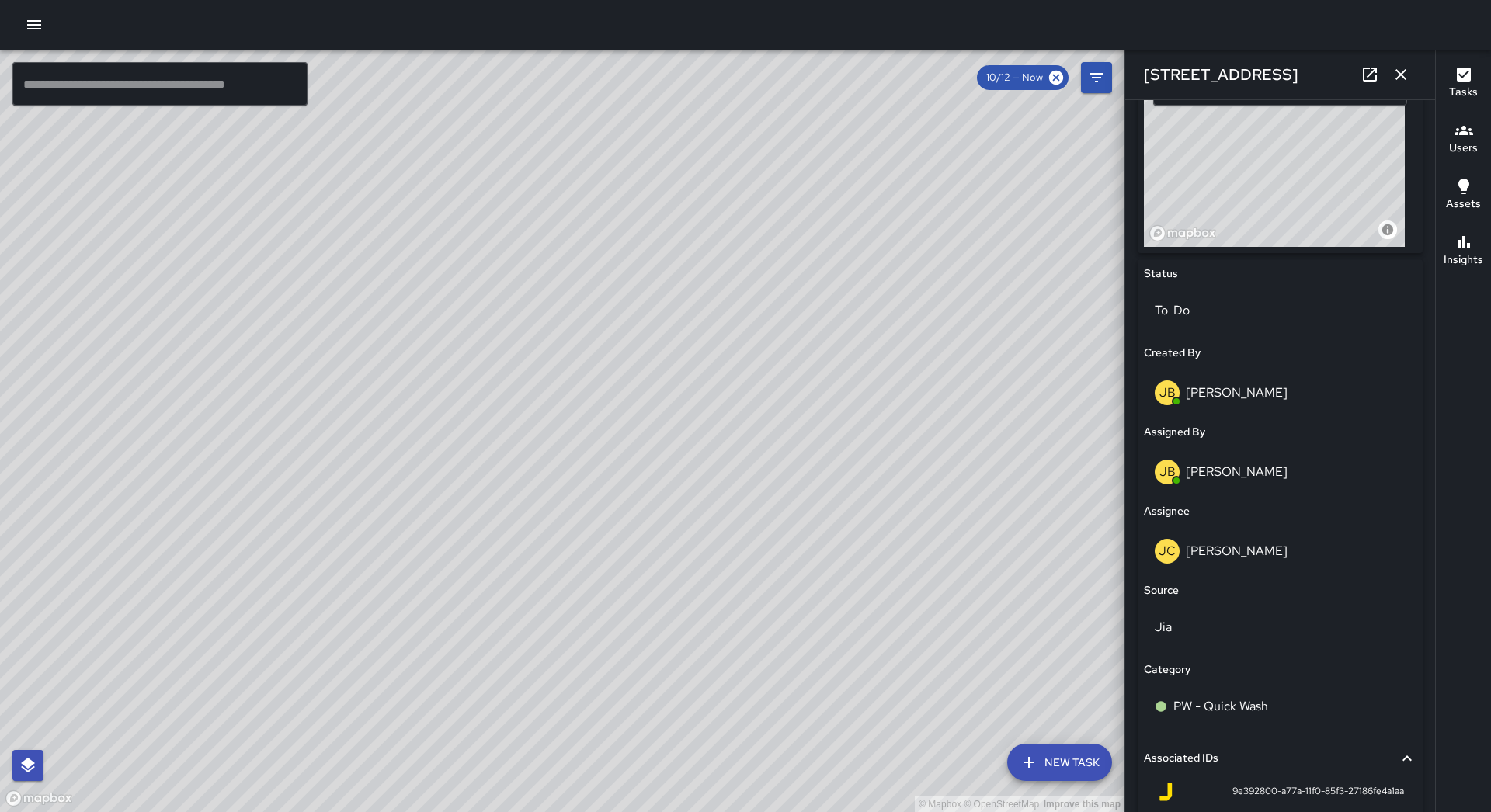
click at [1401, 72] on icon "button" at bounding box center [1401, 74] width 19 height 19
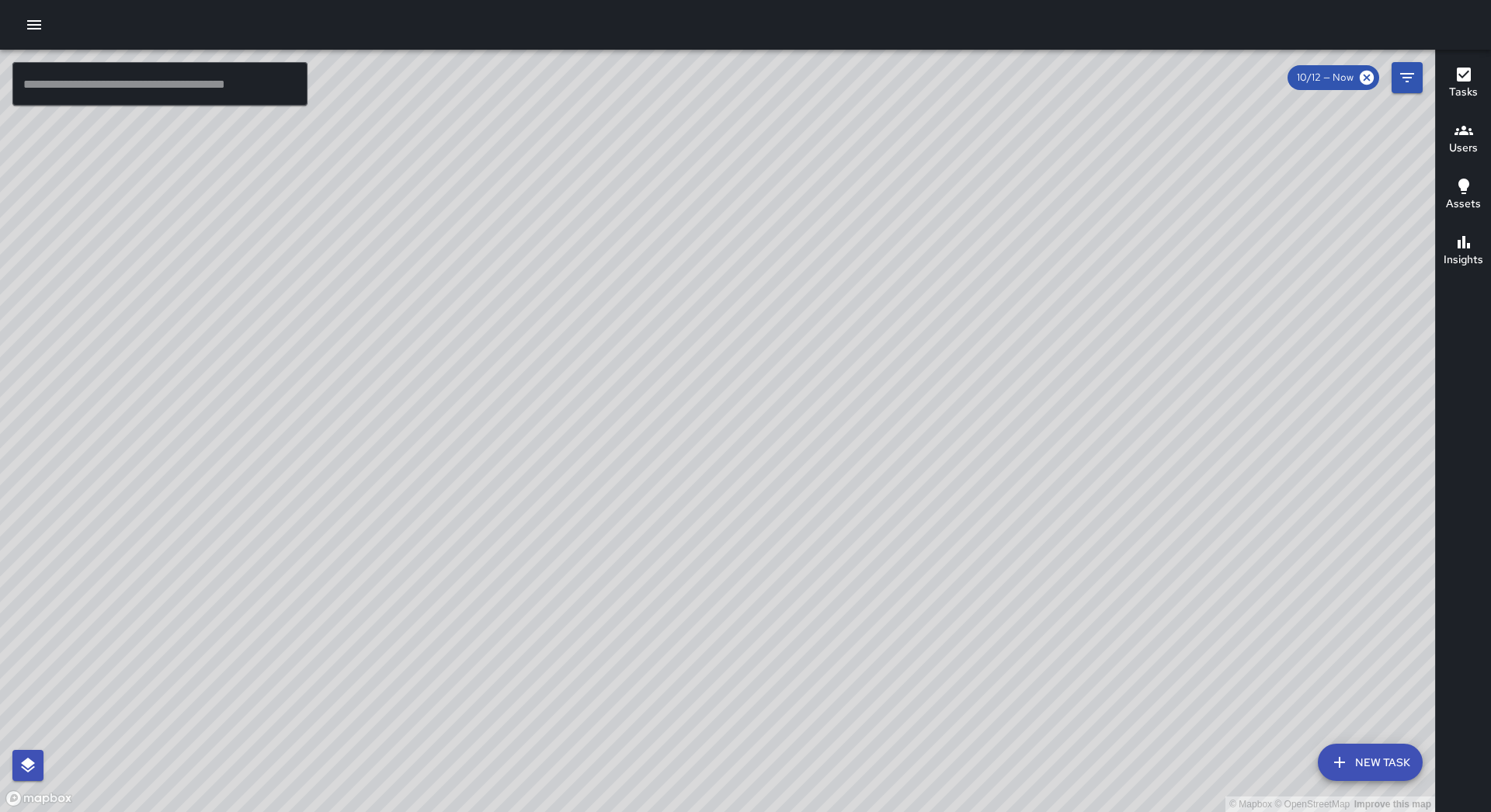
click at [25, 31] on icon "button" at bounding box center [34, 24] width 19 height 19
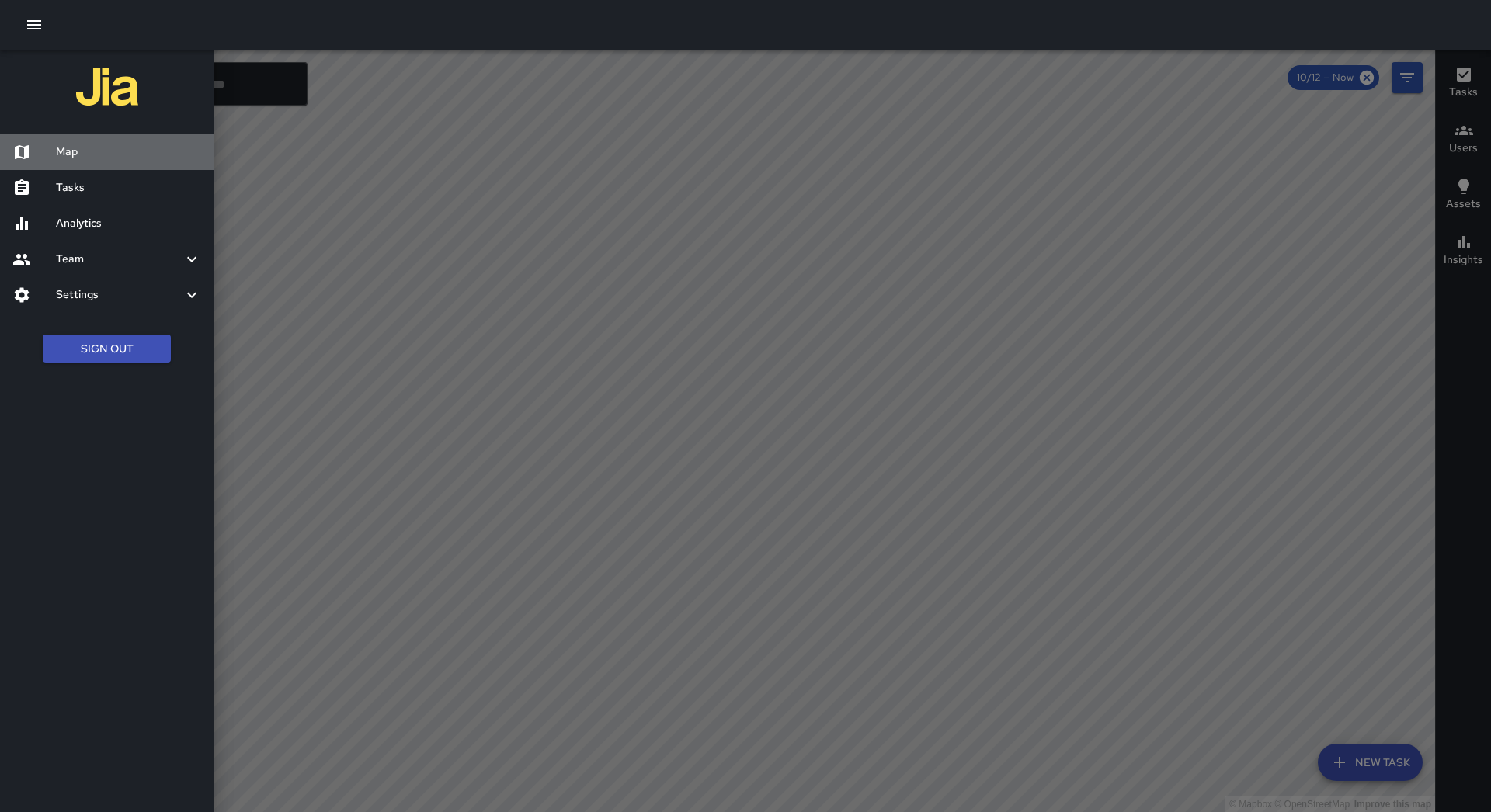
click at [78, 151] on h6 "Map" at bounding box center [128, 152] width 145 height 17
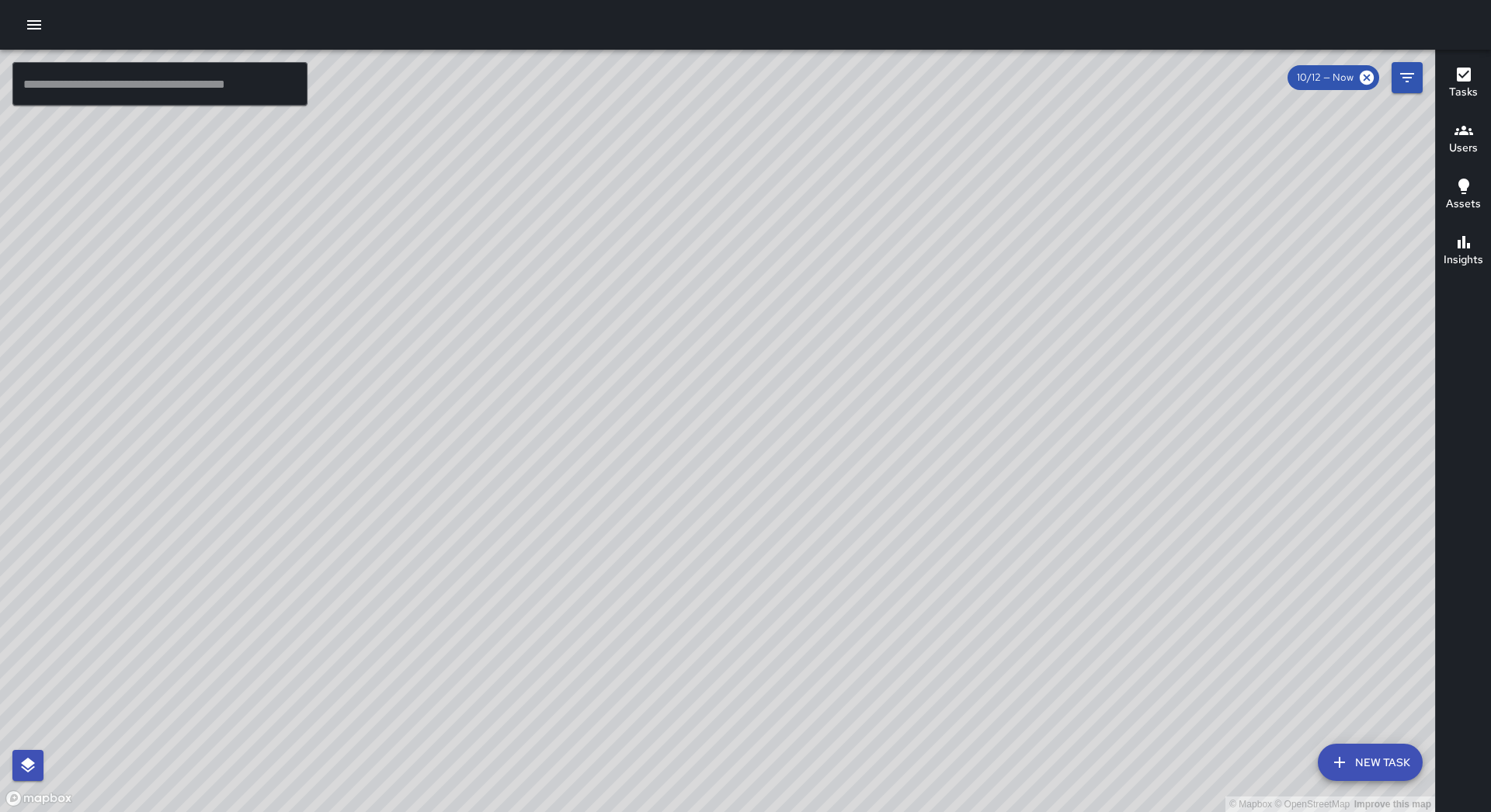
click at [151, 120] on div "© Mapbox © OpenStreetMap Improve this map" at bounding box center [717, 431] width 1435 height 762
drag, startPoint x: 36, startPoint y: 20, endPoint x: 6, endPoint y: 2, distance: 35.0
click at [34, 18] on icon "button" at bounding box center [34, 24] width 19 height 19
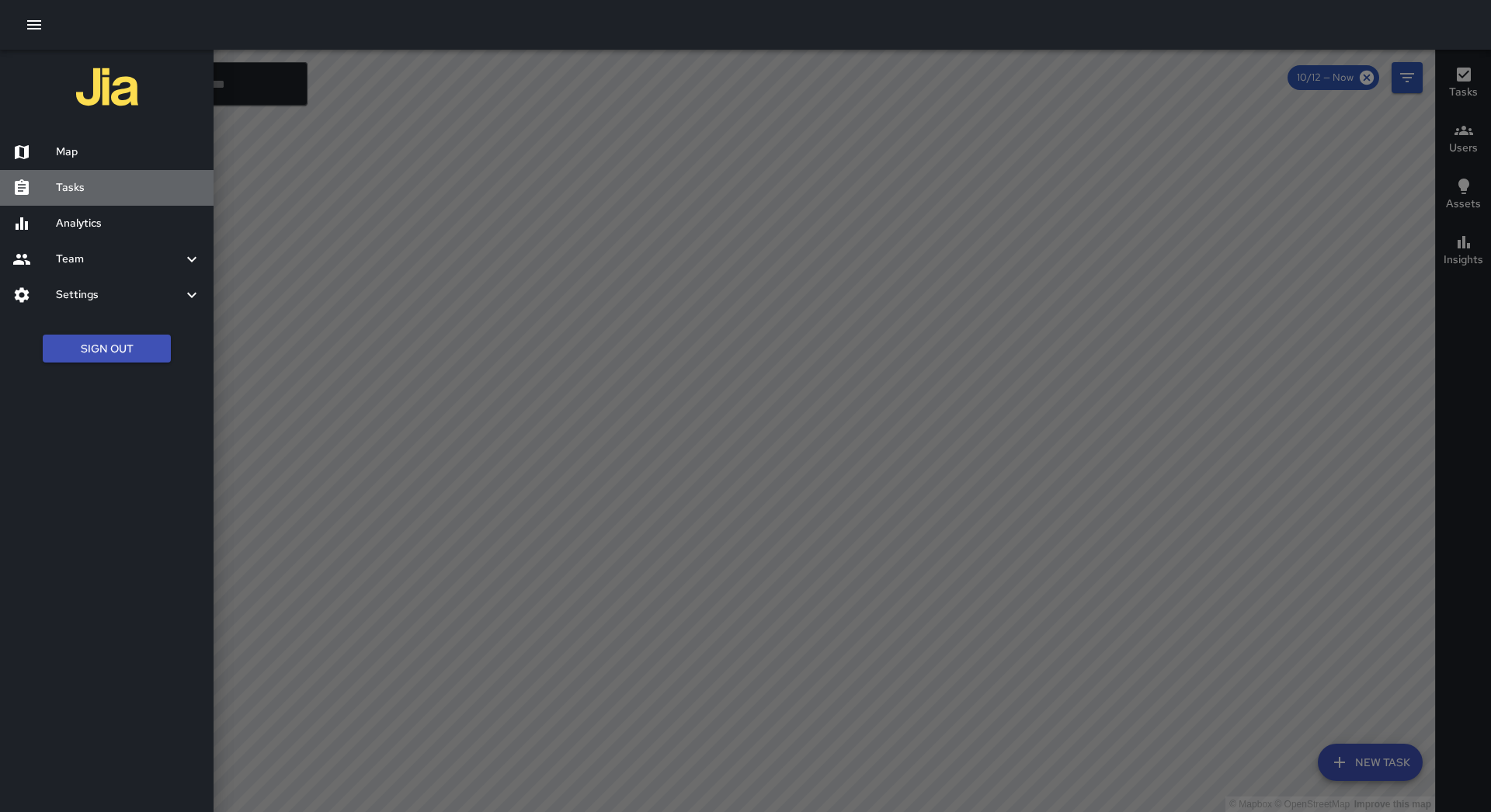
click at [105, 179] on h6 "Tasks" at bounding box center [128, 187] width 145 height 17
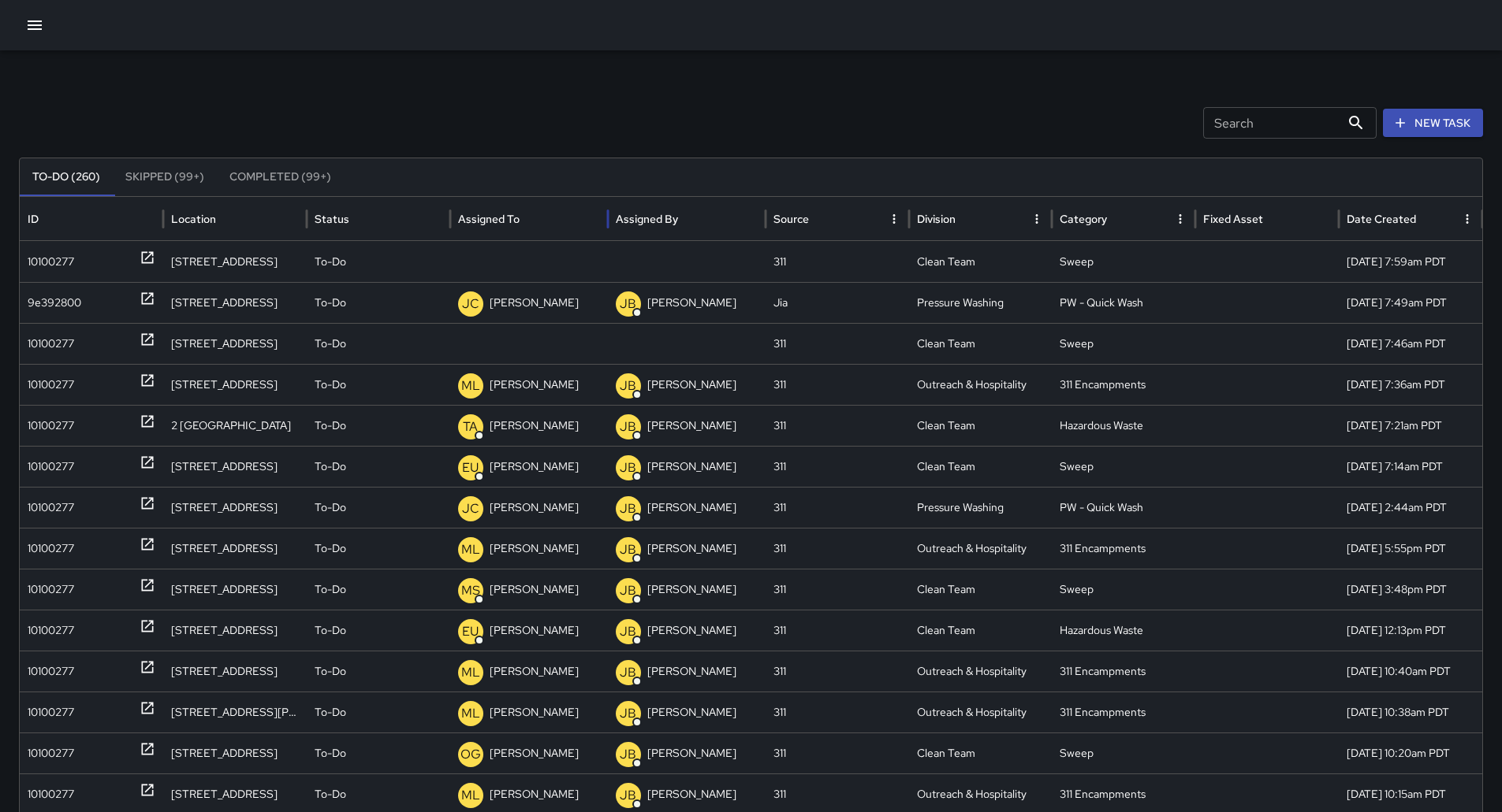
click at [510, 222] on div "Assigned To" at bounding box center [488, 219] width 61 height 14
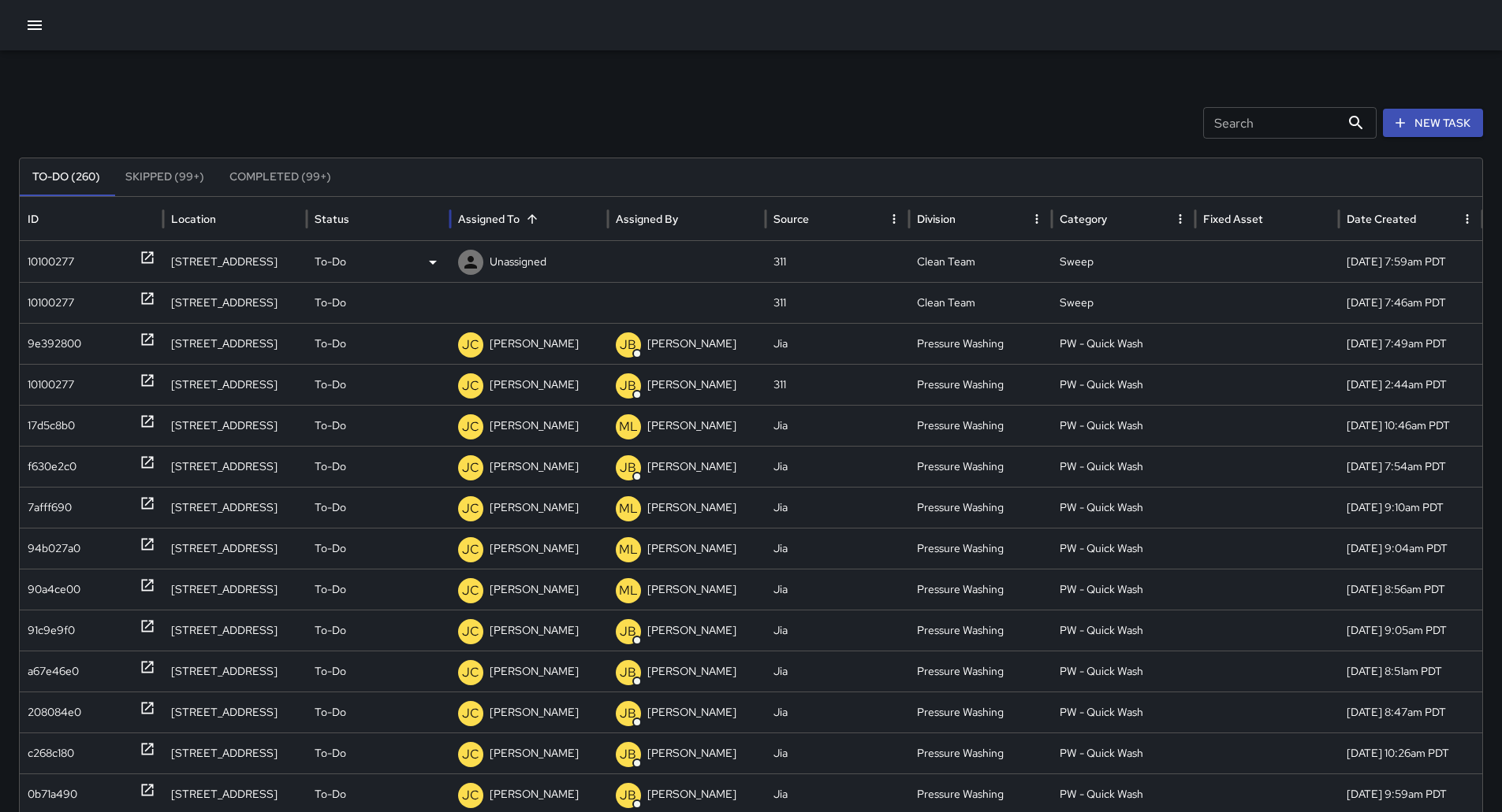
click at [50, 254] on div "10100277" at bounding box center [51, 262] width 47 height 40
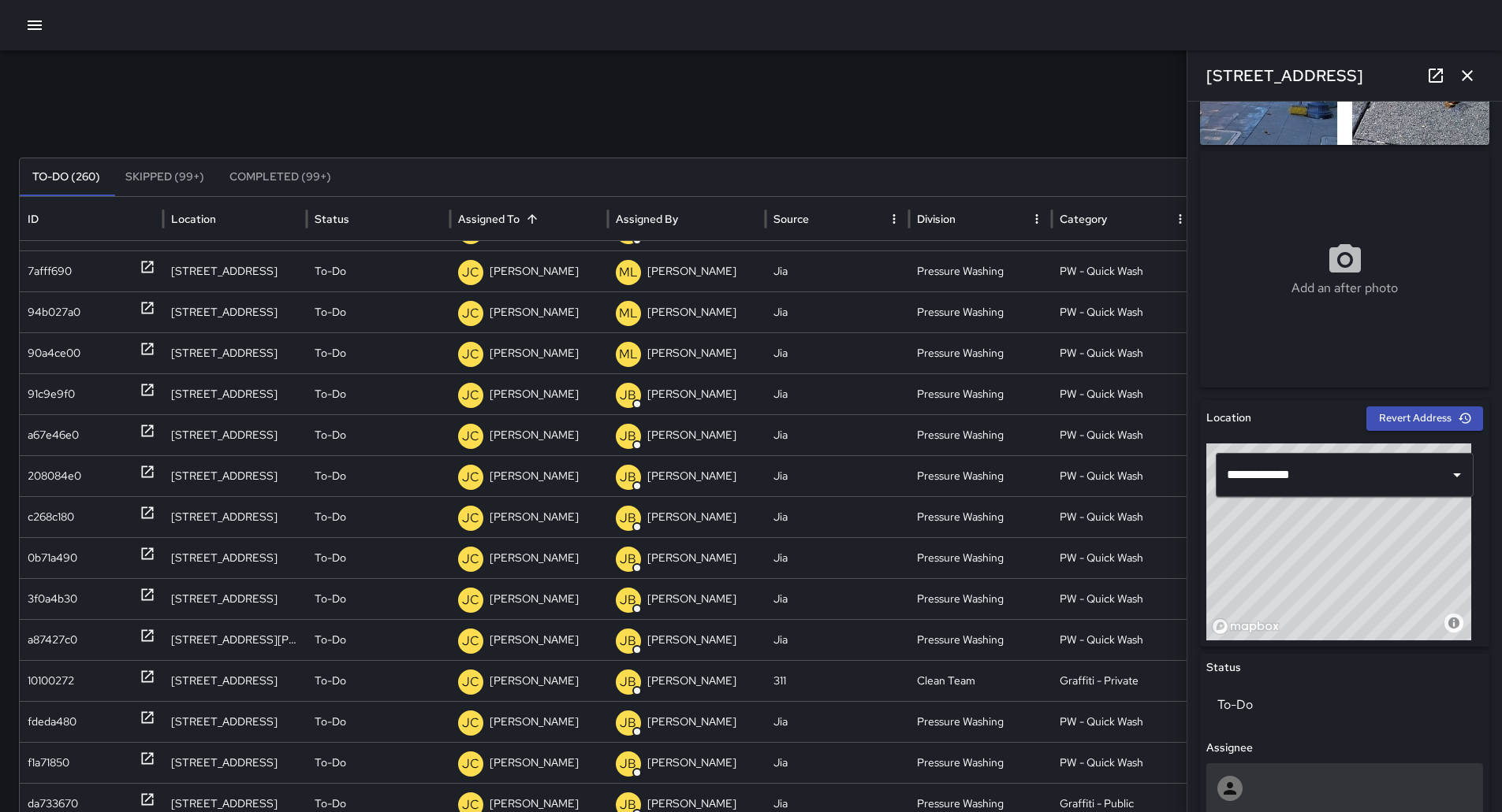
scroll to position [552, 0]
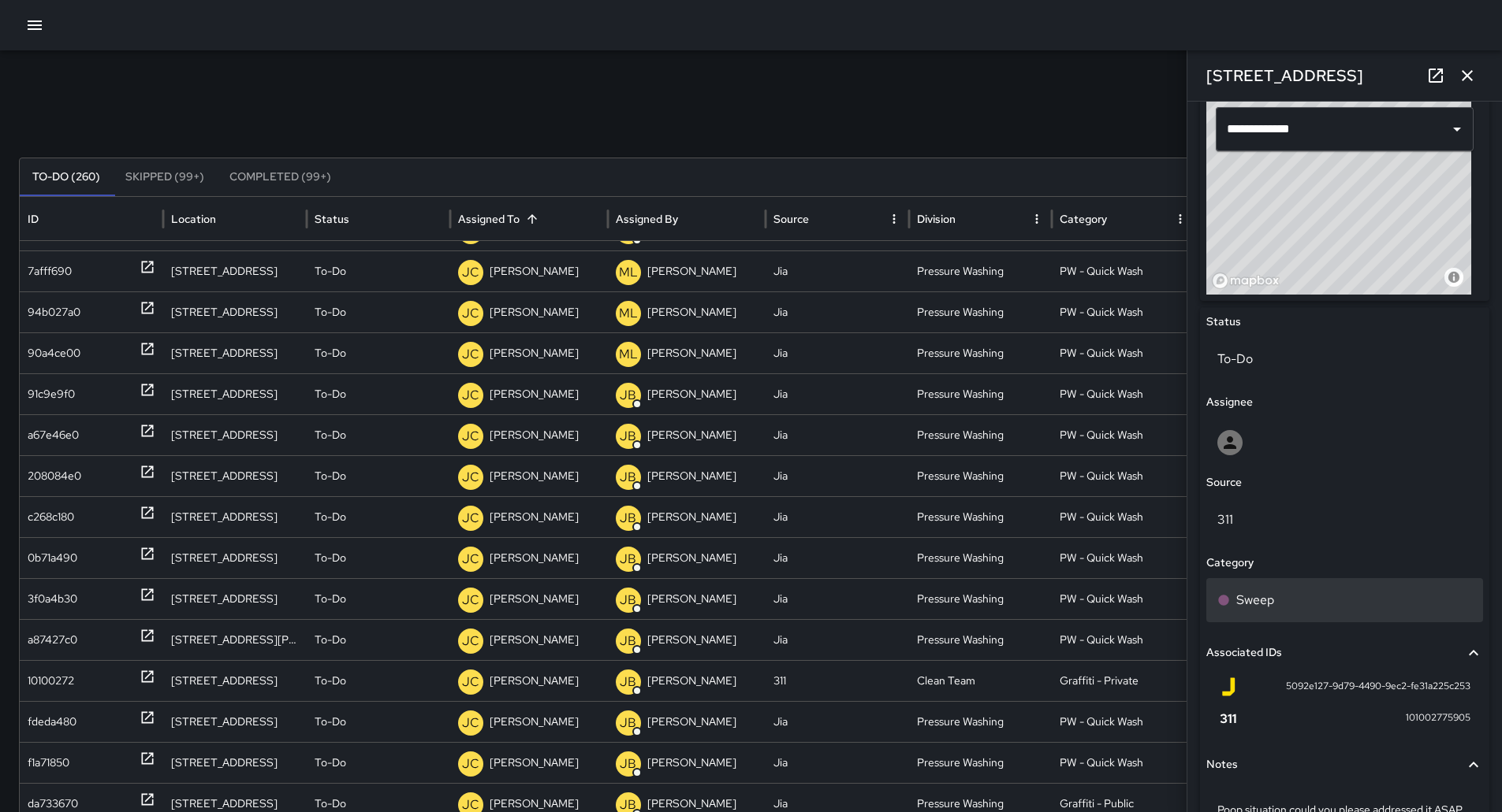
click at [1278, 593] on div "Sweep" at bounding box center [1344, 600] width 255 height 19
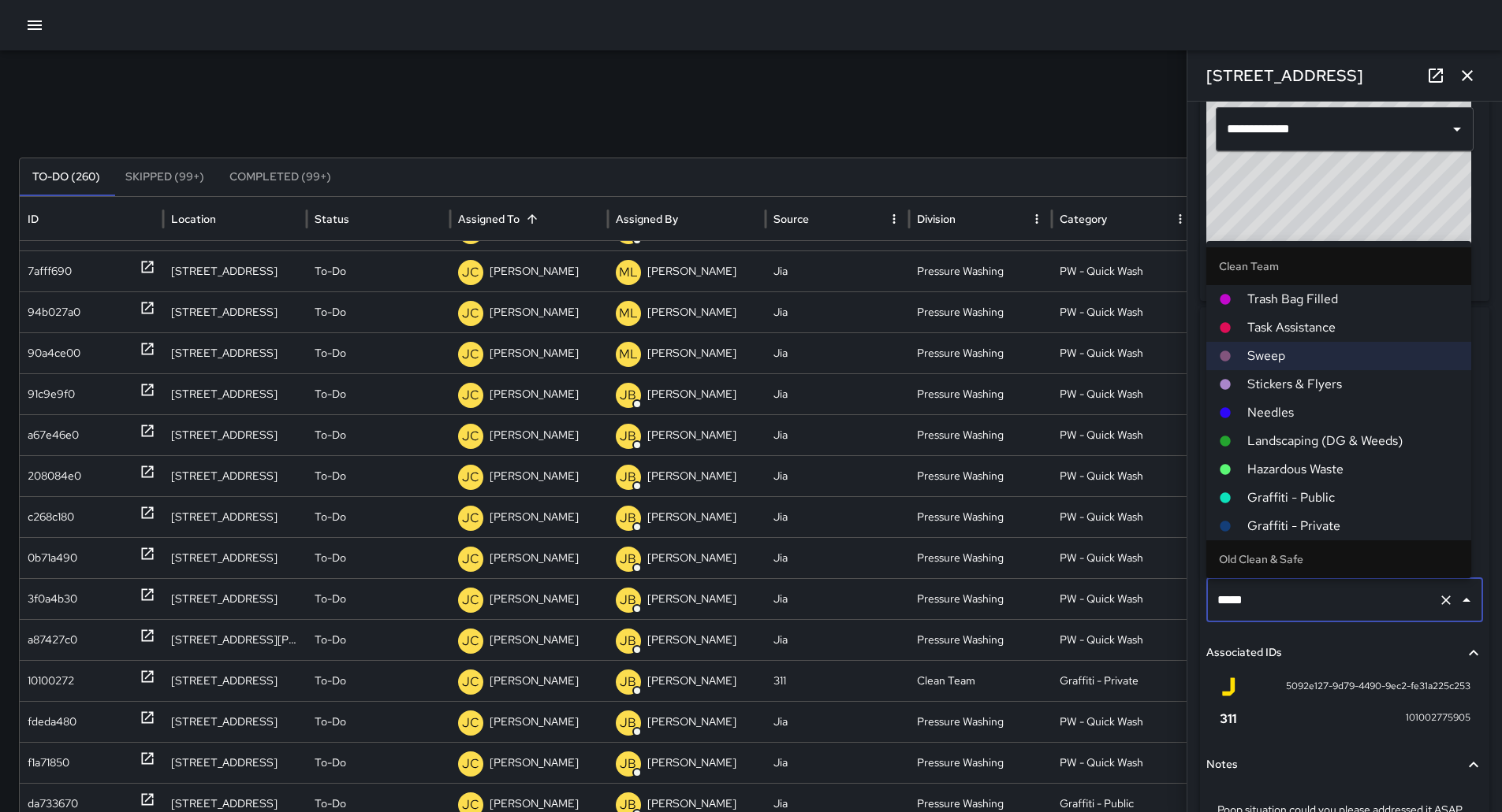
click at [1283, 471] on span "Hazardous Waste" at bounding box center [1353, 469] width 211 height 19
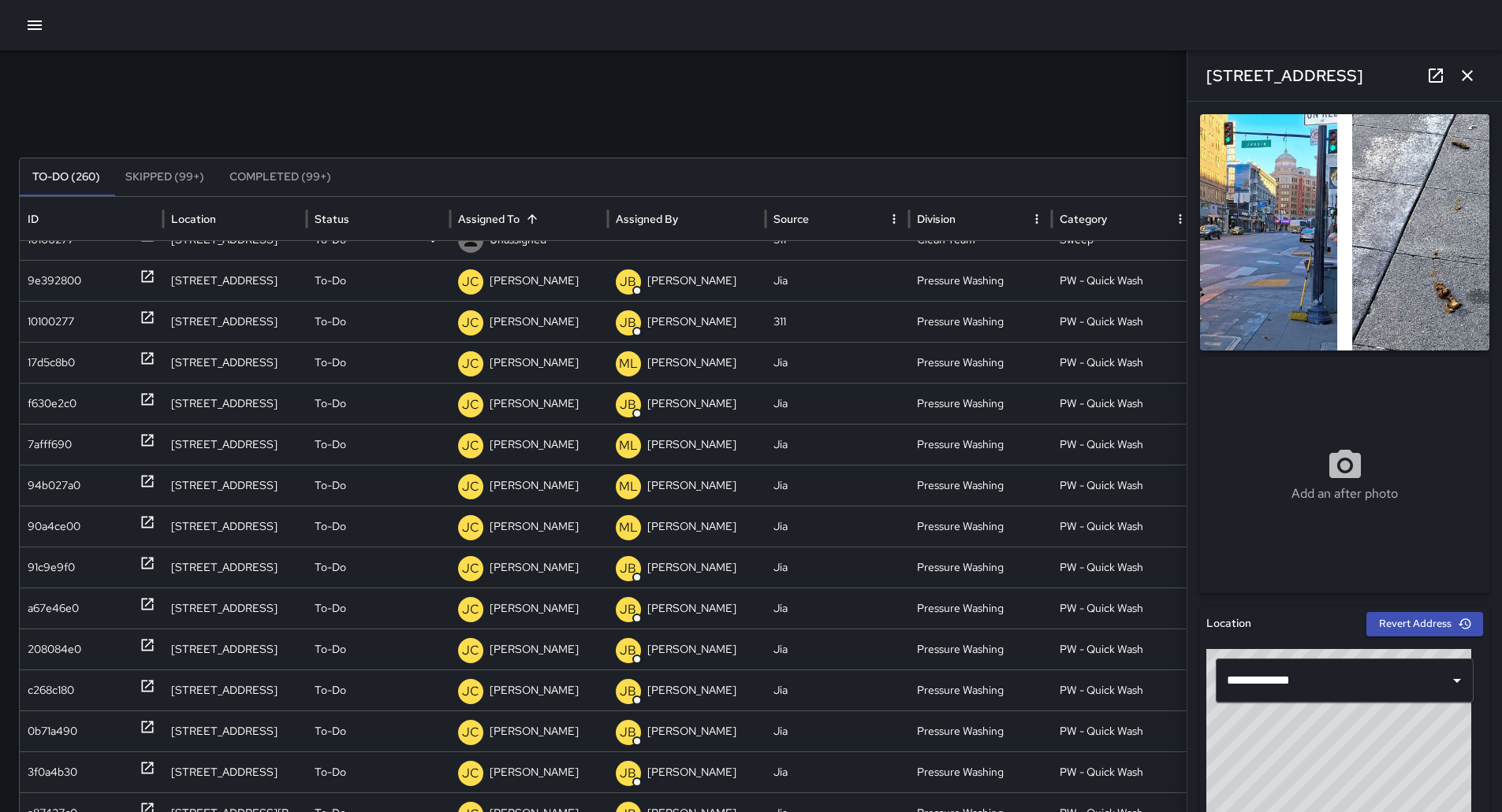
scroll to position [0, 0]
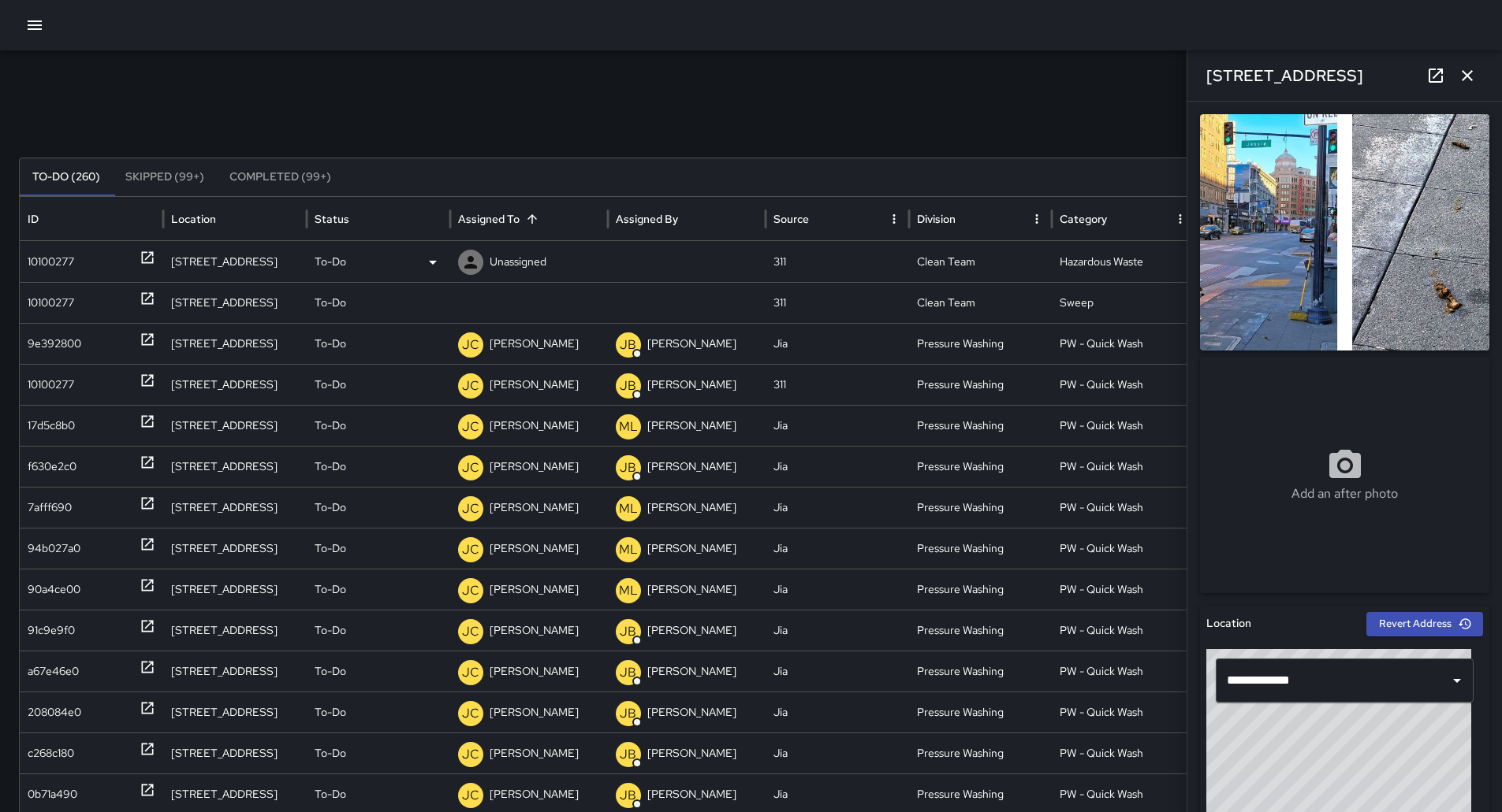
click at [512, 267] on p "Unassigned" at bounding box center [518, 262] width 57 height 40
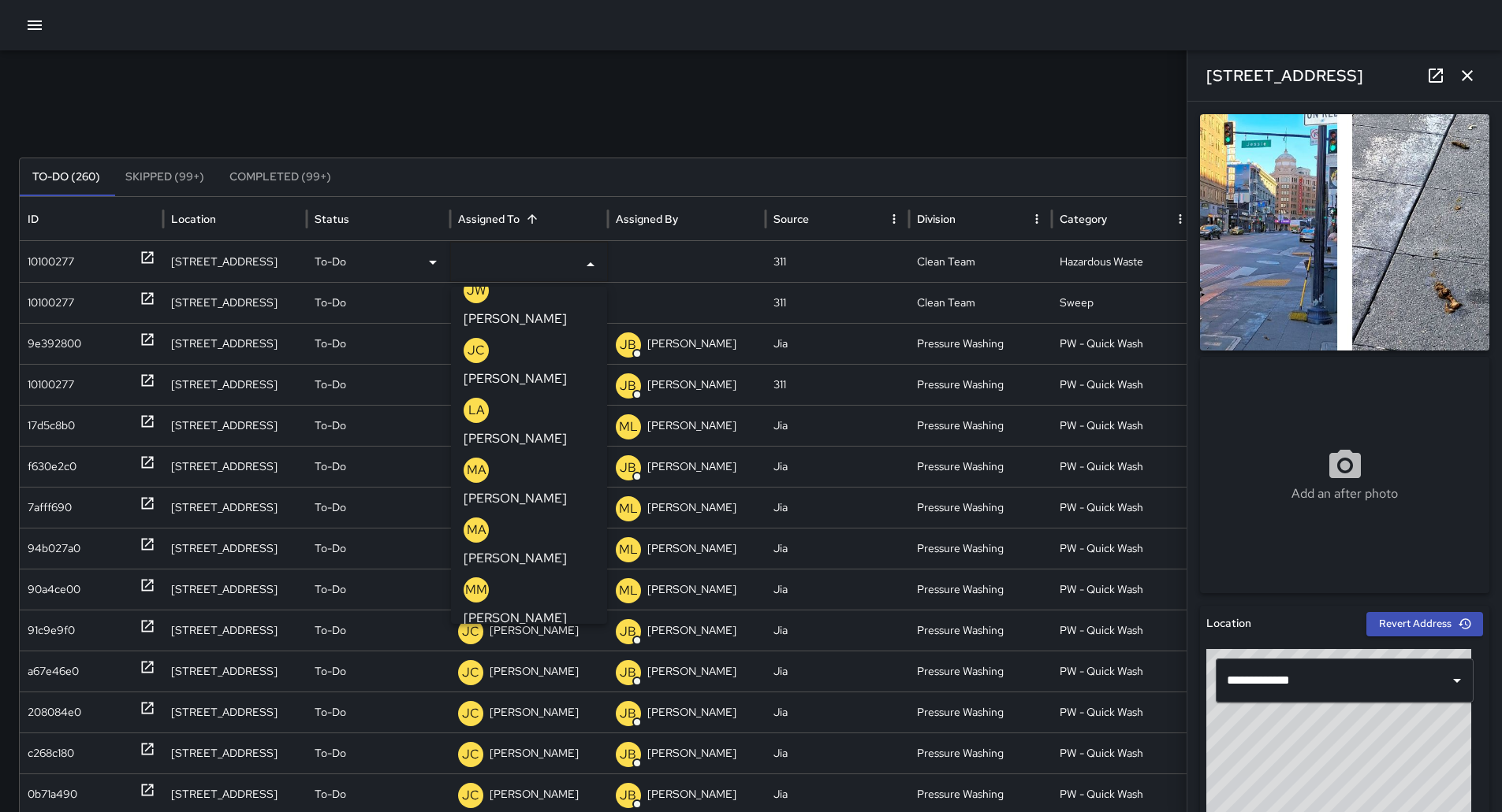
scroll to position [630, 0]
drag, startPoint x: 537, startPoint y: 409, endPoint x: 529, endPoint y: 408, distance: 8.1
click at [537, 787] on p "[PERSON_NAME]" at bounding box center [515, 796] width 103 height 19
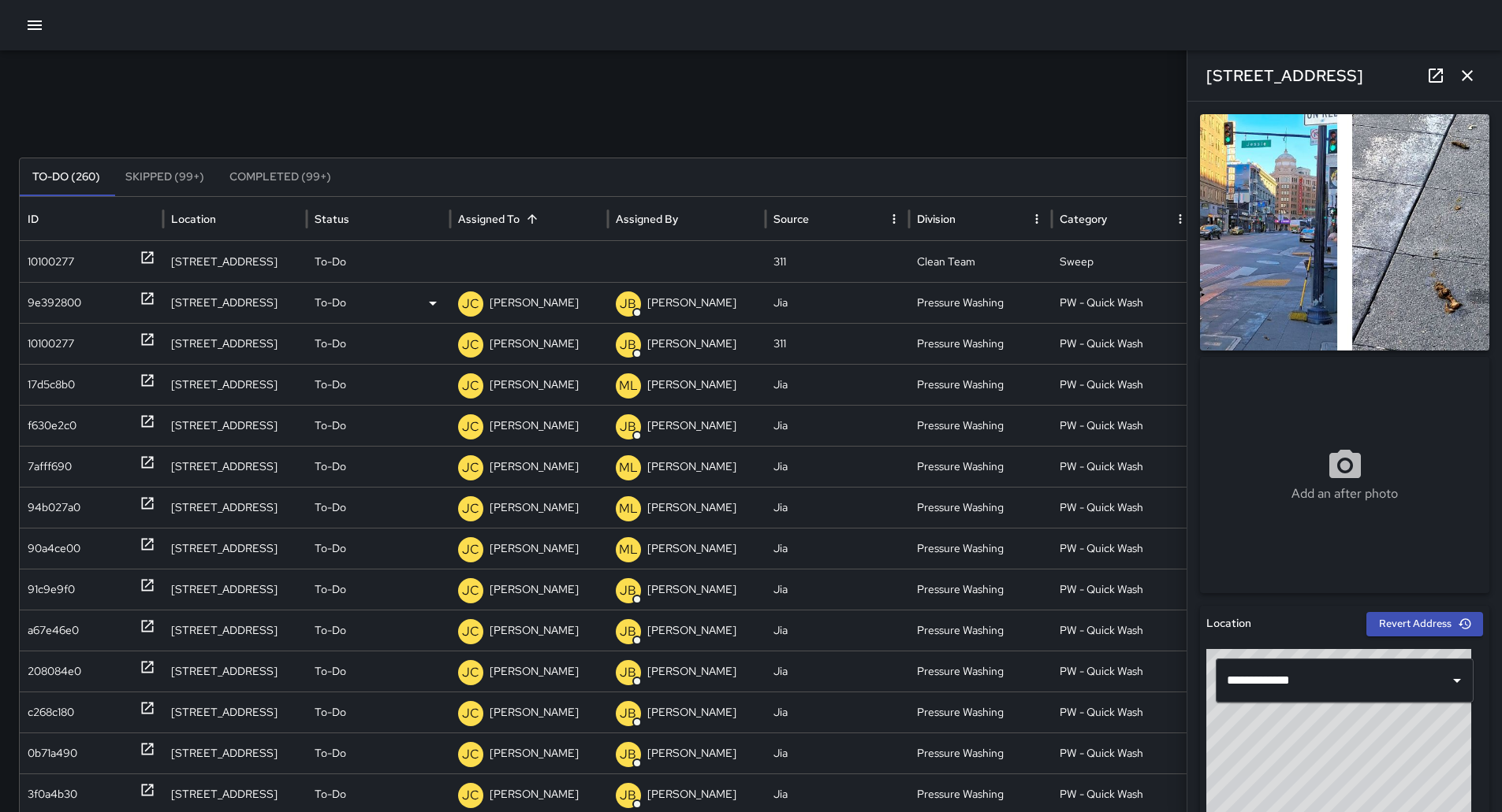
scroll to position [0, 0]
drag, startPoint x: 63, startPoint y: 246, endPoint x: 73, endPoint y: 249, distance: 10.4
click at [69, 247] on div "10100277" at bounding box center [51, 262] width 47 height 40
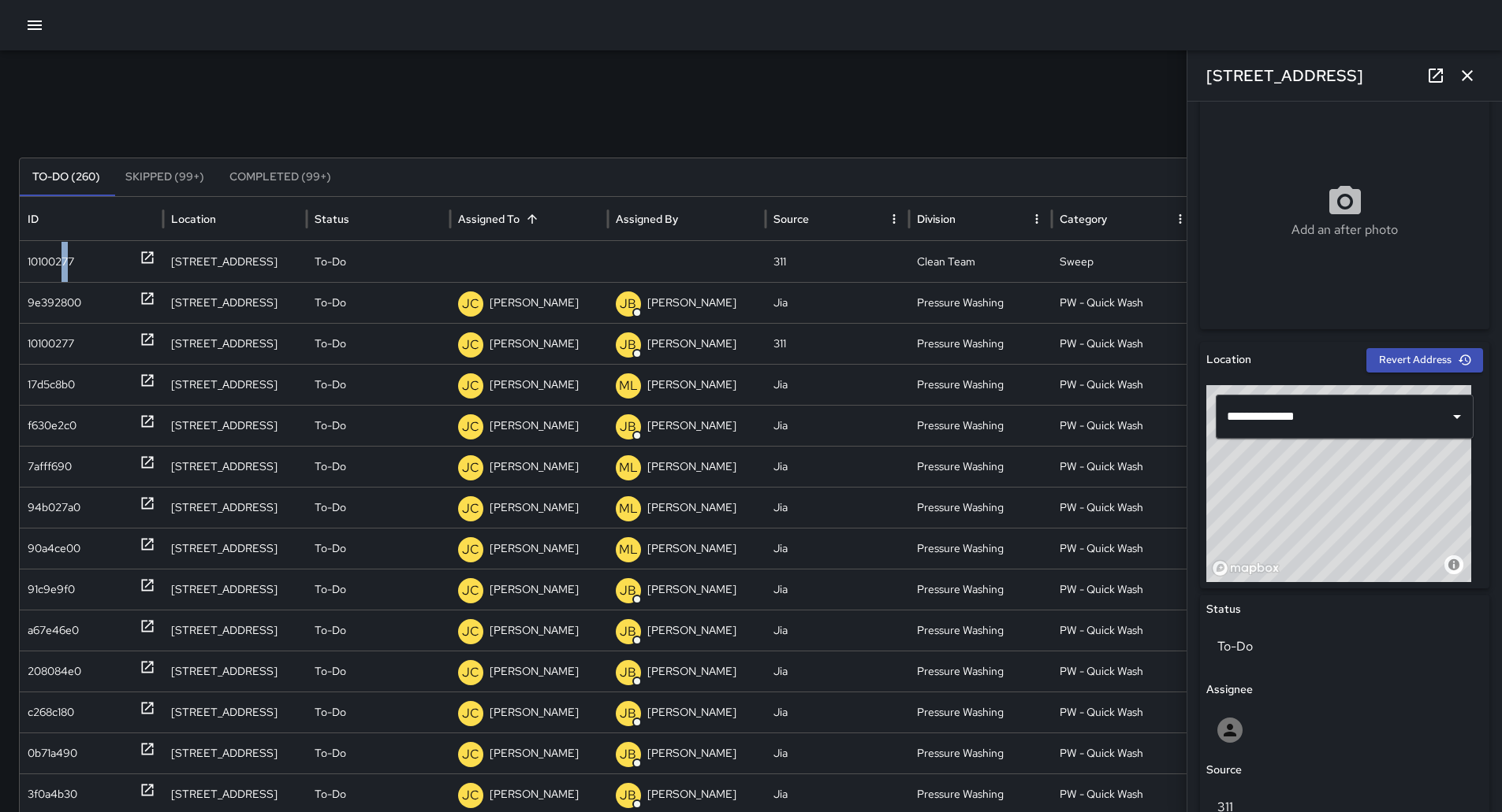
scroll to position [630, 0]
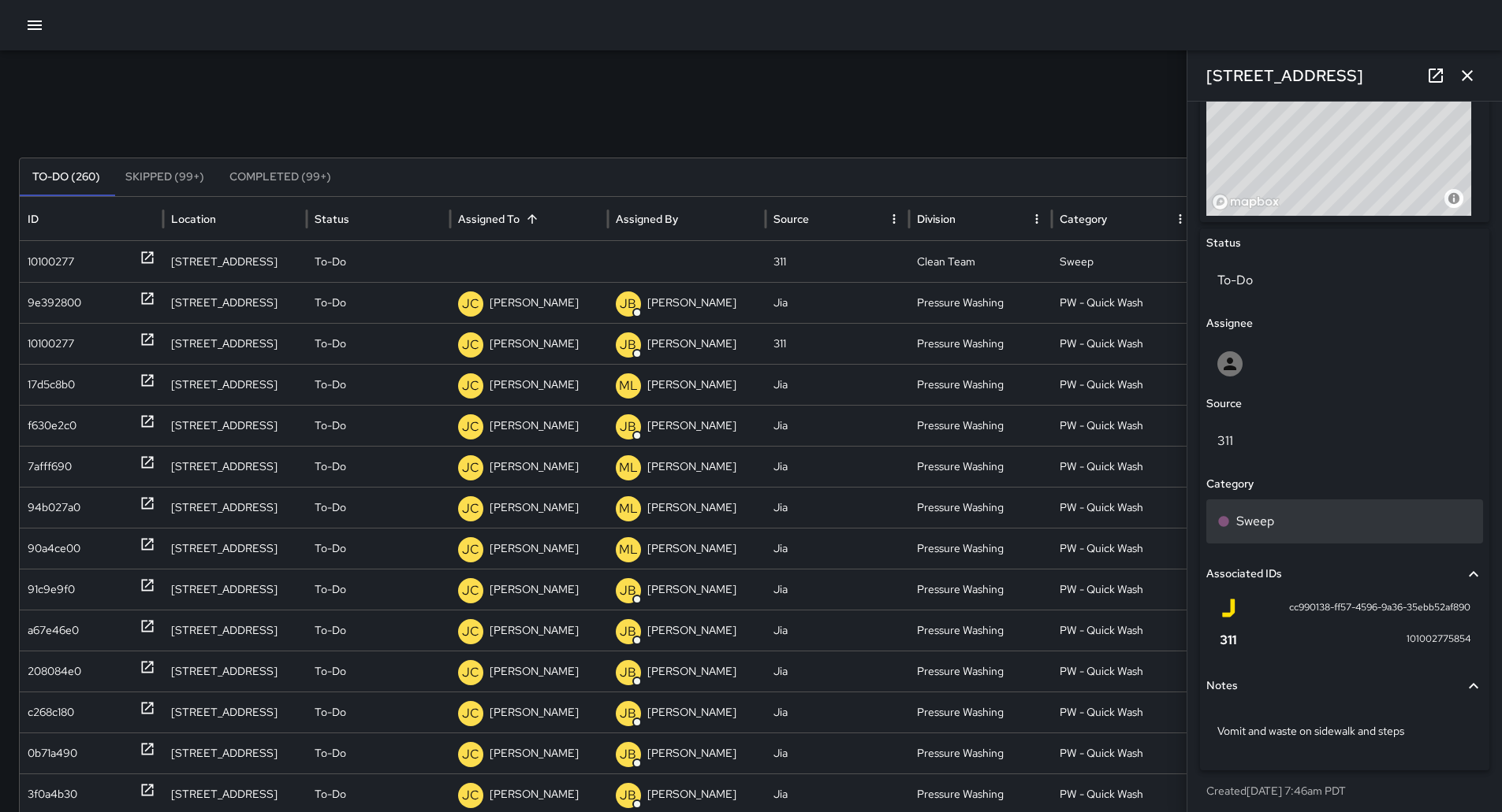
click at [1300, 525] on div "Sweep" at bounding box center [1344, 521] width 255 height 19
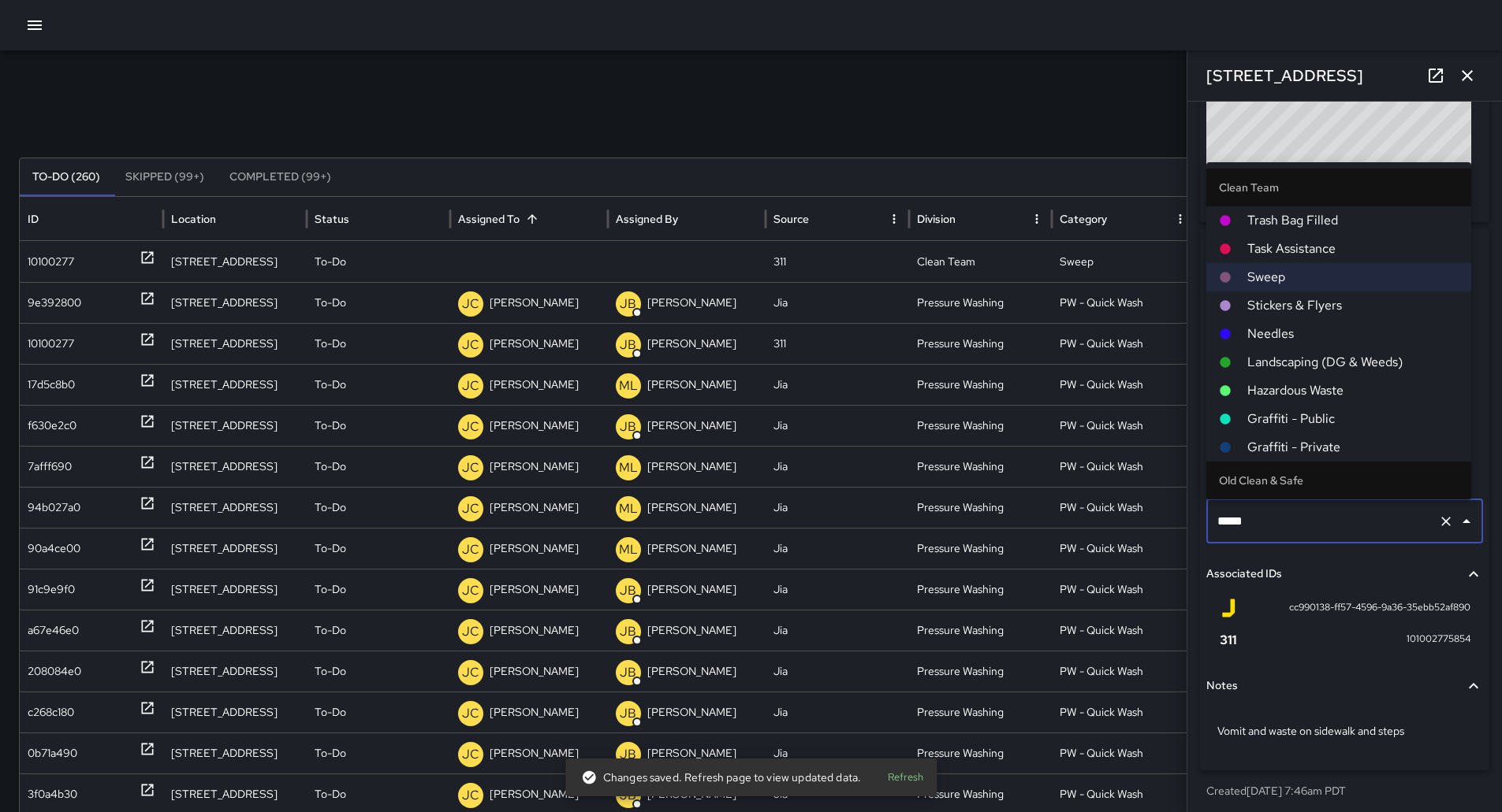
click at [1314, 390] on span "Hazardous Waste" at bounding box center [1353, 390] width 211 height 19
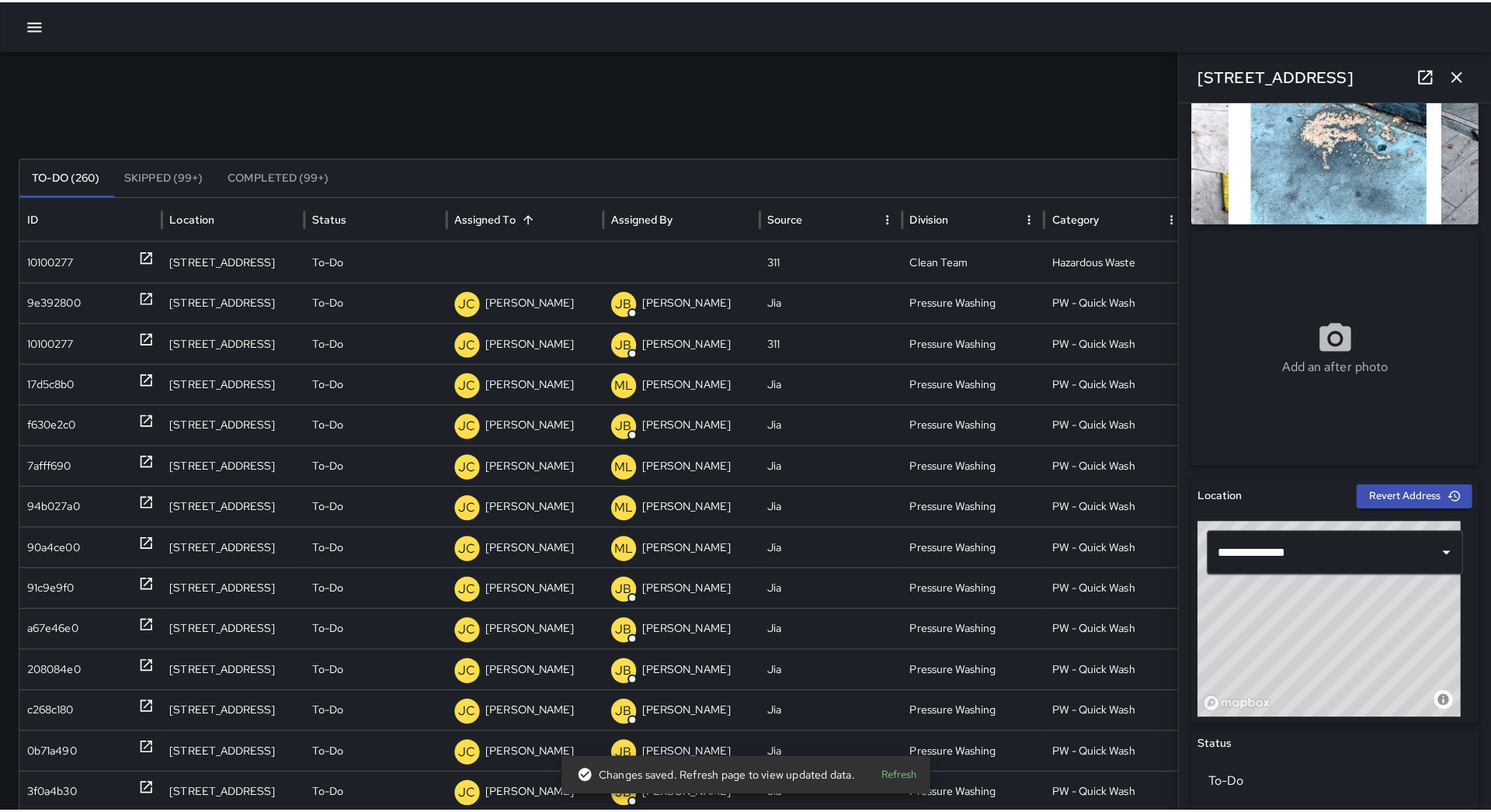
scroll to position [0, 0]
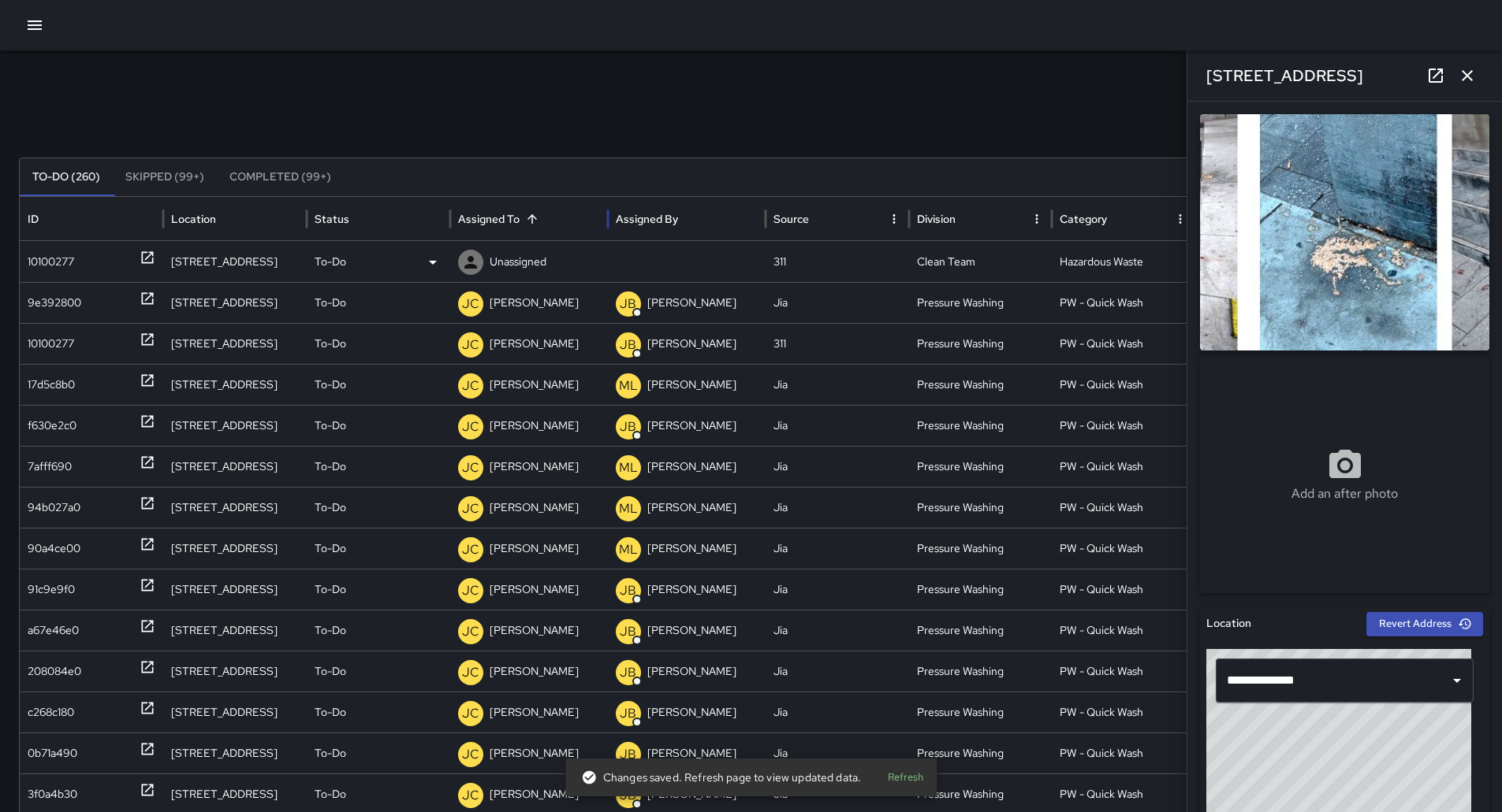
click at [518, 241] on div "ID Location Status Assigned To Assigned By Source Division Category Fixed Asset…" at bounding box center [751, 530] width 1463 height 667
drag, startPoint x: 518, startPoint y: 241, endPoint x: 523, endPoint y: 257, distance: 16.8
click at [523, 257] on div "Unassigned" at bounding box center [529, 262] width 158 height 41
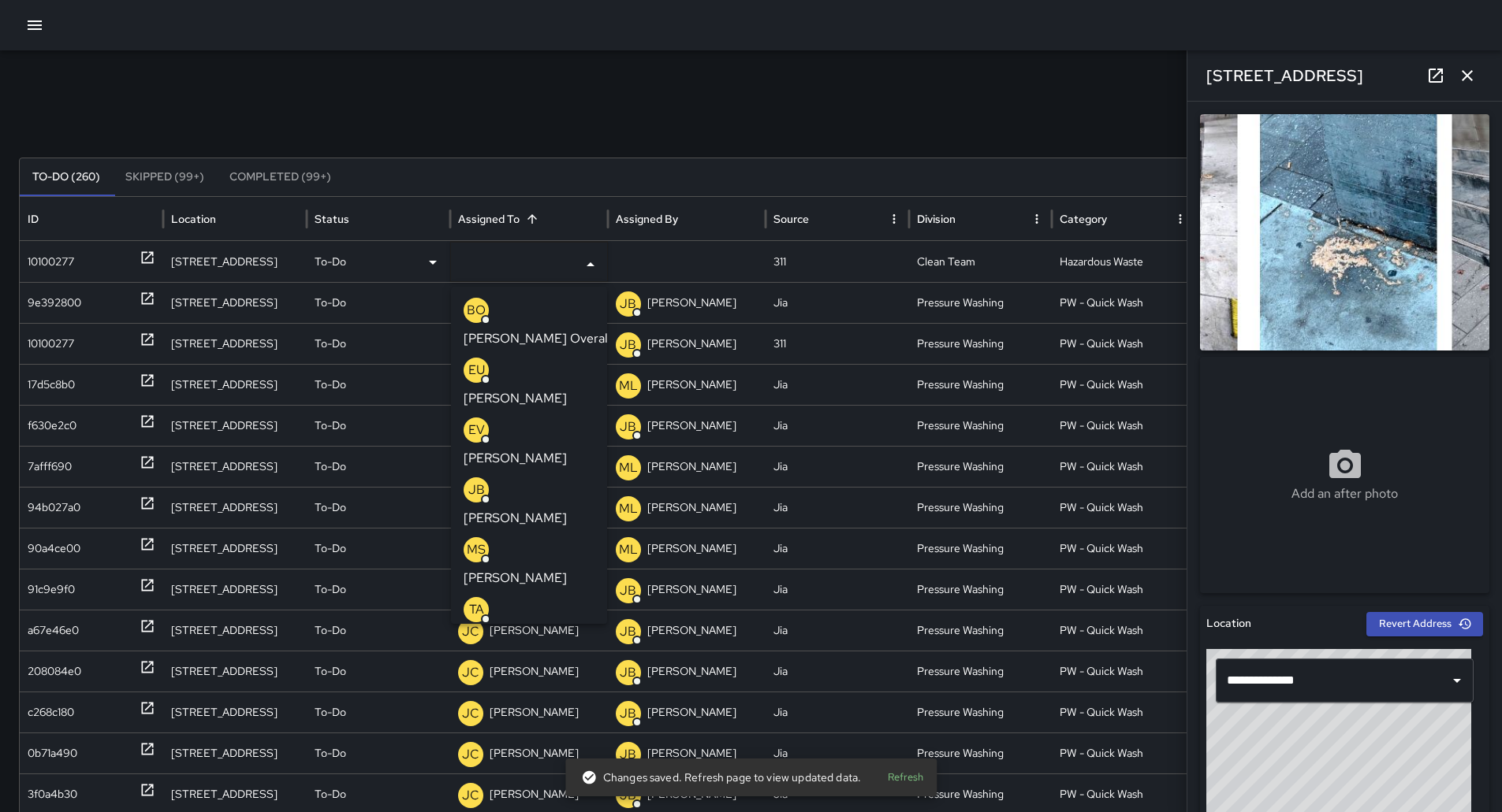
click at [544, 629] on p "[PERSON_NAME]" at bounding box center [515, 638] width 103 height 19
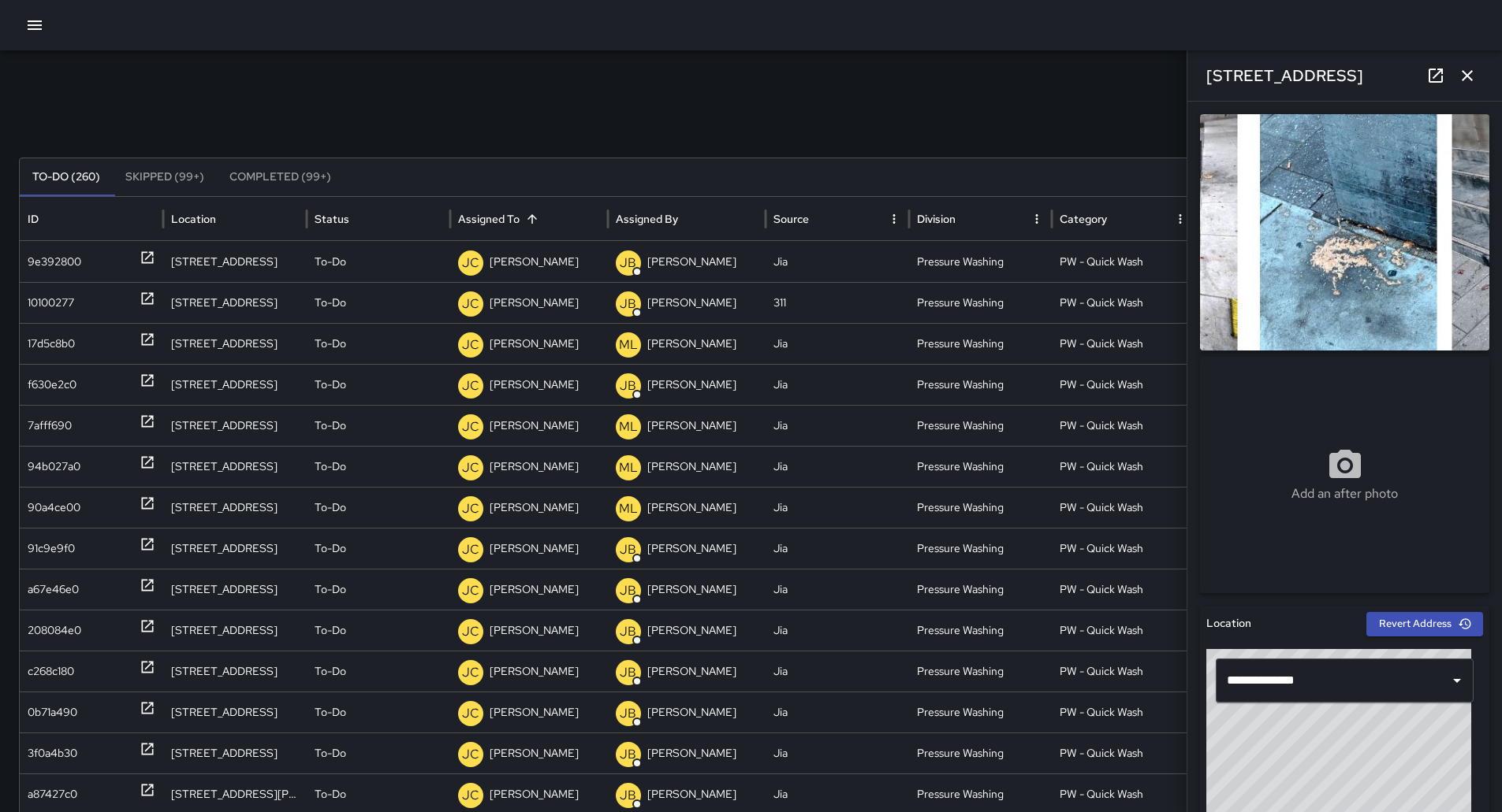
click at [34, 10] on button "button" at bounding box center [34, 25] width 32 height 32
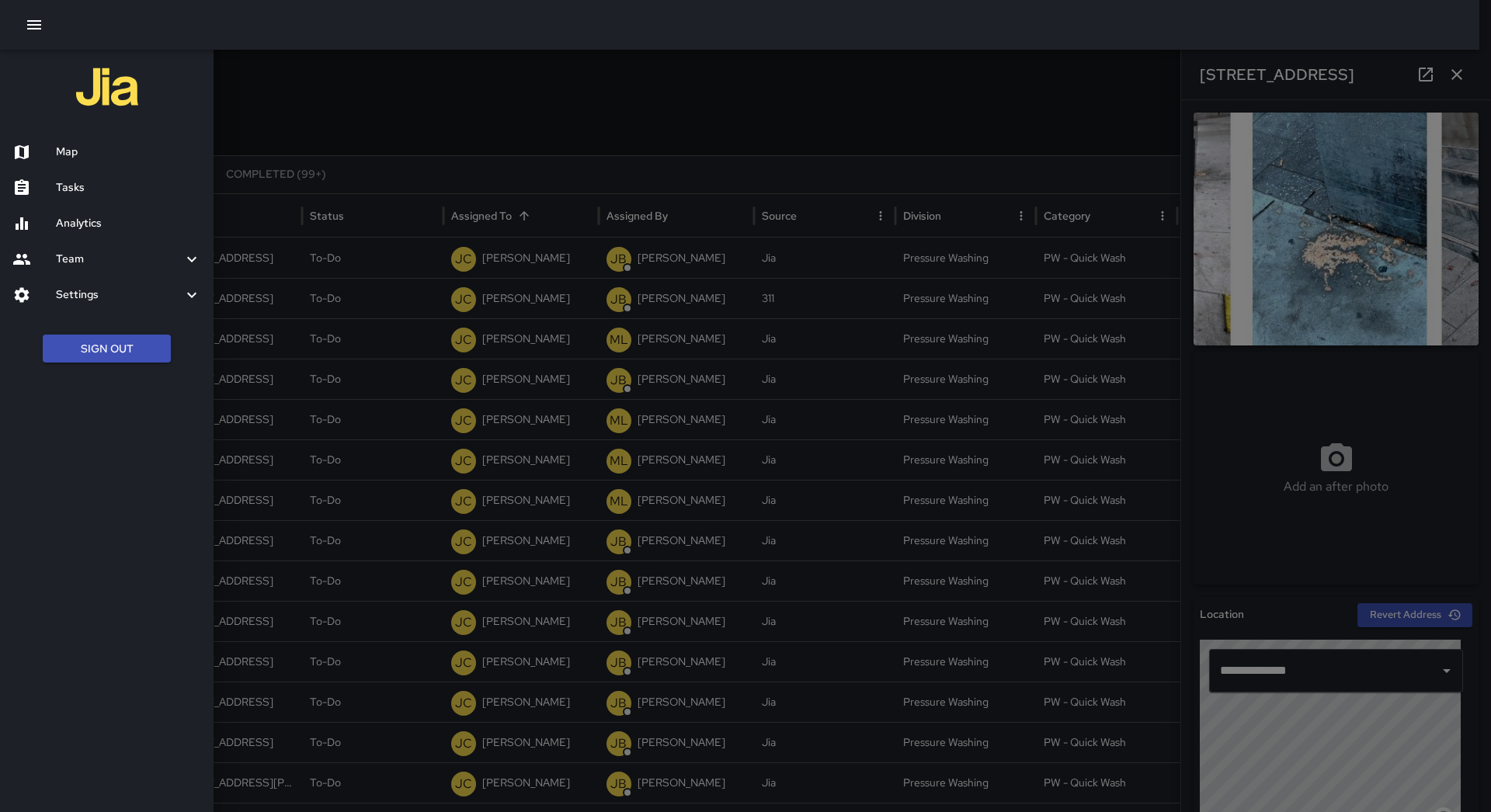
click at [91, 138] on div "Map" at bounding box center [106, 152] width 214 height 35
